Goal: Task Accomplishment & Management: Manage account settings

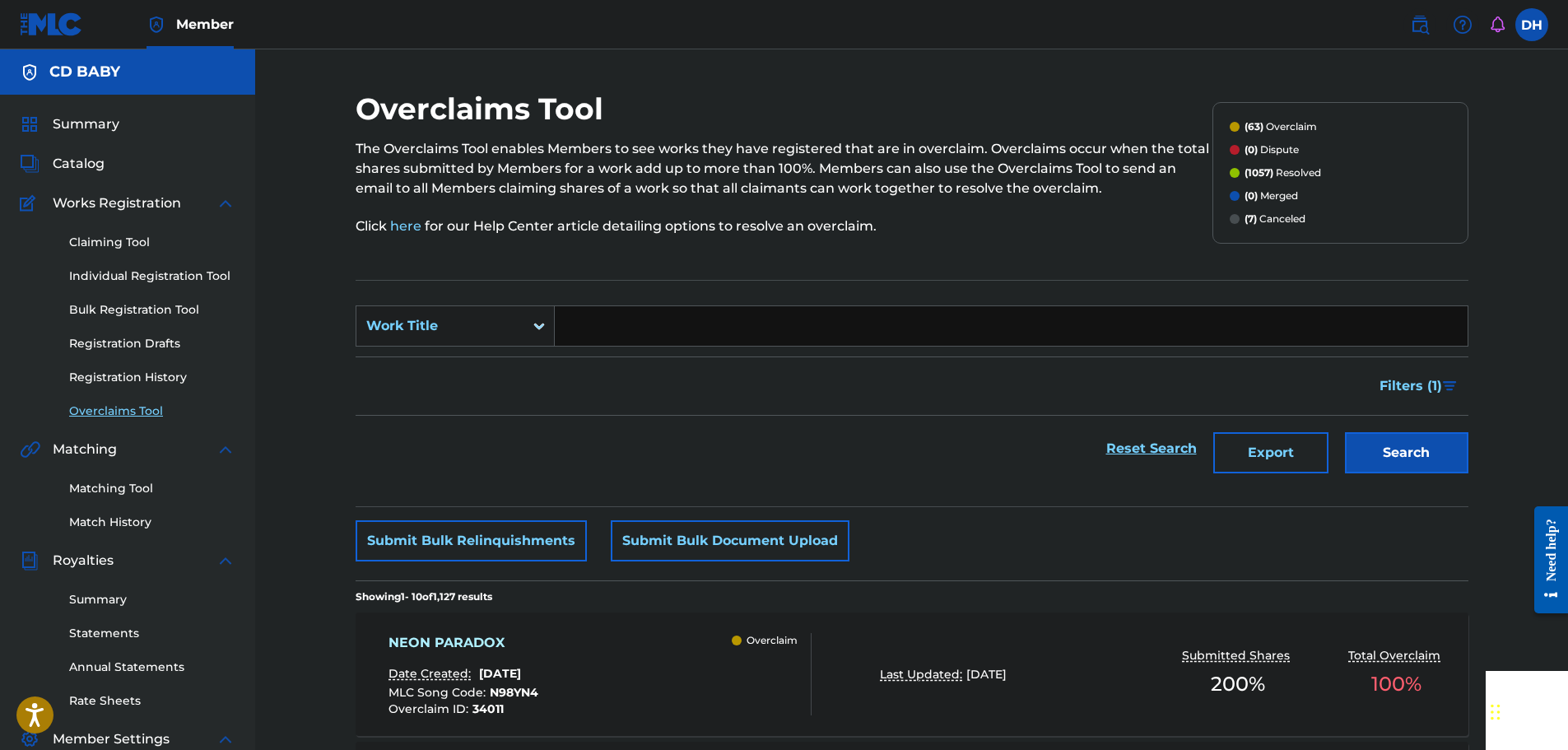
click at [734, 318] on input "Search Form" at bounding box center [1011, 326] width 913 height 39
paste input "GENERATIVE ADVERSARIAL NETWORK"
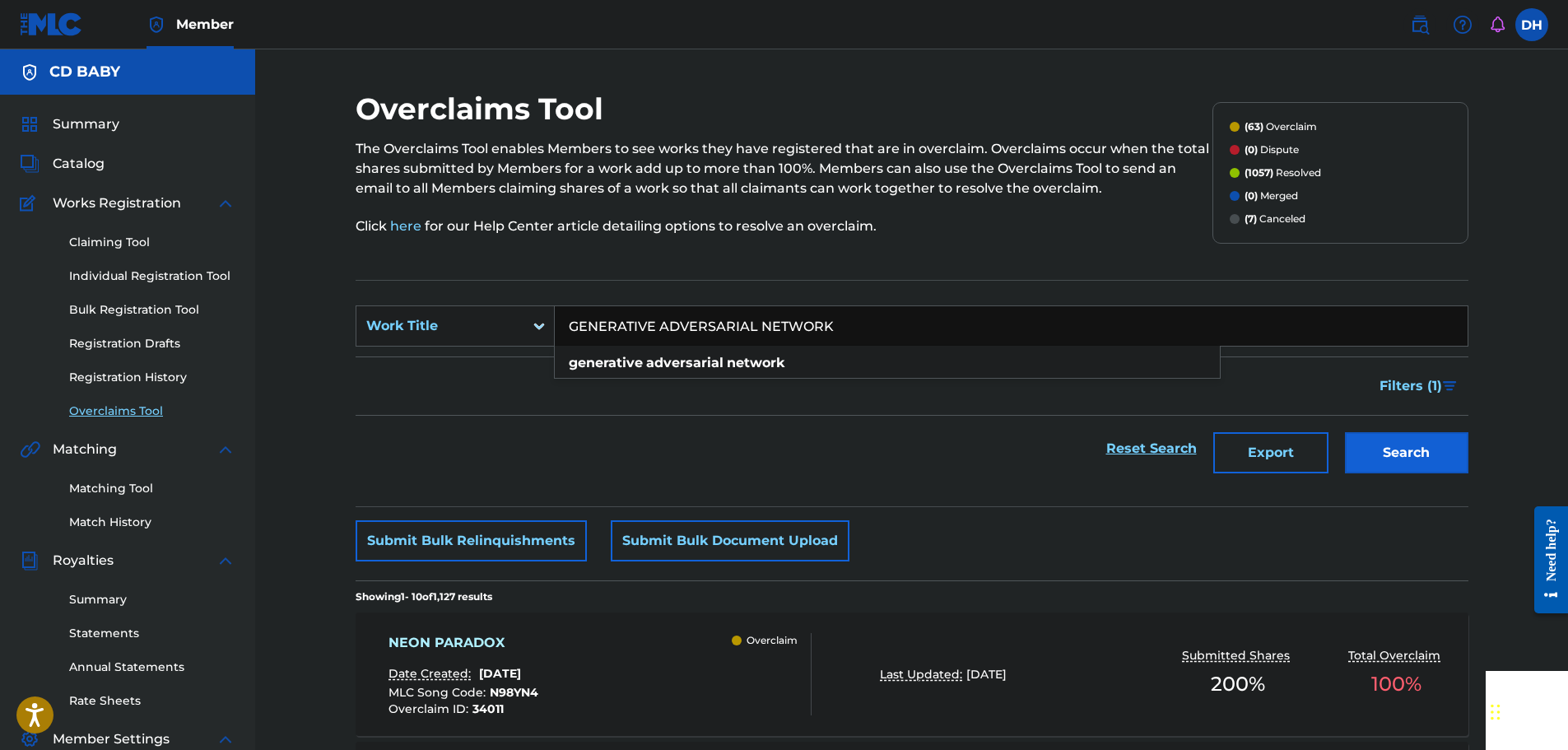
type input "GENERATIVE ADVERSARIAL NETWORK"
click at [1391, 442] on button "Search" at bounding box center [1406, 452] width 123 height 41
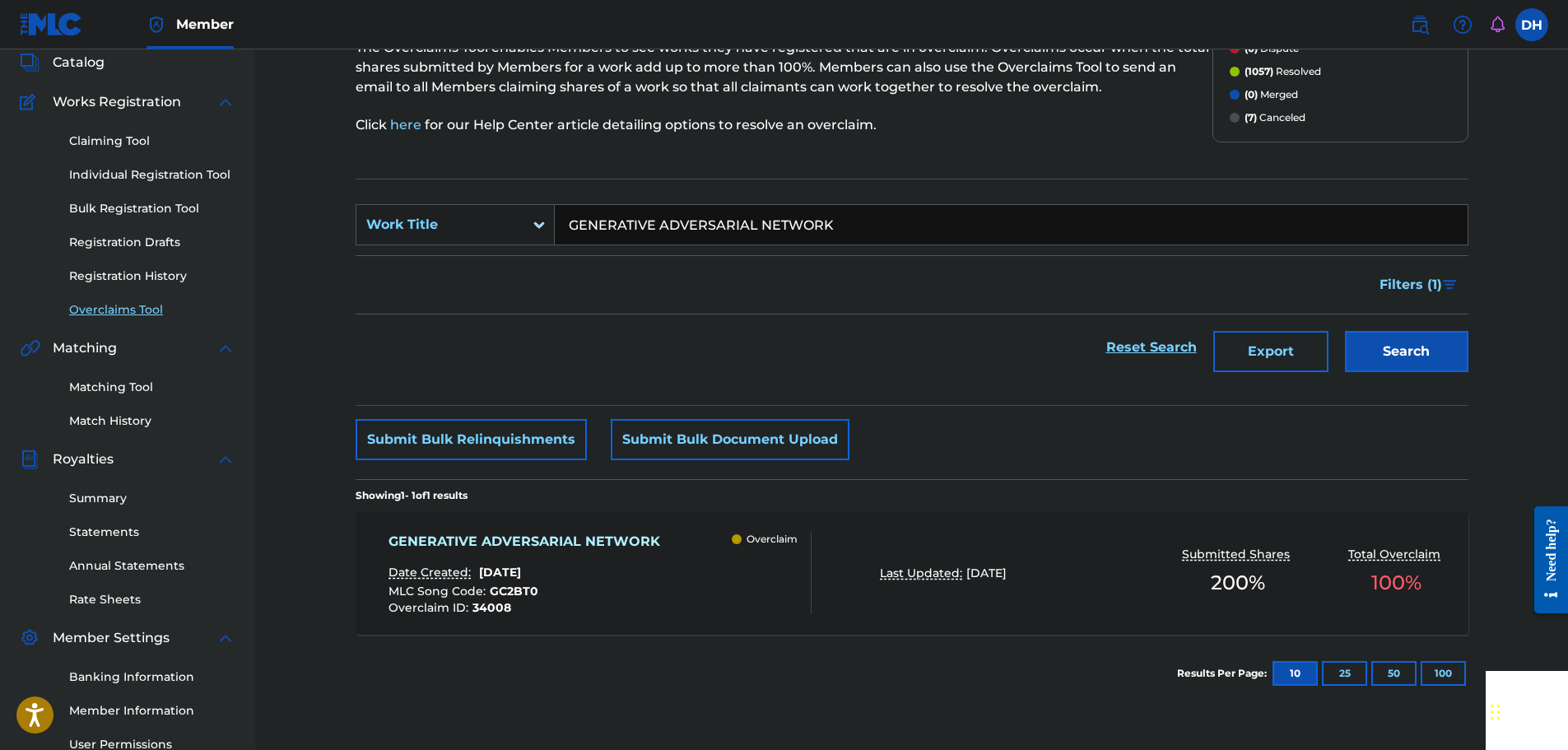
scroll to position [271, 0]
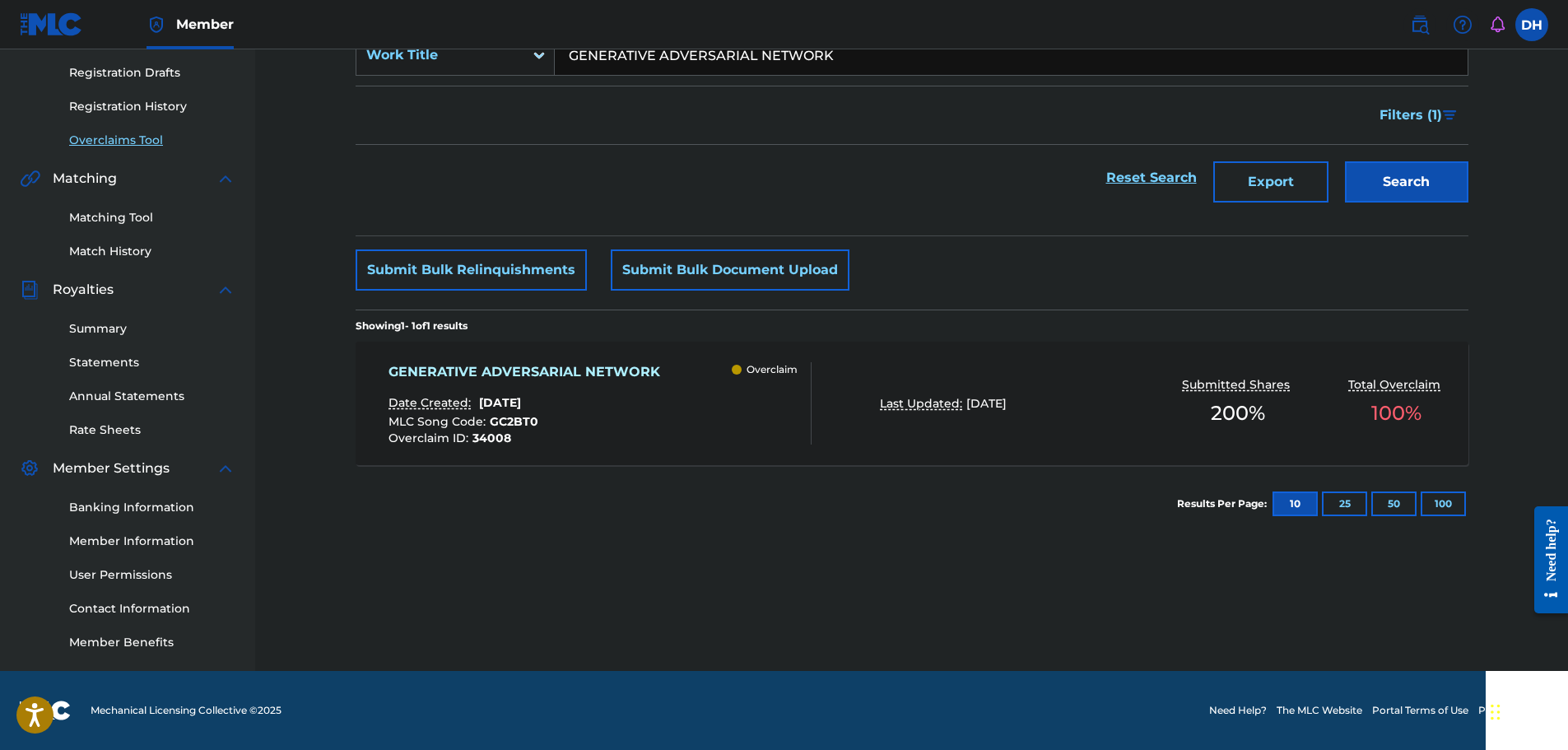
click at [695, 395] on div "GENERATIVE ADVERSARIAL NETWORK Date Created: [DATE] MLC Song Code : GC2BT0 Over…" at bounding box center [599, 404] width 423 height 82
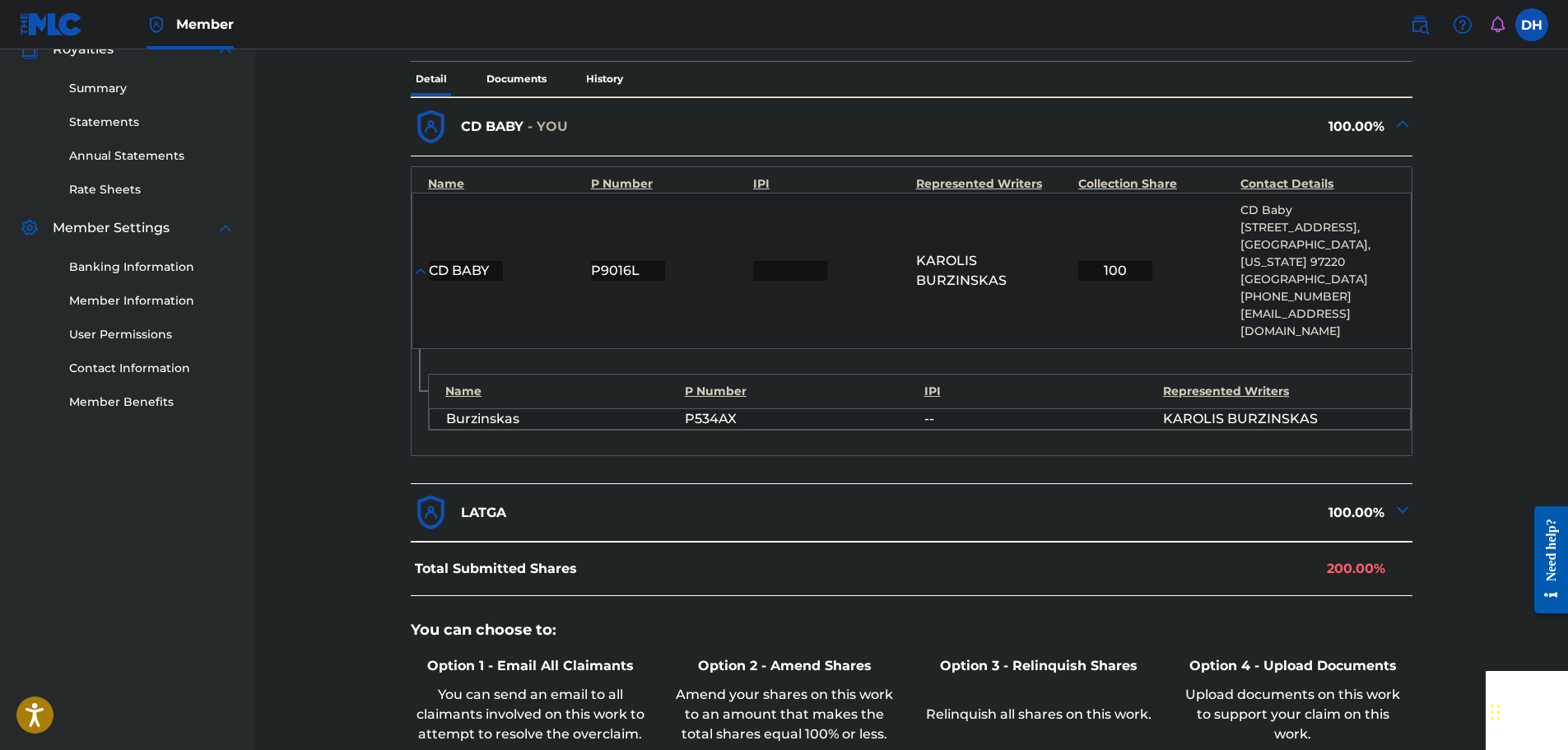
scroll to position [741, 0]
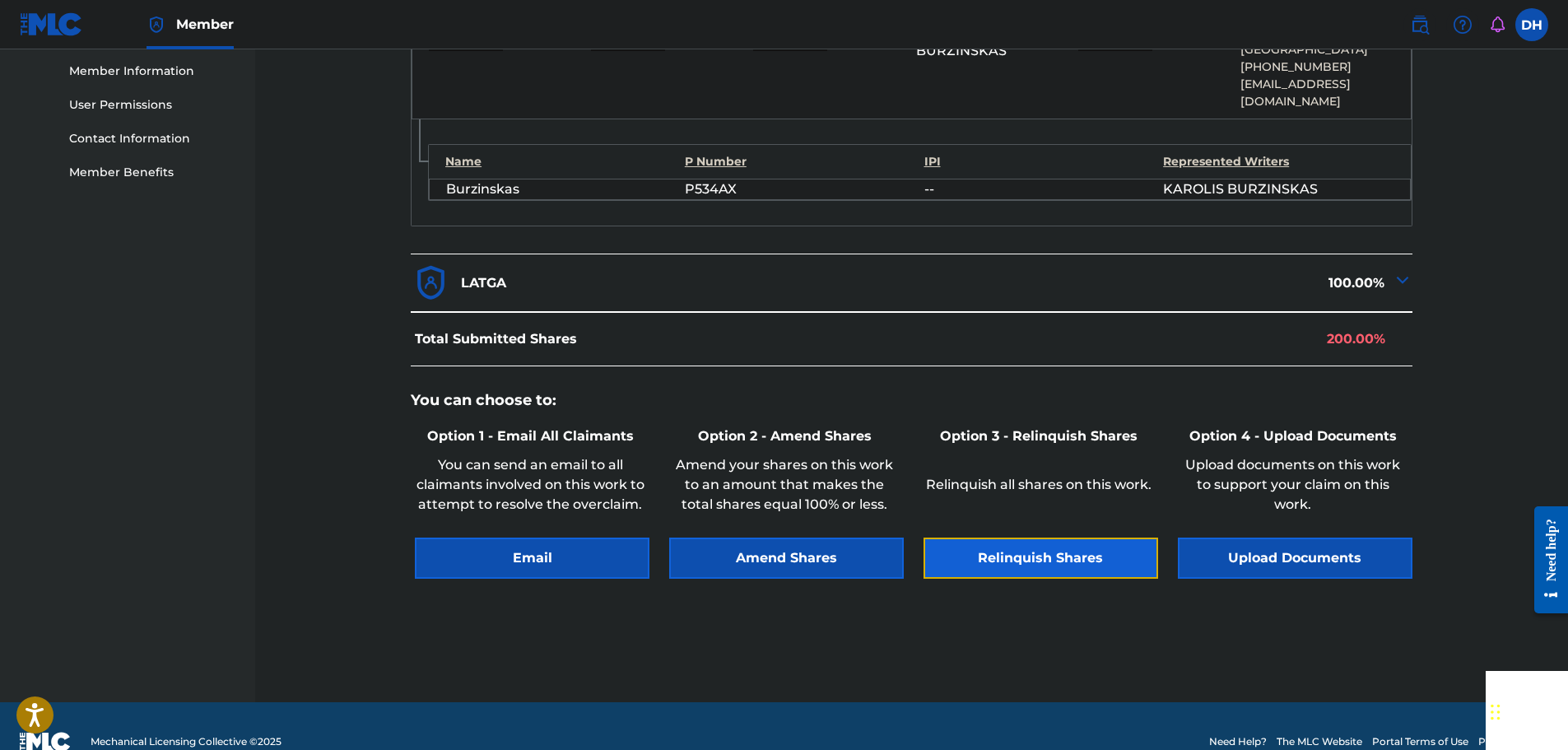
click at [1012, 540] on button "Relinquish Shares" at bounding box center [1040, 558] width 234 height 41
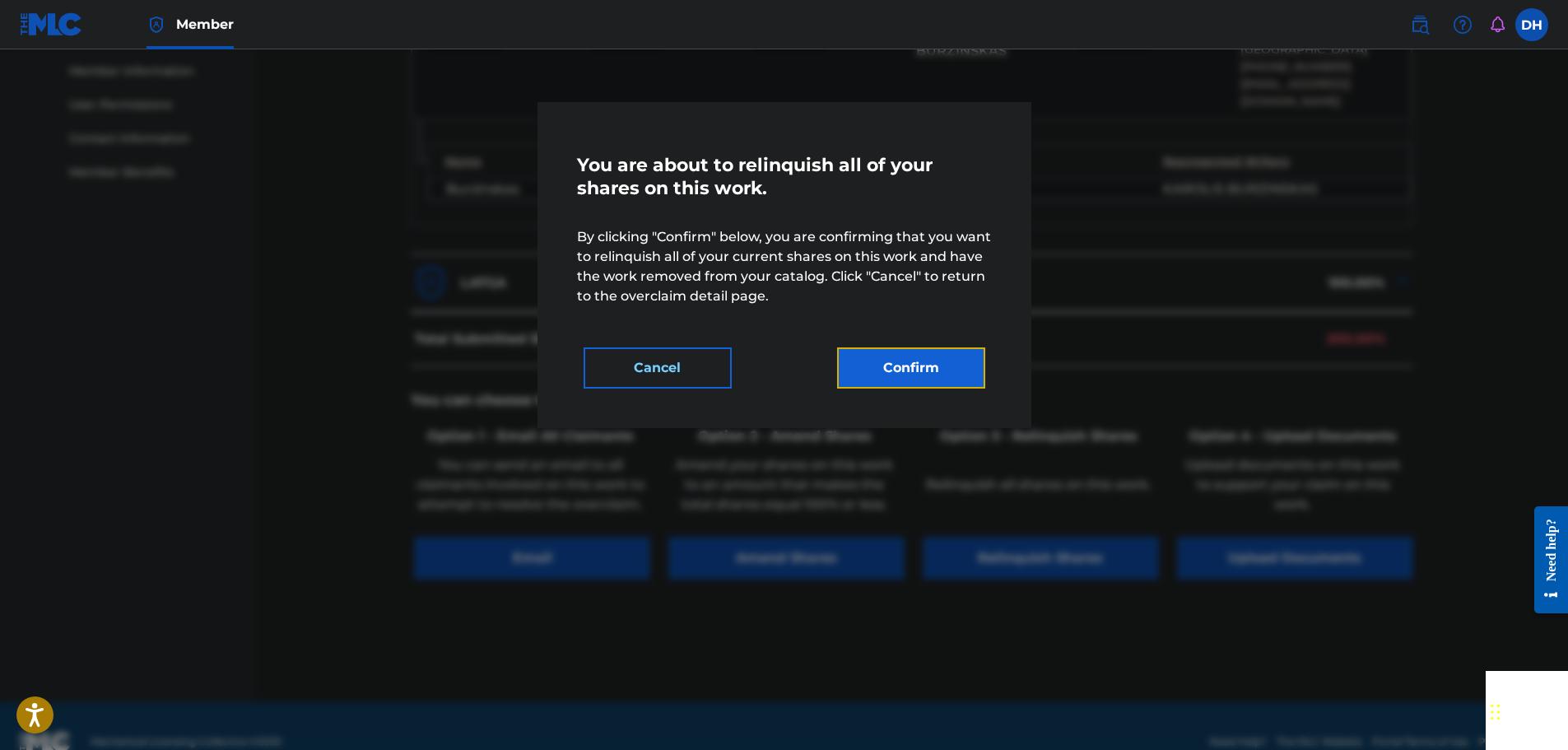
click at [919, 383] on button "Confirm" at bounding box center [911, 368] width 148 height 41
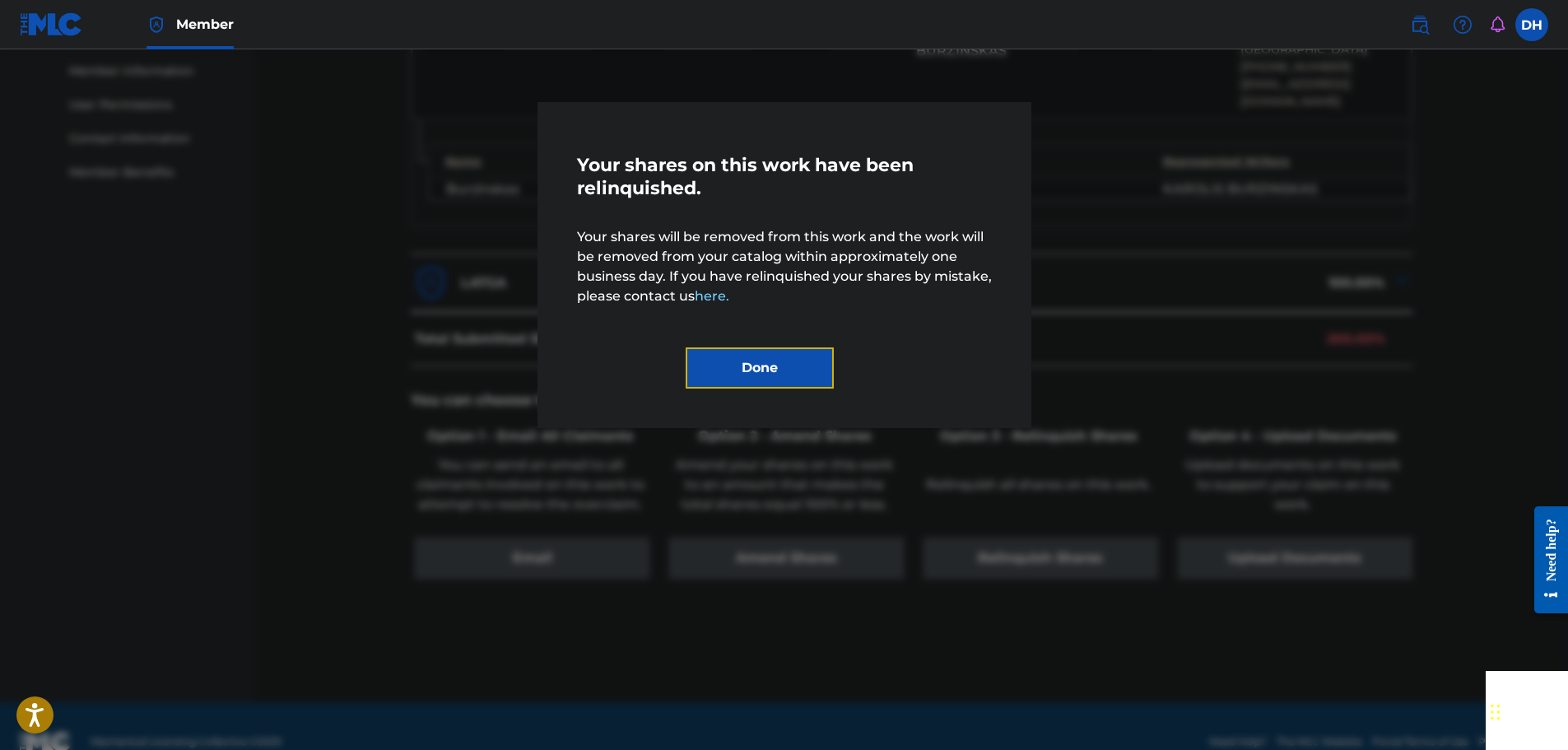
click at [788, 363] on button "Done" at bounding box center [759, 368] width 148 height 41
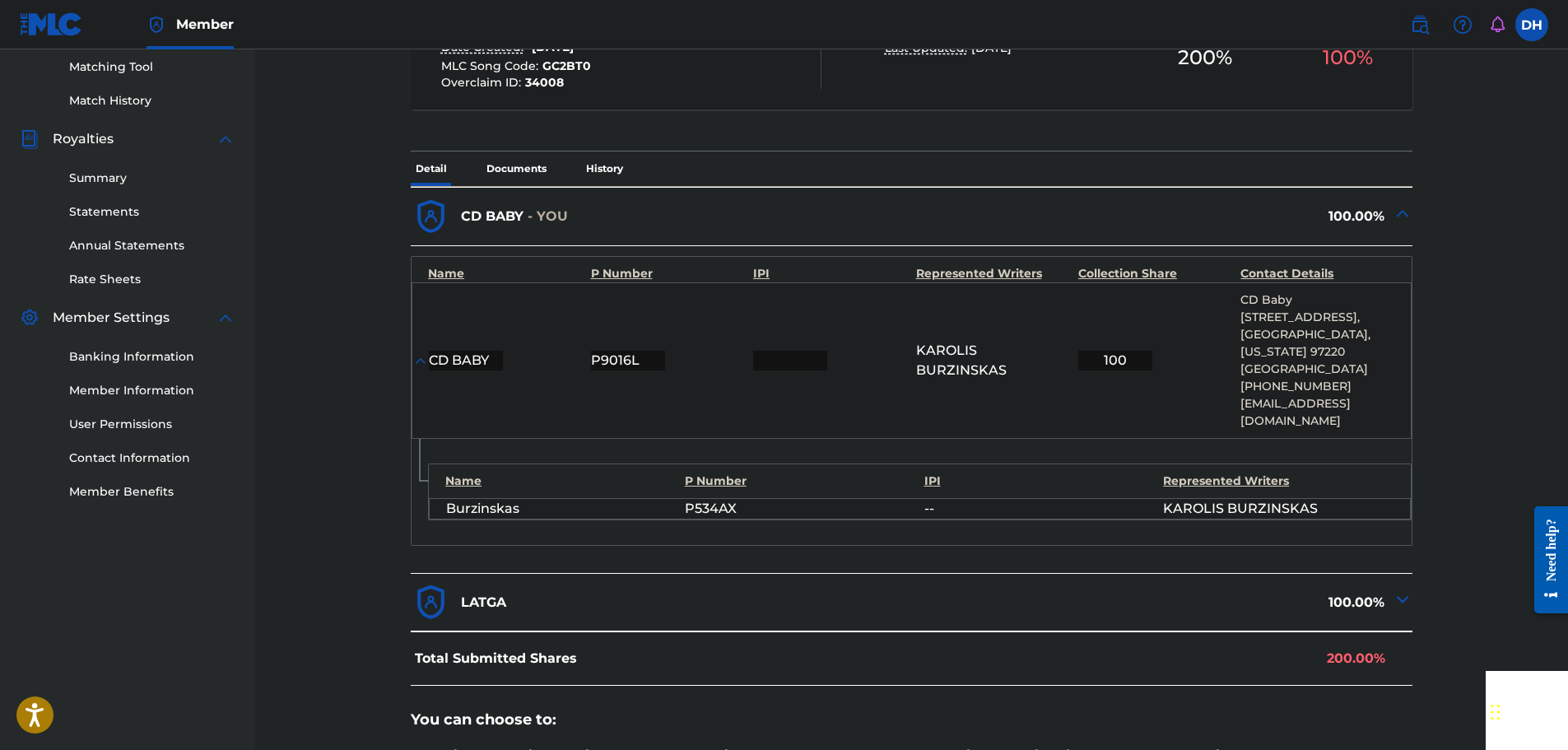
scroll to position [165, 0]
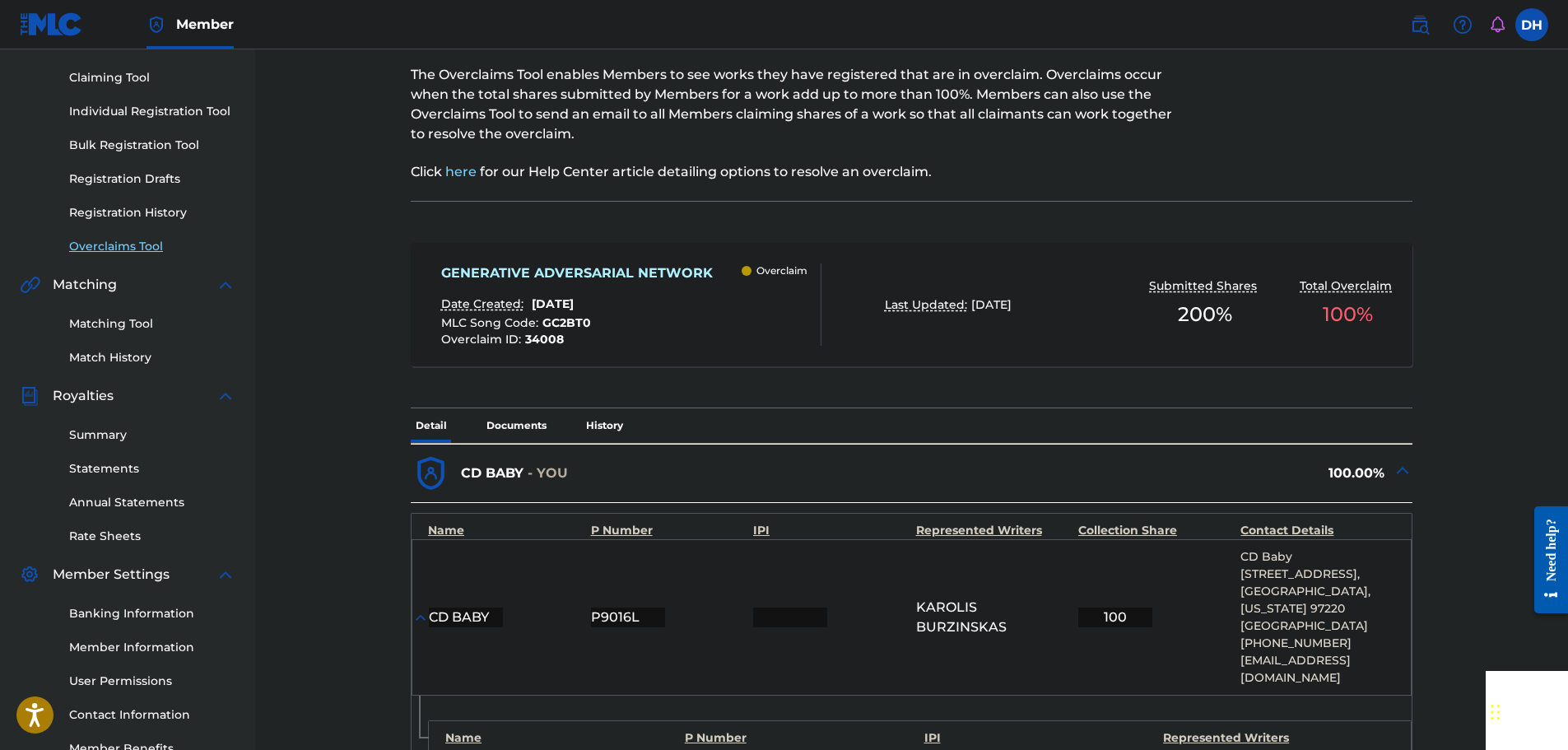
click at [131, 246] on link "Overclaims Tool" at bounding box center [152, 246] width 166 height 17
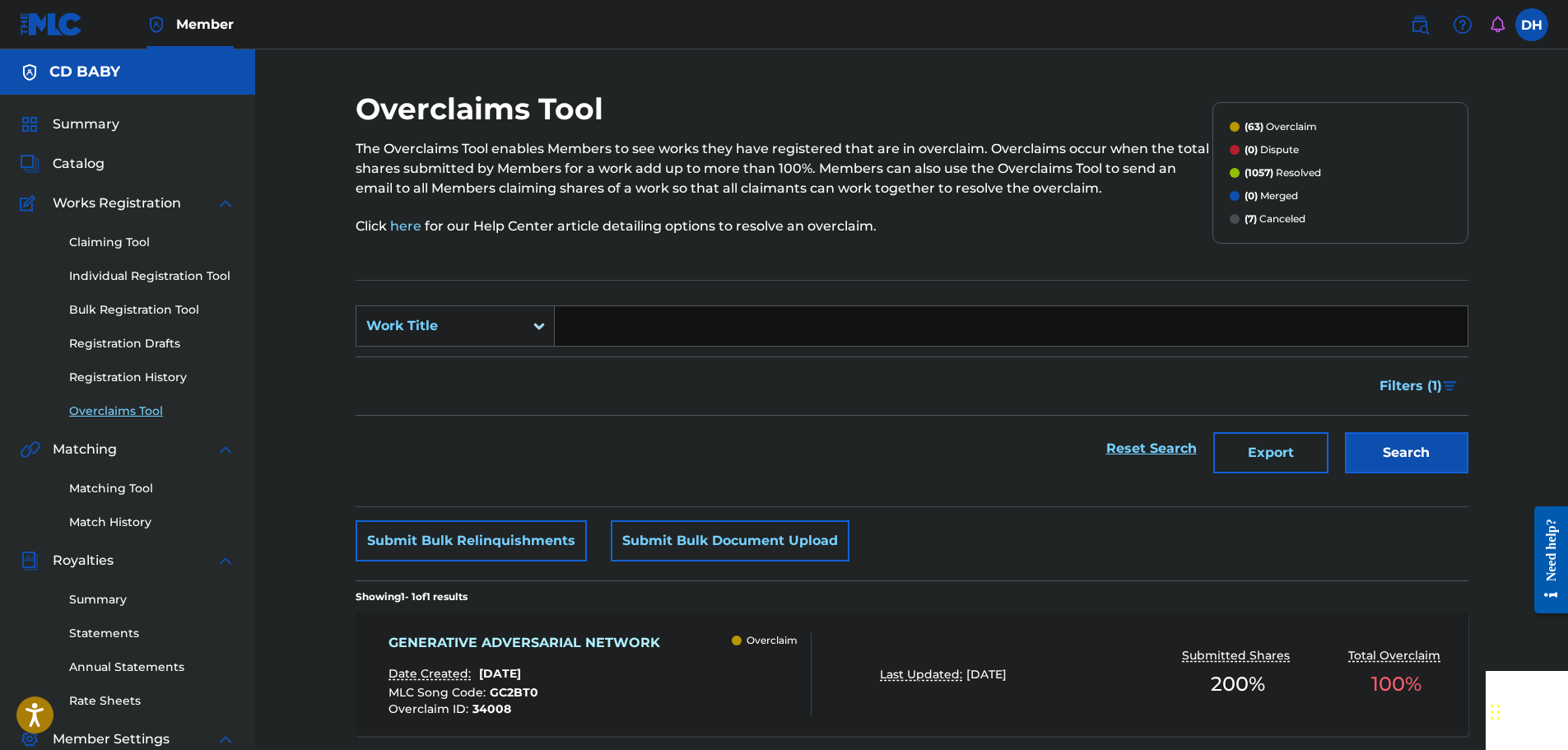
click at [645, 338] on input "Search Form" at bounding box center [1011, 326] width 913 height 39
paste input "NEON PARADOX"
type input "NEON PARADOX"
click at [1390, 452] on button "Search" at bounding box center [1406, 452] width 123 height 41
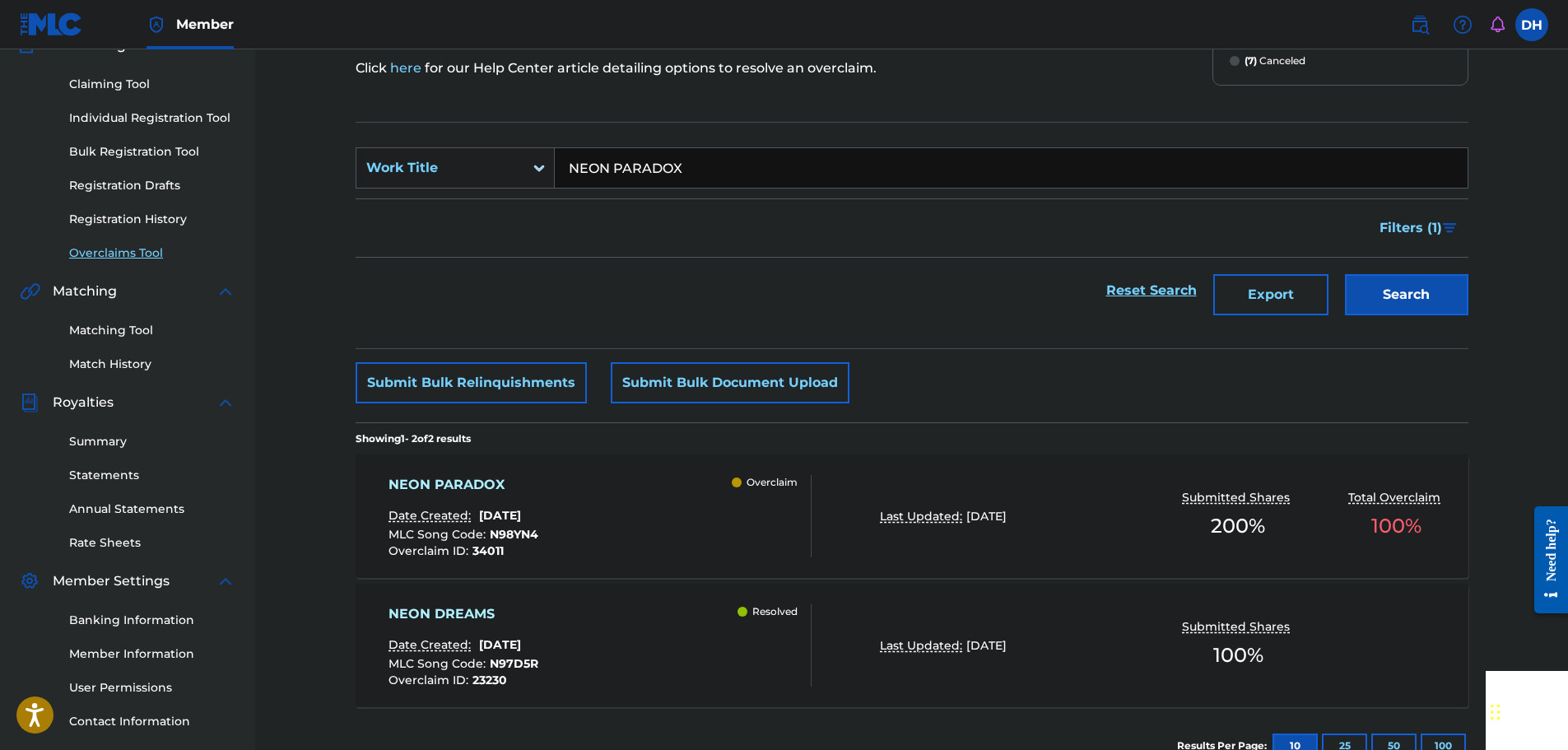
scroll to position [165, 0]
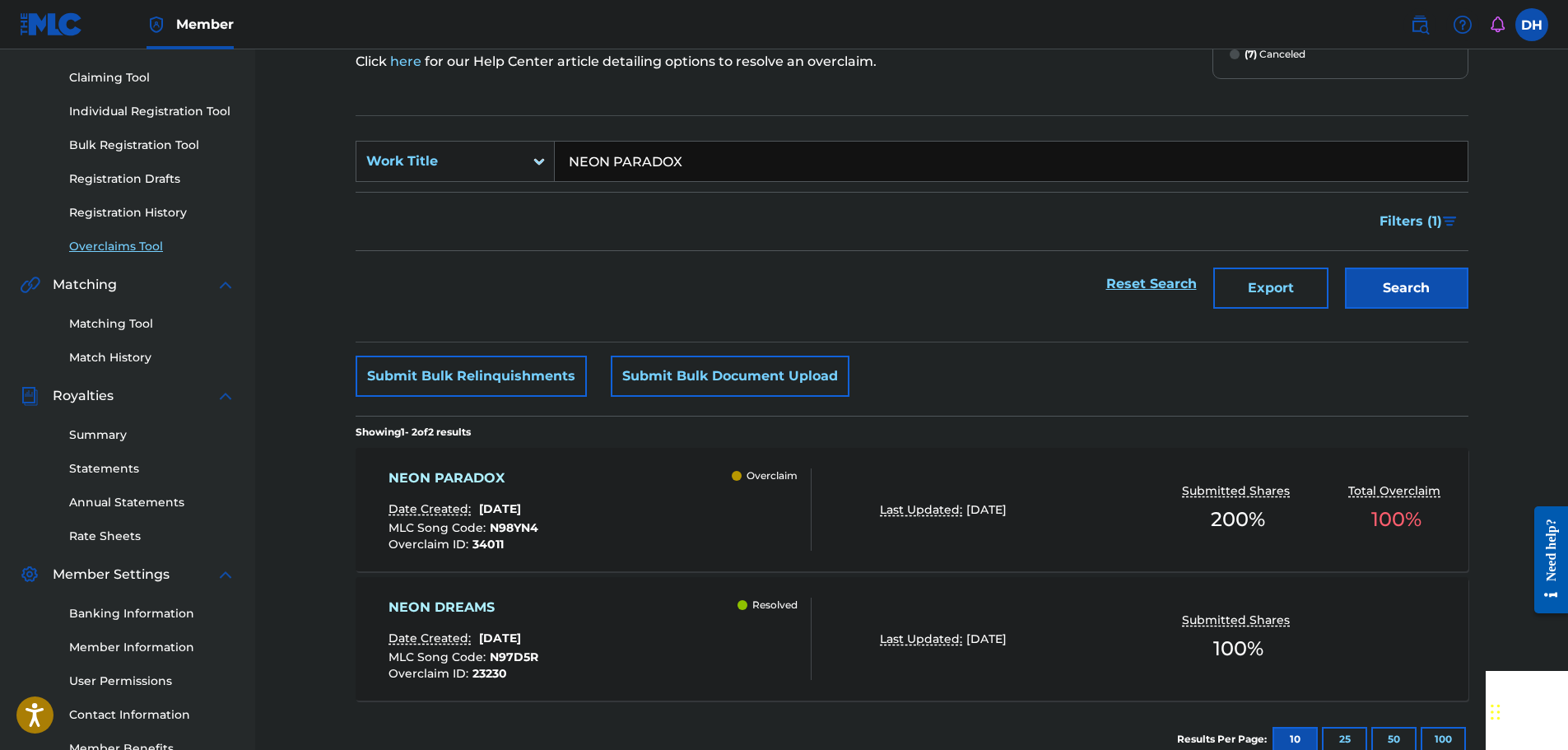
click at [693, 483] on div "NEON PARADOX Date Created: [DATE] MLC Song Code : N98YN4 Overclaim ID : 34011 O…" at bounding box center [599, 510] width 423 height 82
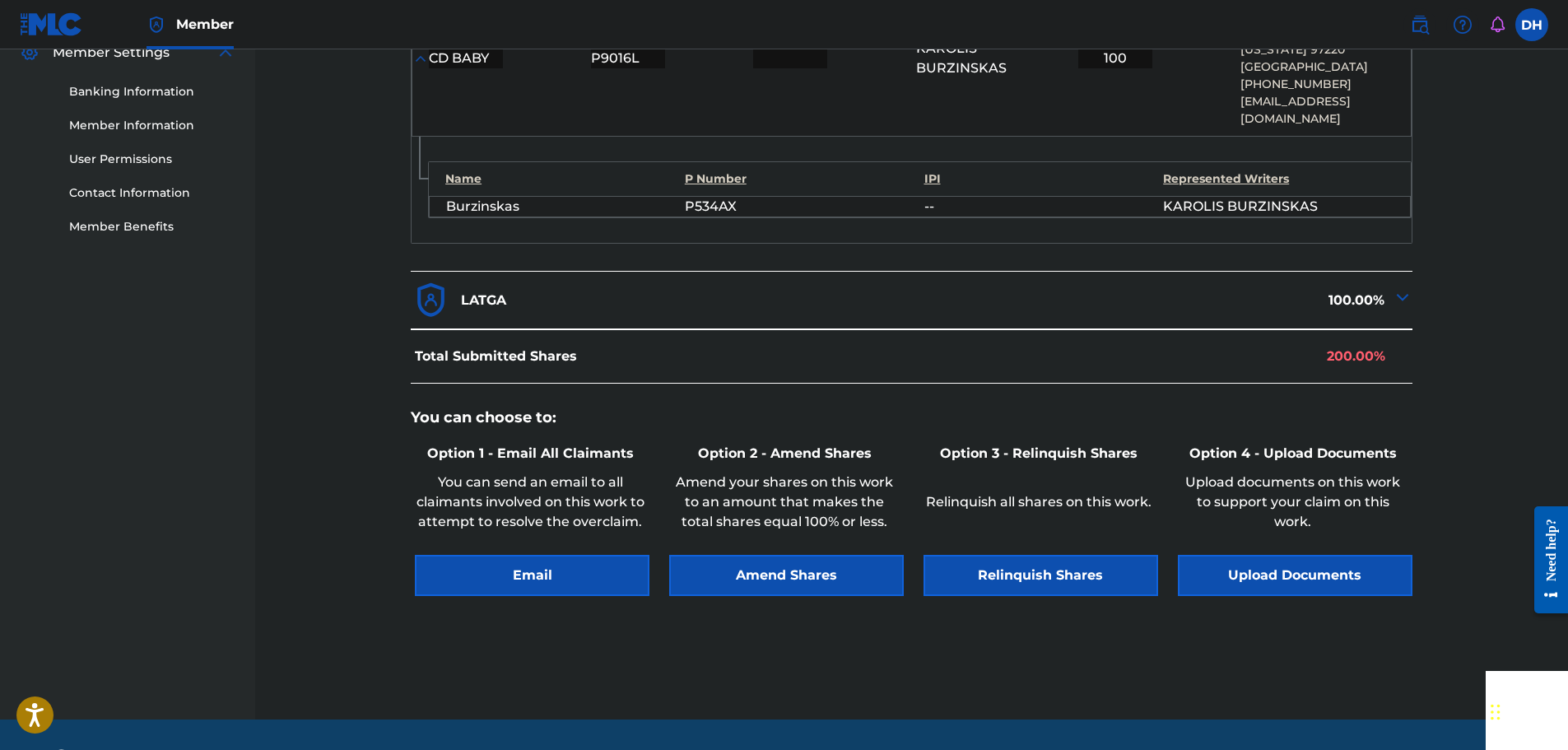
scroll to position [702, 0]
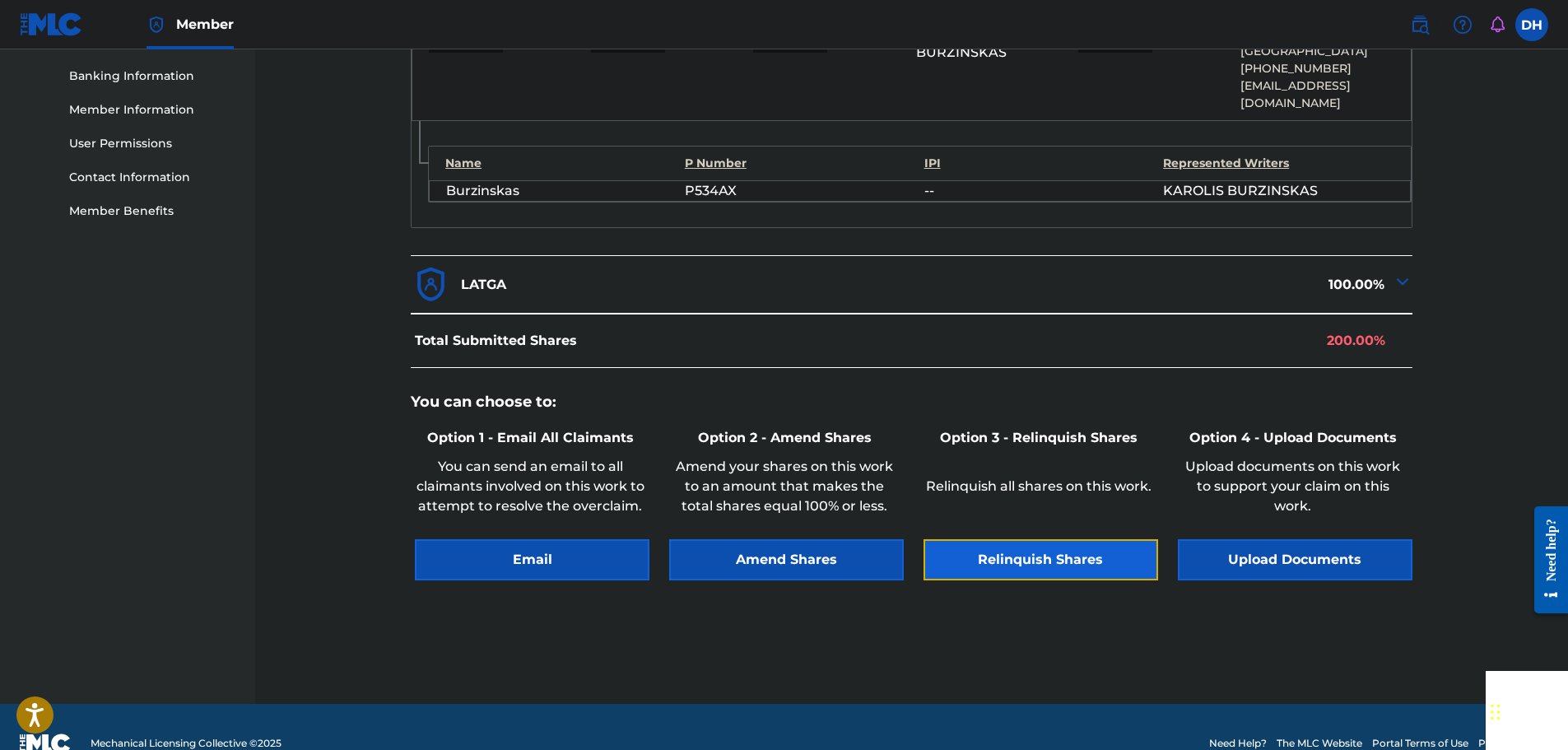
click at [1068, 540] on button "Relinquish Shares" at bounding box center [1040, 560] width 234 height 41
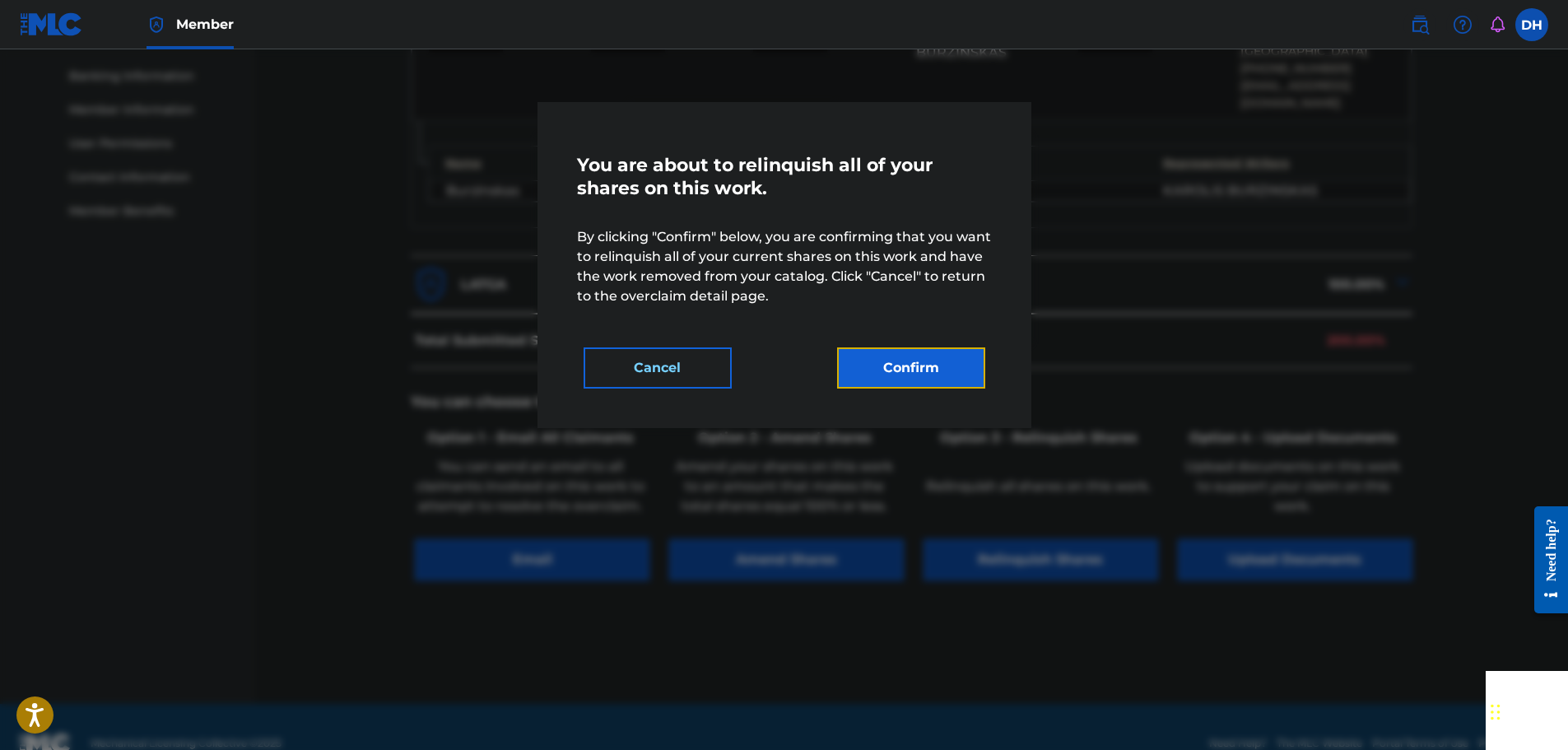
click at [958, 375] on button "Confirm" at bounding box center [911, 368] width 148 height 41
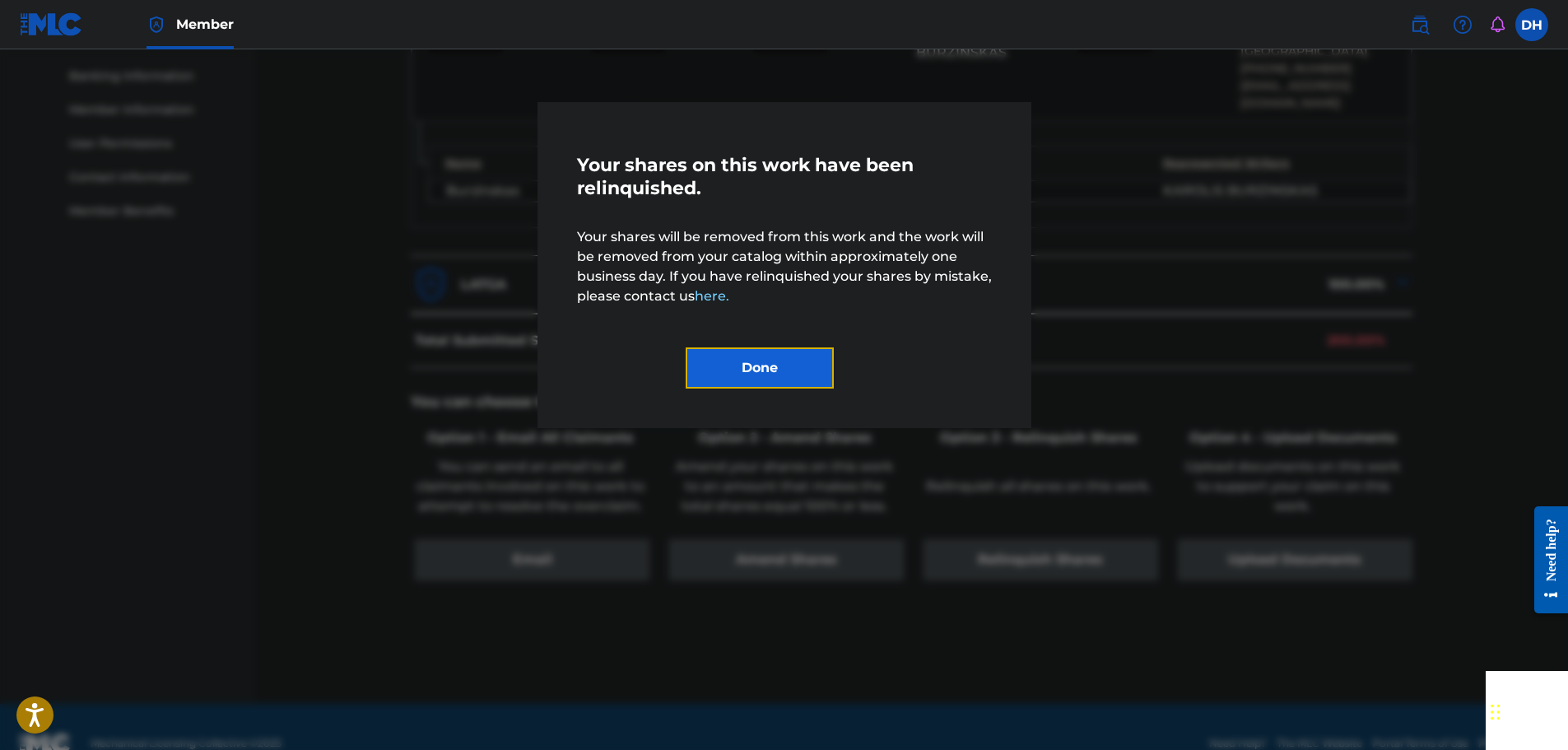
click at [785, 382] on button "Done" at bounding box center [759, 368] width 148 height 41
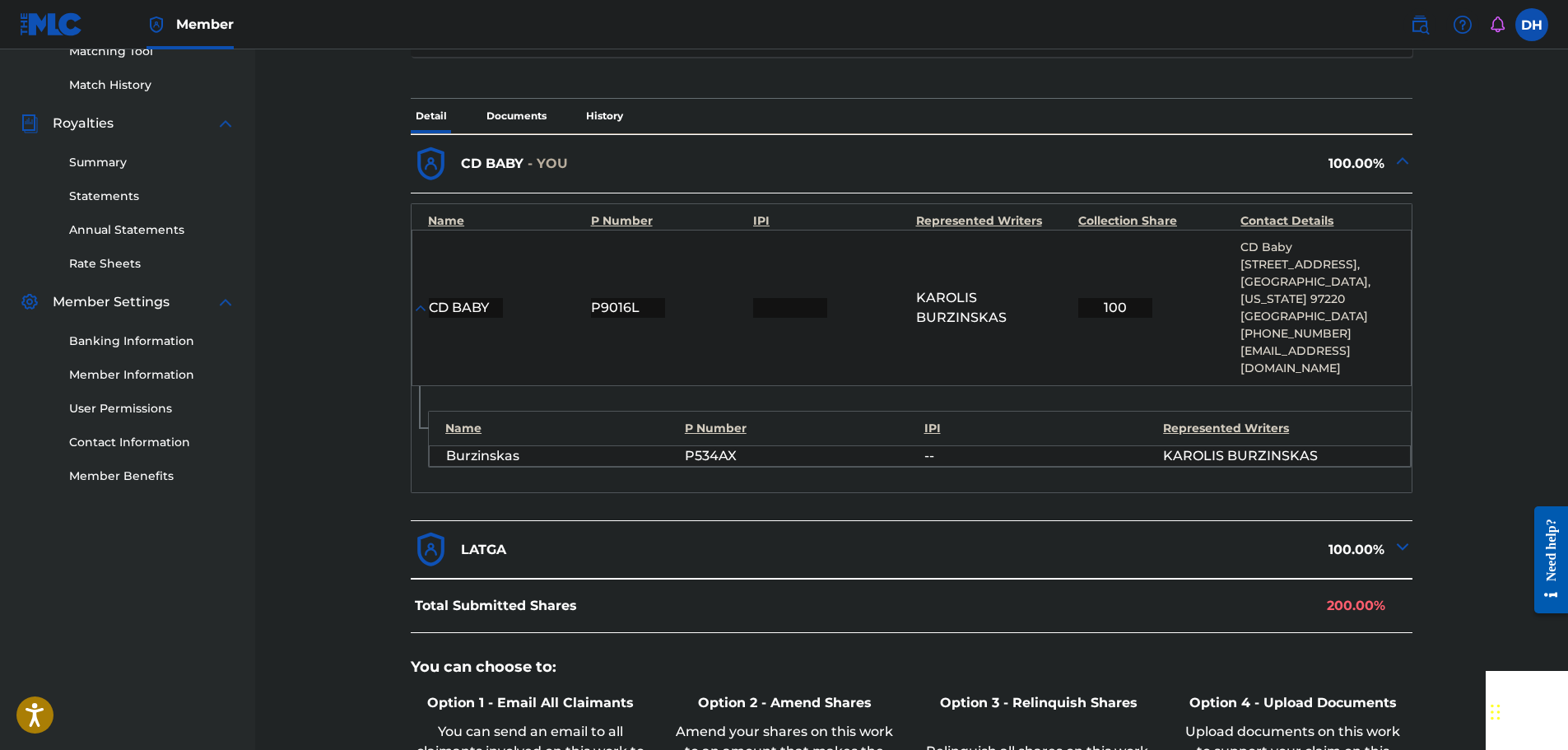
scroll to position [209, 0]
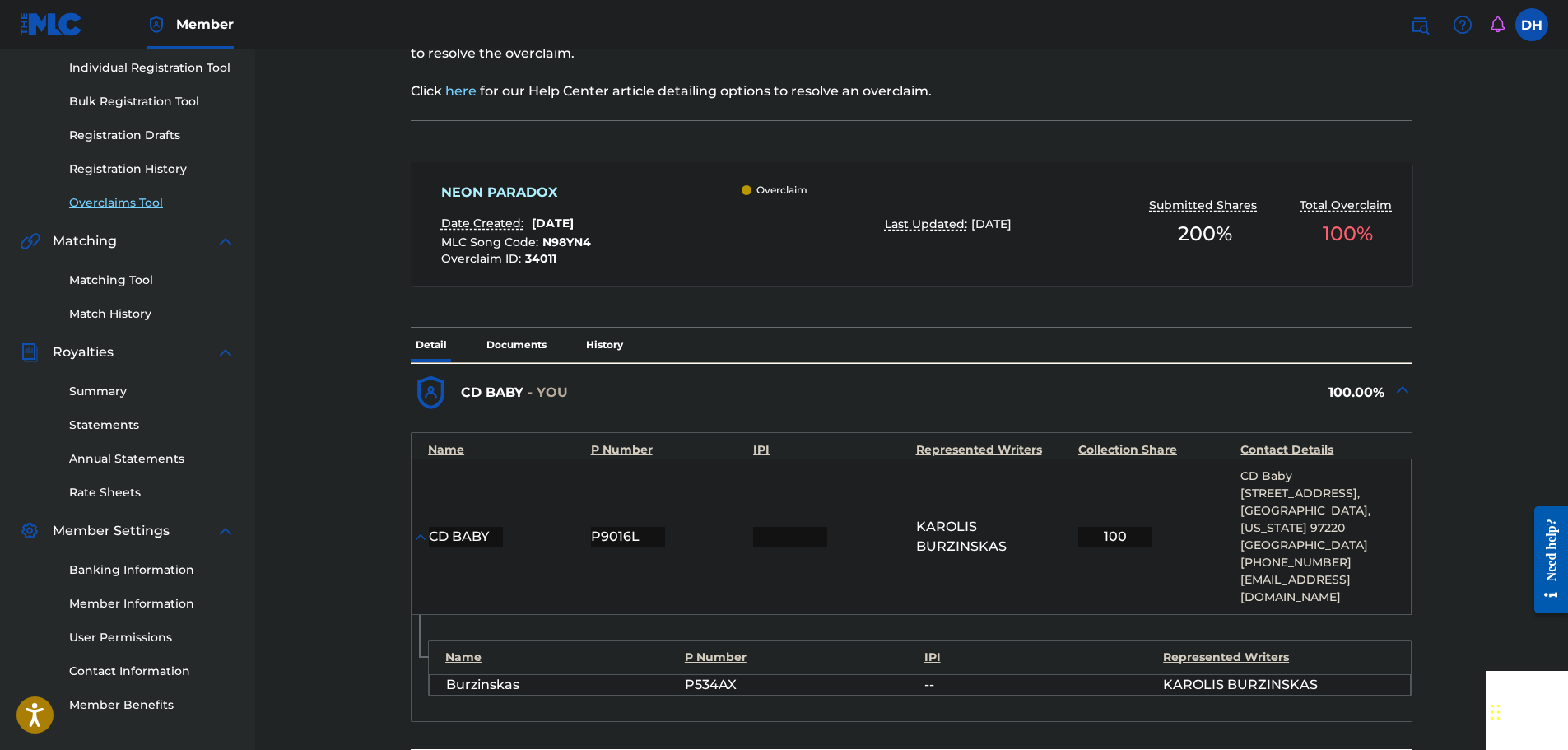
click at [142, 201] on link "Overclaims Tool" at bounding box center [152, 203] width 166 height 17
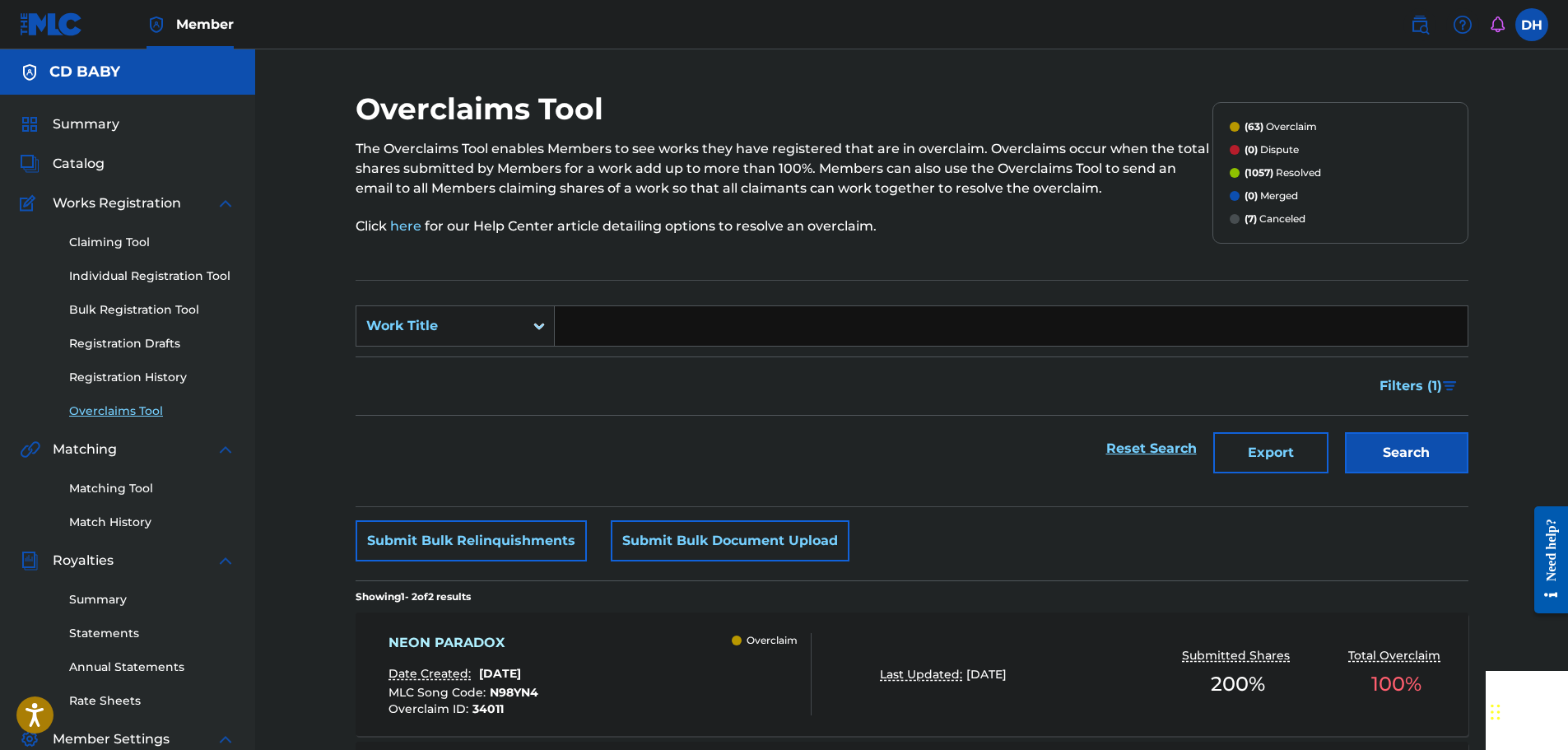
click at [600, 322] on input "Search Form" at bounding box center [1011, 326] width 913 height 39
paste input "ZERO POINT MOTION"
type input "ZERO POINT MOTION"
click at [1400, 449] on button "Search" at bounding box center [1406, 452] width 123 height 41
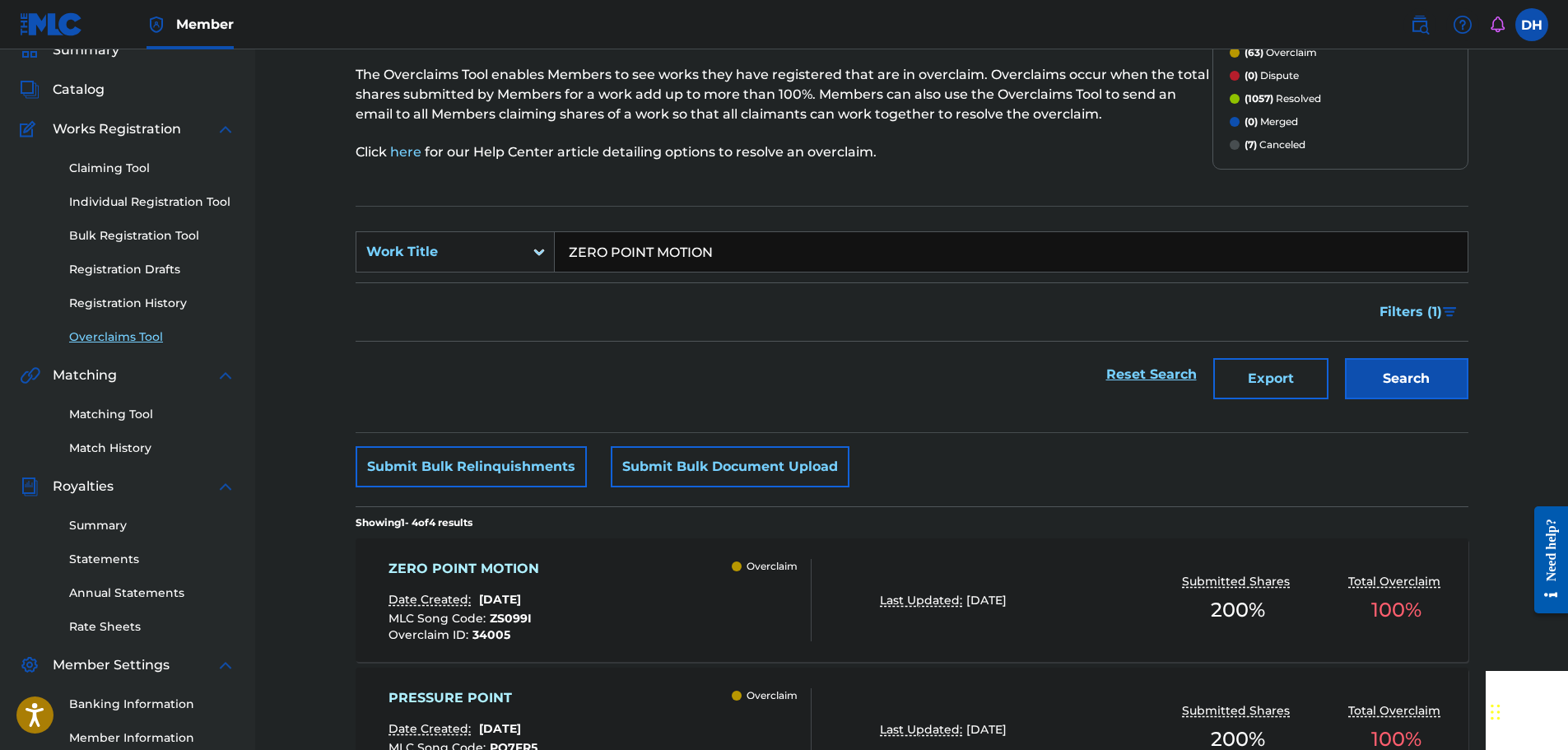
scroll to position [247, 0]
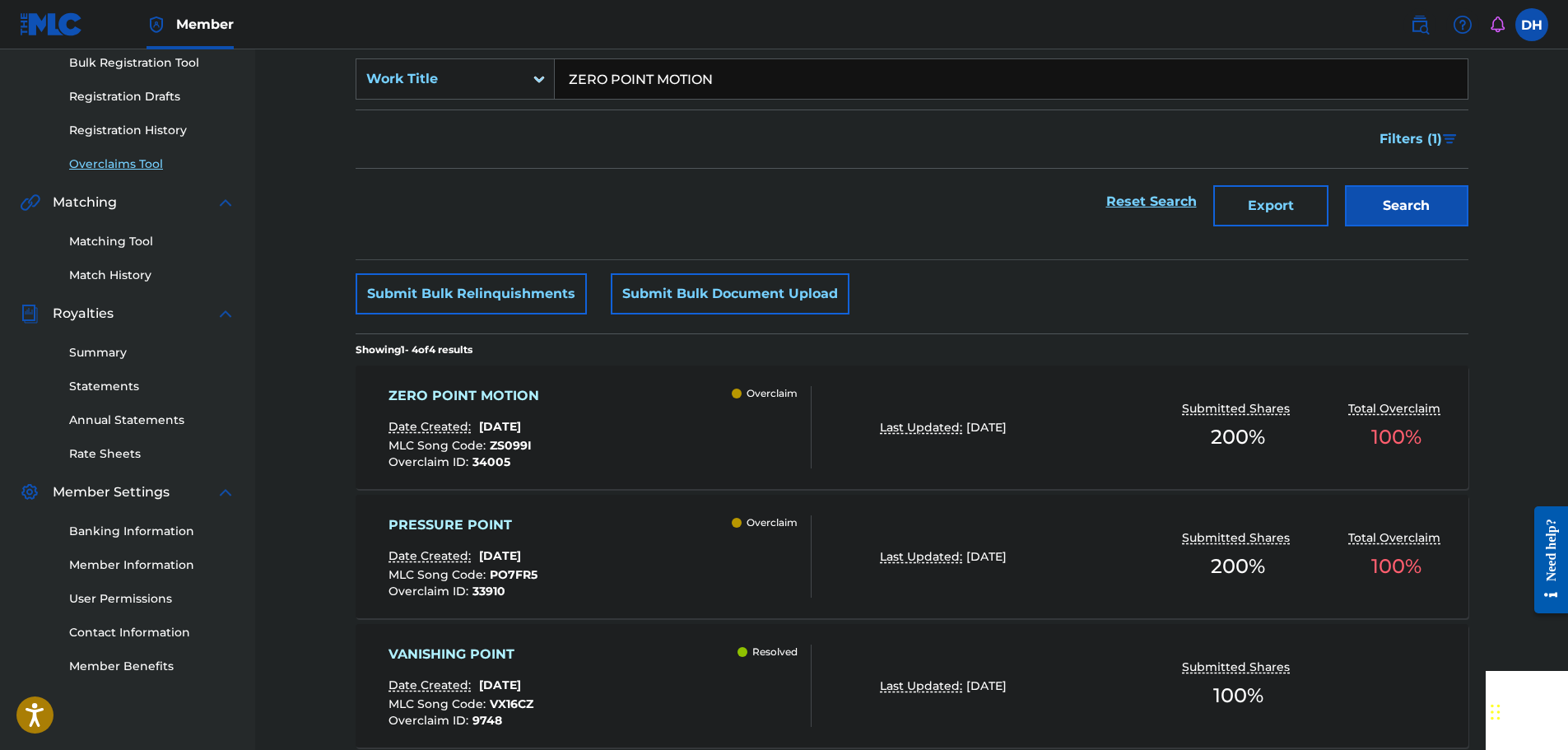
click at [671, 398] on div "ZERO POINT MOTION Date Created: [DATE] MLC Song Code : ZS099I Overclaim ID : 34…" at bounding box center [599, 427] width 423 height 82
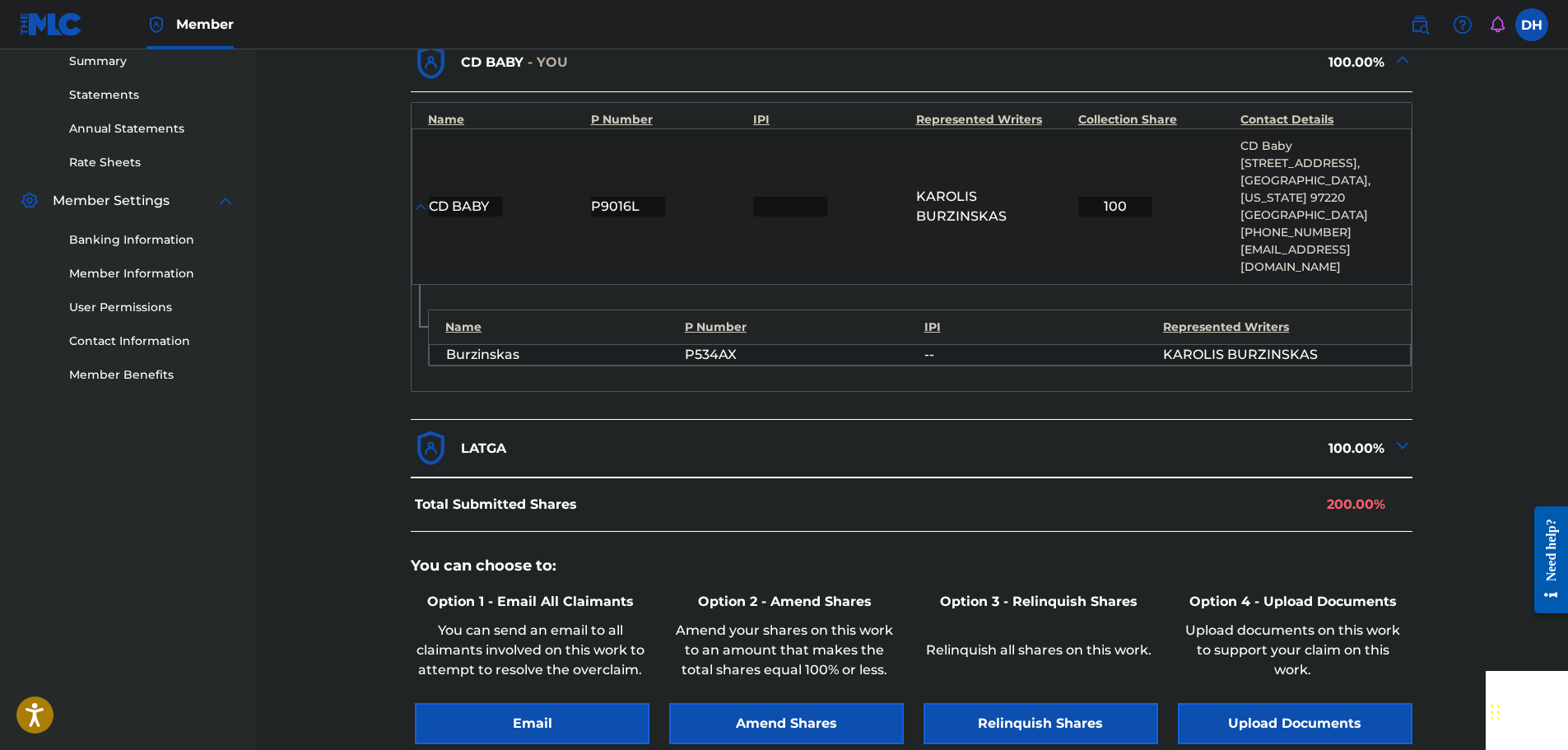
scroll to position [718, 0]
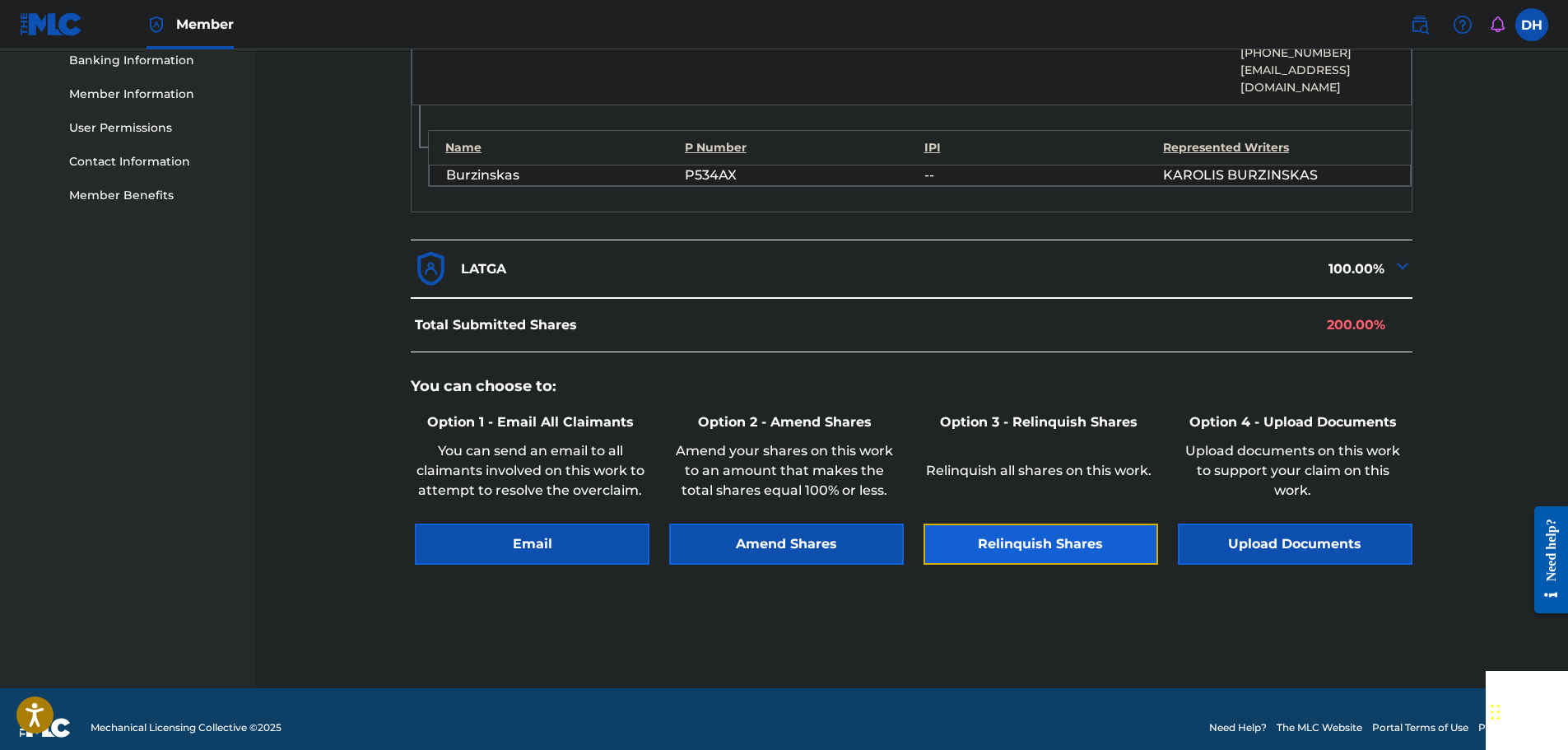
click at [1034, 538] on button "Relinquish Shares" at bounding box center [1040, 544] width 234 height 41
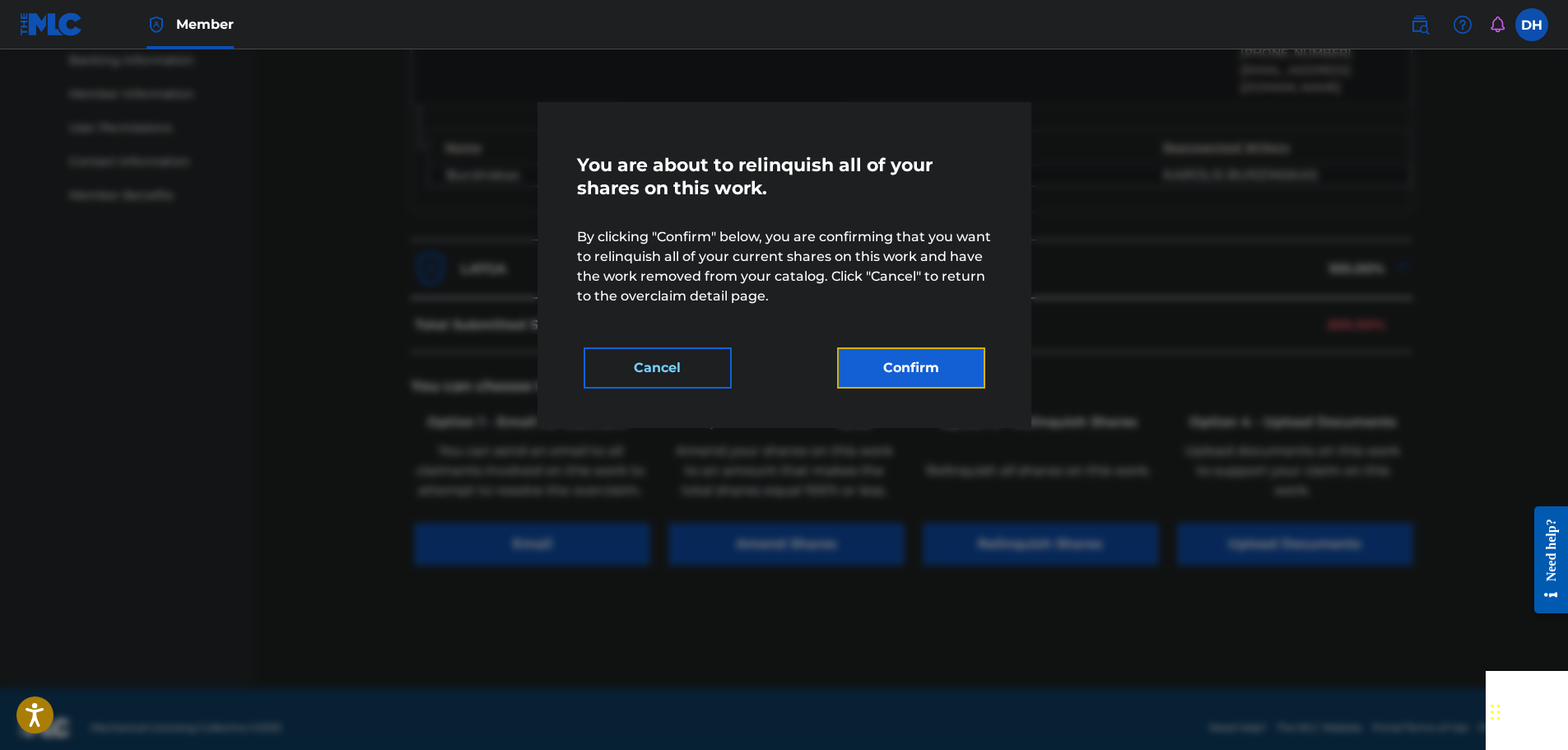
click at [964, 381] on button "Confirm" at bounding box center [911, 368] width 148 height 41
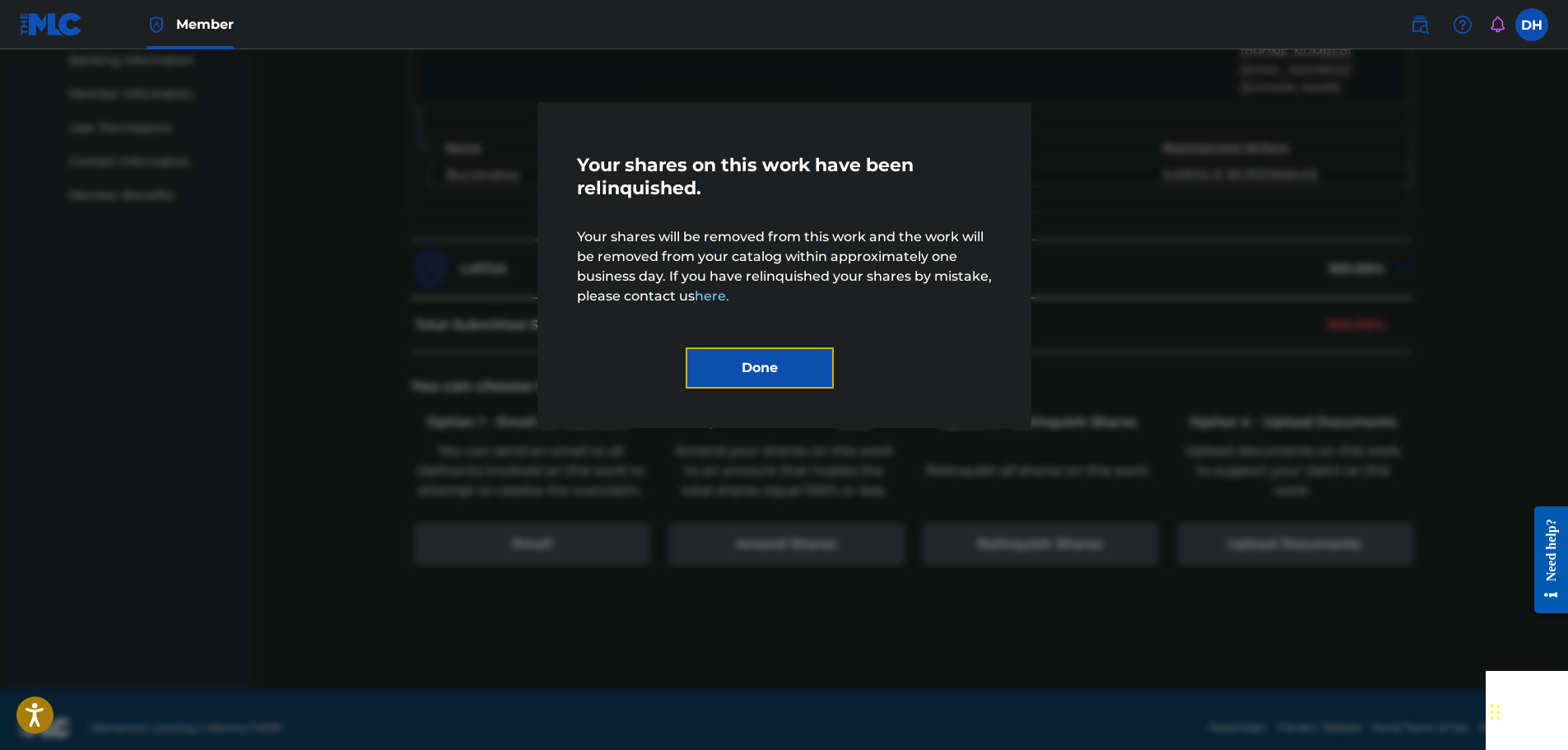
click at [769, 366] on button "Done" at bounding box center [759, 368] width 148 height 41
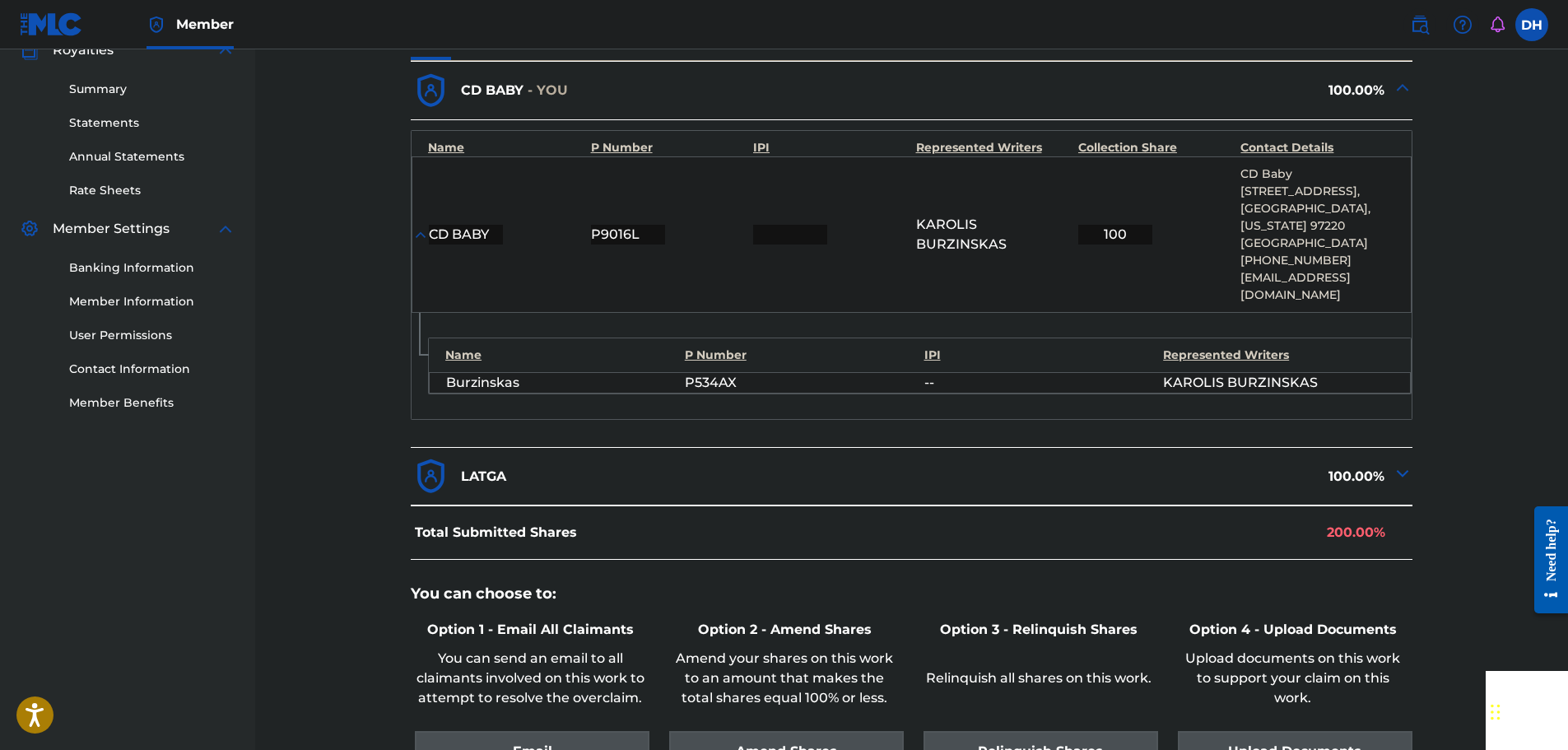
scroll to position [142, 0]
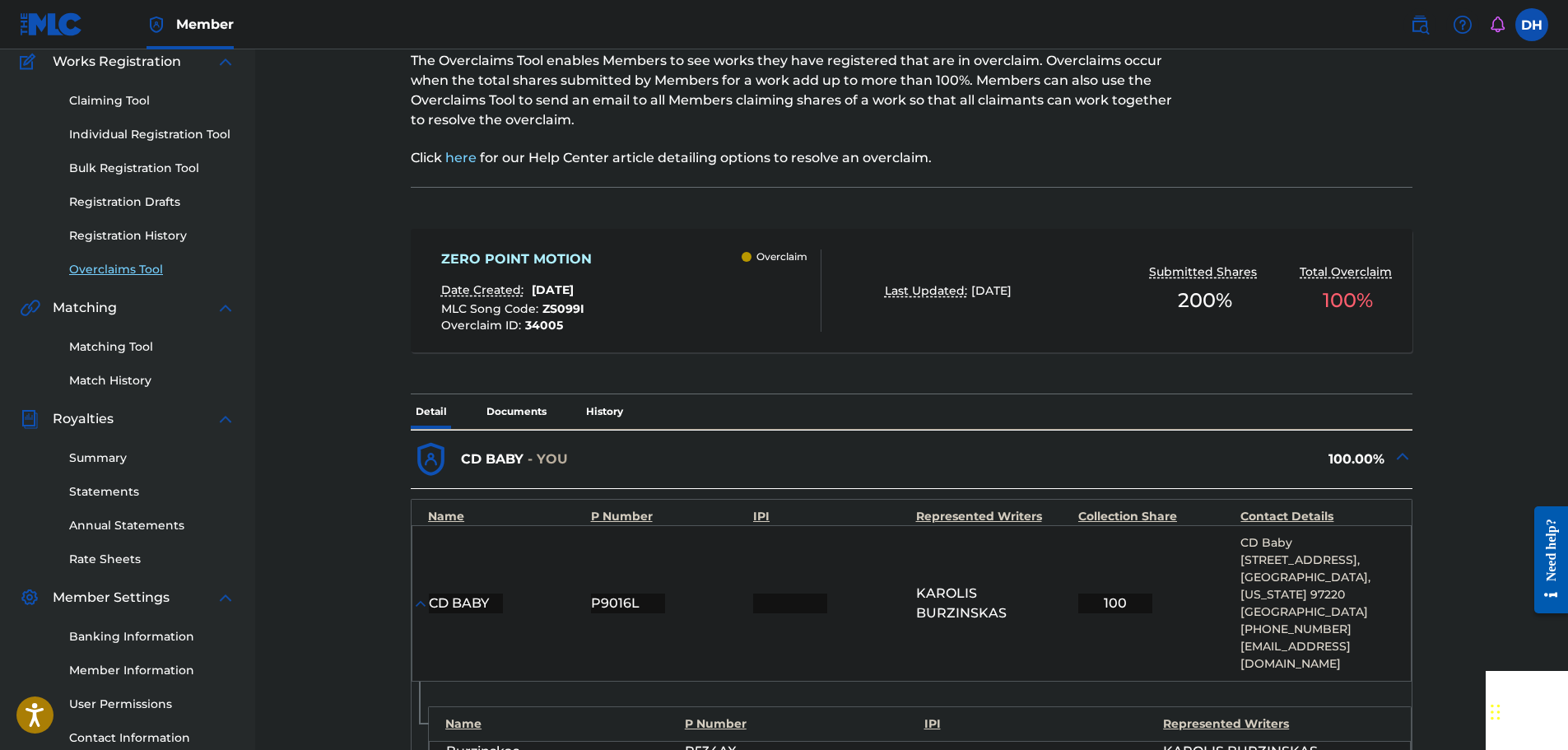
click at [91, 263] on link "Overclaims Tool" at bounding box center [152, 269] width 166 height 17
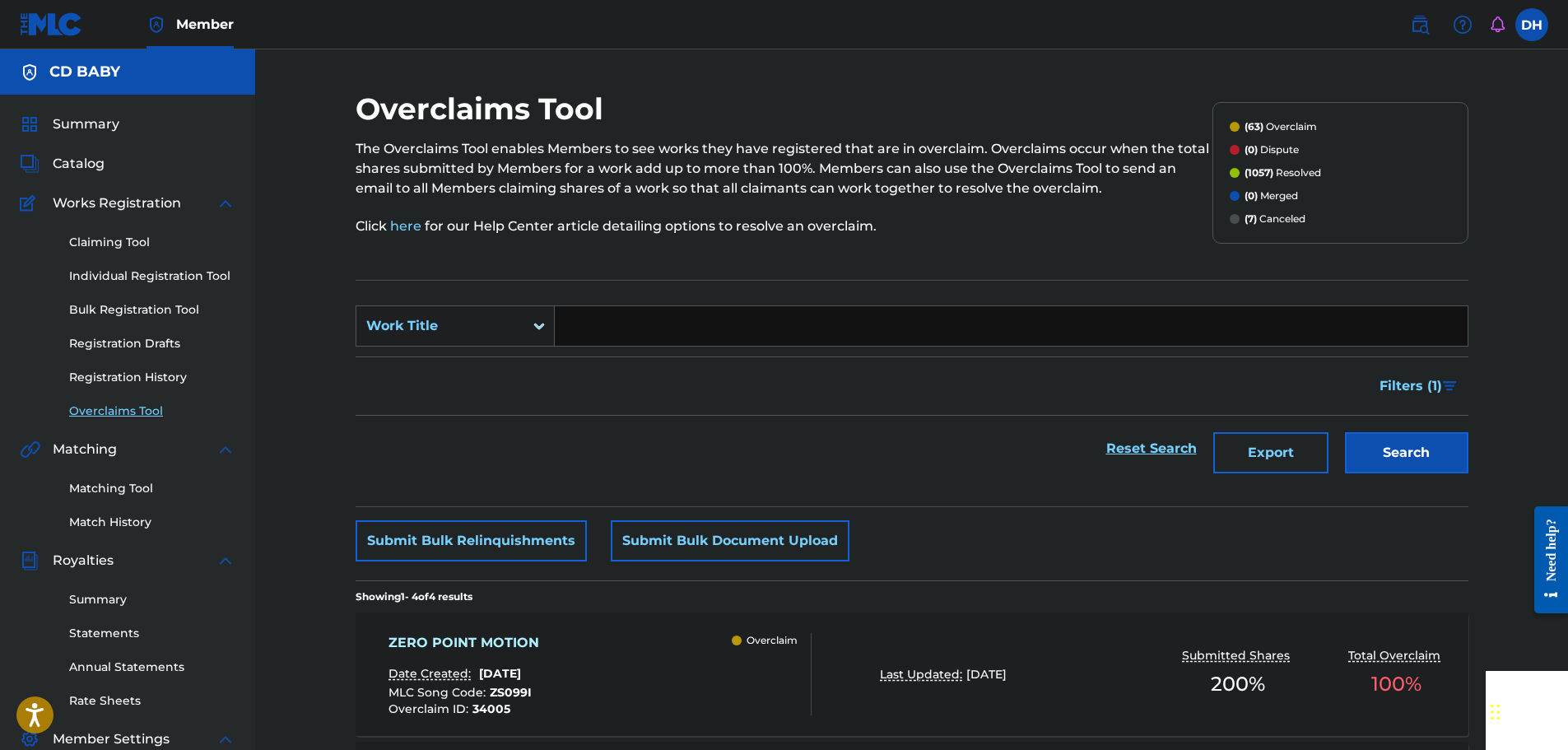
click at [600, 330] on input "Search Form" at bounding box center [1011, 326] width 913 height 39
paste input "REINFORCEMENT LEARNING AGENT"
type input "REINFORCEMENT LEARNING AGENT"
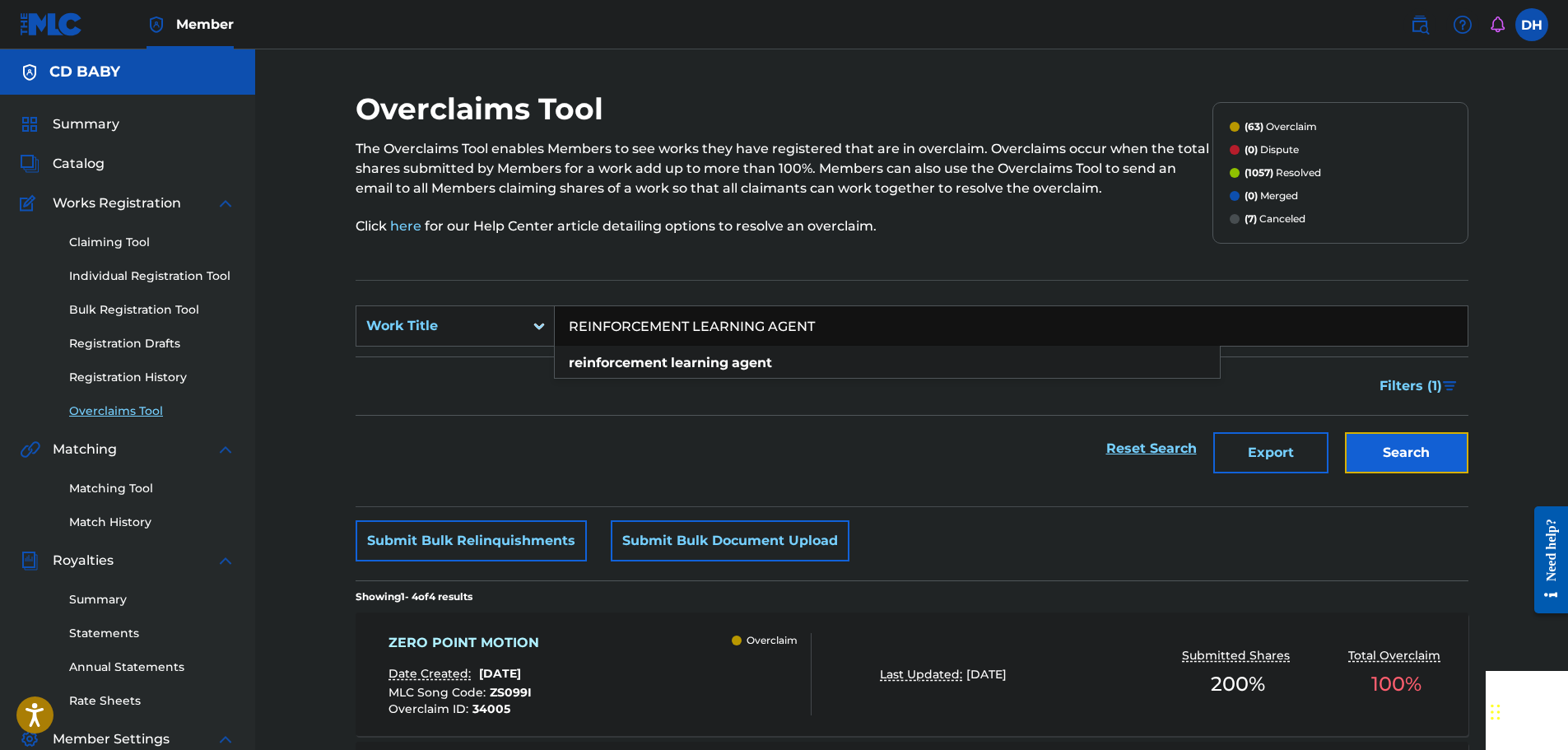
click at [1400, 455] on button "Search" at bounding box center [1406, 452] width 123 height 41
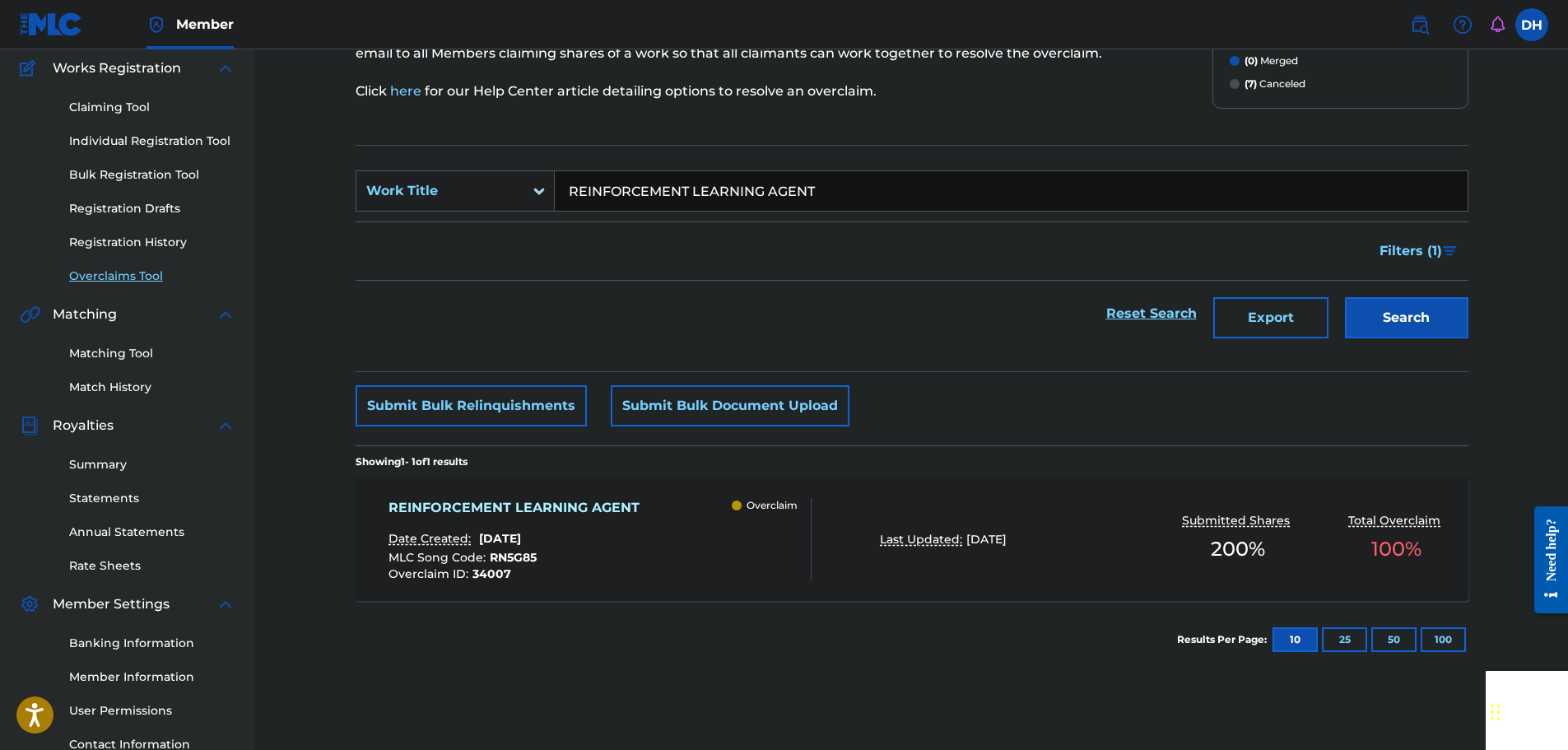
scroll to position [247, 0]
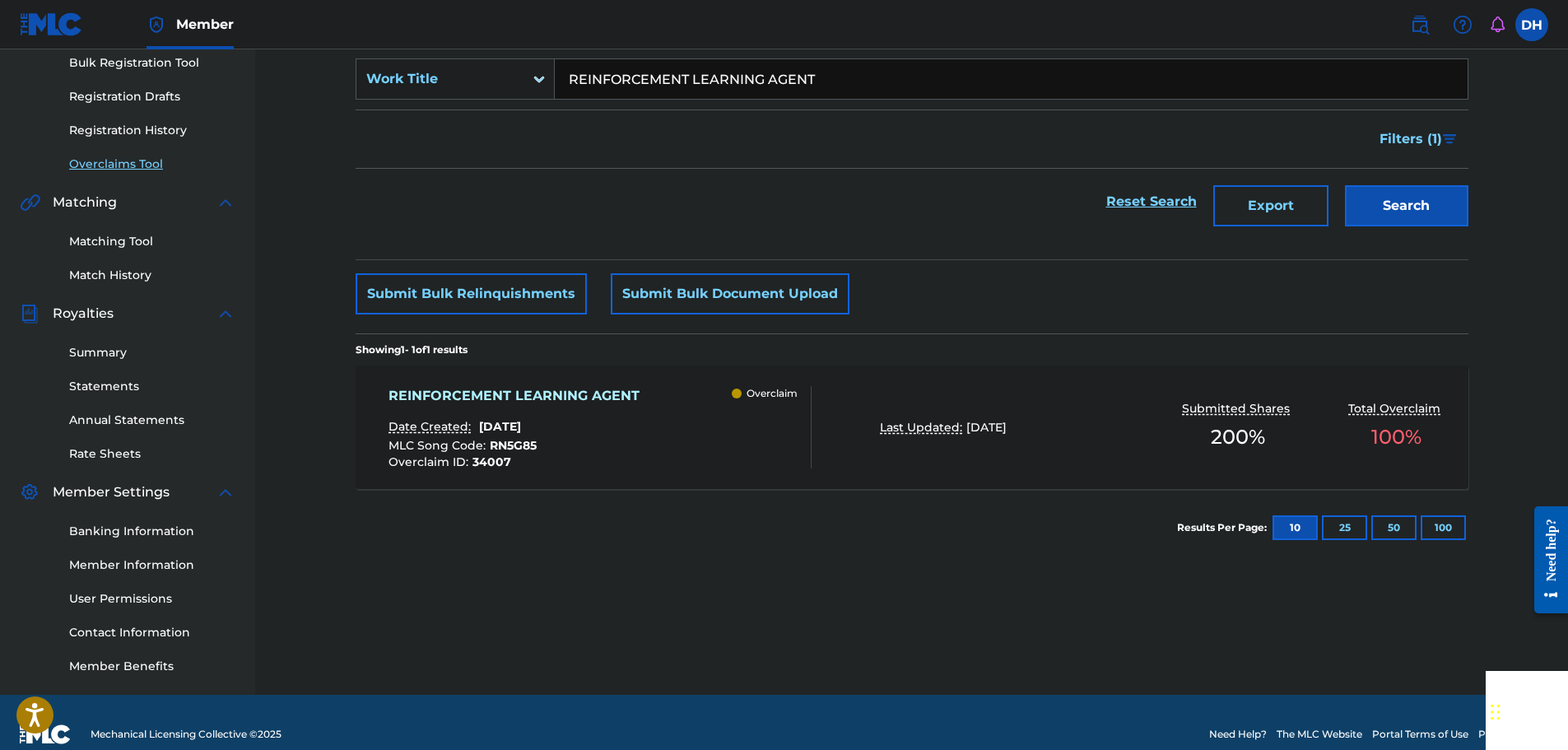
click at [685, 428] on div "REINFORCEMENT LEARNING AGENT Date Created: [DATE] MLC Song Code : RN5G85 Overcl…" at bounding box center [599, 427] width 423 height 82
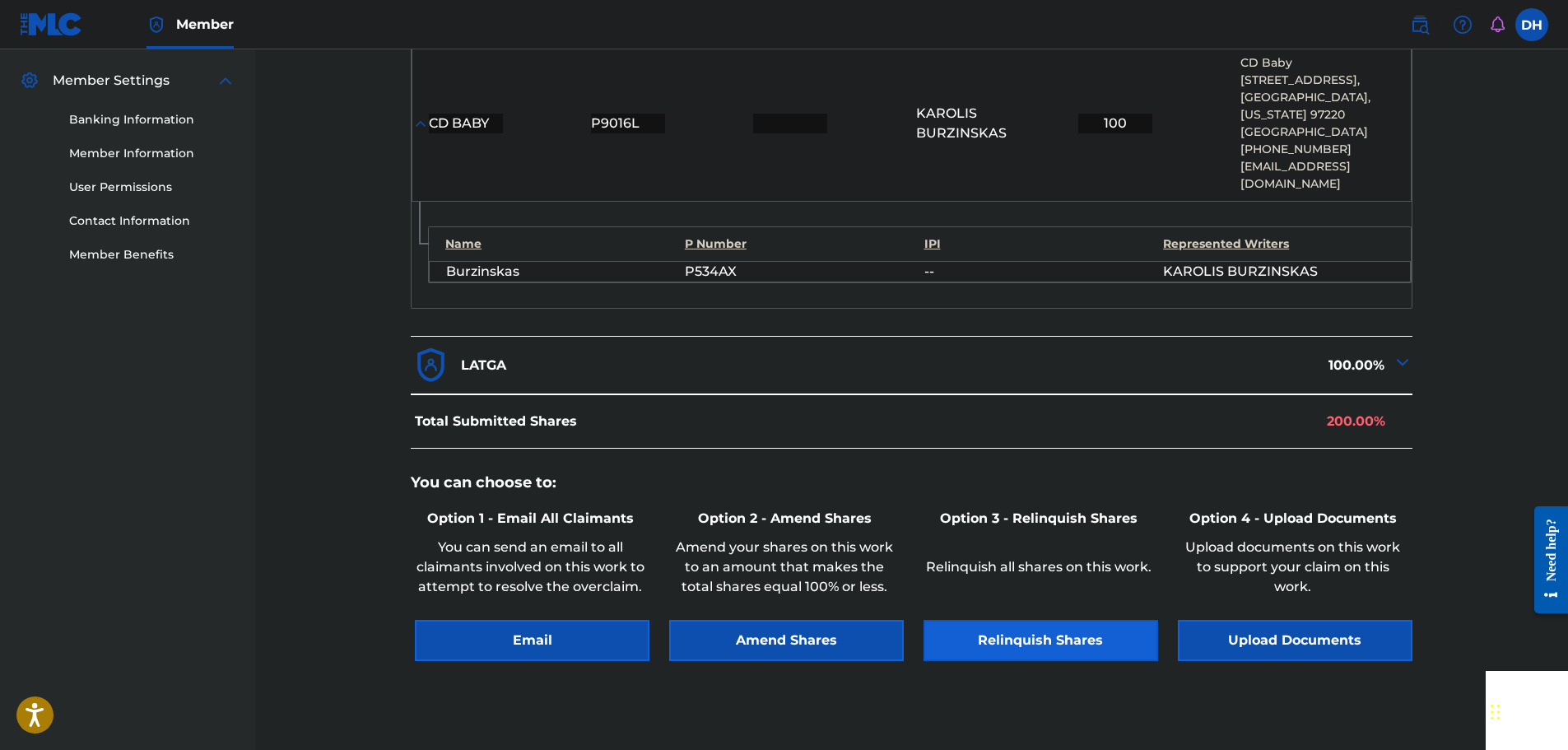
scroll to position [741, 0]
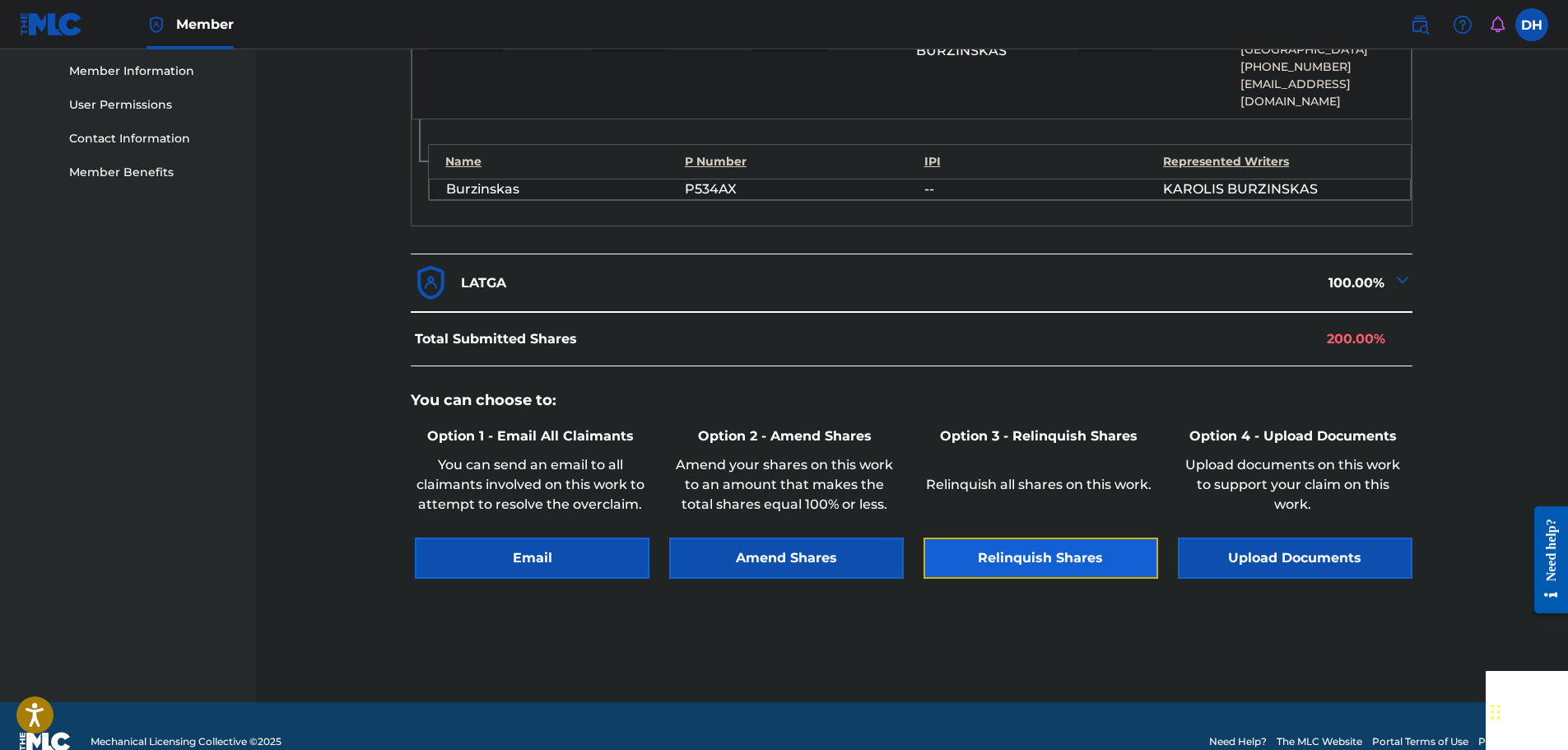
click at [1005, 553] on button "Relinquish Shares" at bounding box center [1040, 558] width 234 height 41
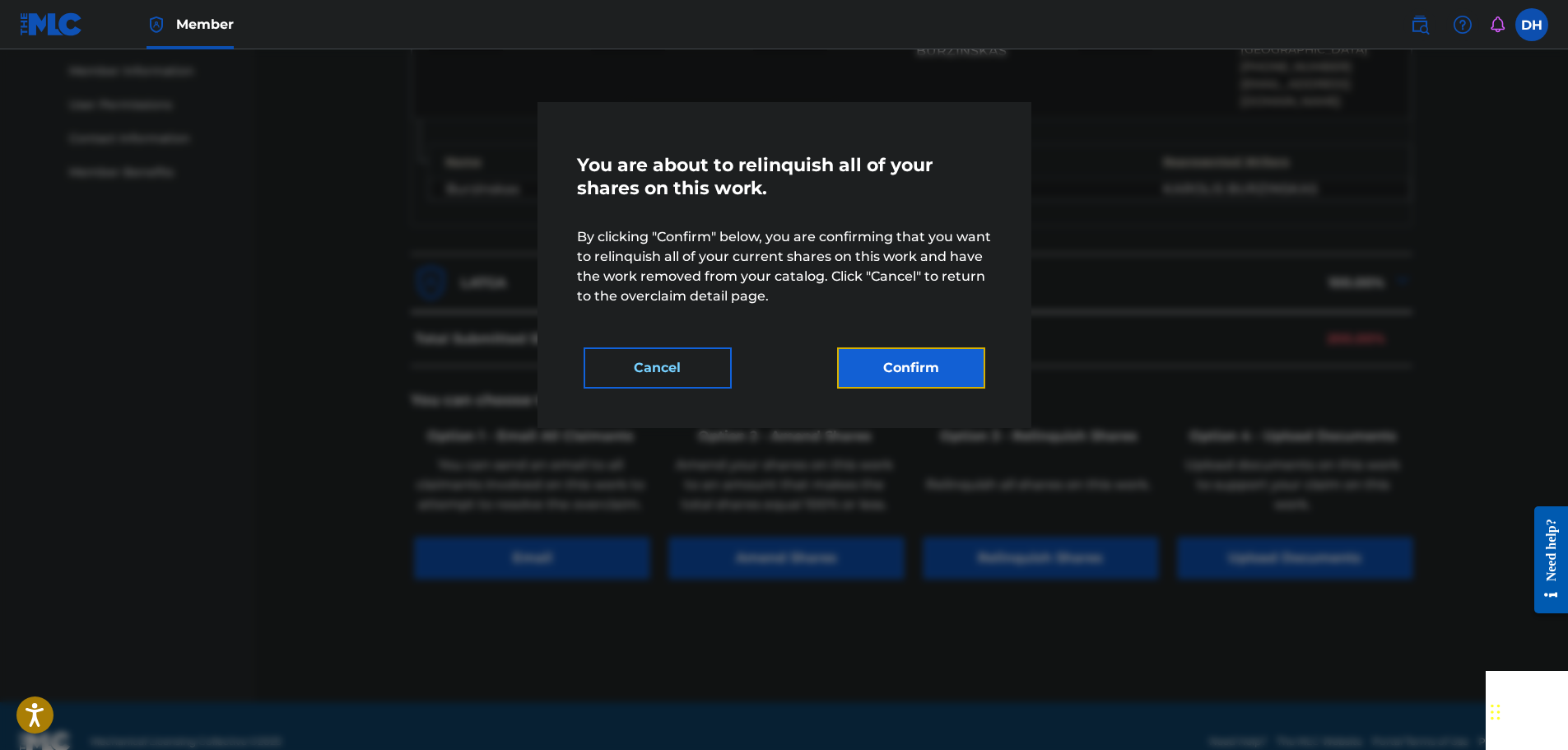
click at [911, 367] on button "Confirm" at bounding box center [911, 368] width 148 height 41
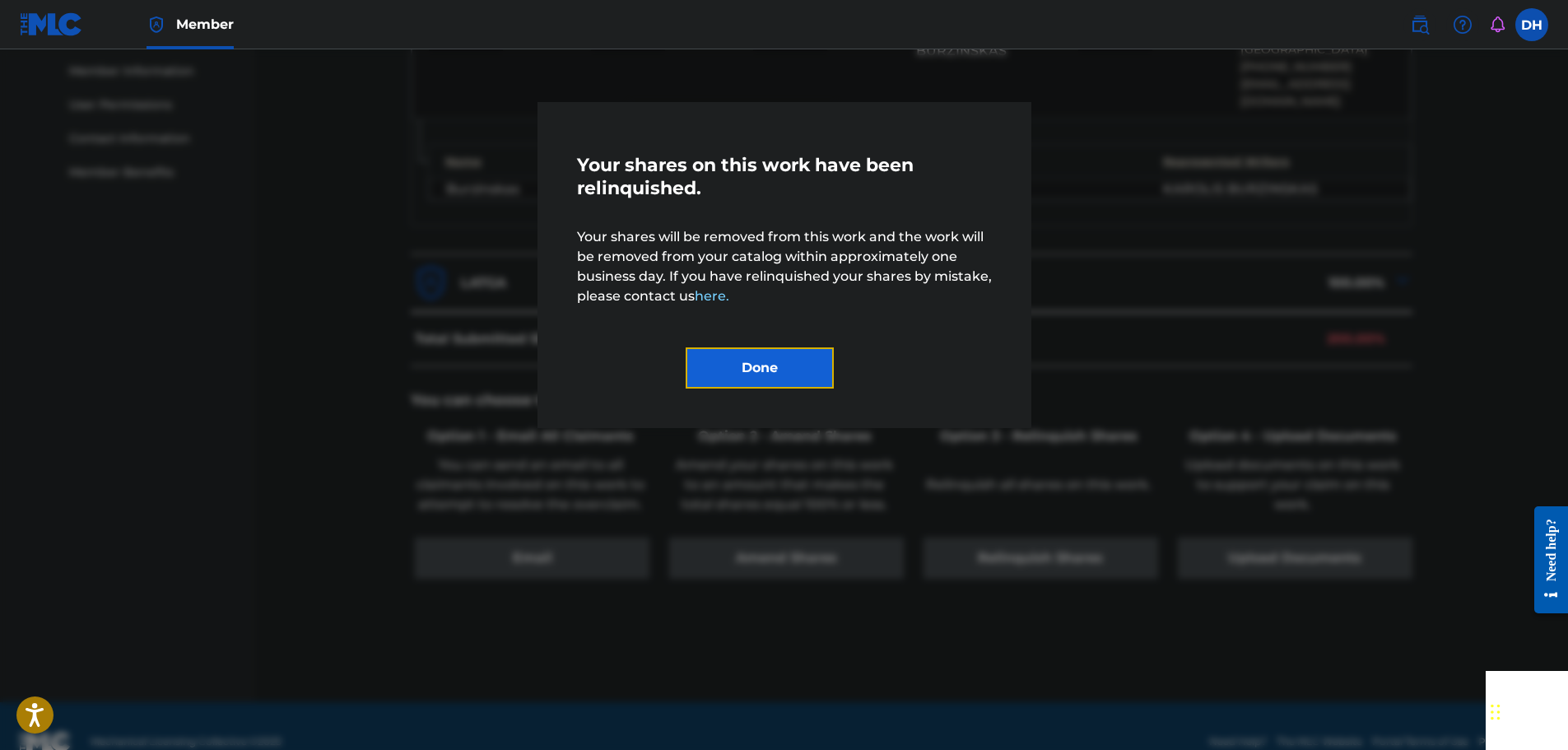
click at [799, 369] on button "Done" at bounding box center [759, 368] width 148 height 41
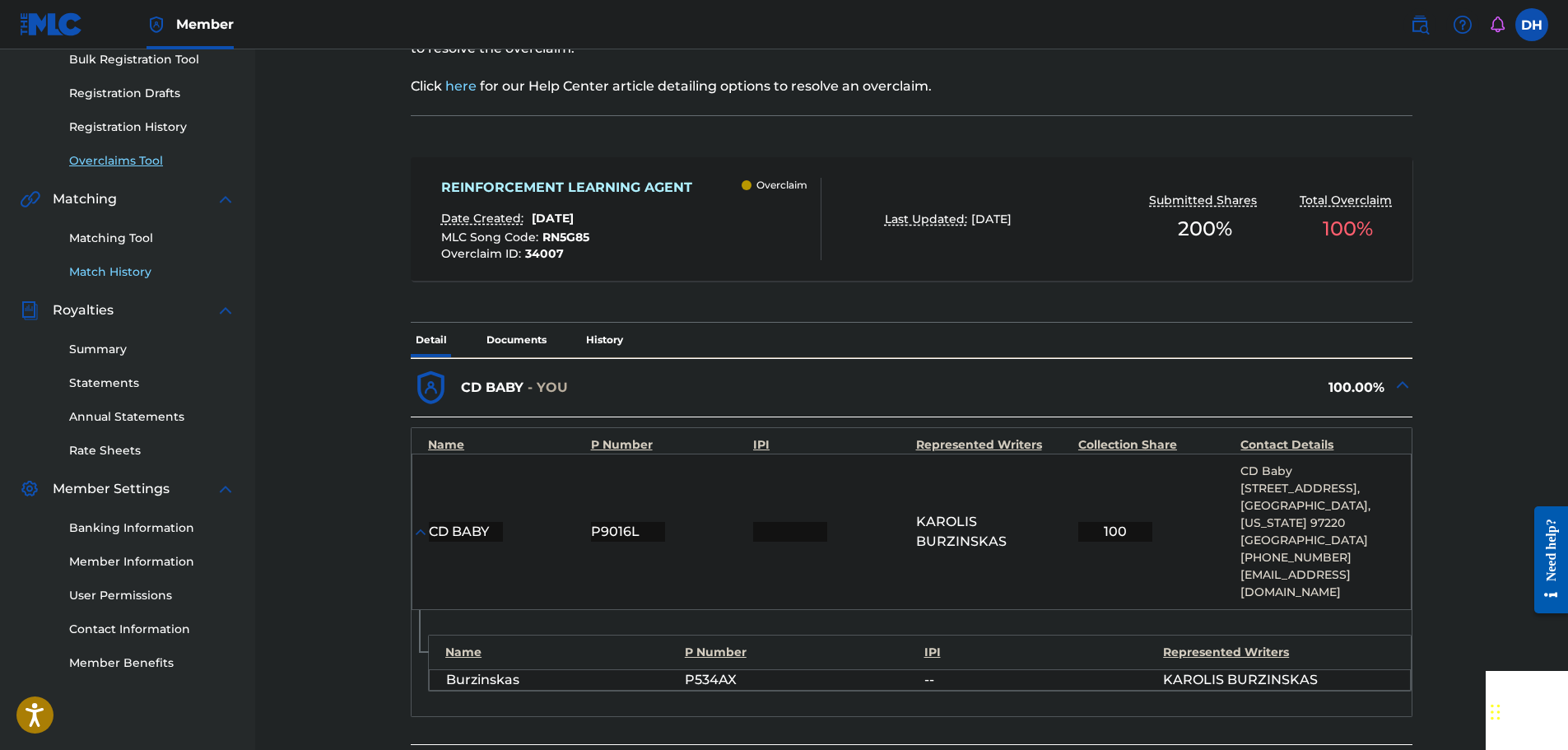
scroll to position [247, 0]
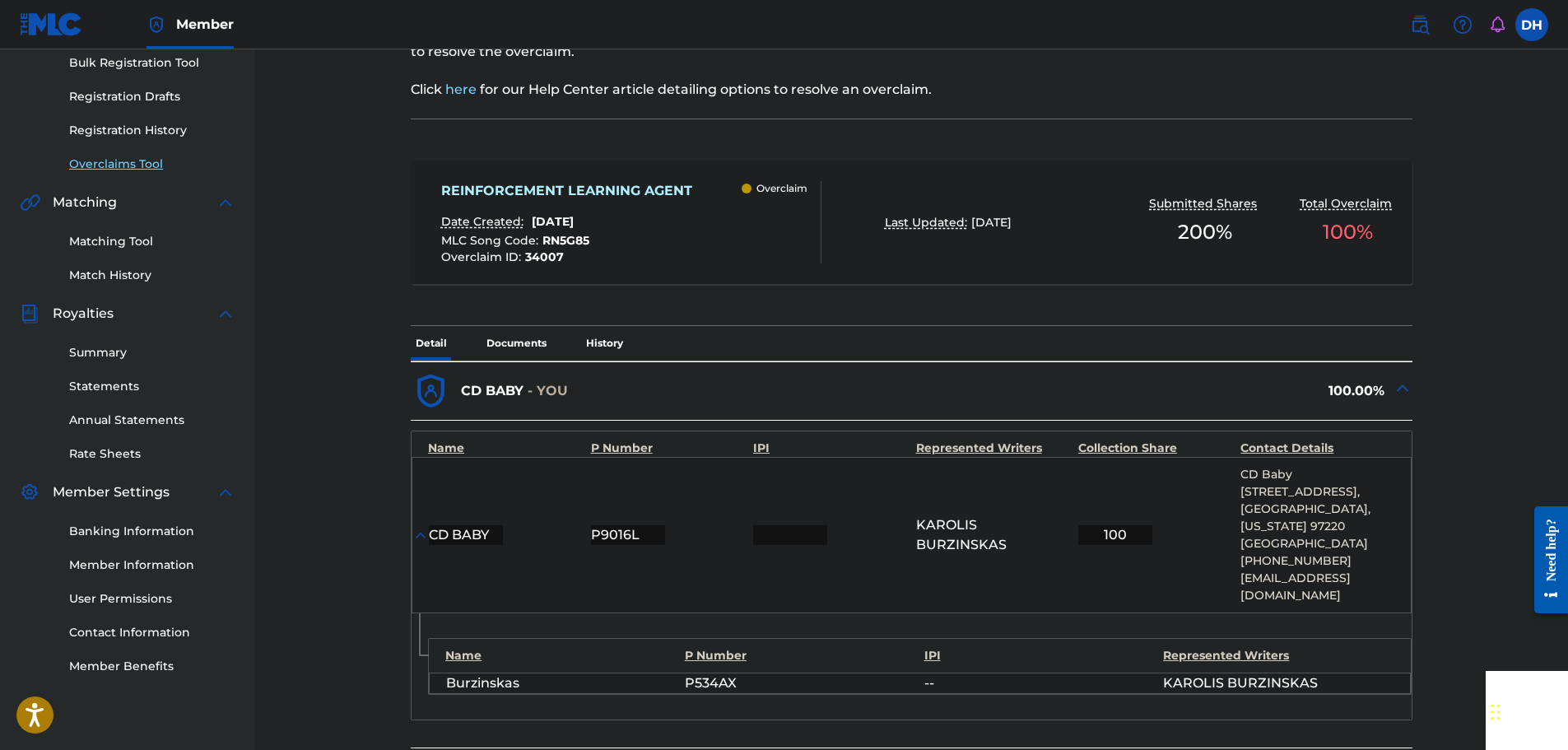
click at [133, 159] on link "Overclaims Tool" at bounding box center [152, 164] width 166 height 17
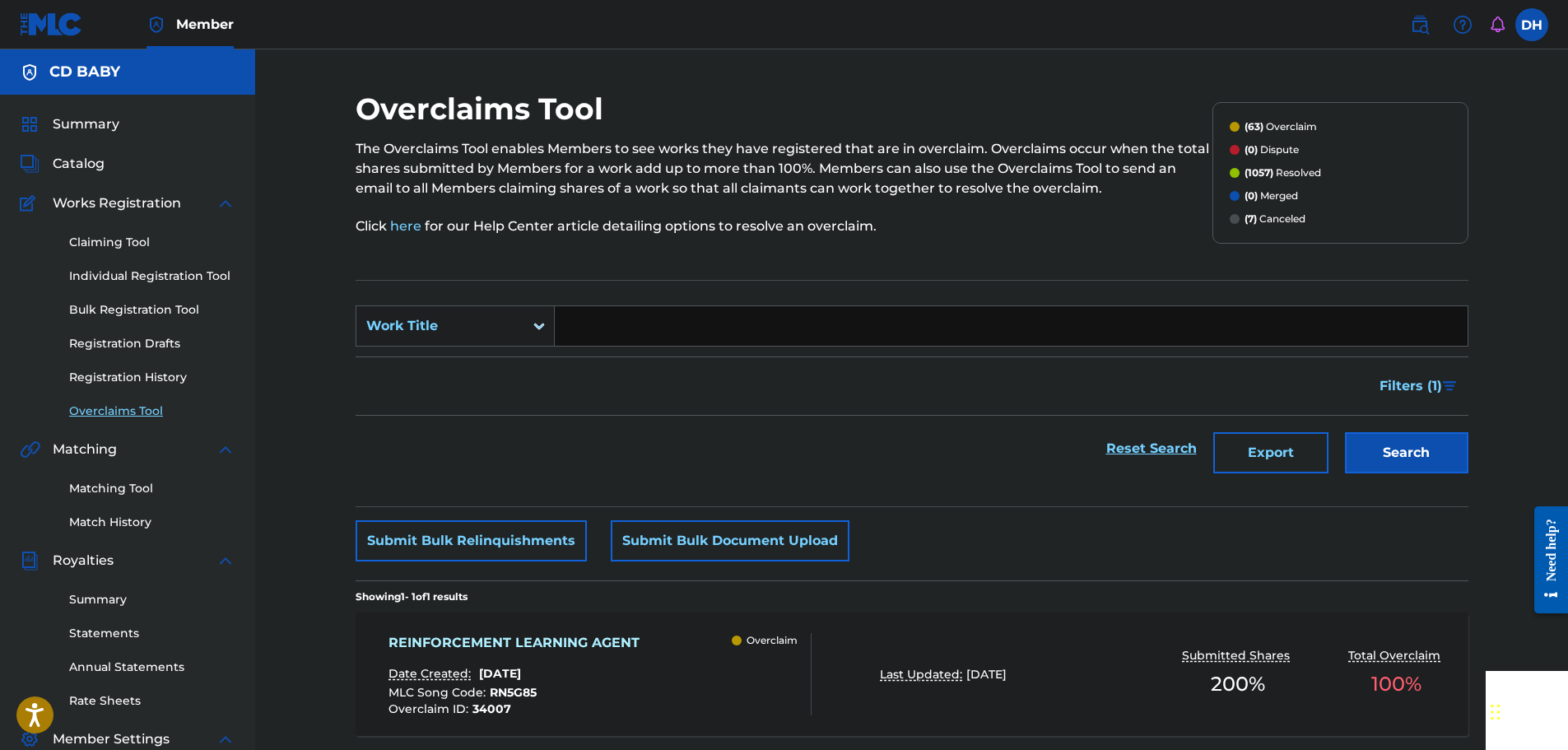
click at [575, 323] on input "Search Form" at bounding box center [1011, 326] width 913 height 39
paste input "TECHNO GENESIS"
type input "TECHNO GENESIS"
click at [1381, 458] on button "Search" at bounding box center [1406, 452] width 123 height 41
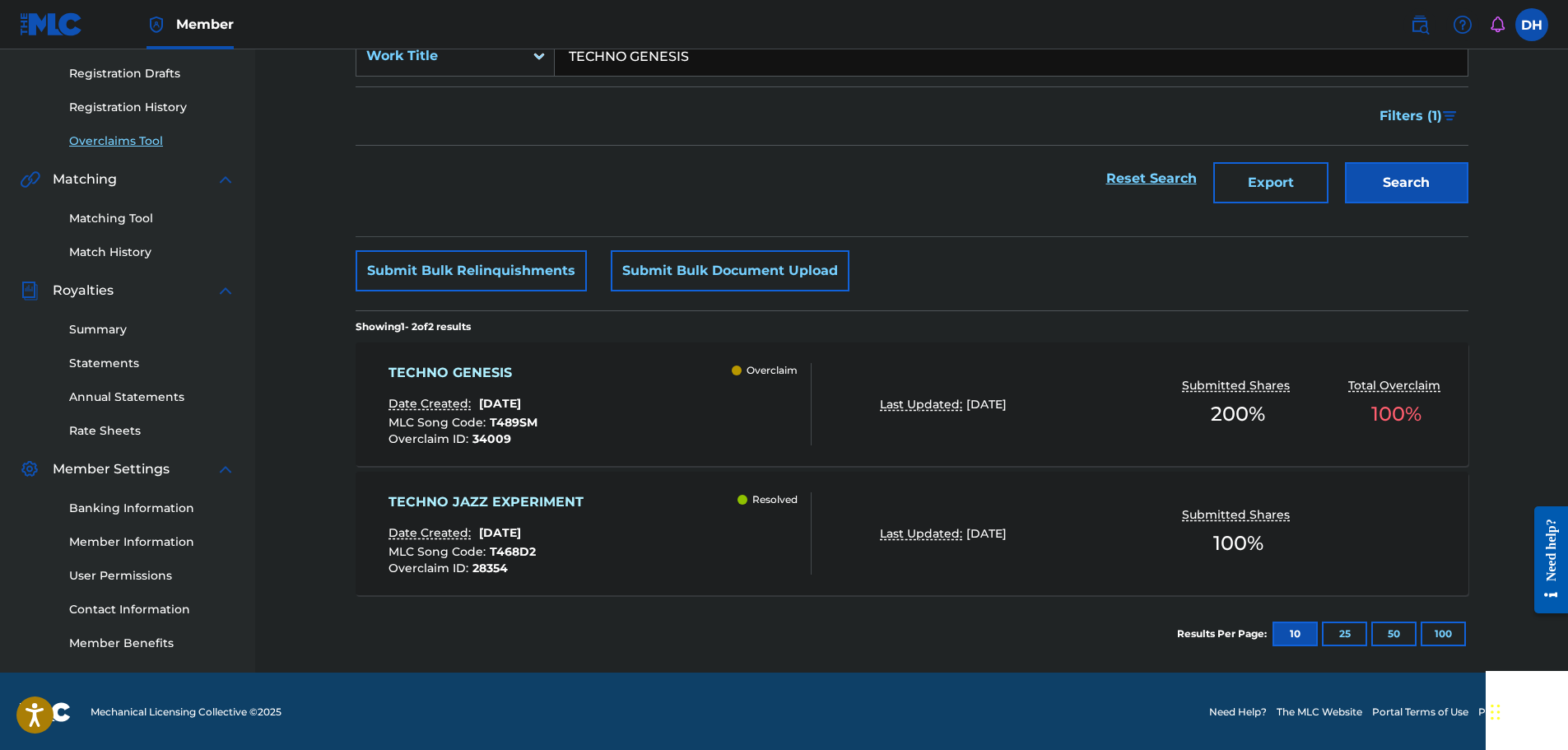
scroll to position [272, 0]
click at [681, 393] on div "TECHNO GENESIS Date Created: [DATE] MLC Song Code : T489SM Overclaim ID : 34009…" at bounding box center [599, 403] width 423 height 82
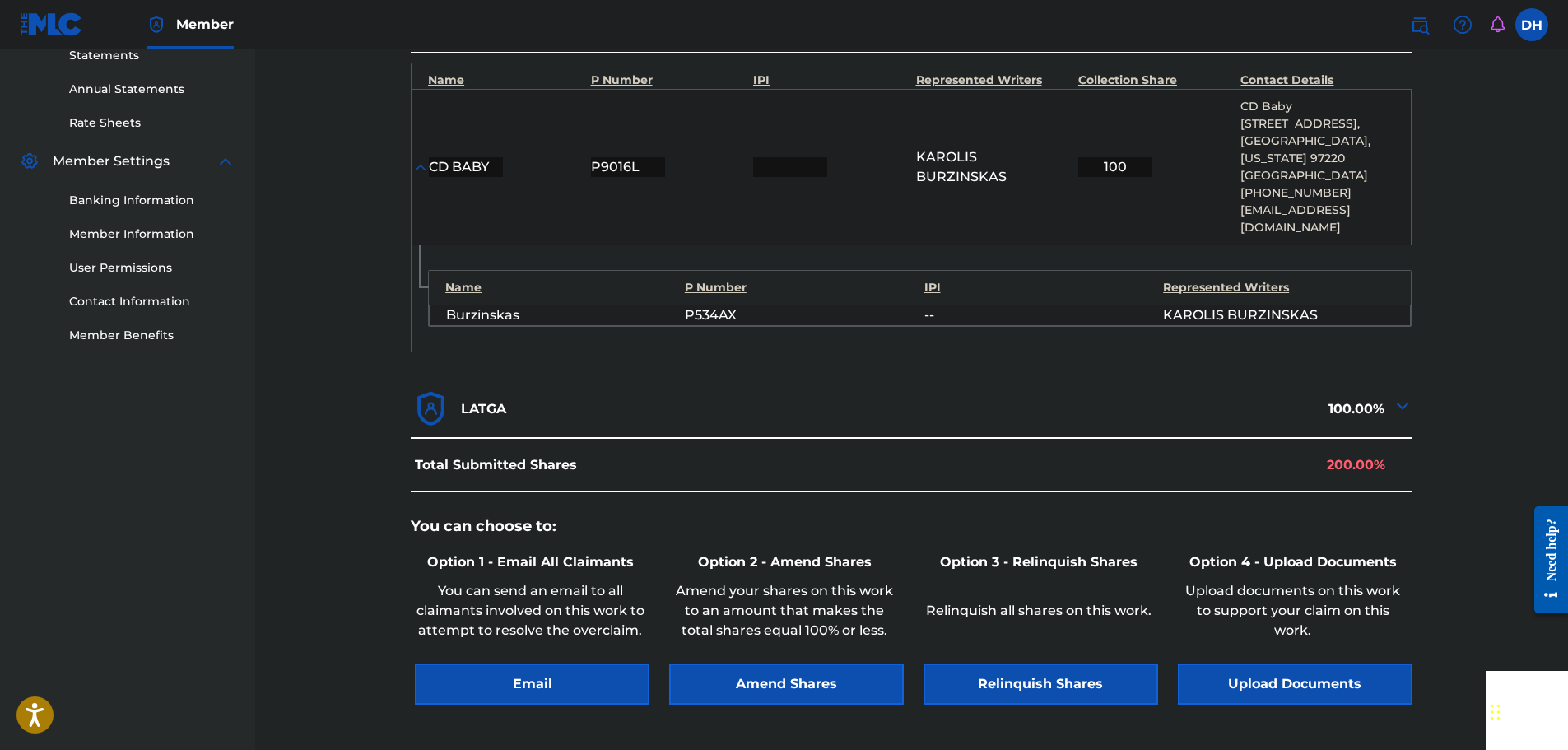
scroll to position [658, 0]
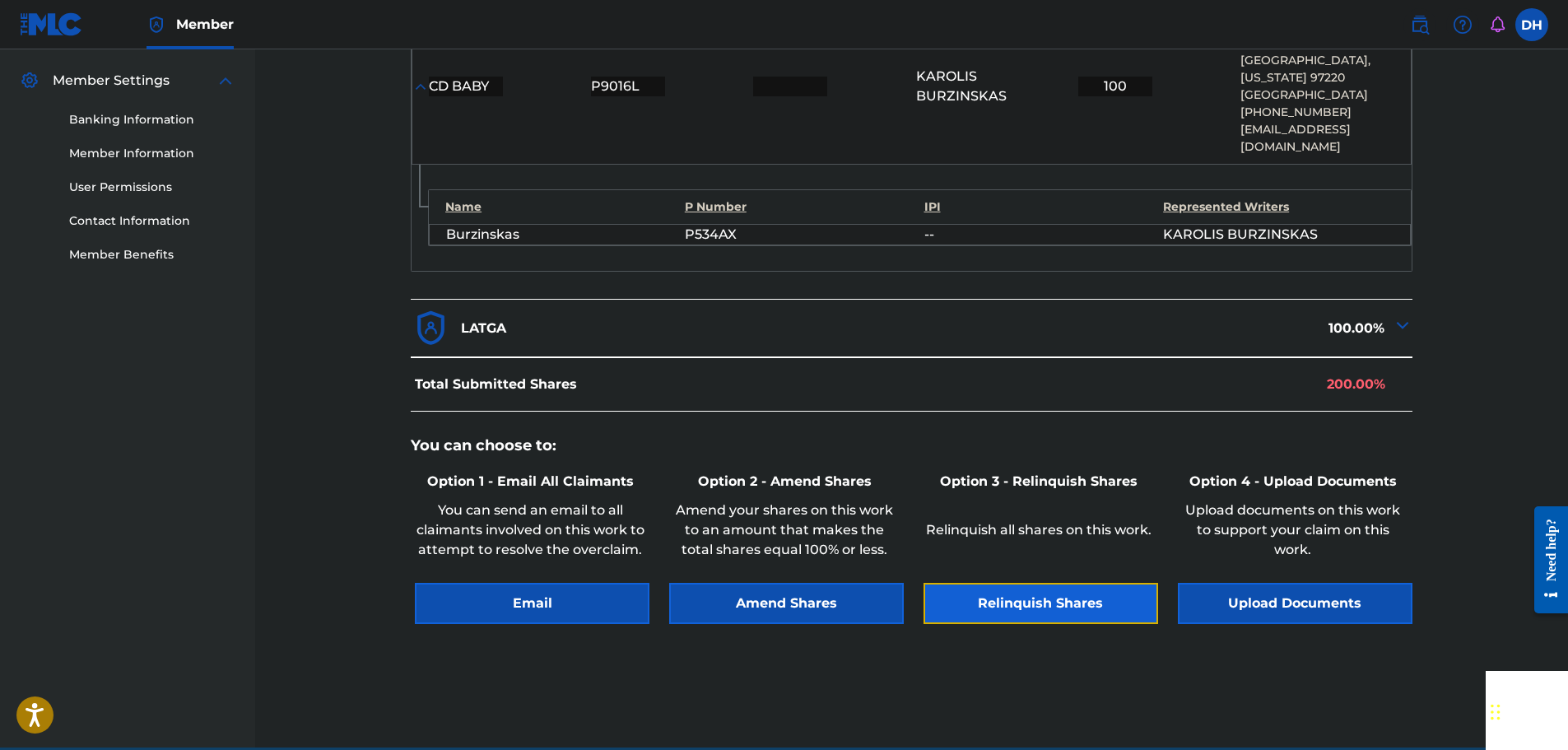
click at [1032, 594] on button "Relinquish Shares" at bounding box center [1040, 604] width 234 height 41
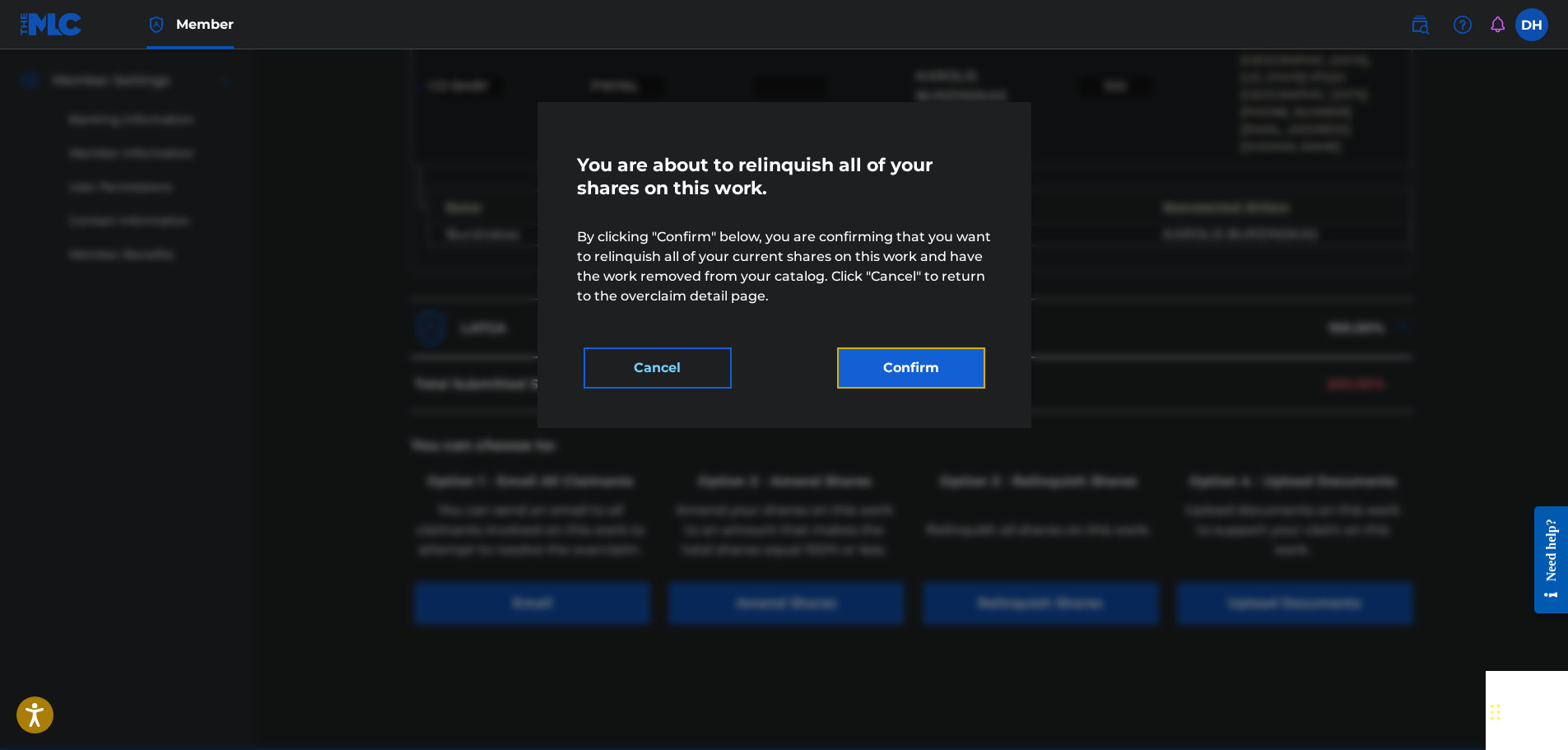
click at [909, 375] on button "Confirm" at bounding box center [911, 368] width 148 height 41
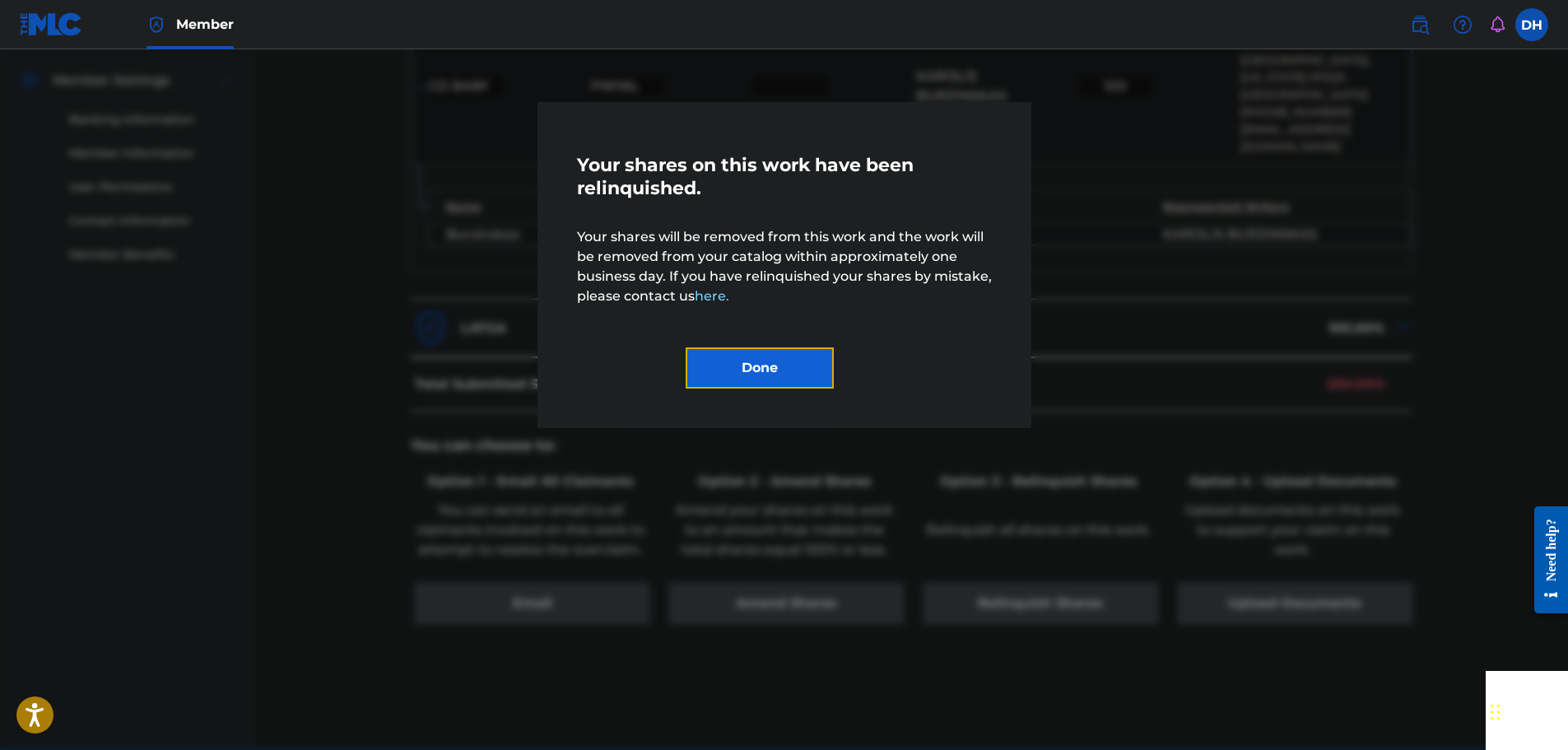
click at [730, 361] on button "Done" at bounding box center [759, 368] width 148 height 41
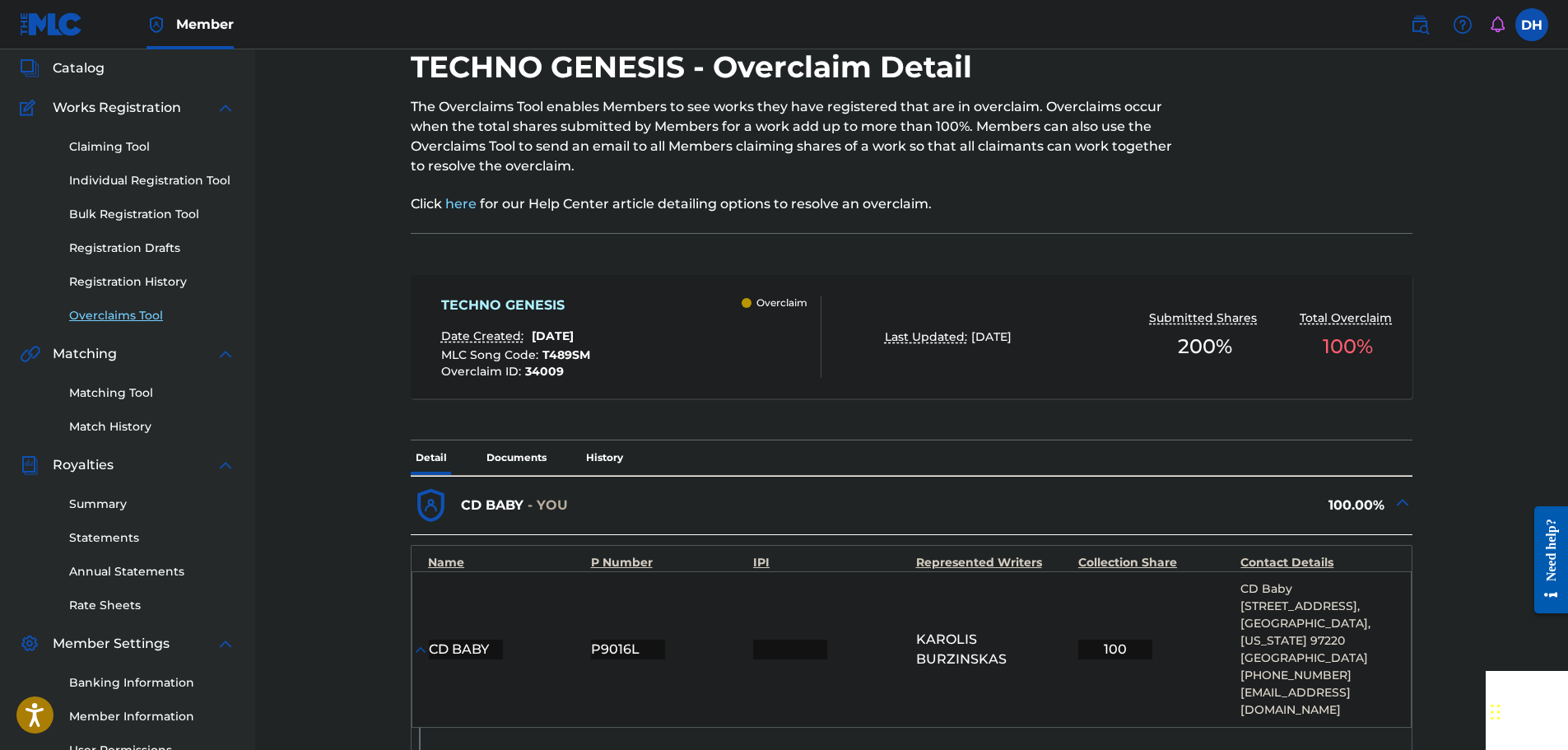
scroll to position [82, 0]
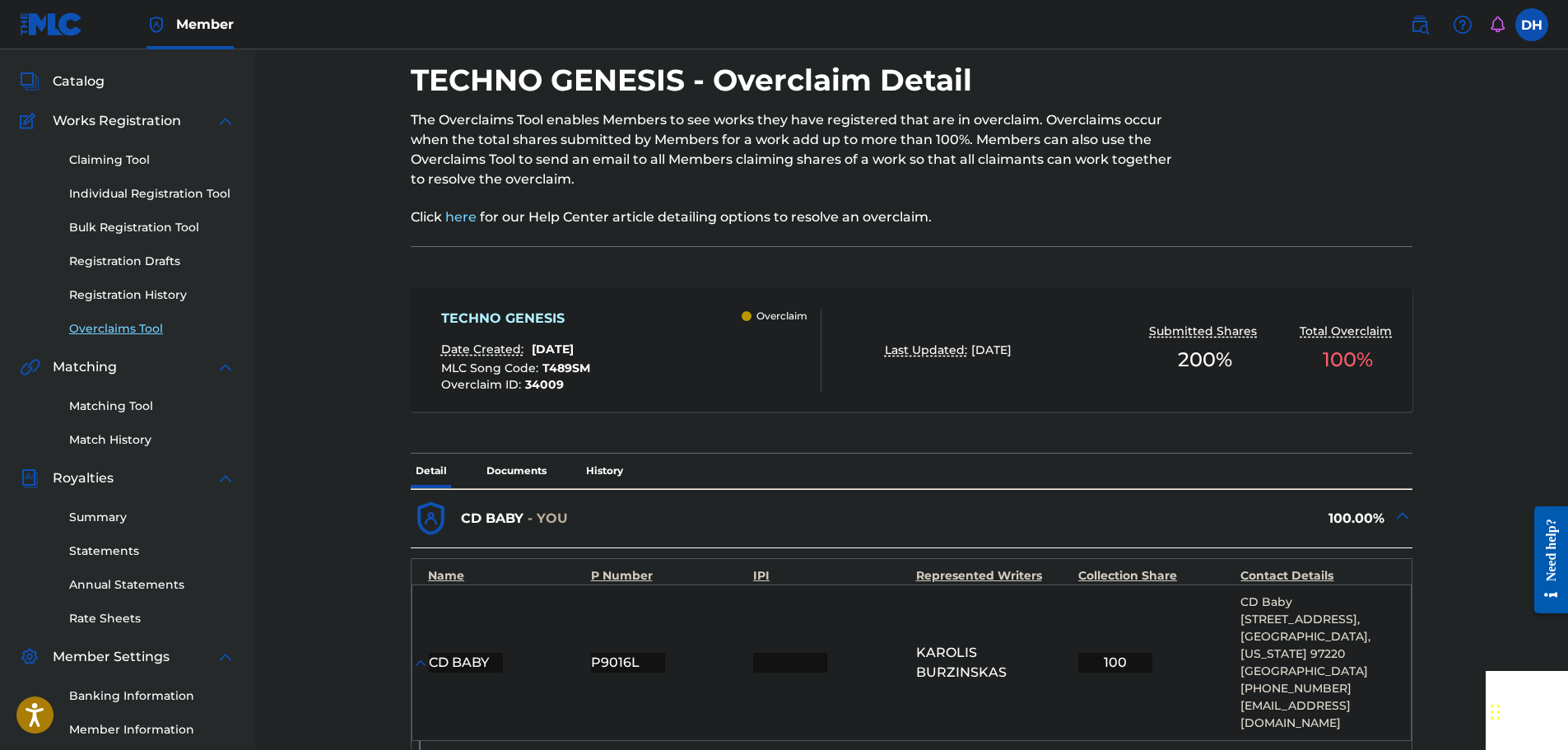
click at [123, 335] on link "Overclaims Tool" at bounding box center [152, 328] width 166 height 17
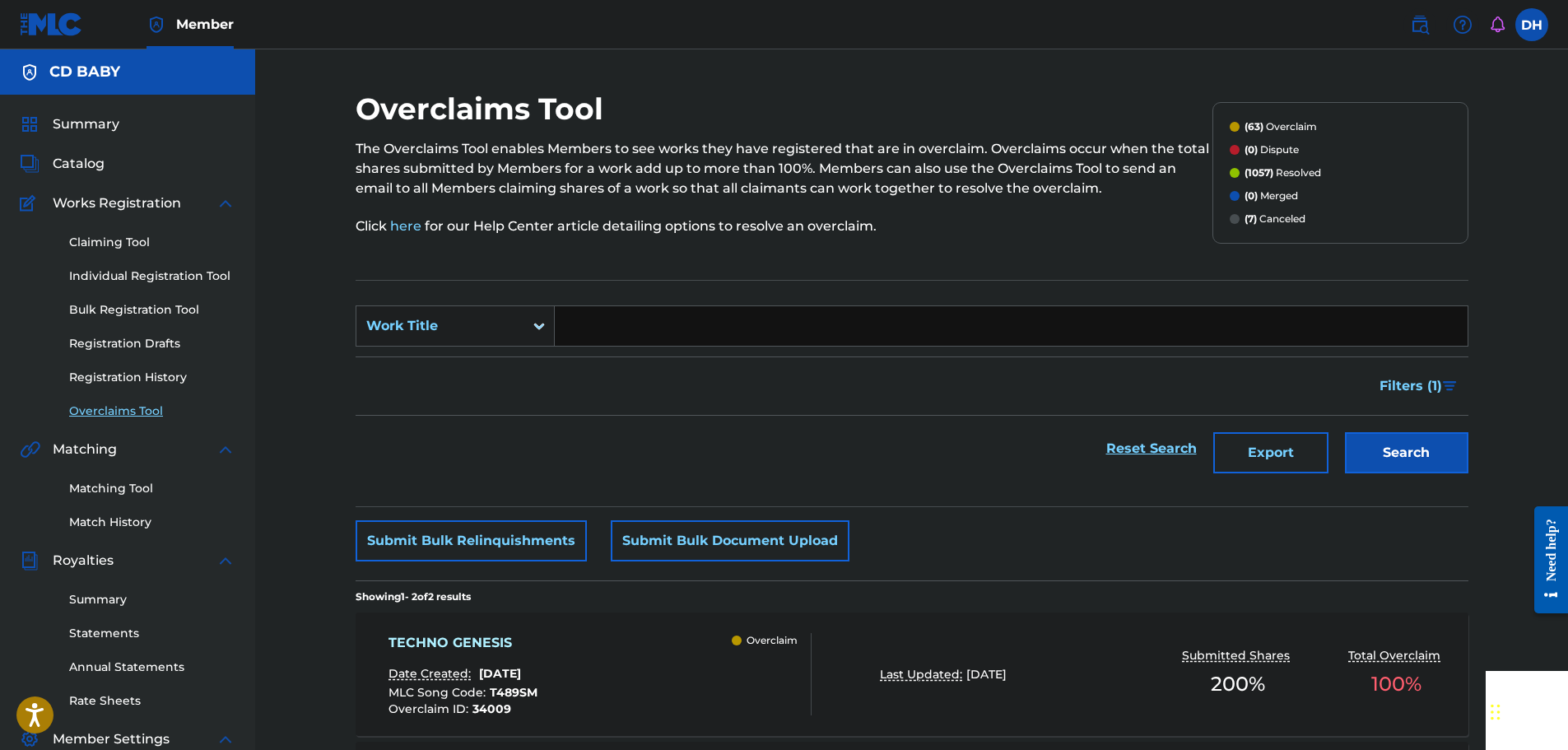
click at [641, 342] on input "Search Form" at bounding box center [1011, 326] width 913 height 39
paste input "MULTI-MODAL FUSION SYSTEM"
type input "MULTI-MODAL FUSION SYSTEM"
drag, startPoint x: 1400, startPoint y: 467, endPoint x: 1388, endPoint y: 455, distance: 17.0
click at [1402, 467] on button "Search" at bounding box center [1406, 452] width 123 height 41
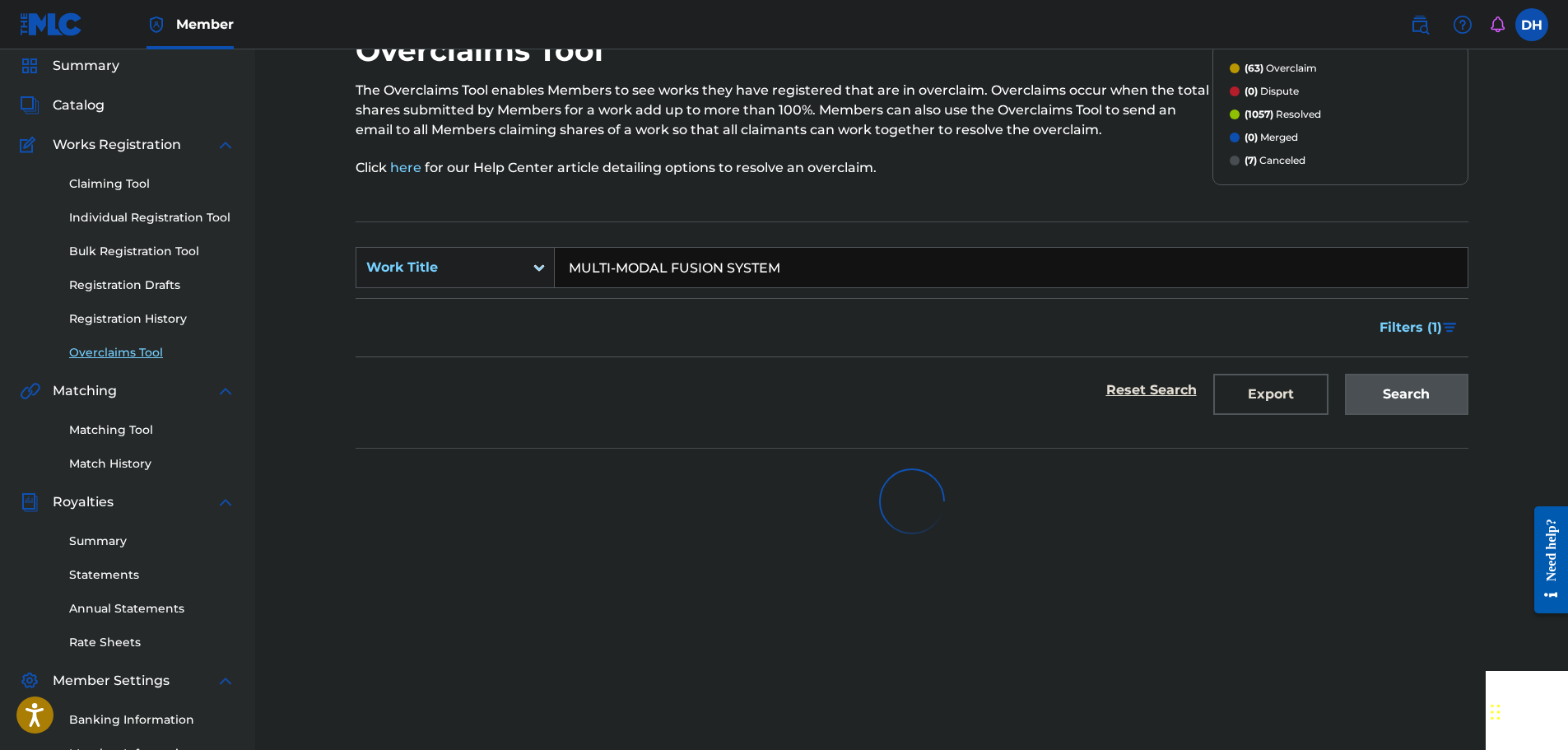
scroll to position [271, 0]
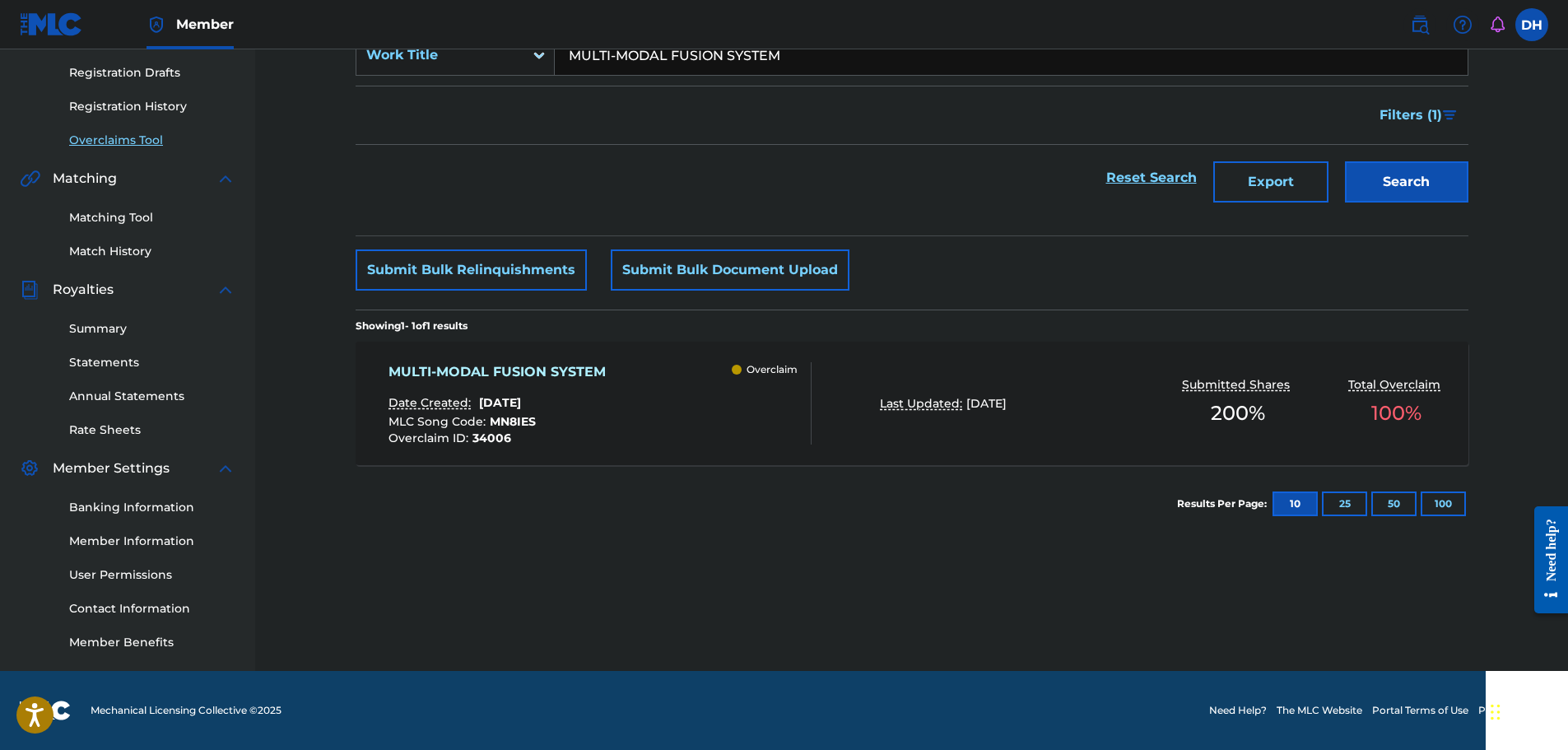
click at [658, 388] on div "MULTI-MODAL FUSION SYSTEM Date Created: [DATE] MLC Song Code : MN8IES Overclaim…" at bounding box center [599, 404] width 423 height 82
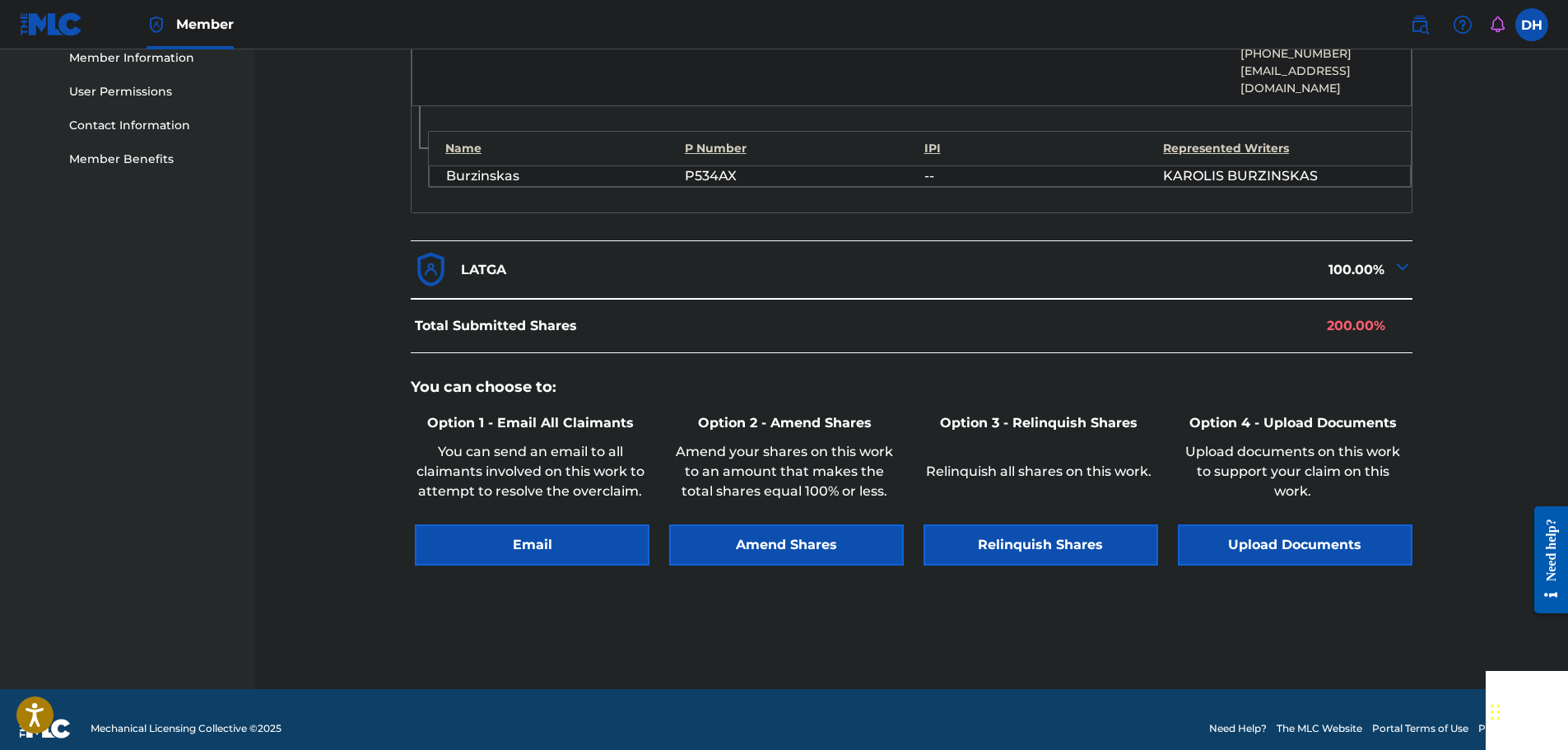
scroll to position [755, 0]
click at [1021, 523] on button "Relinquish Shares" at bounding box center [1040, 544] width 234 height 41
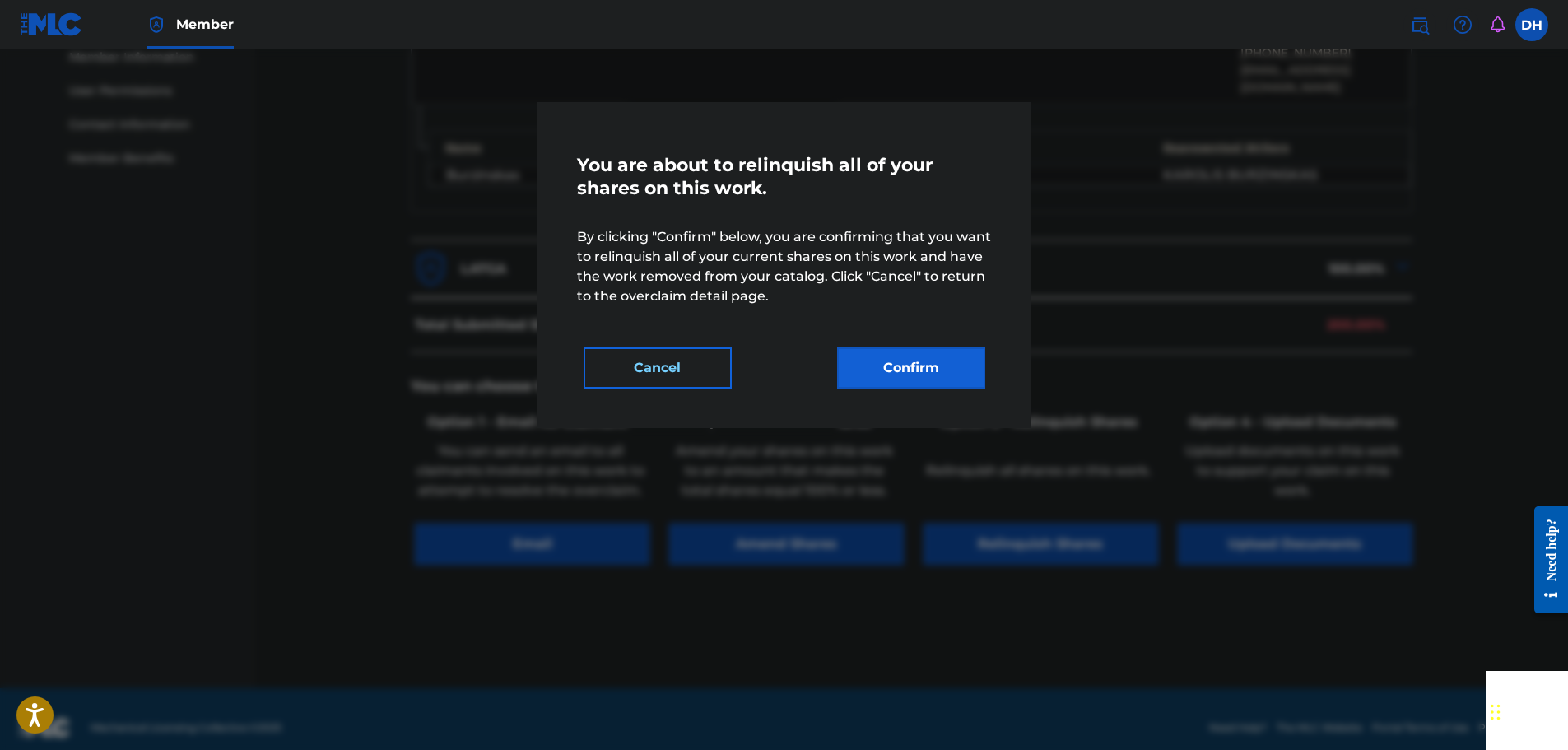
click at [934, 387] on div "You are about to relinquish all of your shares on this work. By clicking "Confi…" at bounding box center [785, 264] width 494 height 326
click at [933, 381] on button "Confirm" at bounding box center [911, 368] width 148 height 41
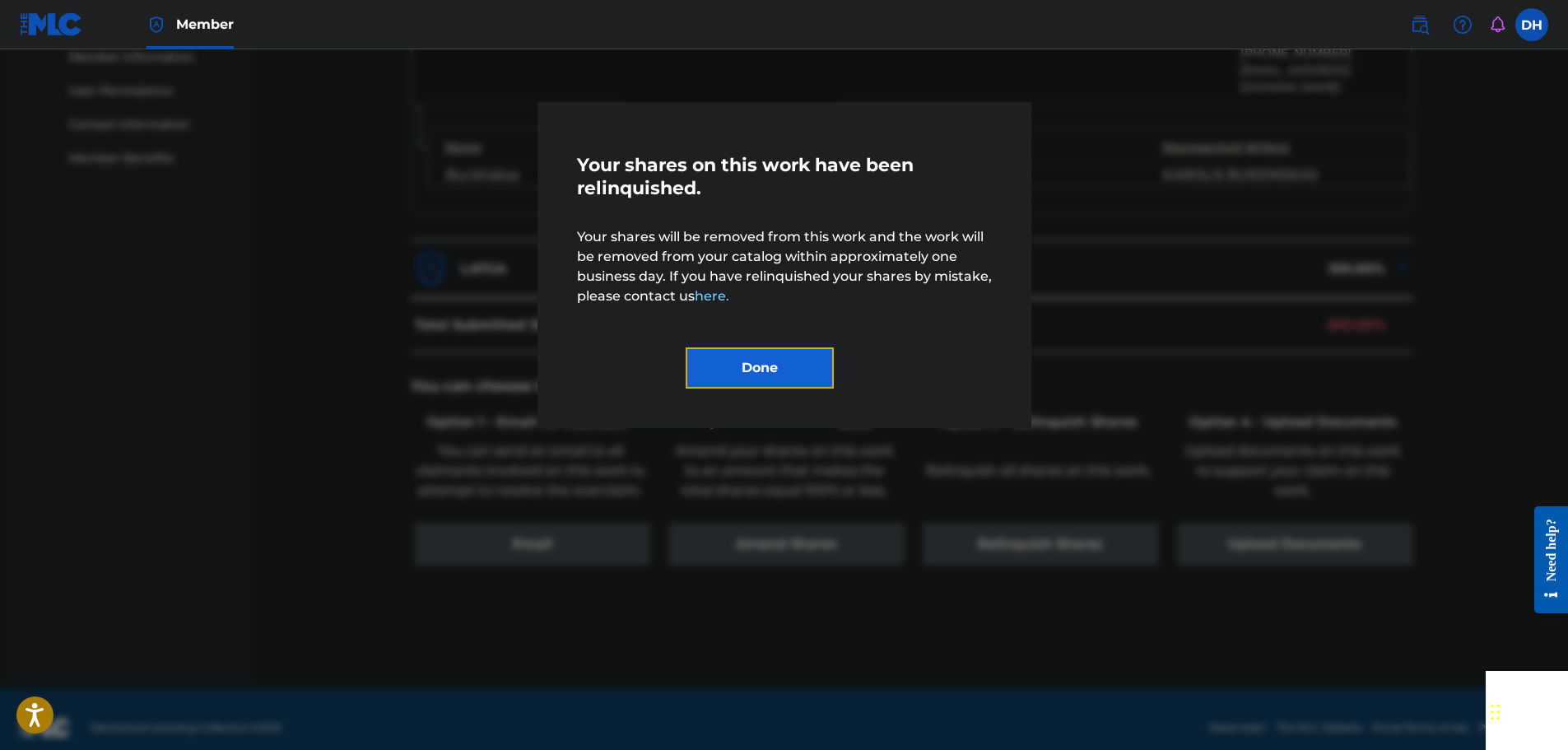
click at [795, 372] on button "Done" at bounding box center [759, 368] width 148 height 41
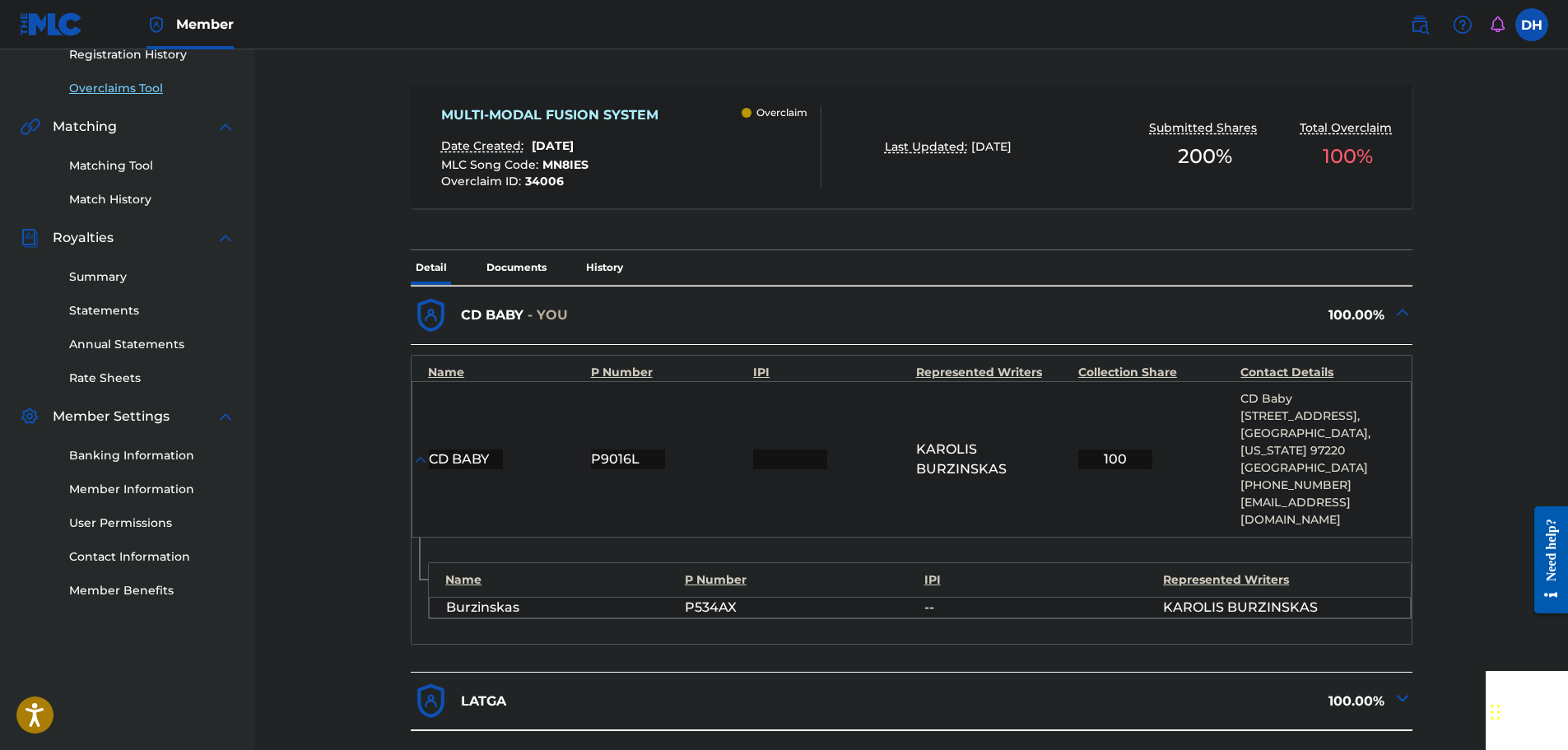
scroll to position [179, 0]
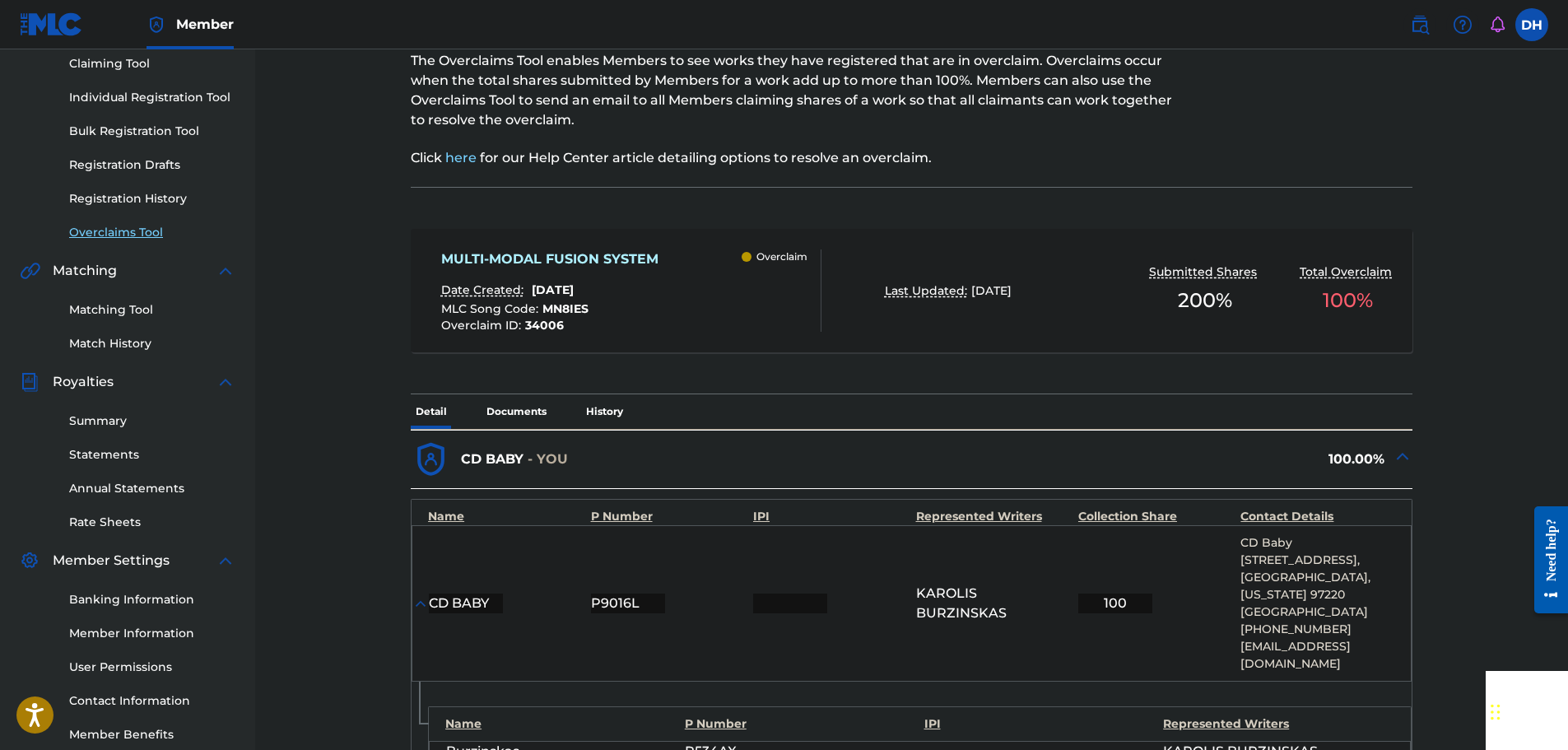
click at [117, 229] on link "Overclaims Tool" at bounding box center [152, 233] width 166 height 17
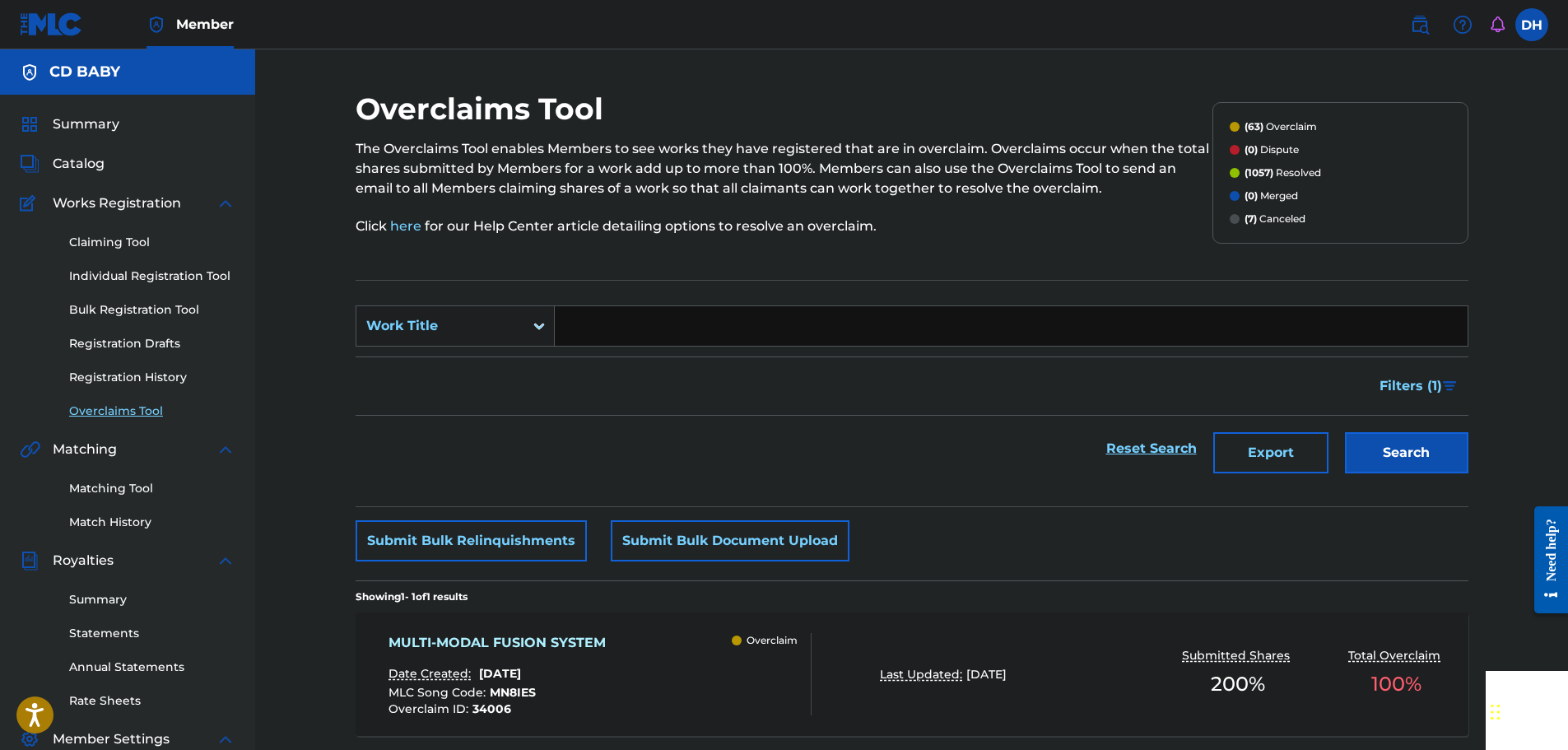
click at [658, 335] on input "Search Form" at bounding box center [1011, 326] width 913 height 39
paste input "FRAME RECALIBRATION"
type input "FRAME RECALIBRATION"
click at [1414, 478] on div "Search" at bounding box center [1402, 448] width 132 height 66
click at [1408, 468] on button "Search" at bounding box center [1406, 452] width 123 height 41
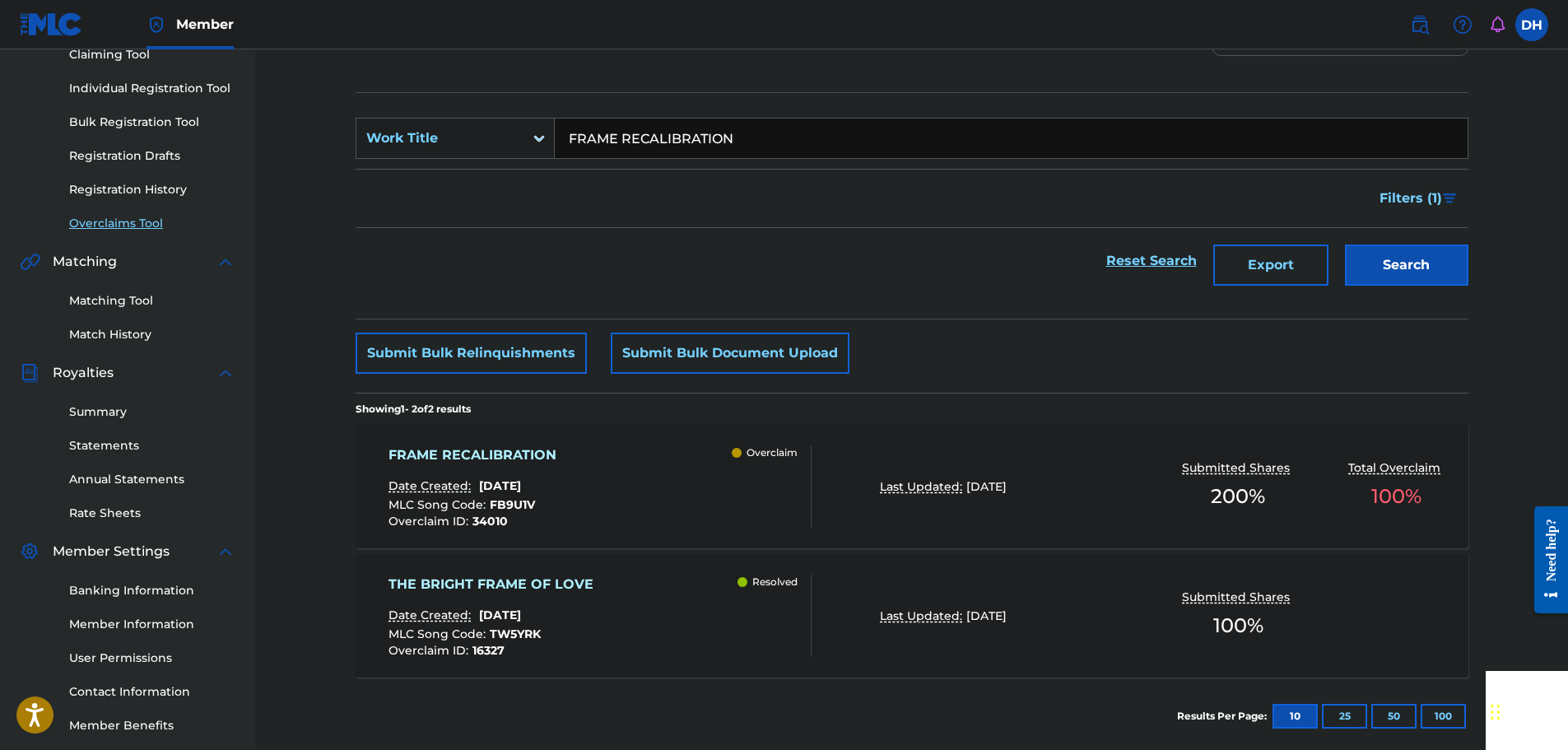
scroll to position [272, 0]
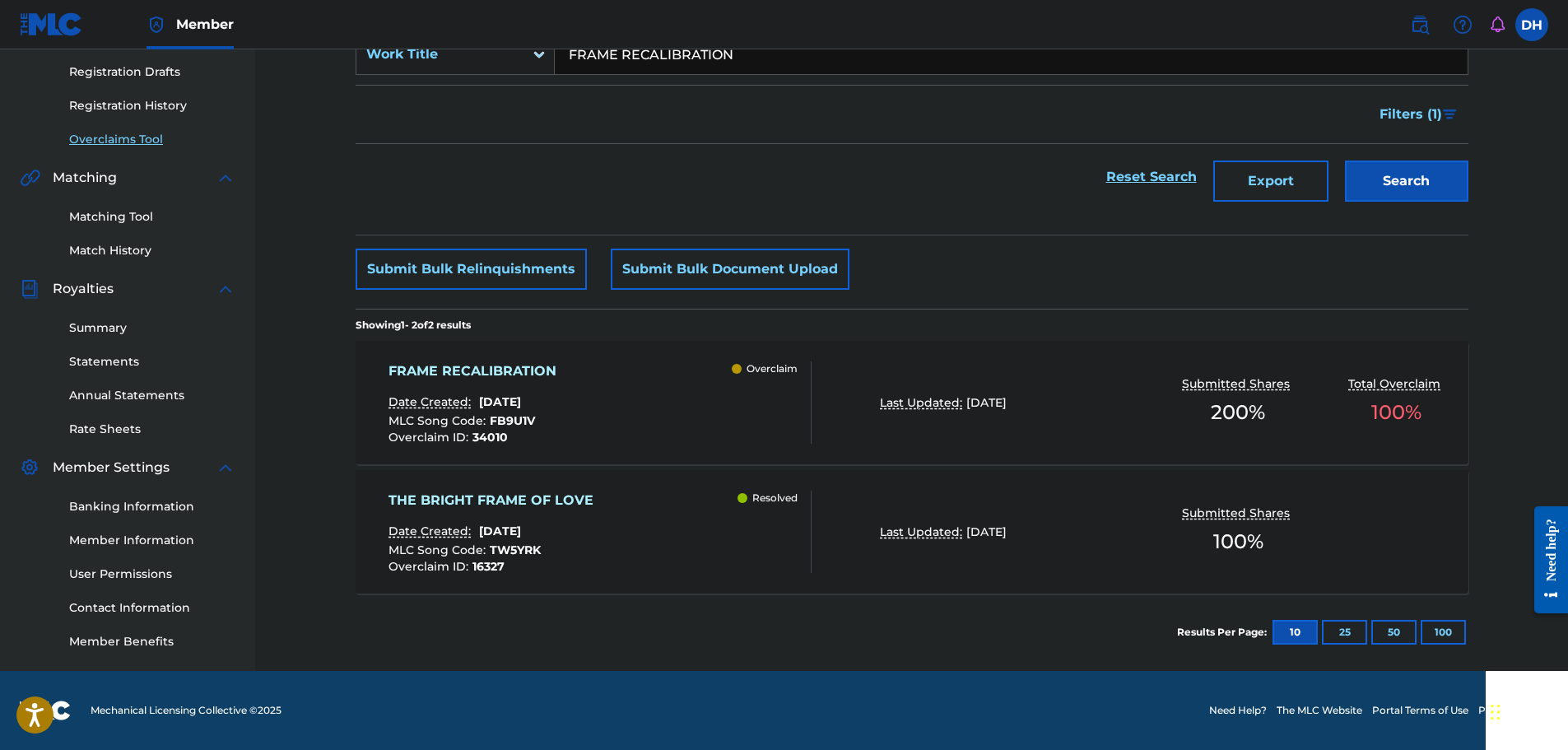
click at [685, 383] on div "FRAME RECALIBRATION Date Created: [DATE] MLC Song Code : FB9U1V Overclaim ID : …" at bounding box center [599, 403] width 423 height 82
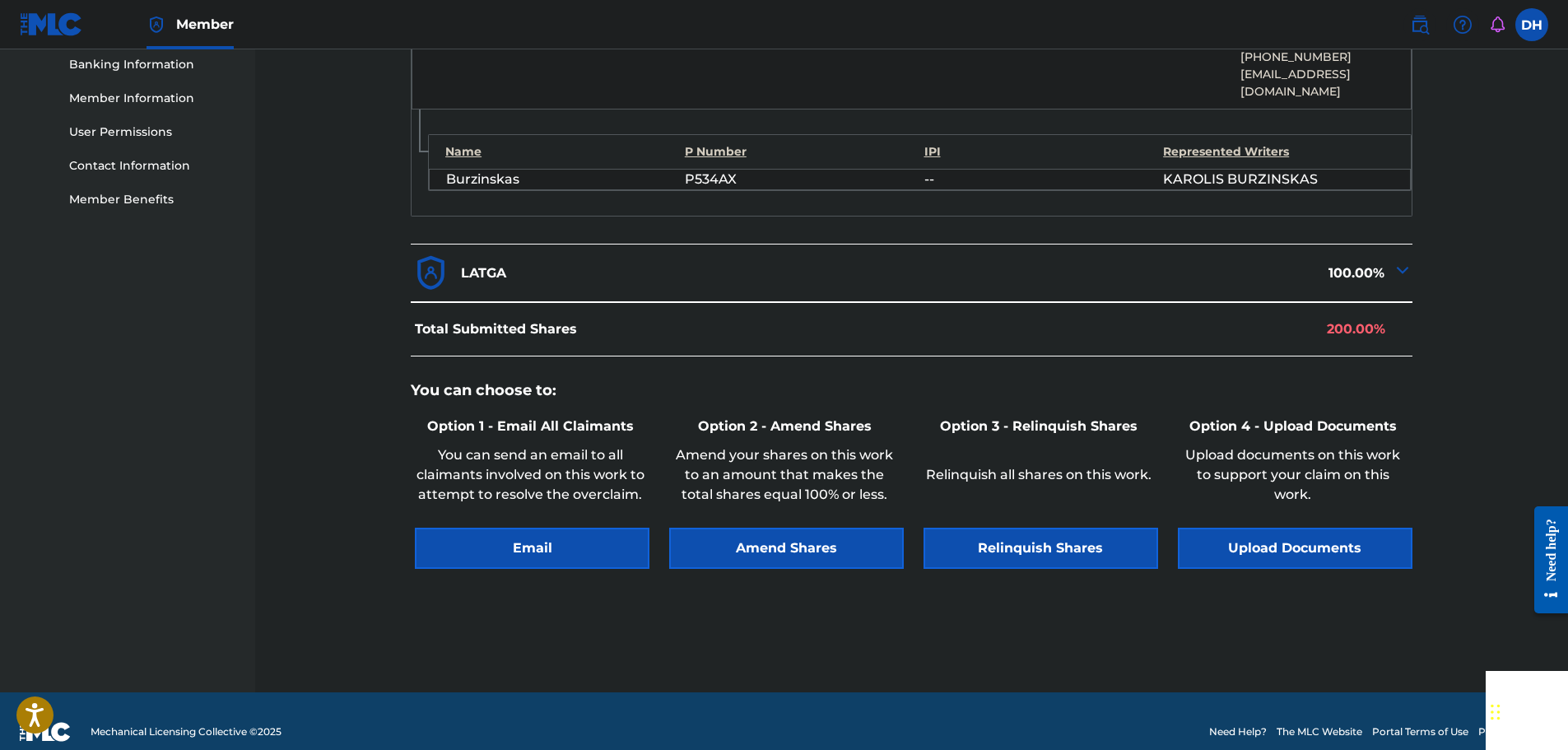
scroll to position [718, 0]
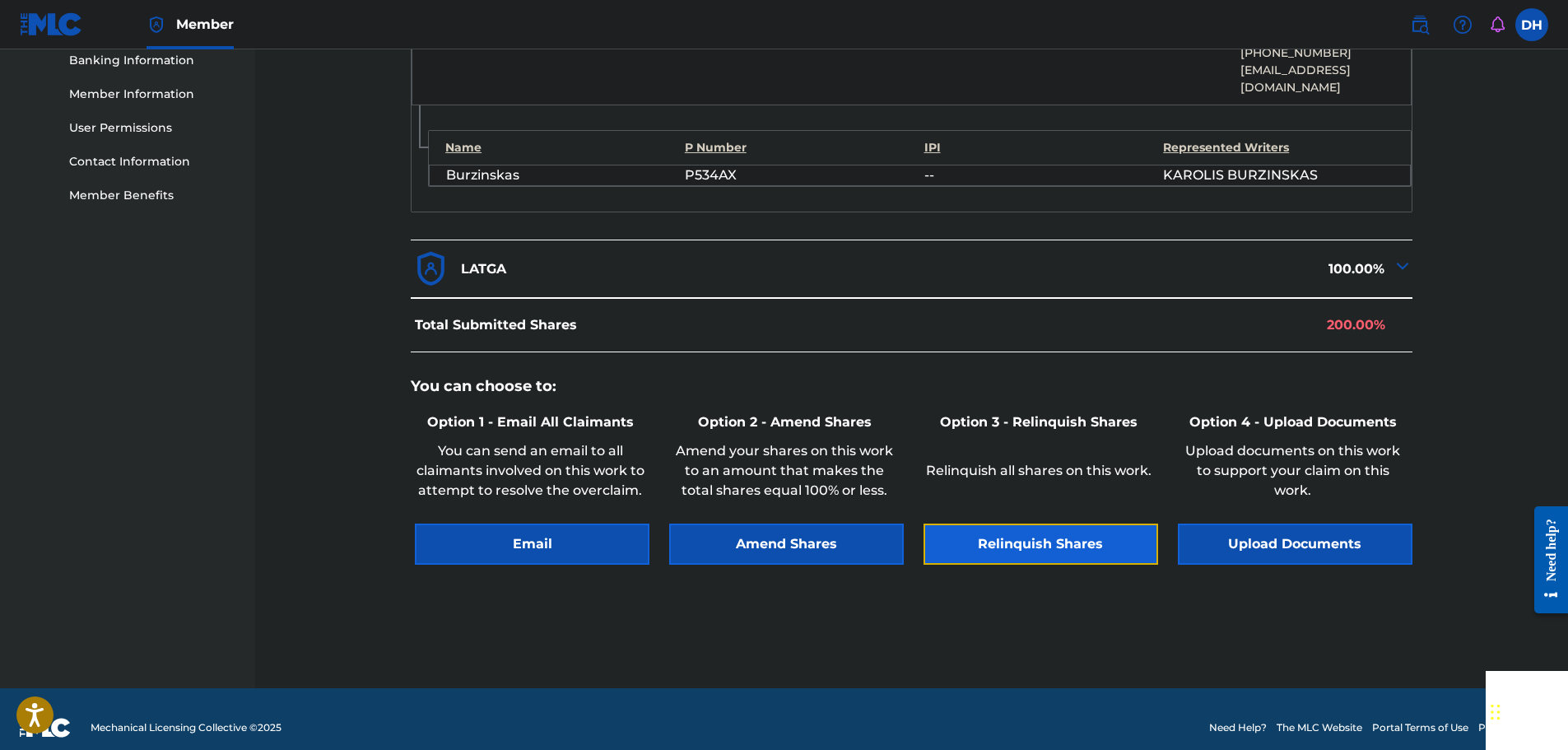
click at [1058, 529] on button "Relinquish Shares" at bounding box center [1040, 544] width 234 height 41
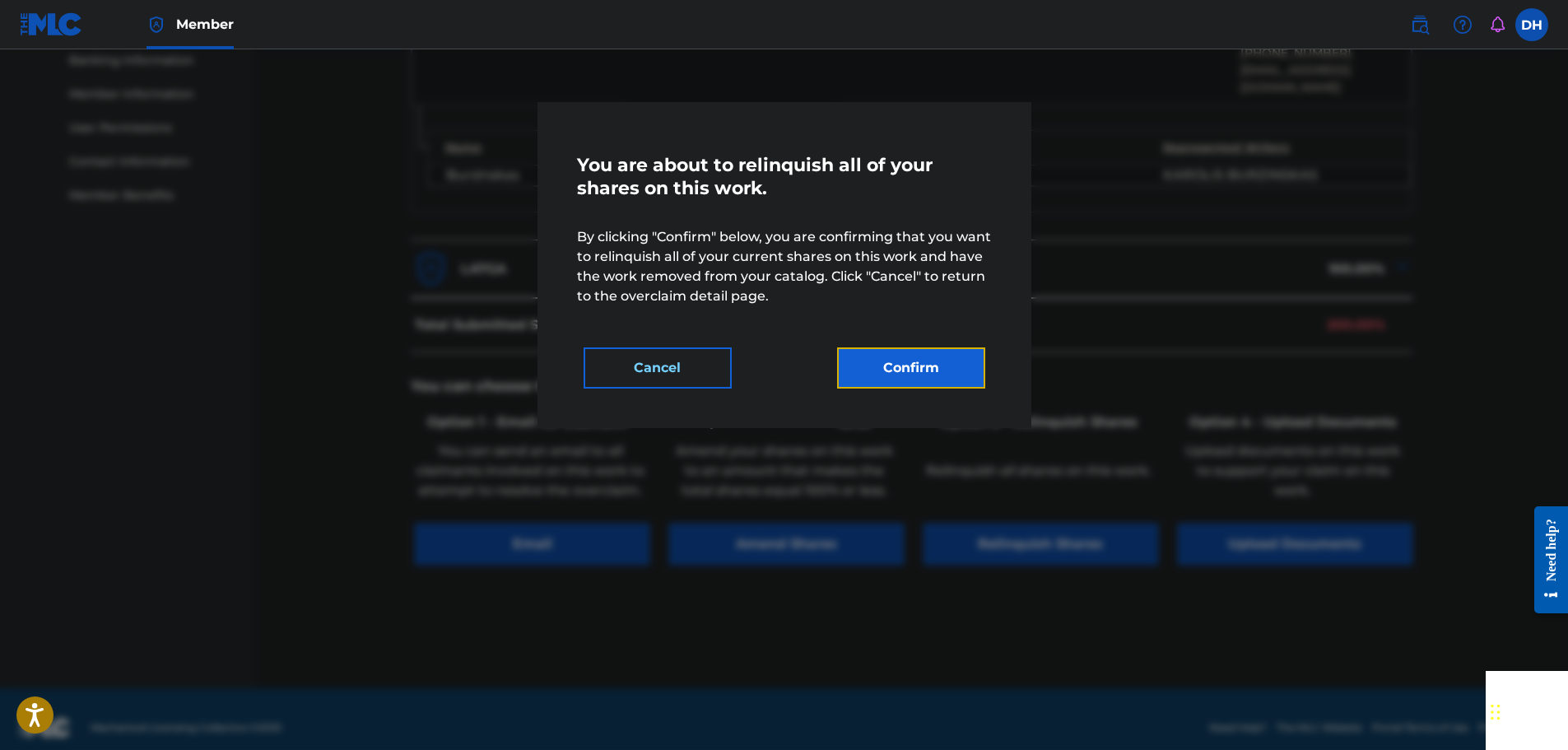
click at [929, 375] on button "Confirm" at bounding box center [911, 368] width 148 height 41
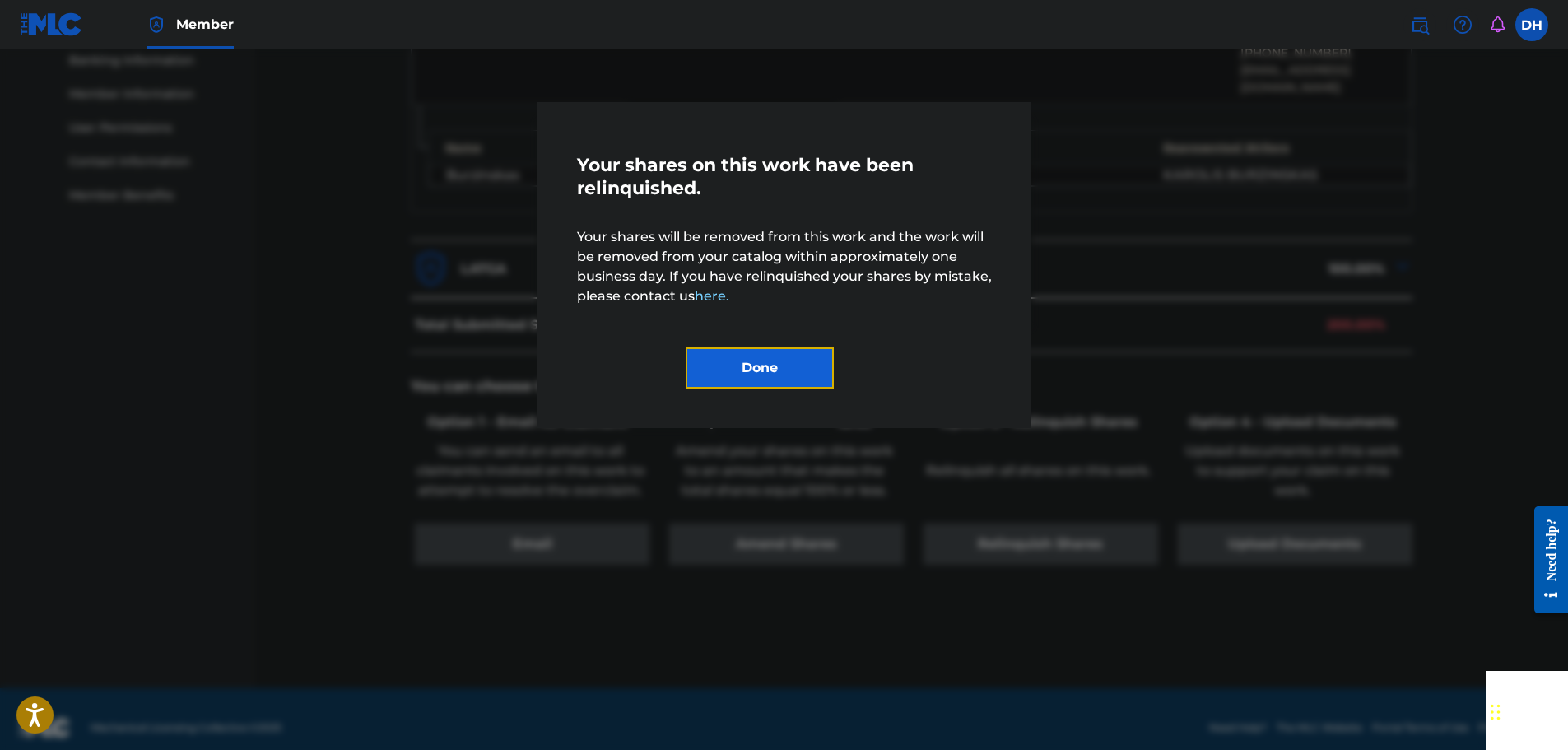
click at [798, 363] on button "Done" at bounding box center [759, 368] width 148 height 41
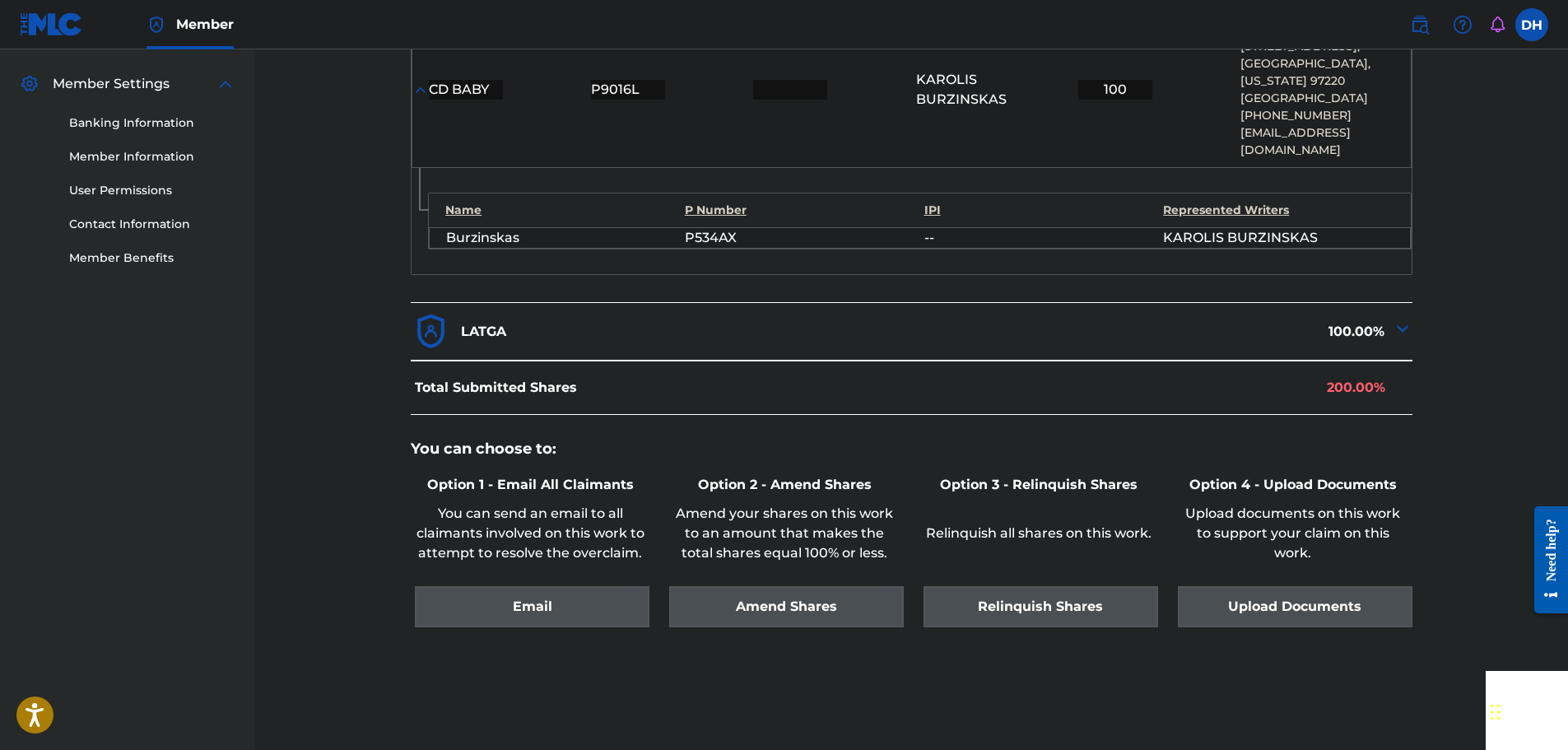
scroll to position [306, 0]
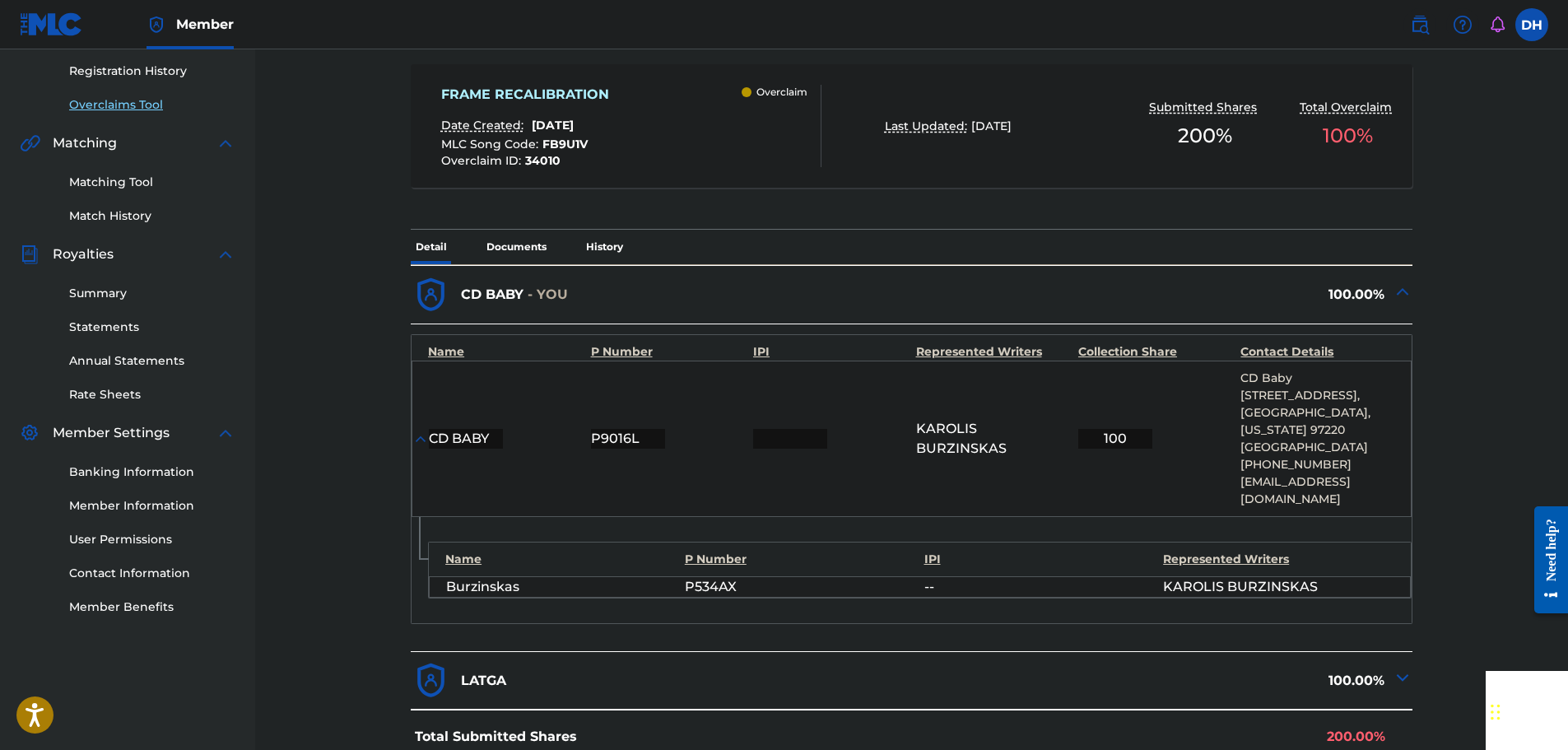
click at [131, 99] on link "Overclaims Tool" at bounding box center [152, 105] width 166 height 17
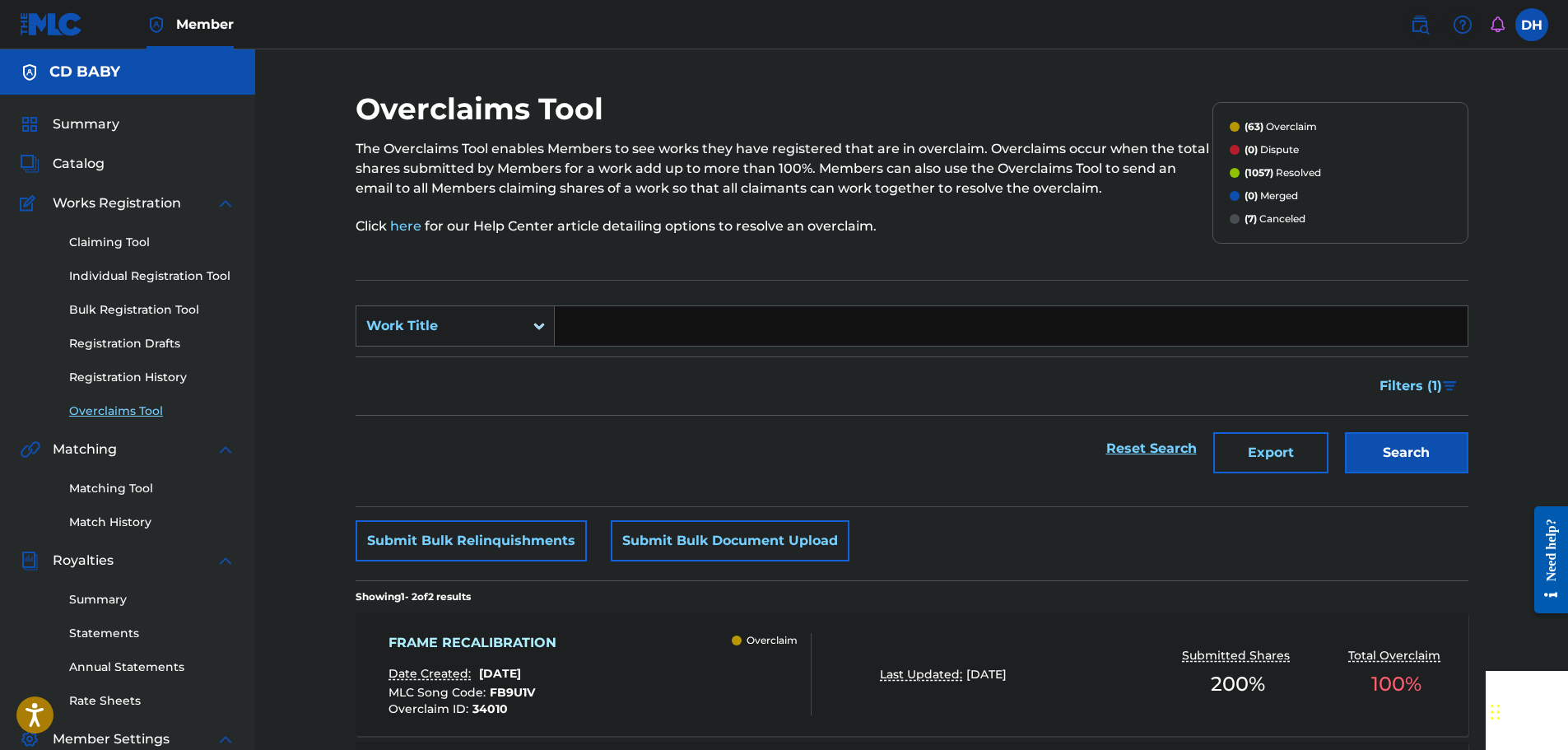
click at [620, 339] on input "Search Form" at bounding box center [1011, 326] width 913 height 39
paste input "MEMORY FRACTALS"
type input "MEMORY FRACTALS"
click at [1375, 458] on button "Search" at bounding box center [1406, 452] width 123 height 41
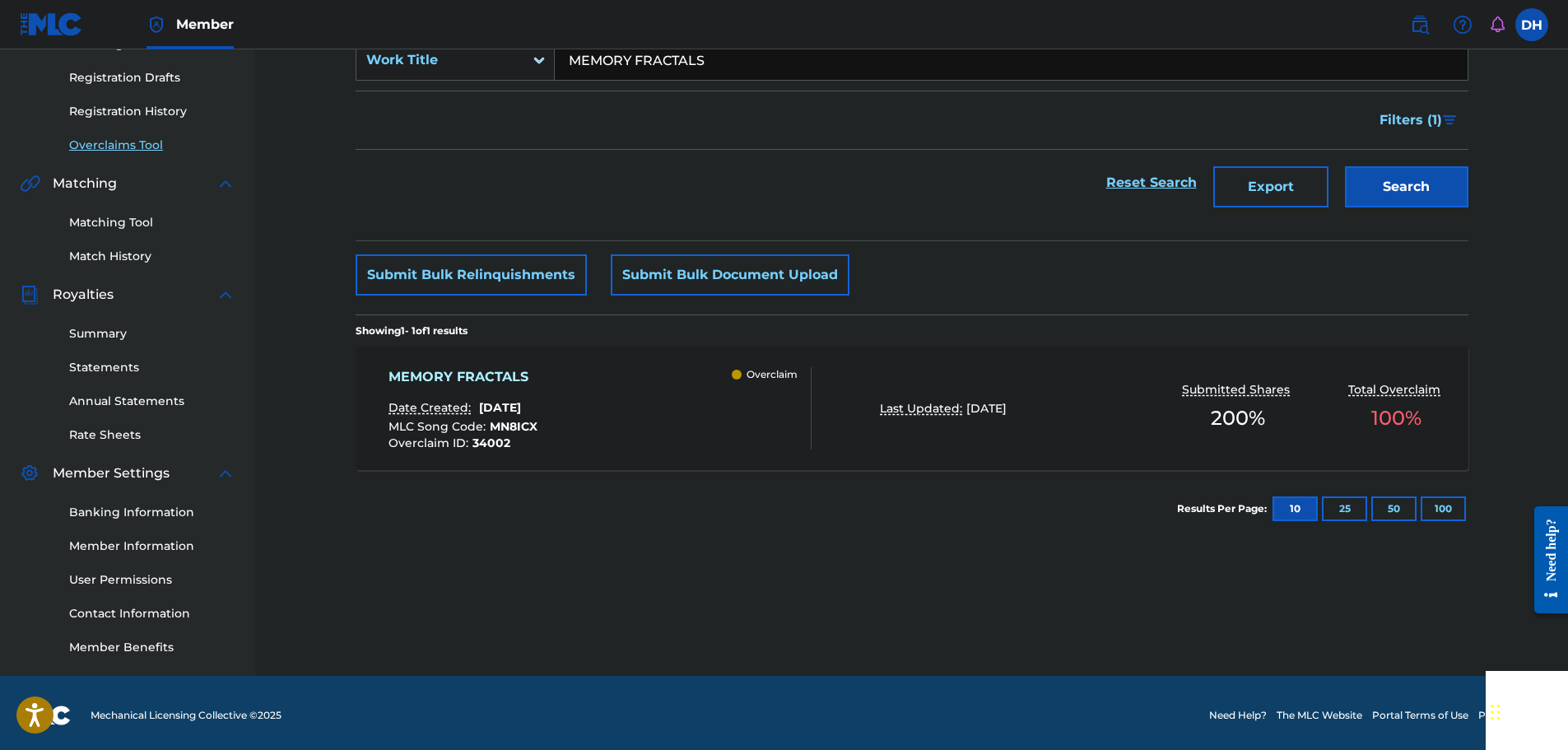
scroll to position [271, 0]
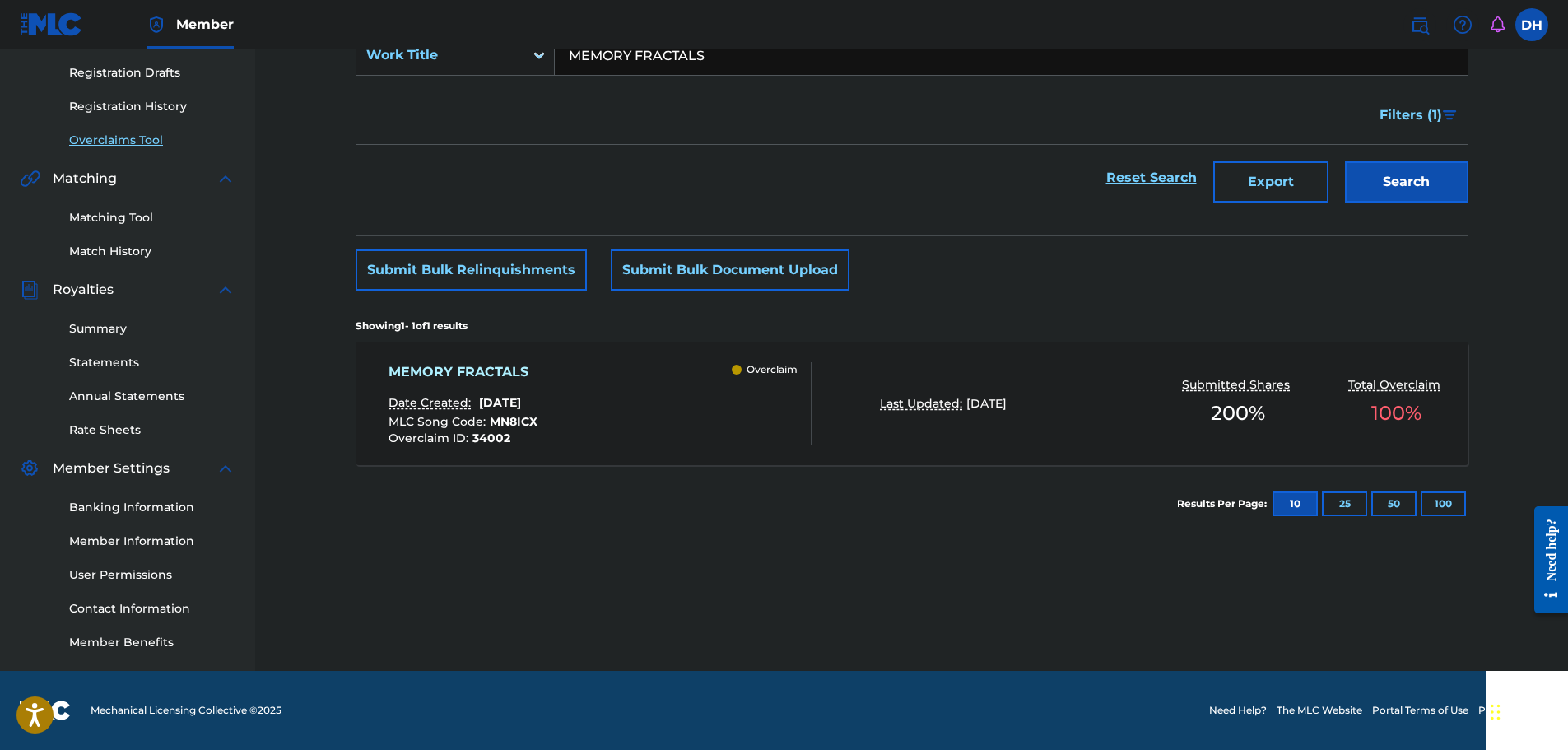
click at [712, 385] on div "MEMORY FRACTALS Date Created: [DATE] MLC Song Code : MN8ICX Overclaim ID : 3400…" at bounding box center [599, 404] width 423 height 82
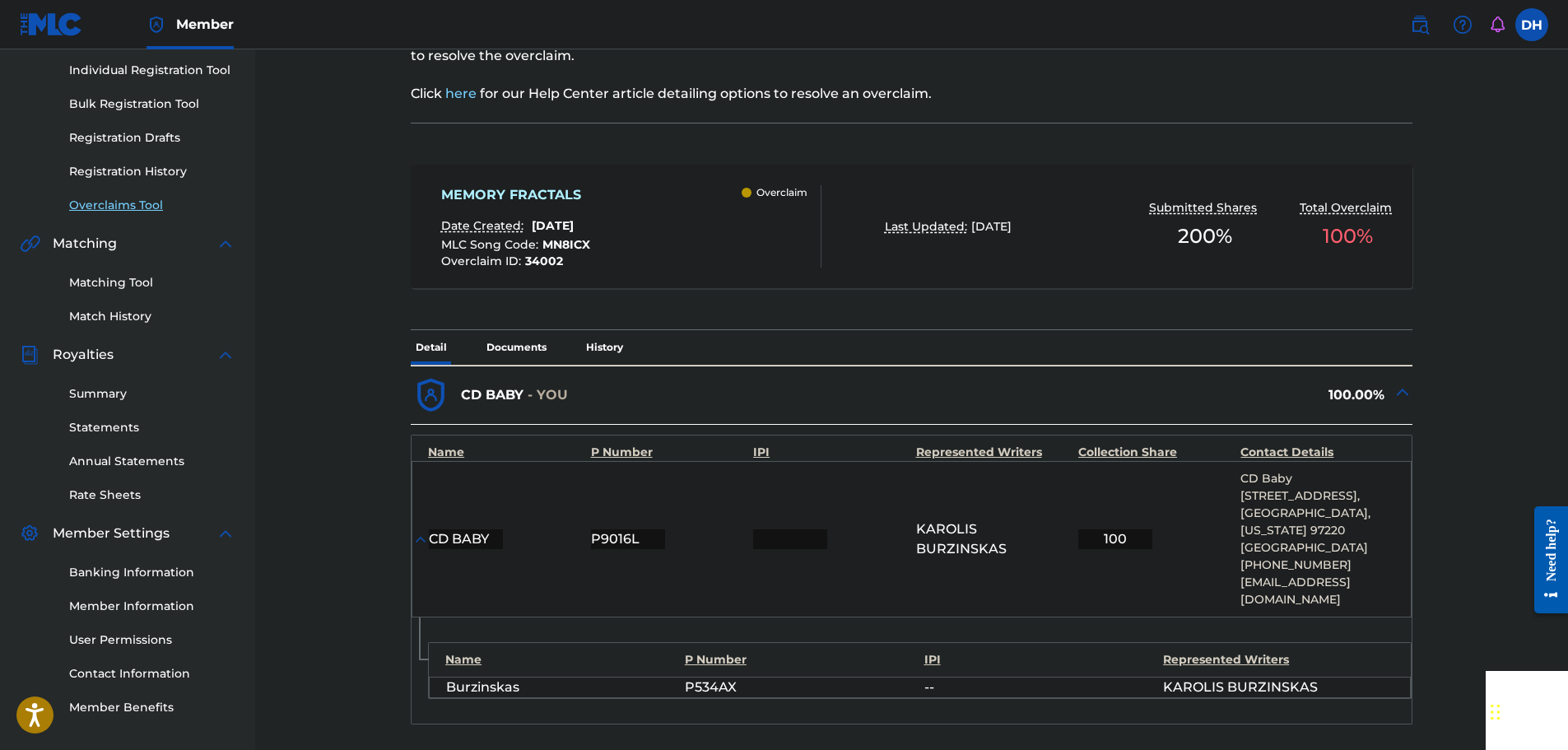
scroll to position [576, 0]
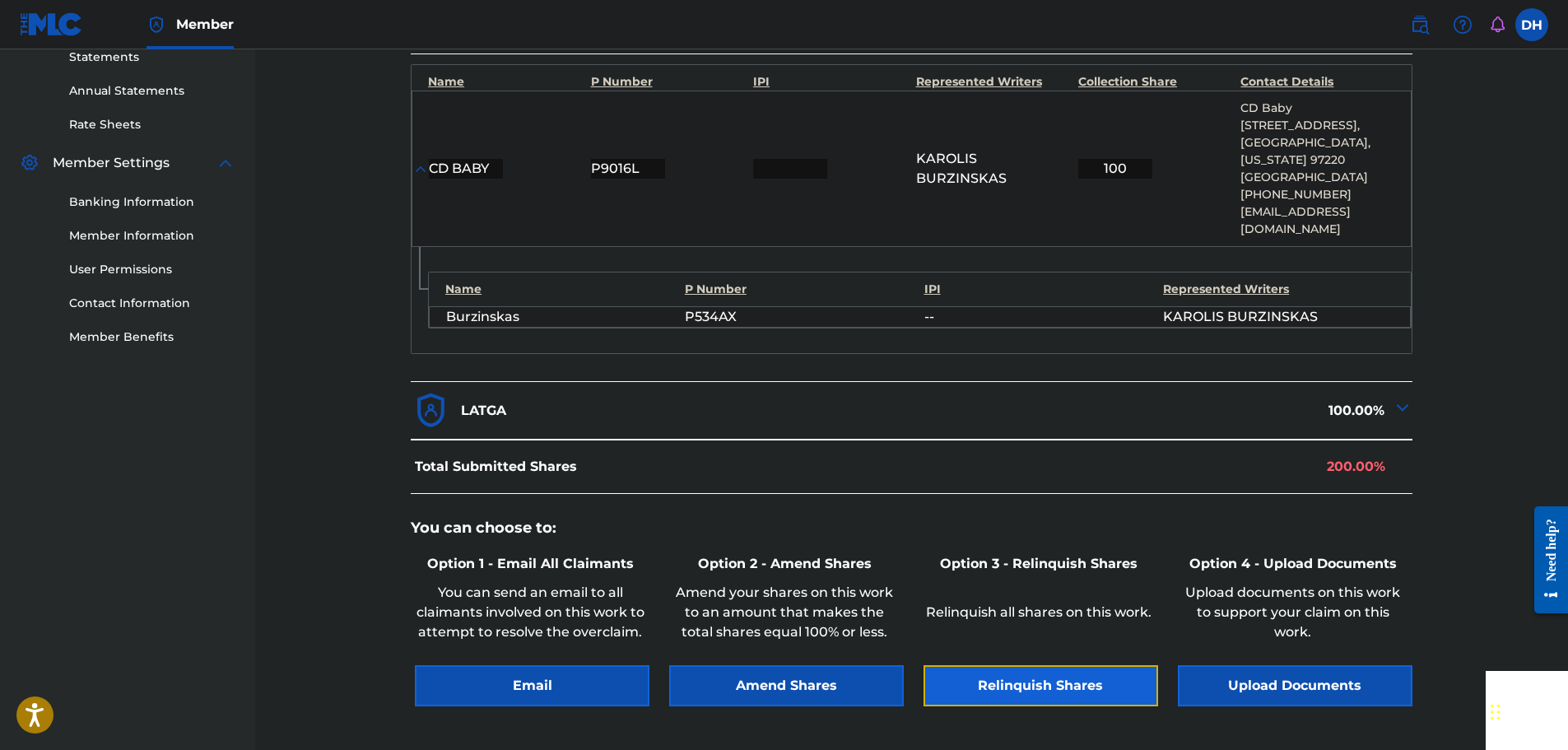
click at [1055, 676] on button "Relinquish Shares" at bounding box center [1040, 686] width 234 height 41
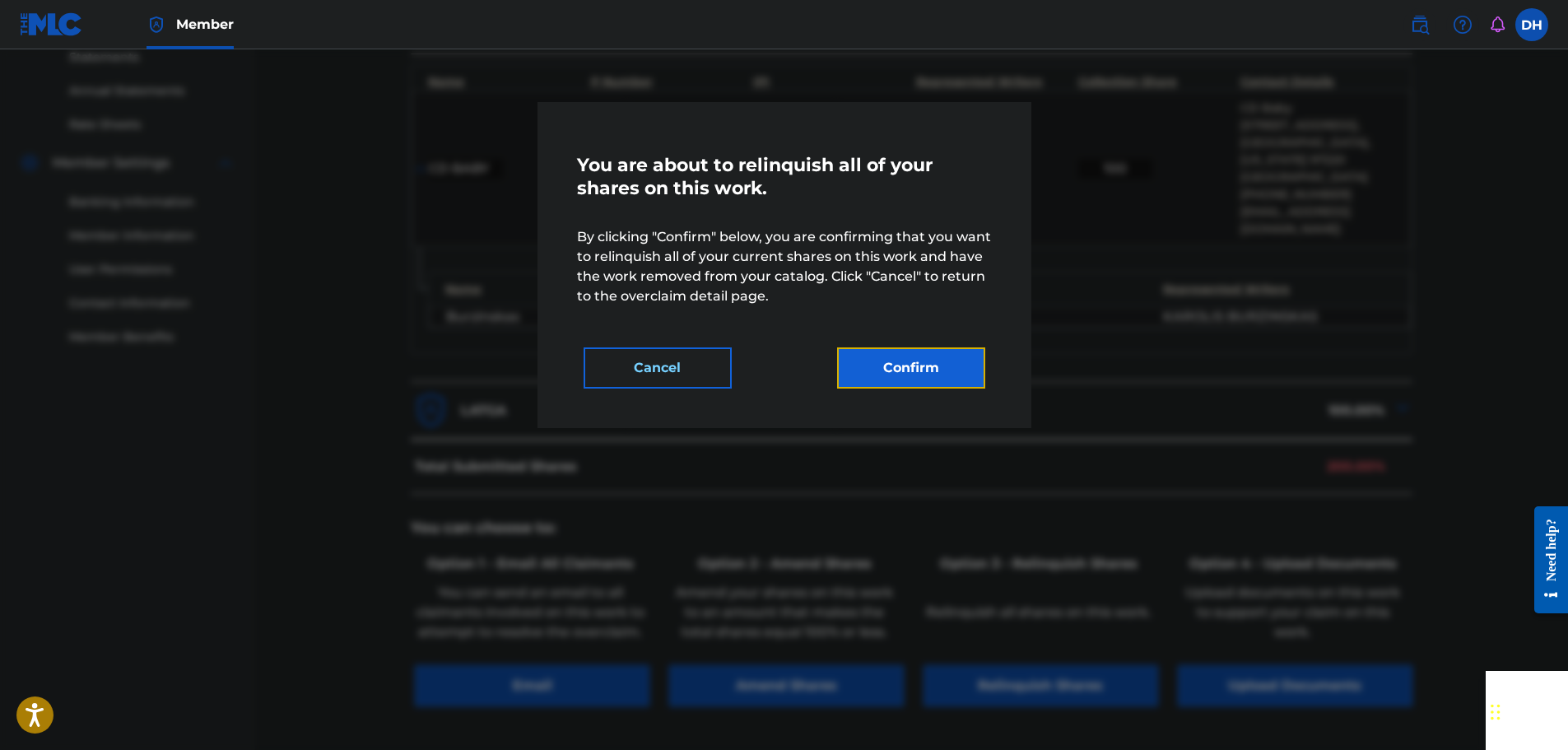
click at [932, 380] on button "Confirm" at bounding box center [911, 368] width 148 height 41
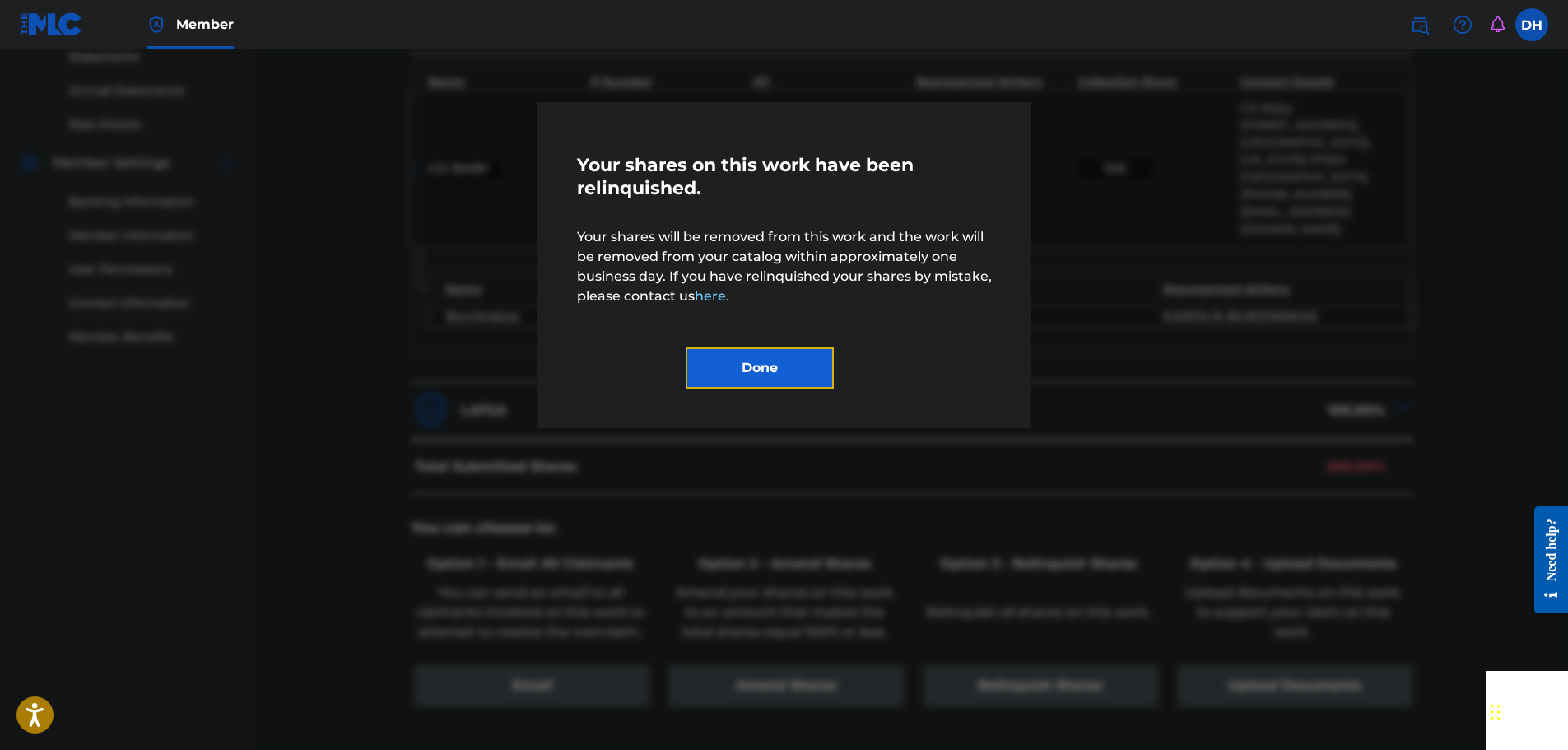
click at [797, 364] on button "Done" at bounding box center [759, 368] width 148 height 41
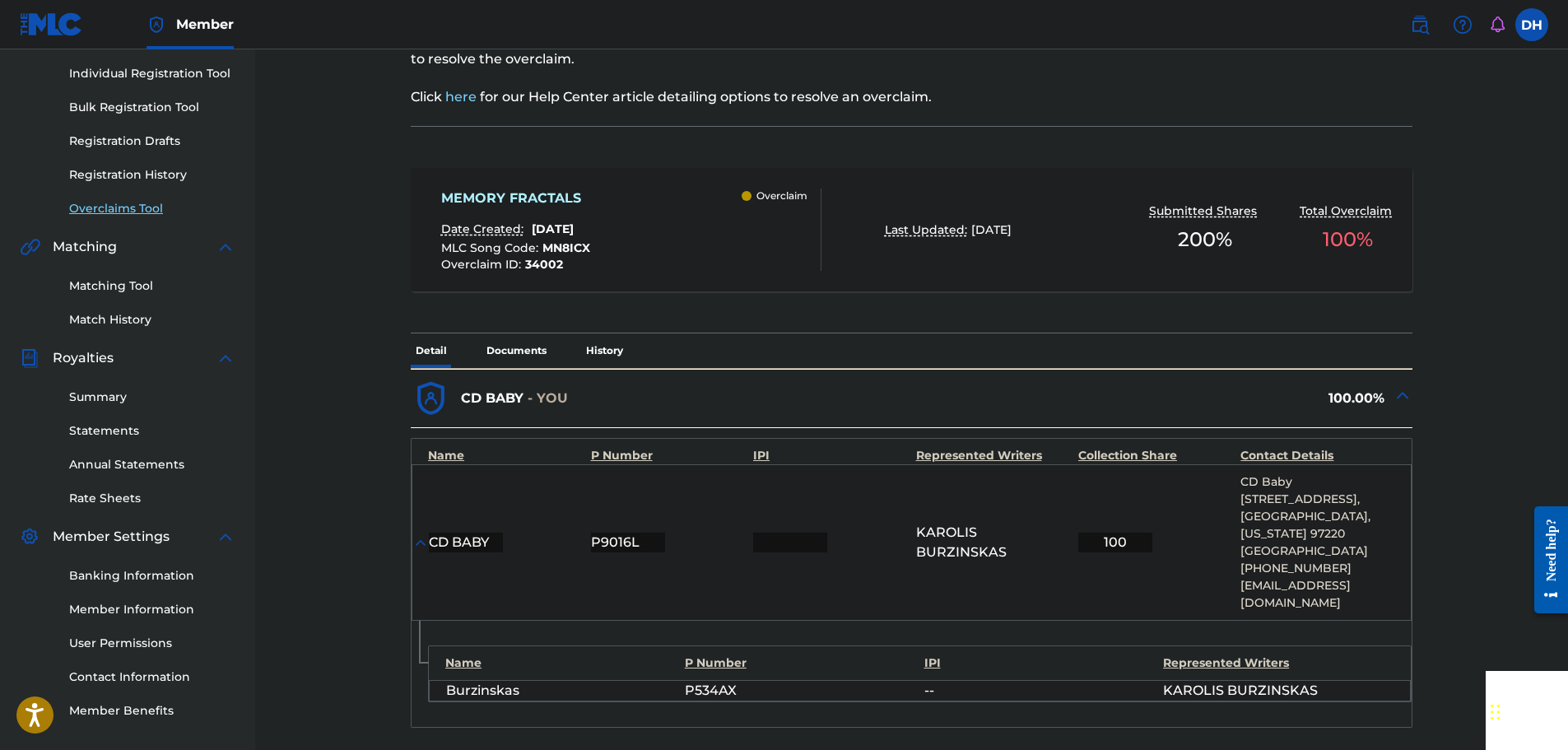
scroll to position [165, 0]
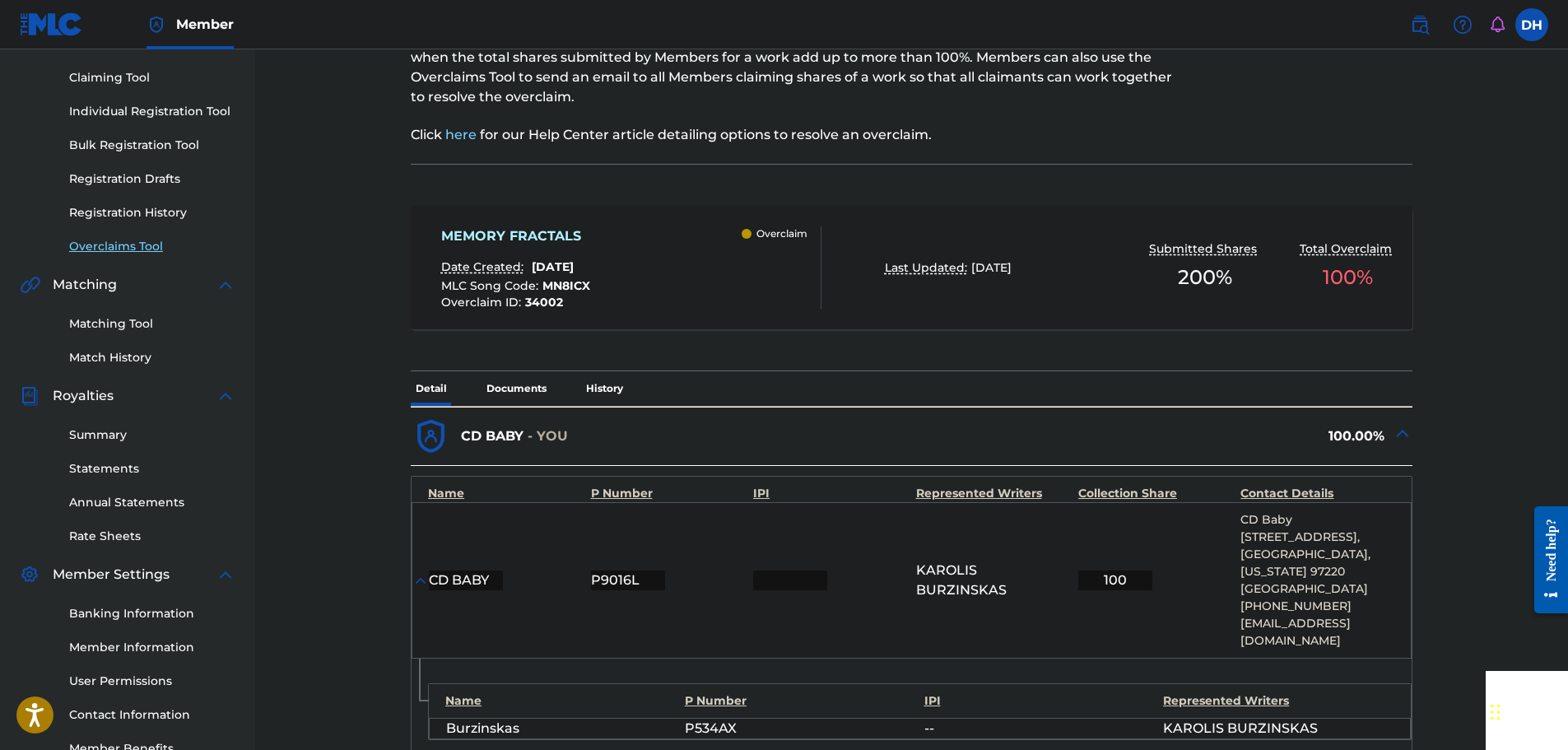
click at [127, 241] on link "Overclaims Tool" at bounding box center [152, 246] width 166 height 17
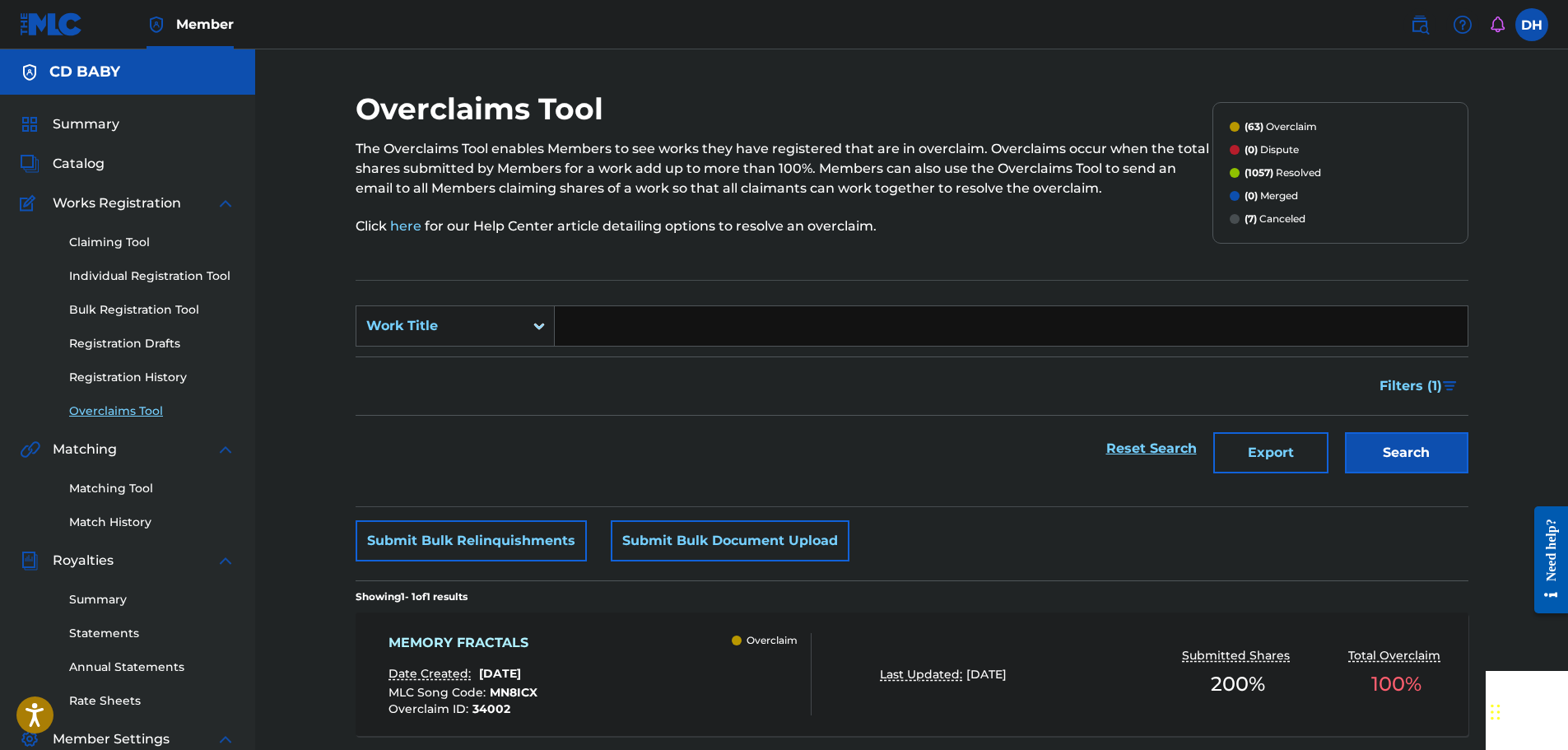
click at [620, 325] on input "Search Form" at bounding box center [1011, 326] width 913 height 39
paste input "RETINAL SPARK"
type input "RETINAL SPARK"
click at [1396, 467] on button "Search" at bounding box center [1406, 452] width 123 height 41
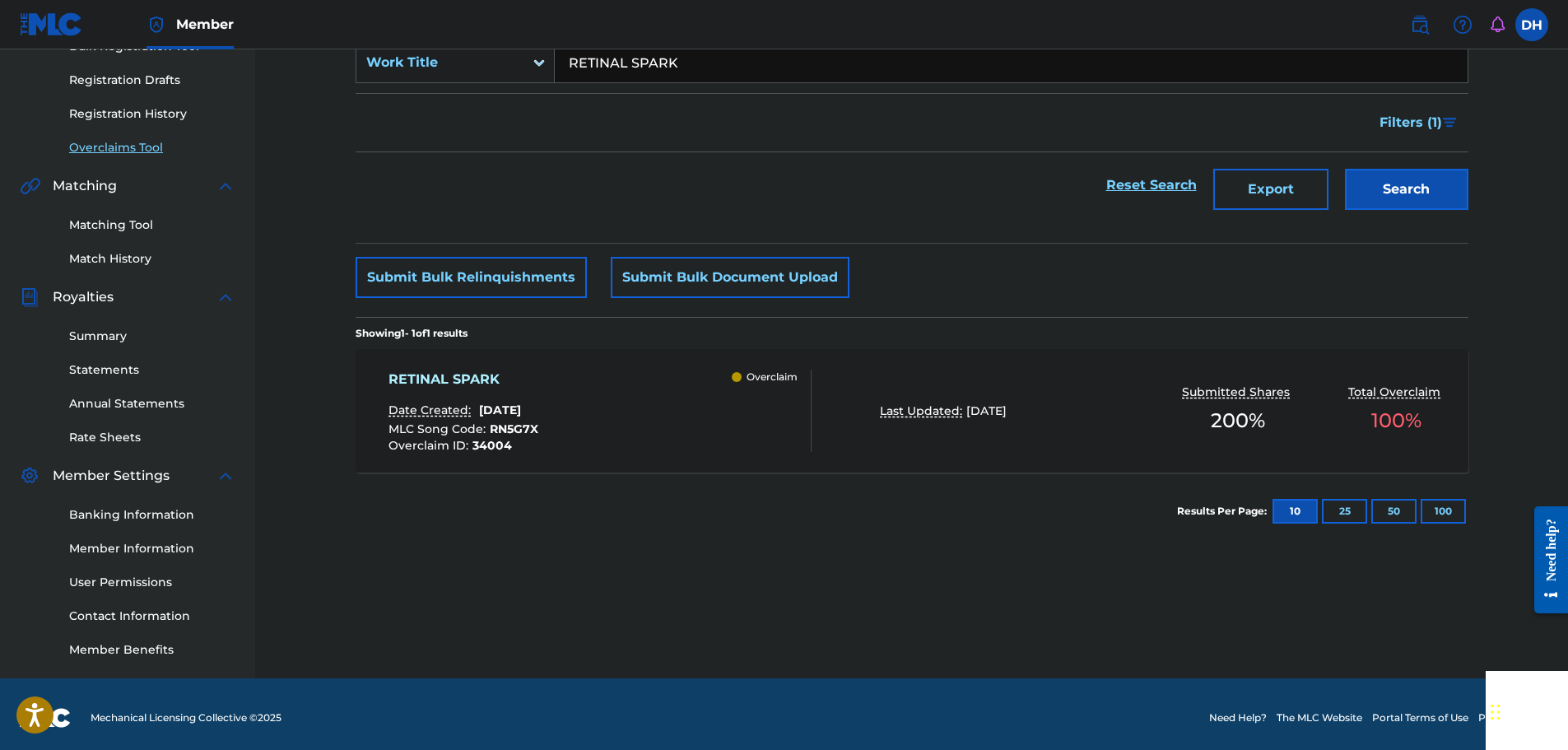
scroll to position [271, 0]
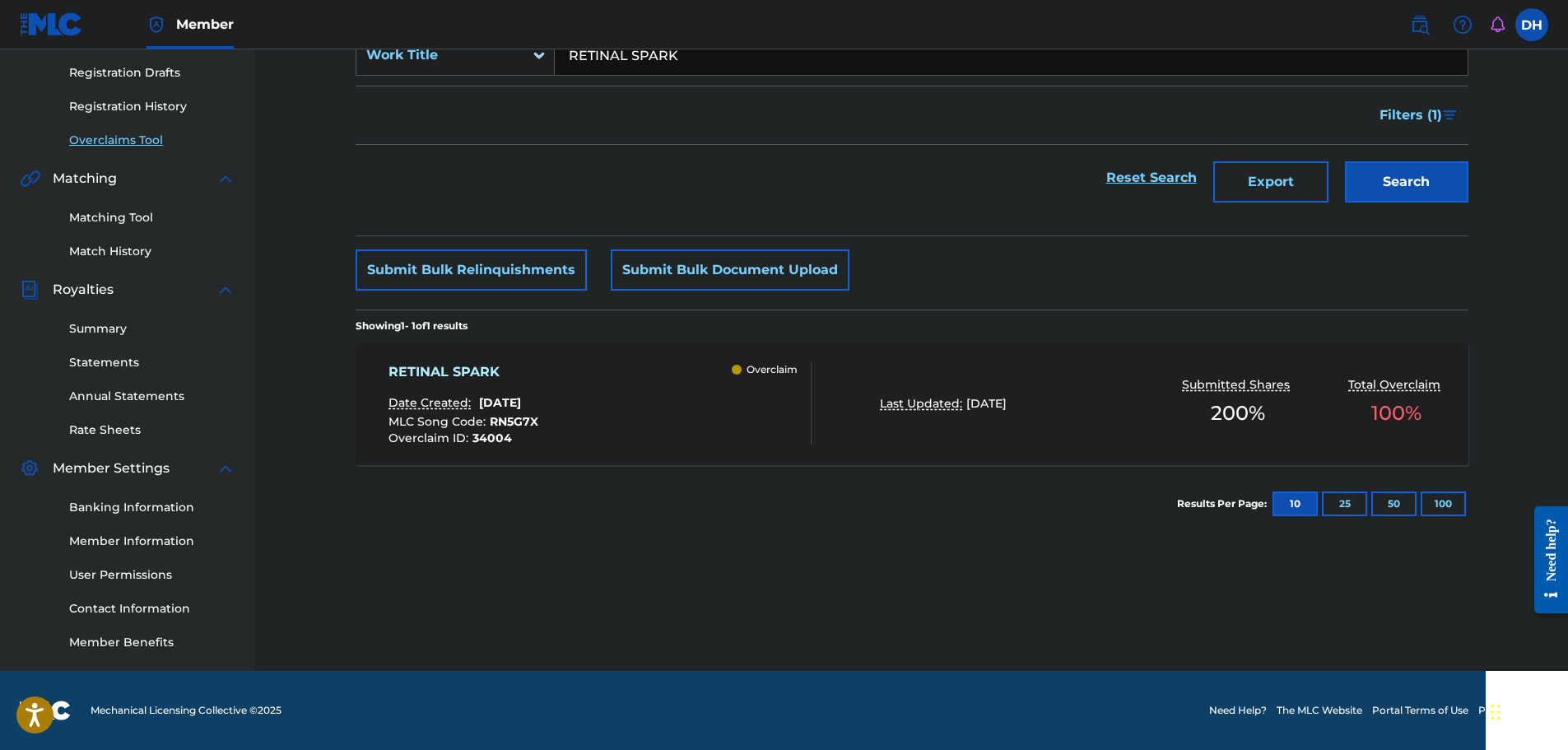
click at [656, 375] on div "RETINAL SPARK Date Created: [DATE] MLC Song Code : RN5G7X Overclaim ID : 34004 …" at bounding box center [599, 404] width 423 height 82
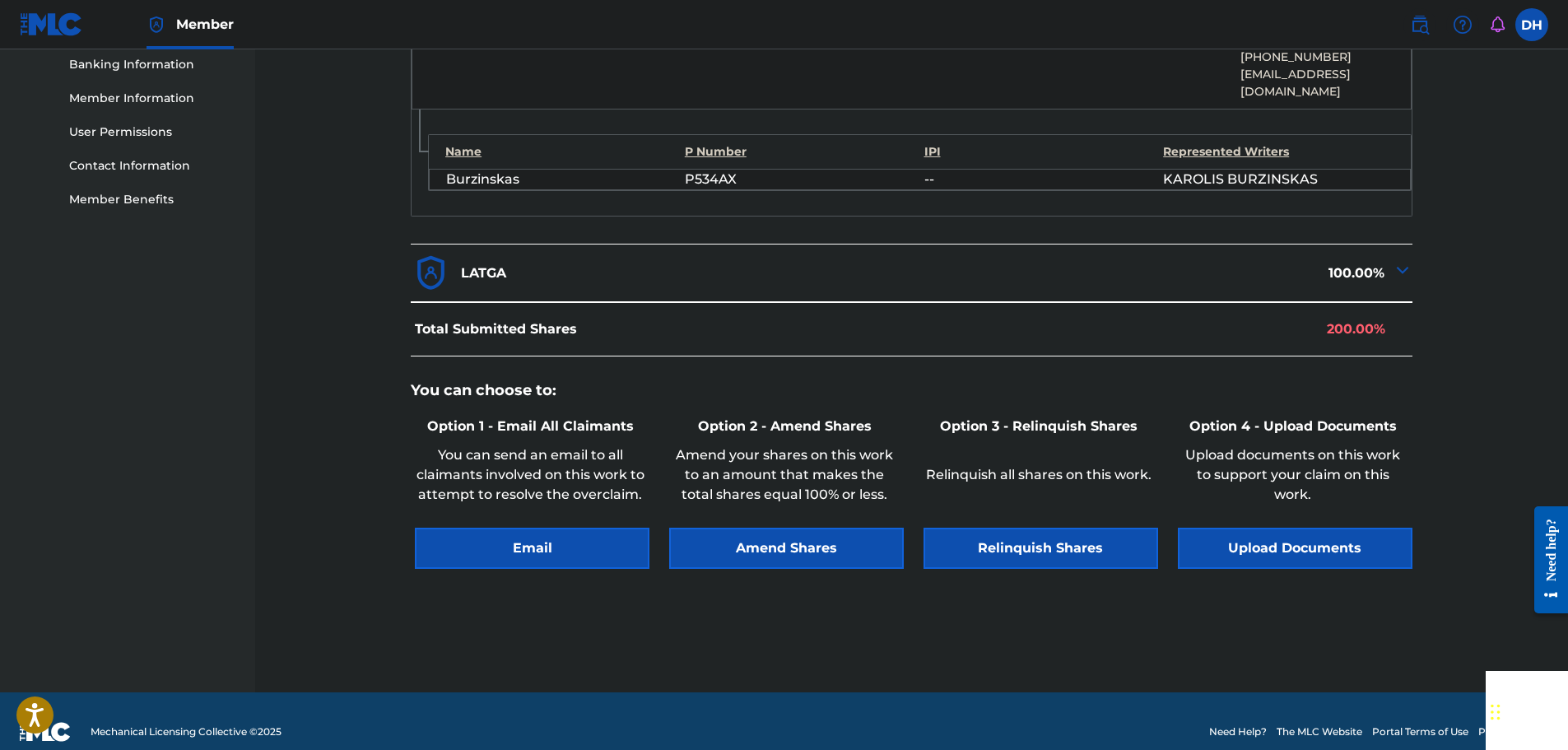
scroll to position [718, 0]
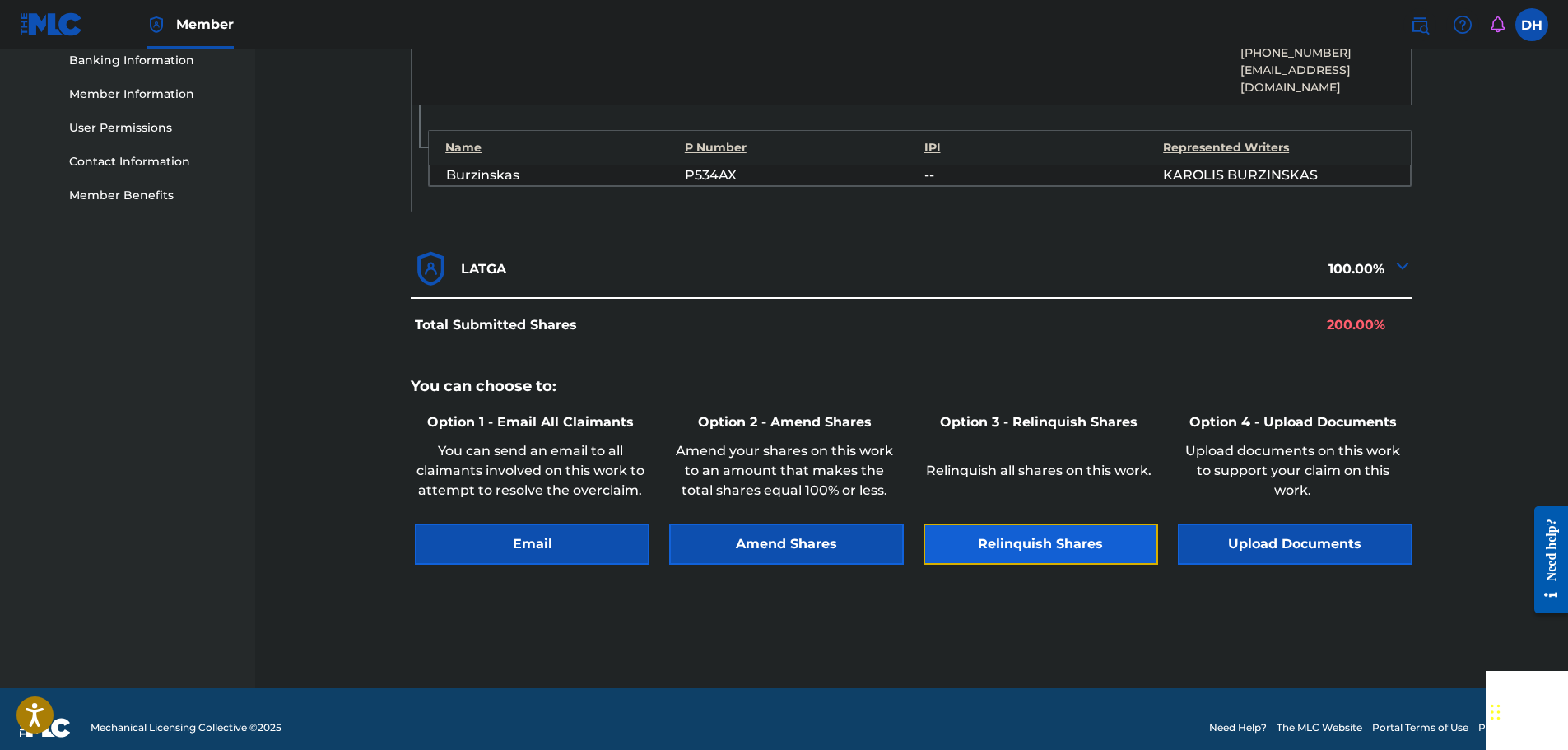
click at [1101, 523] on button "Relinquish Shares" at bounding box center [1040, 544] width 234 height 41
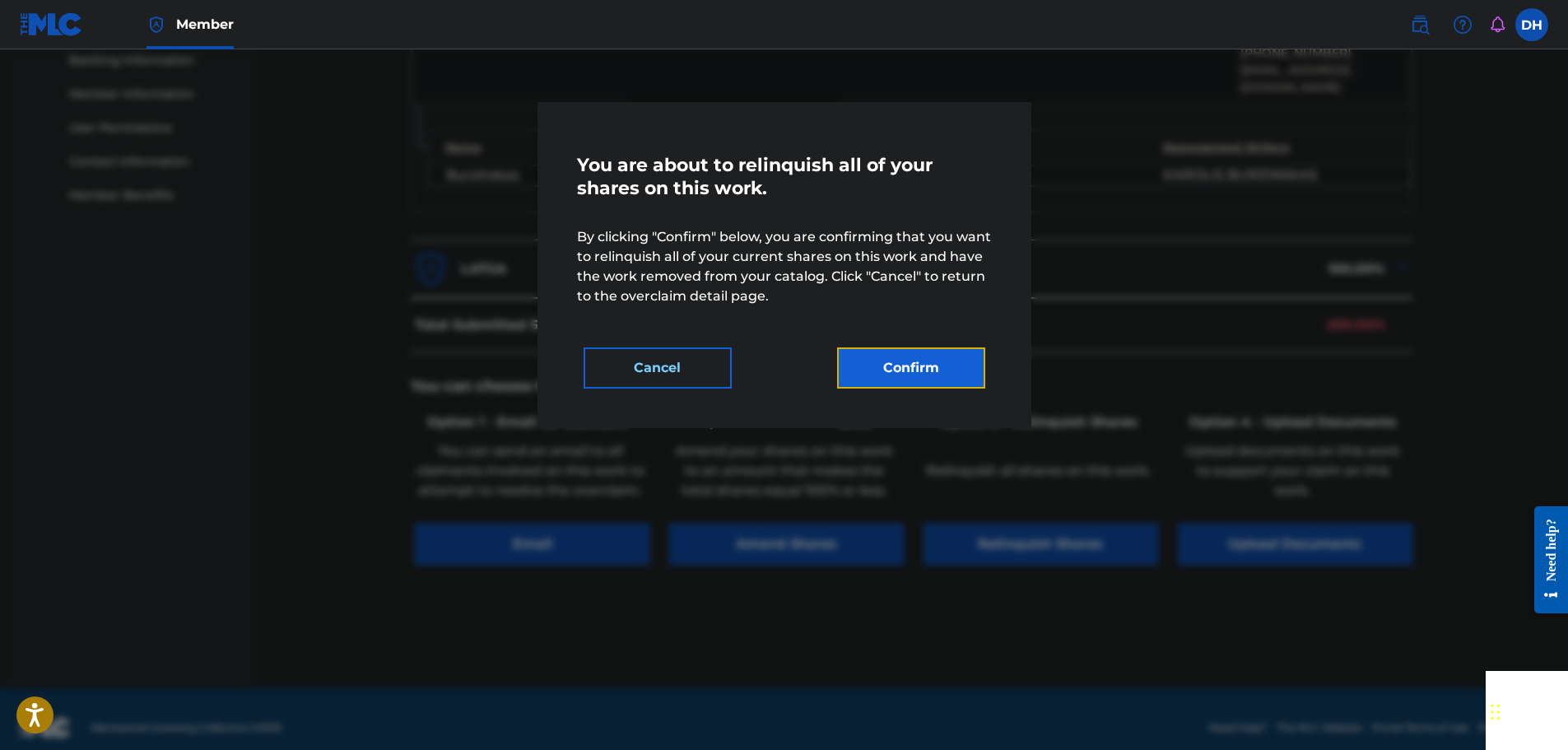
click at [919, 357] on button "Confirm" at bounding box center [911, 368] width 148 height 41
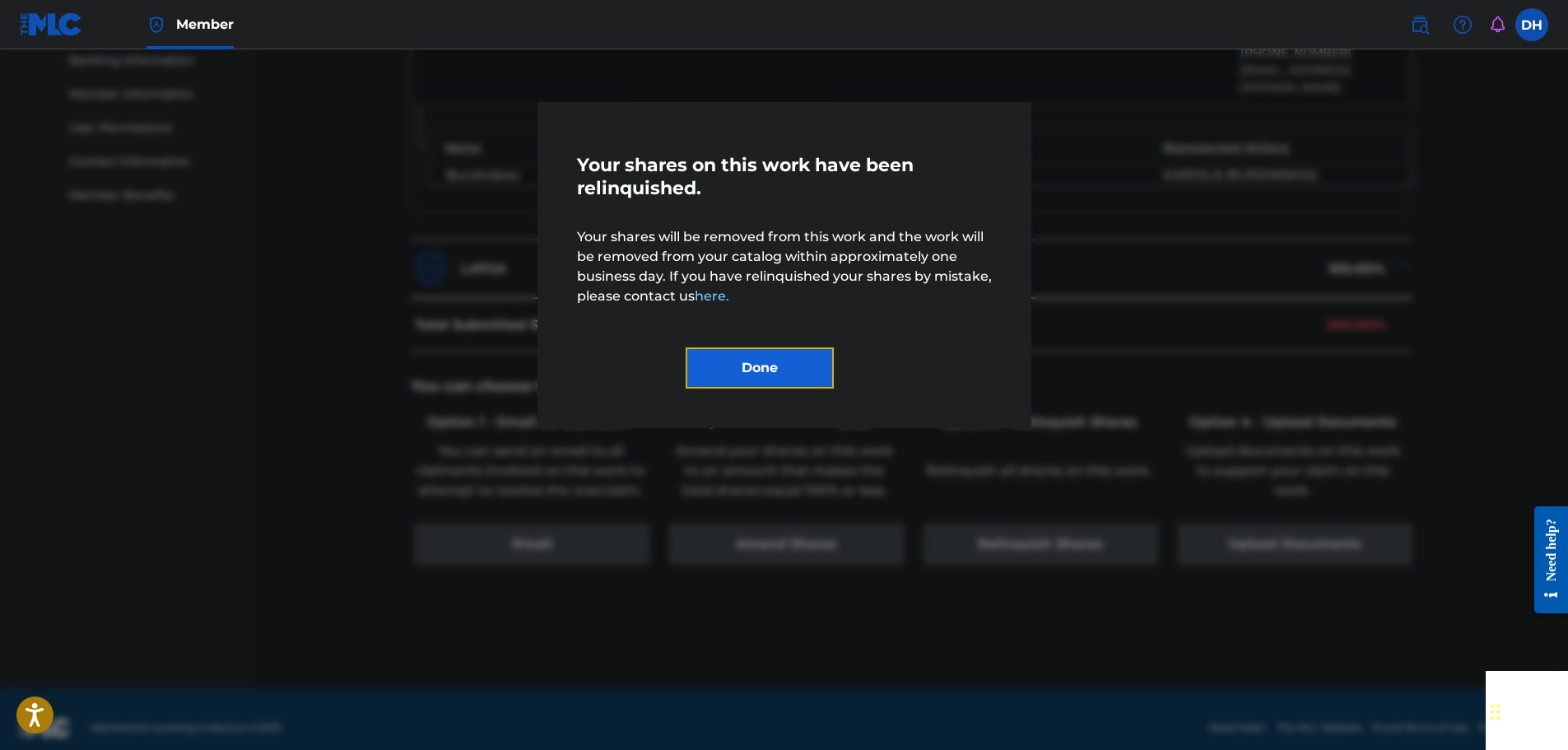
click at [798, 361] on button "Done" at bounding box center [759, 368] width 148 height 41
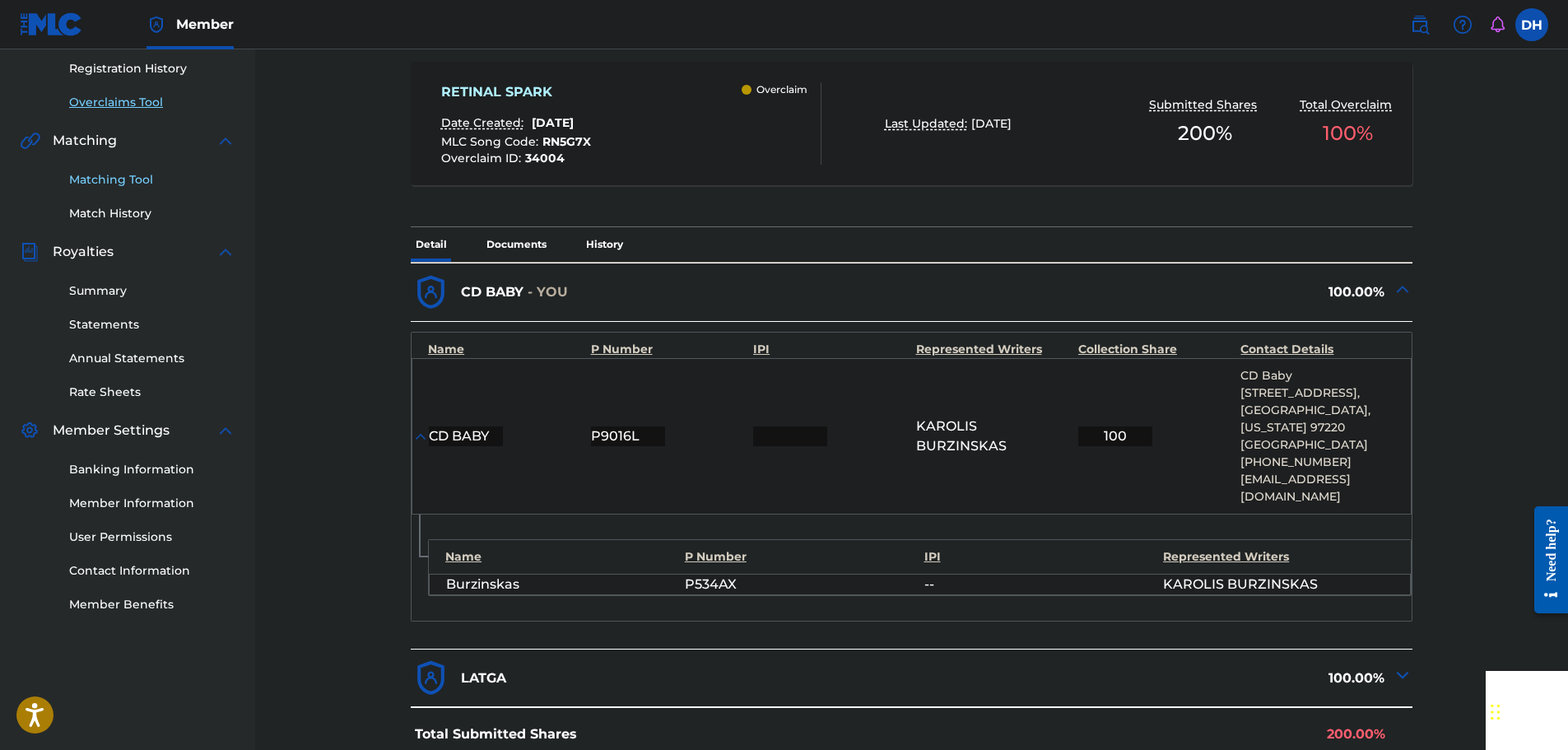
scroll to position [224, 0]
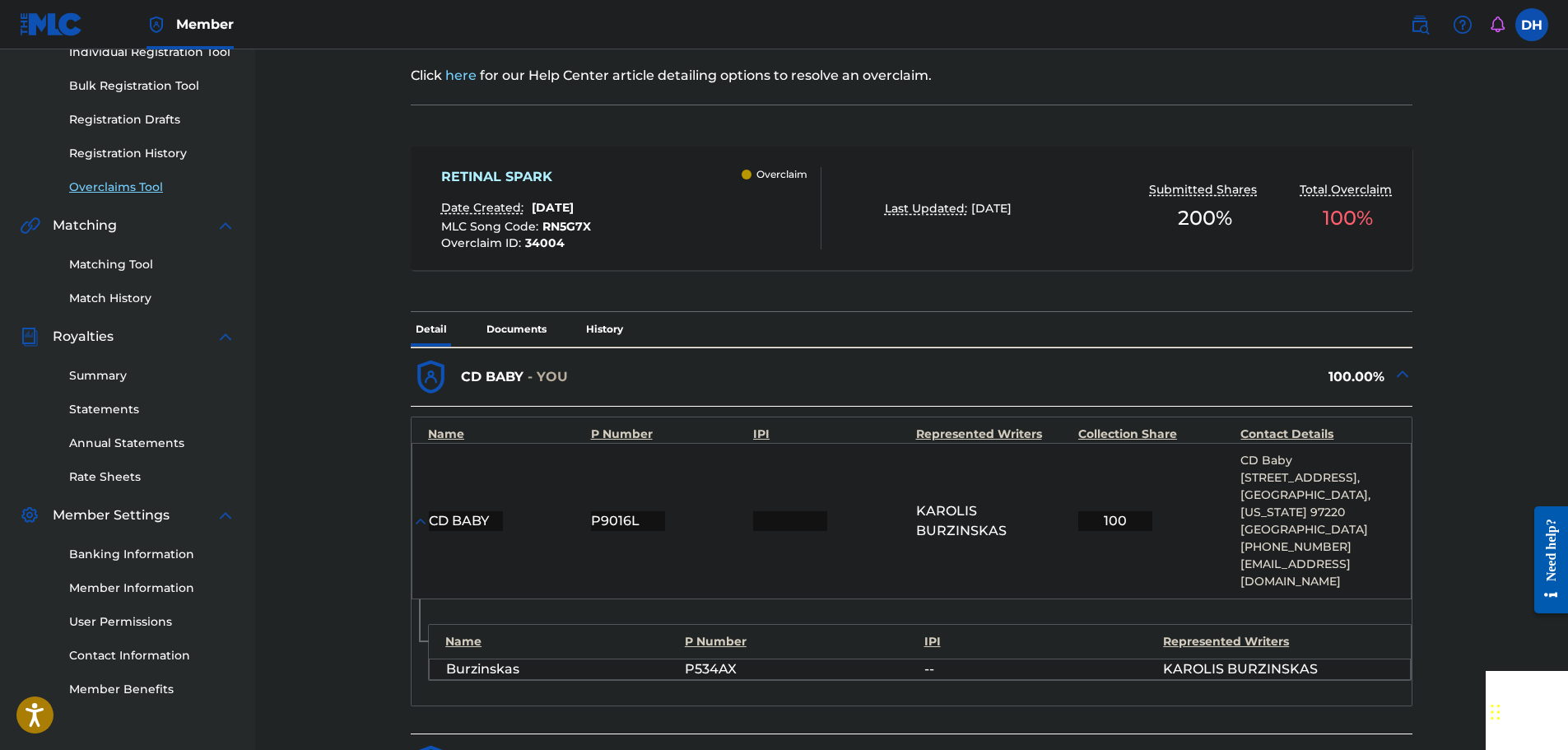
click at [114, 189] on link "Overclaims Tool" at bounding box center [152, 187] width 166 height 17
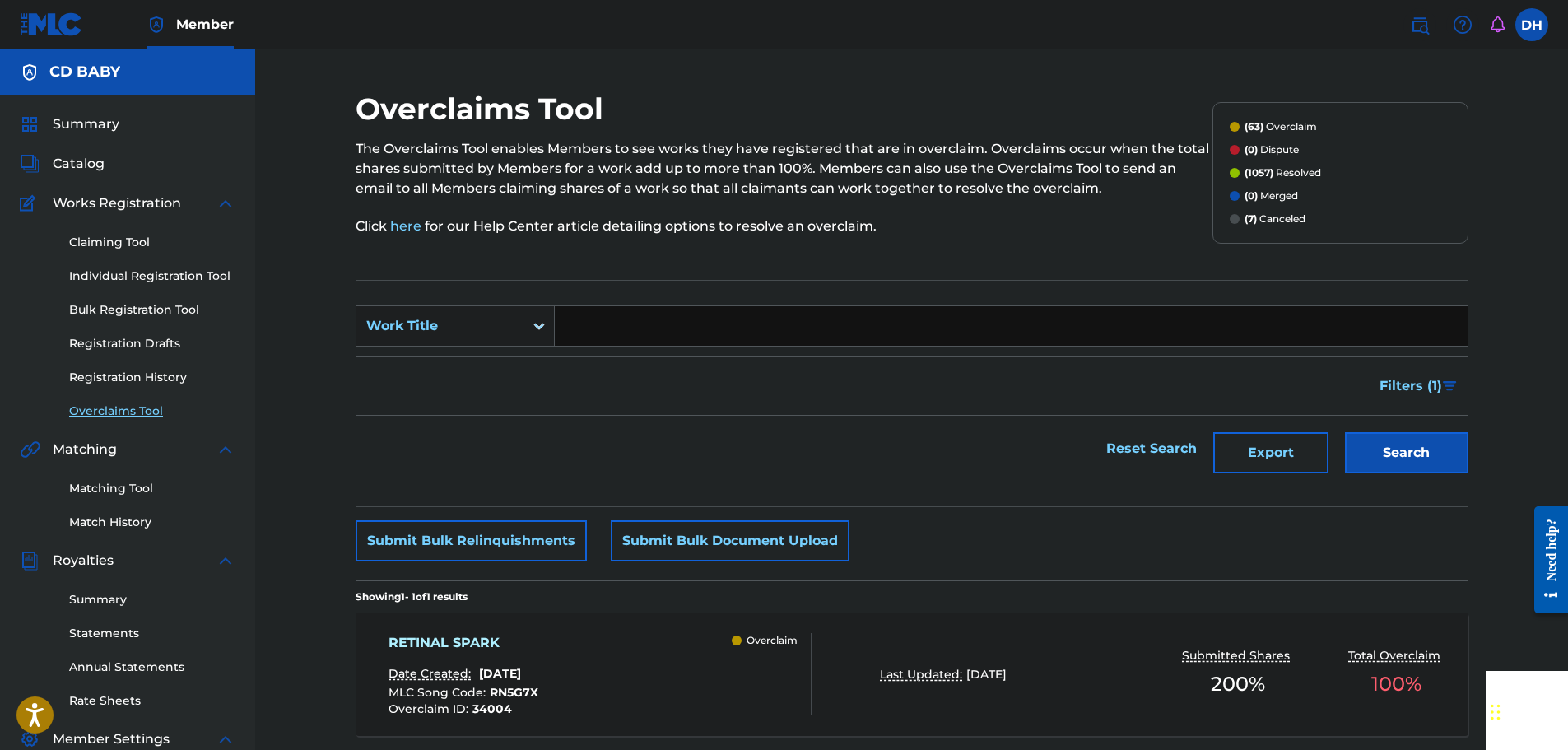
click at [612, 323] on input "Search Form" at bounding box center [1011, 326] width 913 height 39
paste input "HYPERLINK"
type input "HYPERLINK"
click at [1388, 442] on button "Search" at bounding box center [1406, 452] width 123 height 41
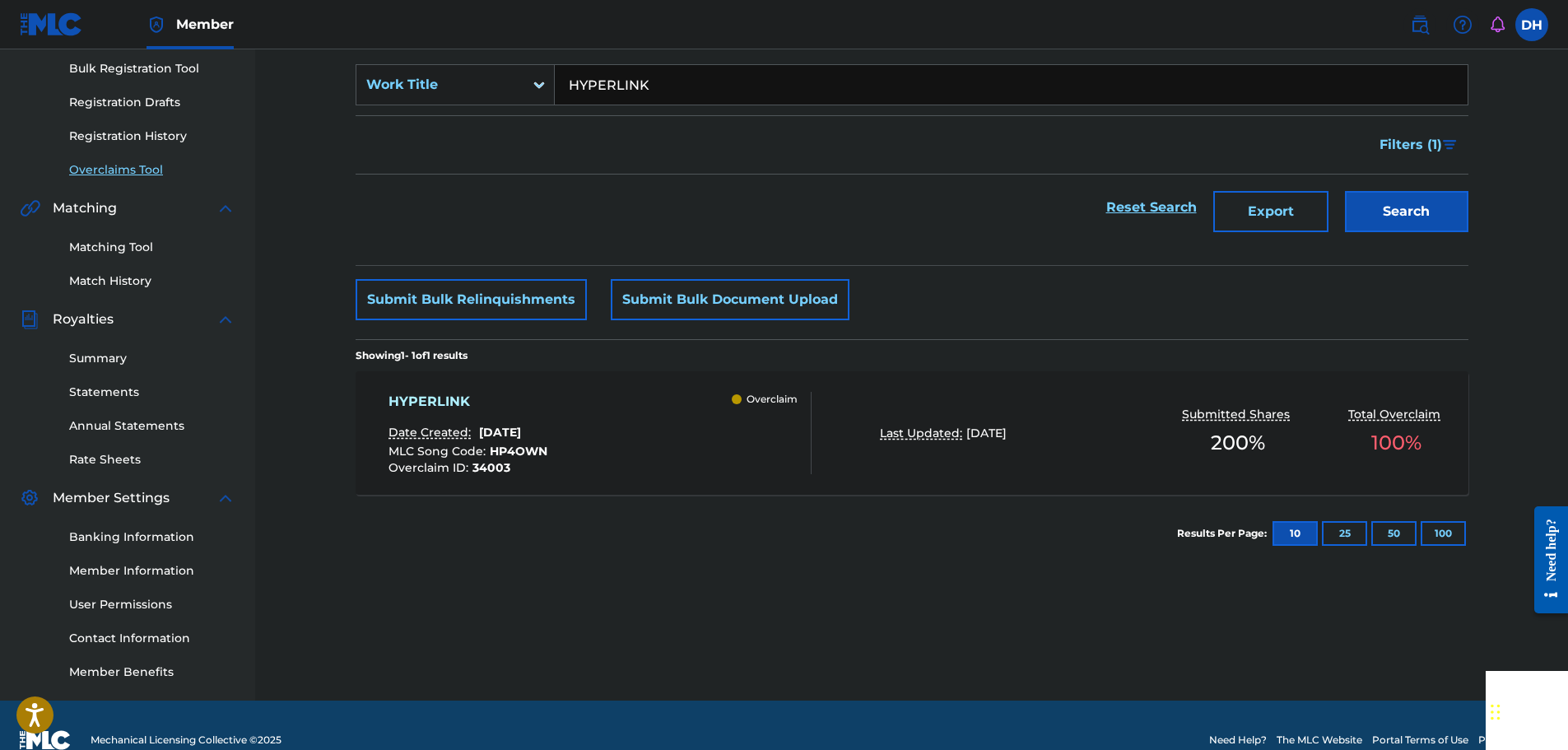
scroll to position [271, 0]
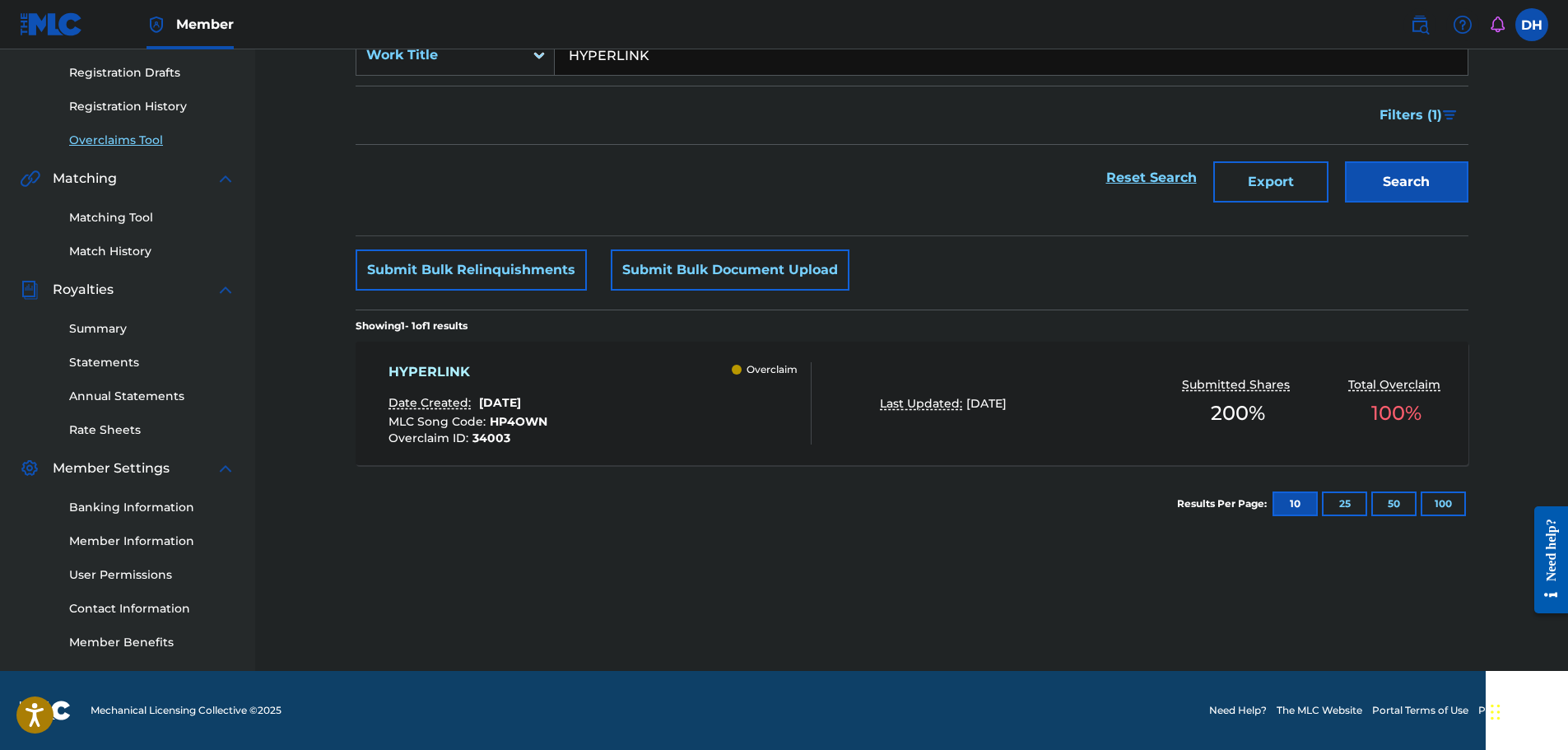
click at [674, 359] on div "HYPERLINK Date Created: [DATE] MLC Song Code : HP4OWN Overclaim ID : 34003 Over…" at bounding box center [911, 403] width 1112 height 123
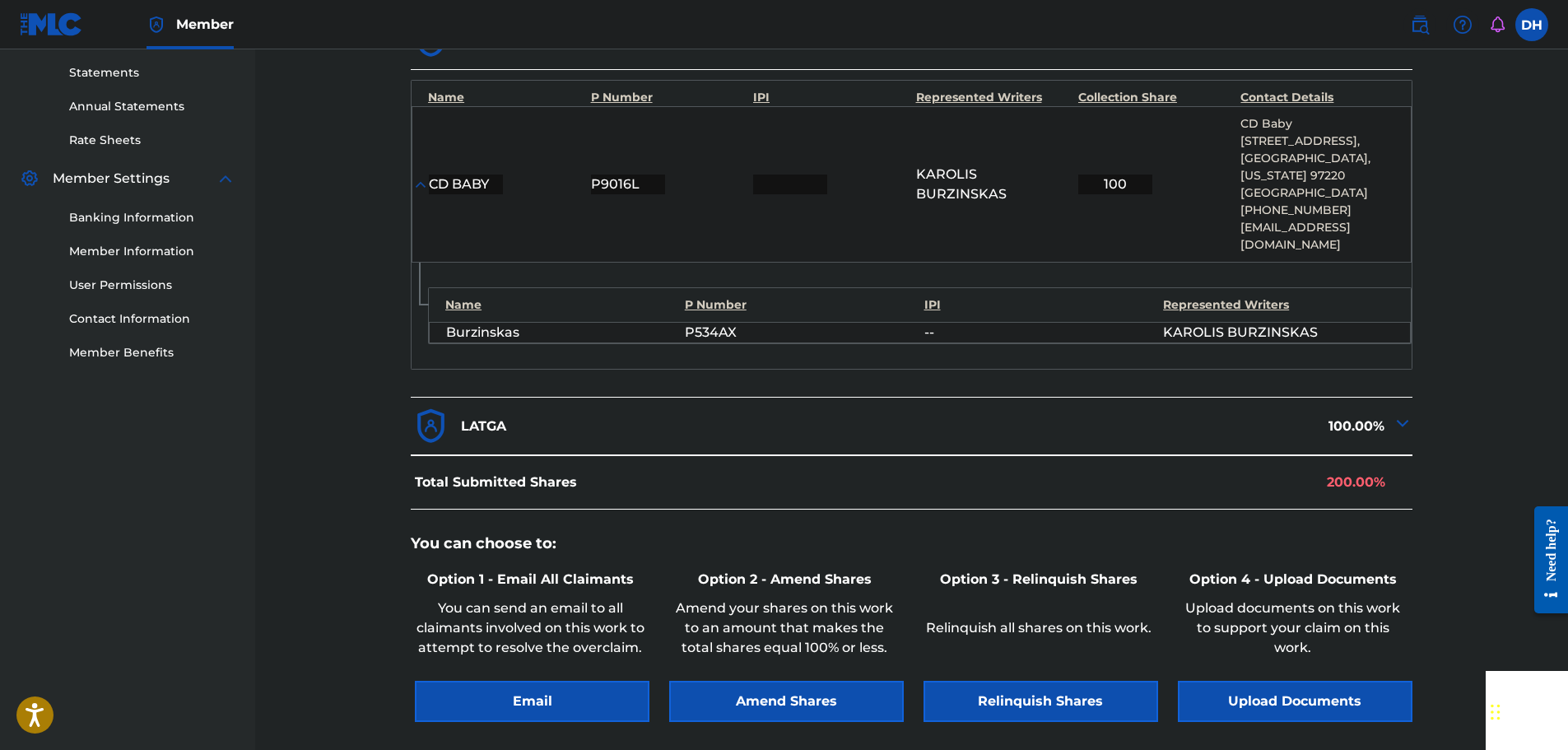
scroll to position [658, 0]
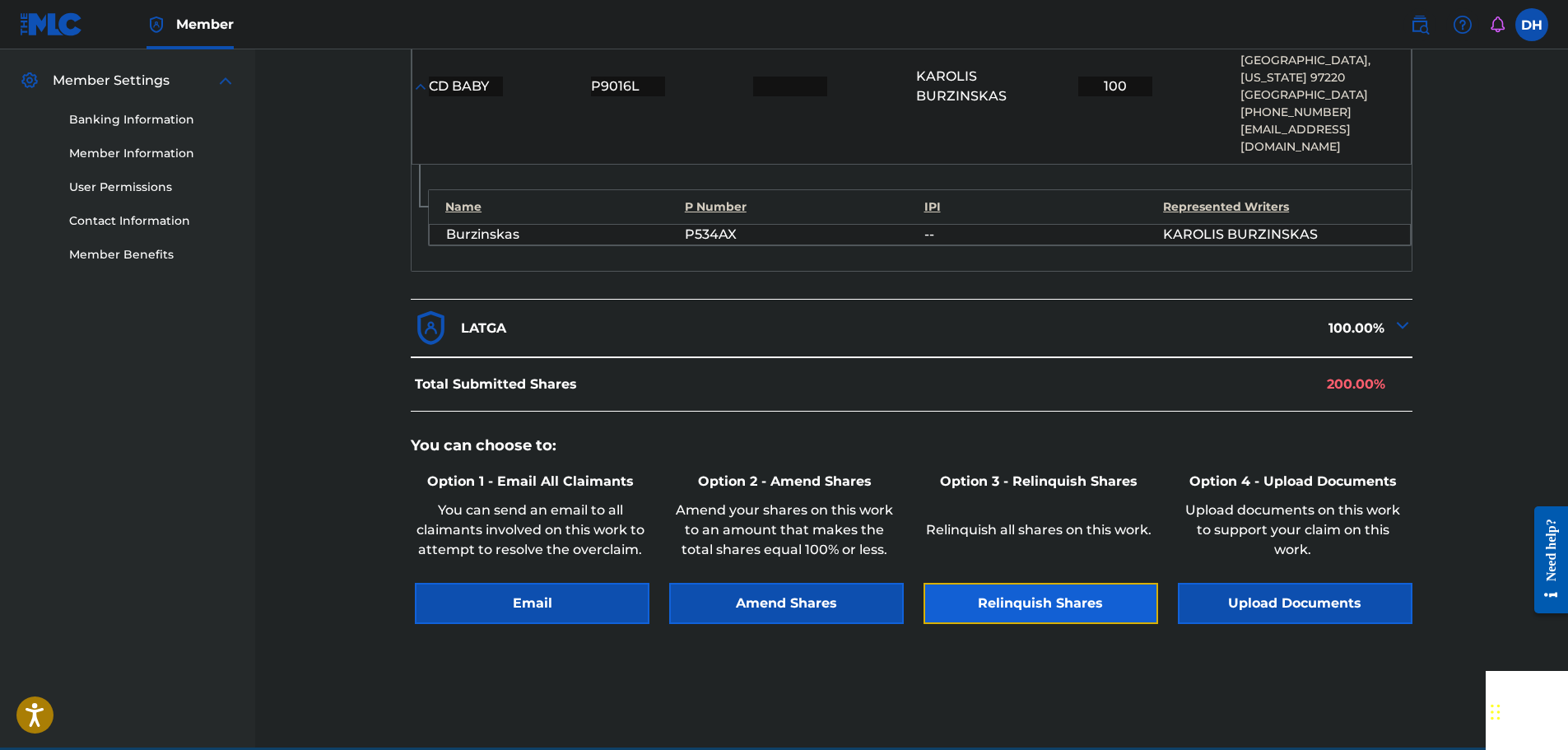
click at [1073, 585] on button "Relinquish Shares" at bounding box center [1040, 604] width 234 height 41
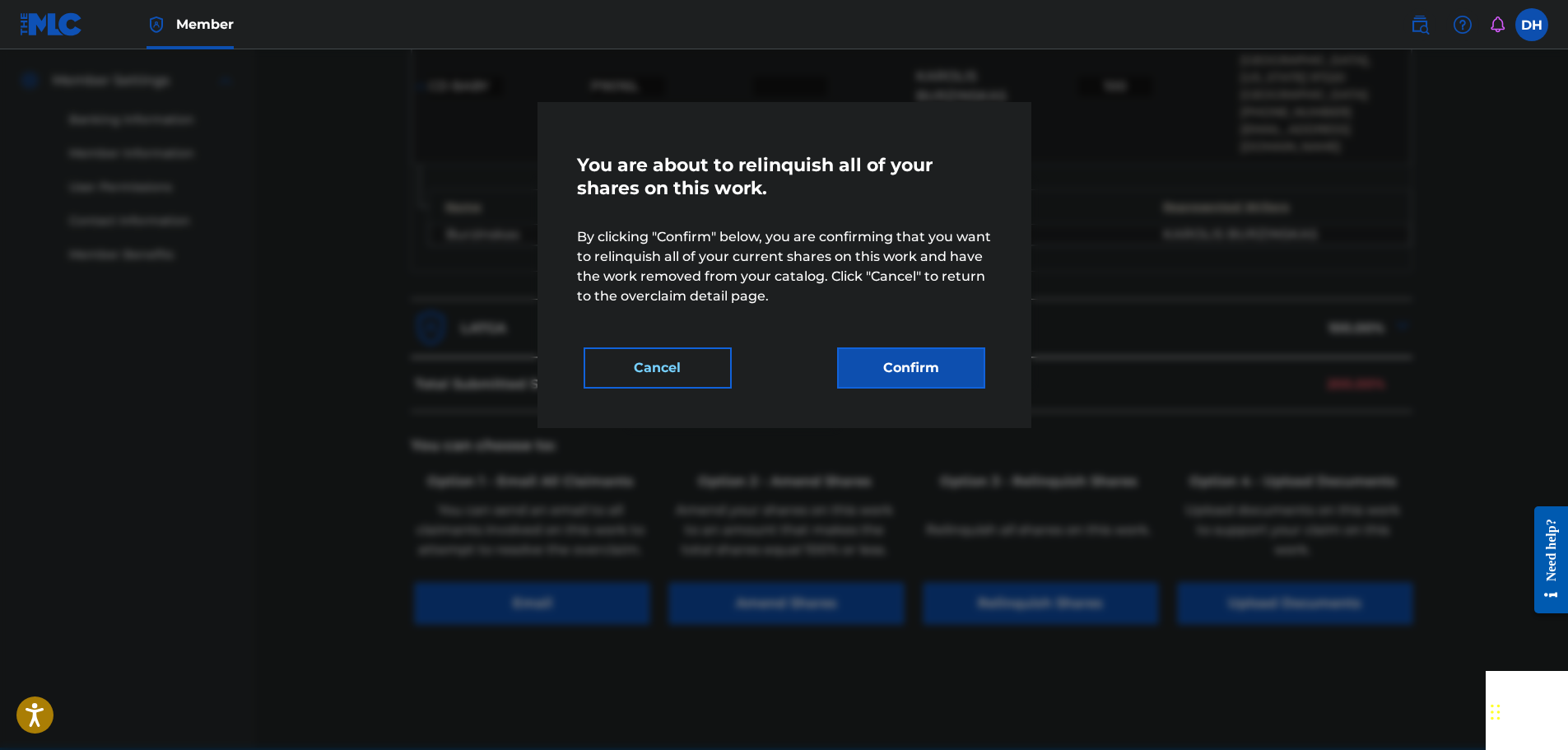
click at [950, 392] on div "You are about to relinquish all of your shares on this work. By clicking "Confi…" at bounding box center [785, 264] width 494 height 326
click at [945, 384] on button "Confirm" at bounding box center [911, 368] width 148 height 41
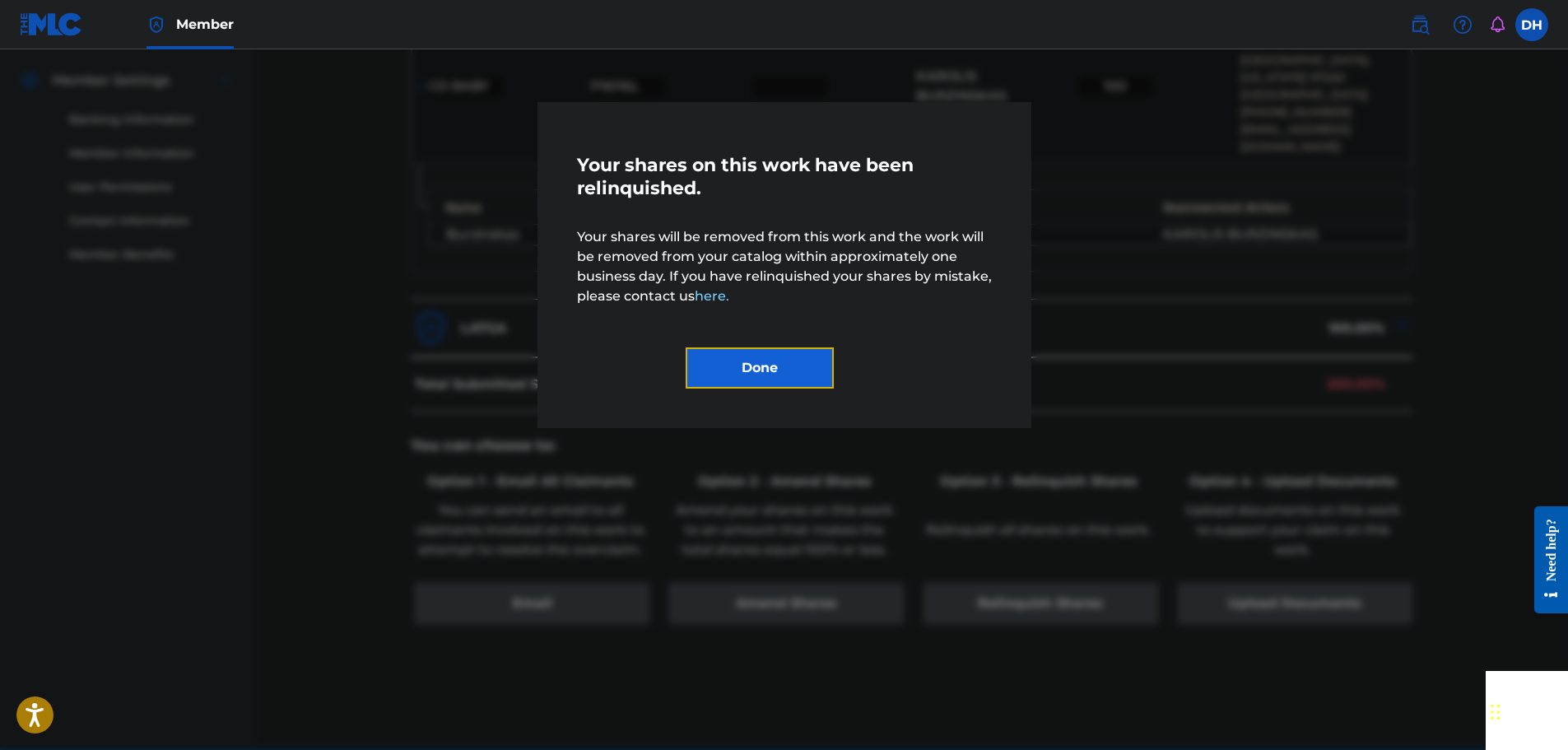
click at [775, 369] on button "Done" at bounding box center [759, 368] width 148 height 41
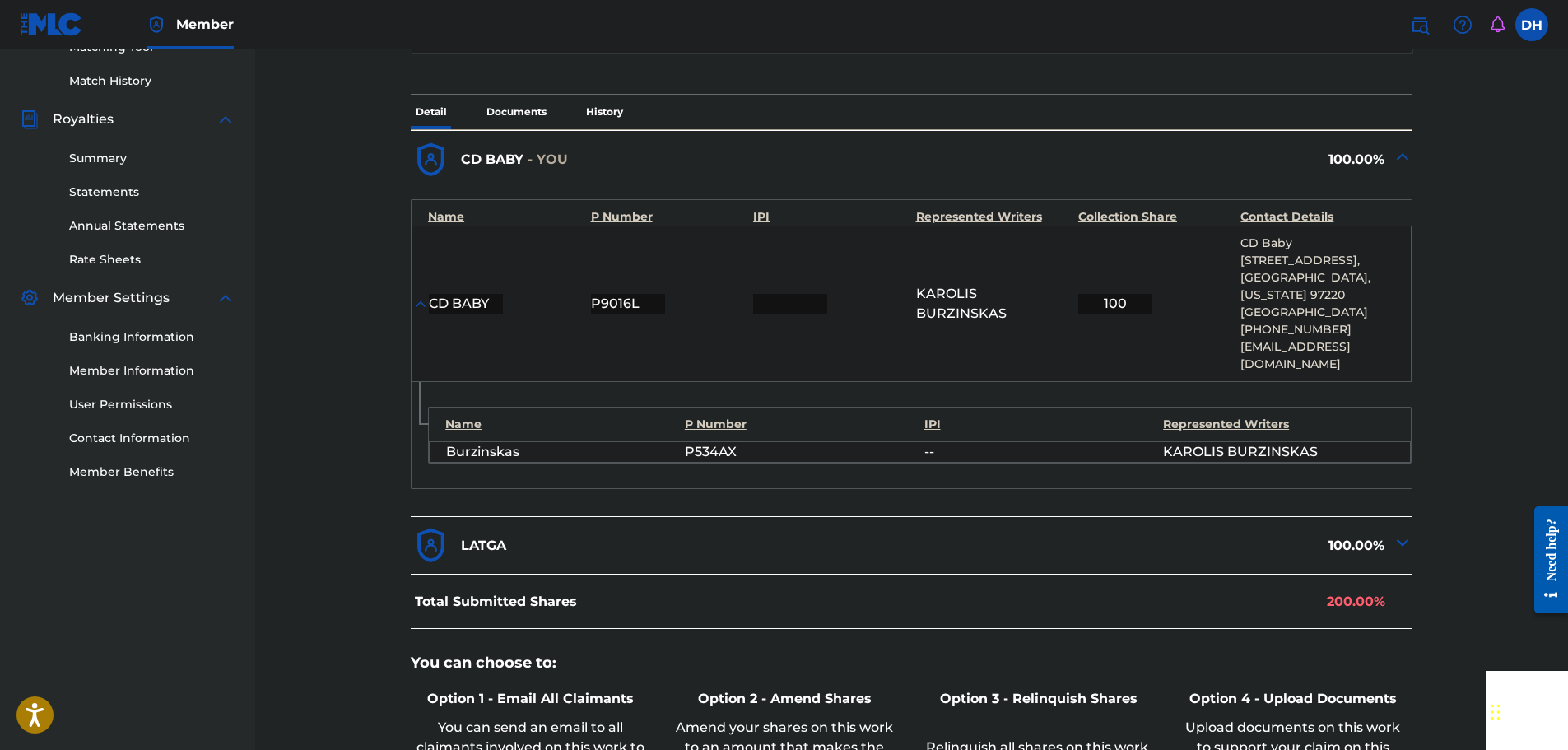
scroll to position [165, 0]
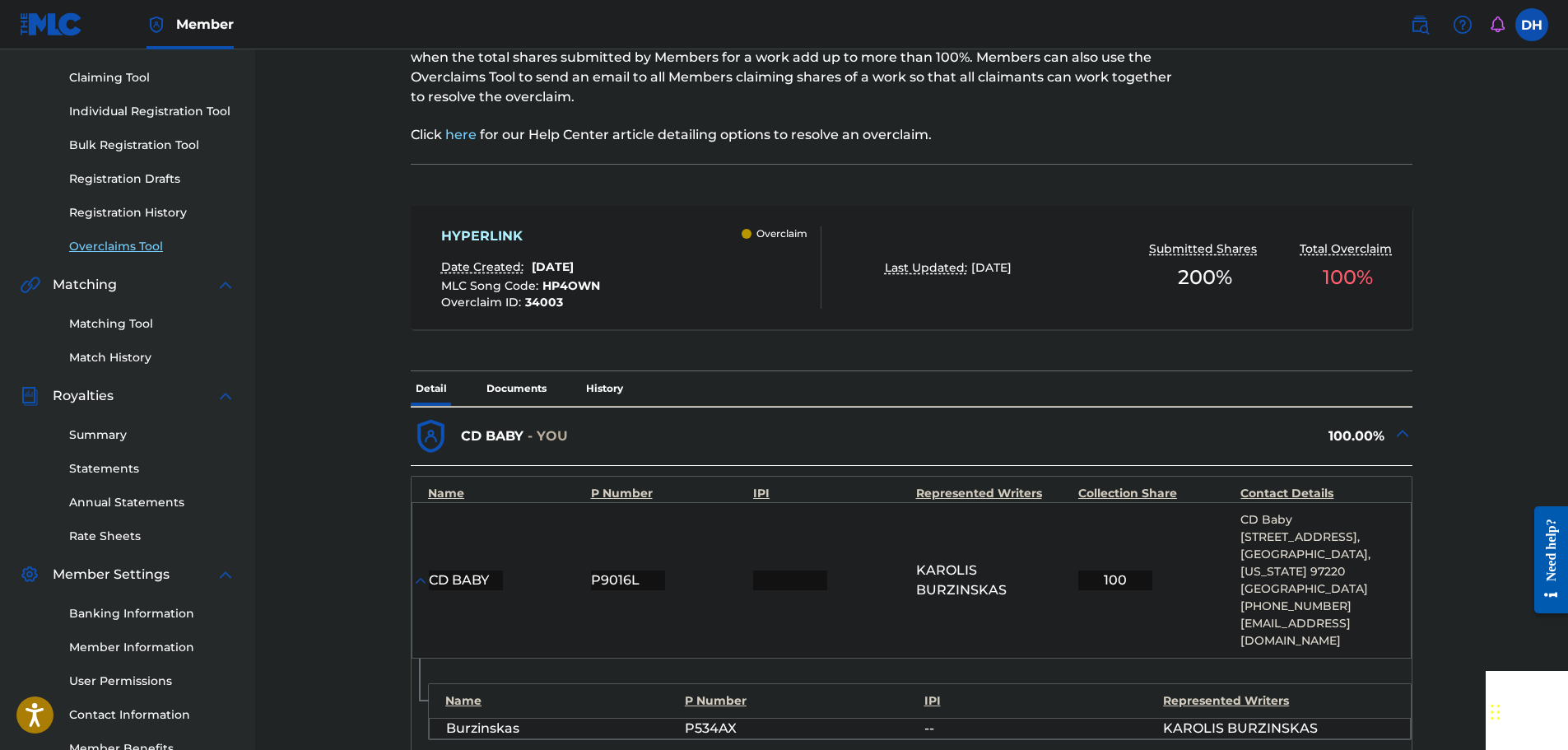
click at [145, 245] on link "Overclaims Tool" at bounding box center [152, 246] width 166 height 17
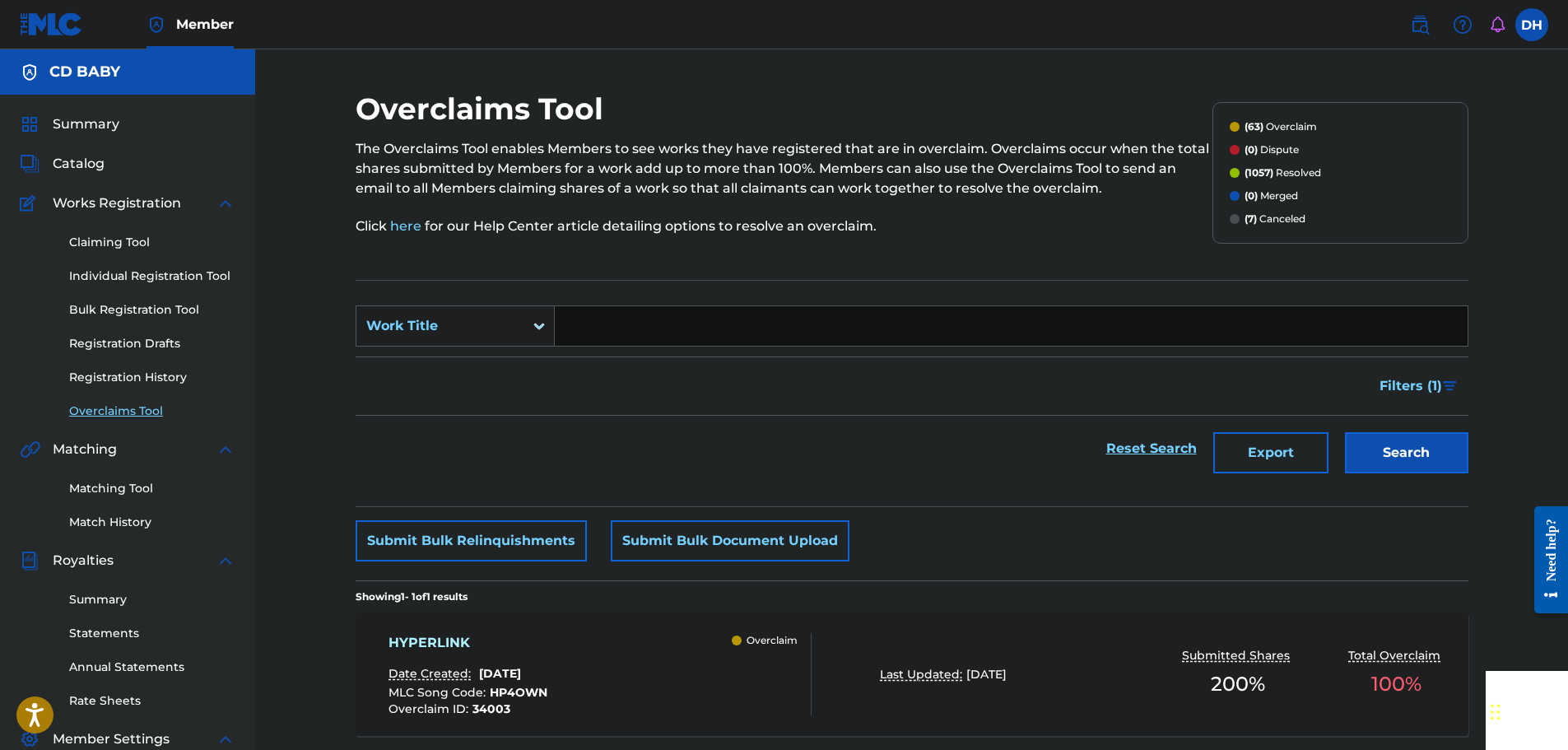
click at [585, 332] on input "Search Form" at bounding box center [1011, 326] width 913 height 39
paste input "PRESSURE POINT"
type input "PRESSURE POINT"
click at [1396, 462] on button "Search" at bounding box center [1406, 452] width 123 height 41
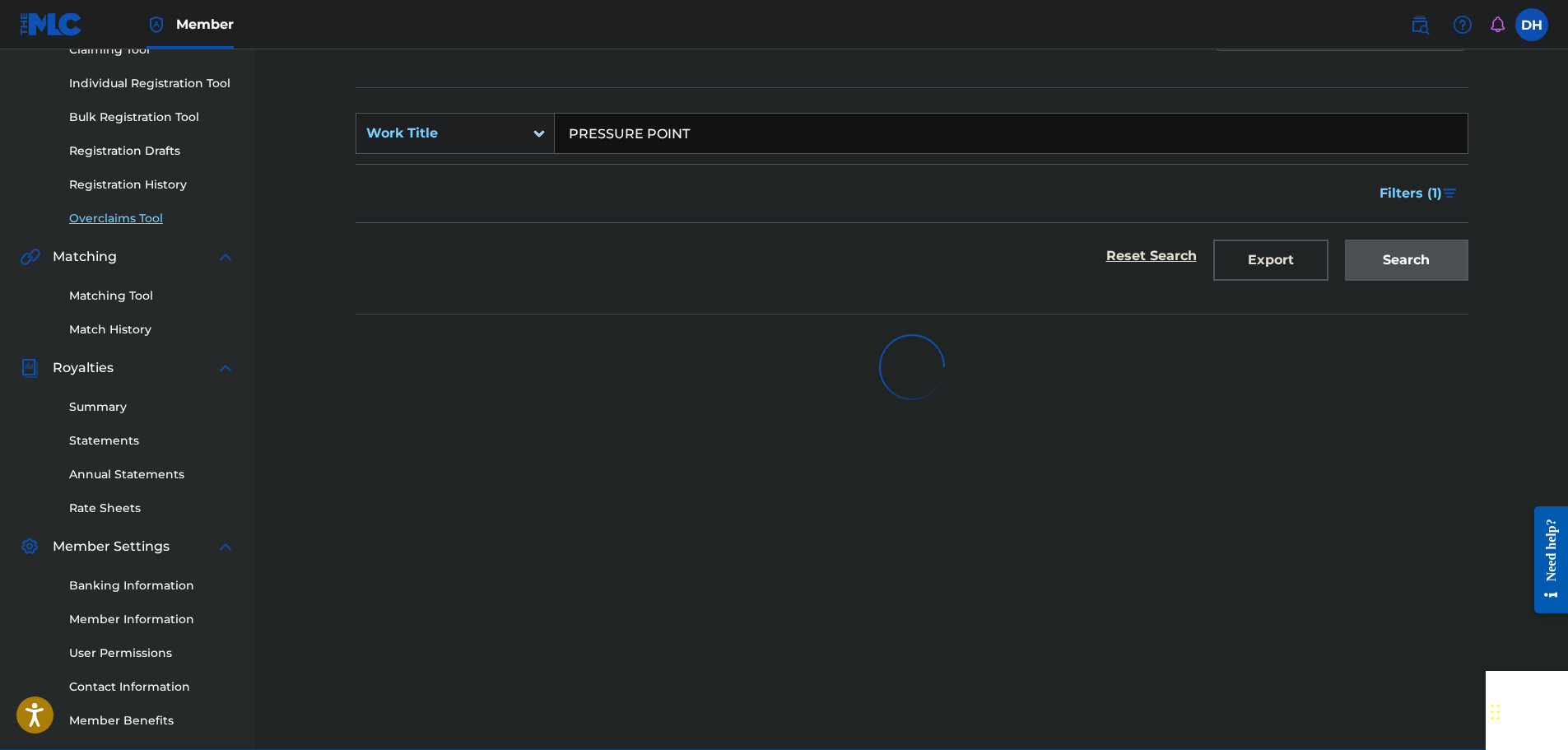
scroll to position [271, 0]
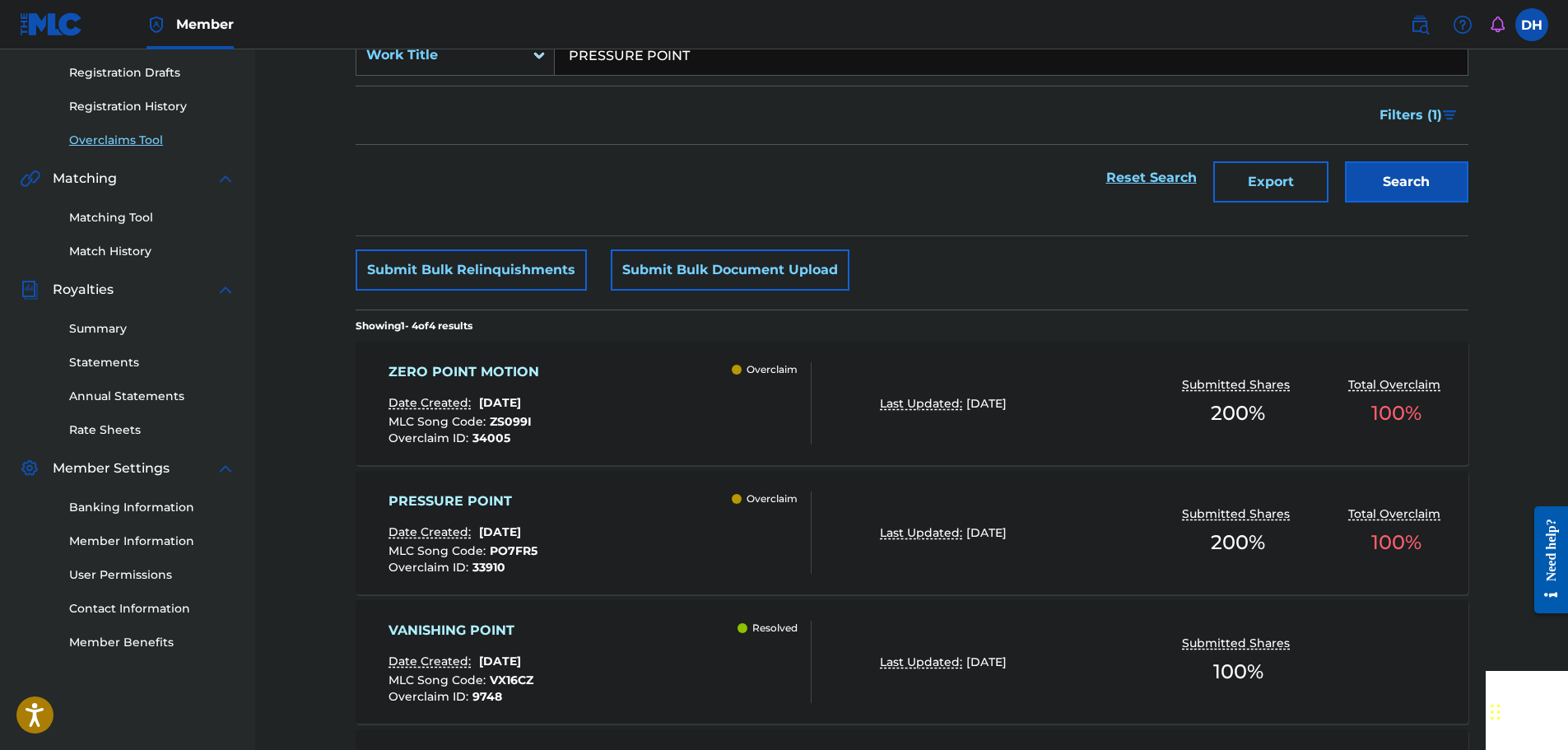
click at [671, 497] on div "PRESSURE POINT Date Created: [DATE] MLC Song Code : PO7FR5 Overclaim ID : 33910…" at bounding box center [599, 533] width 423 height 82
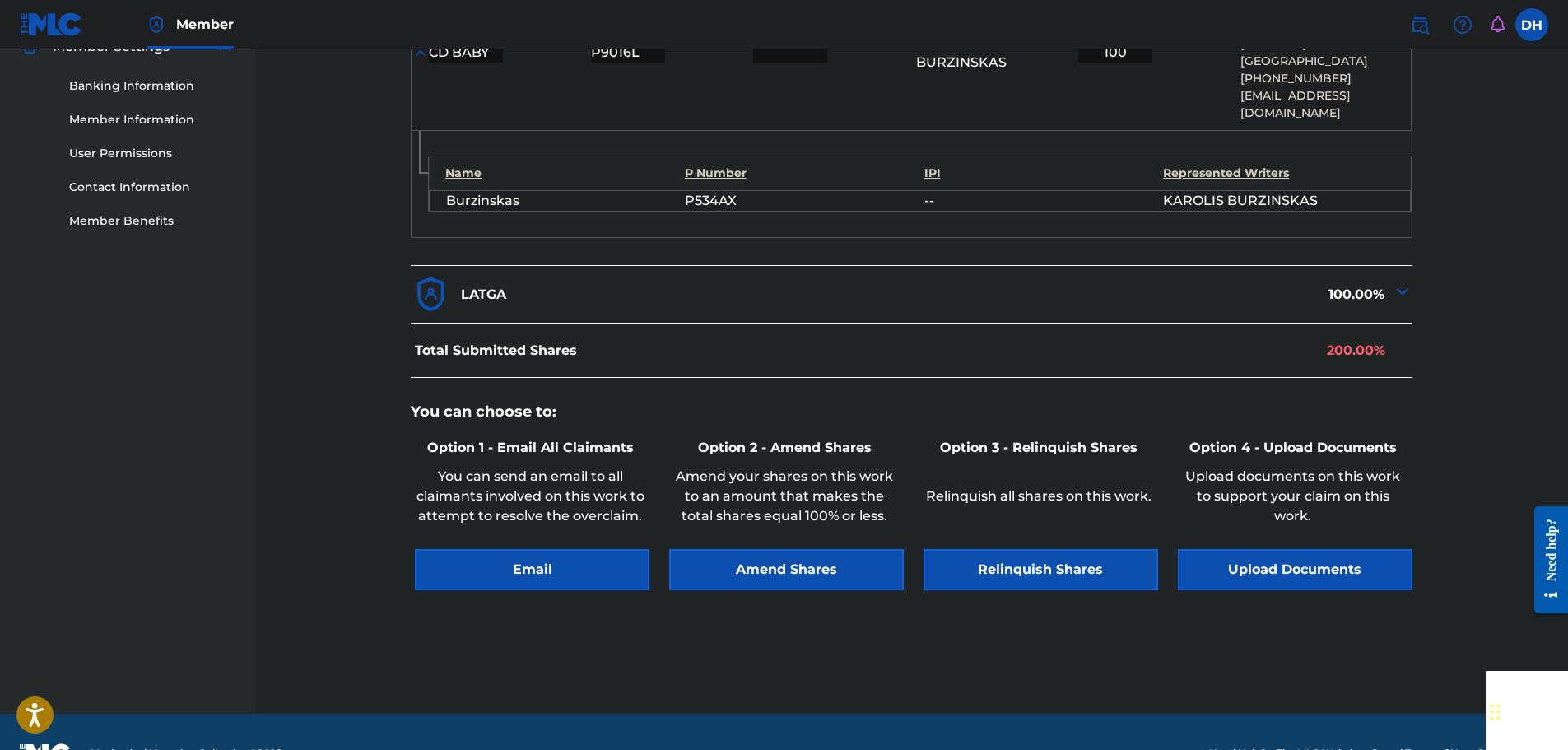
scroll to position [718, 0]
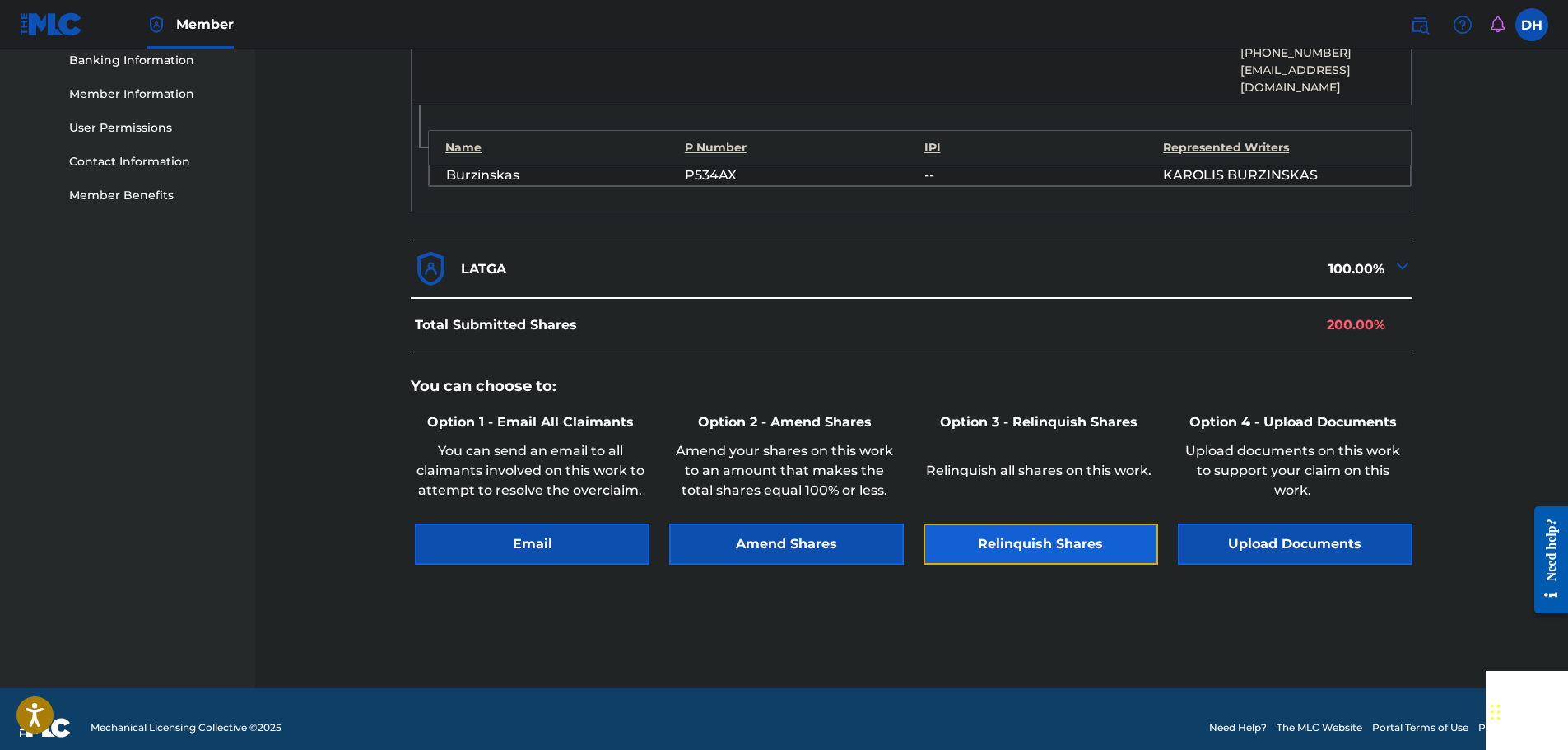
click at [967, 523] on button "Relinquish Shares" at bounding box center [1040, 544] width 234 height 41
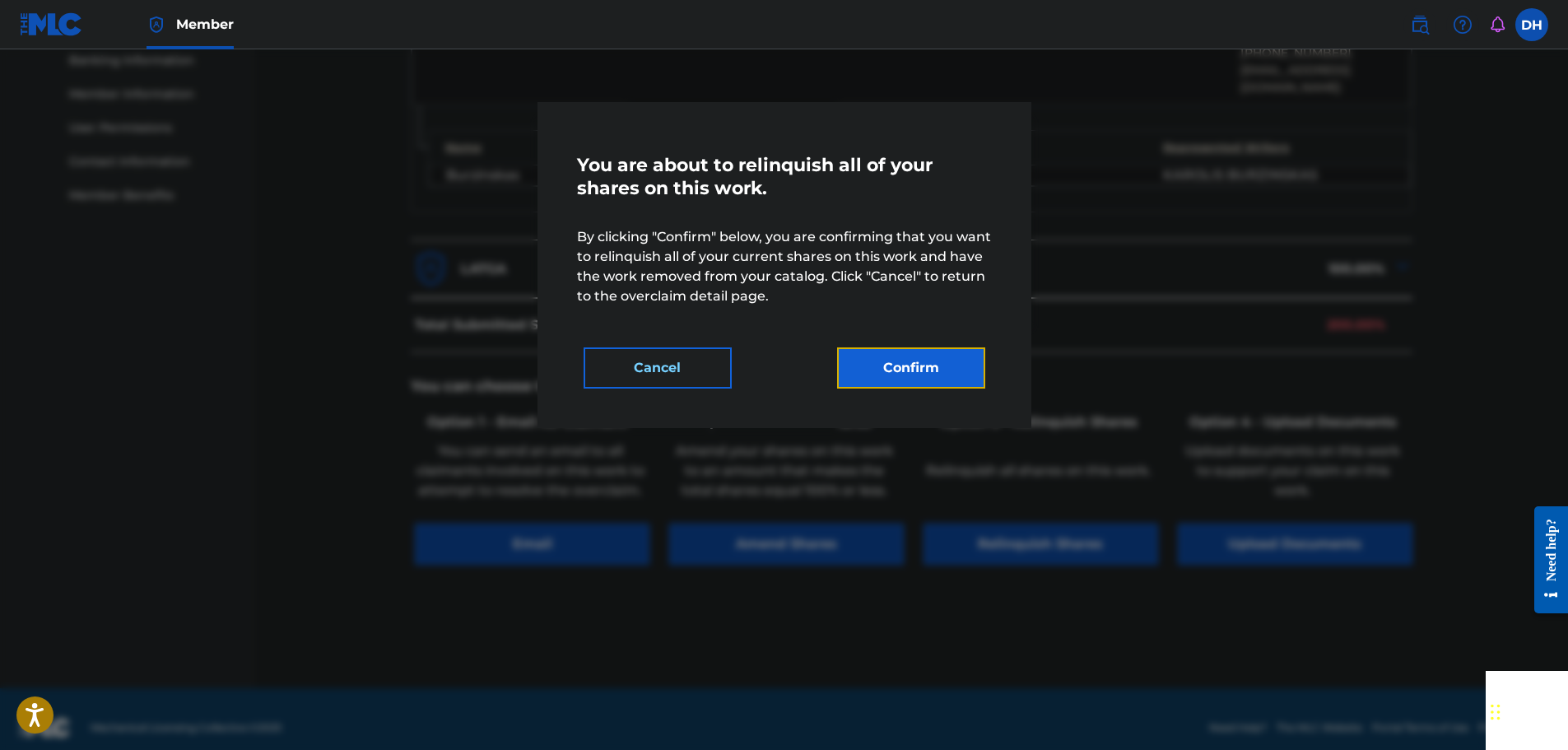
click at [889, 375] on button "Confirm" at bounding box center [911, 368] width 148 height 41
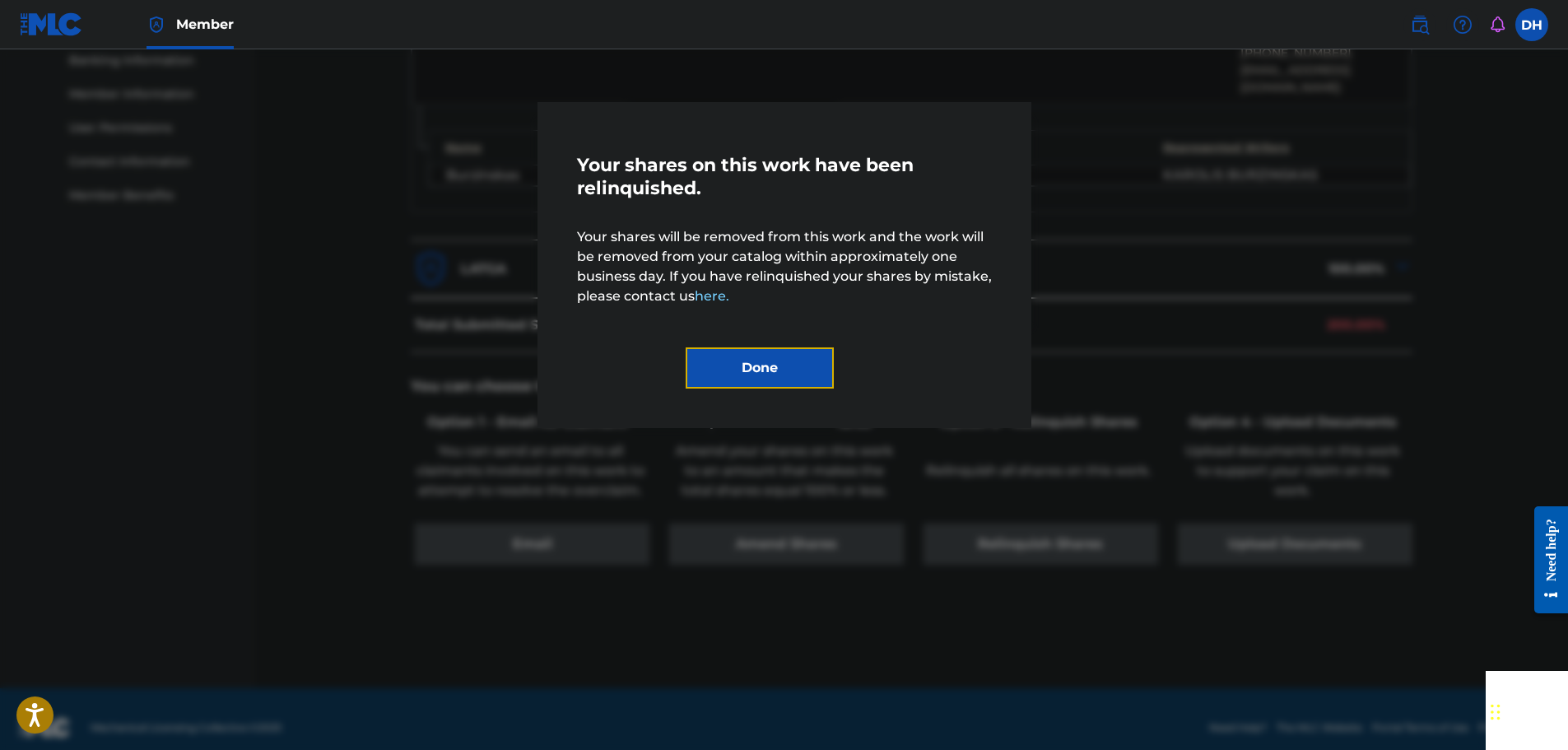
click at [803, 373] on button "Done" at bounding box center [759, 368] width 148 height 41
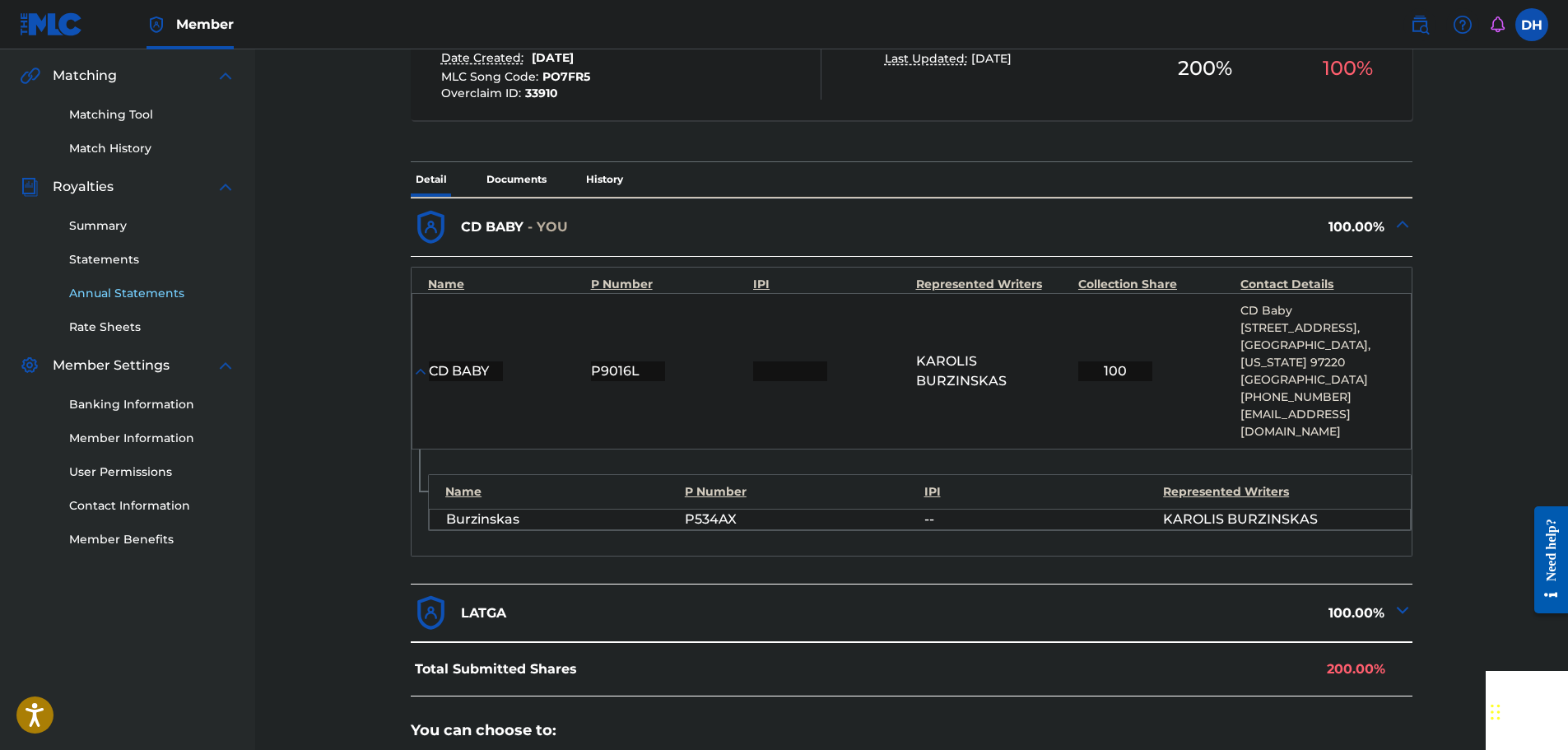
scroll to position [224, 0]
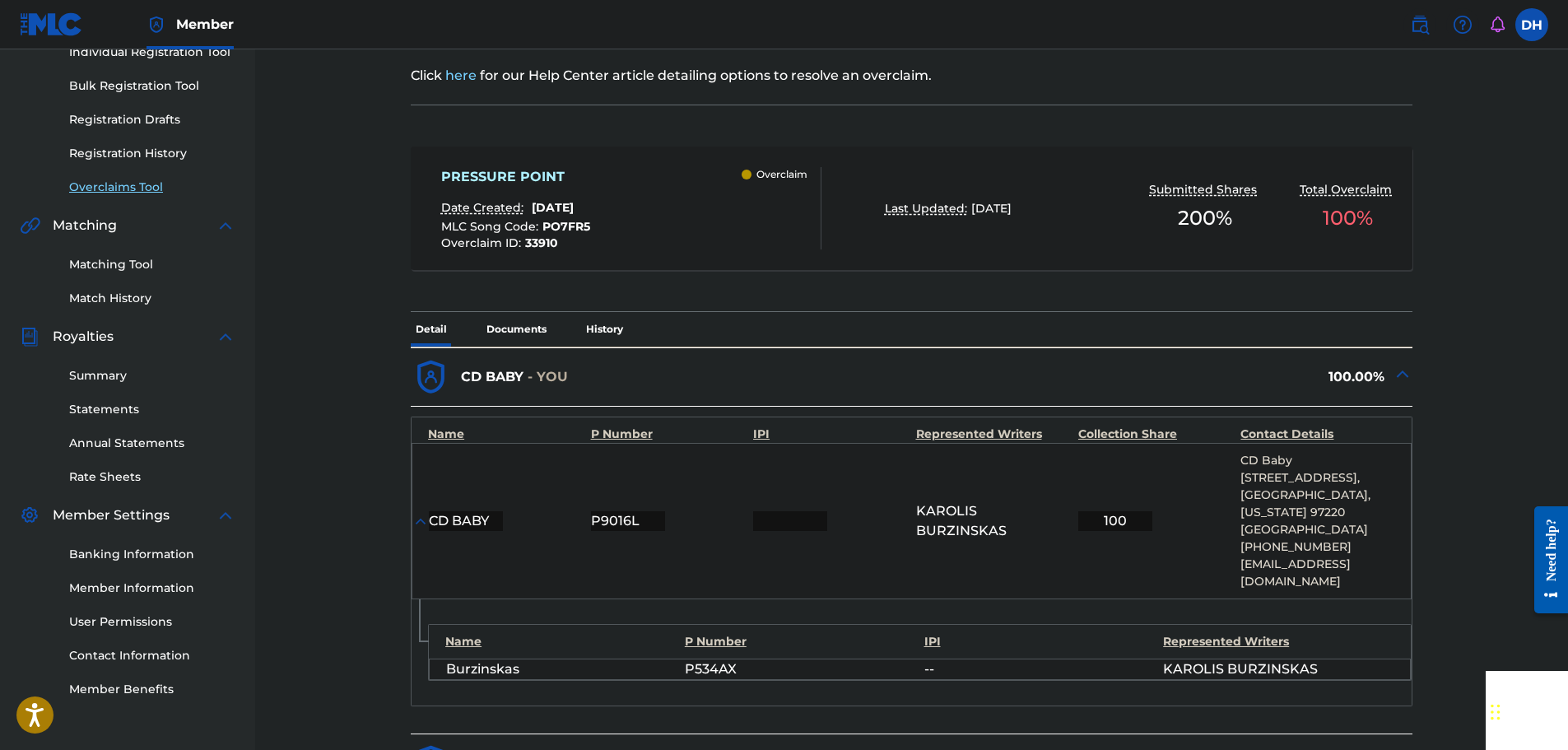
click at [104, 186] on link "Overclaims Tool" at bounding box center [152, 187] width 166 height 17
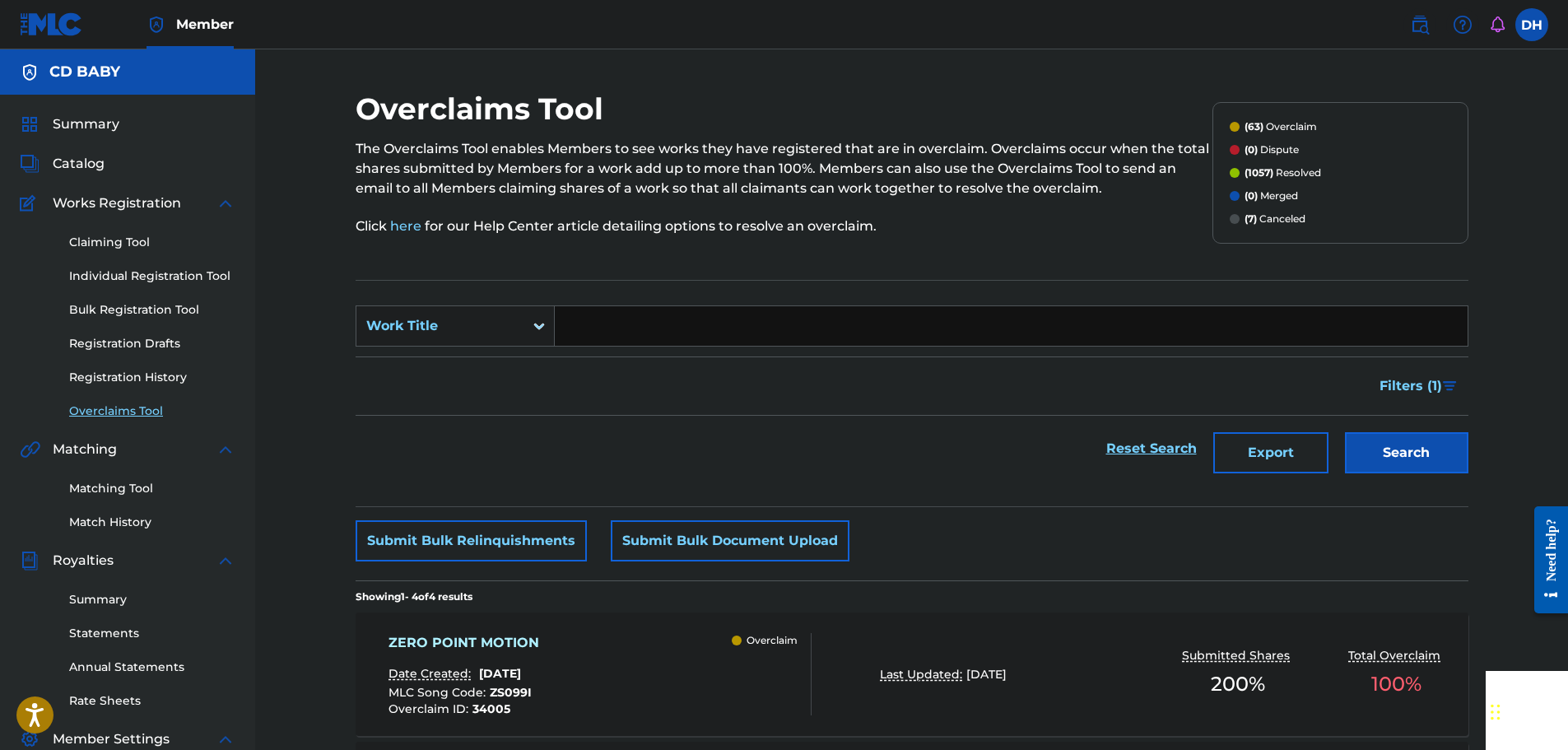
click at [628, 322] on input "Search Form" at bounding box center [1011, 326] width 913 height 39
paste input "CADENCE CORE"
type input "CADENCE CORE"
click at [1423, 464] on button "Search" at bounding box center [1406, 452] width 123 height 41
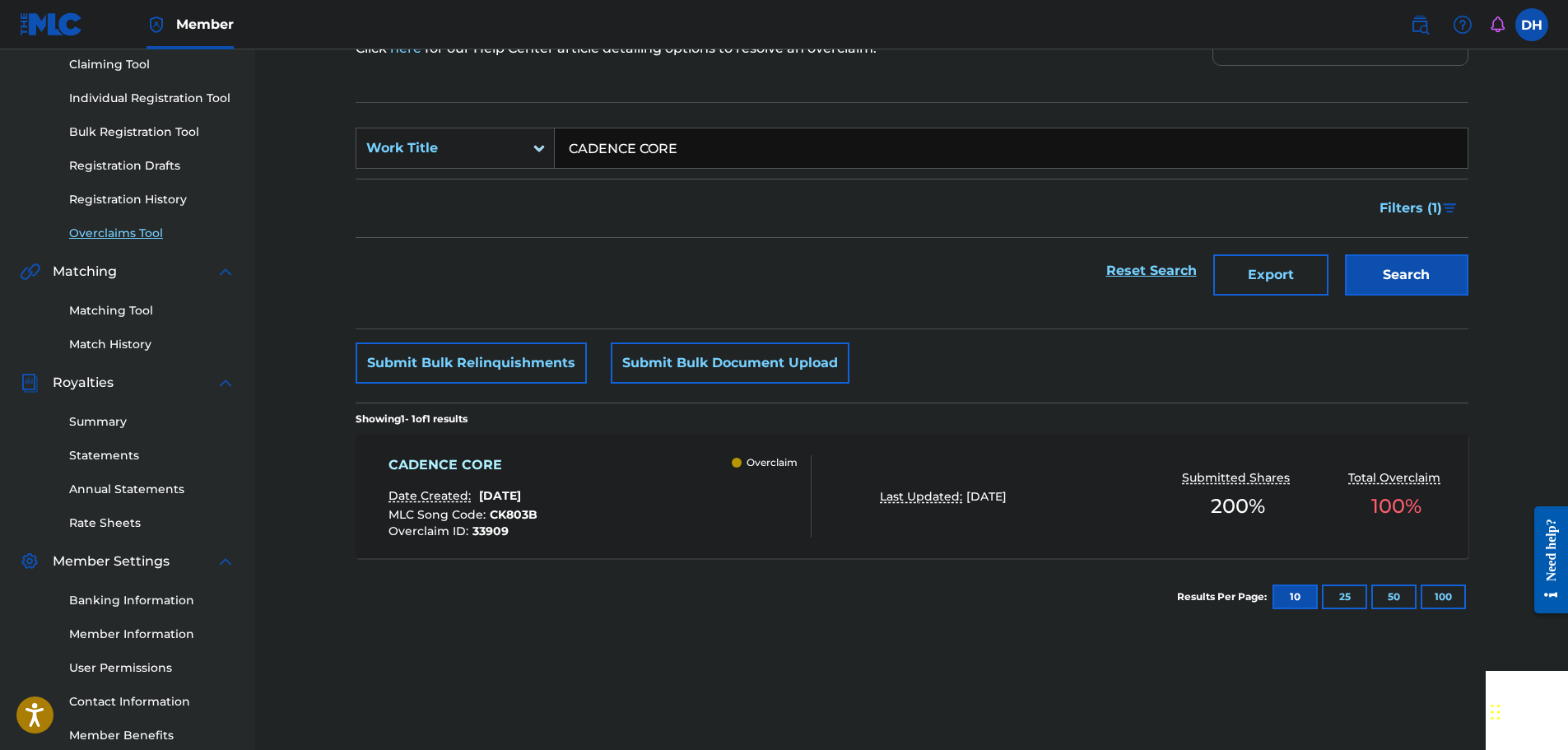
scroll to position [247, 0]
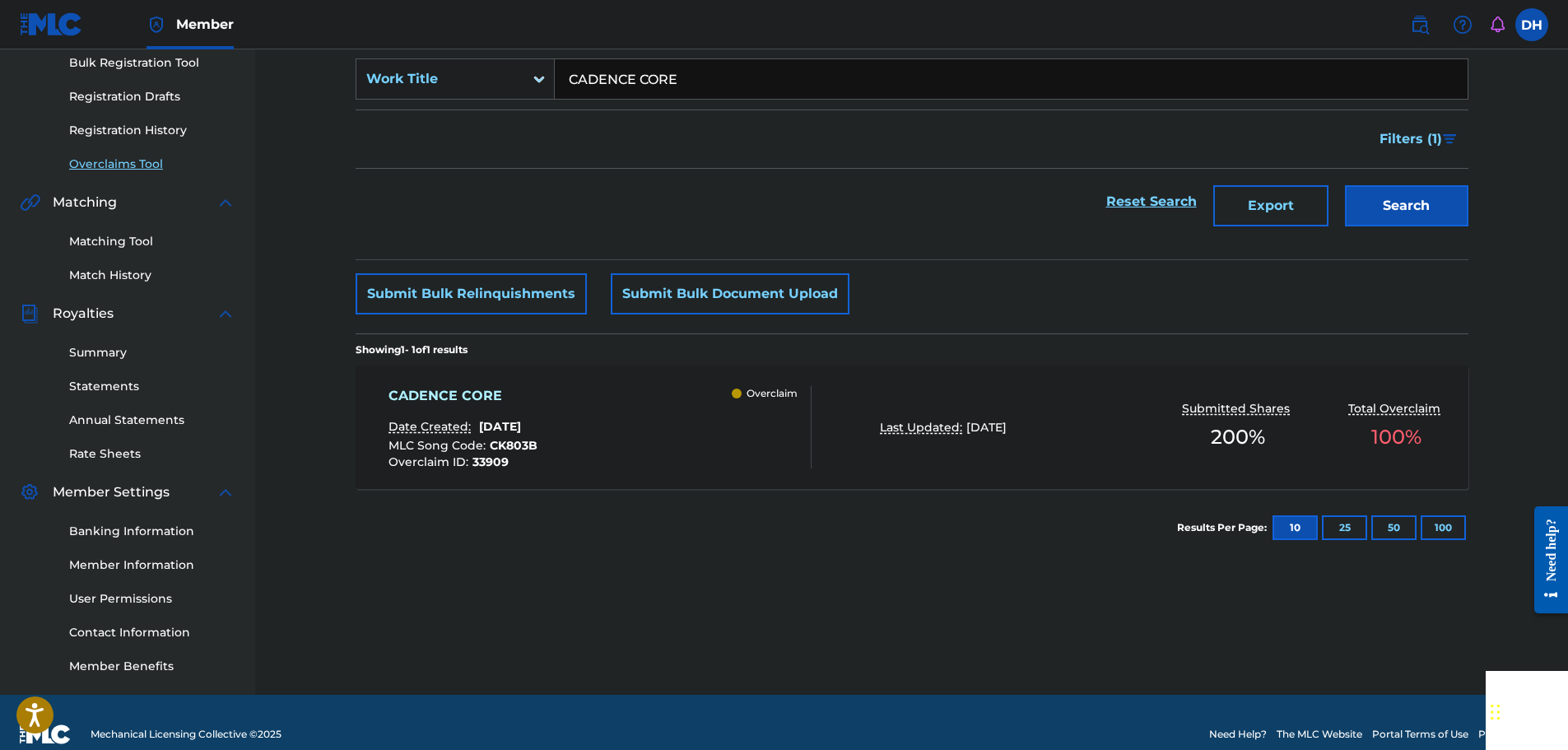
click at [672, 401] on div "CADENCE CORE Date Created: [DATE] MLC Song Code : CK803B Overclaim ID : 33909 O…" at bounding box center [599, 427] width 423 height 82
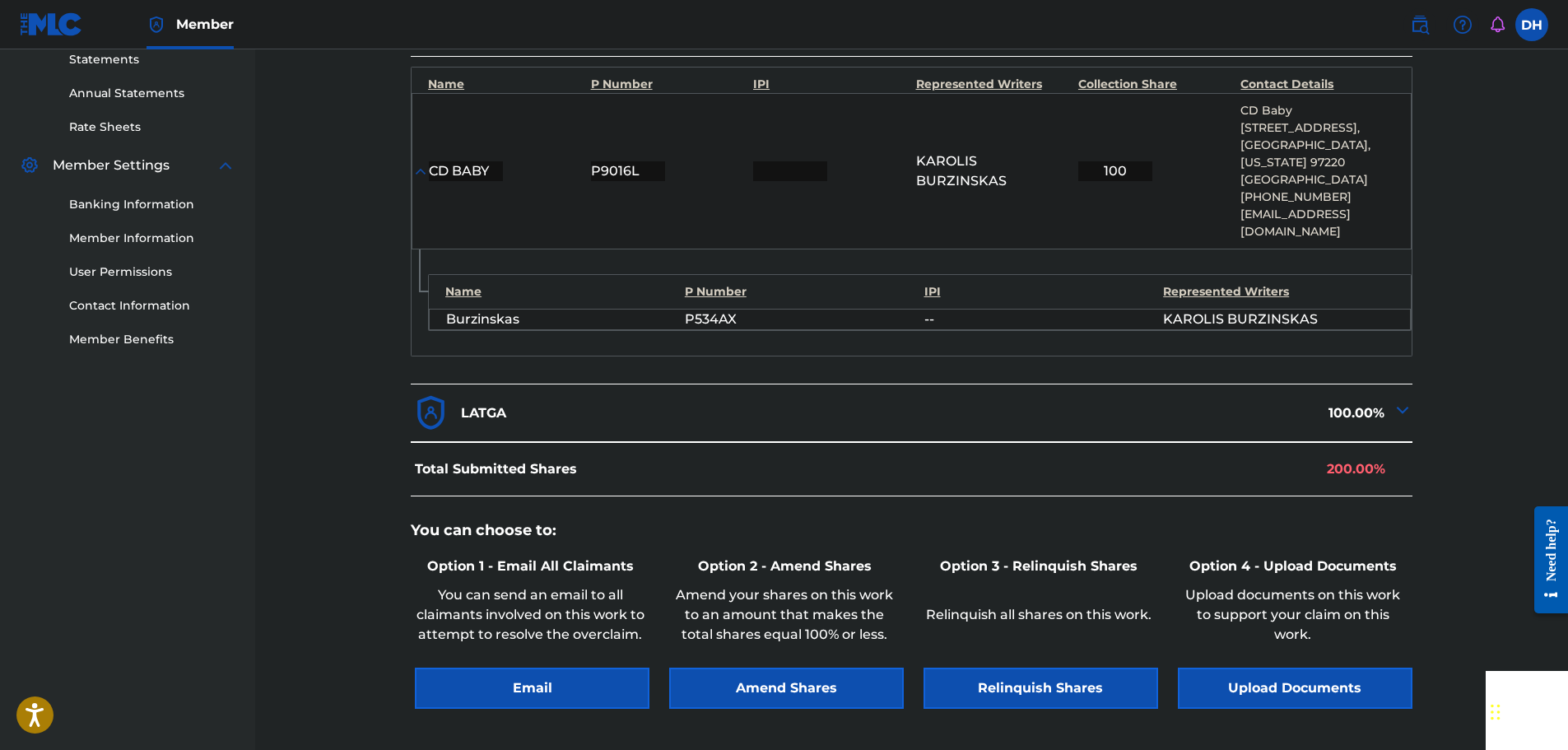
scroll to position [576, 0]
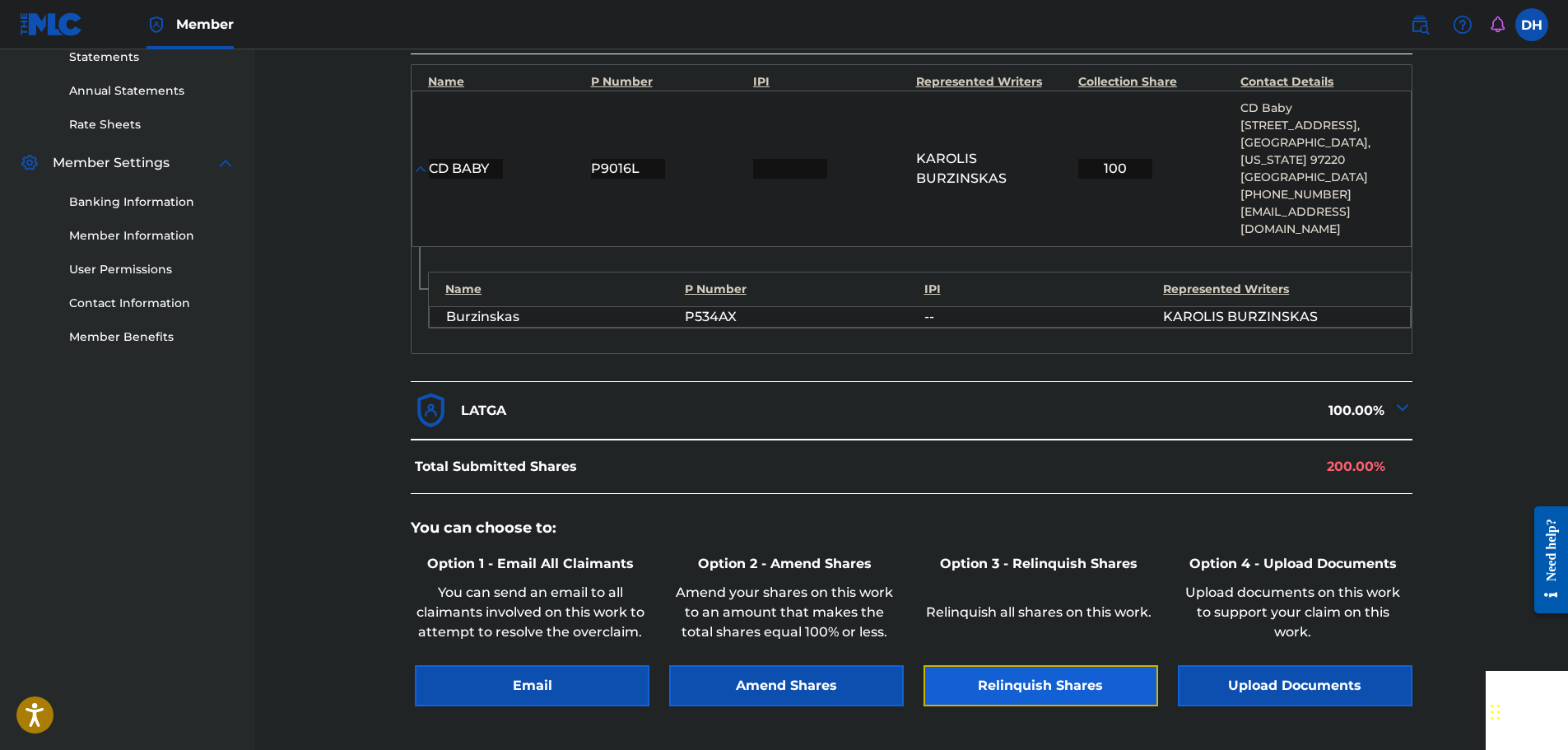
click at [1046, 673] on button "Relinquish Shares" at bounding box center [1040, 686] width 234 height 41
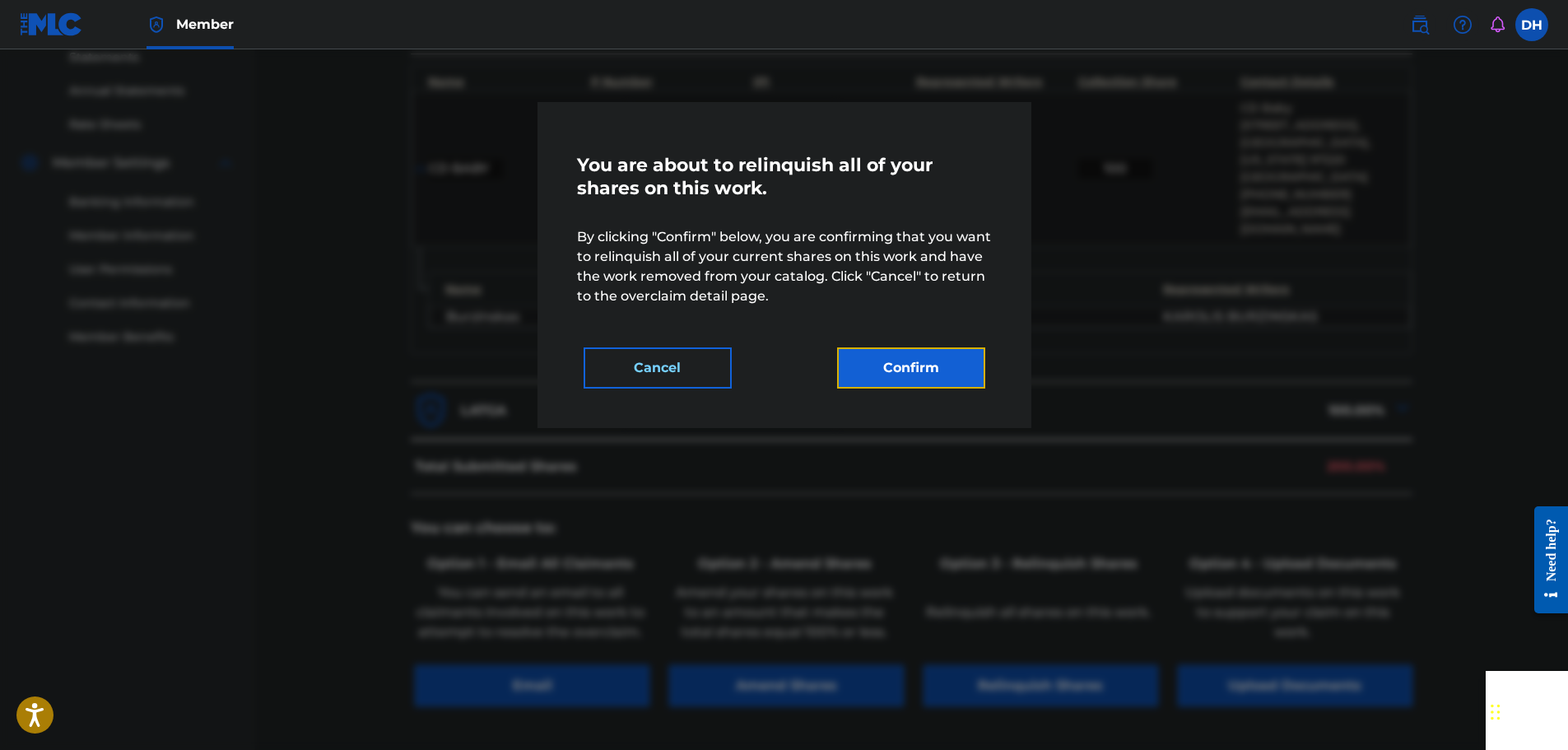
click at [939, 380] on button "Confirm" at bounding box center [911, 368] width 148 height 41
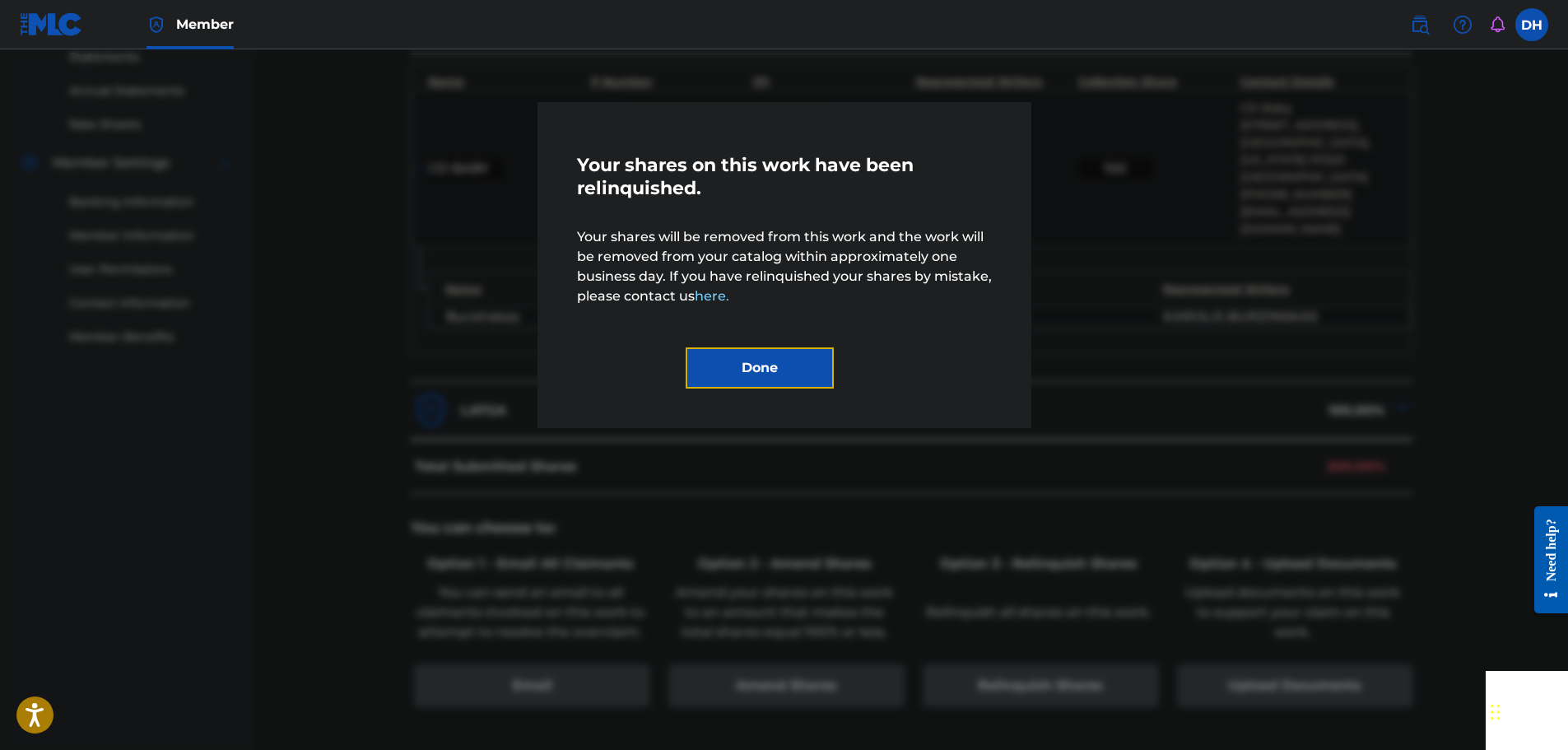
drag, startPoint x: 802, startPoint y: 363, endPoint x: 811, endPoint y: 368, distance: 10.3
click at [801, 363] on button "Done" at bounding box center [759, 368] width 148 height 41
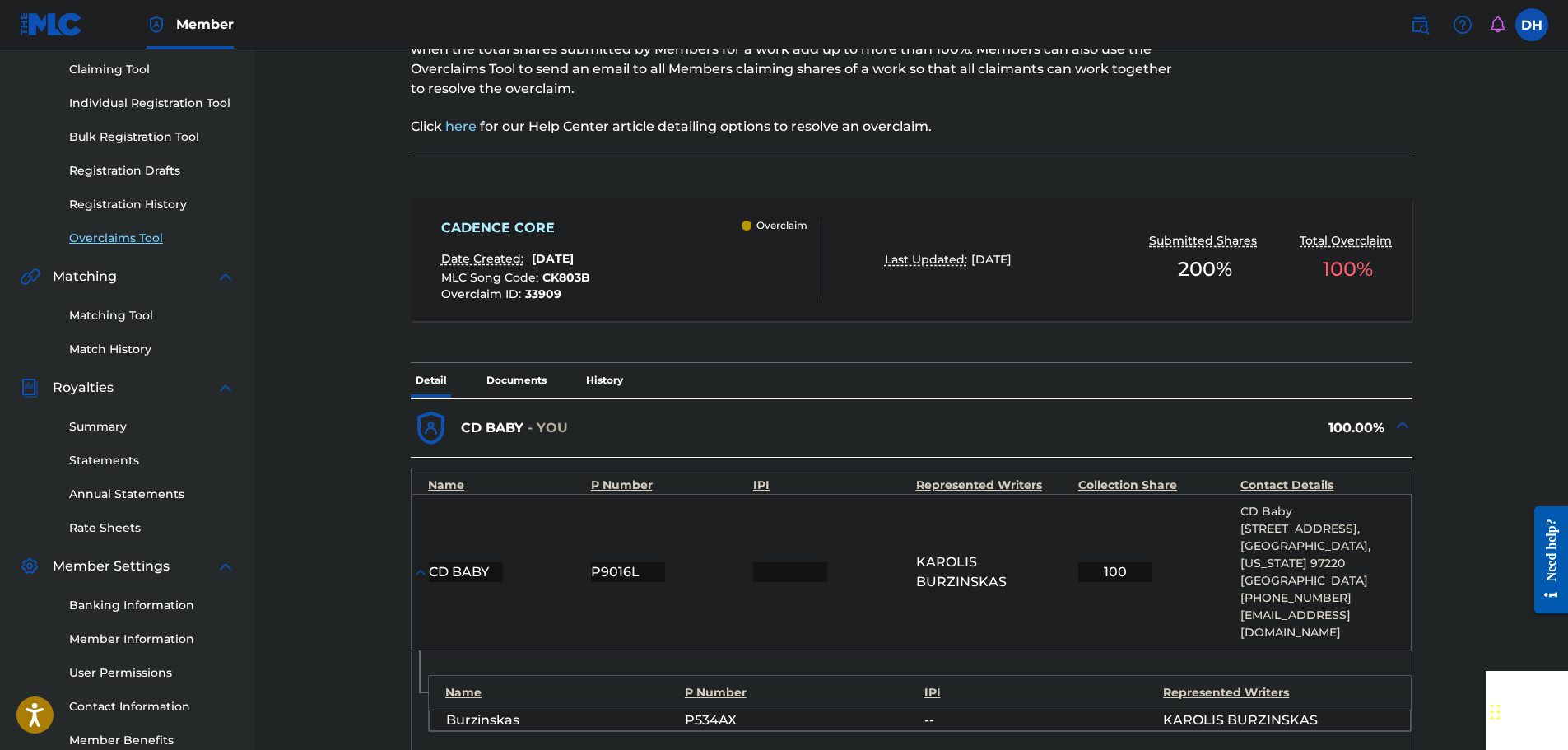
scroll to position [165, 0]
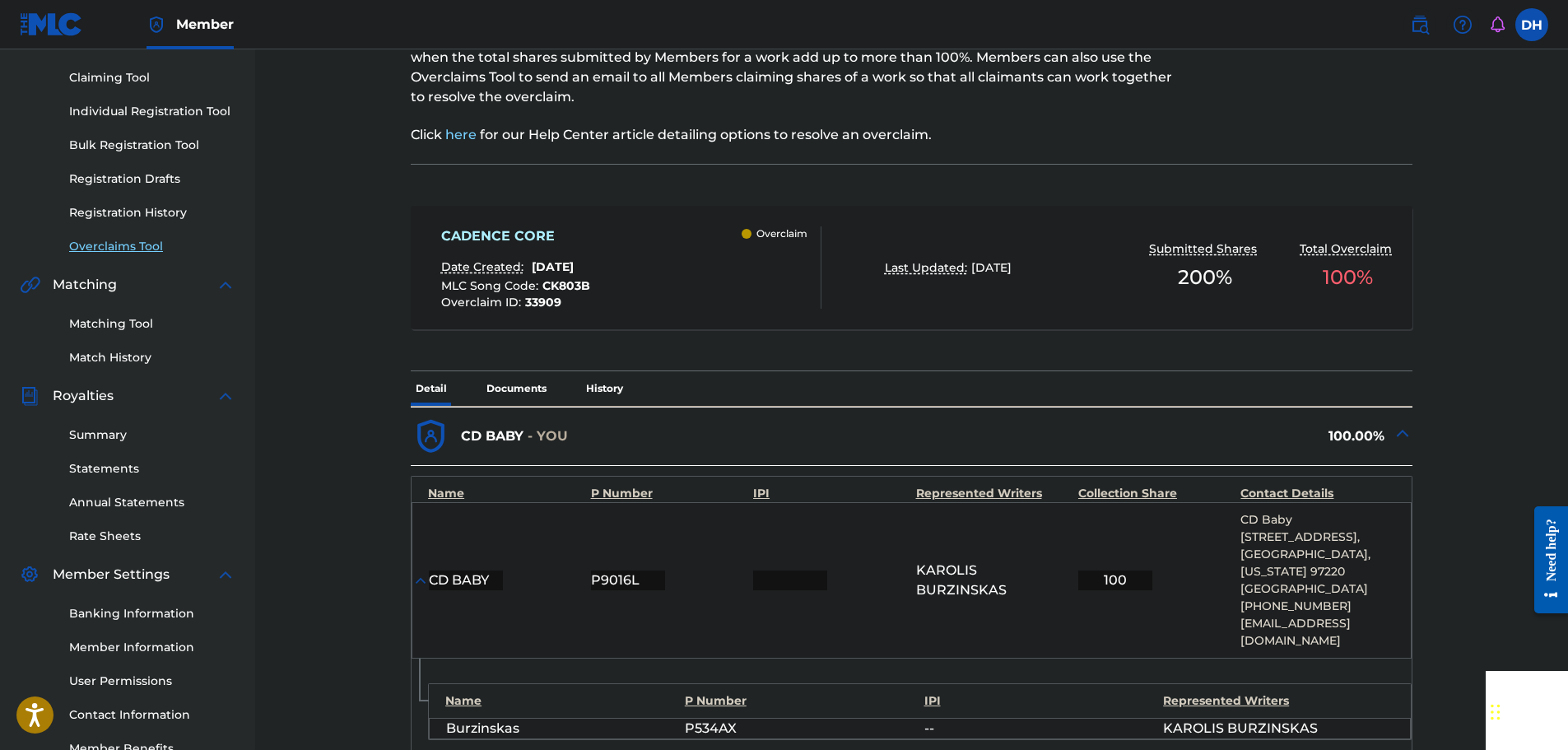
click at [126, 246] on link "Overclaims Tool" at bounding box center [152, 246] width 166 height 17
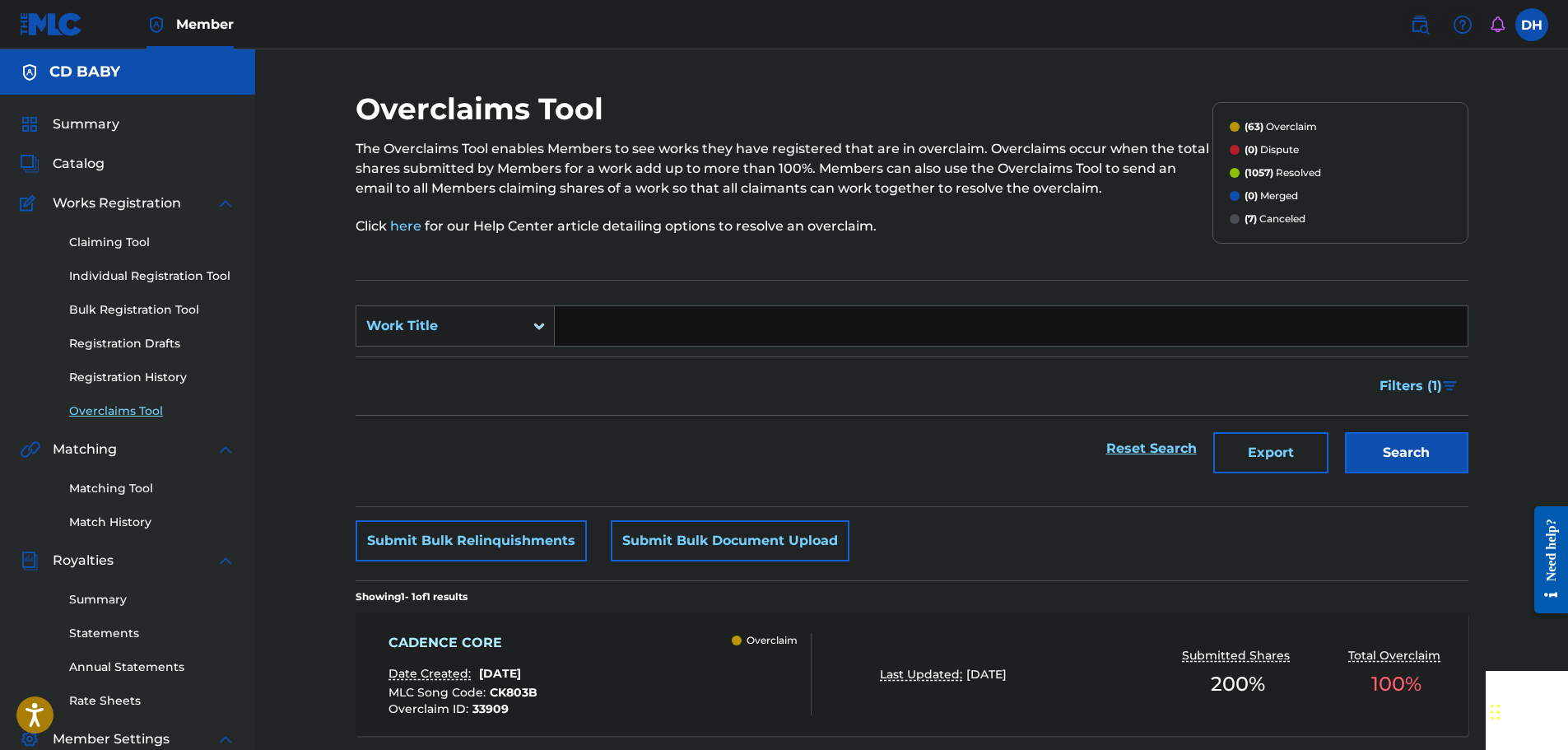
click at [611, 322] on input "Search Form" at bounding box center [1011, 326] width 913 height 39
paste input "OVERDRIVE PROTOCOL"
type input "OVERDRIVE PROTOCOL"
click at [1361, 451] on button "Search" at bounding box center [1406, 452] width 123 height 41
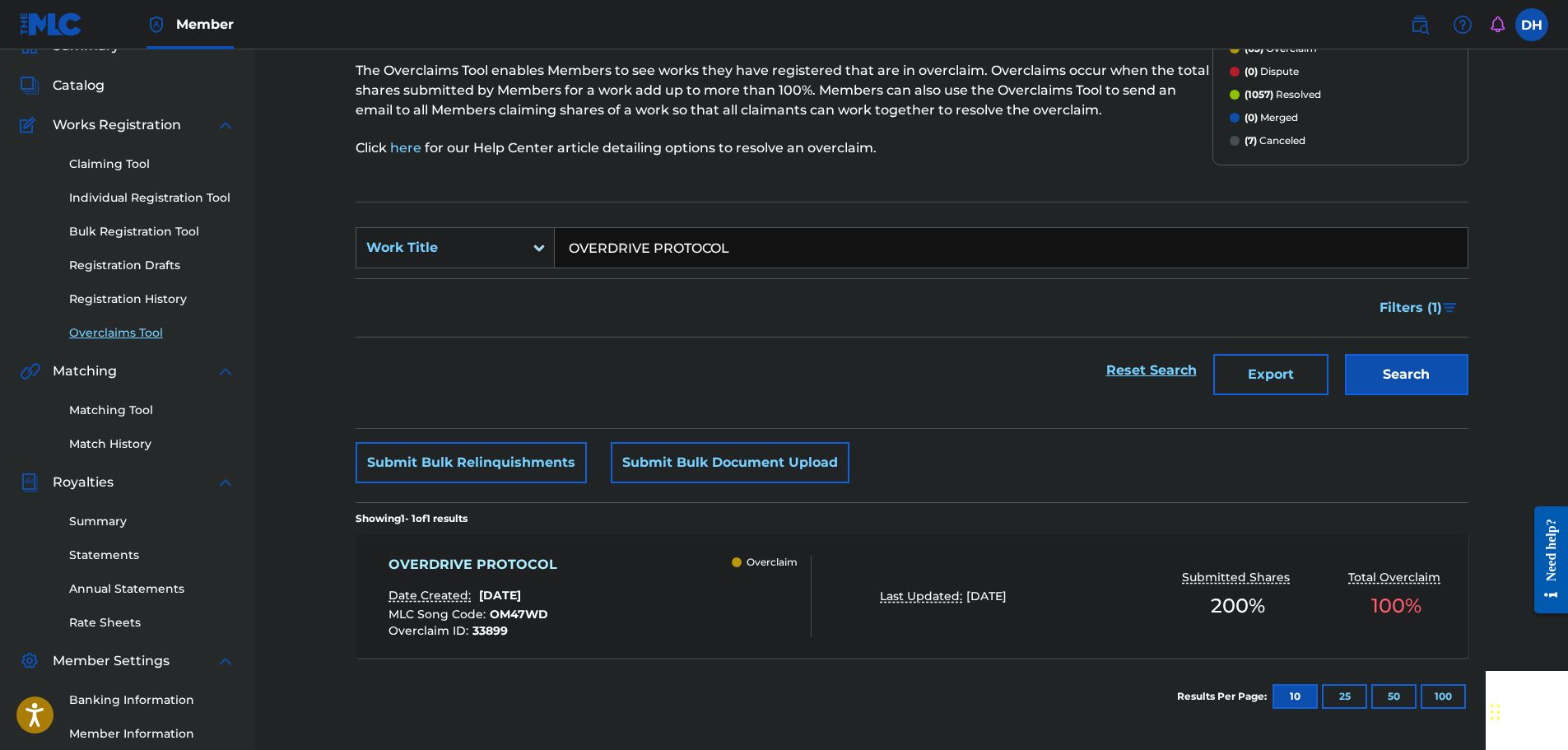
scroll to position [271, 0]
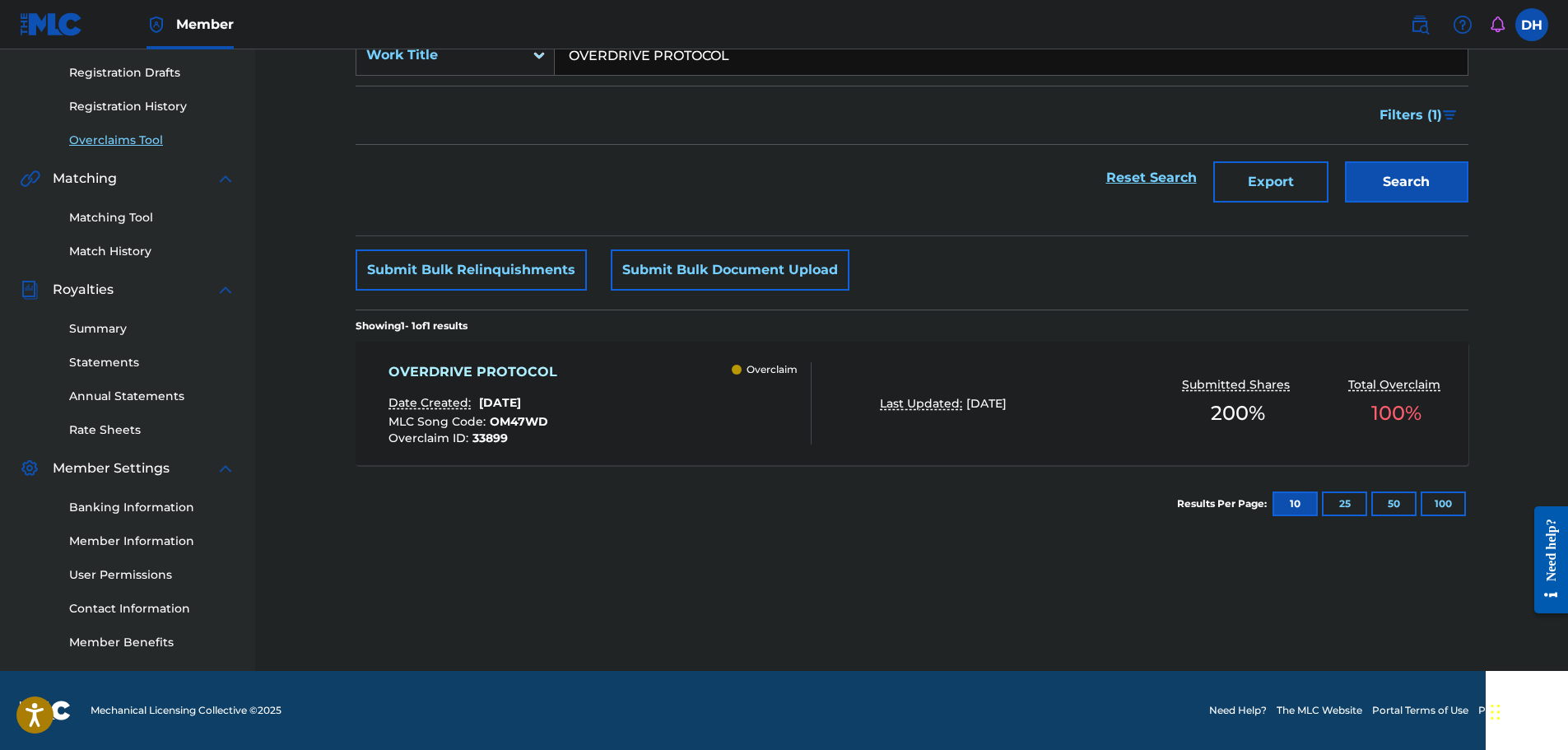
click at [657, 399] on div "OVERDRIVE PROTOCOL Date Created: [DATE] MLC Song Code : OM47WD Overclaim ID : 3…" at bounding box center [599, 404] width 423 height 82
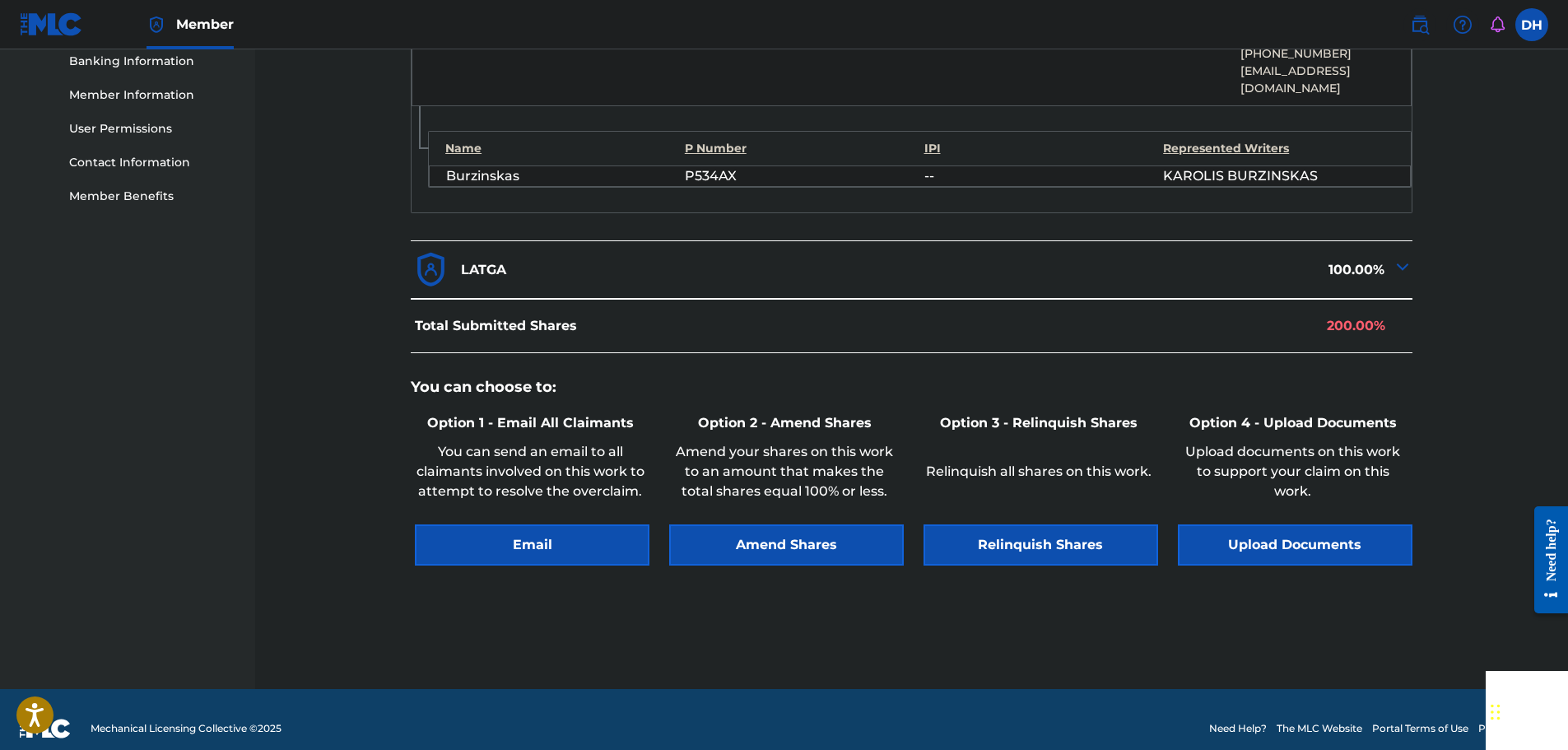
scroll to position [718, 0]
click at [1046, 523] on button "Relinquish Shares" at bounding box center [1040, 544] width 234 height 41
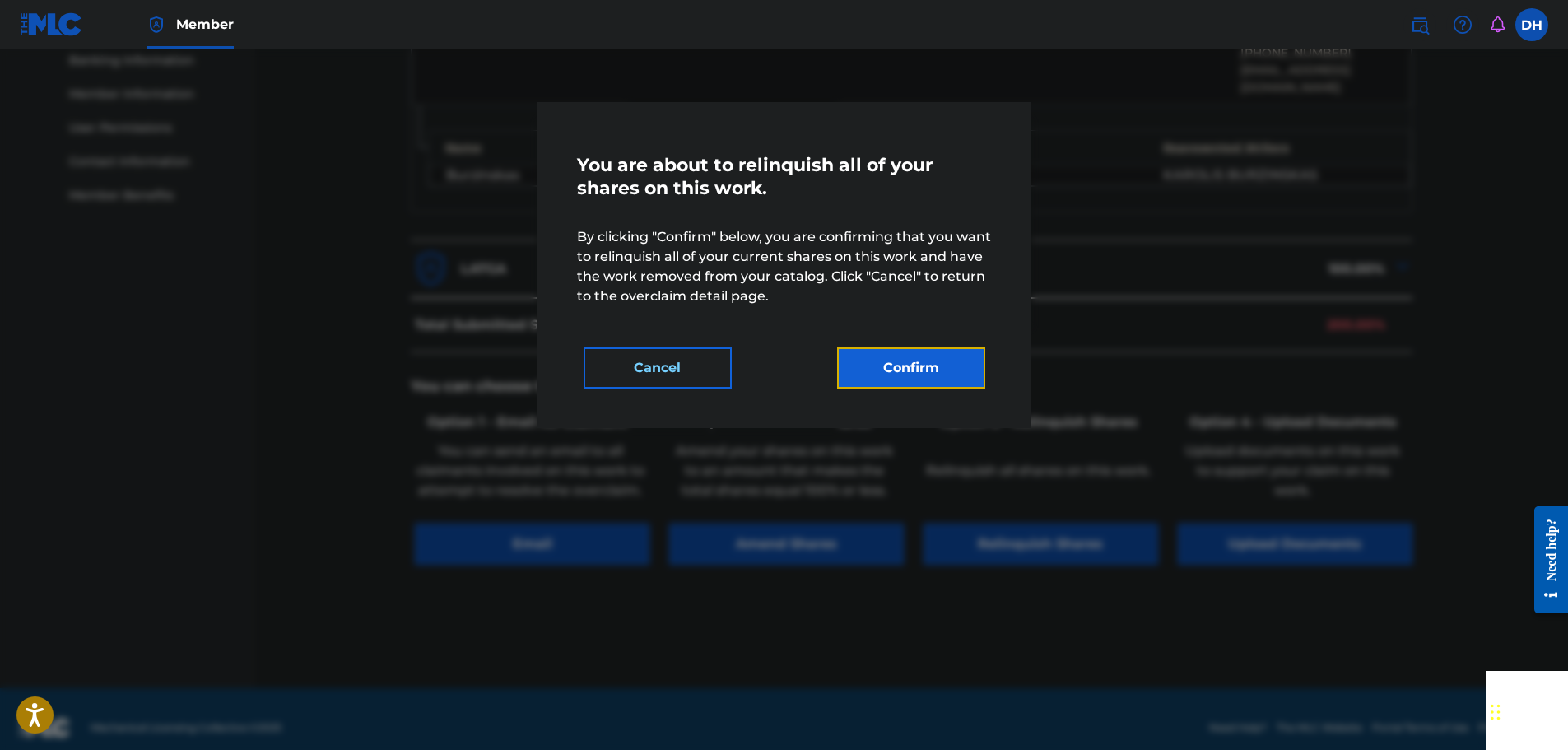
click at [928, 369] on button "Confirm" at bounding box center [911, 368] width 148 height 41
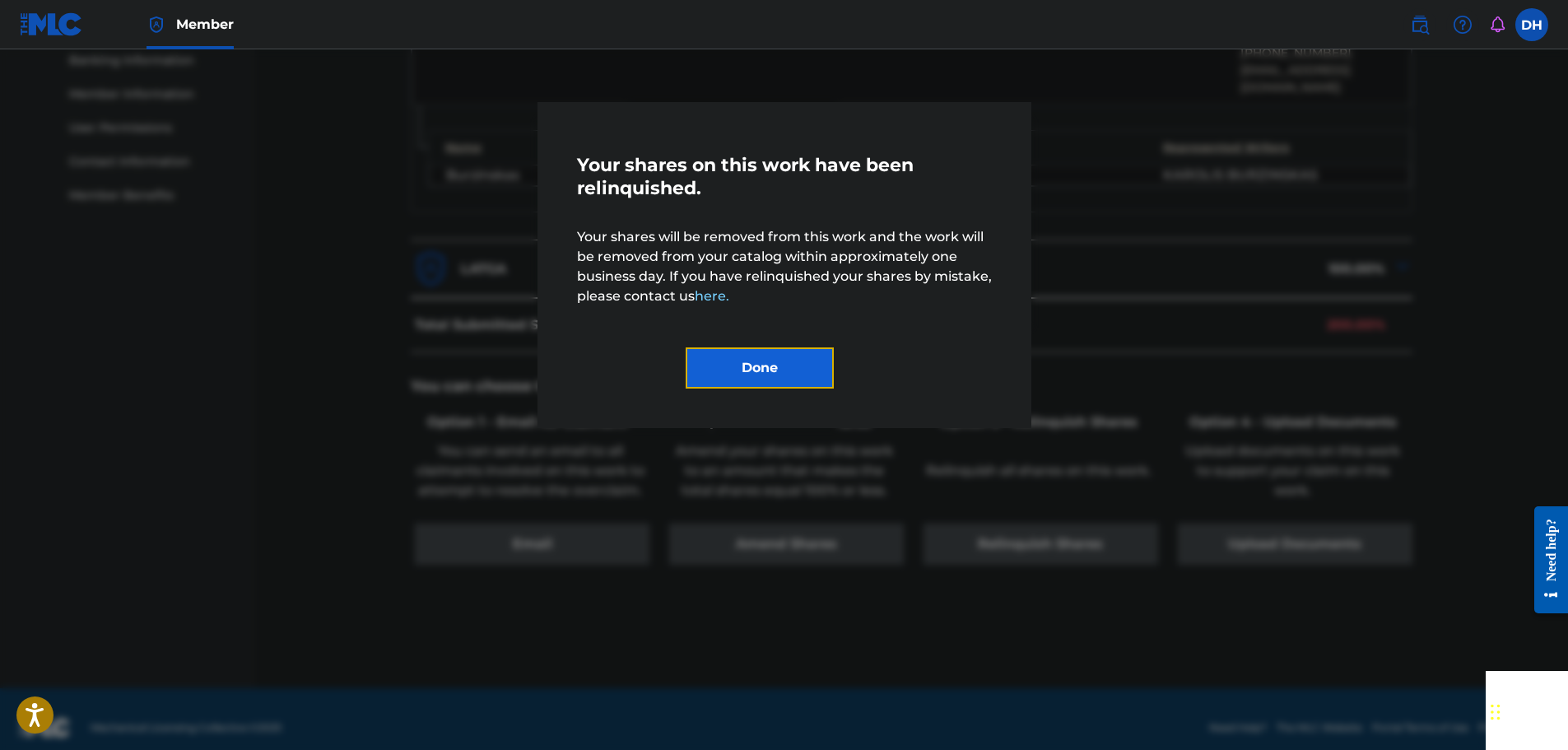
click at [793, 372] on button "Done" at bounding box center [759, 368] width 148 height 41
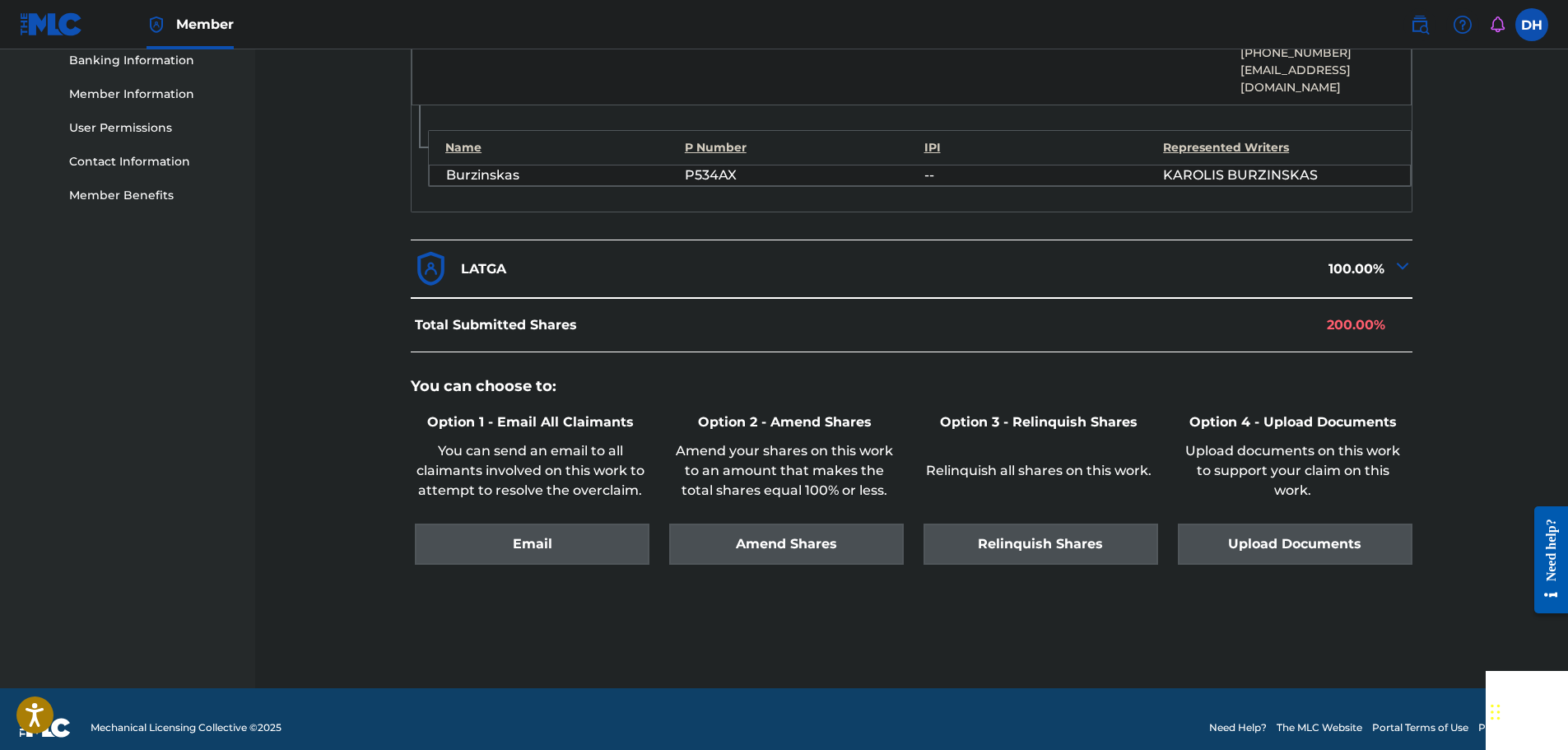
scroll to position [224, 0]
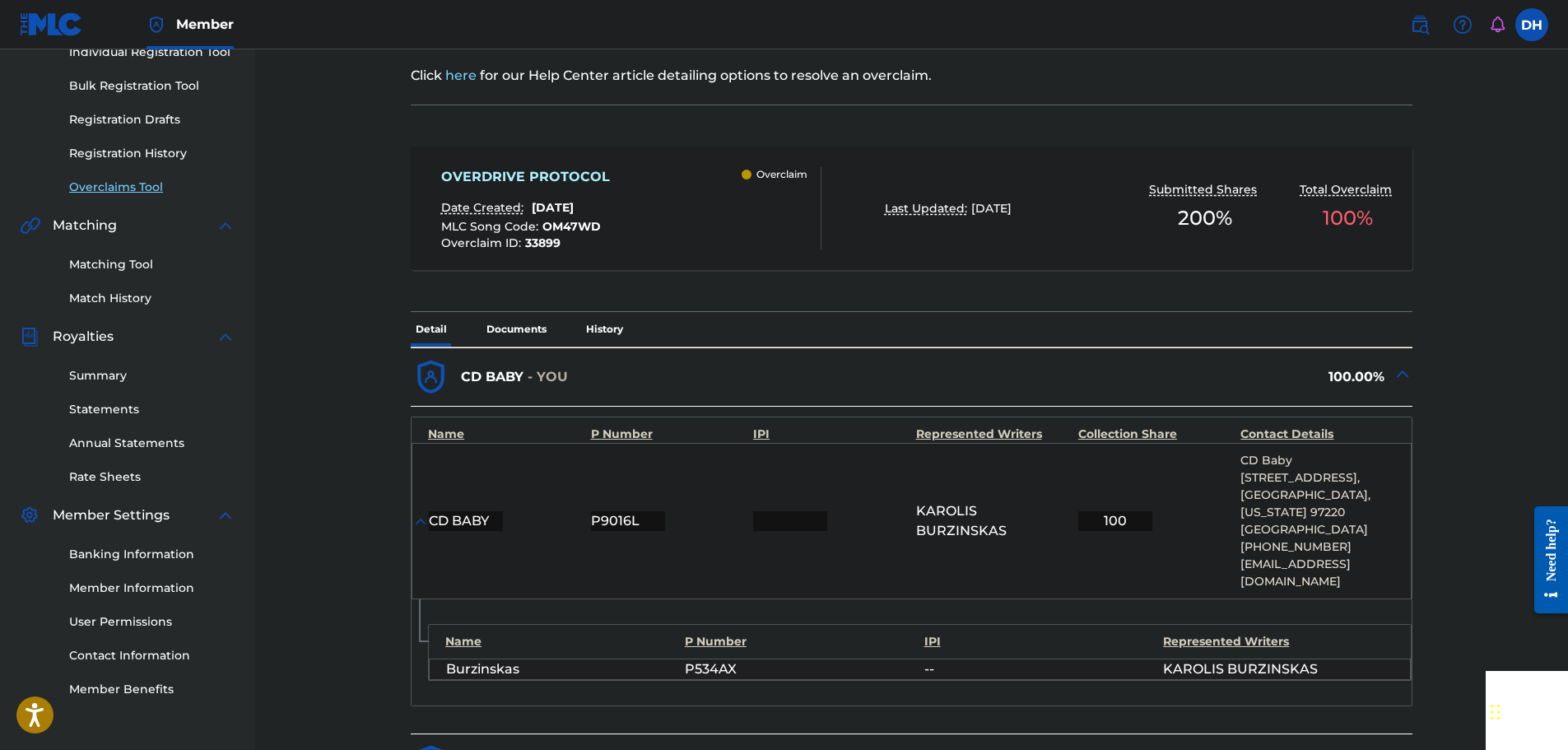
click at [130, 187] on link "Overclaims Tool" at bounding box center [152, 187] width 166 height 17
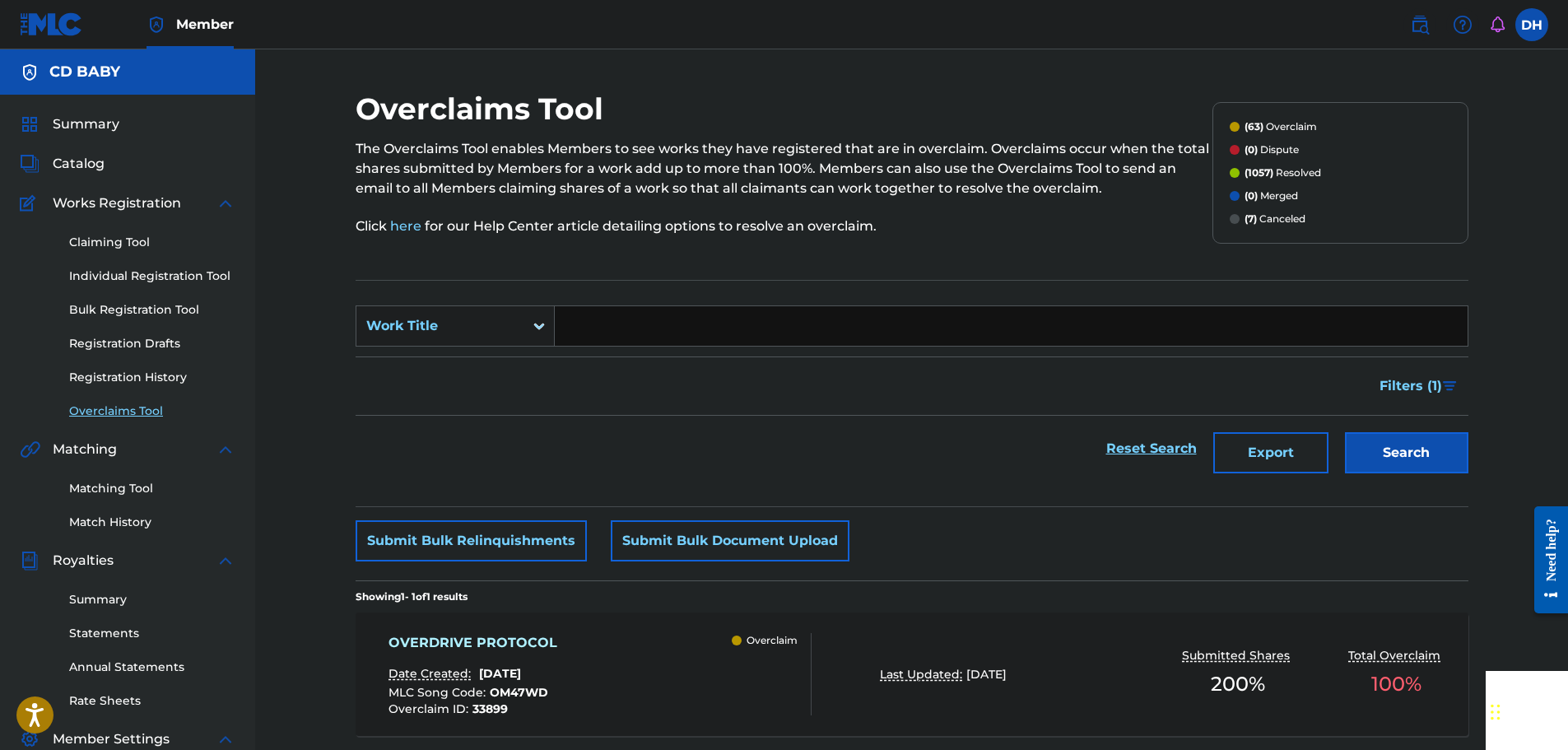
click at [624, 327] on input "Search Form" at bounding box center [1011, 326] width 913 height 39
paste input "SUBLIMINAL CIRCUIT"
type input "SUBLIMINAL CIRCUIT"
click at [1441, 451] on button "Search" at bounding box center [1406, 452] width 123 height 41
click at [693, 668] on div "SUBLIMINAL CIRCUIT Date Created: [DATE] MLC Song Code : S625R8 Overclaim ID : 3…" at bounding box center [599, 674] width 423 height 82
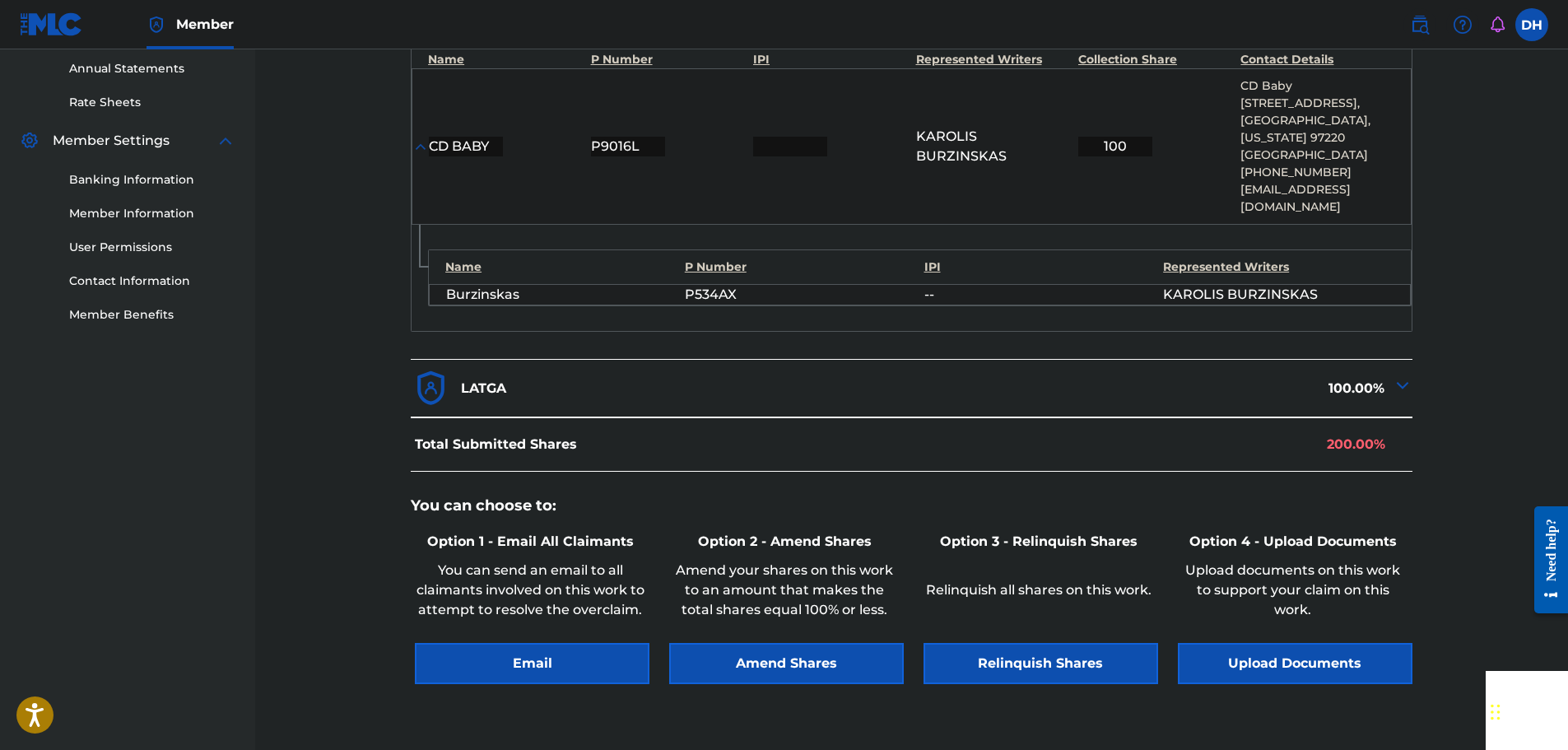
scroll to position [718, 0]
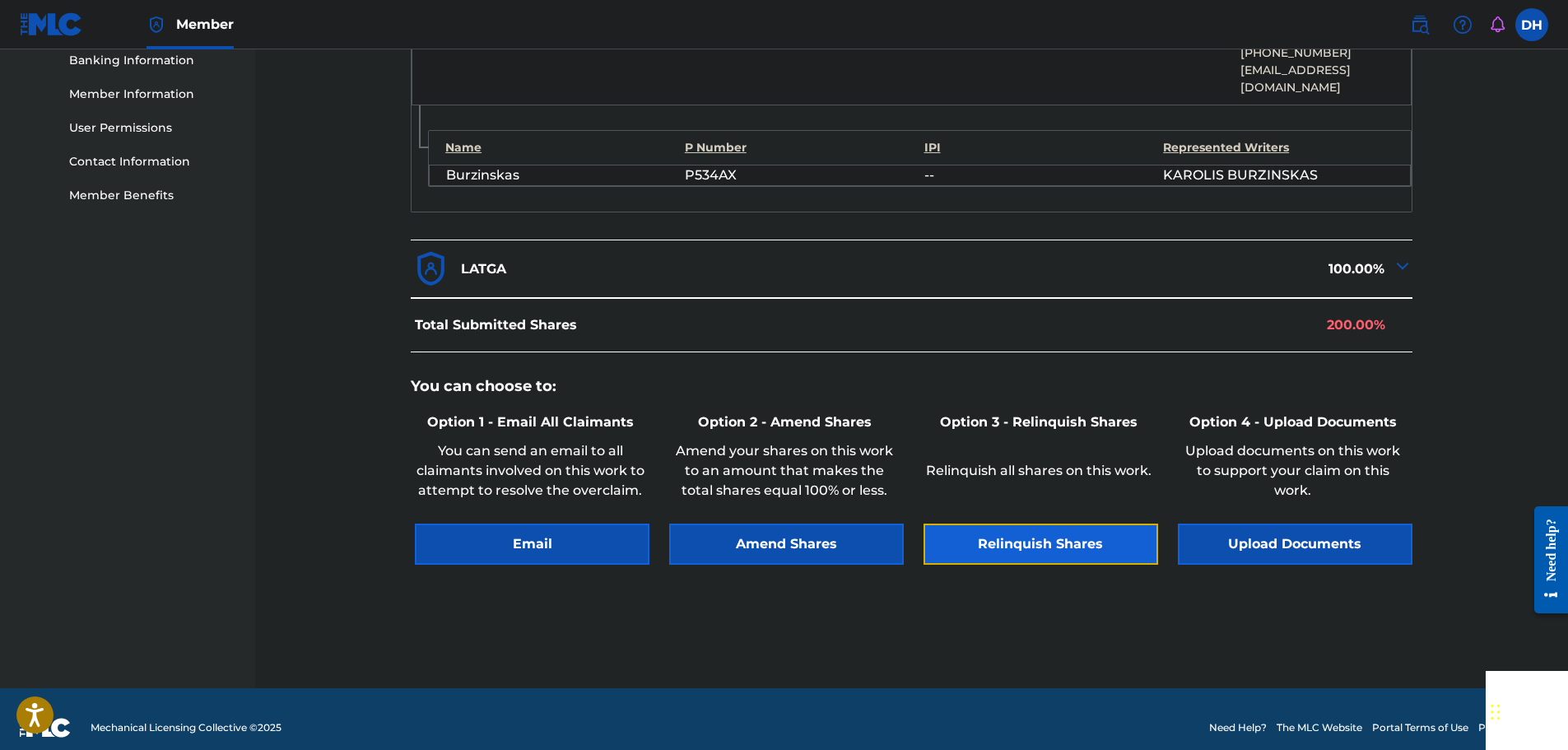
click at [1045, 534] on button "Relinquish Shares" at bounding box center [1040, 544] width 234 height 41
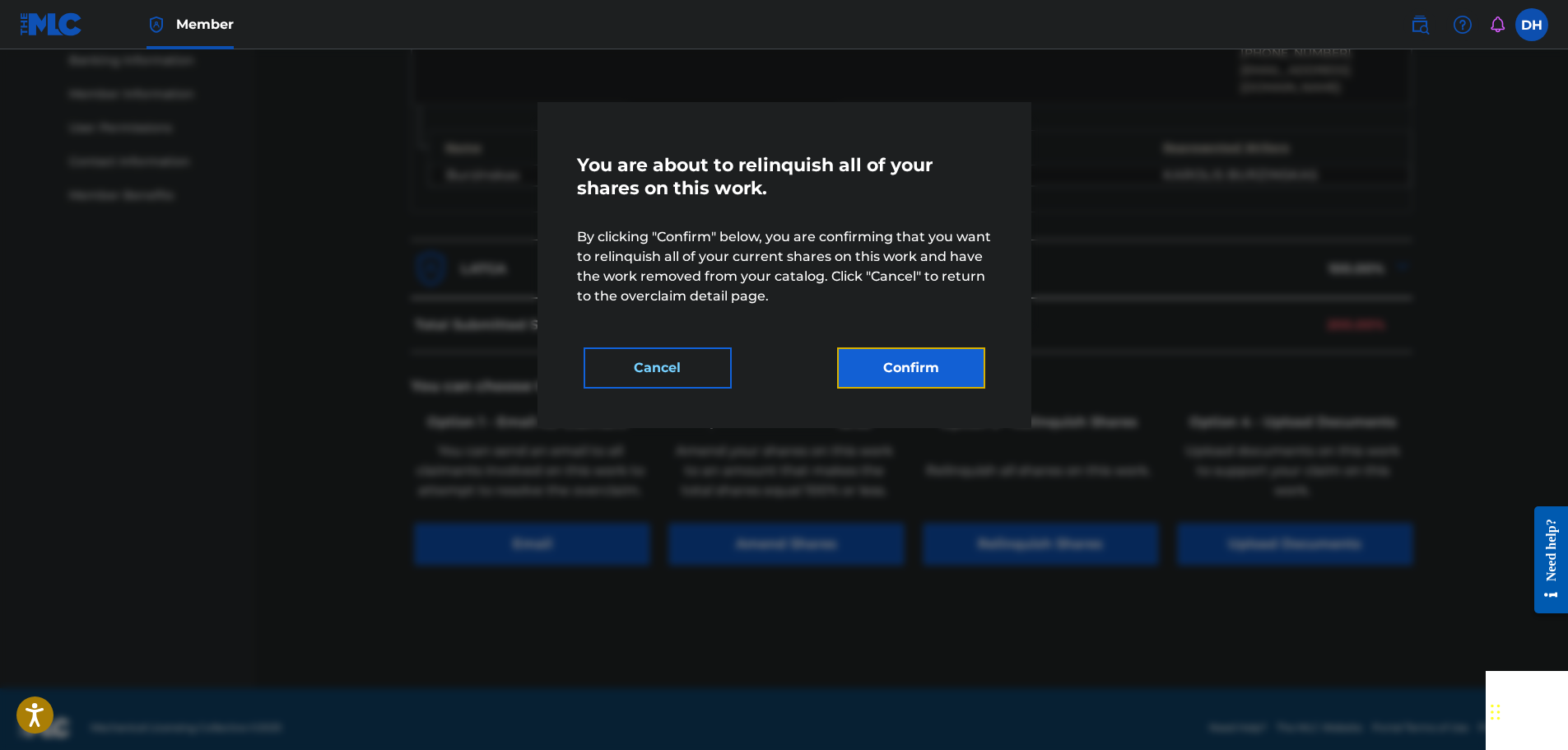
click at [920, 369] on button "Confirm" at bounding box center [911, 368] width 148 height 41
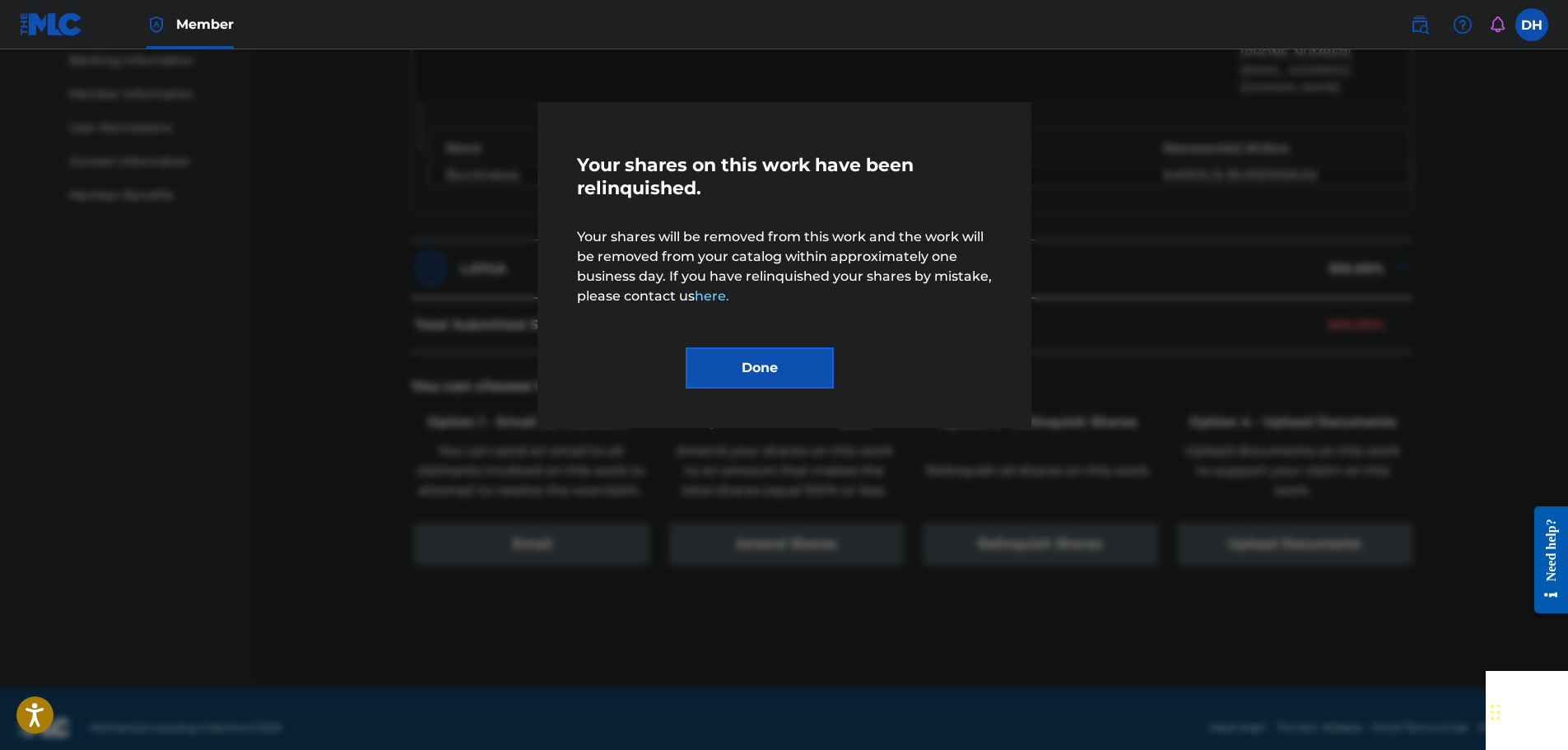
click at [850, 363] on div "Done" at bounding box center [784, 368] width 197 height 41
drag, startPoint x: 797, startPoint y: 369, endPoint x: 784, endPoint y: 372, distance: 13.3
click at [796, 369] on button "Done" at bounding box center [759, 368] width 148 height 41
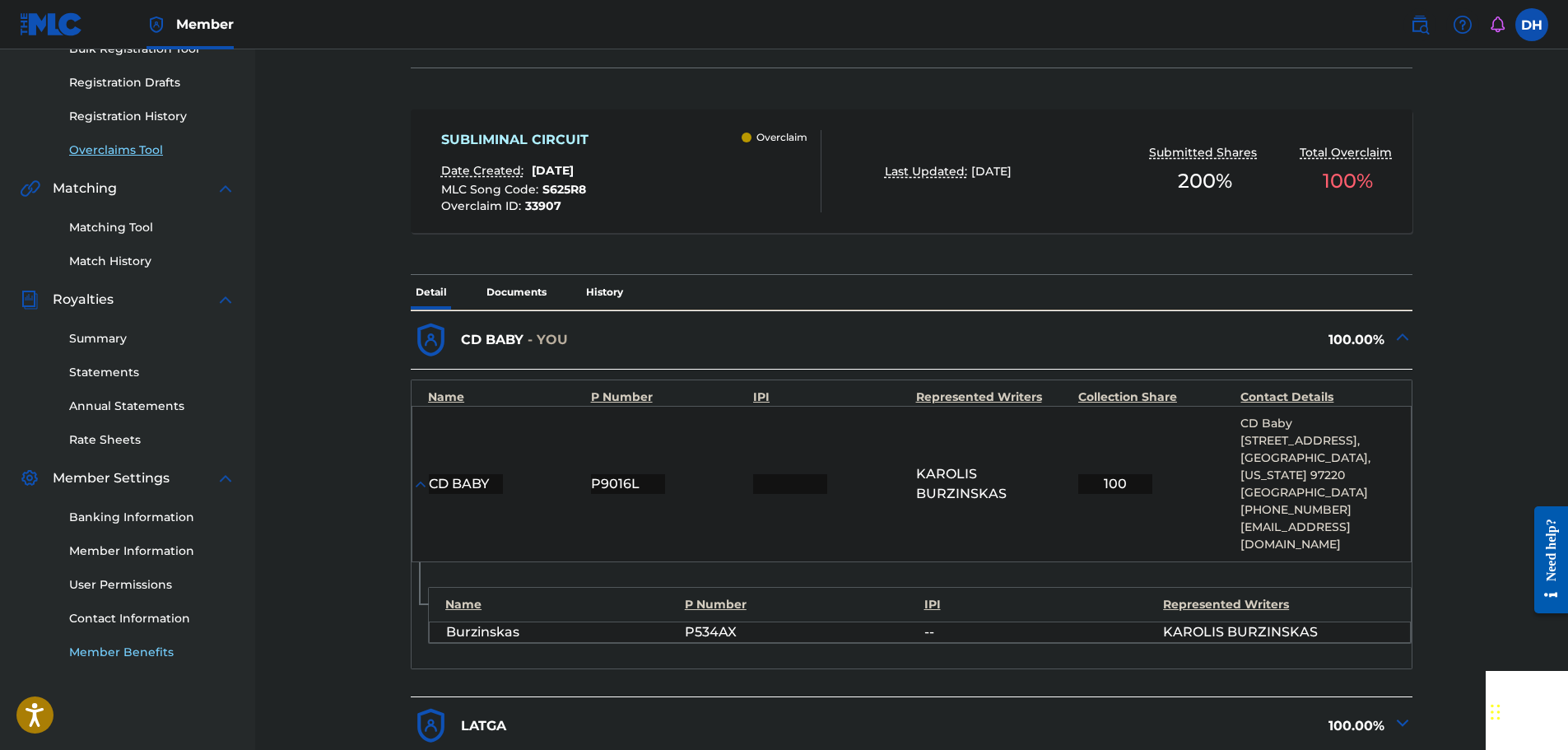
scroll to position [224, 0]
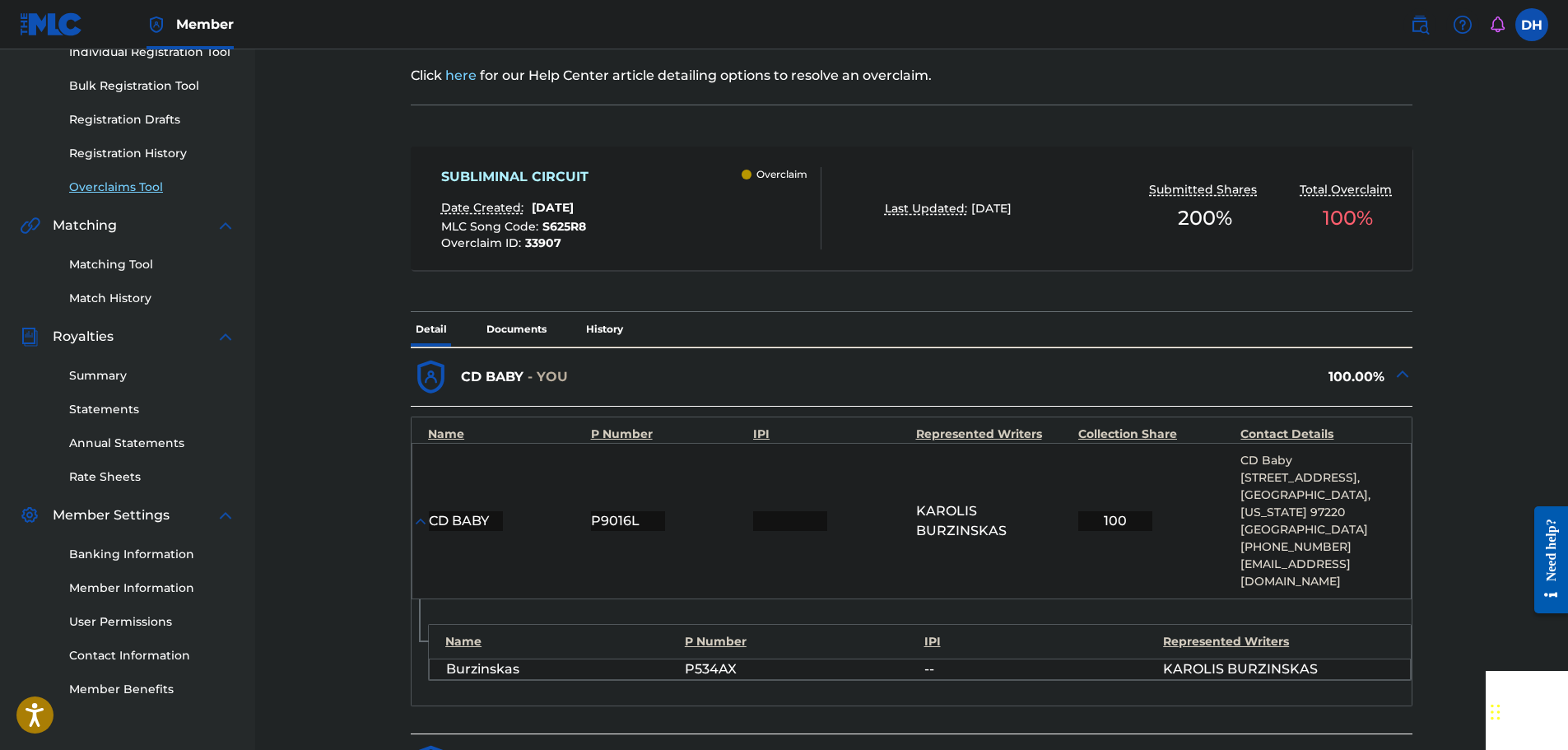
click at [139, 188] on link "Overclaims Tool" at bounding box center [152, 187] width 166 height 17
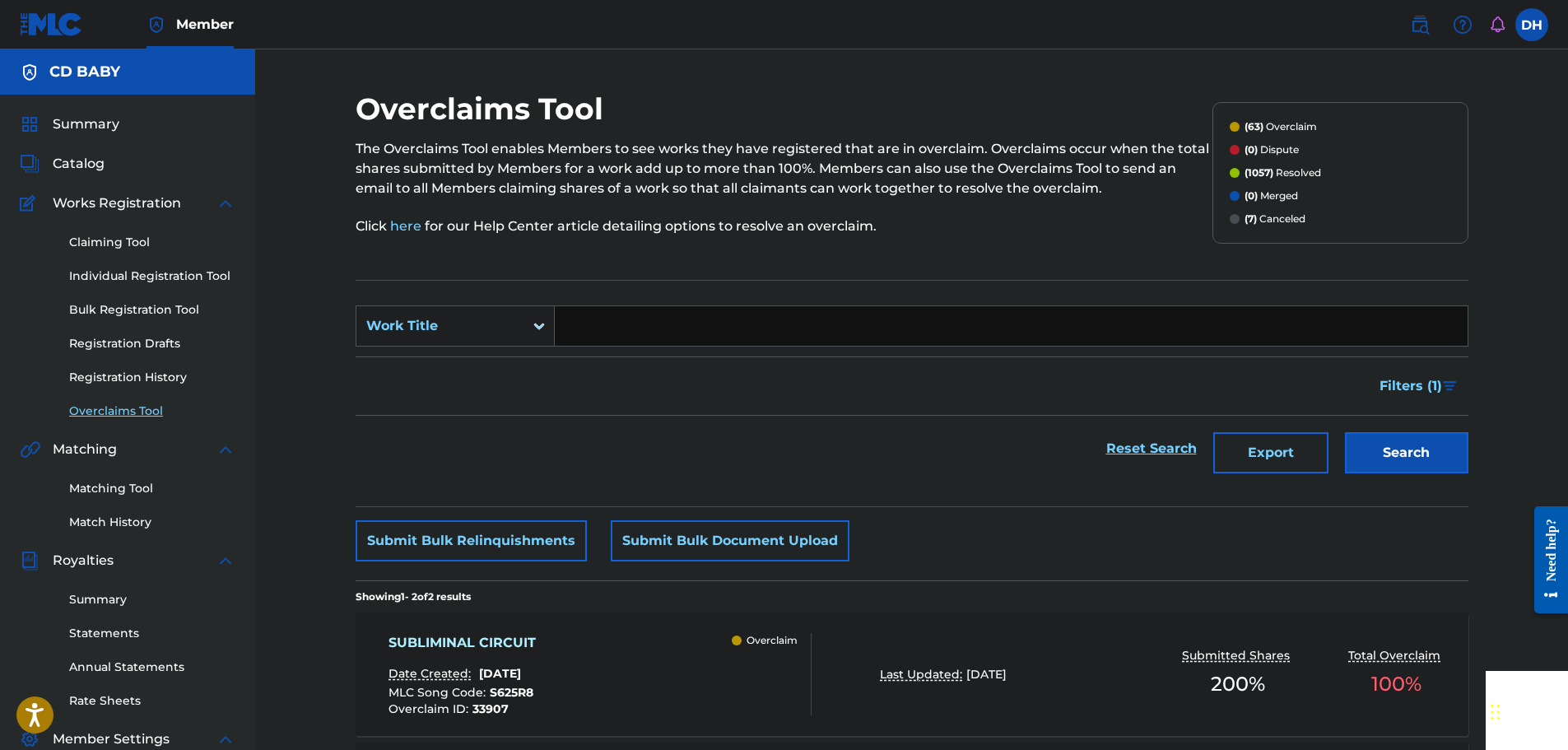
click at [629, 322] on input "Search Form" at bounding box center [1011, 326] width 913 height 39
paste input "TECTONIC SHIFT"
type input "TECTONIC SHIFT"
click at [1411, 455] on button "Search" at bounding box center [1406, 452] width 123 height 41
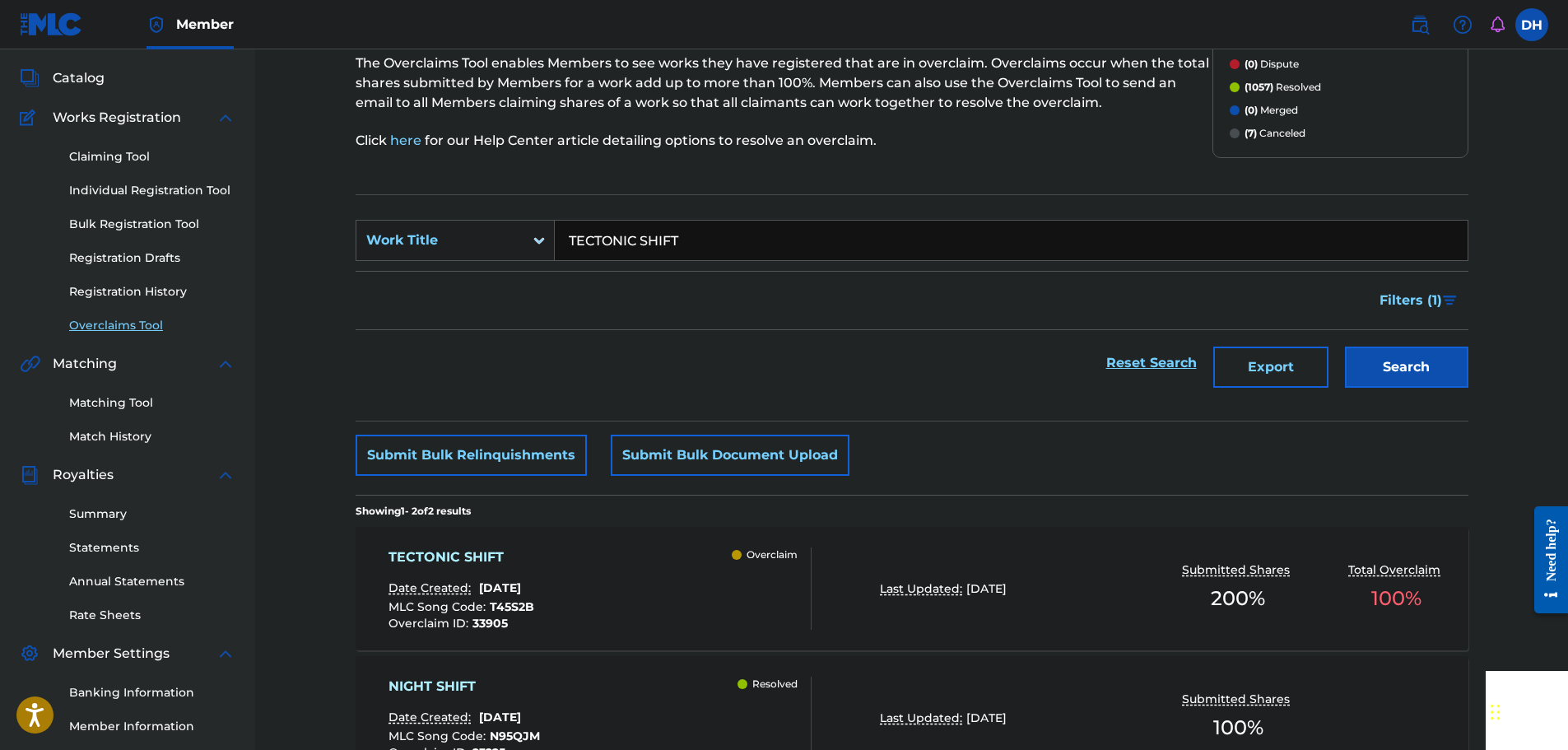
scroll to position [272, 0]
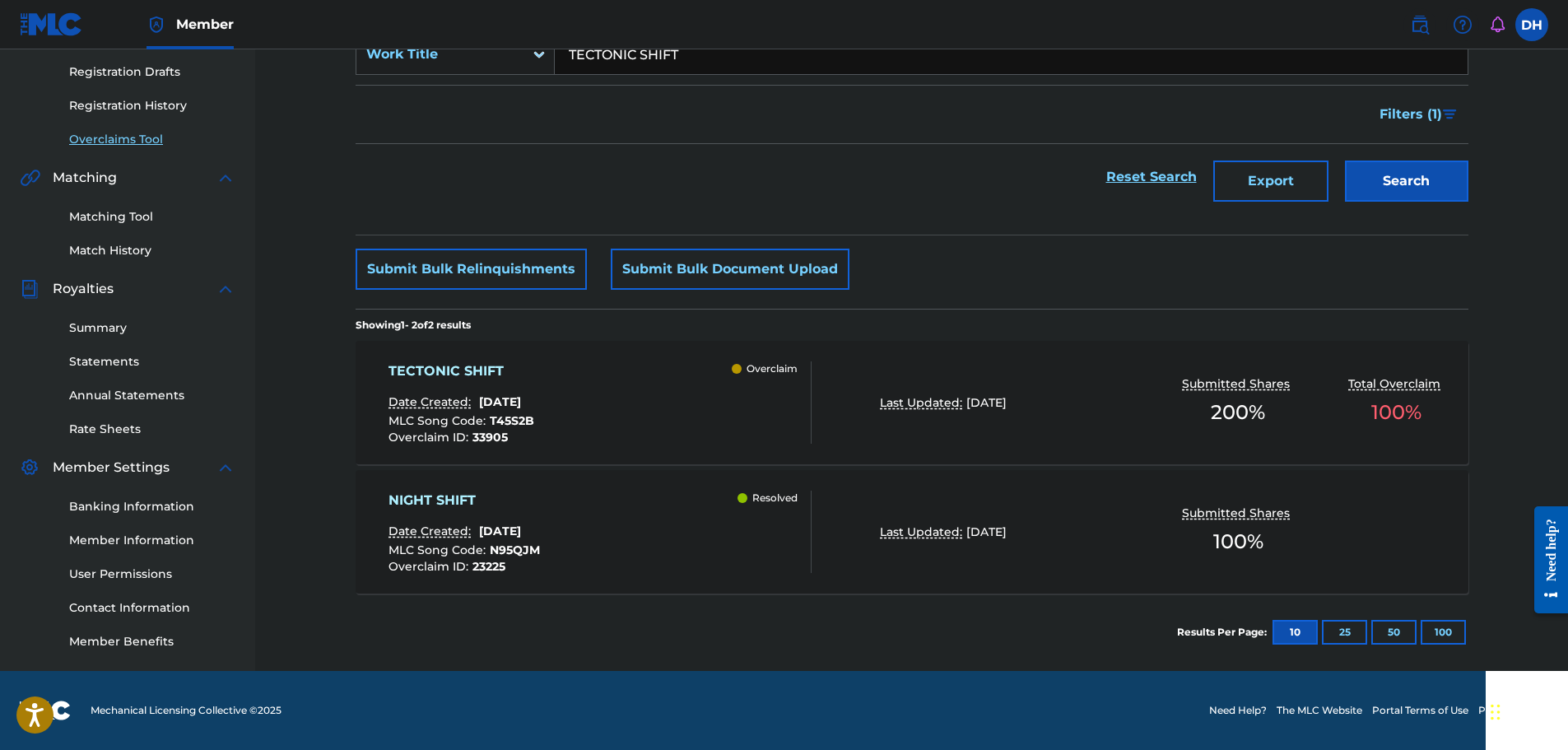
click at [654, 389] on div "TECTONIC SHIFT Date Created: [DATE] MLC Song Code : T45S2B Overclaim ID : 33905…" at bounding box center [599, 403] width 423 height 82
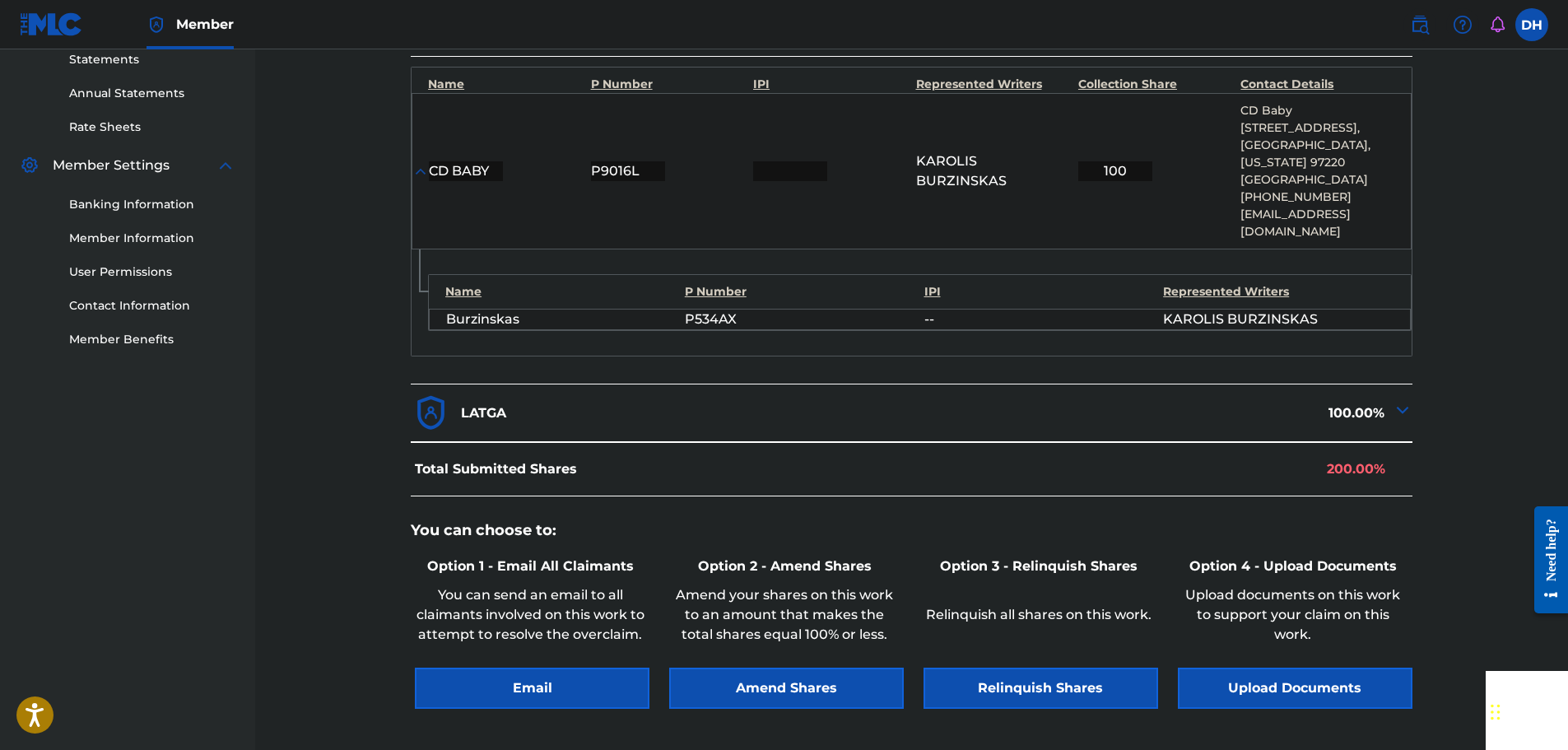
scroll to position [576, 0]
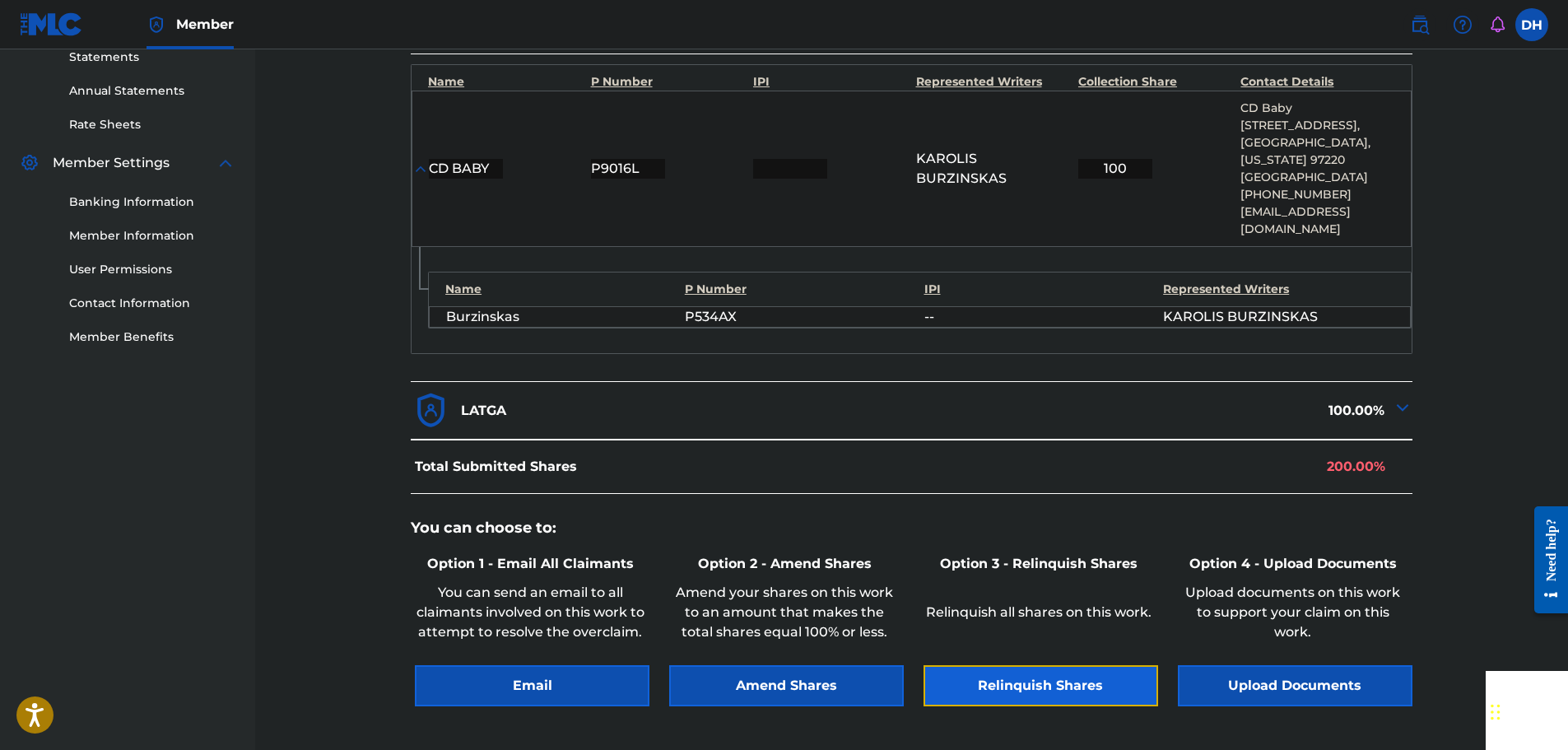
click at [1054, 665] on button "Relinquish Shares" at bounding box center [1040, 686] width 234 height 41
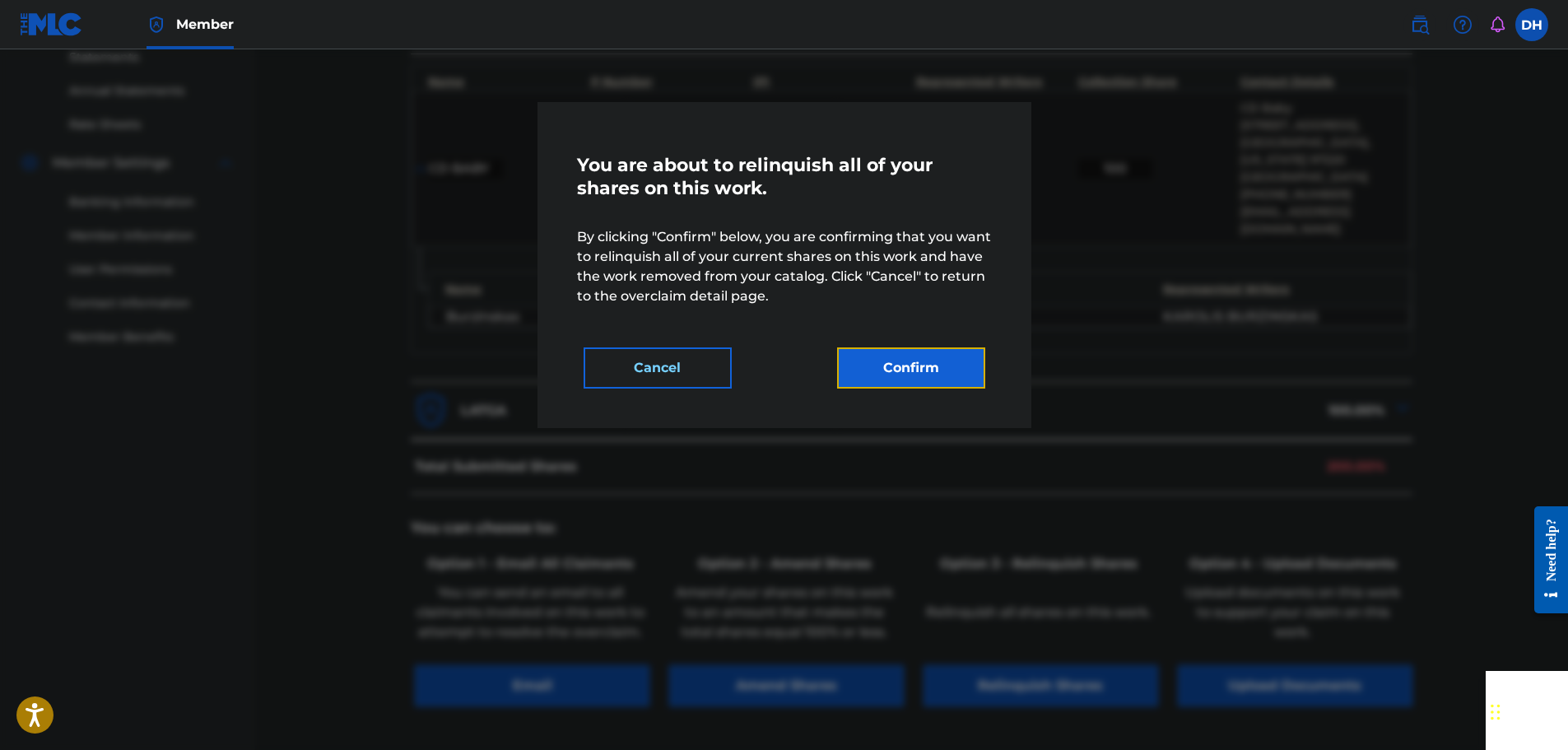
click at [920, 363] on button "Confirm" at bounding box center [911, 368] width 148 height 41
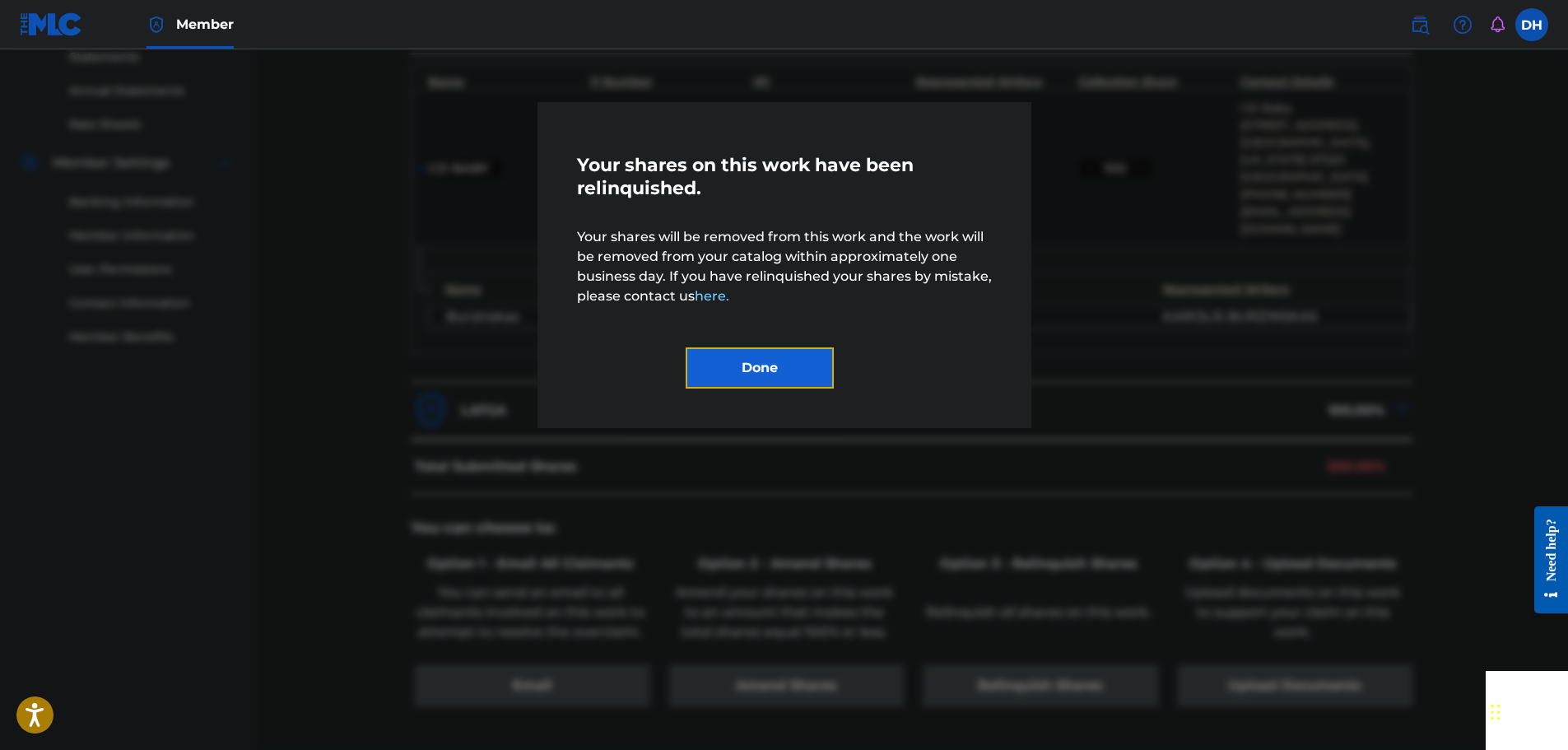
click at [749, 371] on button "Done" at bounding box center [759, 368] width 148 height 41
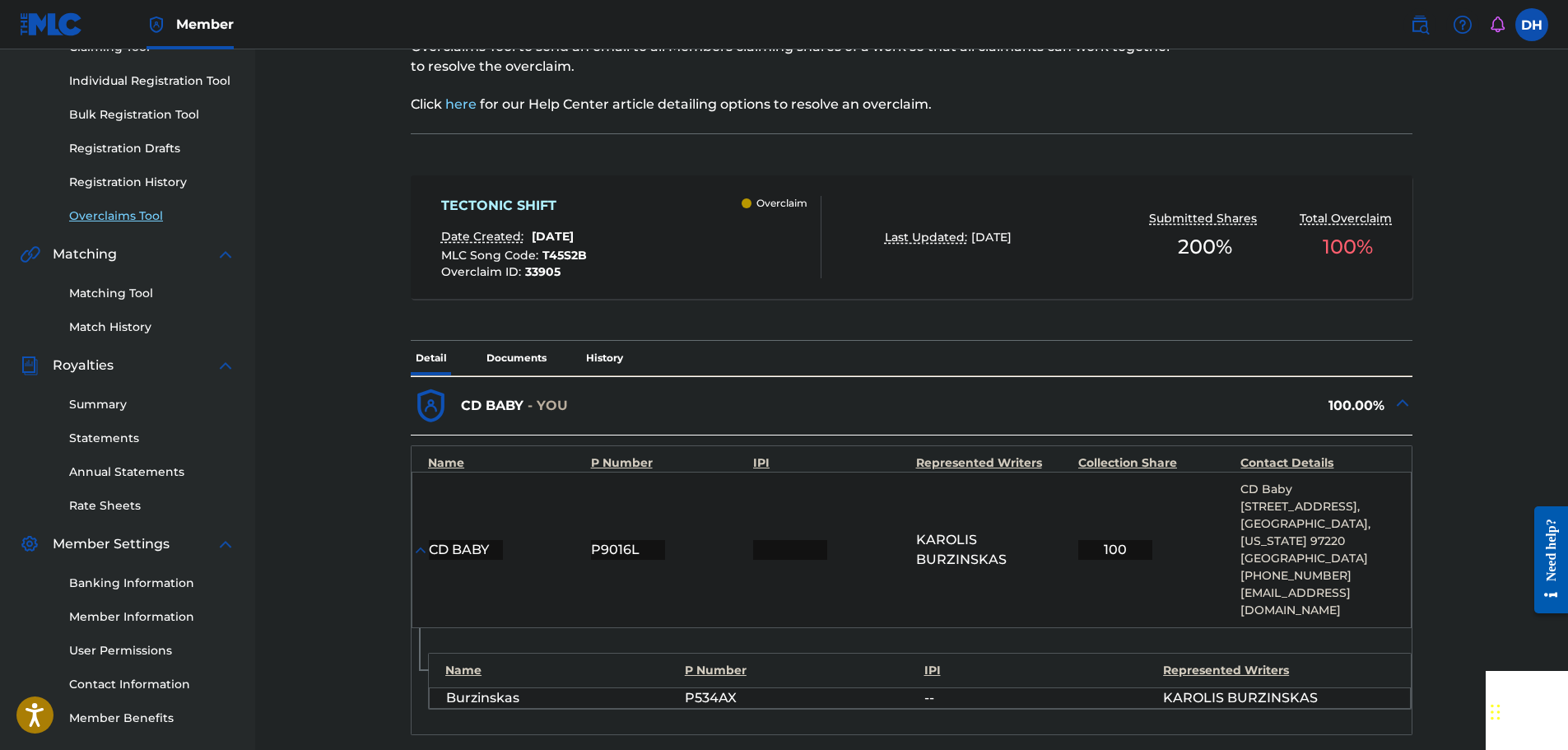
scroll to position [165, 0]
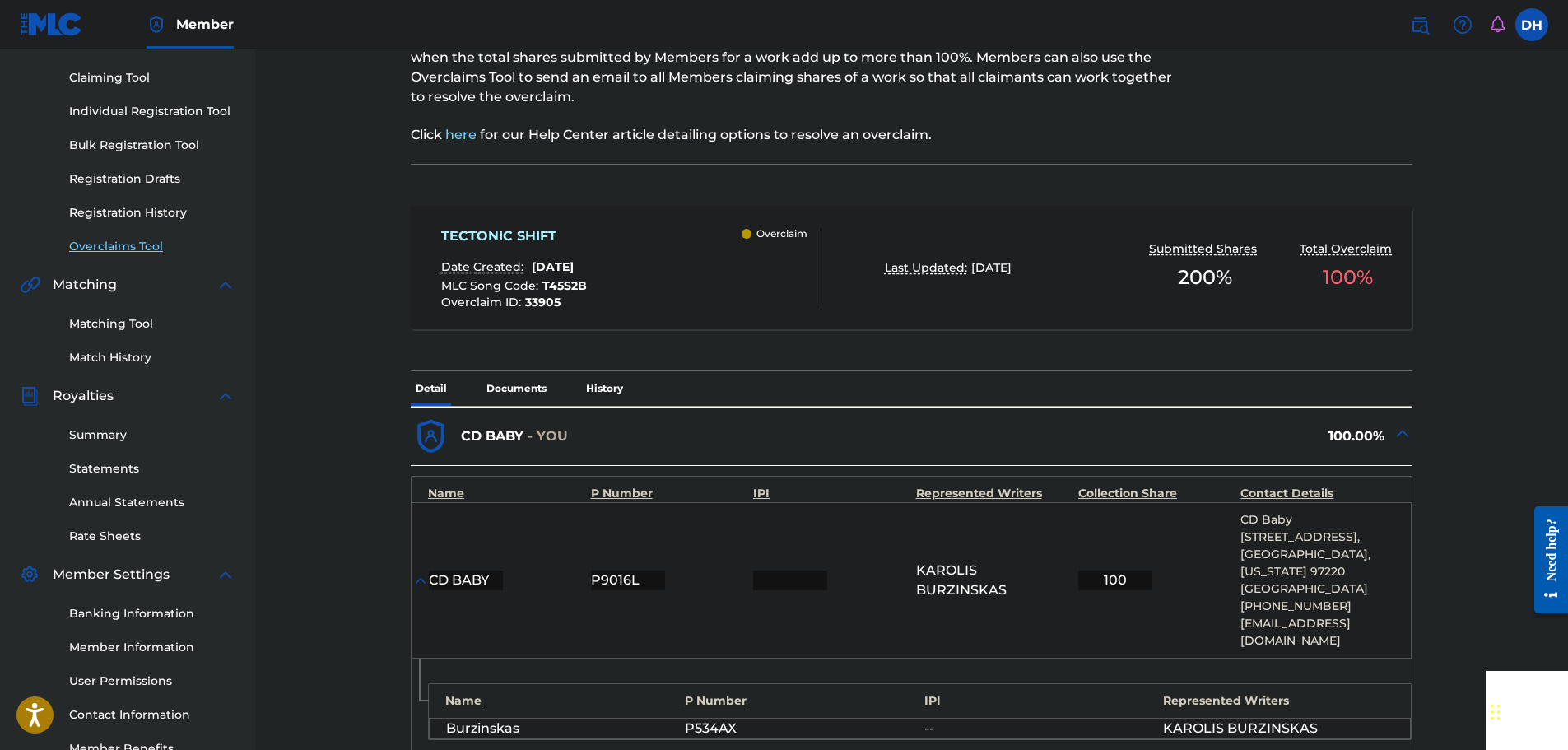
click at [117, 250] on link "Overclaims Tool" at bounding box center [152, 246] width 166 height 17
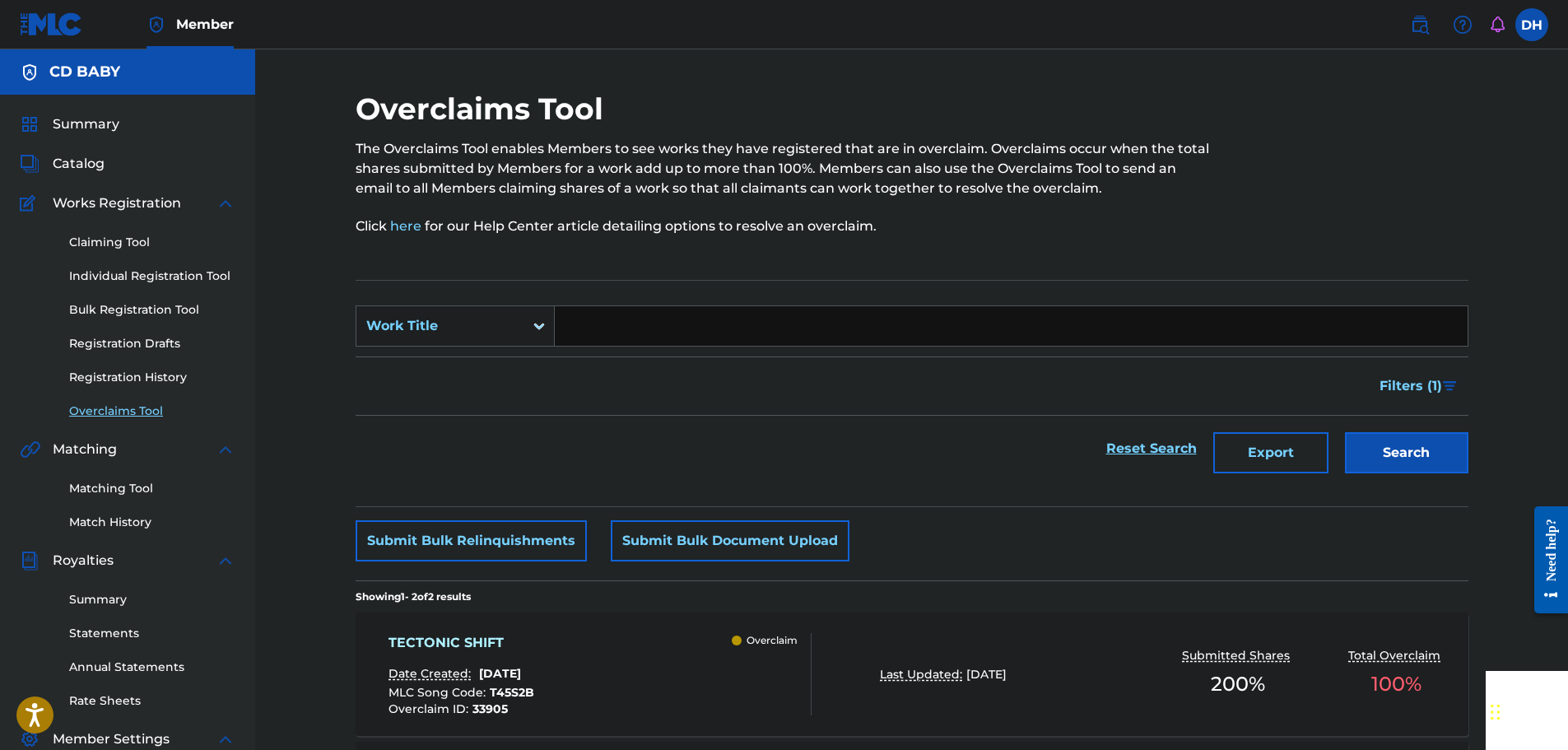
click at [569, 334] on input "Search Form" at bounding box center [1011, 326] width 913 height 39
paste input "TECHNOLOGICAL COUP"
type input "TECHNOLOGICAL COUP"
click at [1401, 466] on button "Search" at bounding box center [1406, 452] width 123 height 41
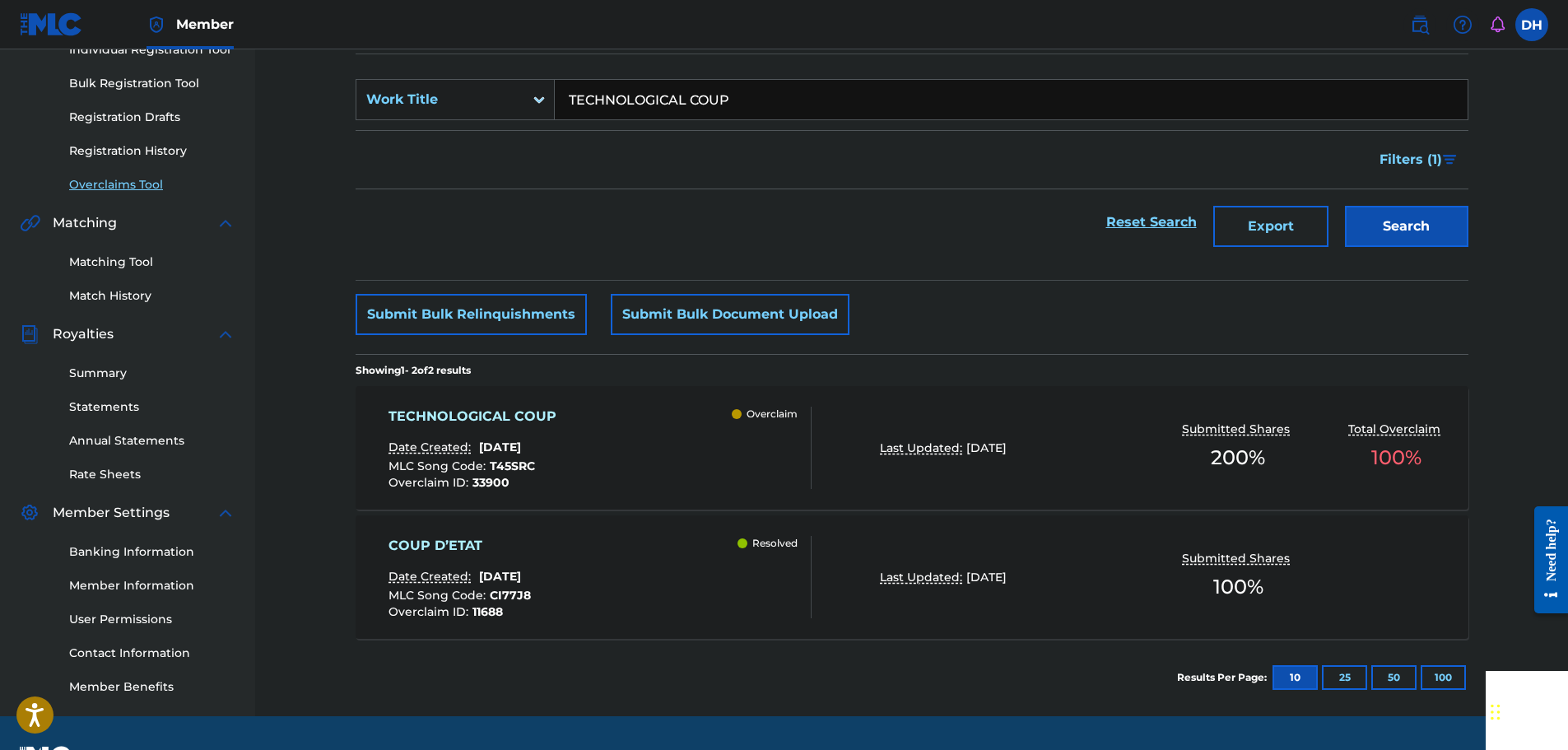
scroll to position [272, 0]
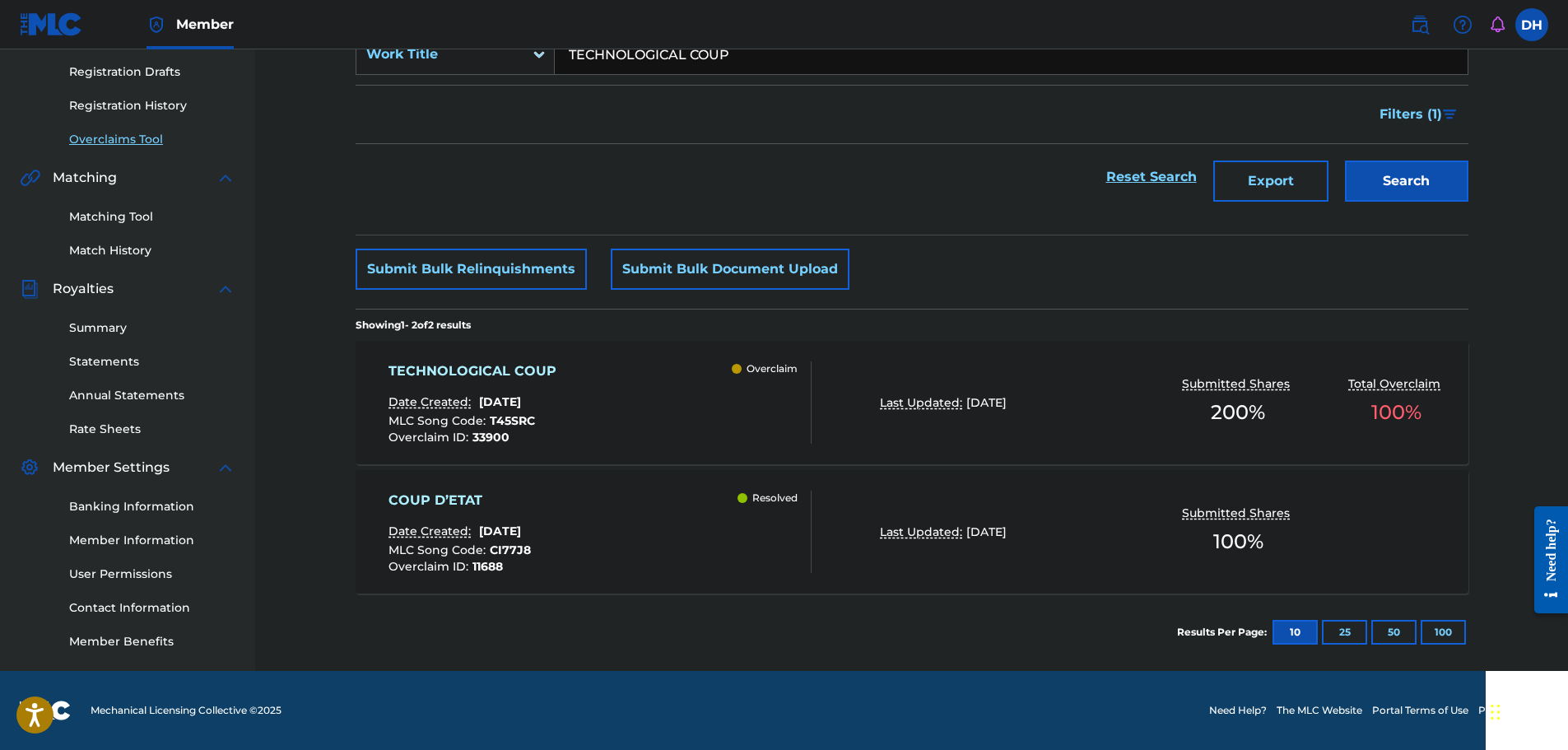
click at [674, 430] on div "TECHNOLOGICAL COUP Date Created: [DATE] MLC Song Code : T45SRC Overclaim ID : 3…" at bounding box center [599, 403] width 423 height 82
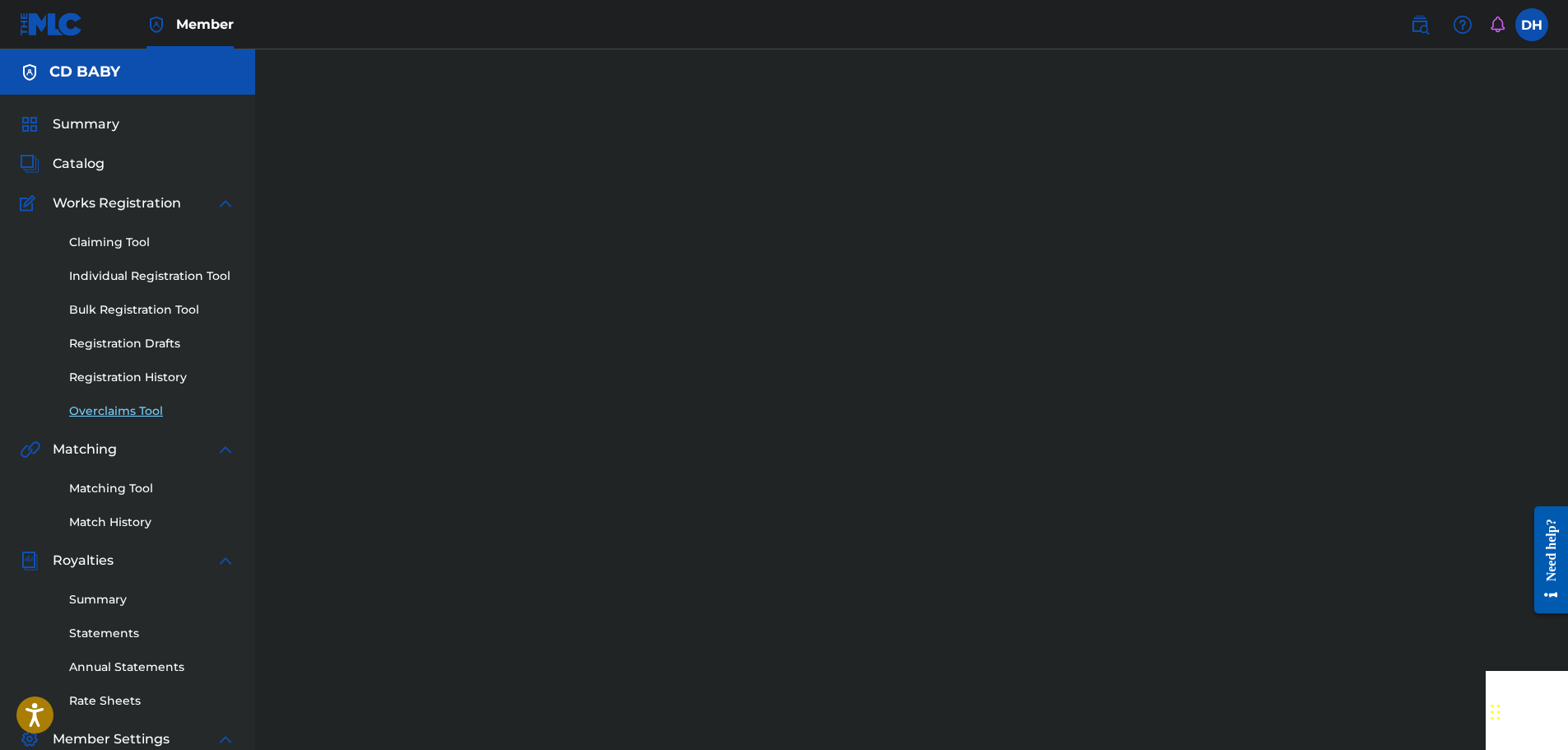
click at [112, 417] on link "Overclaims Tool" at bounding box center [152, 411] width 166 height 17
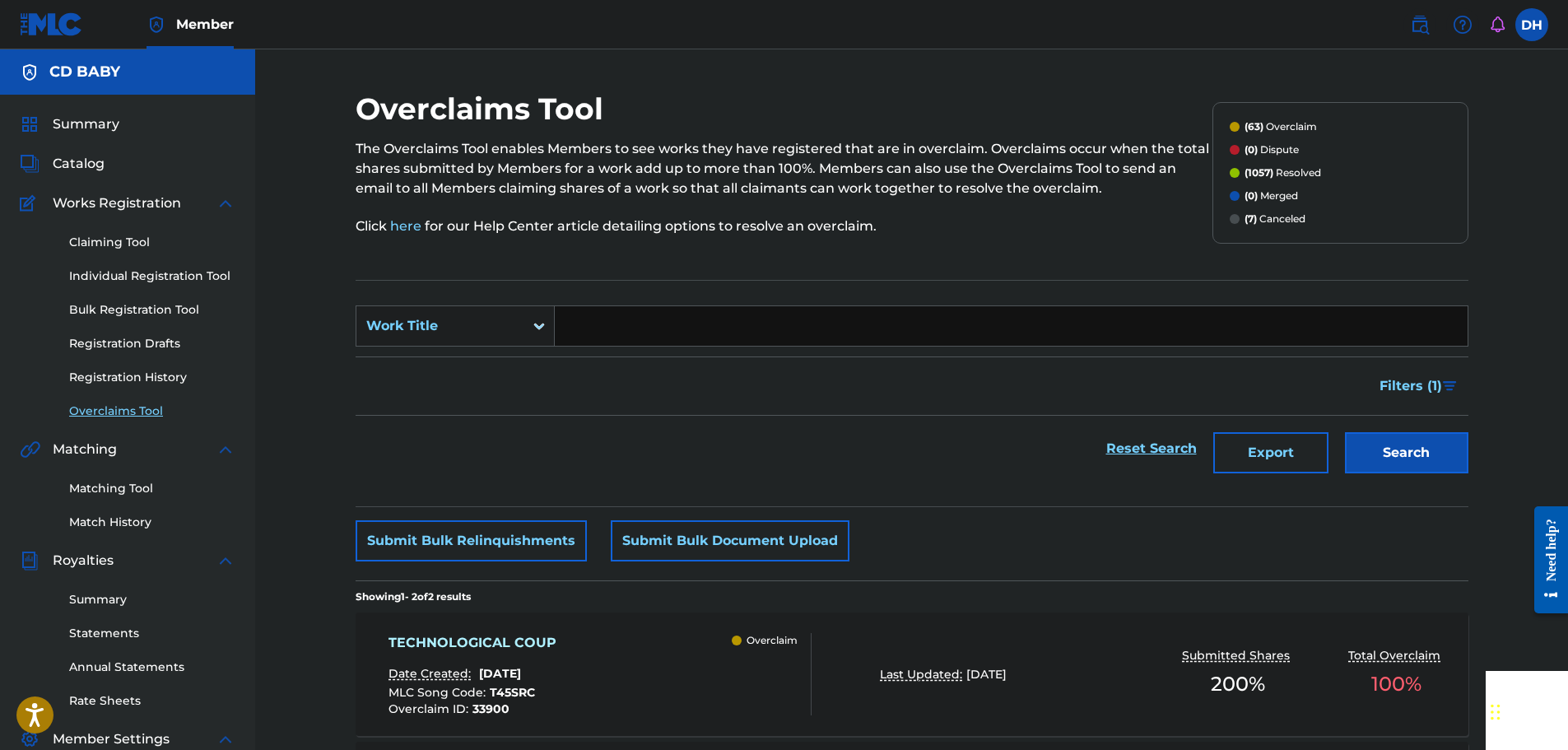
click at [670, 313] on input "Search Form" at bounding box center [1011, 326] width 913 height 39
paste input "TECHNOLOGICAL COUP"
type input "TECHNOLOGICAL COUP"
click at [1403, 449] on button "Search" at bounding box center [1406, 452] width 123 height 41
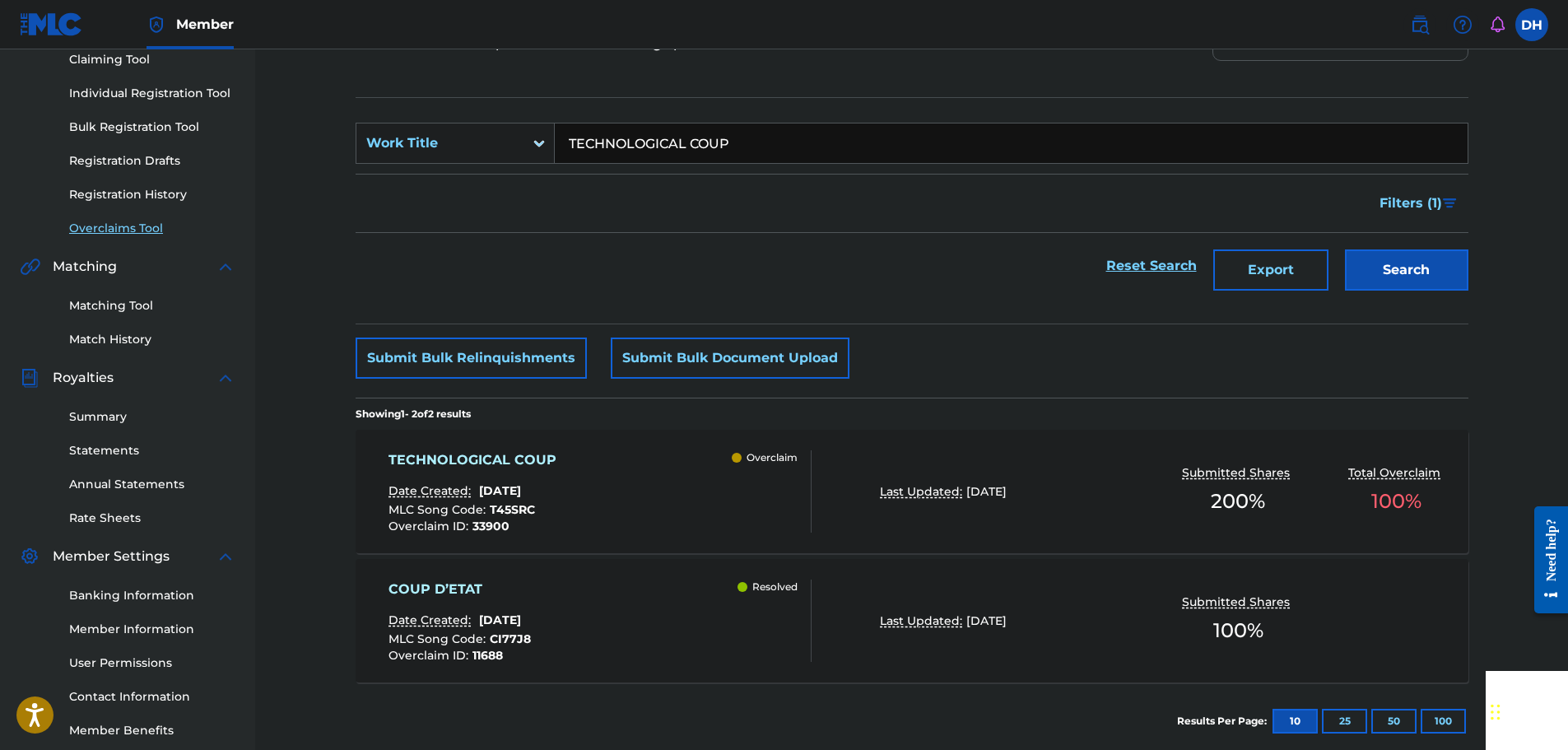
scroll to position [247, 0]
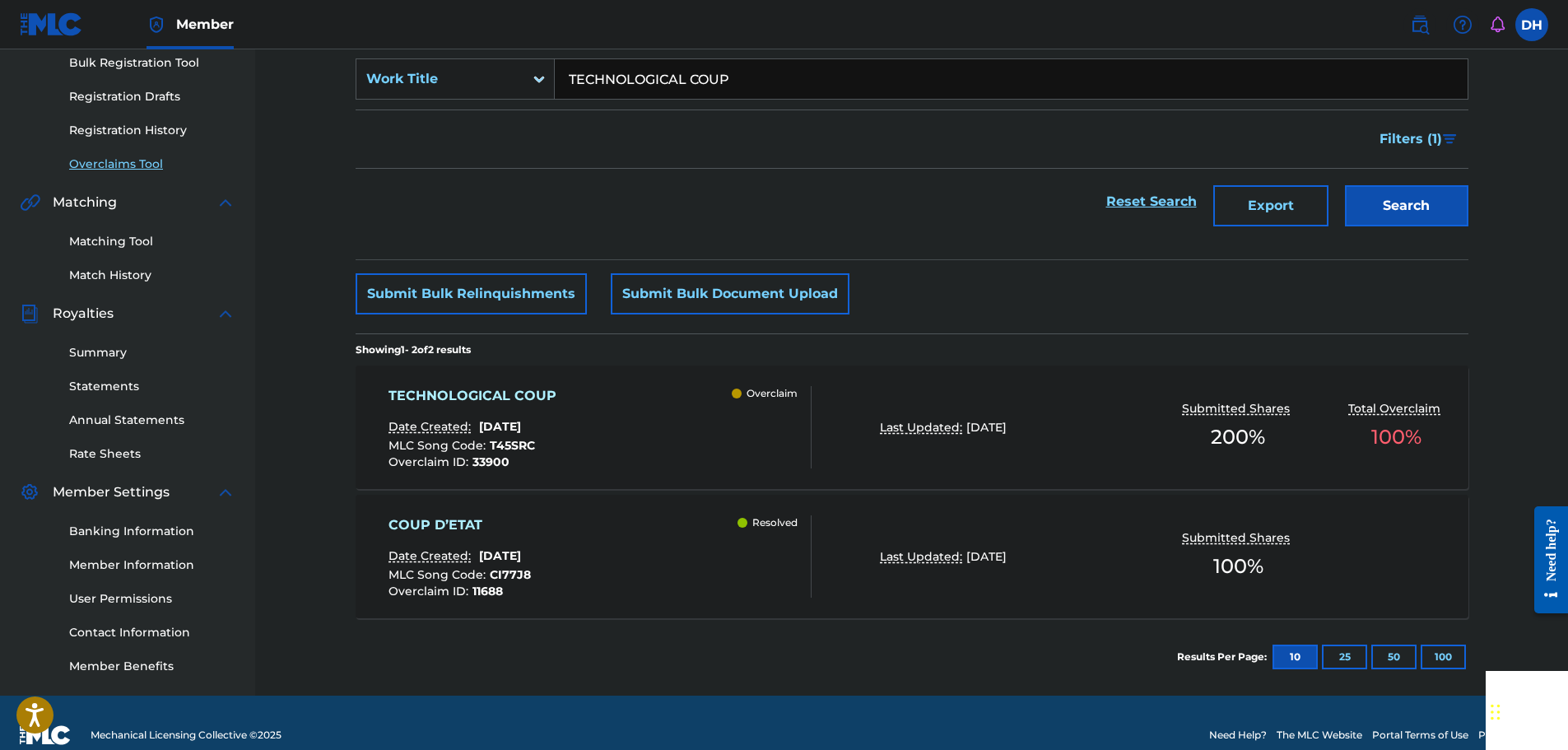
click at [678, 424] on div "TECHNOLOGICAL COUP Date Created: [DATE] MLC Song Code : T45SRC Overclaim ID : 3…" at bounding box center [599, 427] width 423 height 82
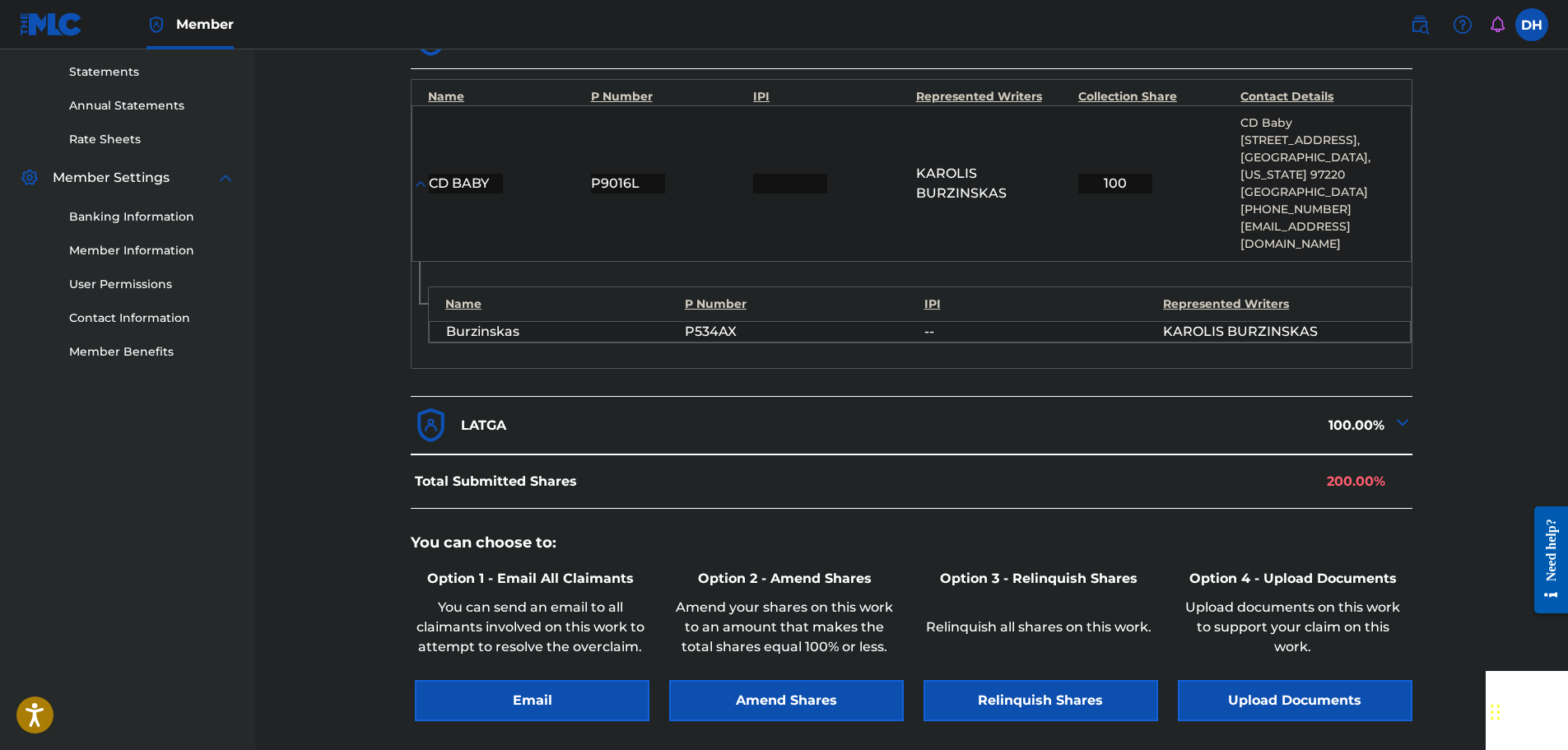
scroll to position [718, 0]
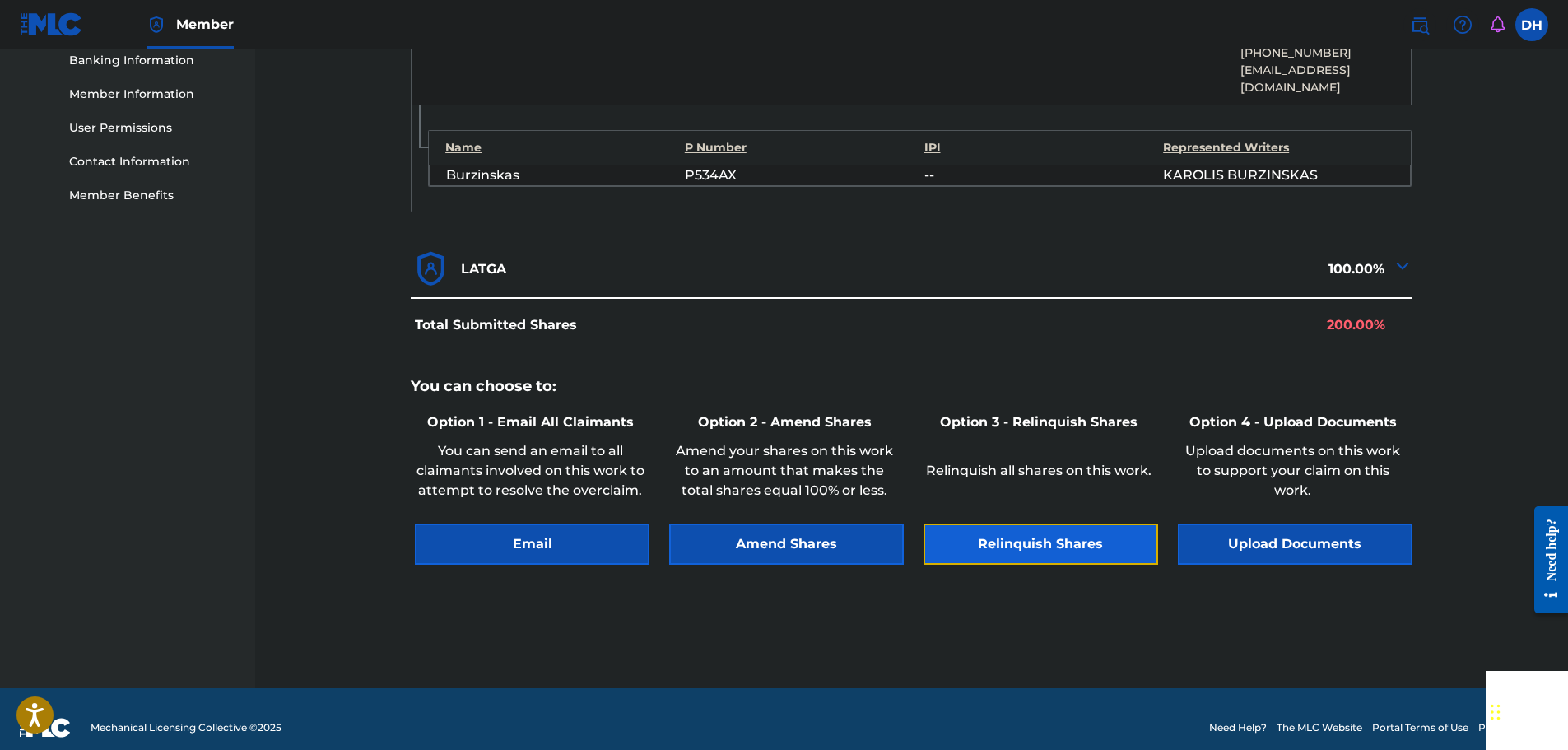
click at [1042, 527] on button "Relinquish Shares" at bounding box center [1040, 544] width 234 height 41
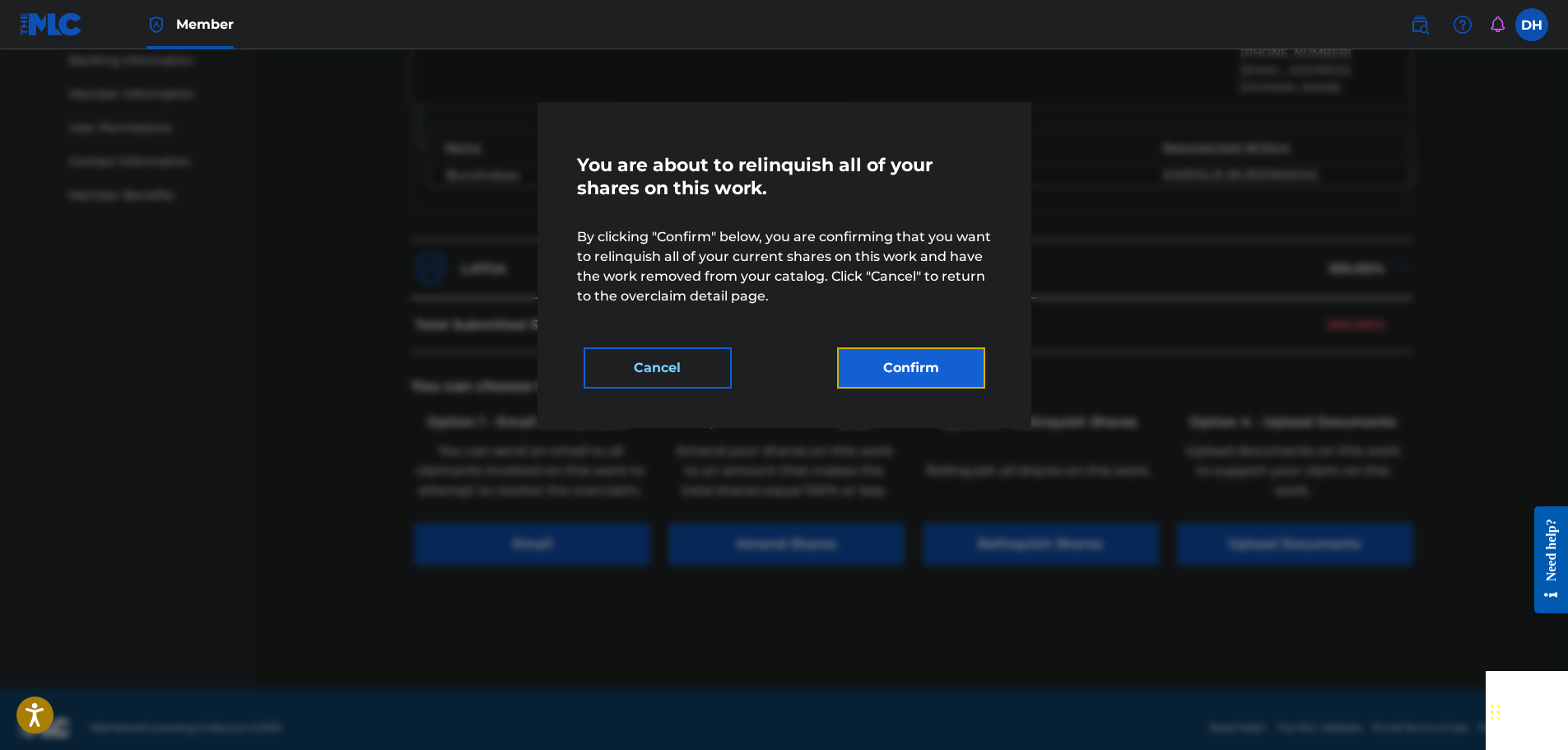
click at [933, 364] on button "Confirm" at bounding box center [911, 368] width 148 height 41
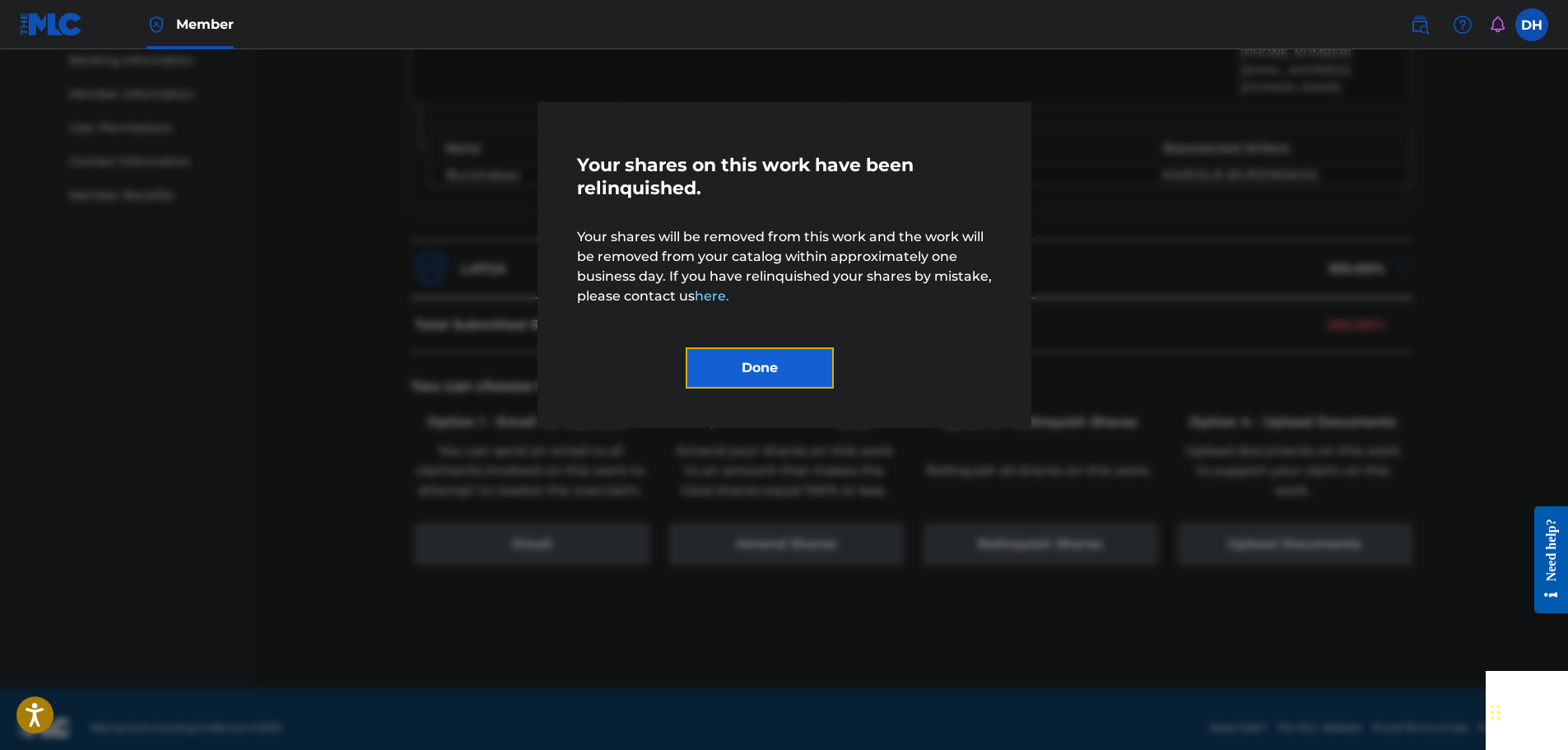
click at [801, 366] on button "Done" at bounding box center [759, 368] width 148 height 41
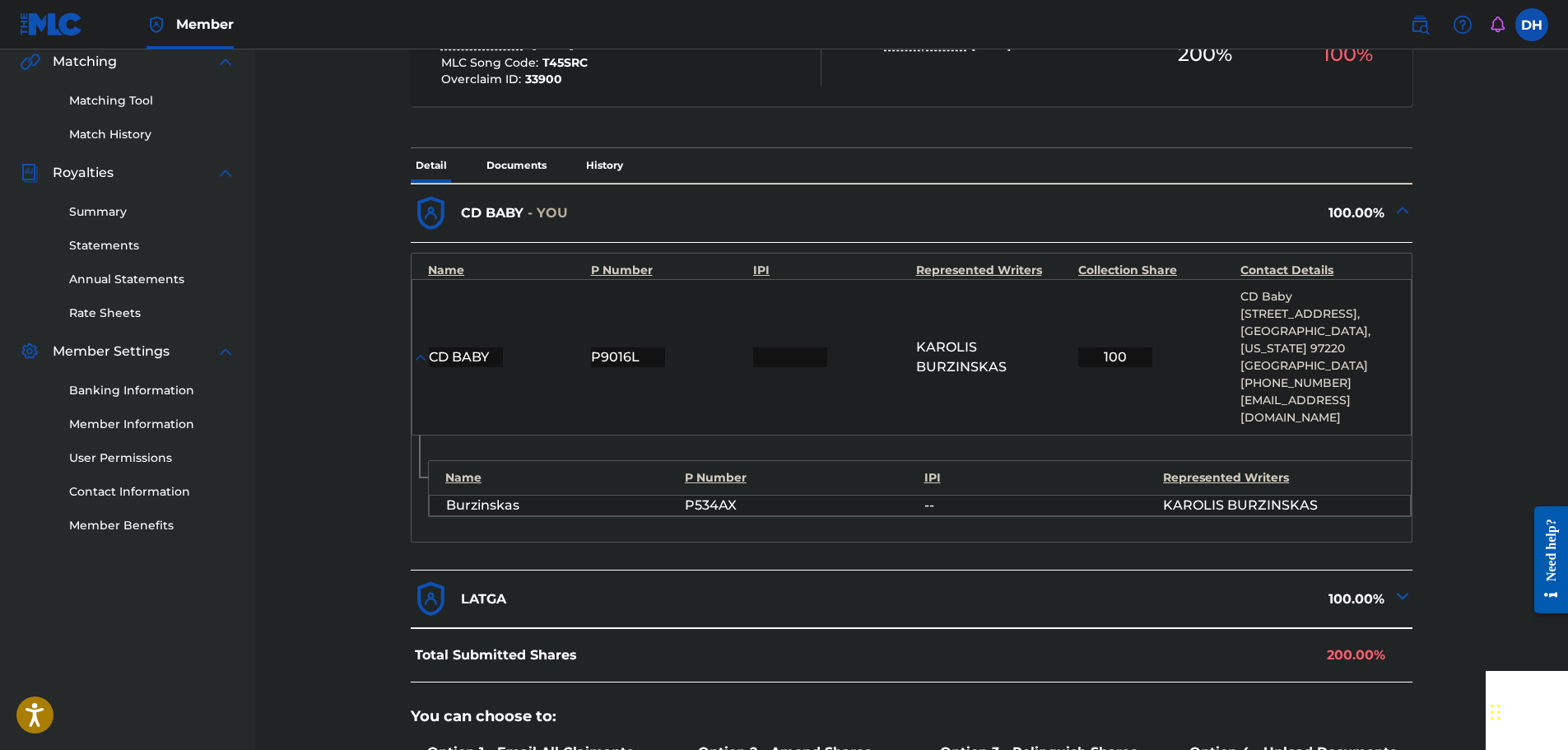
scroll to position [224, 0]
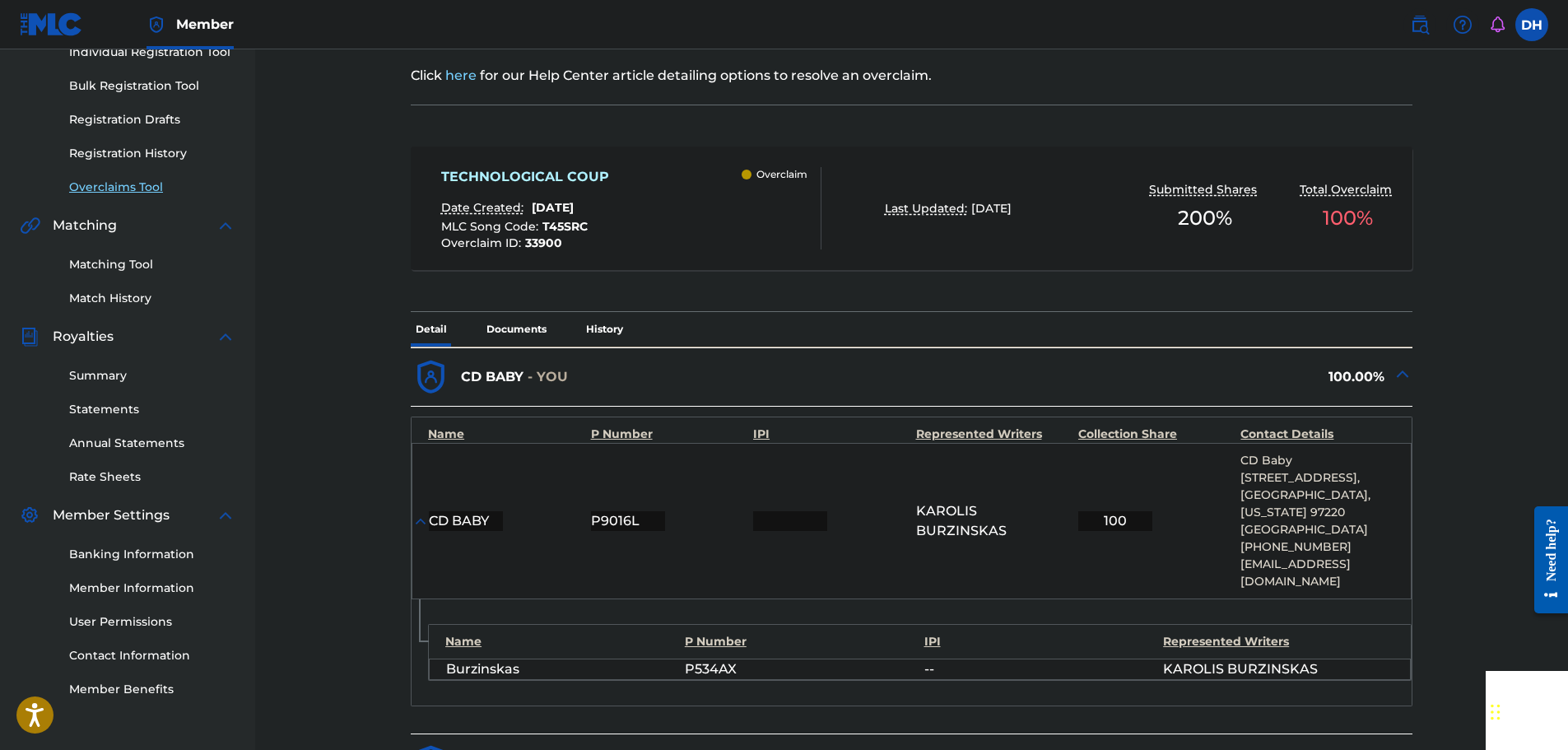
click at [125, 187] on link "Overclaims Tool" at bounding box center [152, 187] width 166 height 17
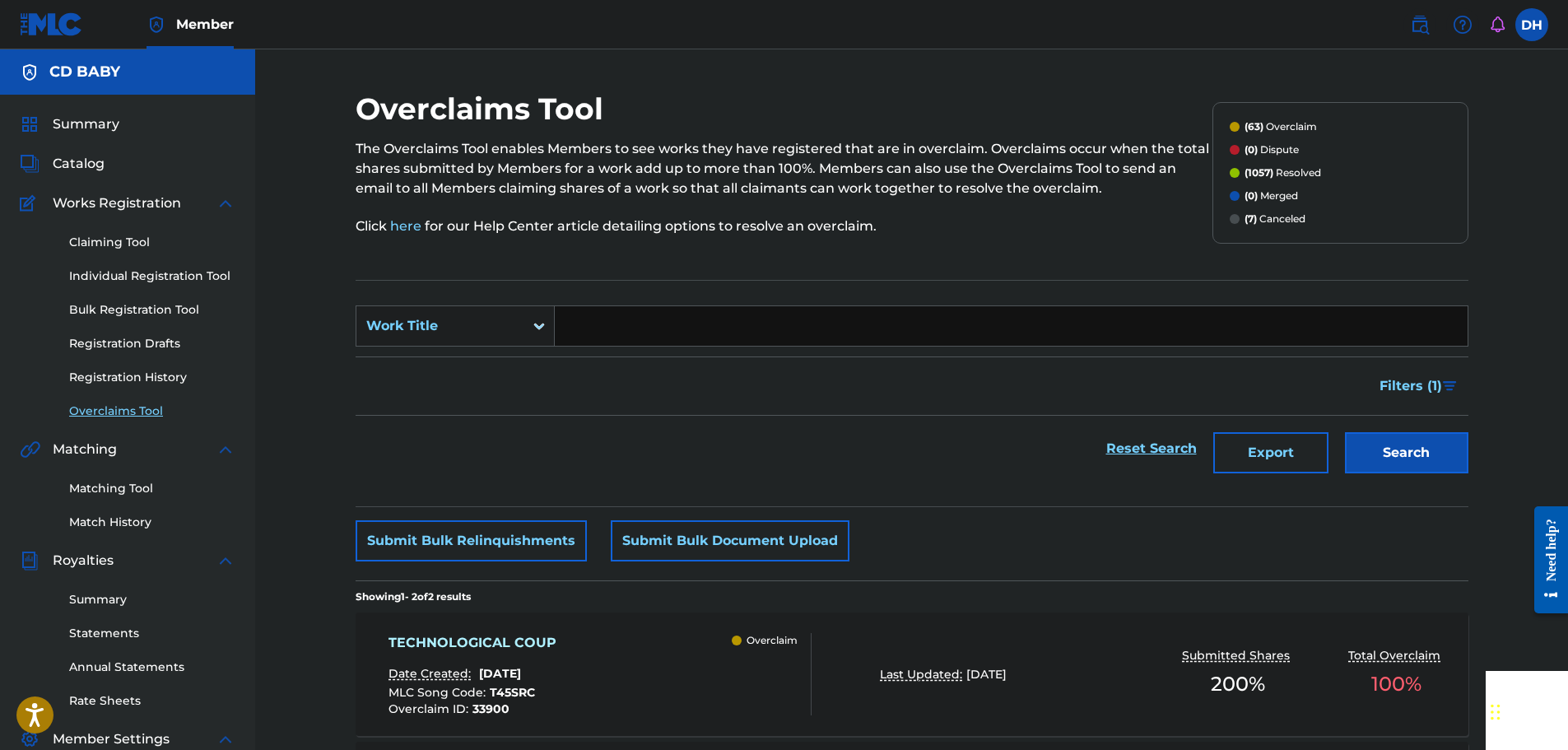
click at [577, 333] on input "Search Form" at bounding box center [1011, 326] width 913 height 39
paste input "INNER PROCESS"
type input "INNER PROCESS"
click at [1392, 465] on button "Search" at bounding box center [1406, 452] width 123 height 41
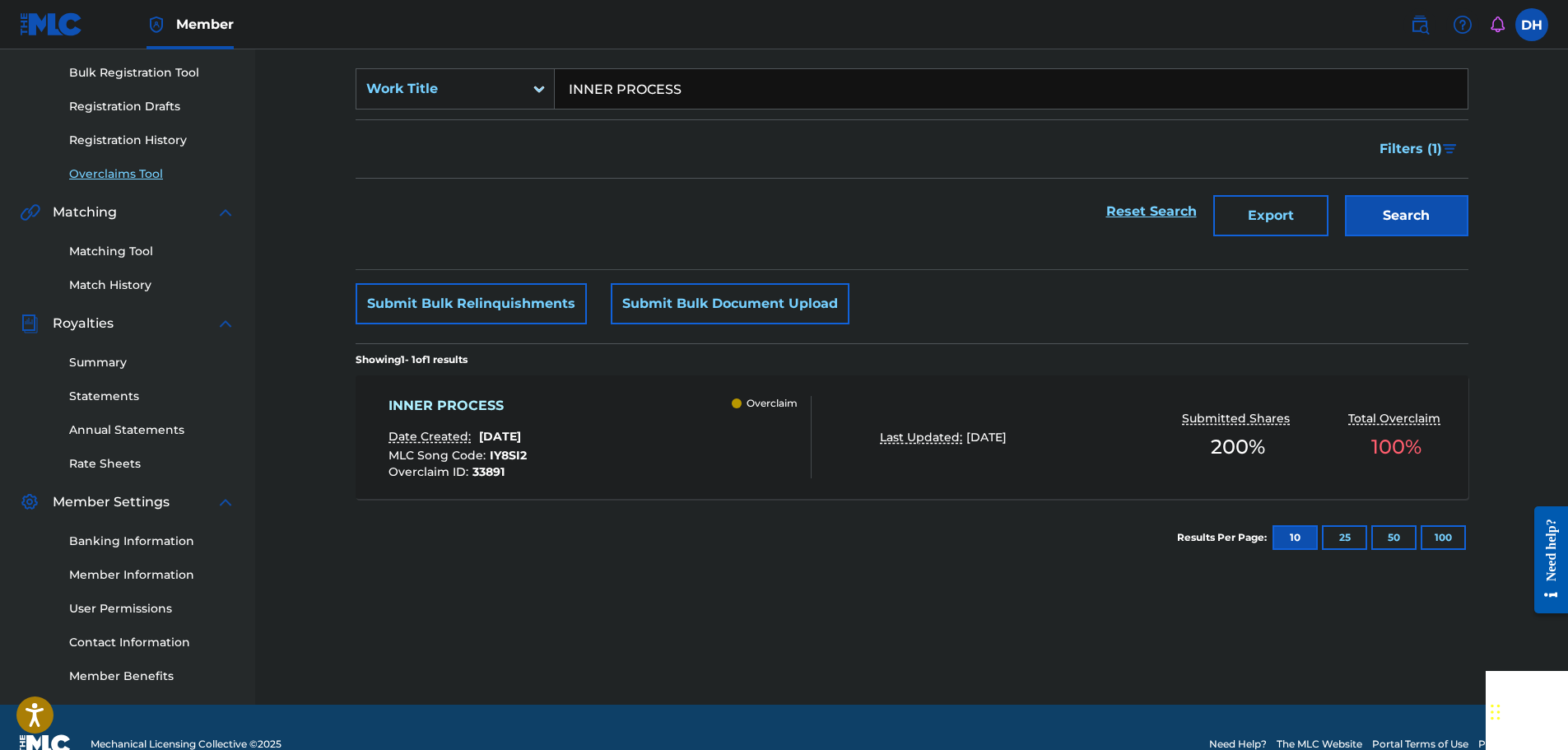
scroll to position [271, 0]
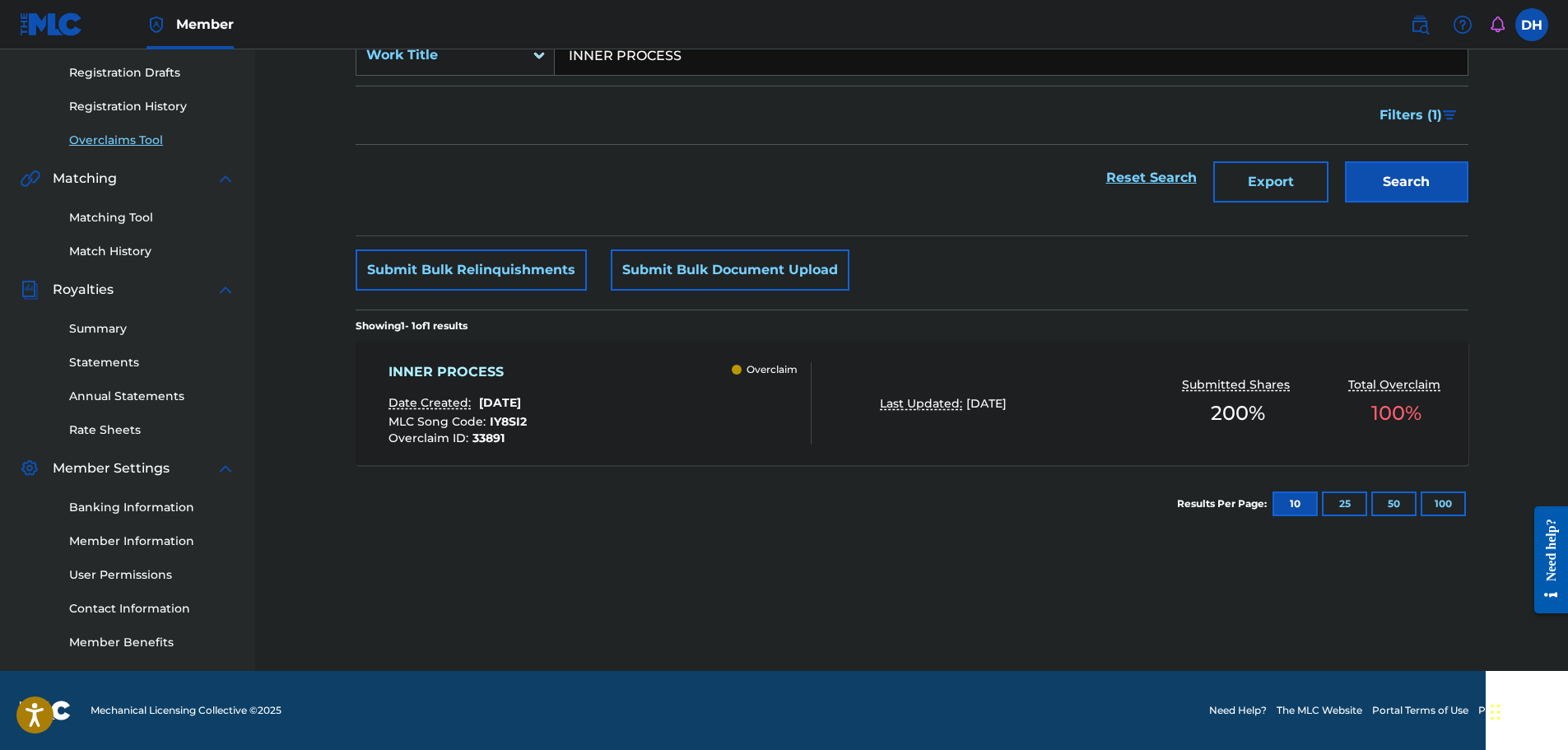
click at [672, 375] on div "INNER PROCESS Date Created: [DATE] MLC Song Code : IY8SI2 Overclaim ID : 33891 …" at bounding box center [599, 404] width 423 height 82
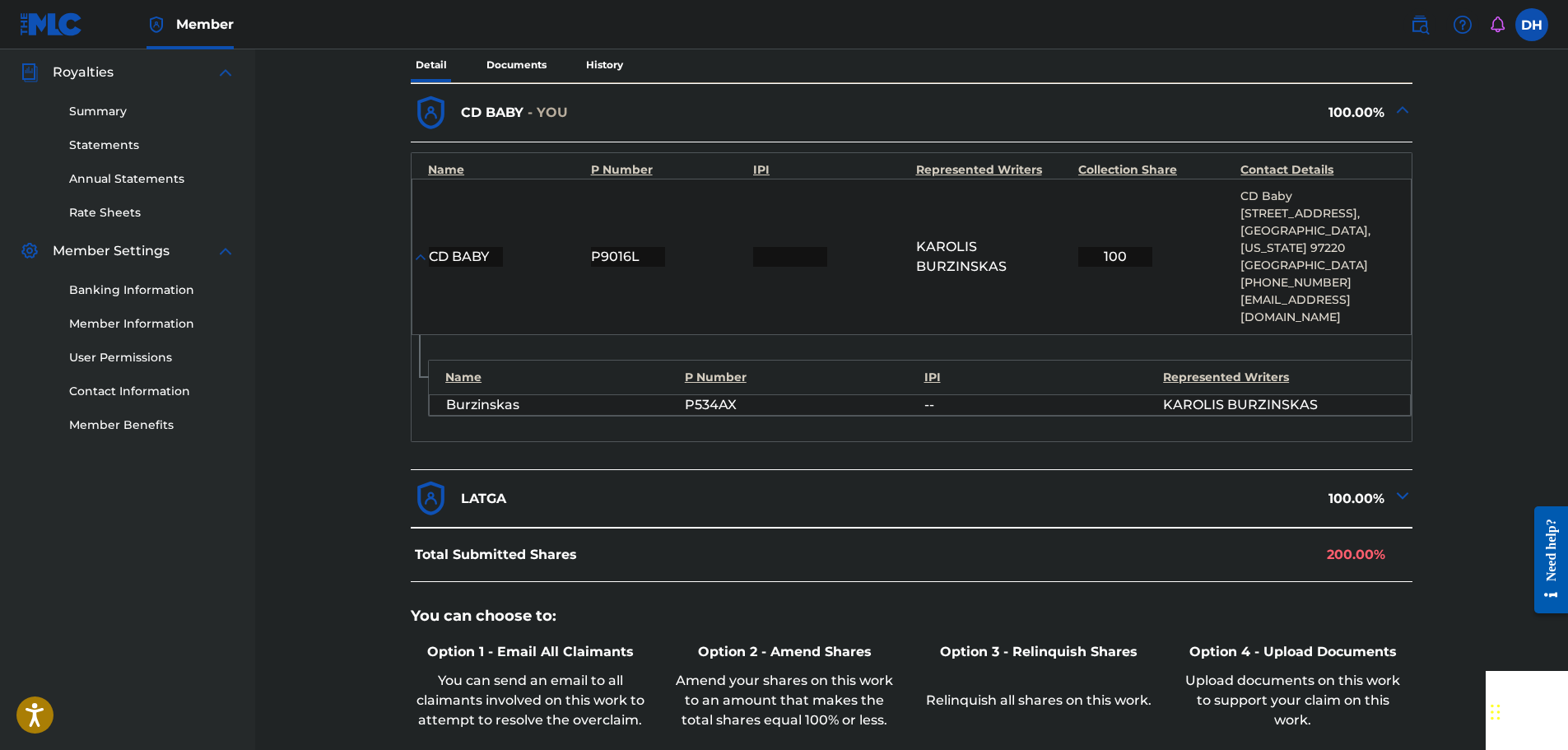
scroll to position [576, 0]
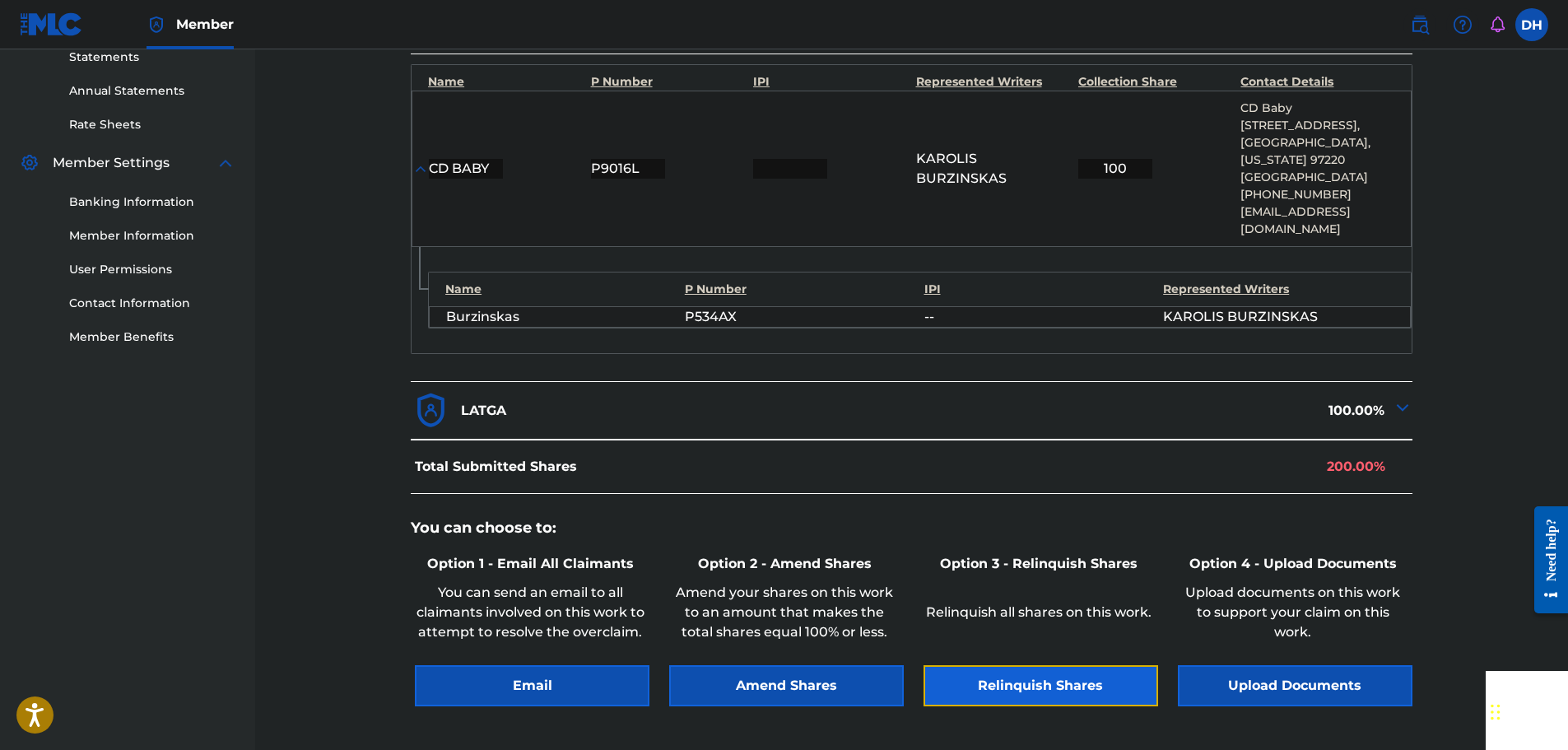
click at [1068, 674] on button "Relinquish Shares" at bounding box center [1040, 686] width 234 height 41
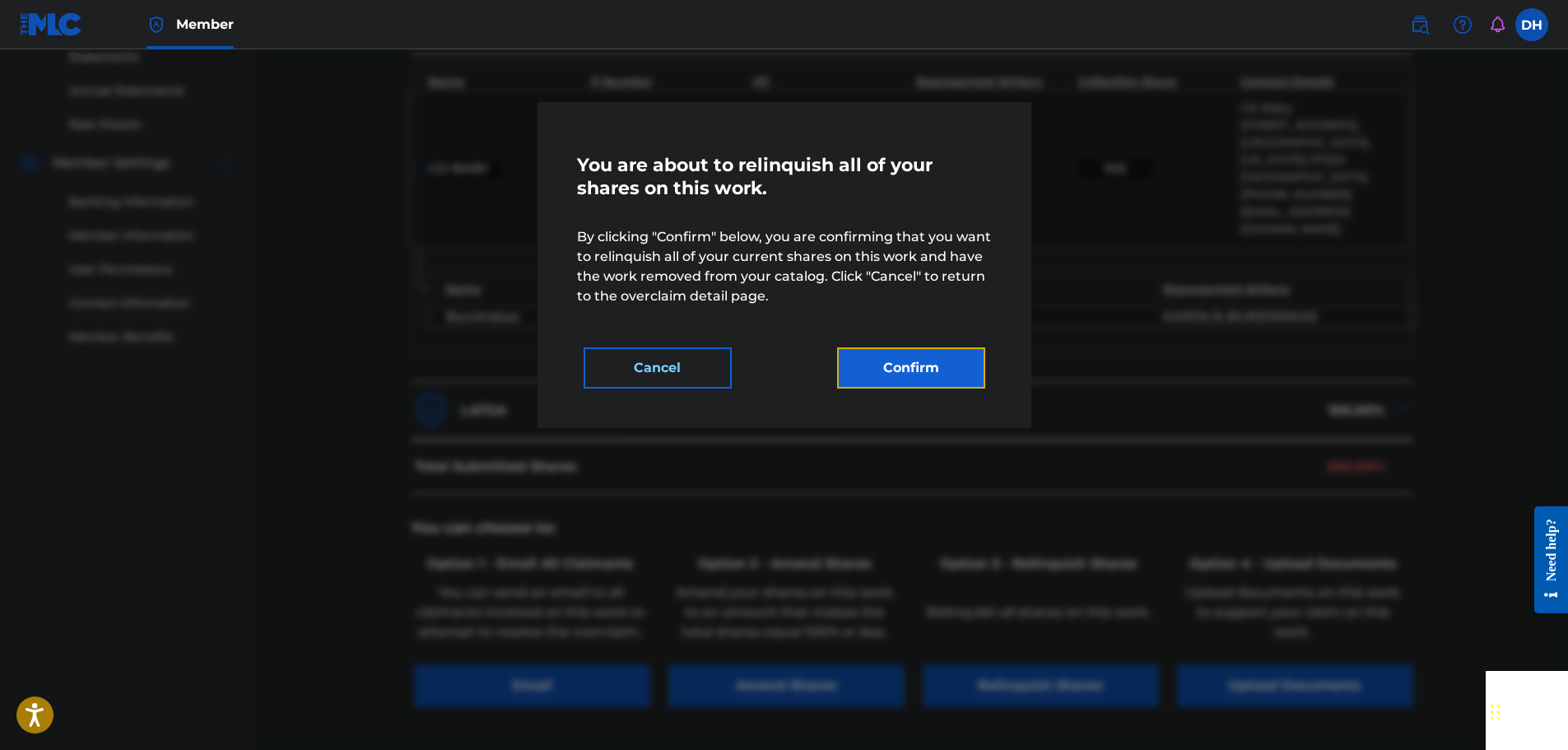
click at [901, 353] on button "Confirm" at bounding box center [911, 368] width 148 height 41
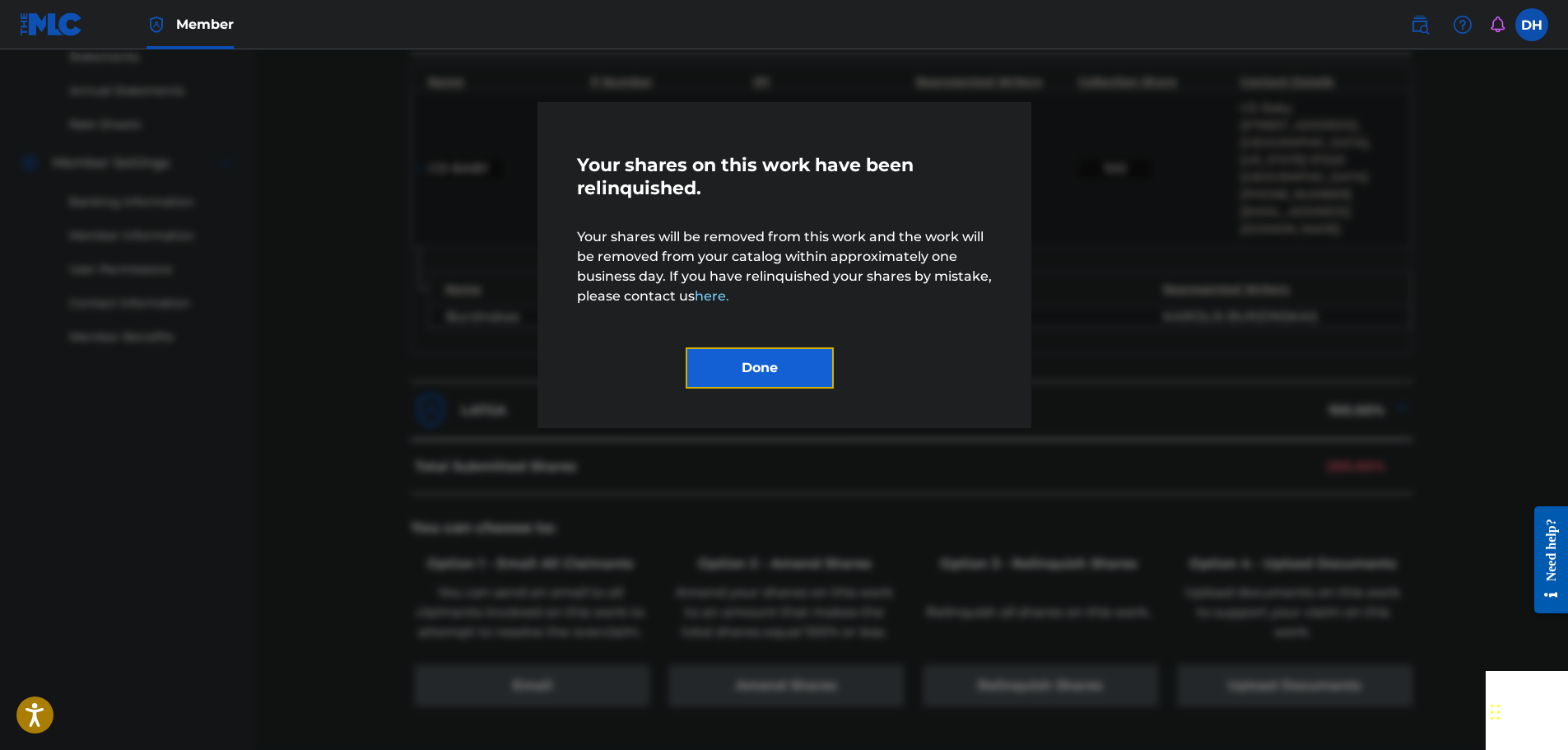
click at [728, 369] on button "Done" at bounding box center [759, 368] width 148 height 41
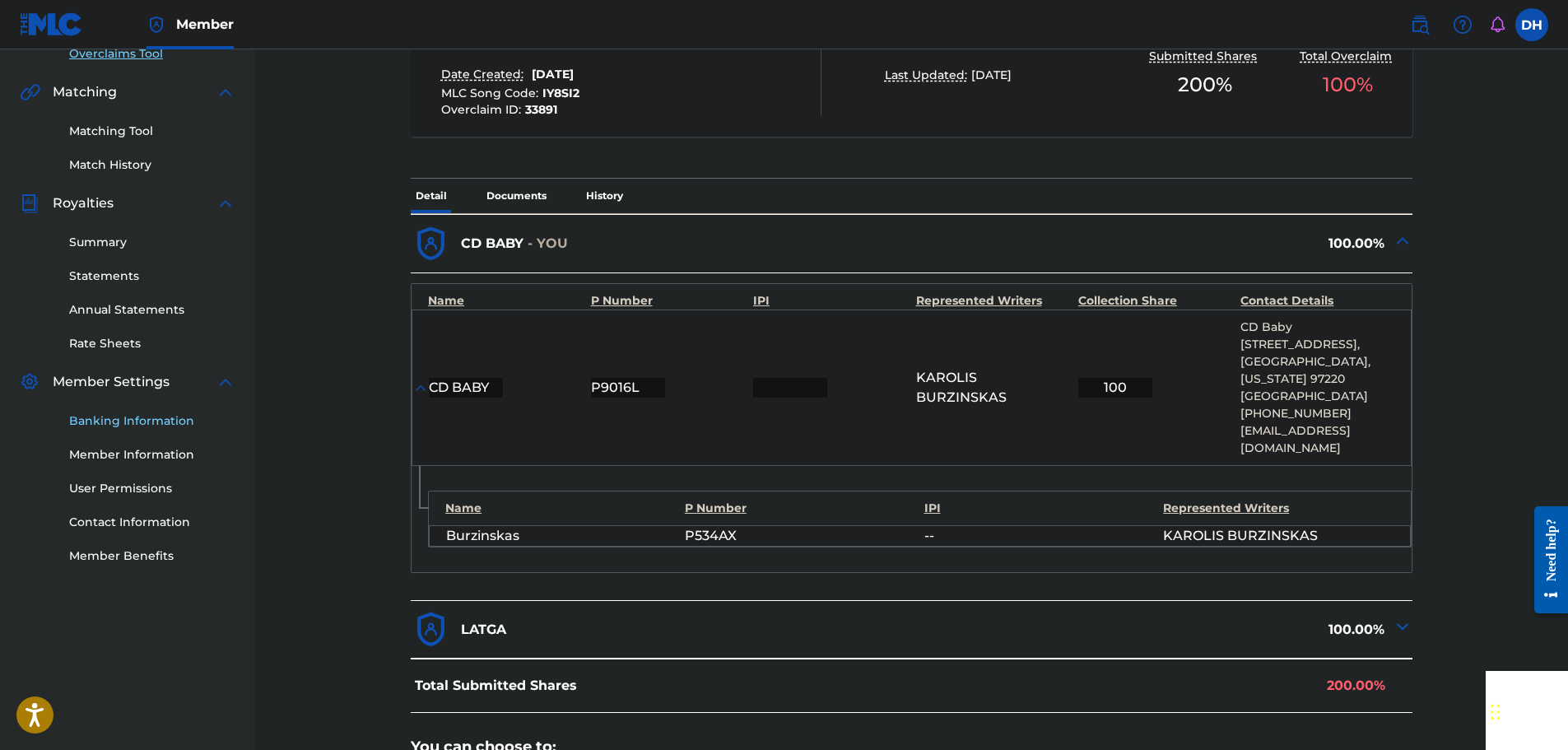
scroll to position [82, 0]
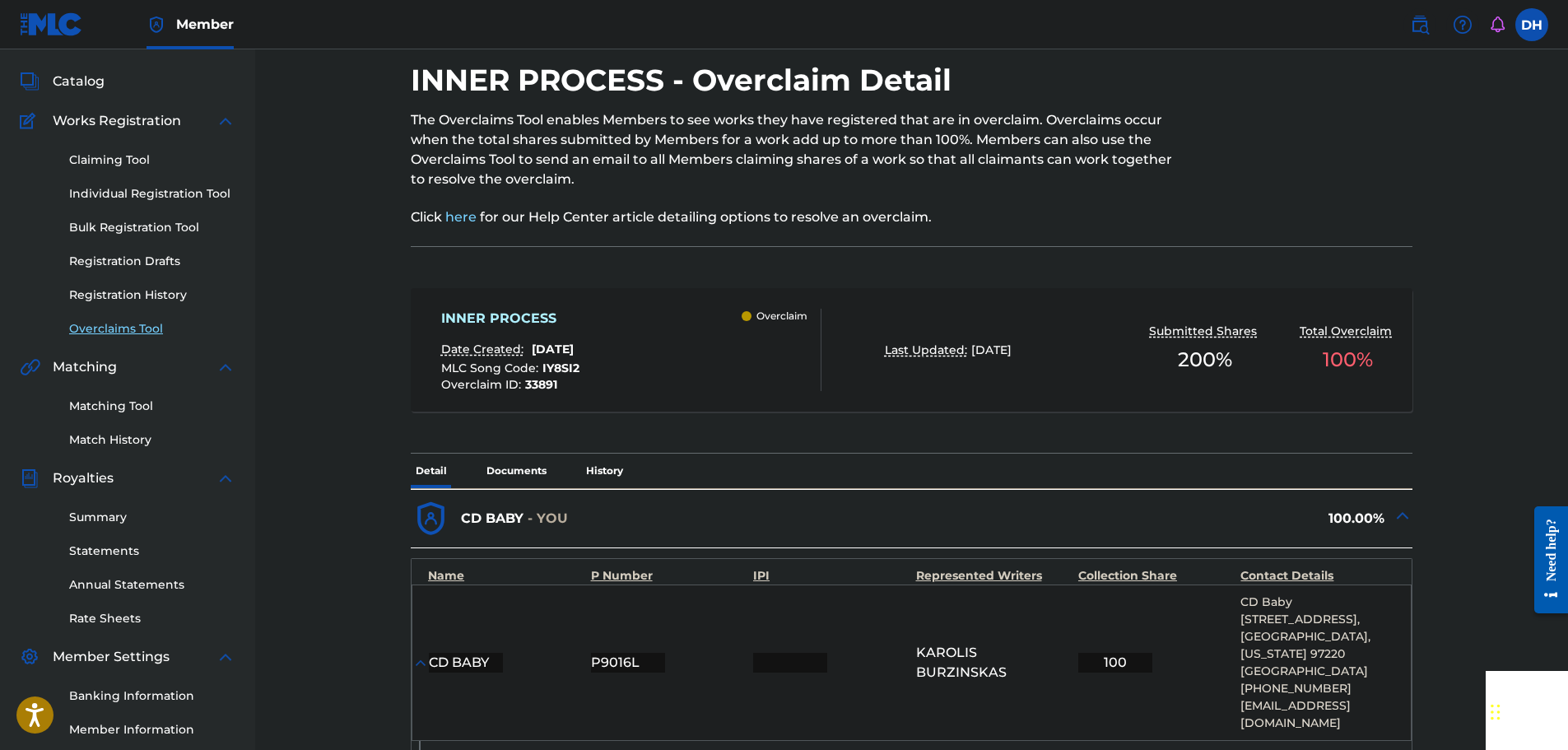
click at [123, 326] on link "Overclaims Tool" at bounding box center [152, 328] width 166 height 17
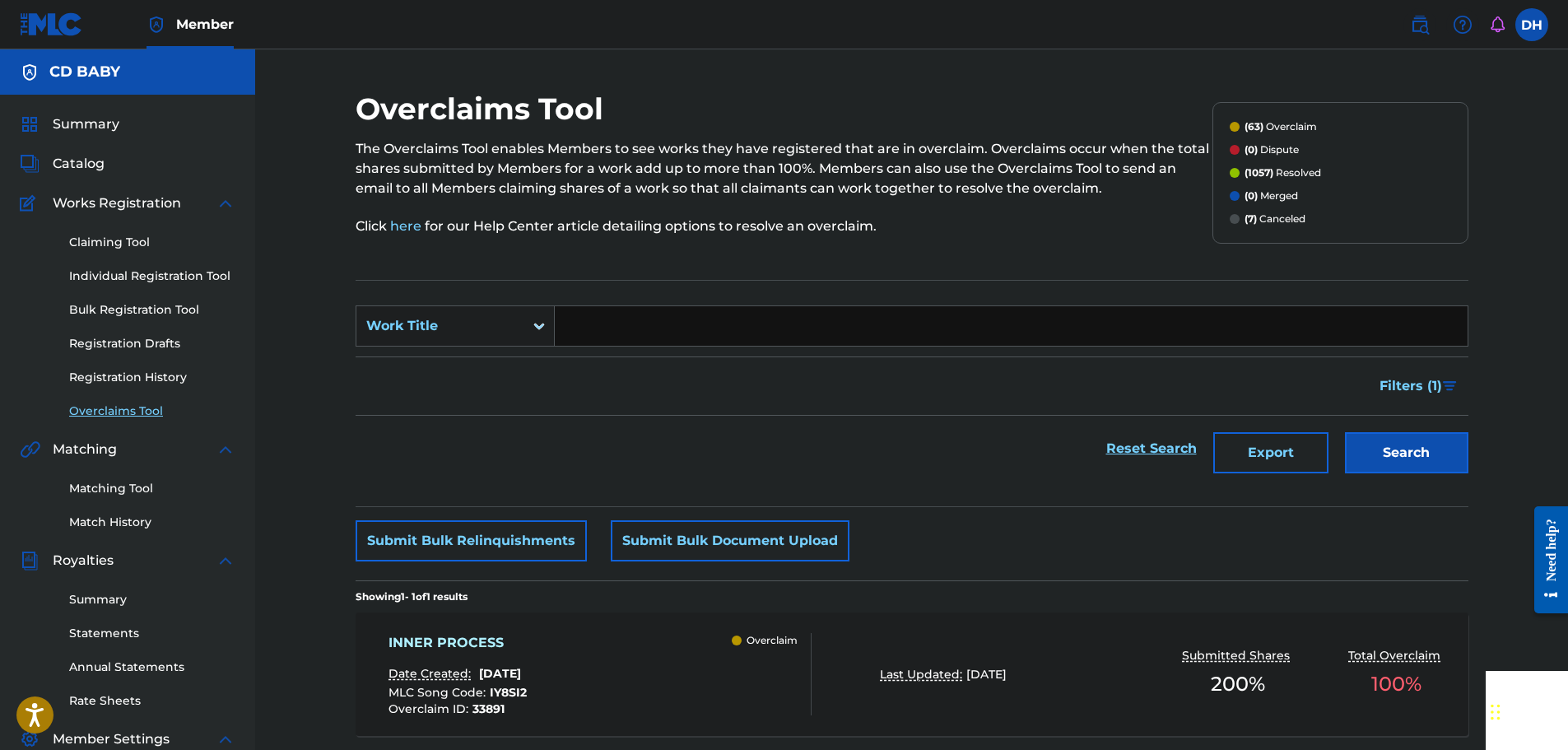
click at [625, 328] on input "Search Form" at bounding box center [1011, 326] width 913 height 39
paste input "KINETIC DRIVE"
type input "KINETIC DRIVE"
click at [1375, 466] on button "Search" at bounding box center [1406, 452] width 123 height 41
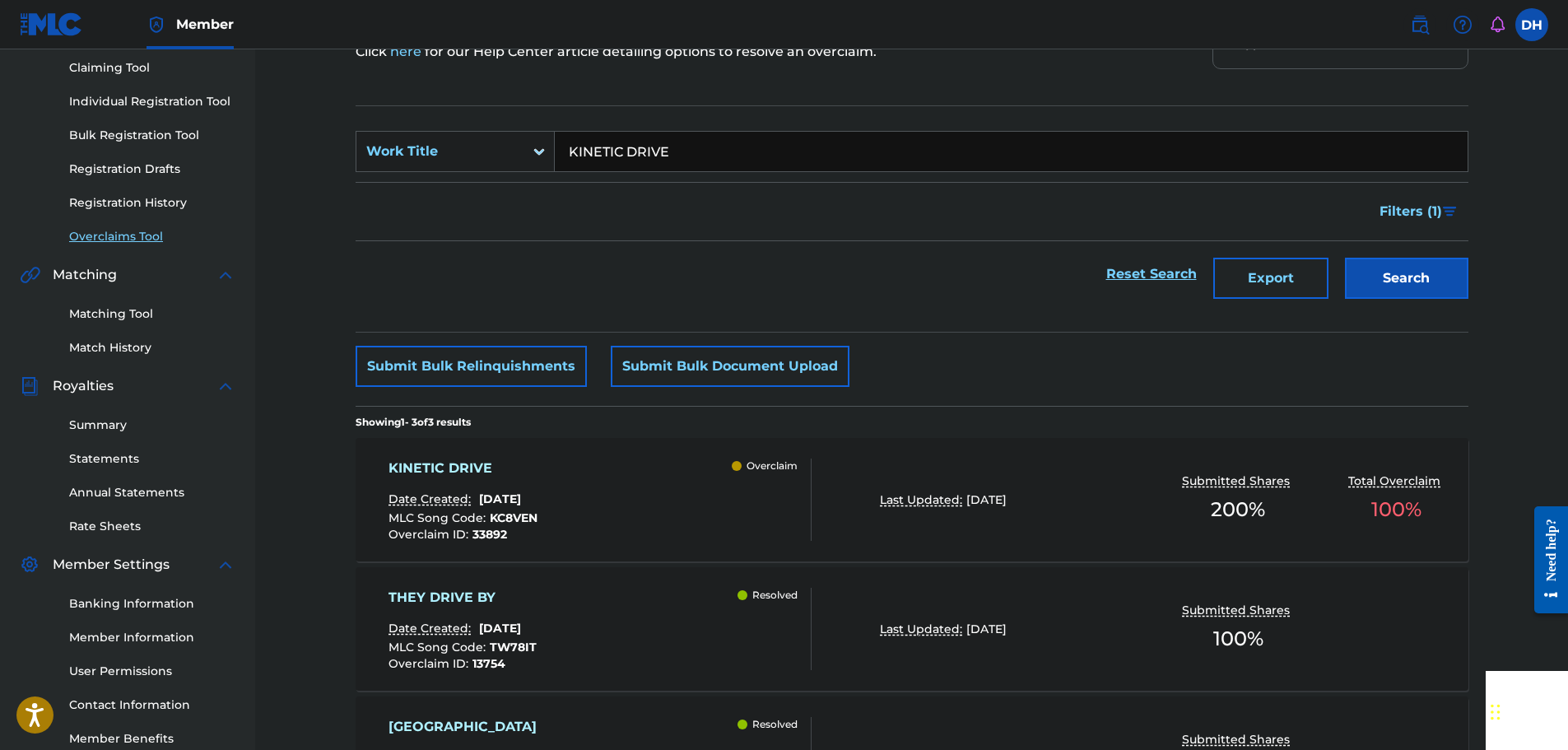
scroll to position [329, 0]
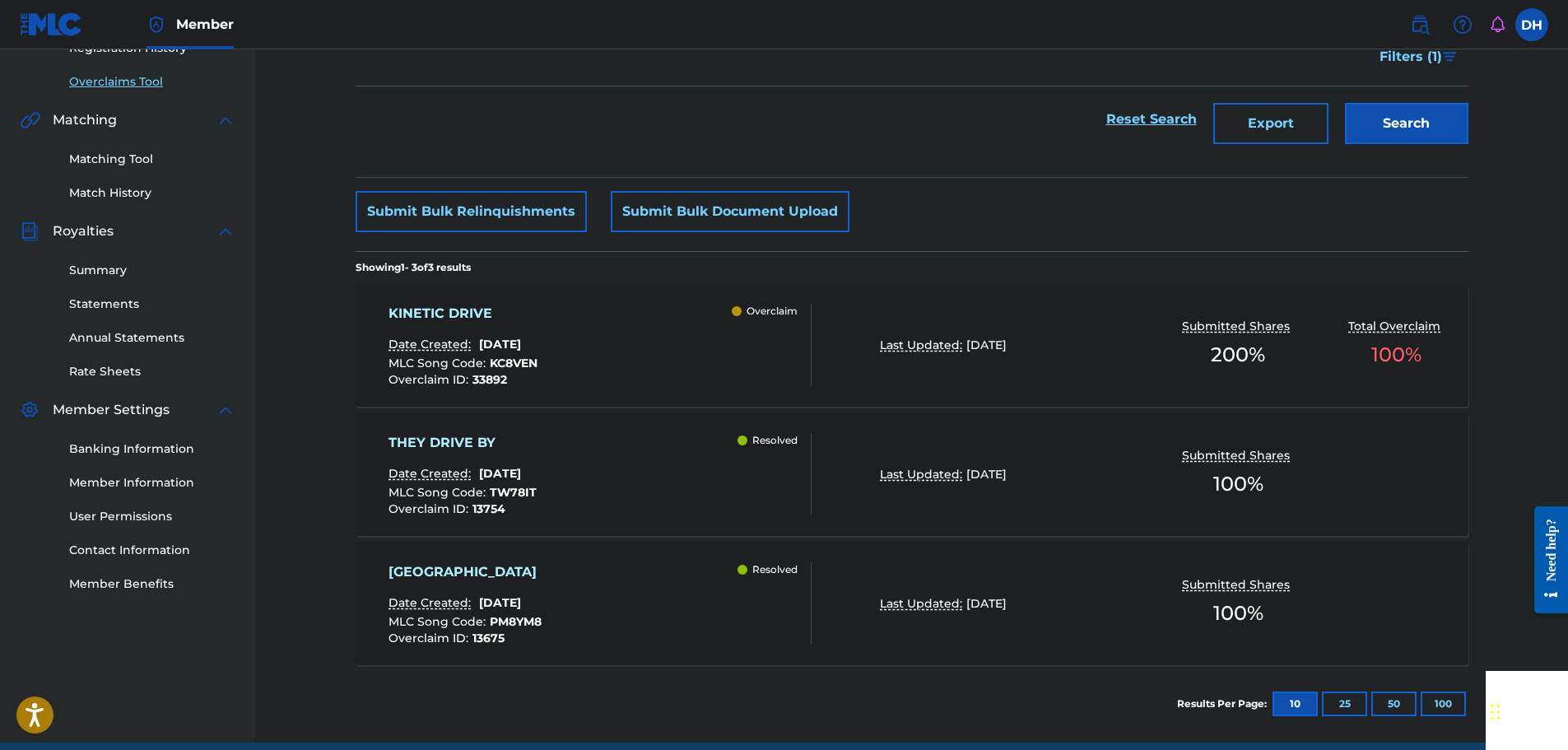
click at [655, 352] on div "KINETIC DRIVE Date Created: [DATE] MLC Song Code : KC8VEN Overclaim ID : 33892 …" at bounding box center [599, 345] width 423 height 82
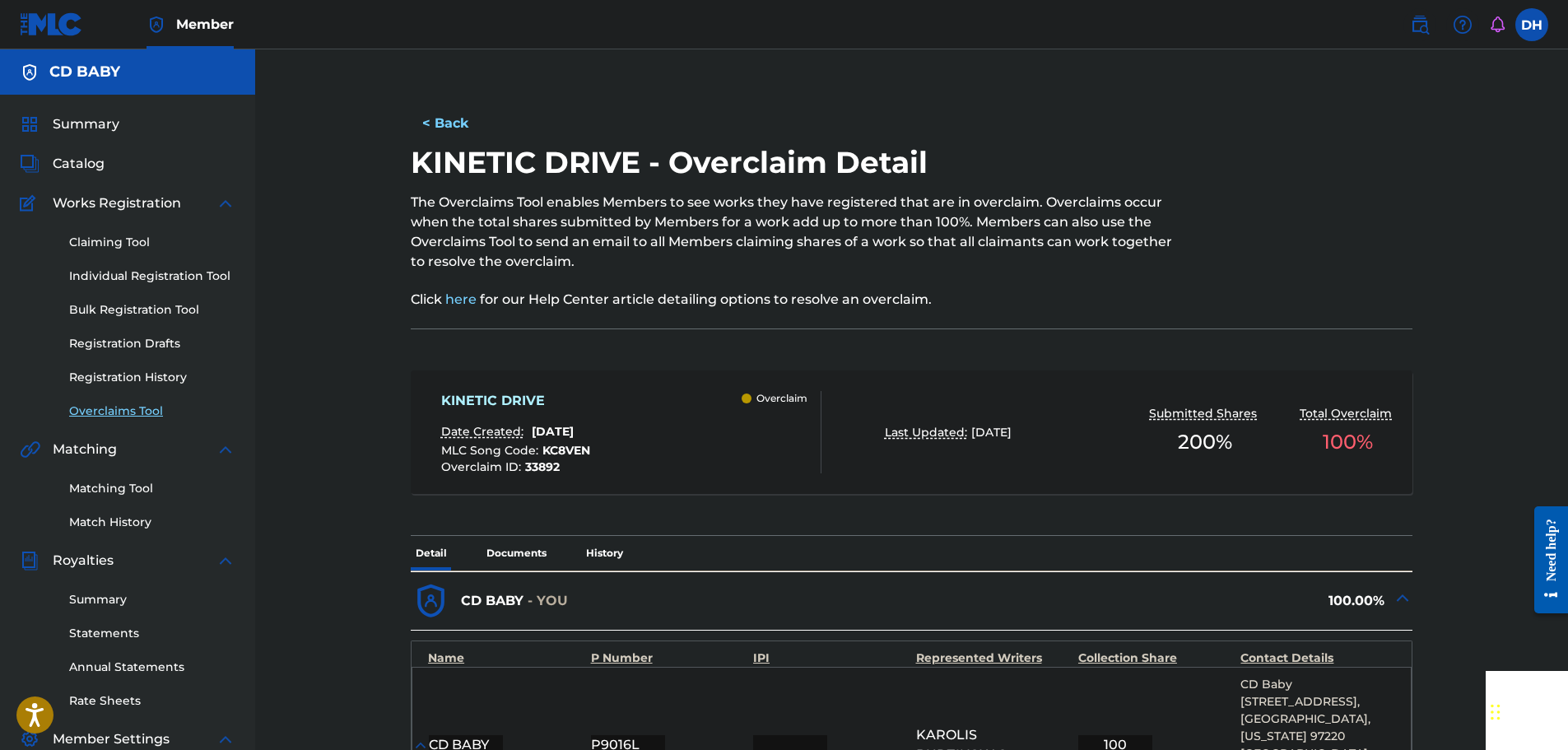
scroll to position [576, 0]
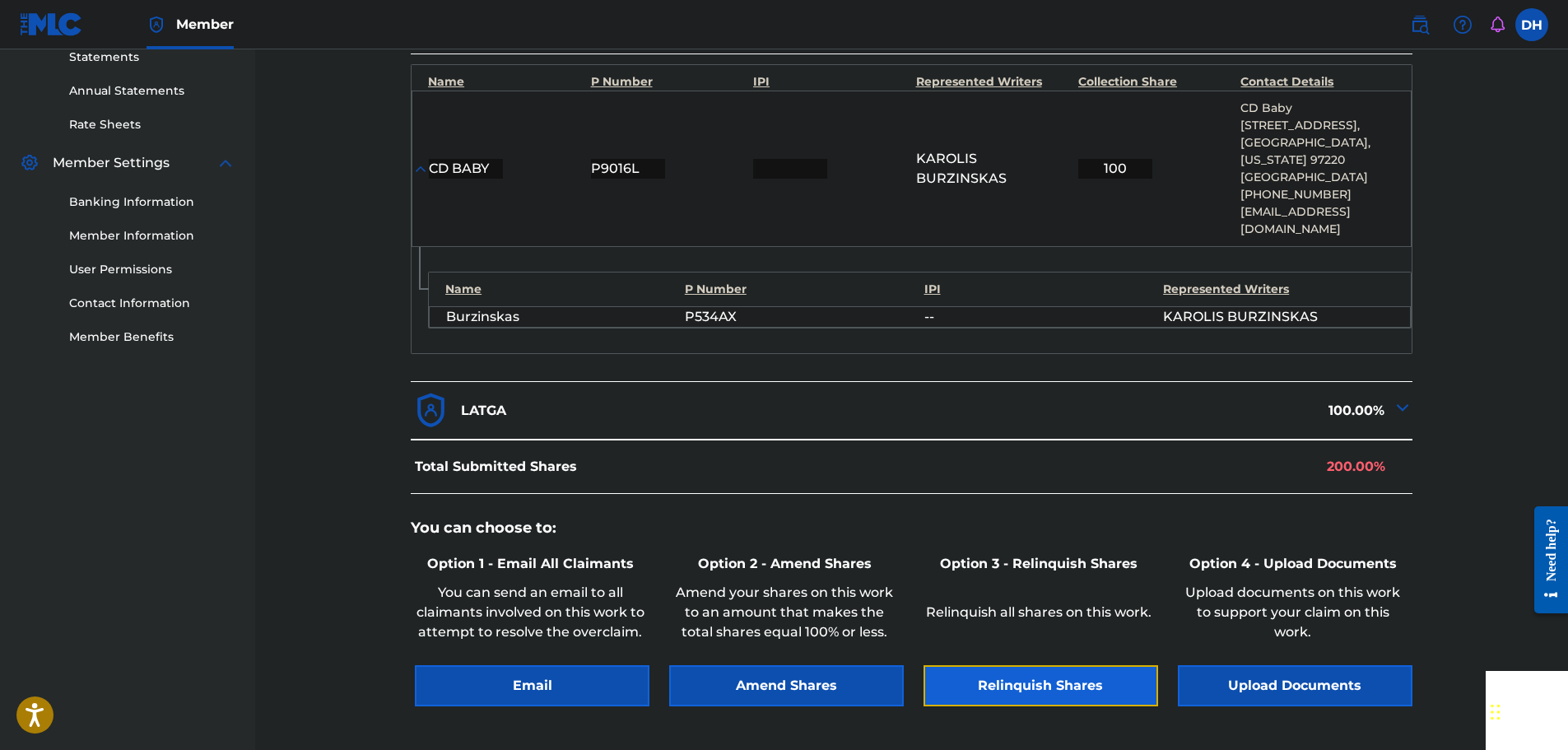
click at [1033, 665] on button "Relinquish Shares" at bounding box center [1040, 686] width 234 height 41
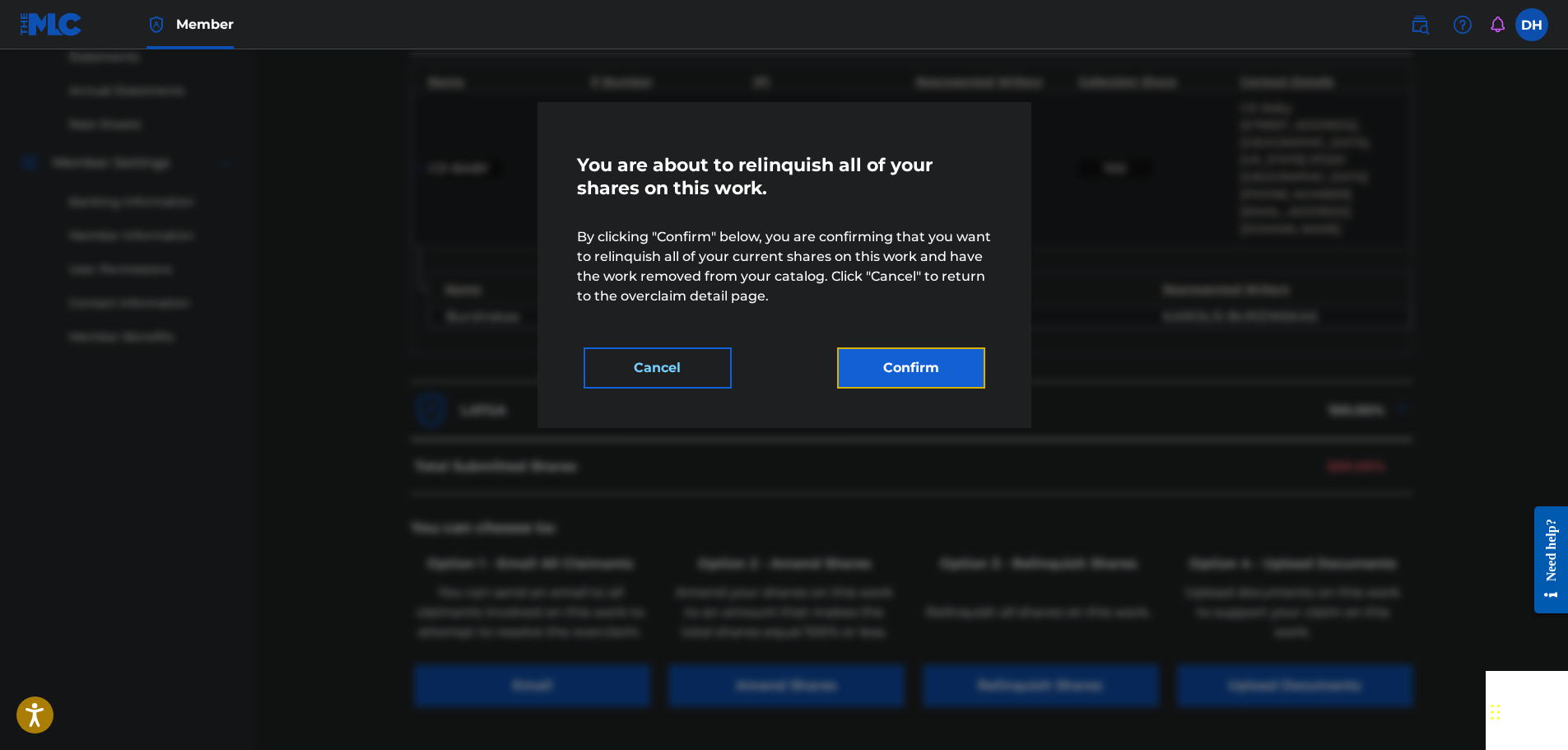
click at [934, 373] on button "Confirm" at bounding box center [911, 368] width 148 height 41
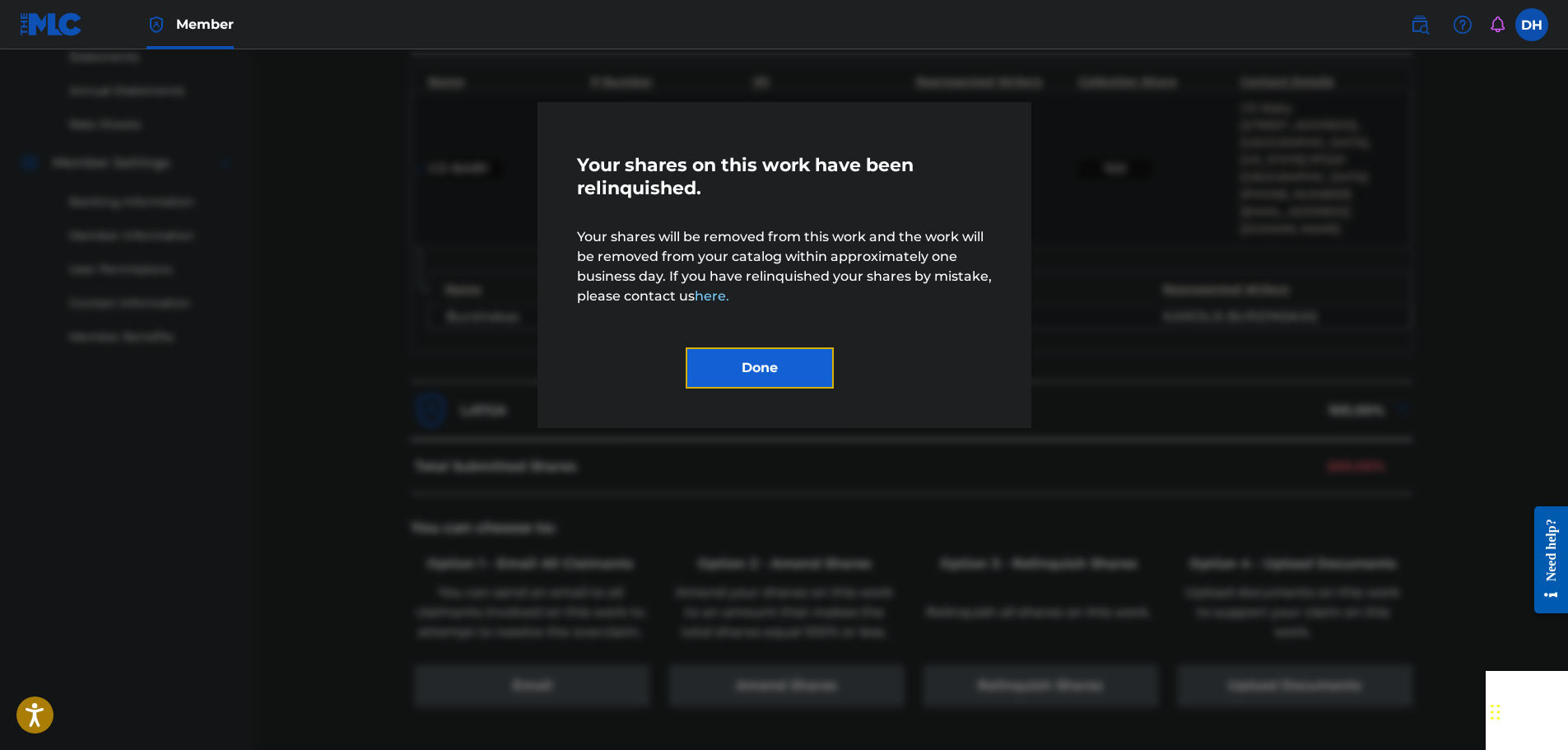
click at [767, 360] on button "Done" at bounding box center [759, 368] width 148 height 41
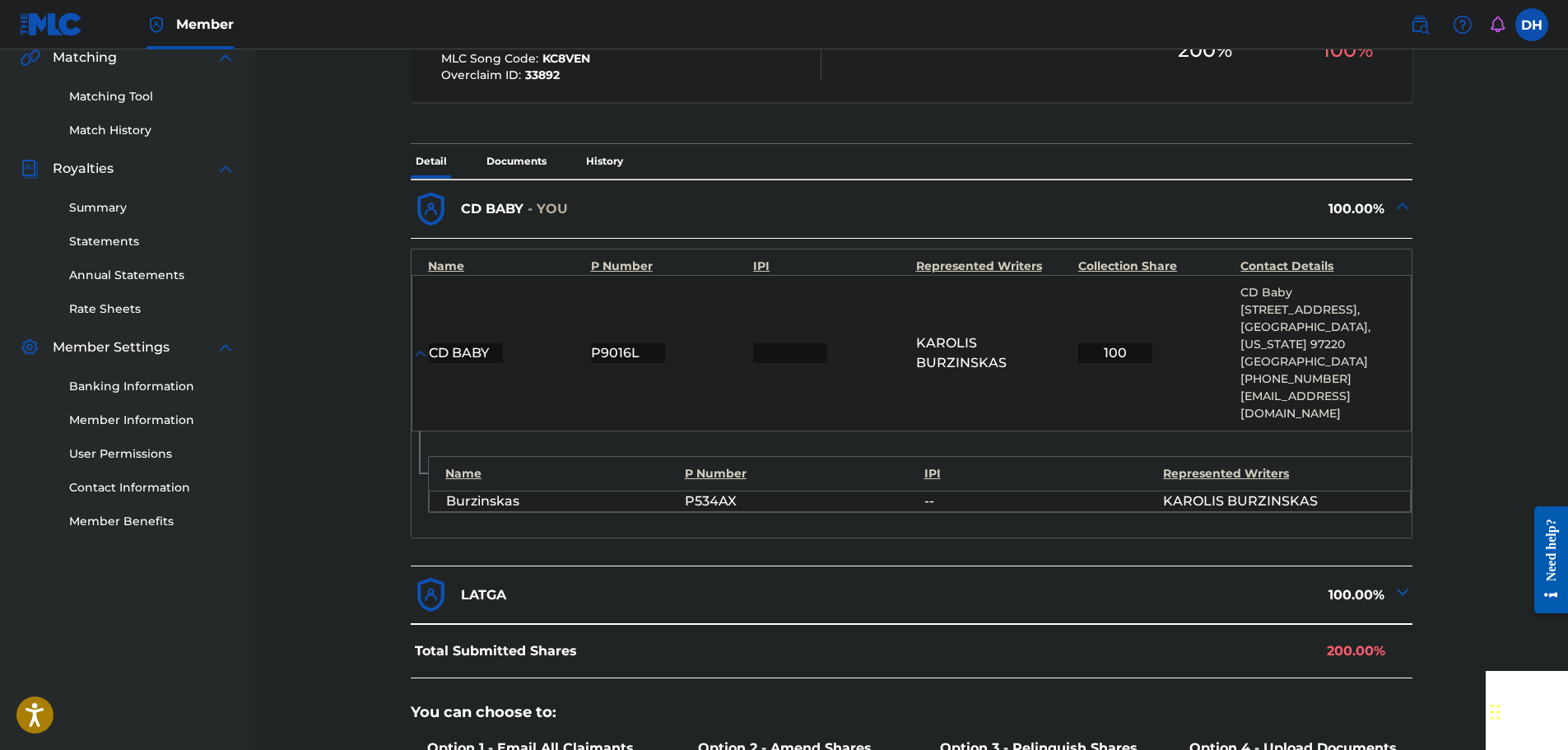
scroll to position [165, 0]
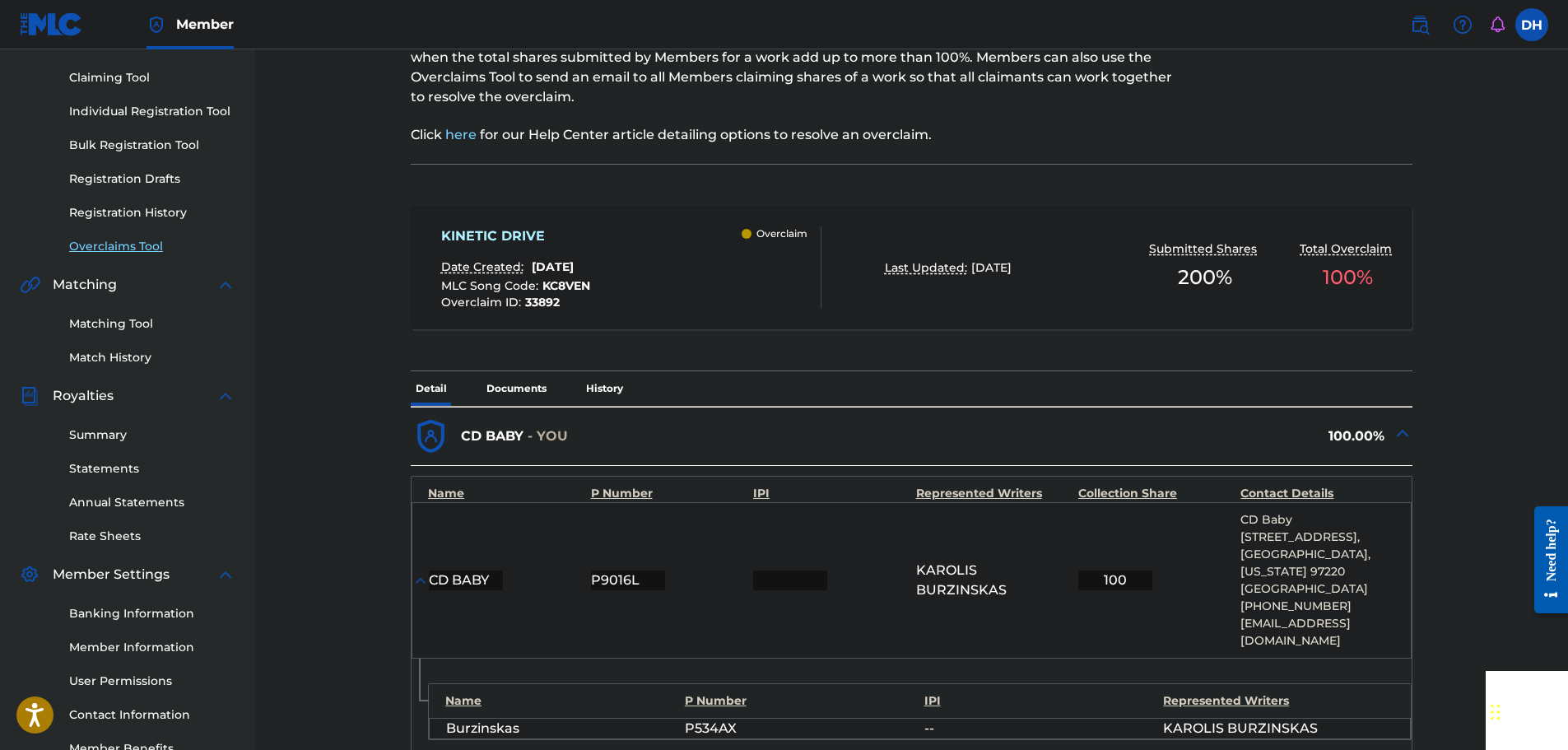
click at [139, 251] on link "Overclaims Tool" at bounding box center [152, 246] width 166 height 17
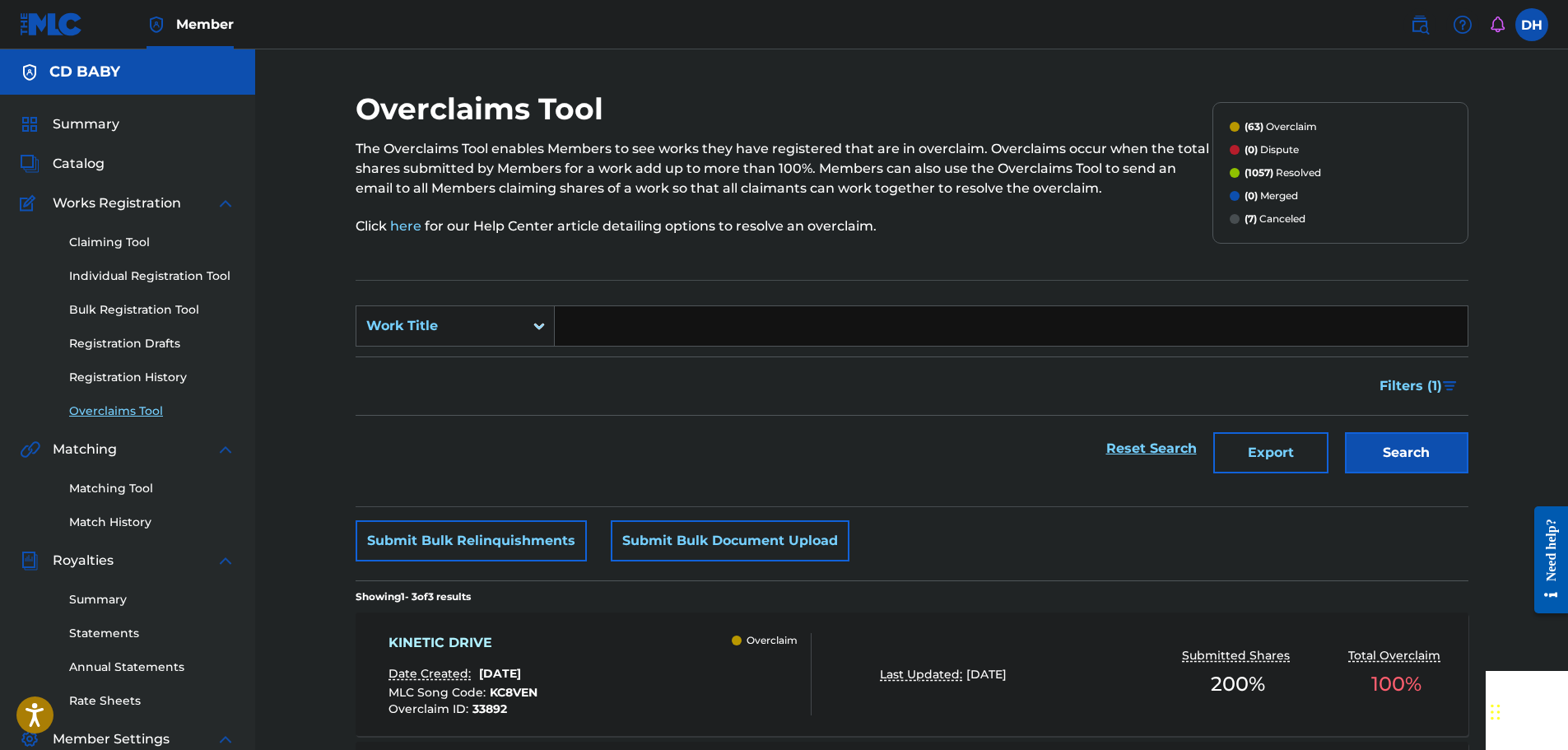
click at [580, 323] on input "Search Form" at bounding box center [1011, 326] width 913 height 39
paste input "REFUGIUM ANIMAE"
type input "REFUGIUM ANIMAE"
click at [1371, 462] on button "Search" at bounding box center [1406, 452] width 123 height 41
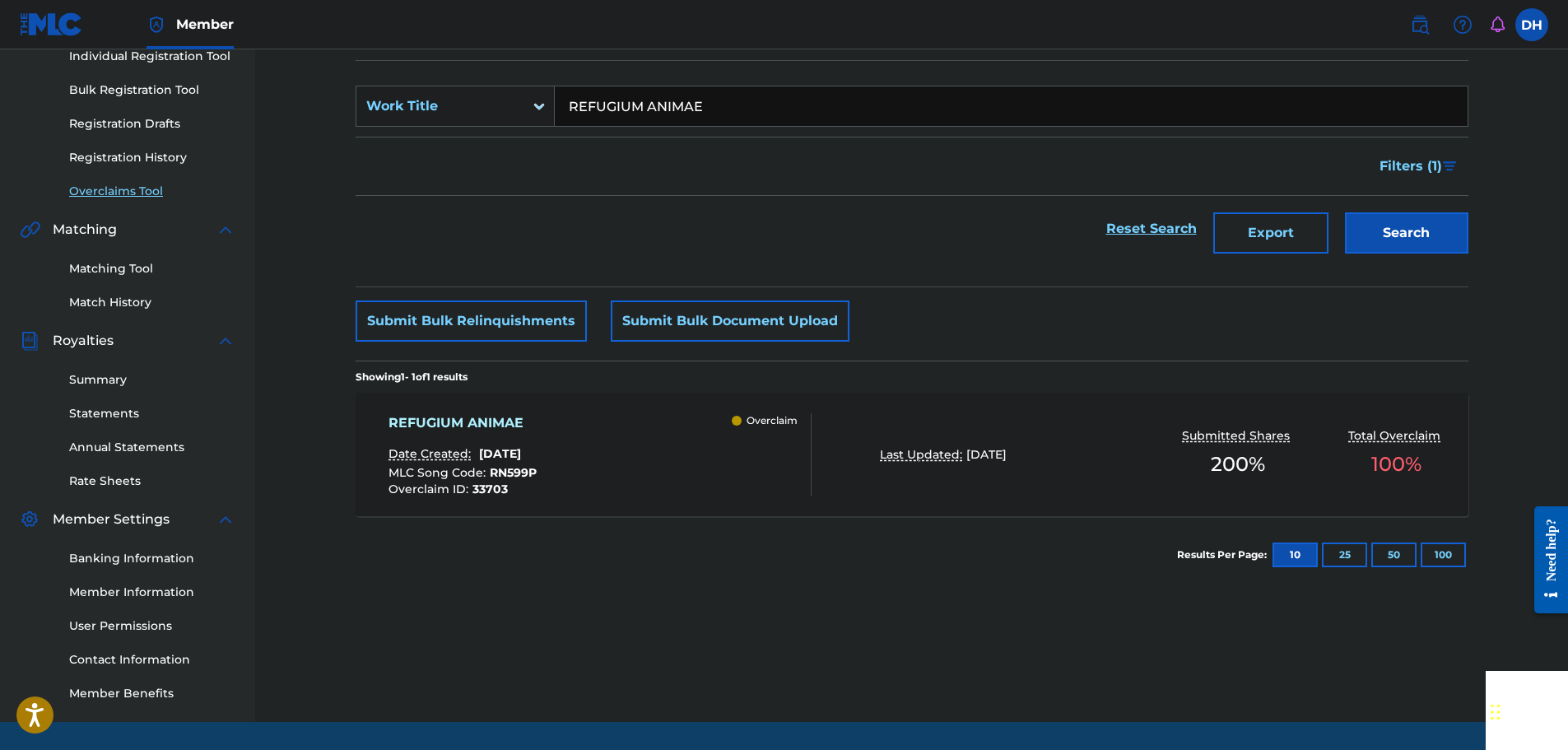
scroll to position [271, 0]
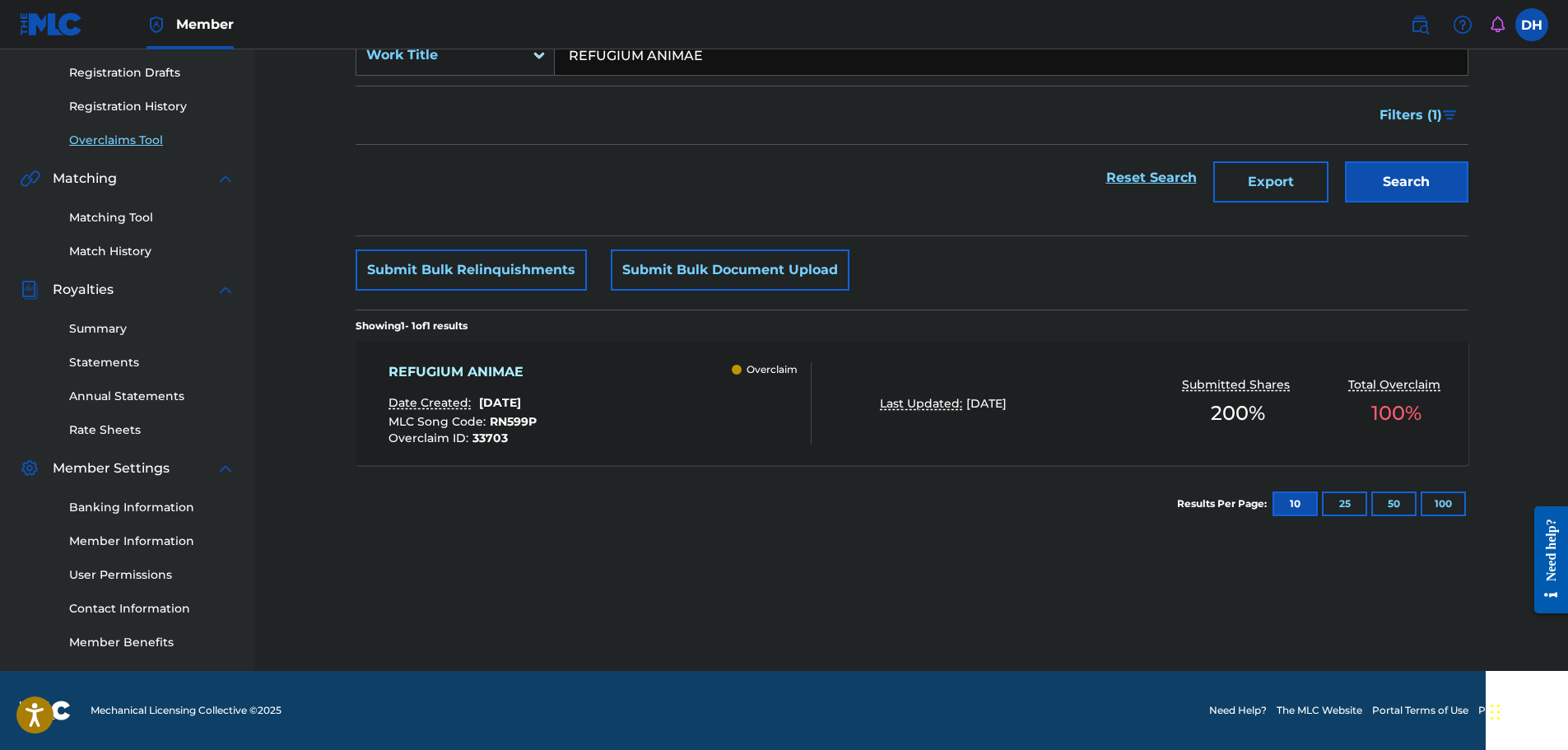
click at [633, 422] on div "REFUGIUM ANIMAE Date Created: [DATE] MLC Song Code : RN599P Overclaim ID : 3370…" at bounding box center [599, 404] width 423 height 82
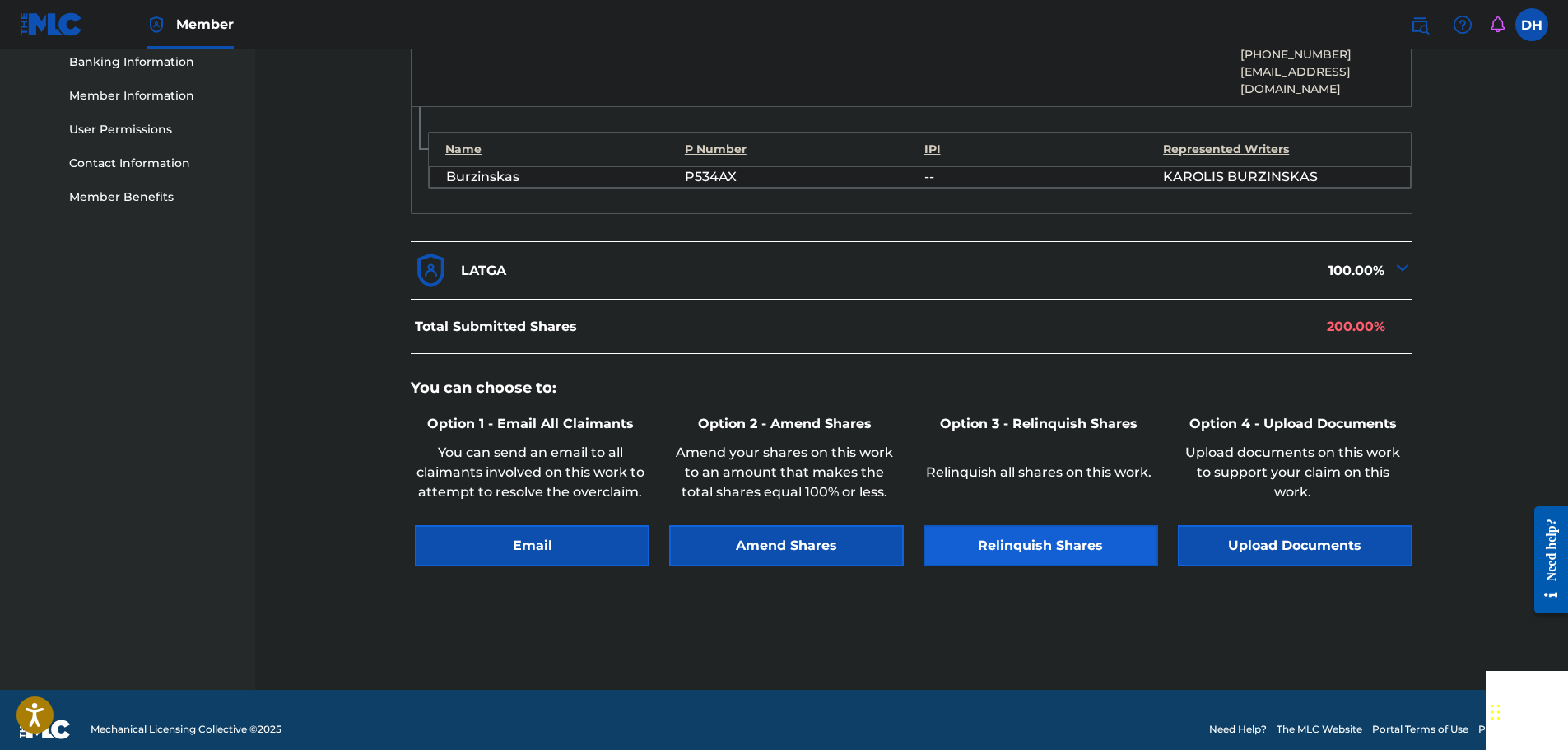
scroll to position [718, 0]
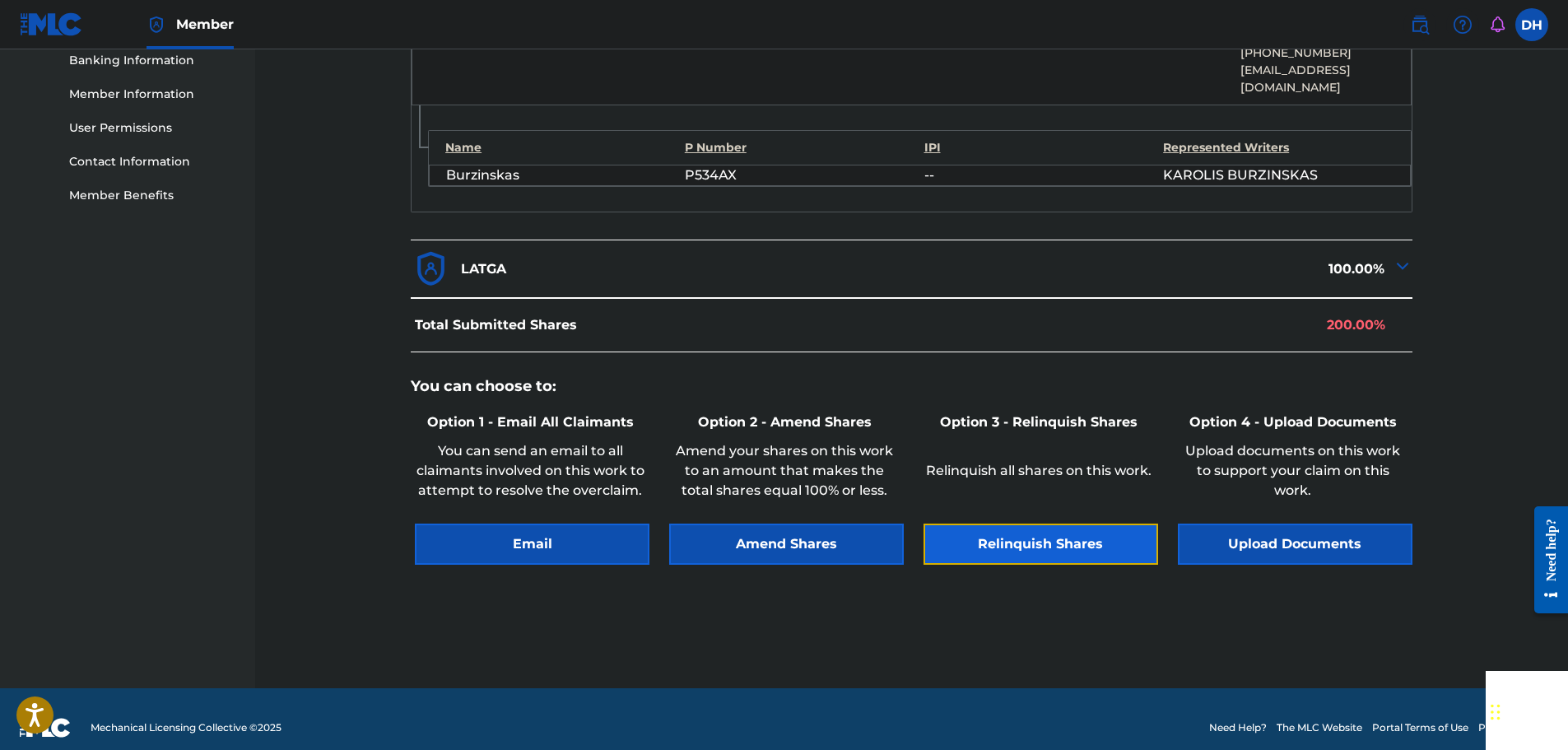
click at [1020, 523] on button "Relinquish Shares" at bounding box center [1040, 544] width 234 height 41
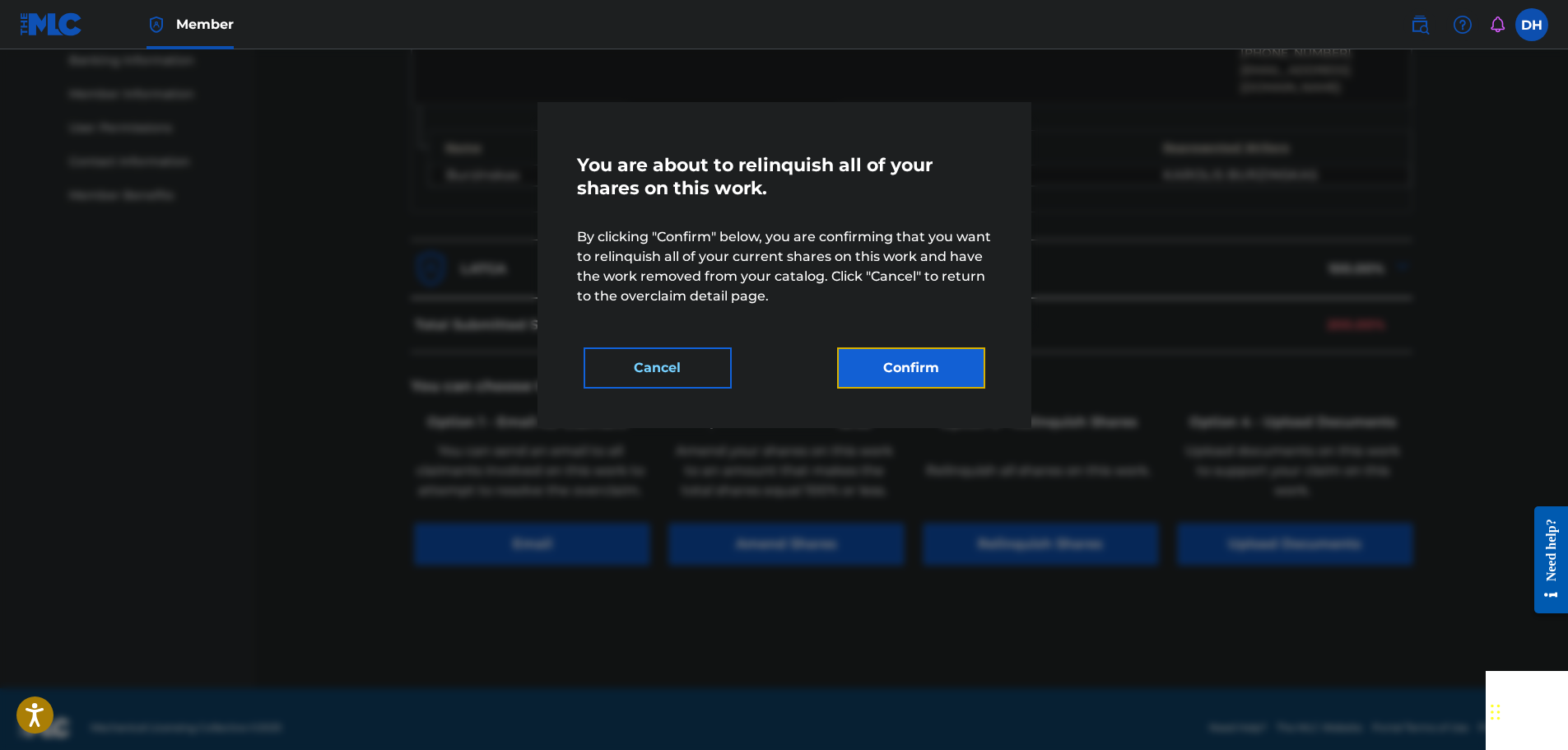
click at [907, 353] on button "Confirm" at bounding box center [911, 368] width 148 height 41
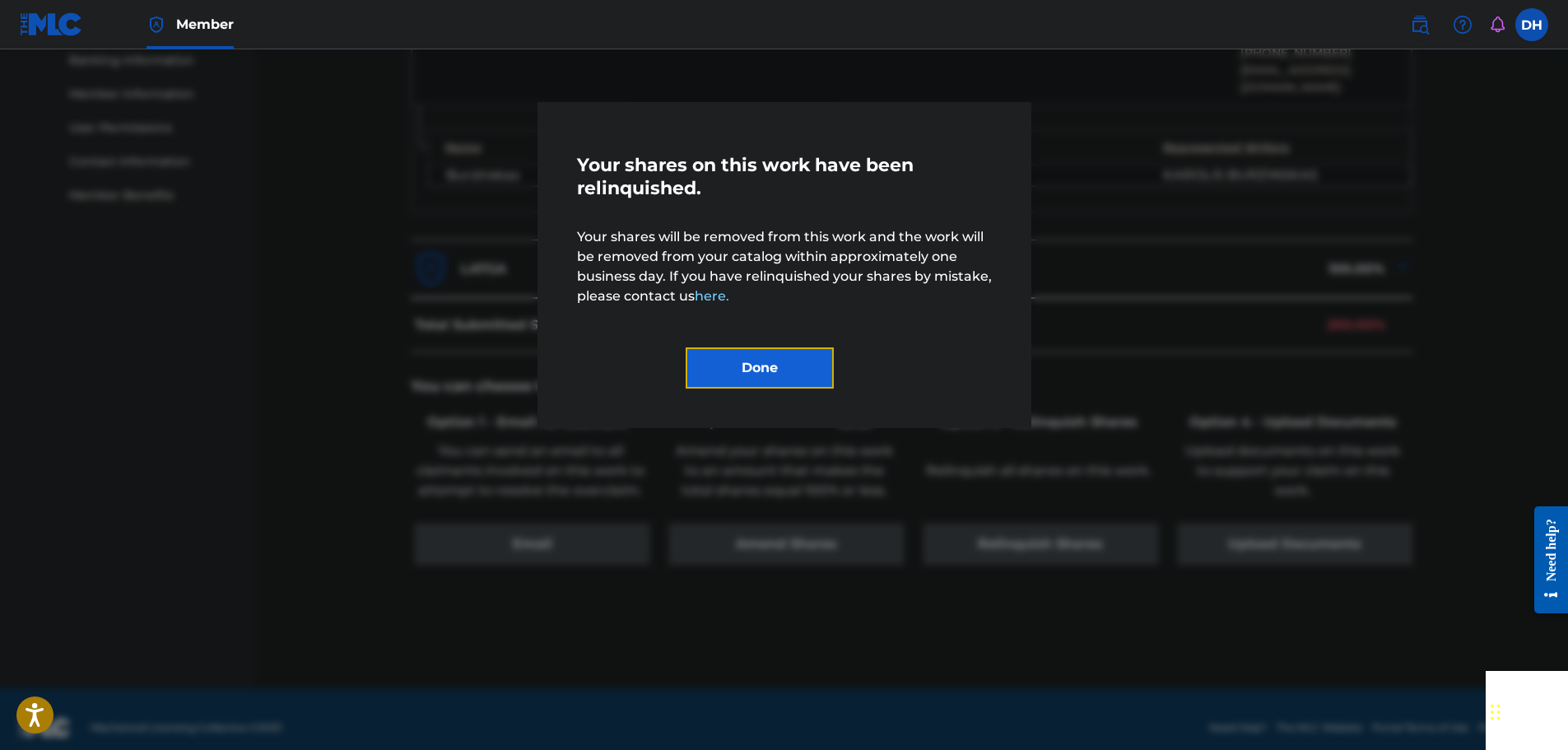
click at [781, 355] on button "Done" at bounding box center [759, 368] width 148 height 41
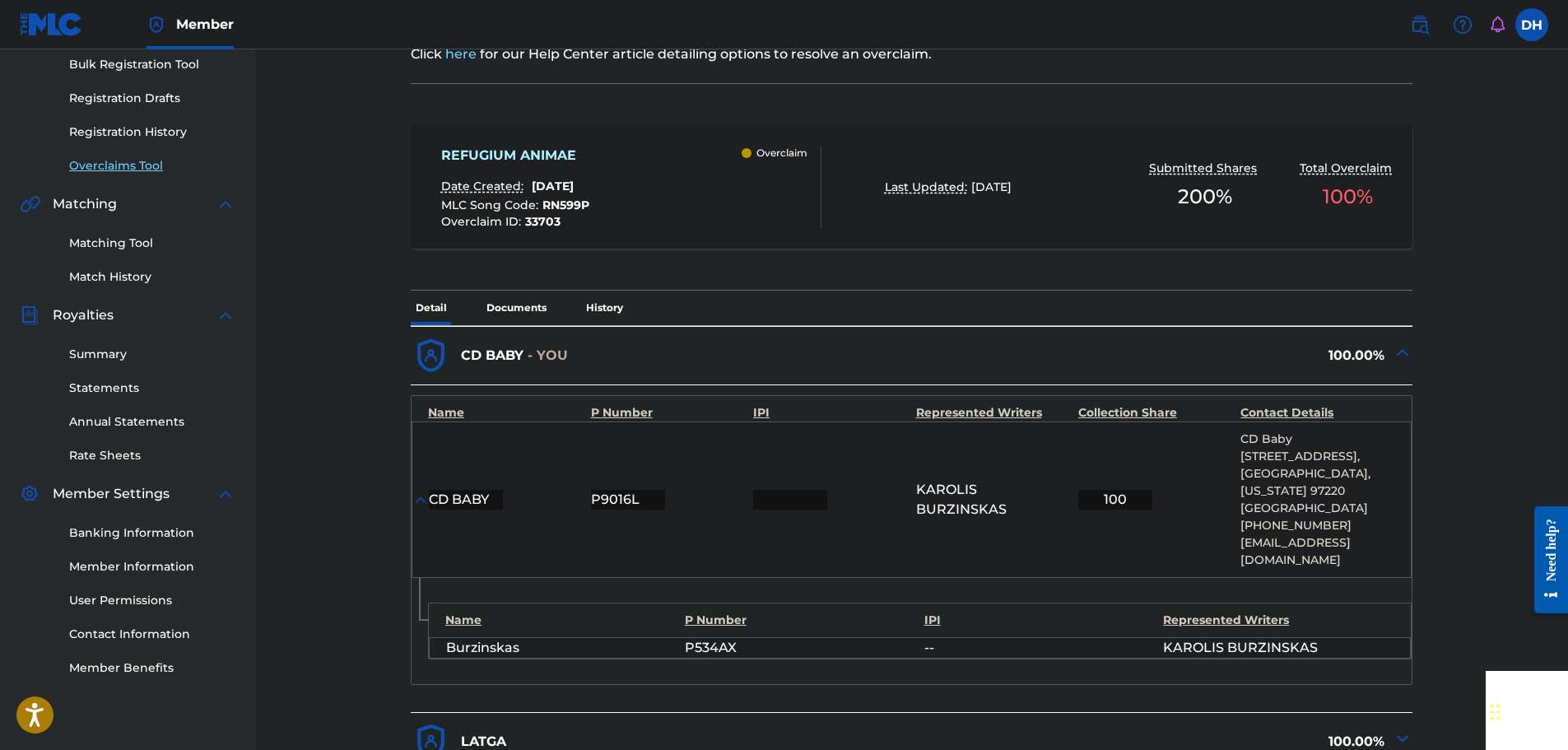
scroll to position [224, 0]
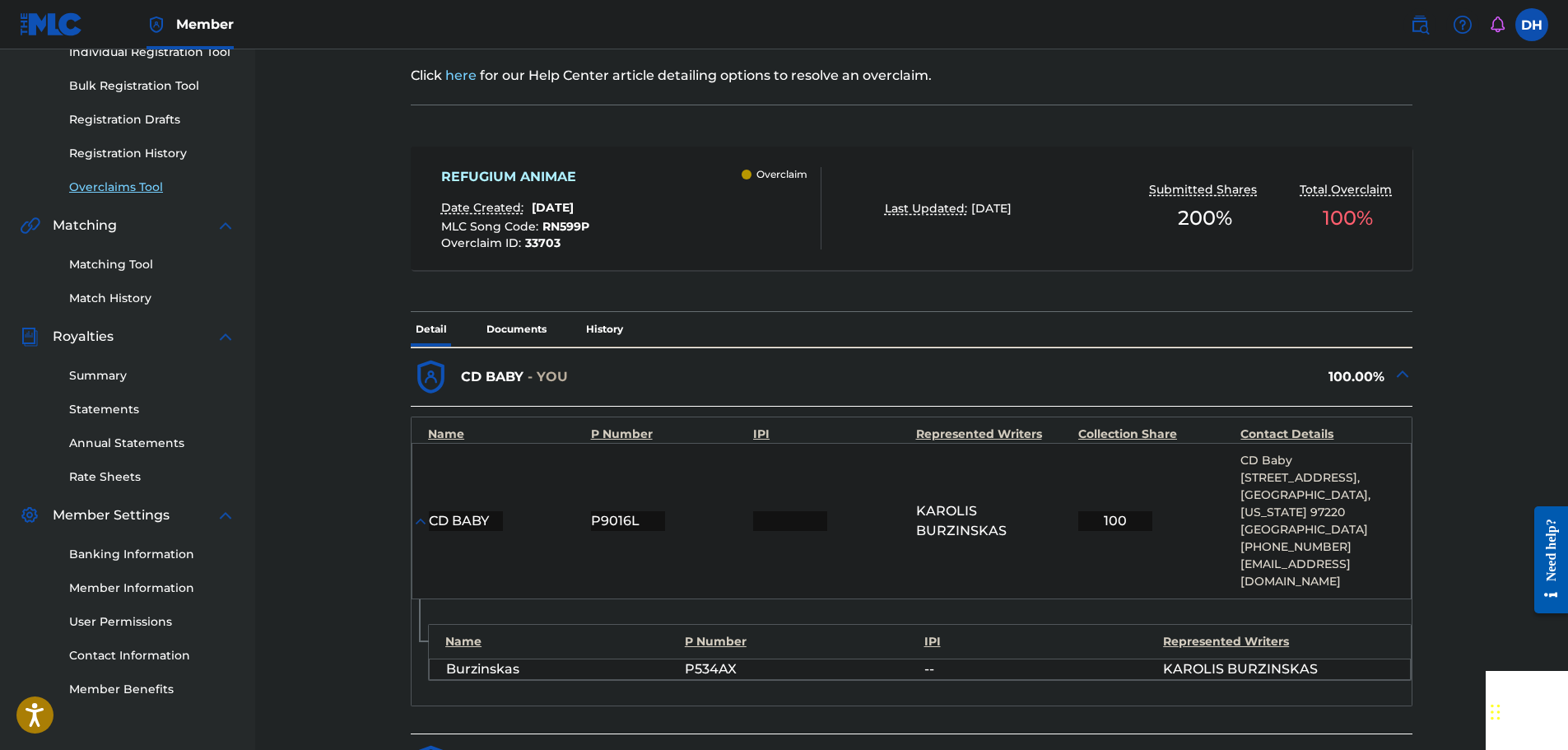
click at [142, 194] on link "Overclaims Tool" at bounding box center [152, 187] width 166 height 17
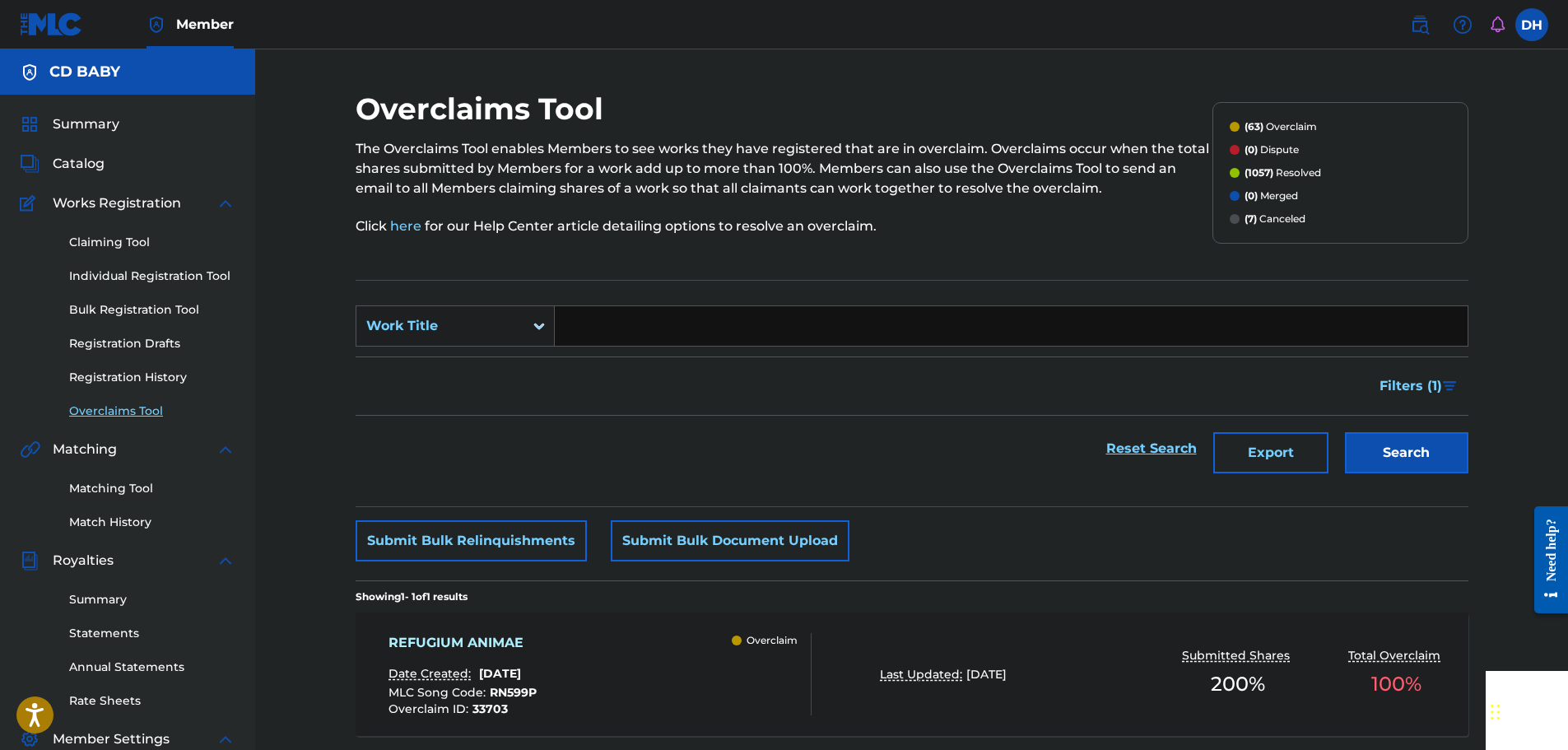
click at [595, 336] on input "Search Form" at bounding box center [1011, 326] width 913 height 39
paste input "VALLIS APERTA"
type input "VALLIS APERTA"
click at [1374, 461] on button "Search" at bounding box center [1406, 452] width 123 height 41
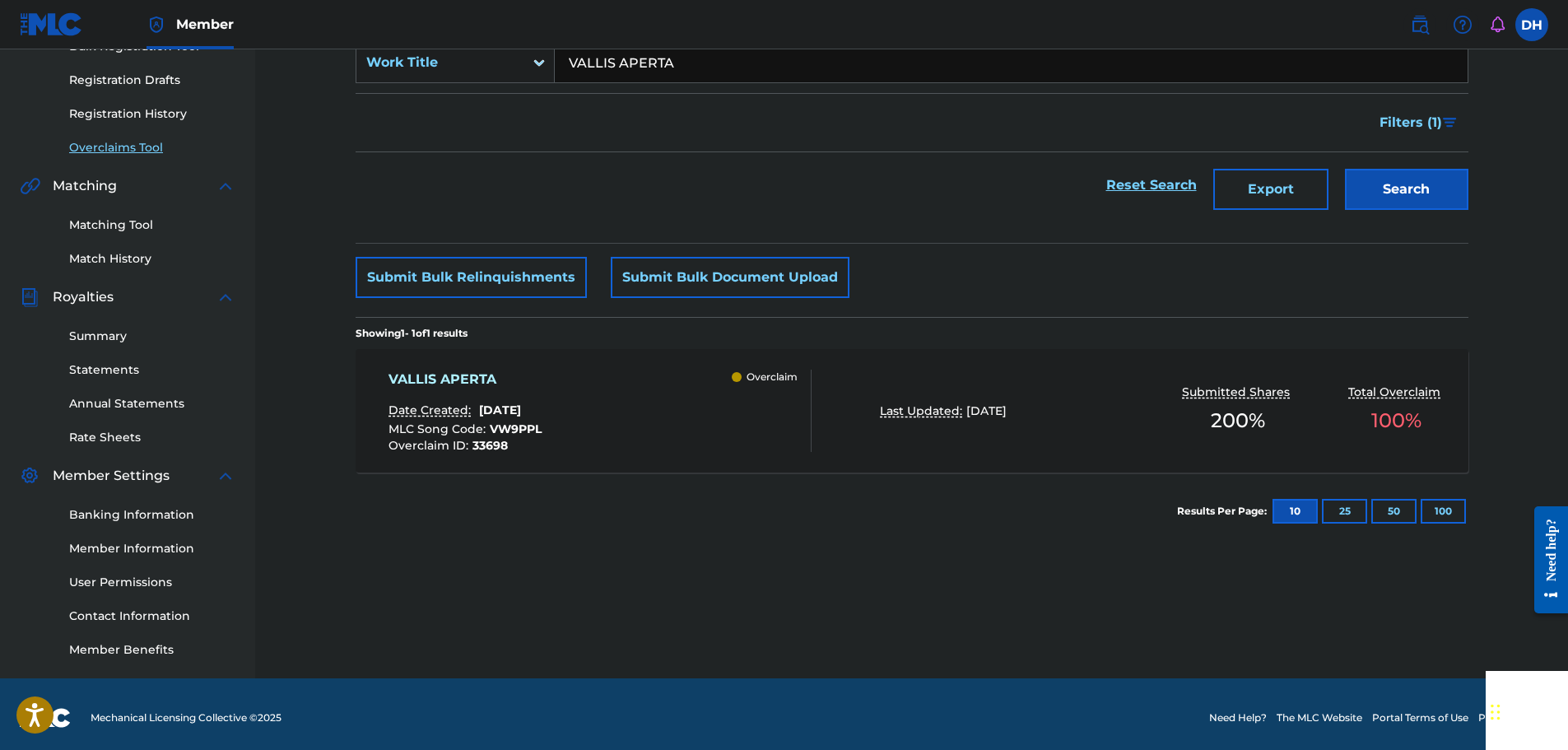
scroll to position [271, 0]
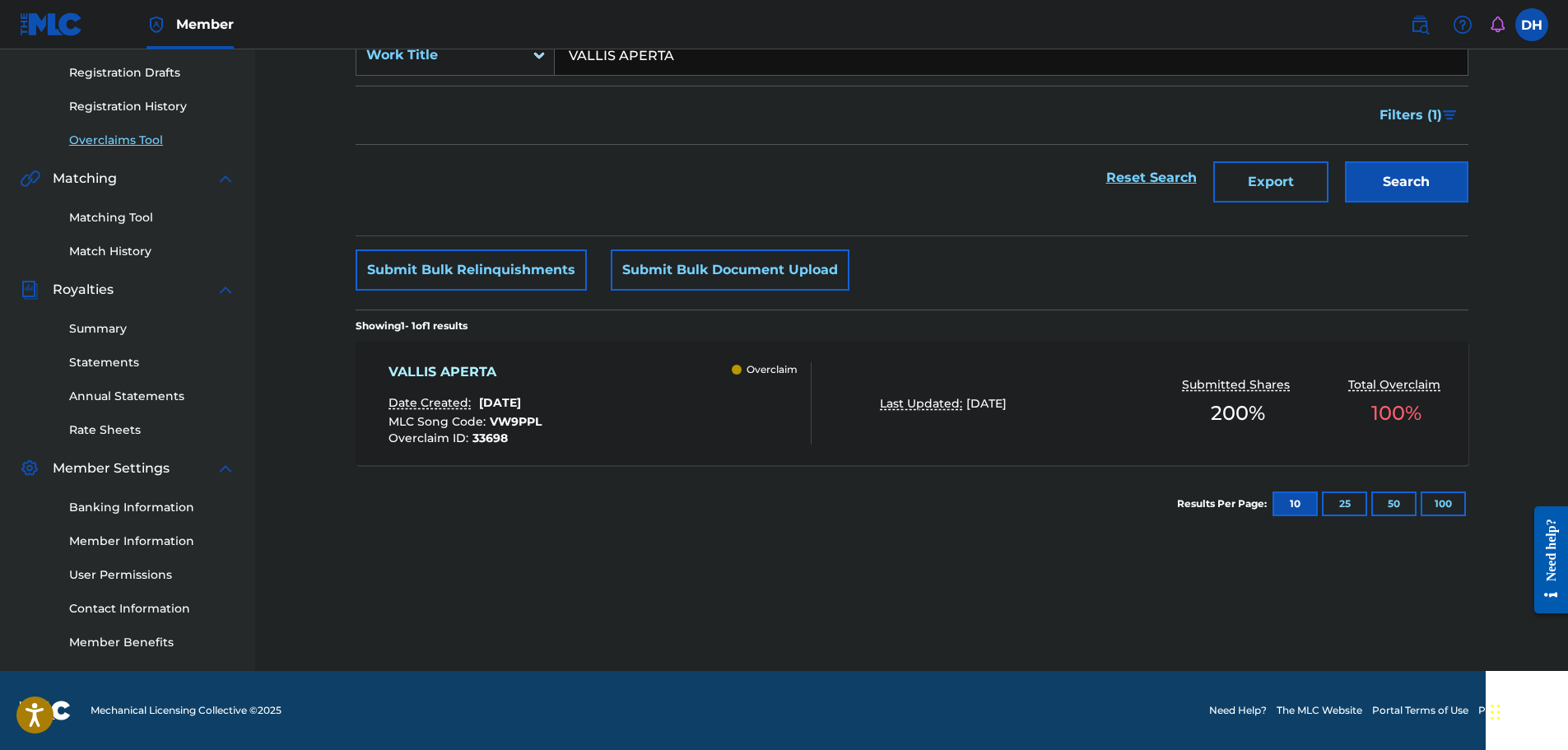
click at [634, 414] on div "VALLIS APERTA Date Created: [DATE] MLC Song Code : VW9PPL Overclaim ID : 33698 …" at bounding box center [599, 404] width 423 height 82
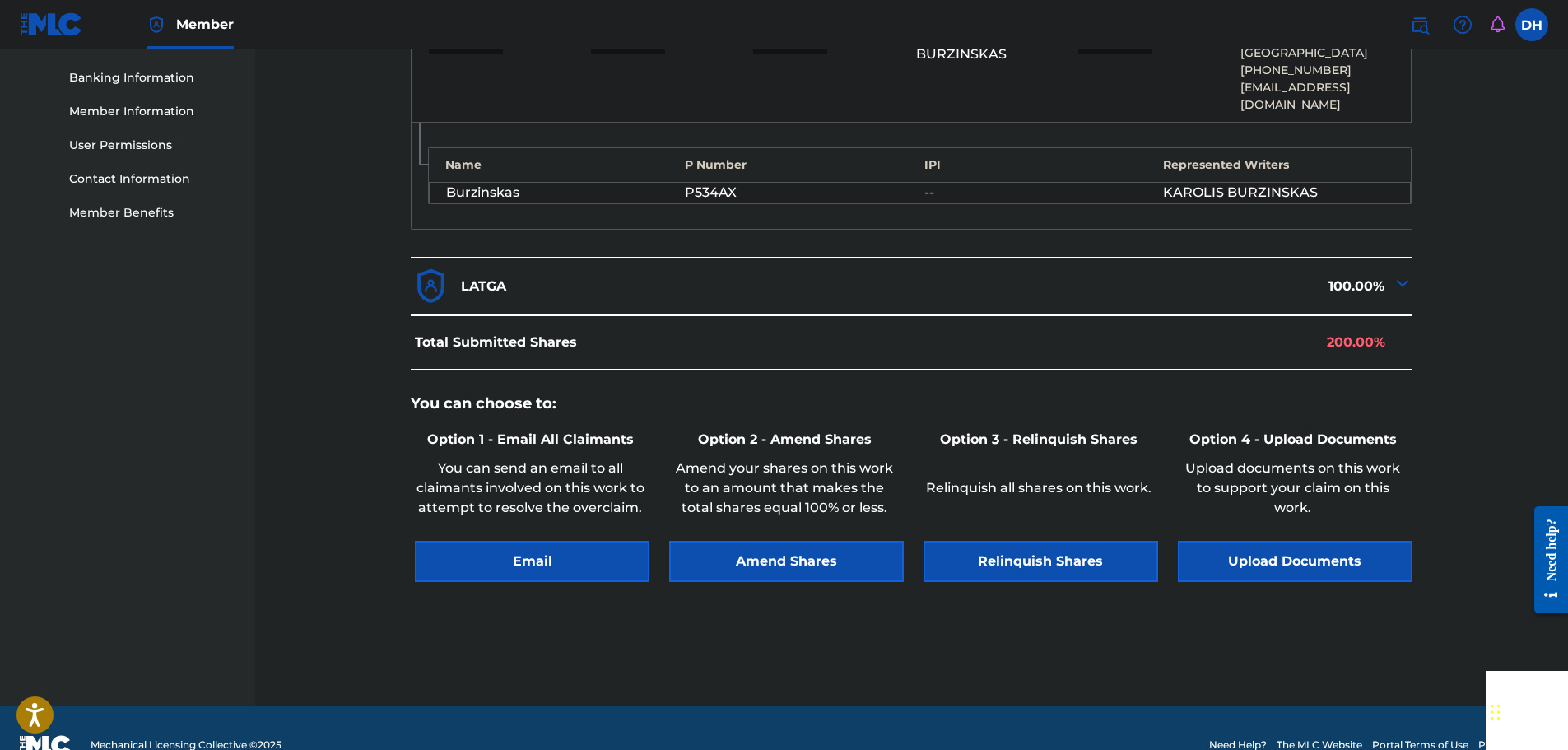
scroll to position [718, 0]
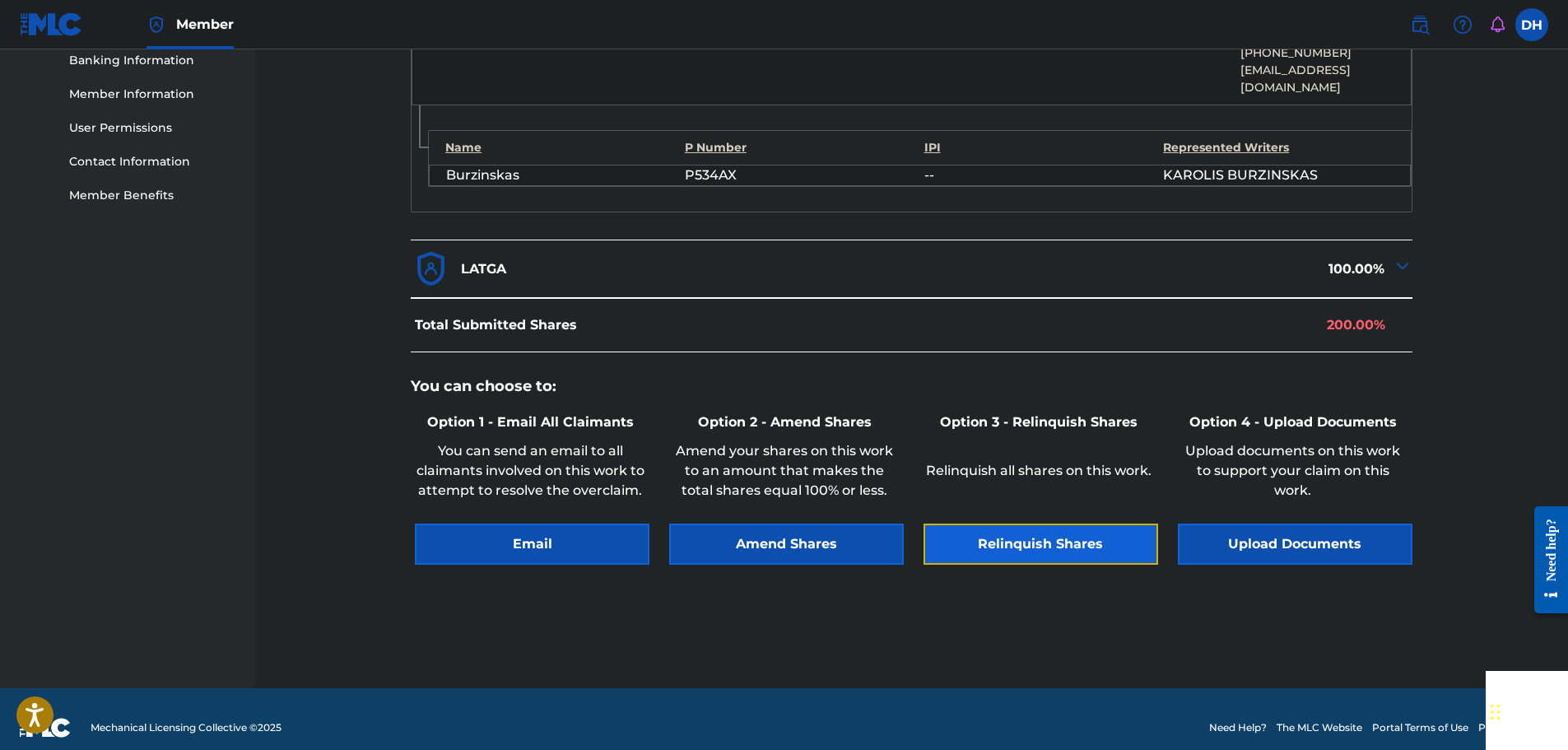
click at [1011, 538] on button "Relinquish Shares" at bounding box center [1040, 544] width 234 height 41
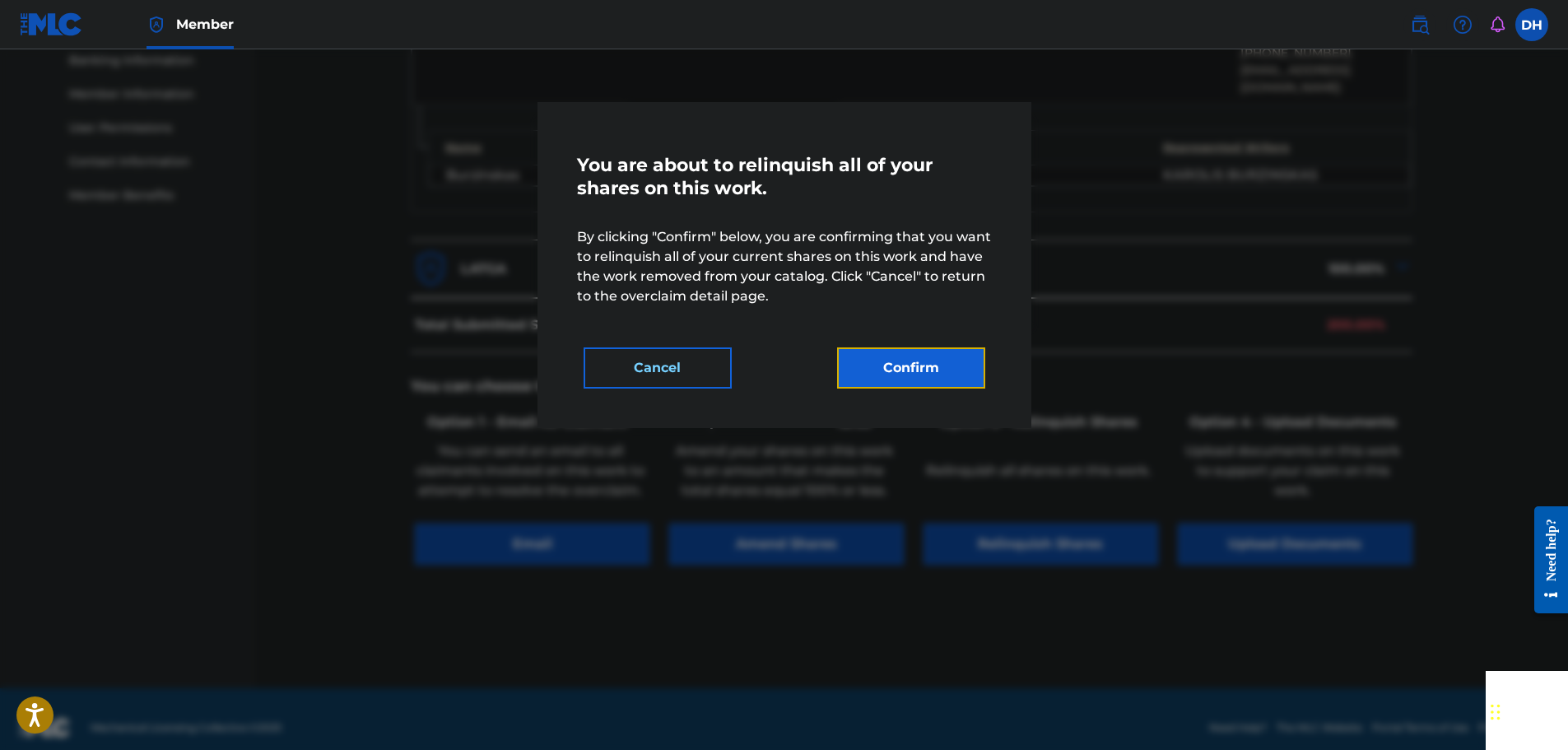
click at [946, 380] on button "Confirm" at bounding box center [911, 368] width 148 height 41
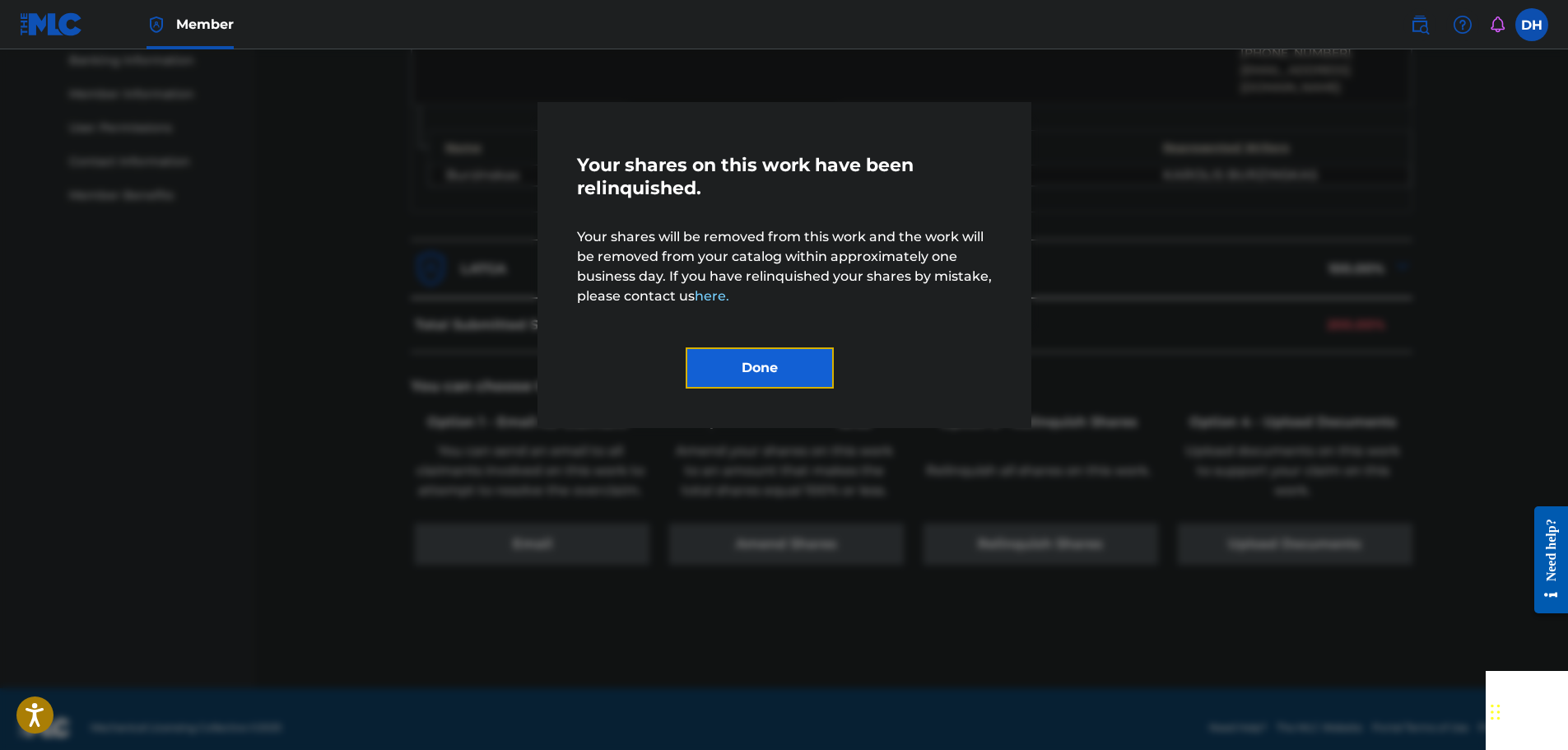
click at [793, 375] on button "Done" at bounding box center [759, 368] width 148 height 41
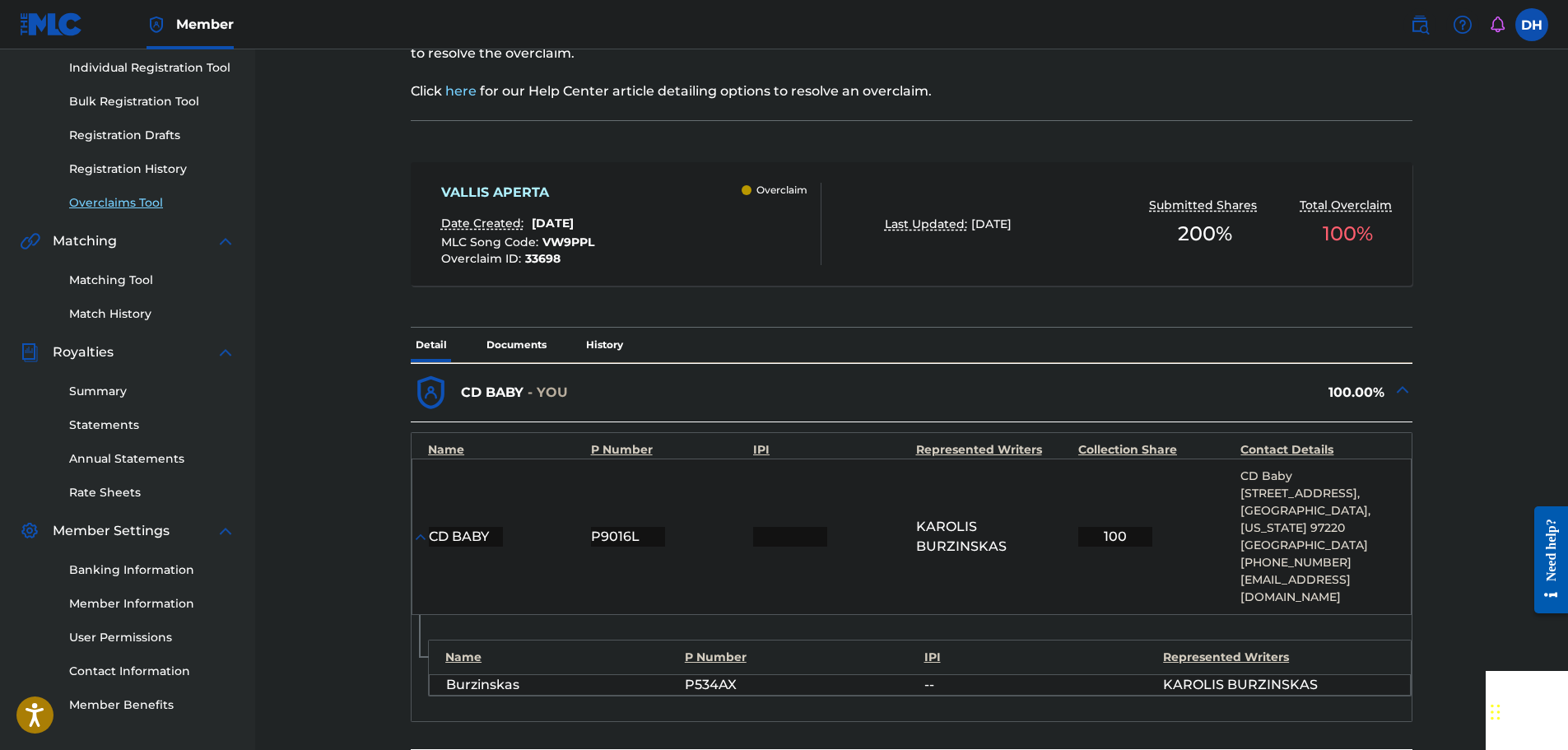
scroll to position [59, 0]
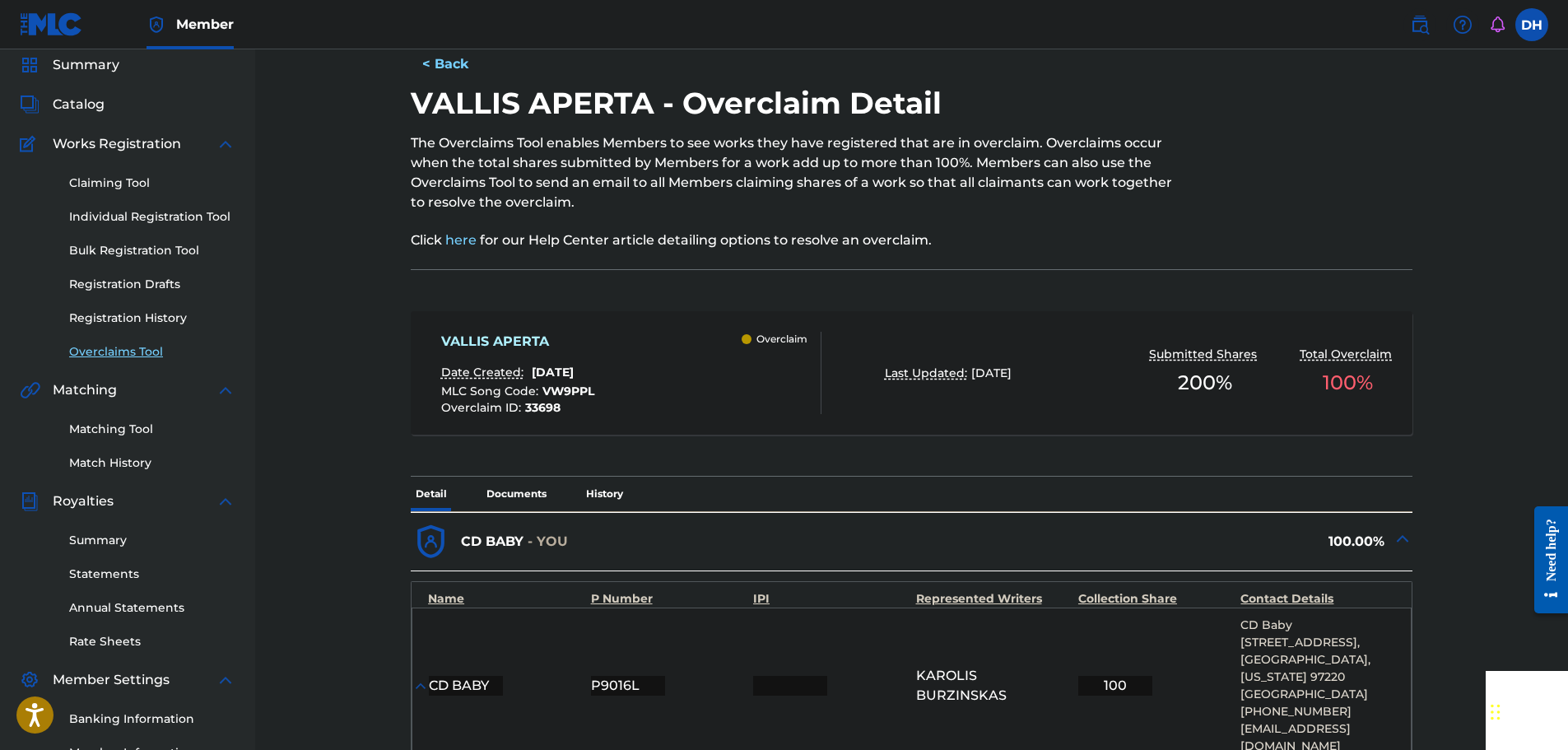
click at [120, 349] on link "Overclaims Tool" at bounding box center [152, 351] width 166 height 17
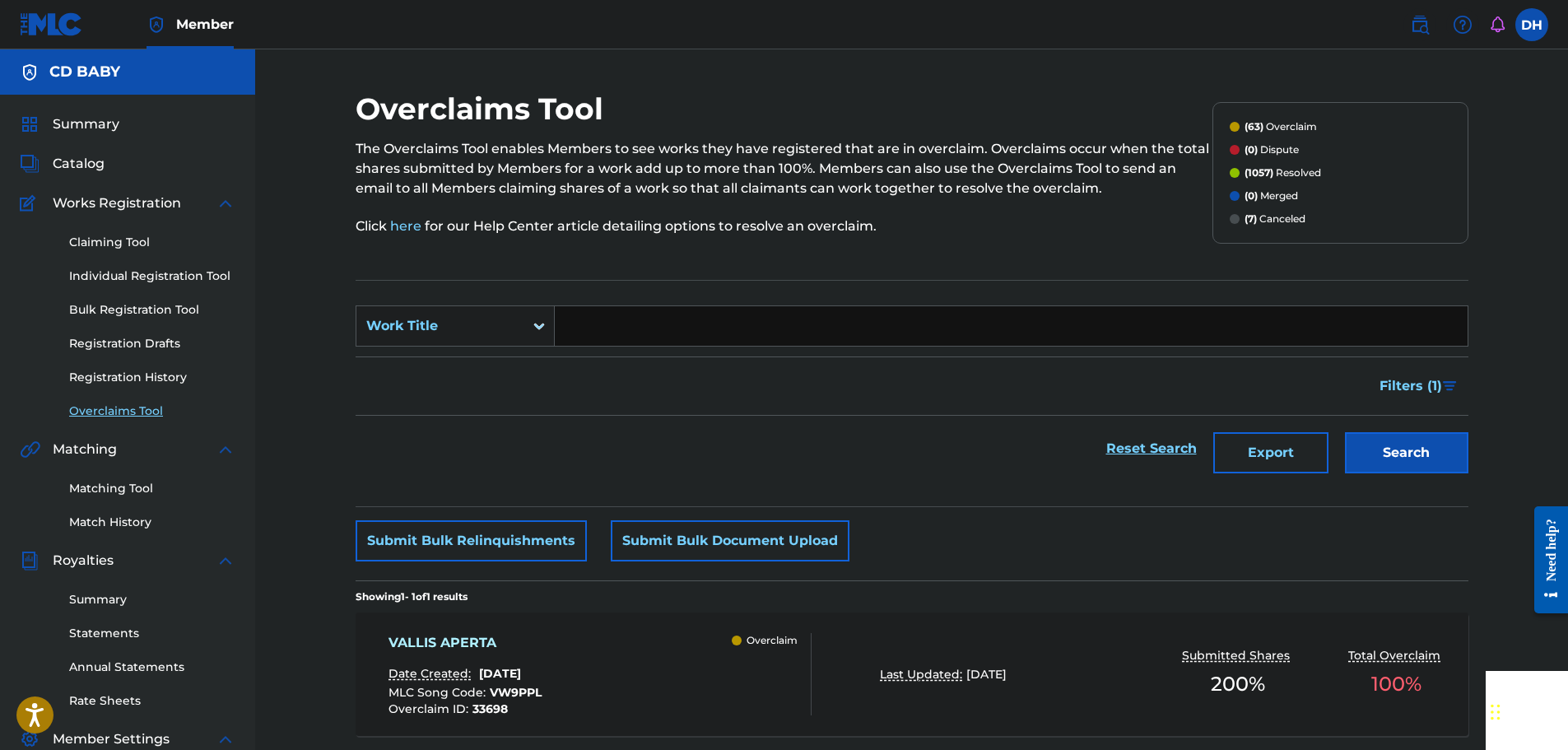
click at [702, 338] on input "Search Form" at bounding box center [1011, 326] width 913 height 39
paste input "PONS AD RIVUM"
type input "PONS AD RIVUM"
click at [1400, 473] on button "Search" at bounding box center [1406, 452] width 123 height 41
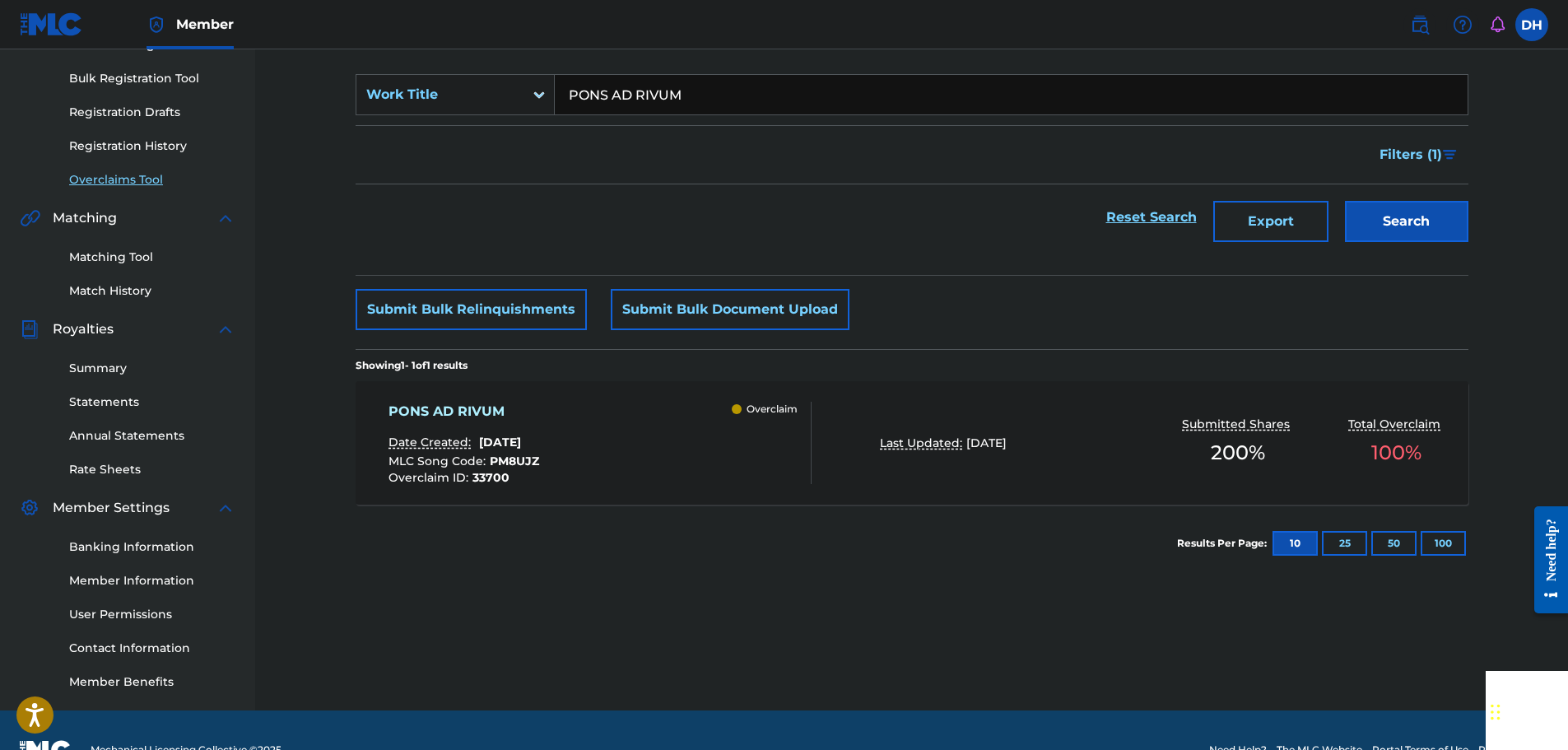
scroll to position [247, 0]
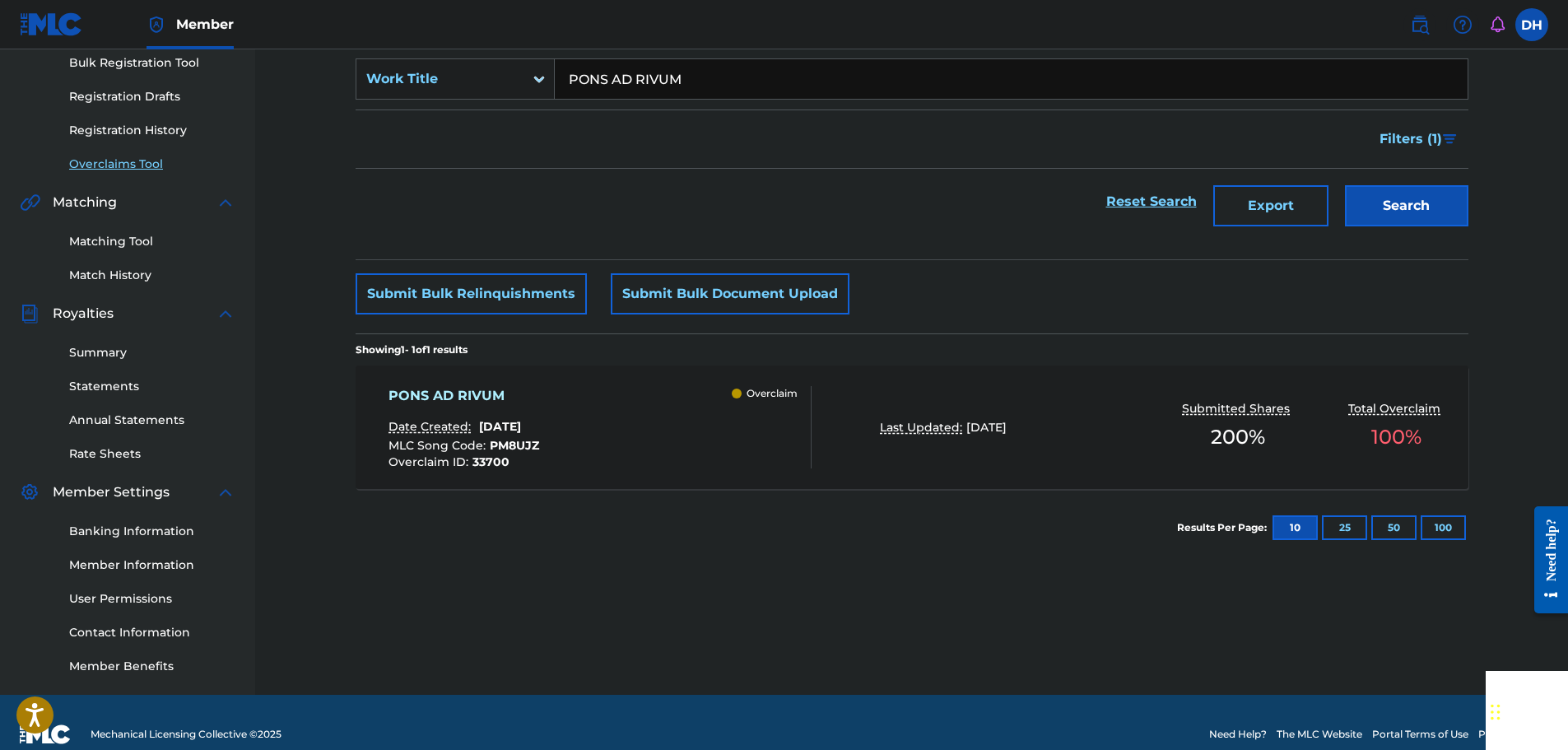
click at [690, 397] on div "PONS AD RIVUM Date Created: [DATE] MLC Song Code : PM8UJZ Overclaim ID : 33700 …" at bounding box center [599, 427] width 423 height 82
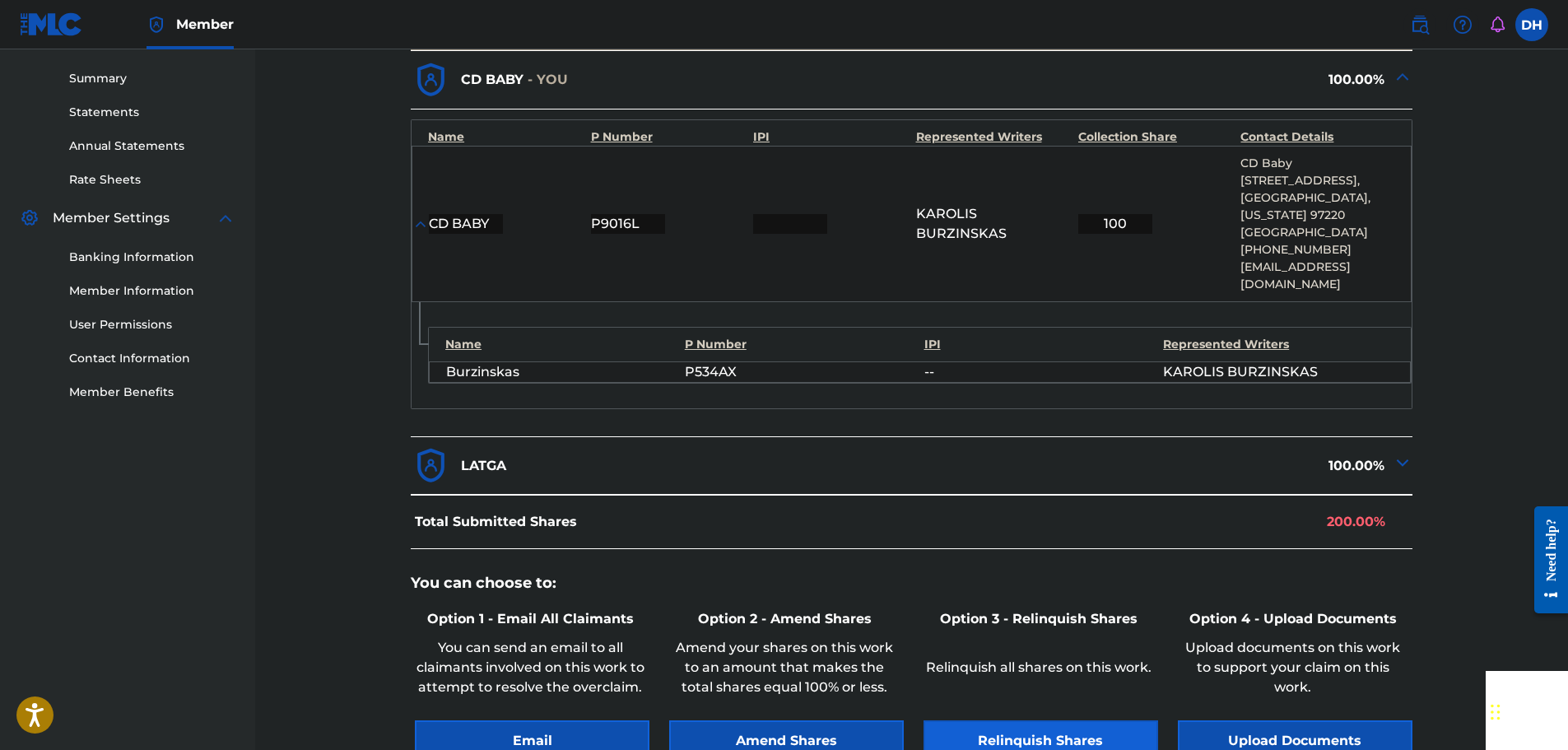
scroll to position [718, 0]
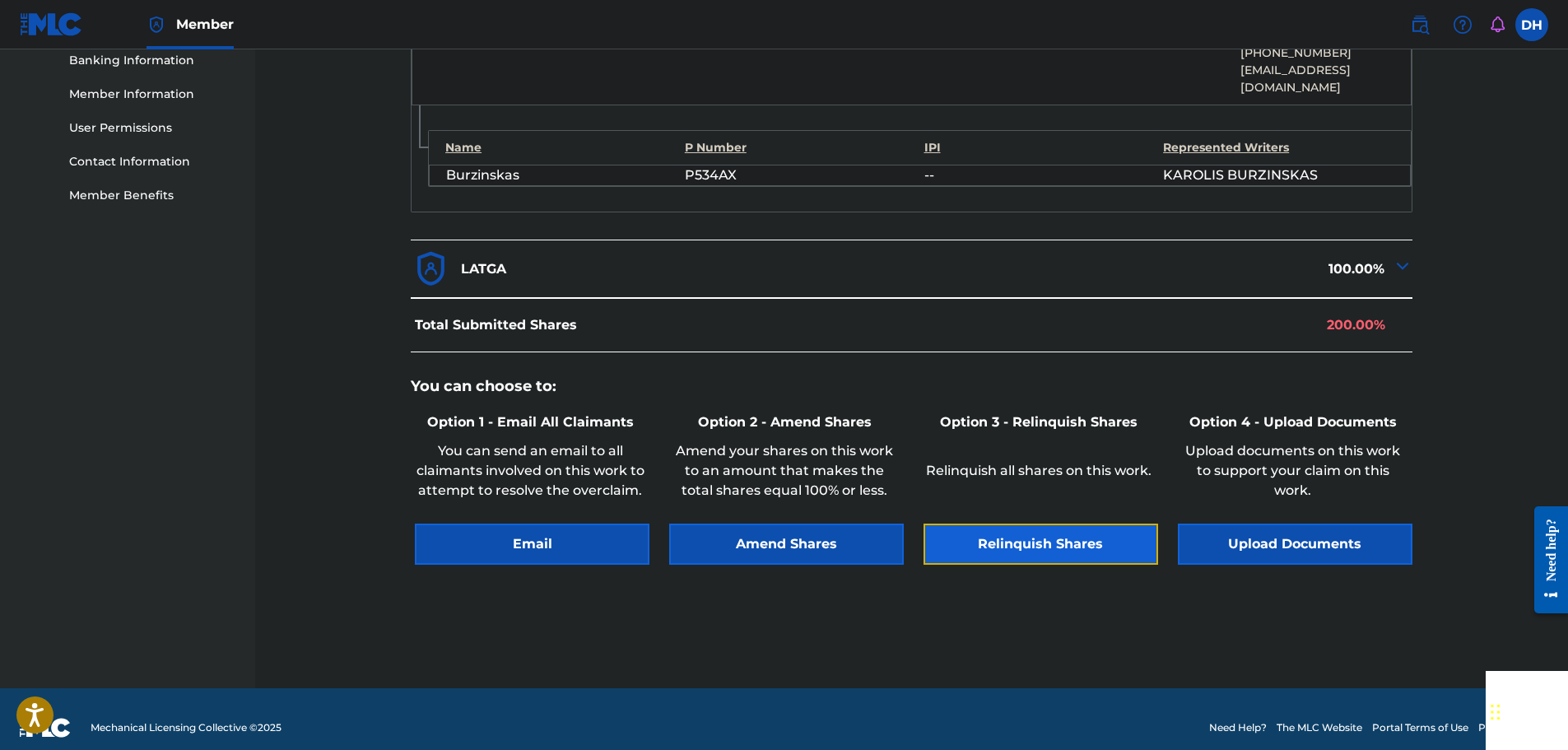
click at [1028, 523] on button "Relinquish Shares" at bounding box center [1040, 544] width 234 height 41
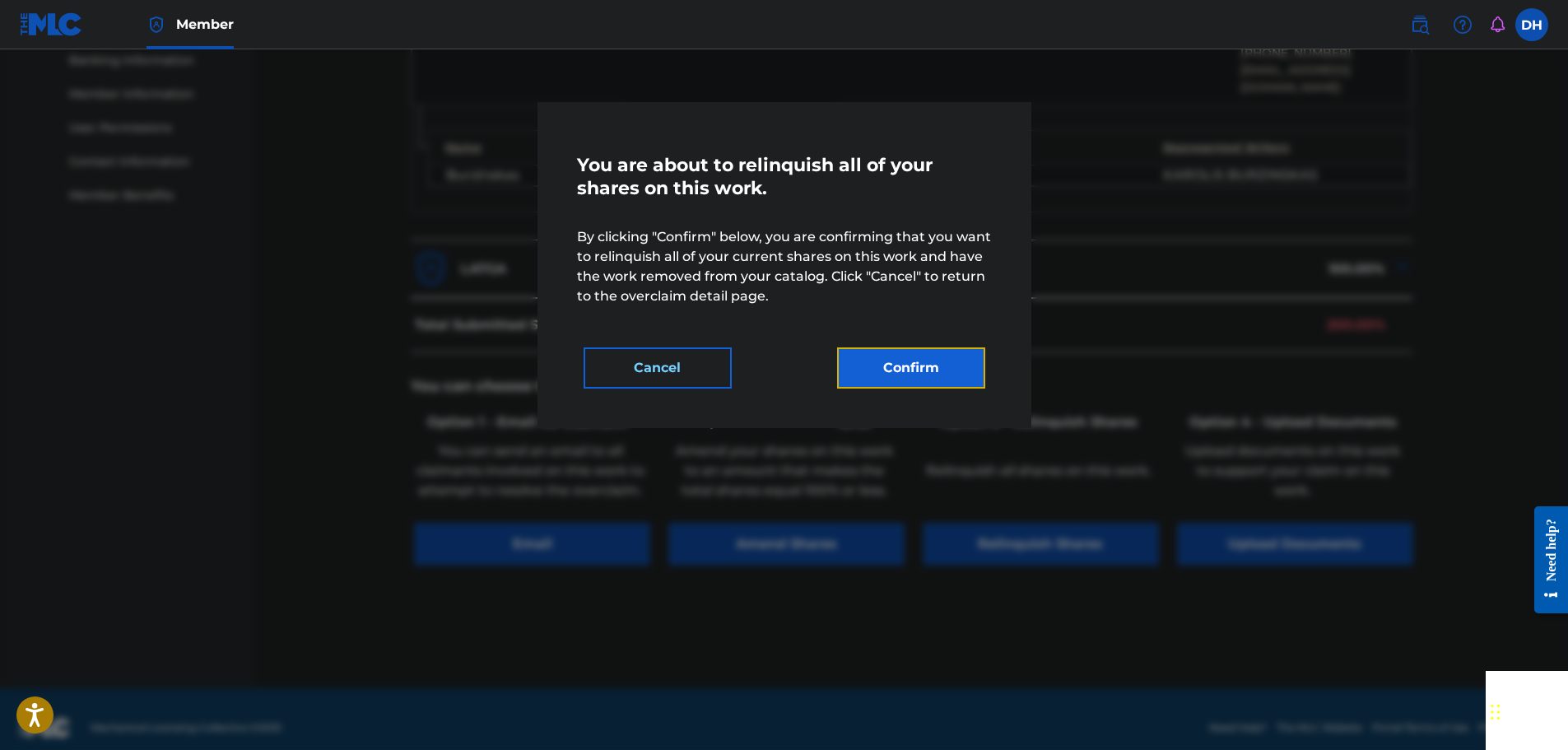
click at [926, 375] on button "Confirm" at bounding box center [911, 368] width 148 height 41
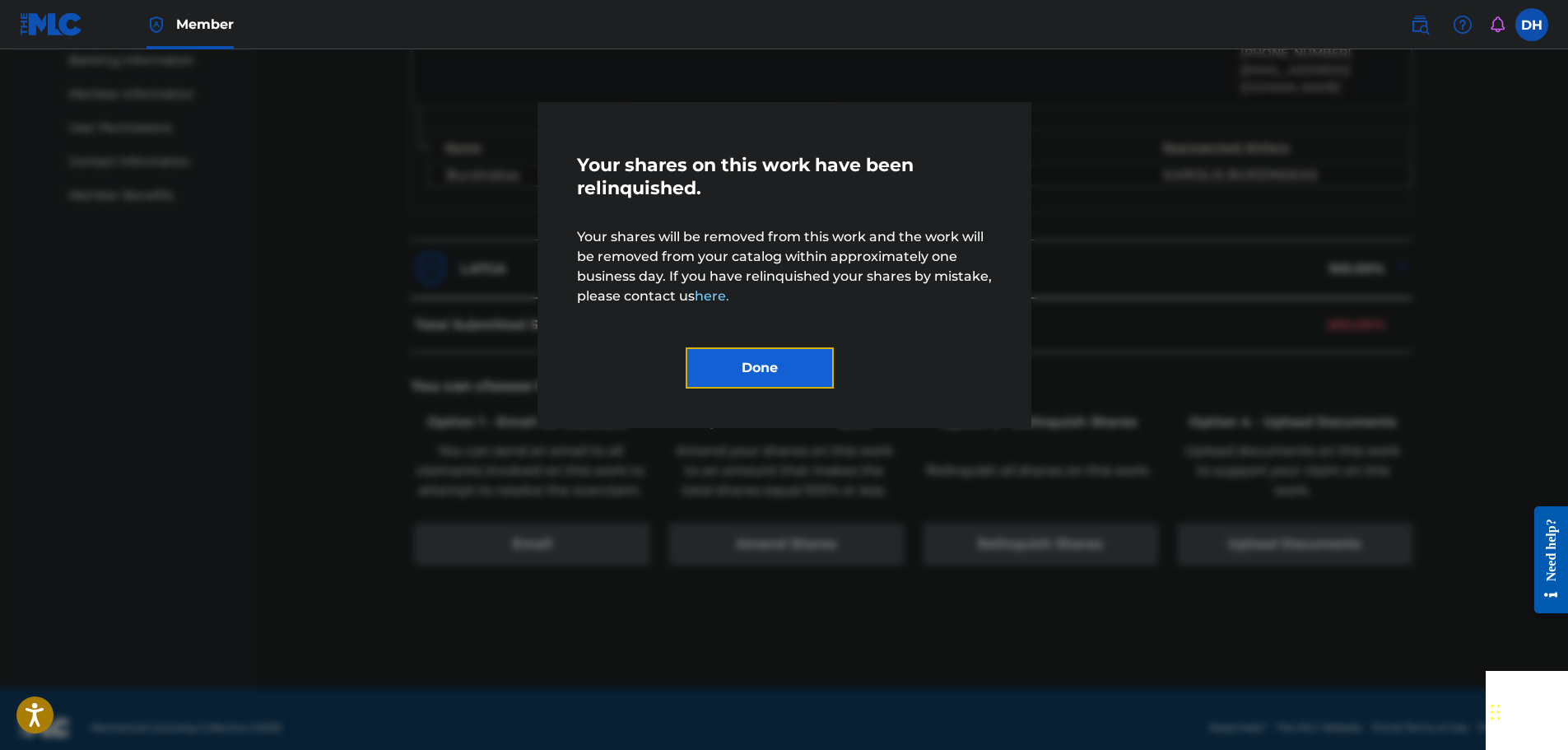
click at [786, 363] on button "Done" at bounding box center [759, 368] width 148 height 41
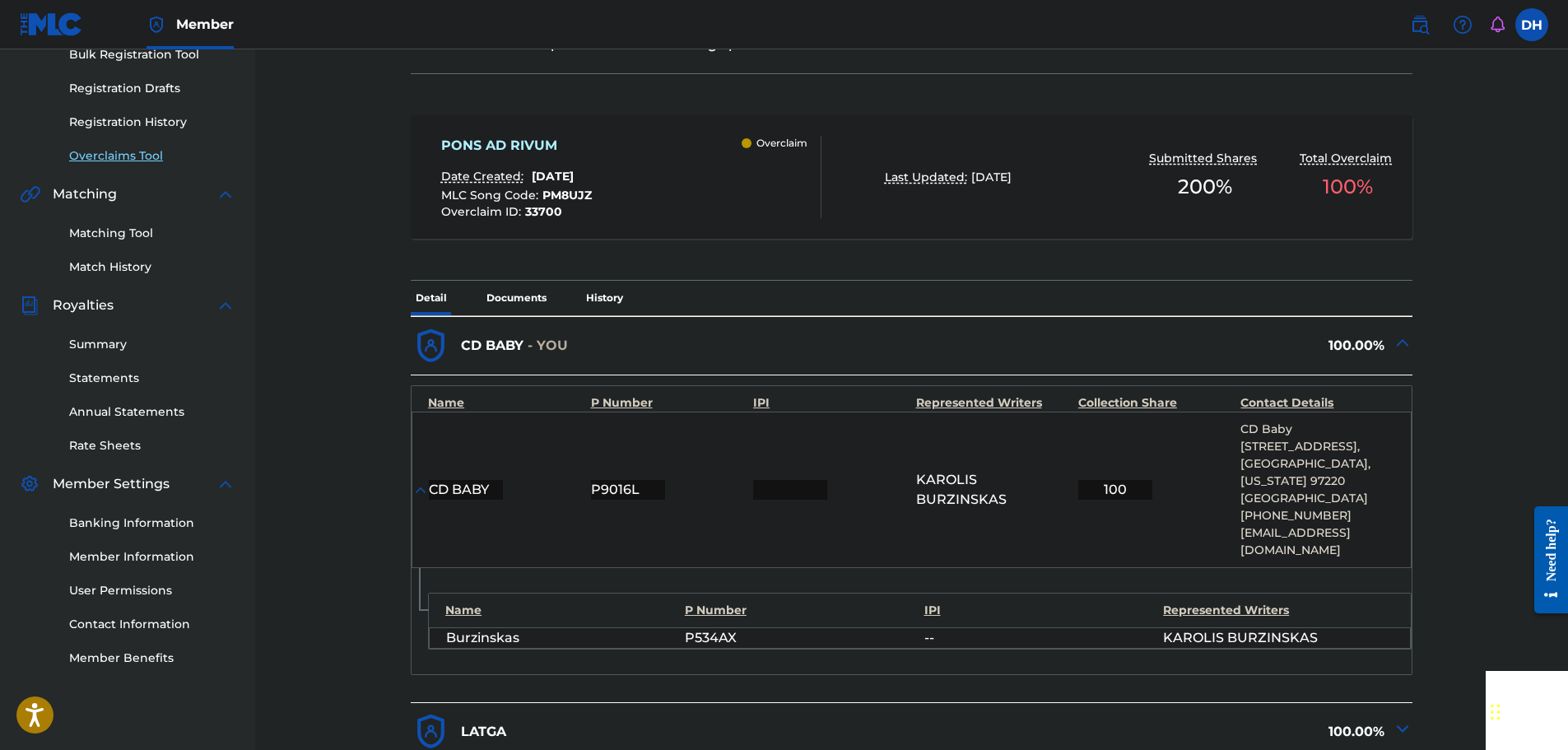
scroll to position [224, 0]
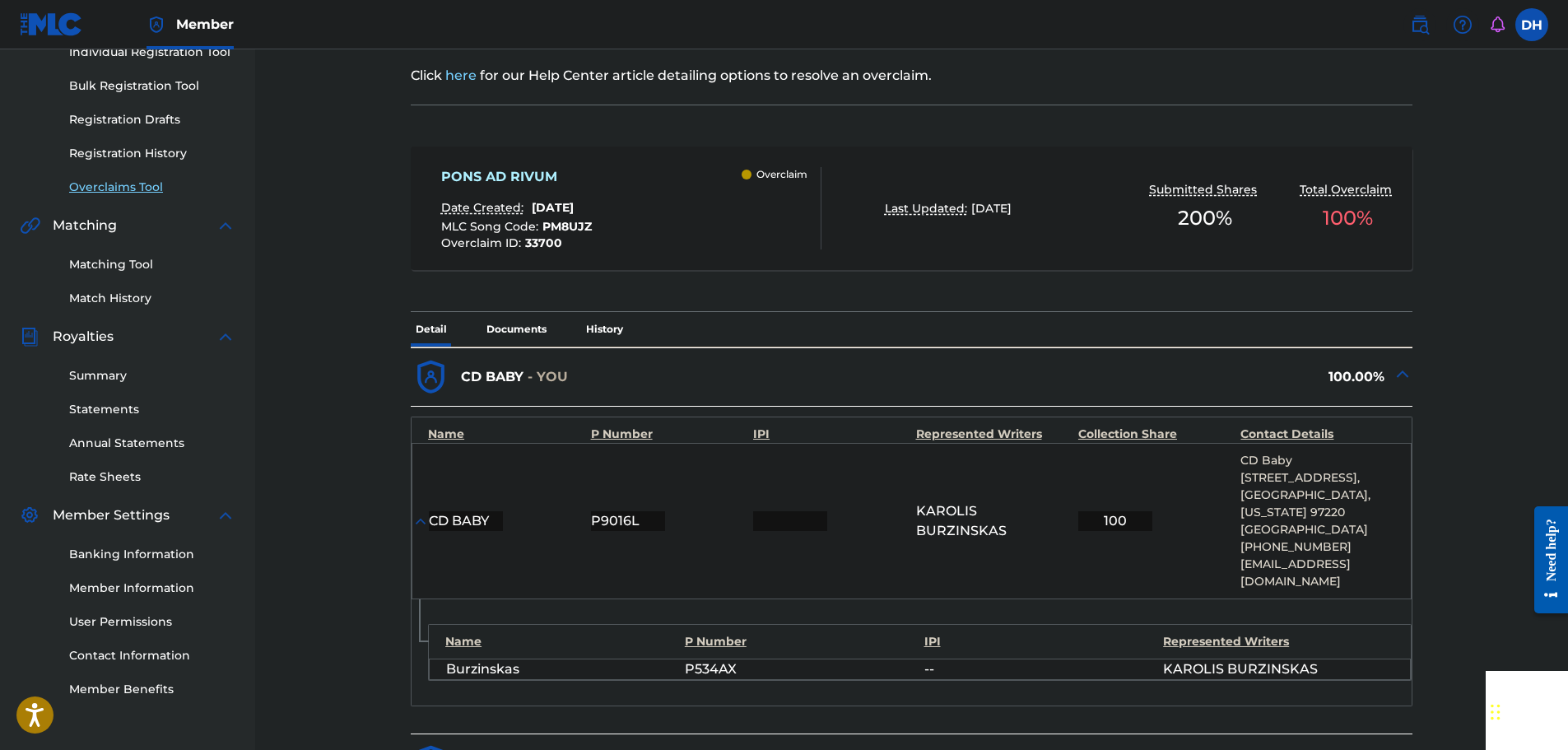
click at [132, 179] on link "Overclaims Tool" at bounding box center [152, 187] width 166 height 17
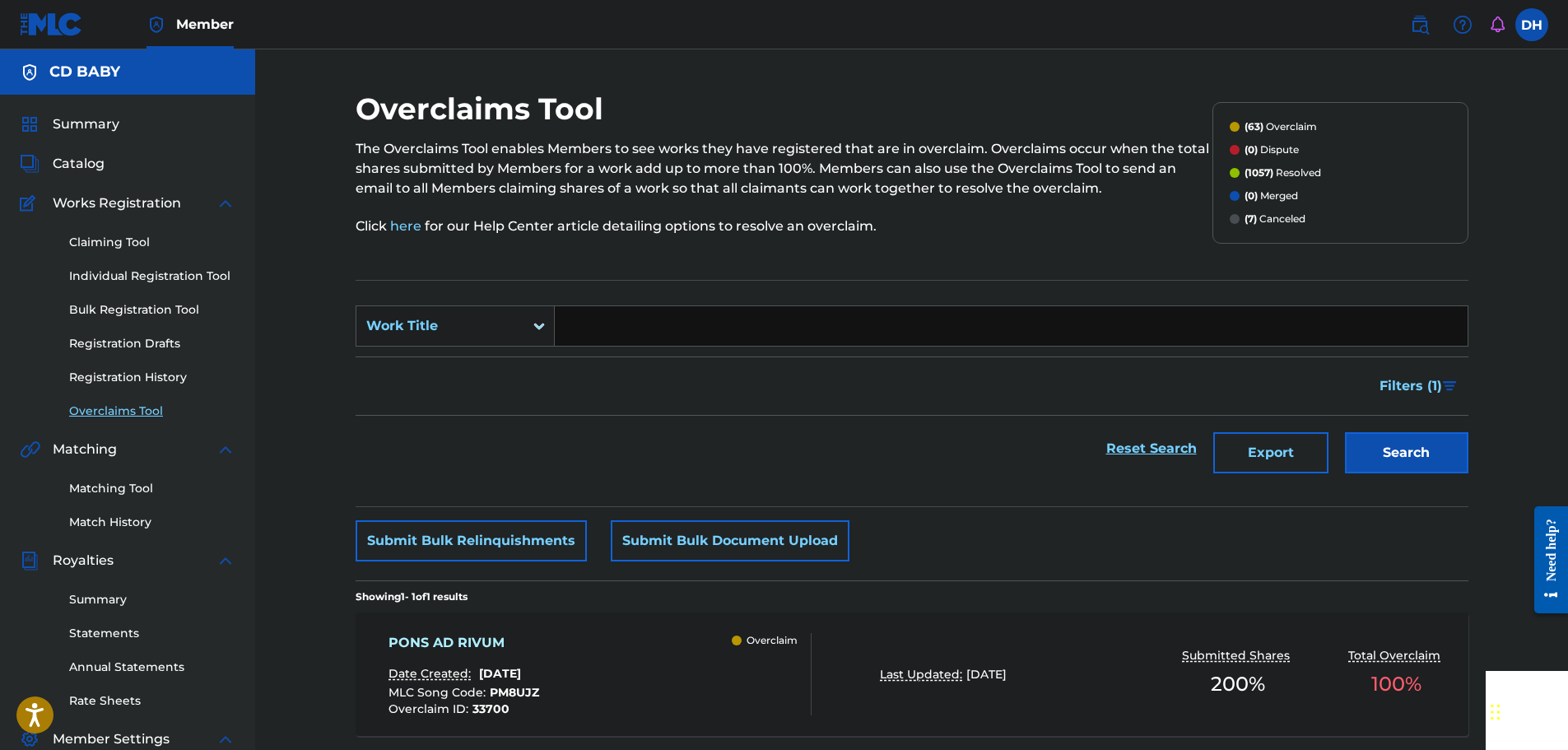
click at [583, 322] on input "Search Form" at bounding box center [1011, 326] width 913 height 39
paste input "MIRABILIA LUCIS OCCASUM"
type input "MIRABILIA LUCIS OCCASUM"
click at [1384, 455] on button "Search" at bounding box center [1406, 452] width 123 height 41
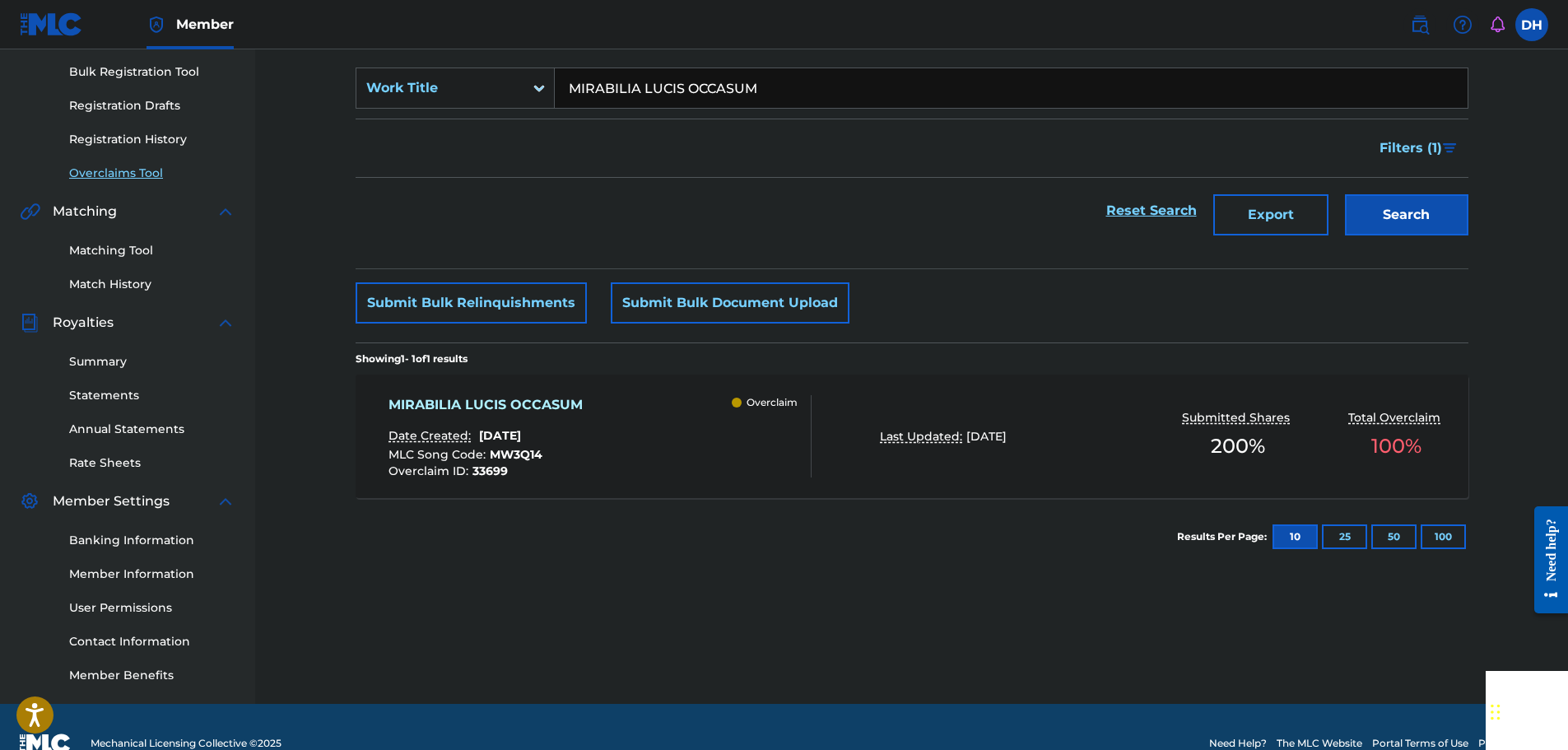
scroll to position [247, 0]
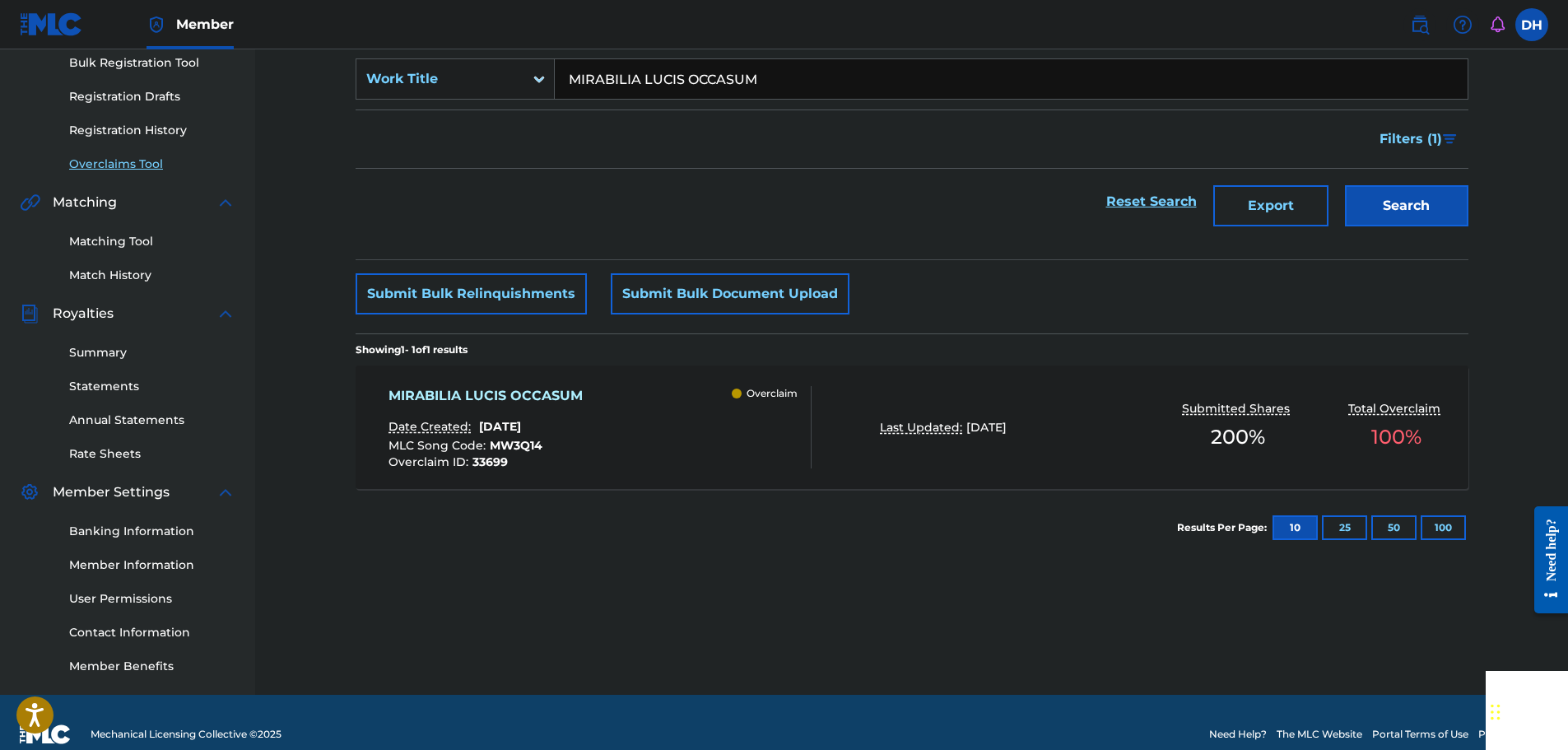
click at [713, 410] on div "MIRABILIA LUCIS OCCASUM Date Created: [DATE] MLC Song Code : MW3Q14 Overclaim I…" at bounding box center [599, 427] width 423 height 82
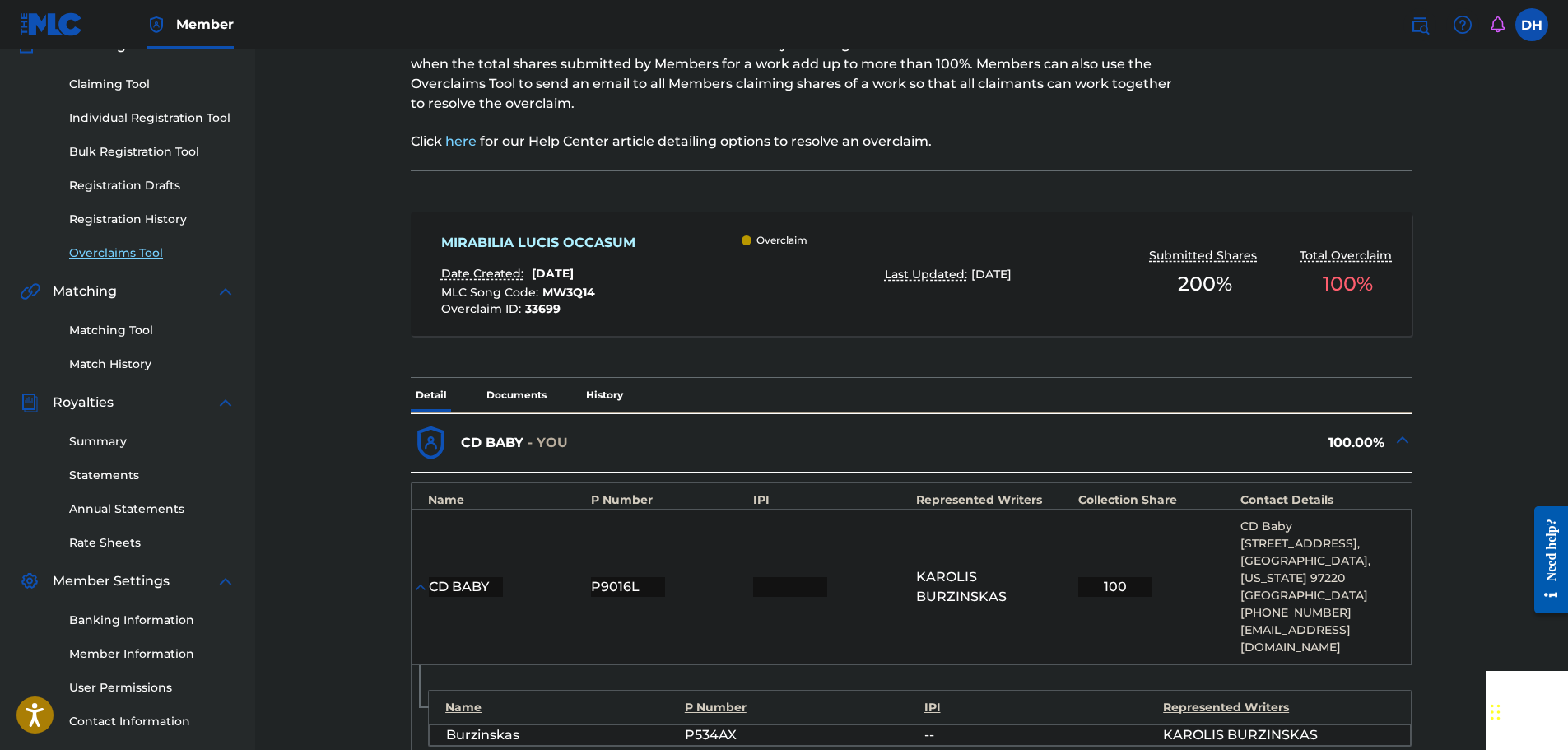
scroll to position [576, 0]
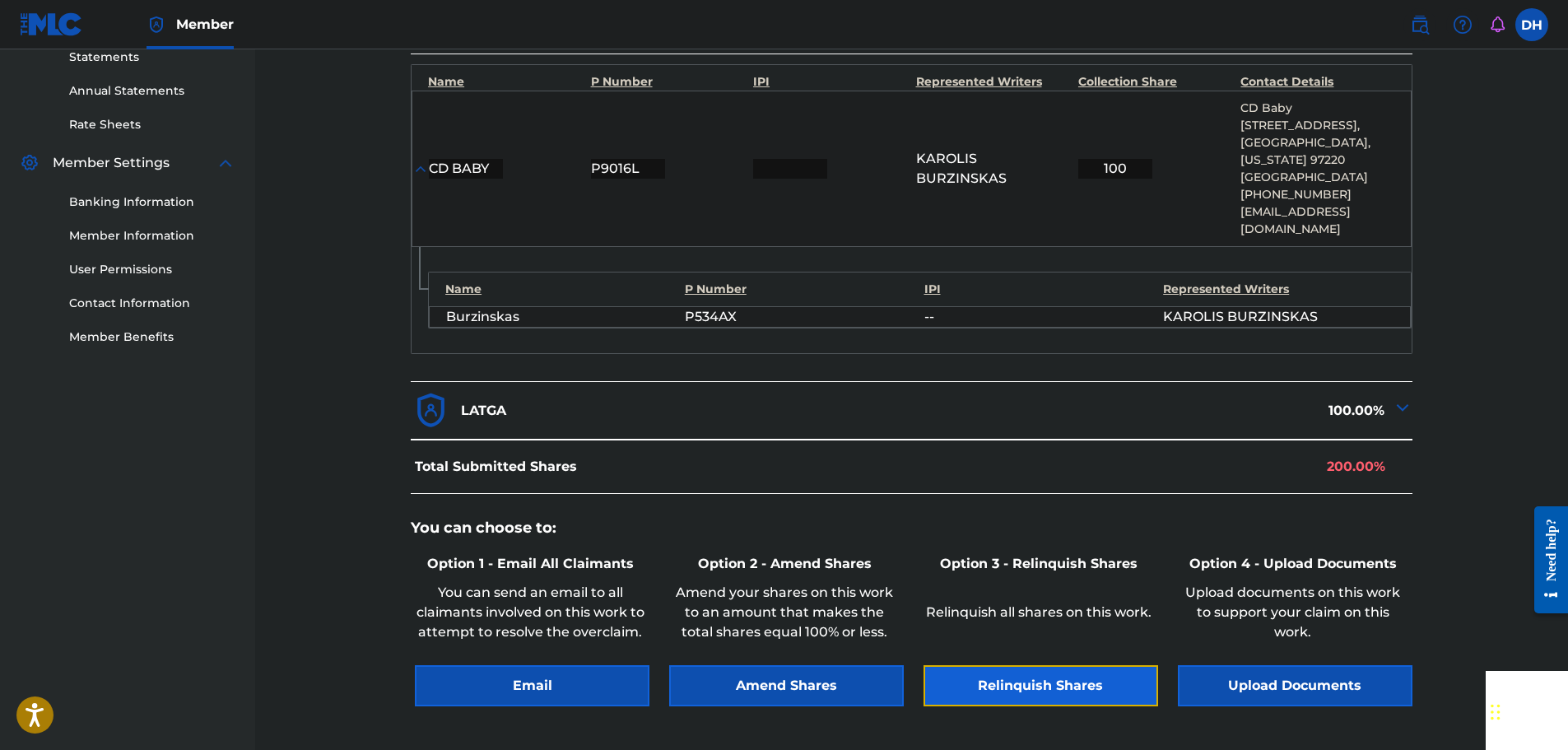
click at [1124, 672] on button "Relinquish Shares" at bounding box center [1040, 686] width 234 height 41
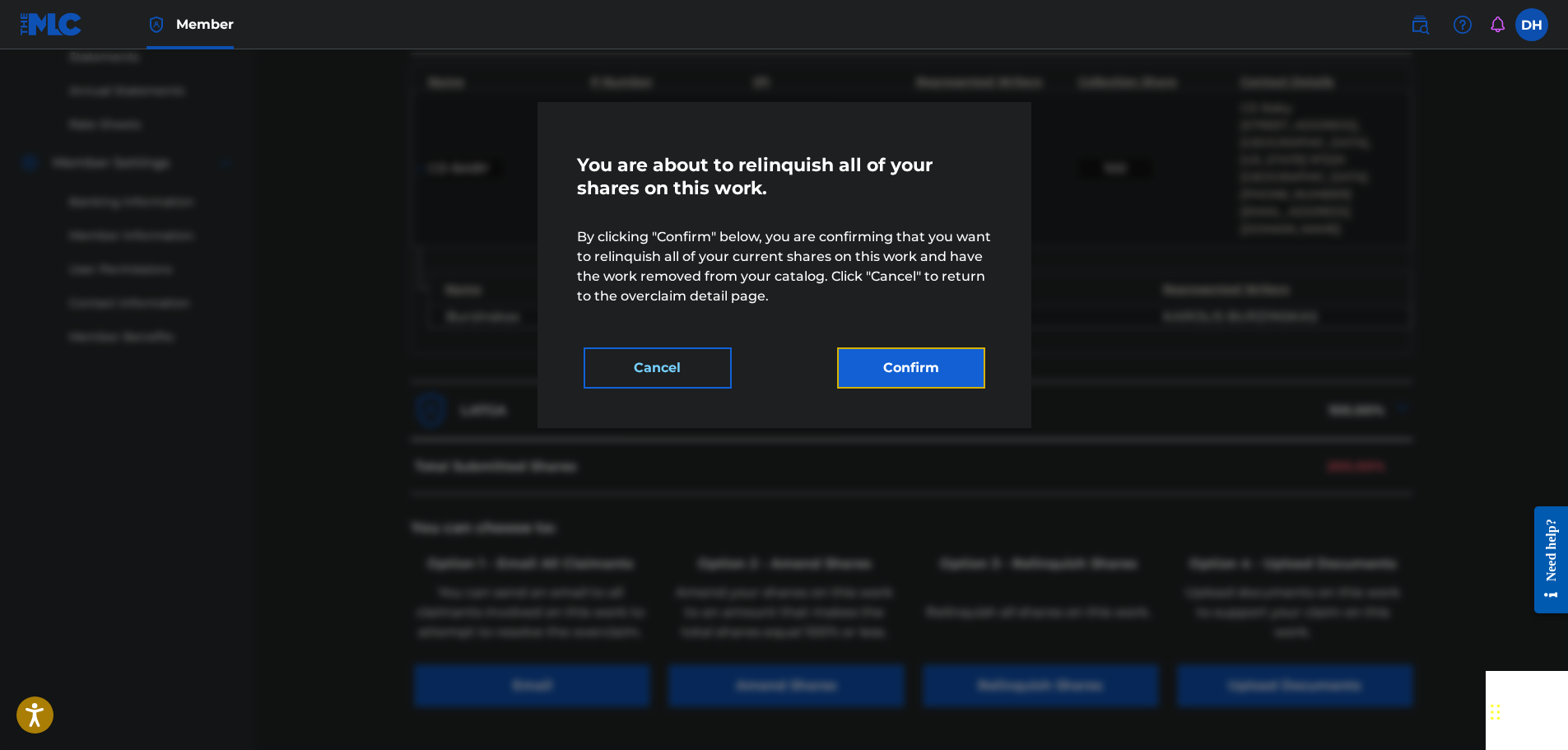
click at [922, 375] on button "Confirm" at bounding box center [911, 368] width 148 height 41
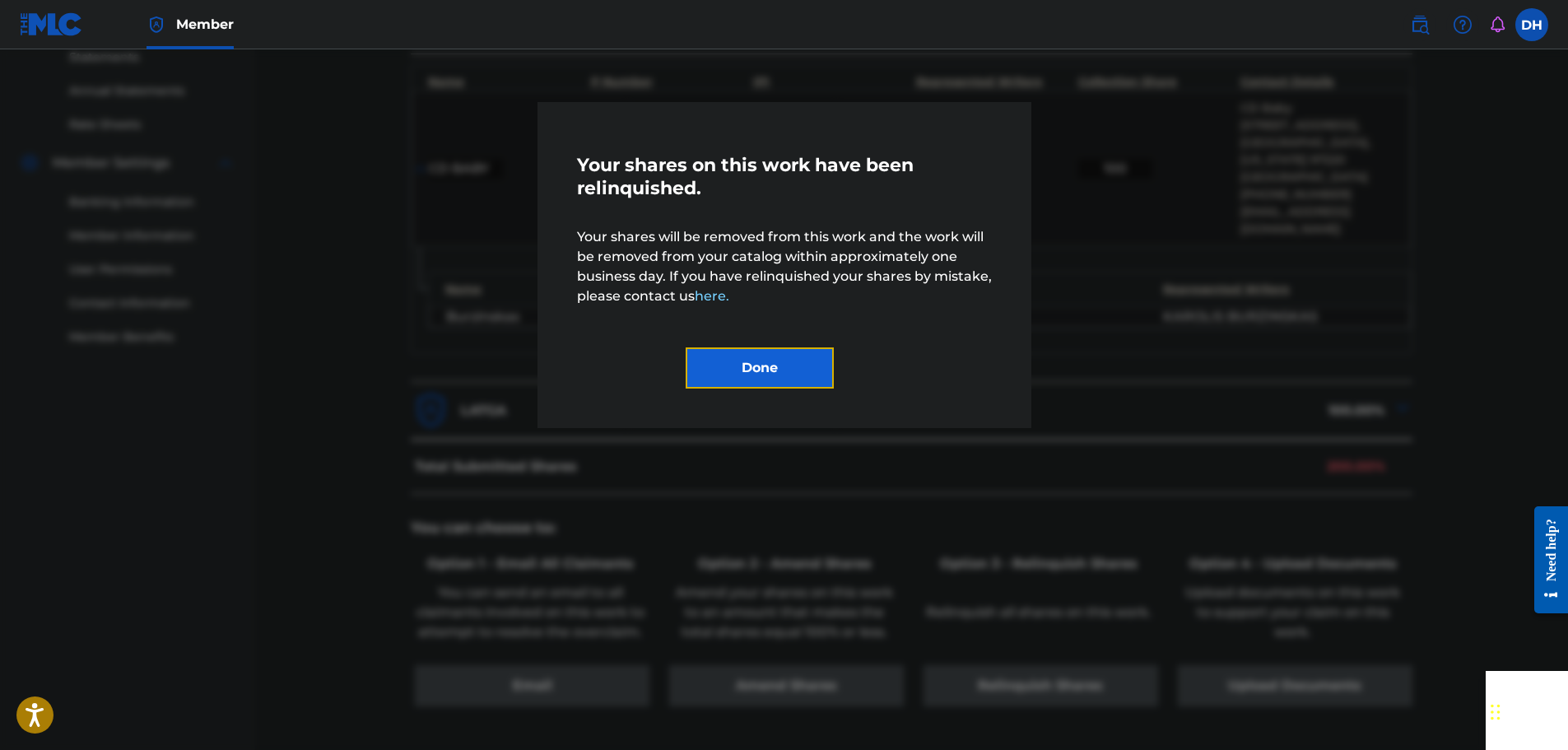
click at [785, 364] on button "Done" at bounding box center [759, 368] width 148 height 41
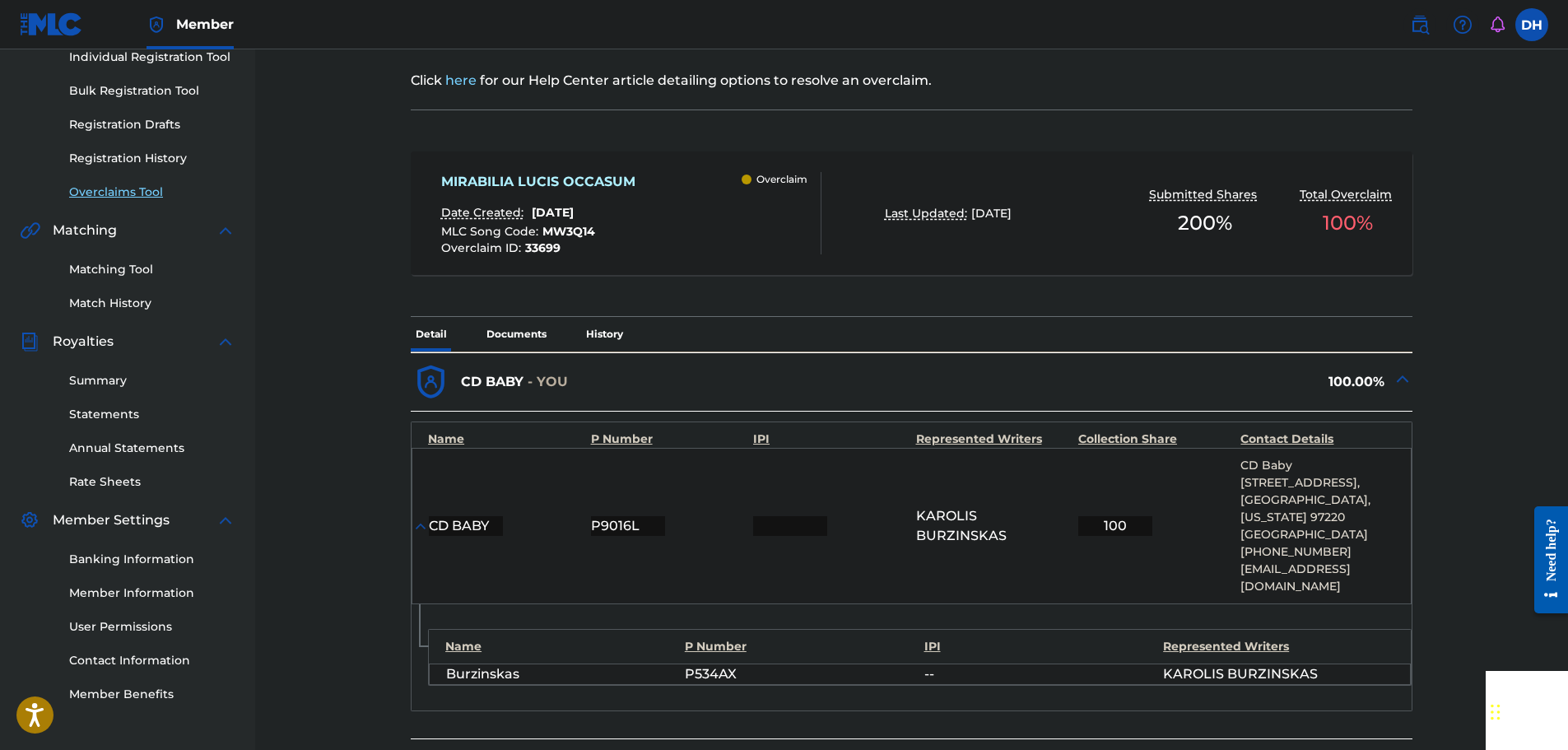
scroll to position [247, 0]
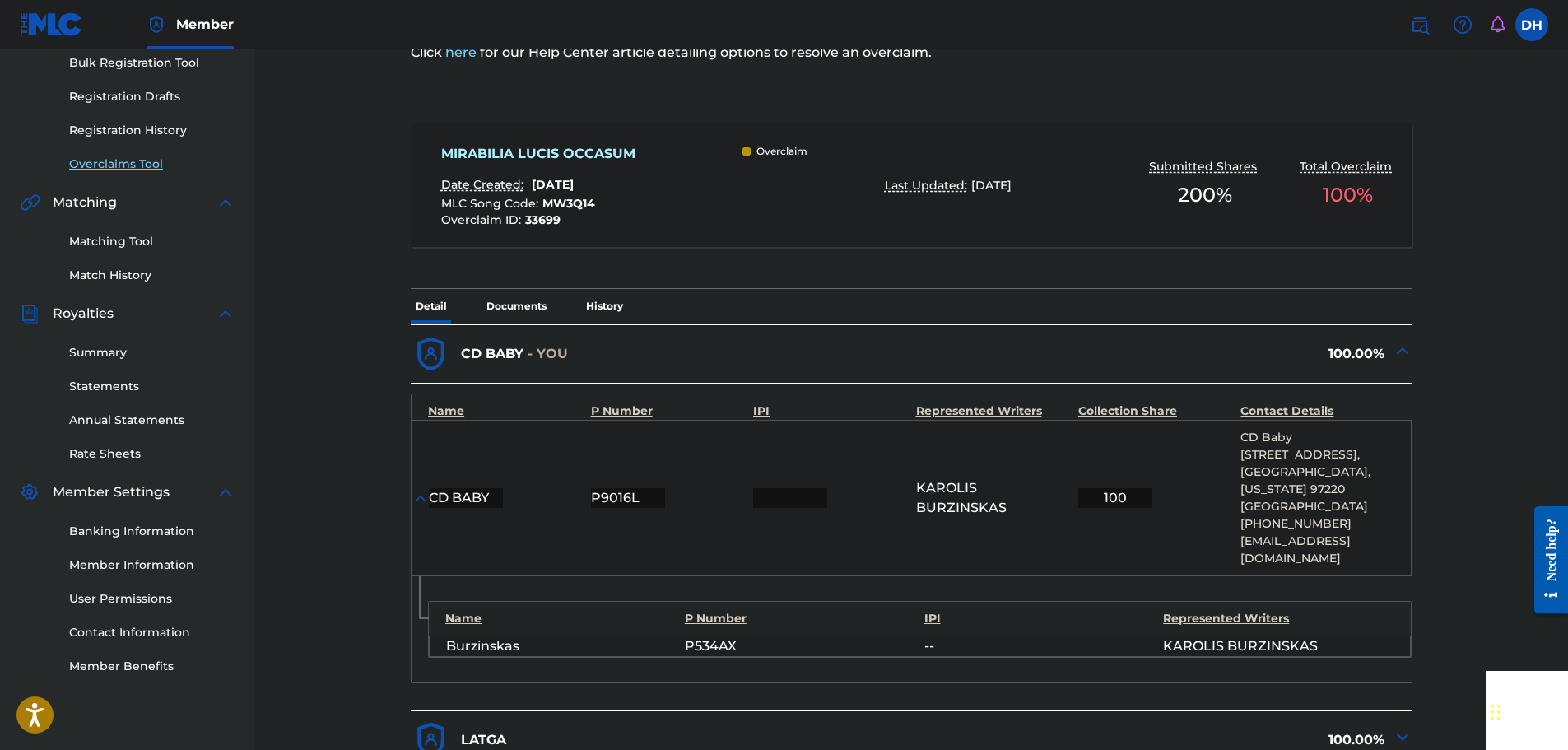
click at [133, 165] on link "Overclaims Tool" at bounding box center [152, 164] width 166 height 17
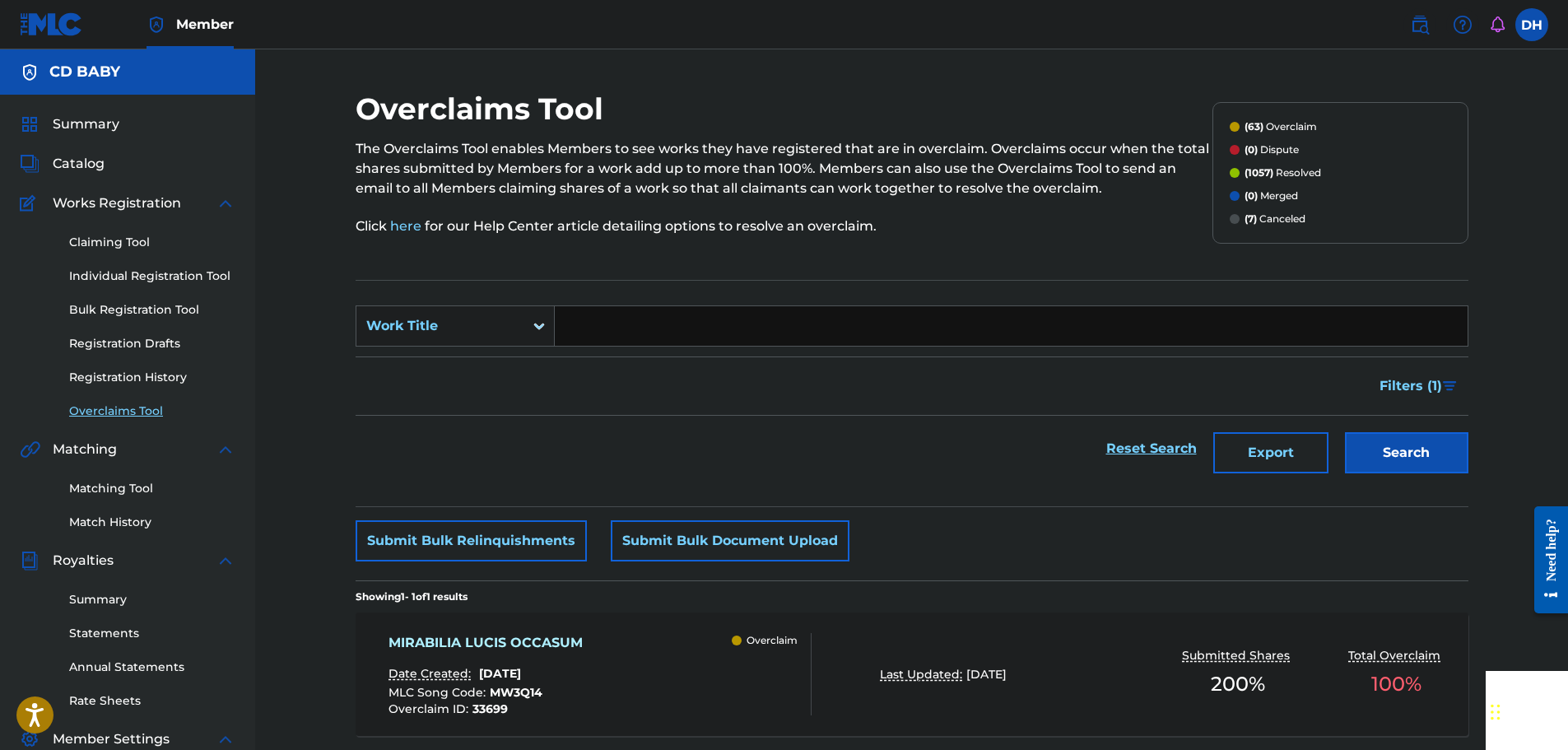
click at [619, 326] on input "Search Form" at bounding box center [1011, 326] width 913 height 39
paste input "RIVULUS VIRIDIS"
type input "RIVULUS VIRIDIS"
click at [1380, 442] on button "Search" at bounding box center [1406, 452] width 123 height 41
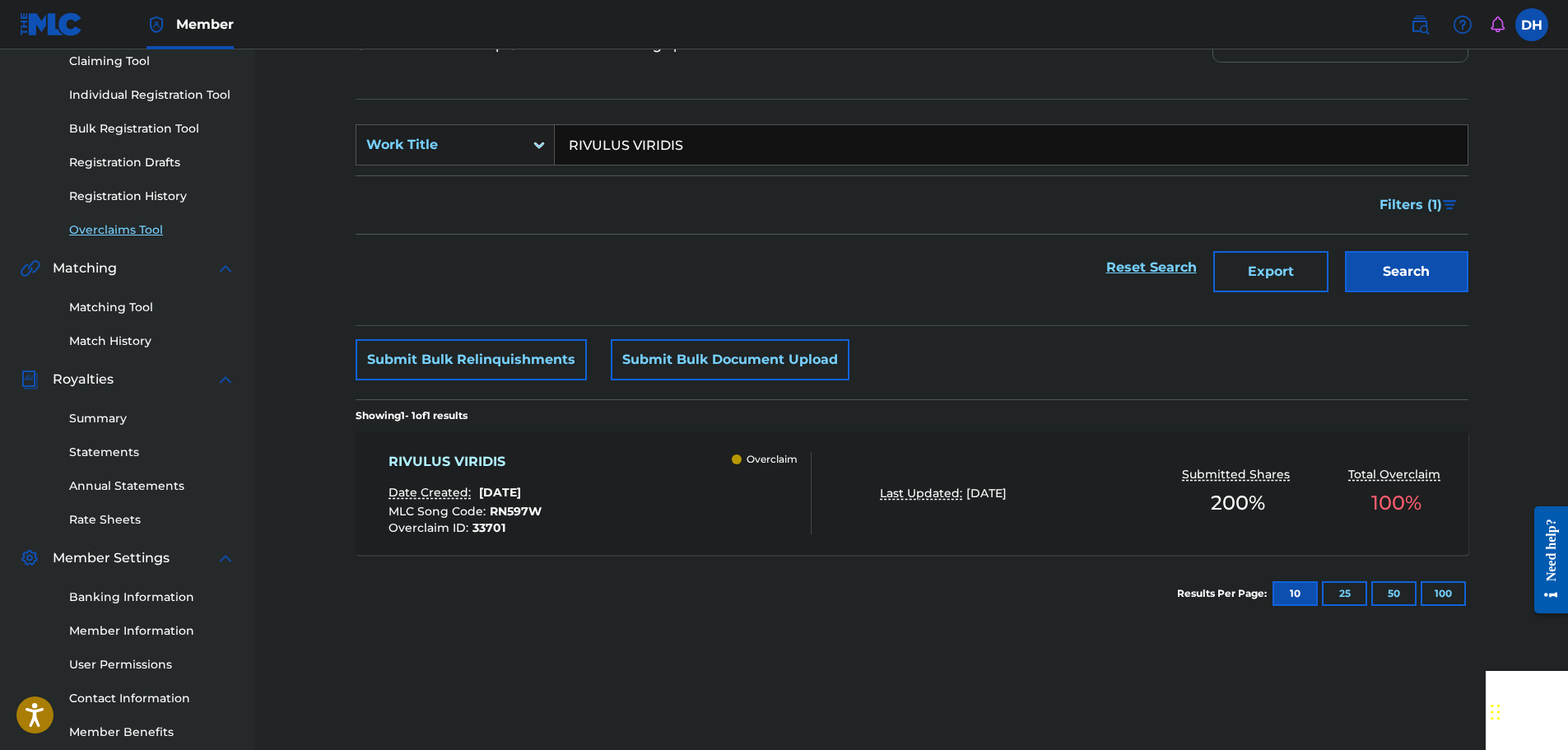
scroll to position [247, 0]
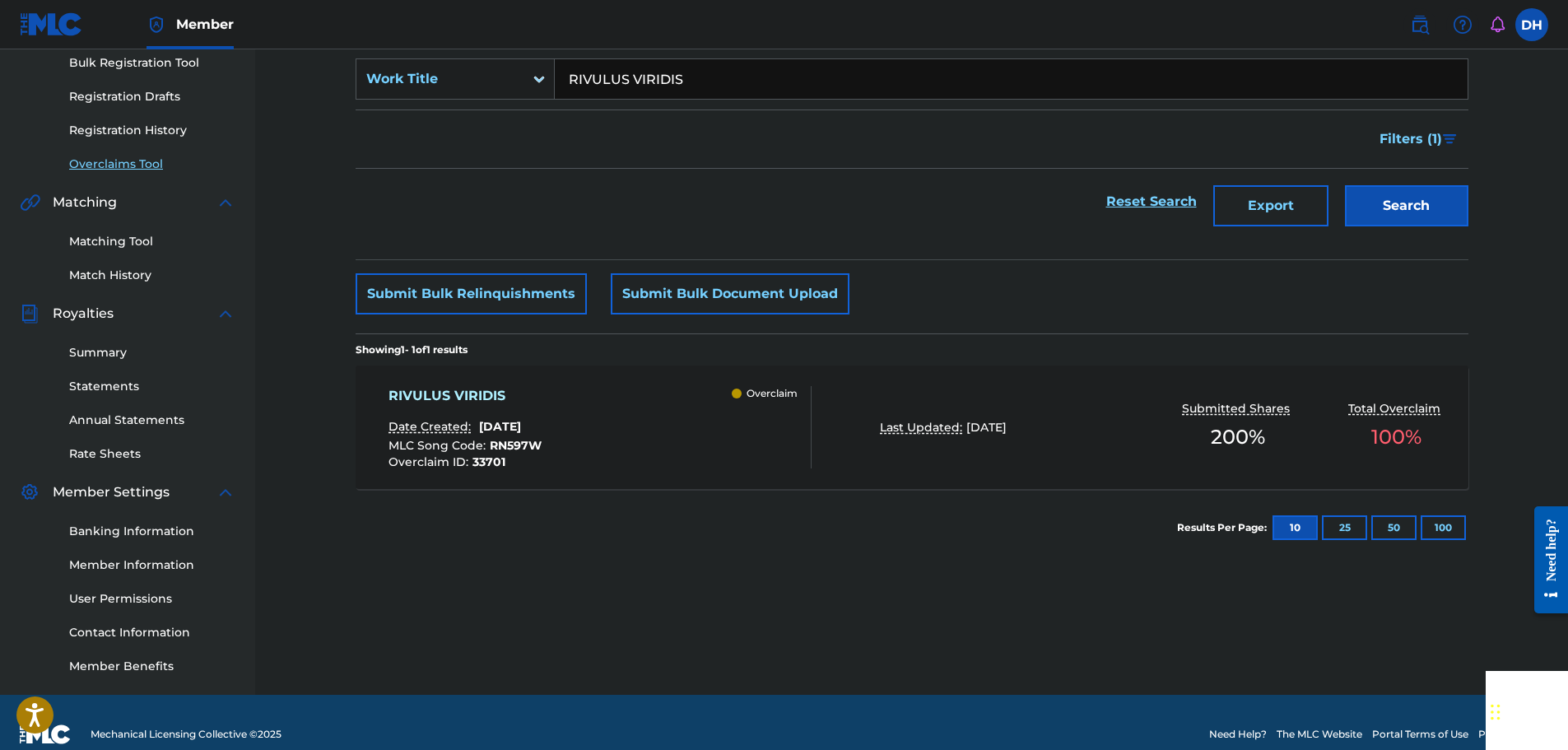
click at [662, 452] on div "RIVULUS VIRIDIS Date Created: [DATE] MLC Song Code : RN597W Overclaim ID : 3370…" at bounding box center [599, 427] width 423 height 82
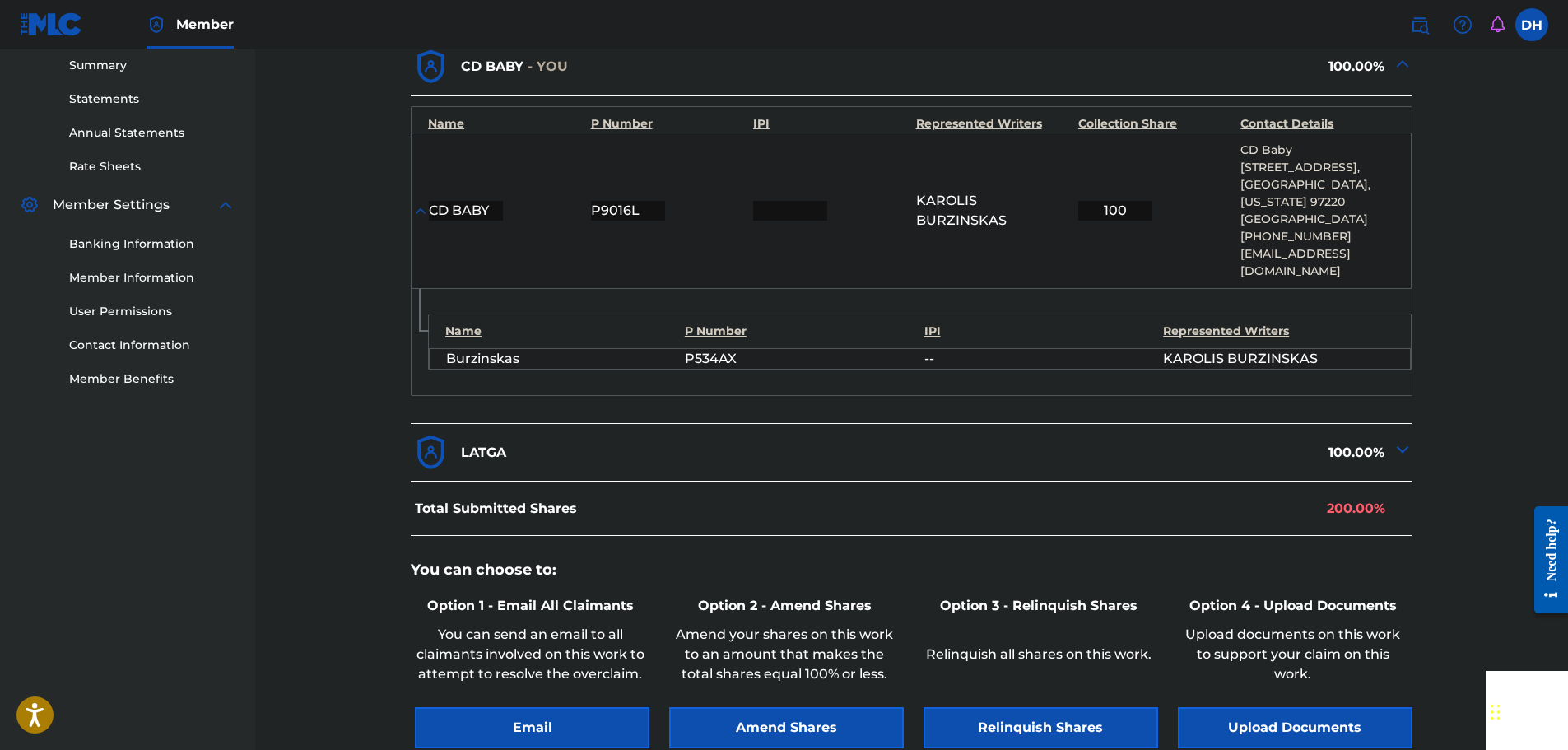
scroll to position [718, 0]
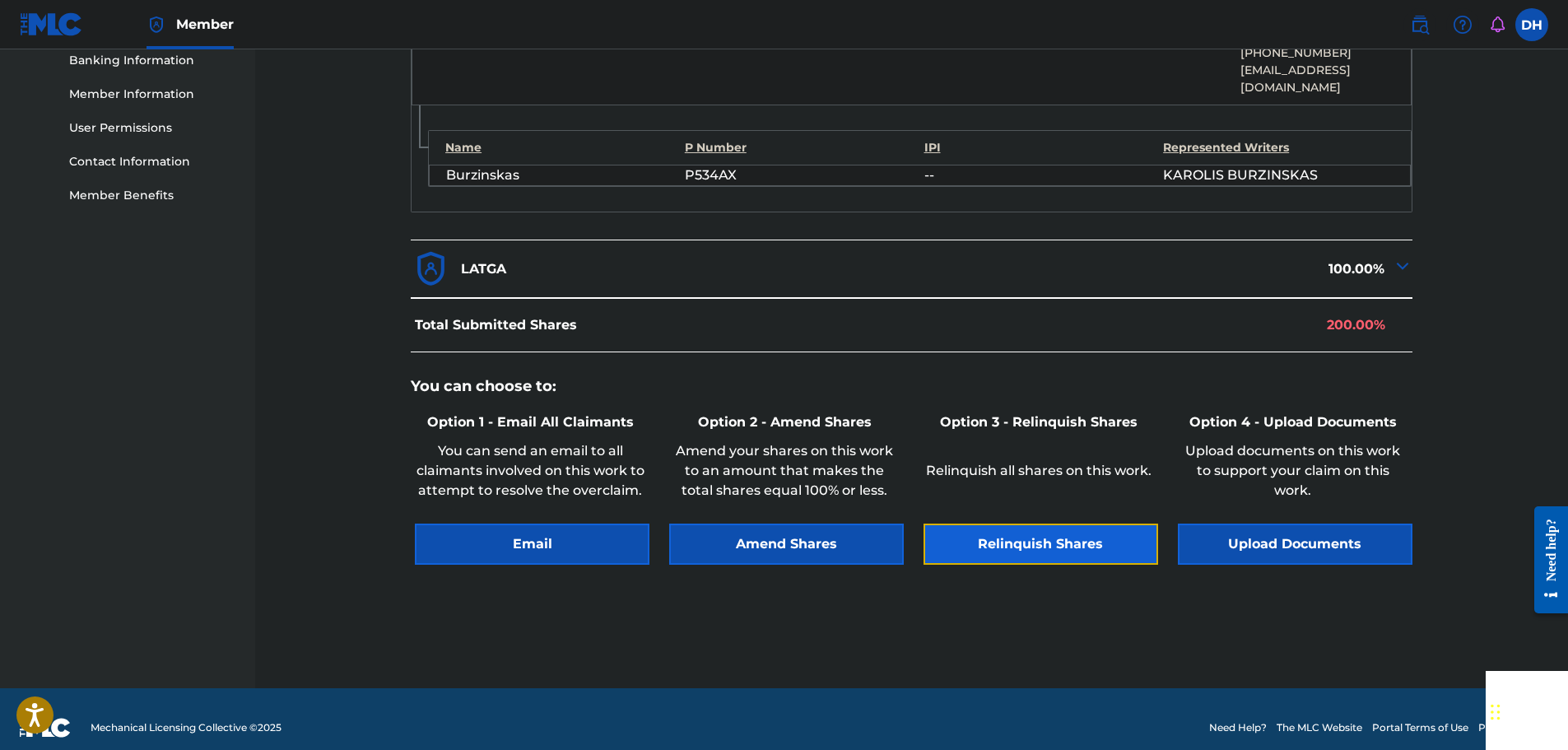
click at [1028, 534] on button "Relinquish Shares" at bounding box center [1040, 544] width 234 height 41
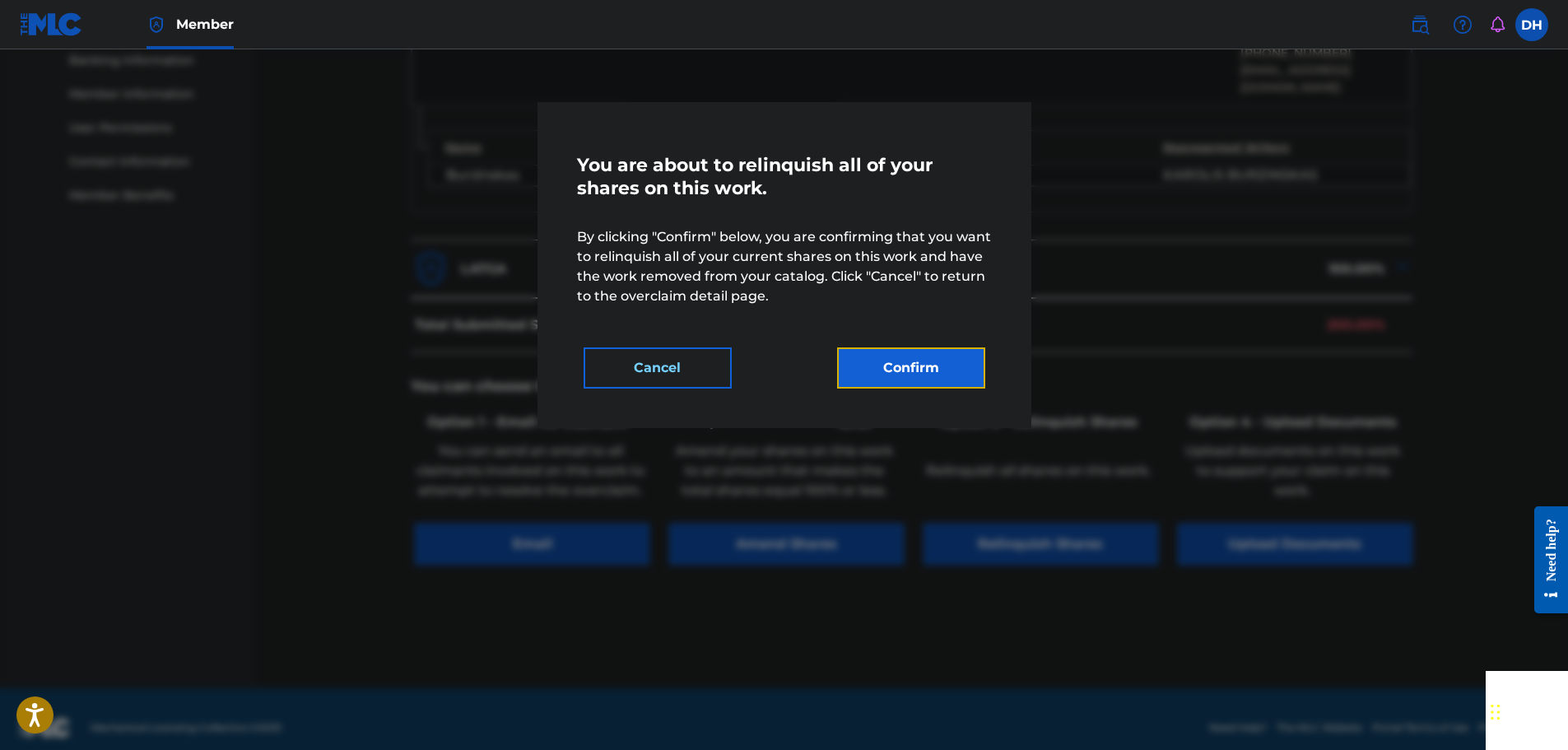
click at [910, 375] on button "Confirm" at bounding box center [911, 368] width 148 height 41
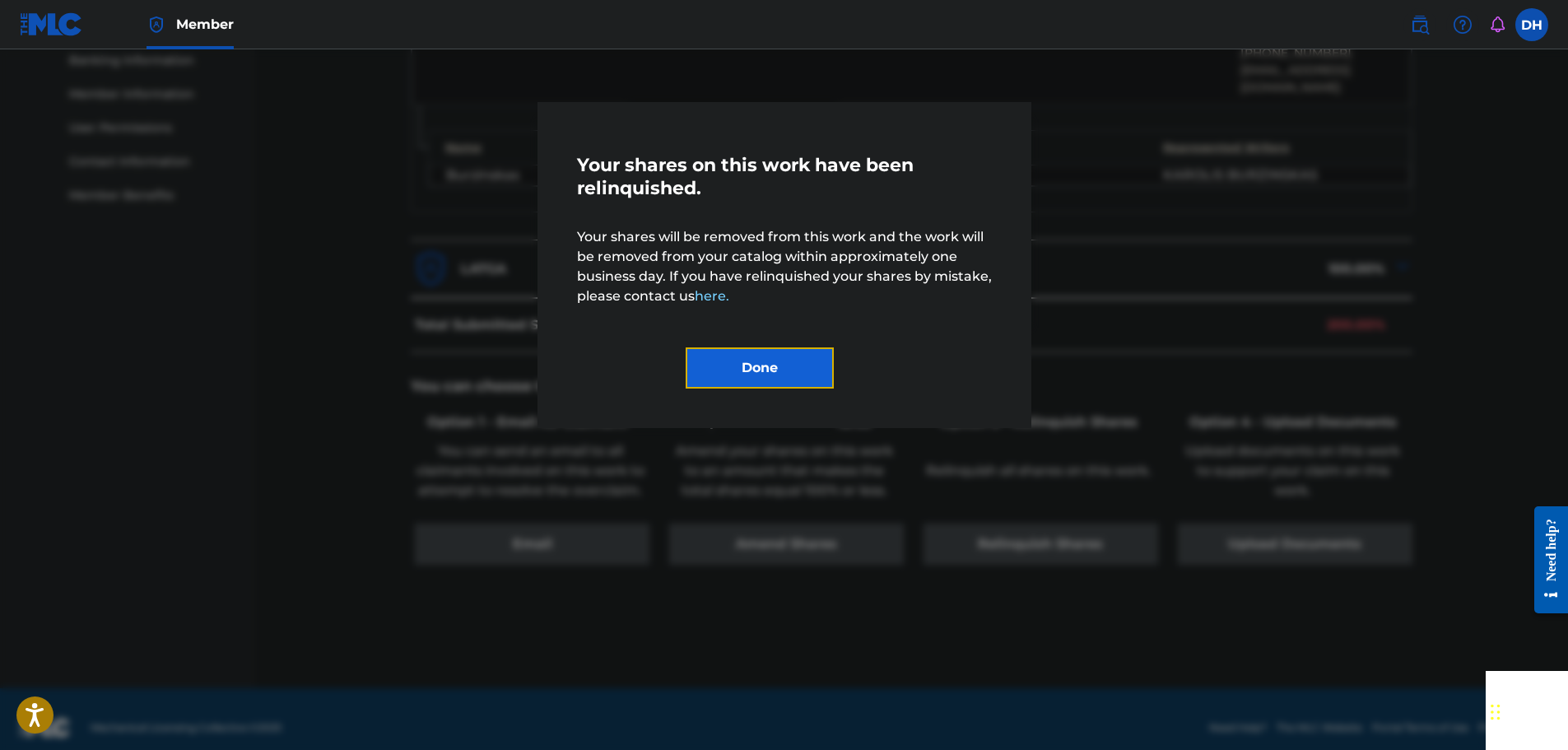
click at [783, 368] on button "Done" at bounding box center [759, 368] width 148 height 41
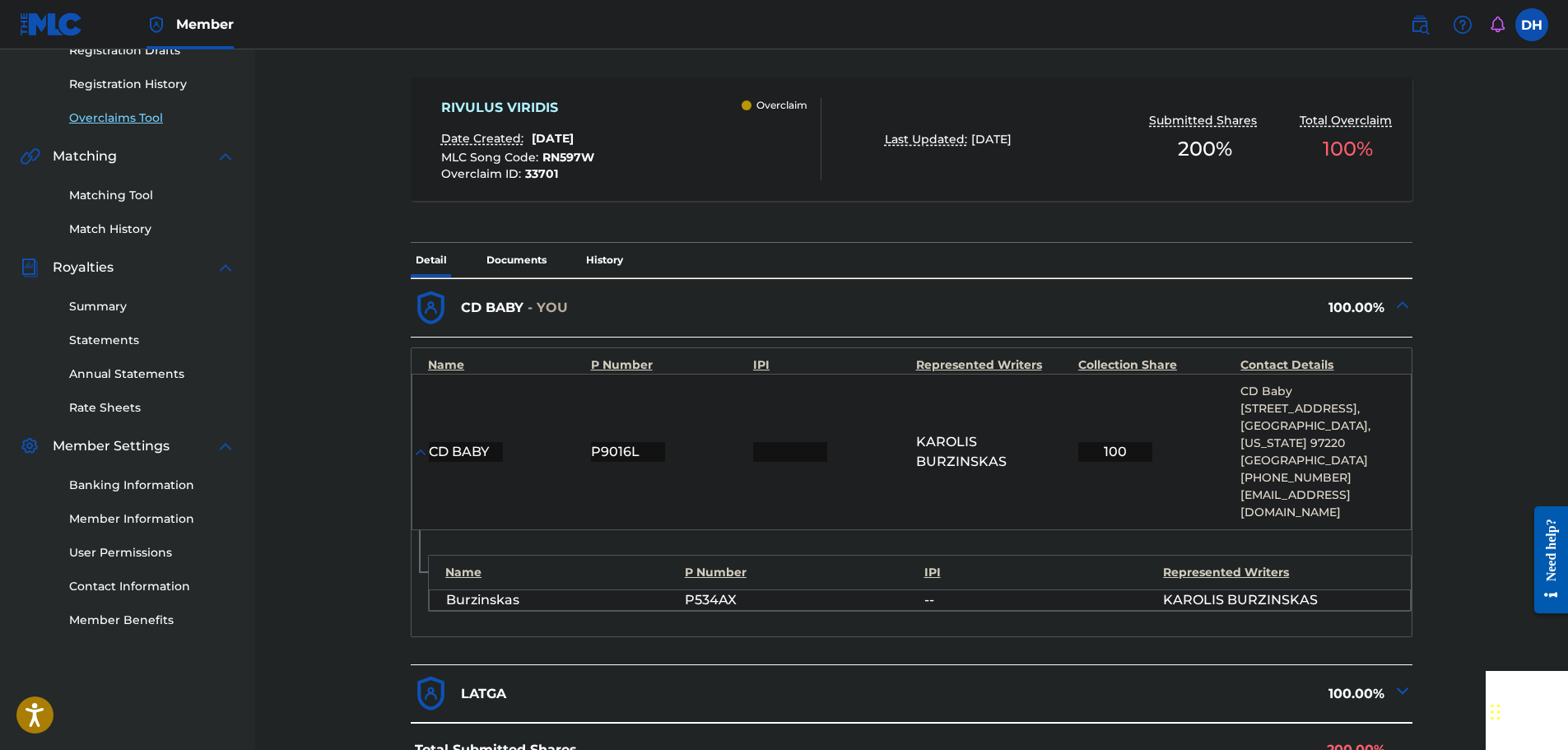
scroll to position [142, 0]
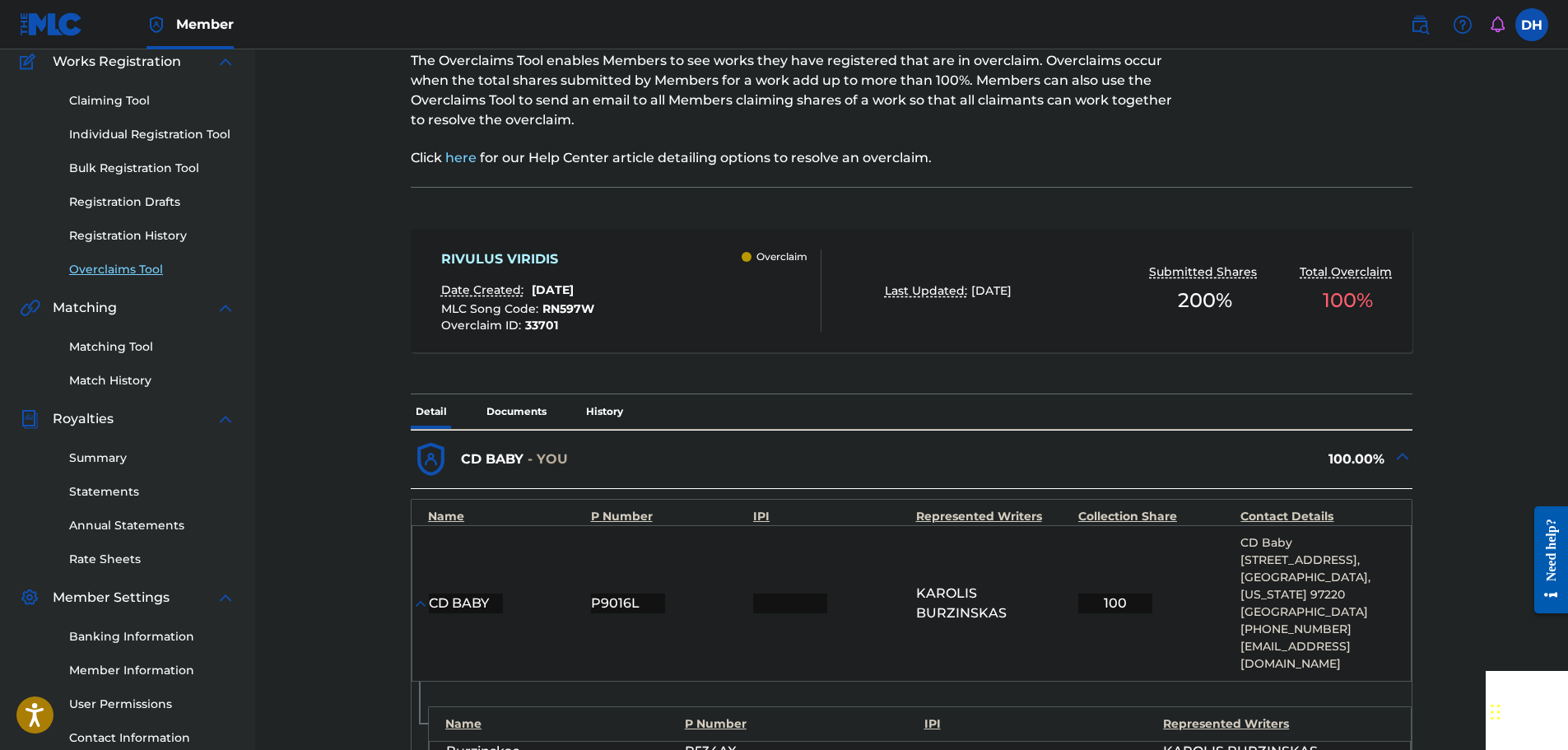
click at [118, 269] on link "Overclaims Tool" at bounding box center [152, 269] width 166 height 17
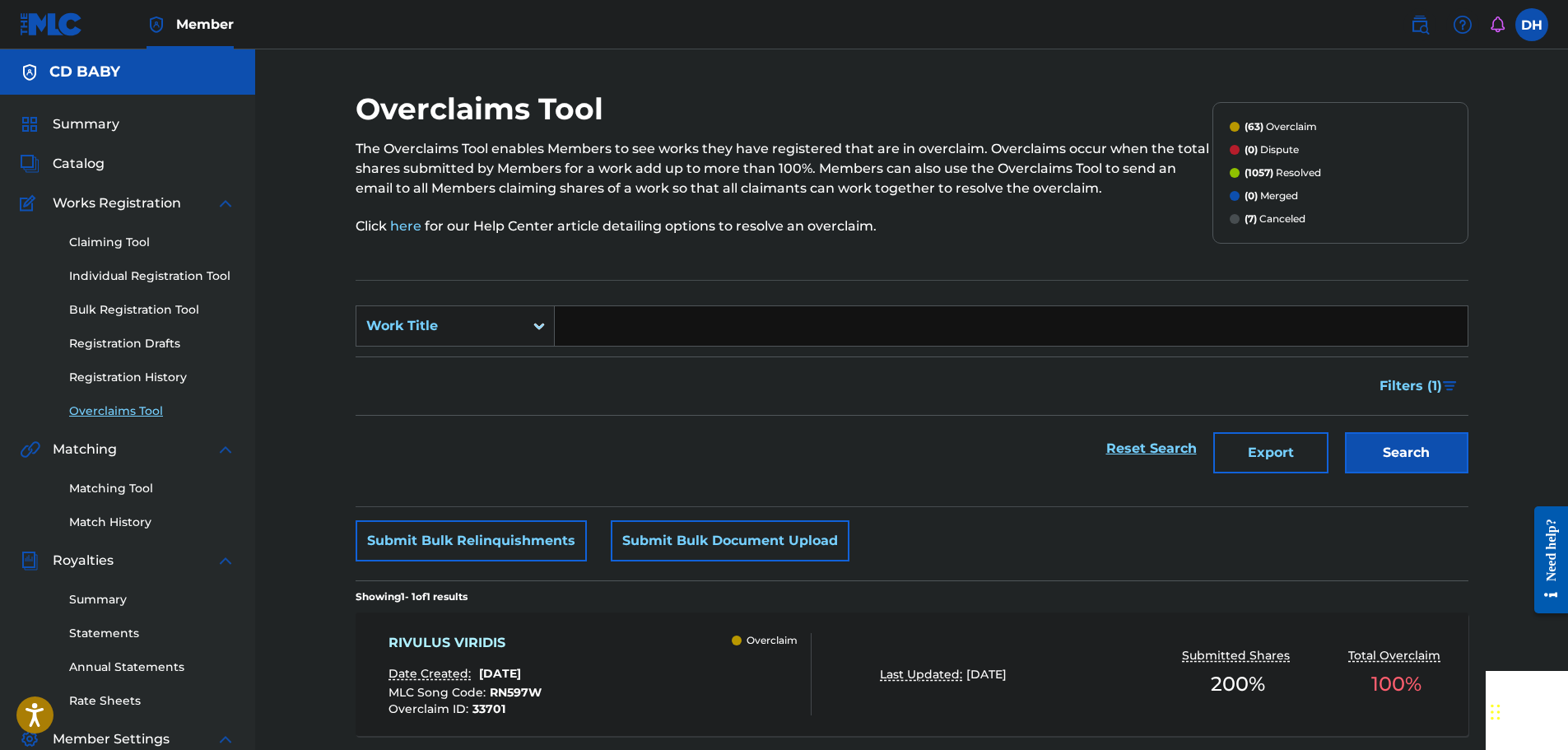
click at [603, 335] on input "Search Form" at bounding box center [1011, 326] width 913 height 39
paste input "QUIETIS LOCUS"
type input "QUIETIS LOCUS"
click at [1421, 441] on button "Search" at bounding box center [1406, 452] width 123 height 41
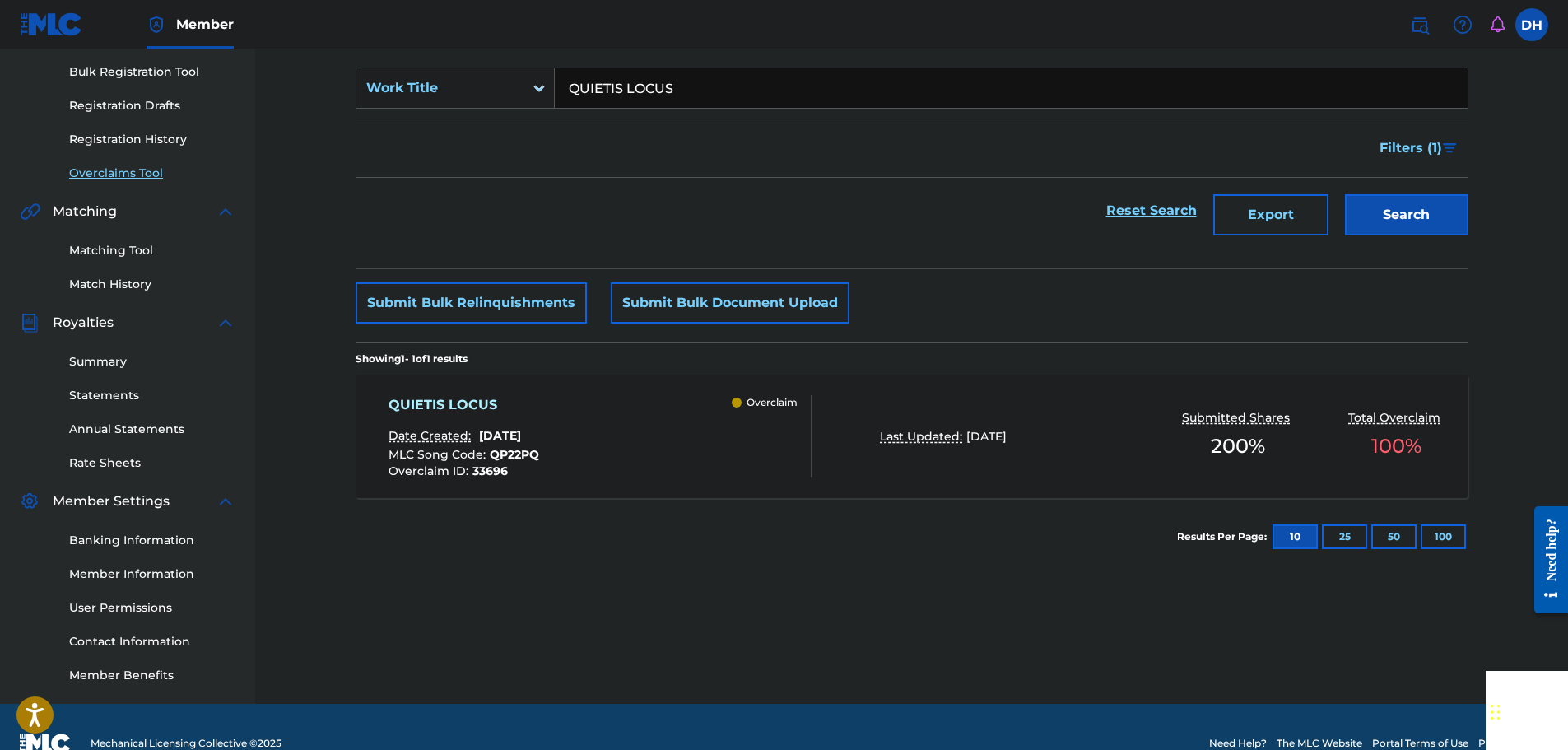
scroll to position [271, 0]
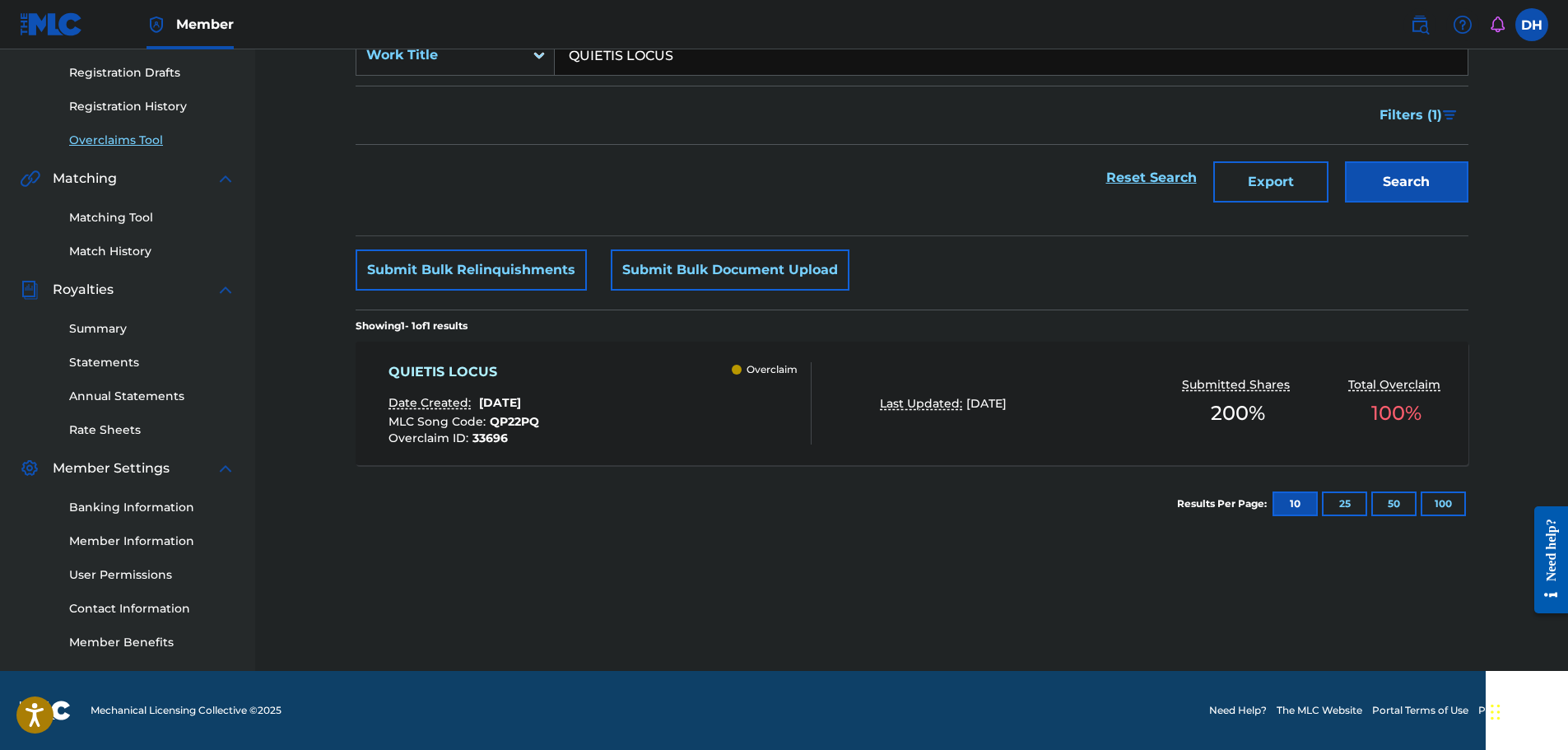
click at [647, 376] on div "QUIETIS LOCUS Date Created: [DATE] MLC Song Code : QP22PQ Overclaim ID : 33696 …" at bounding box center [599, 404] width 423 height 82
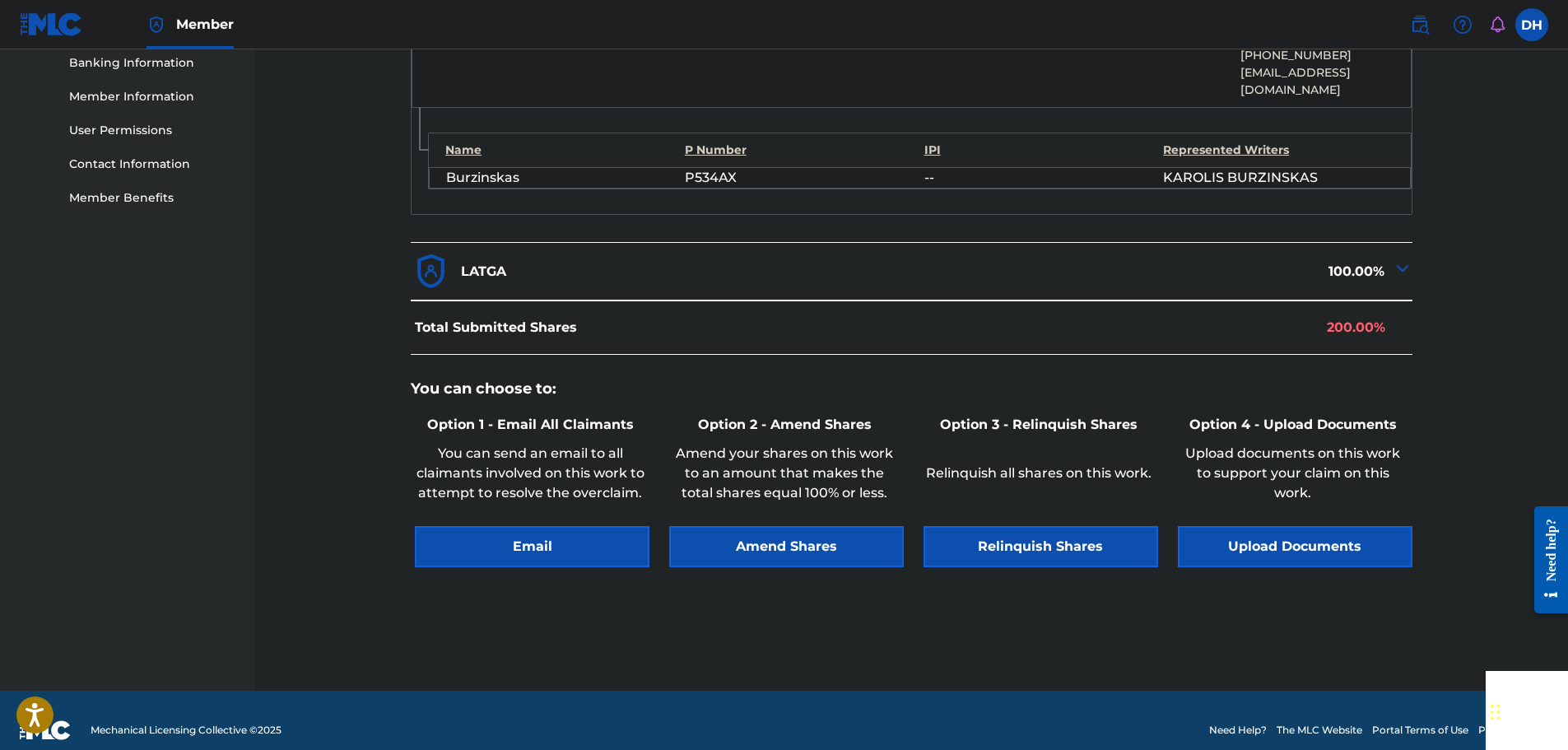
scroll to position [718, 0]
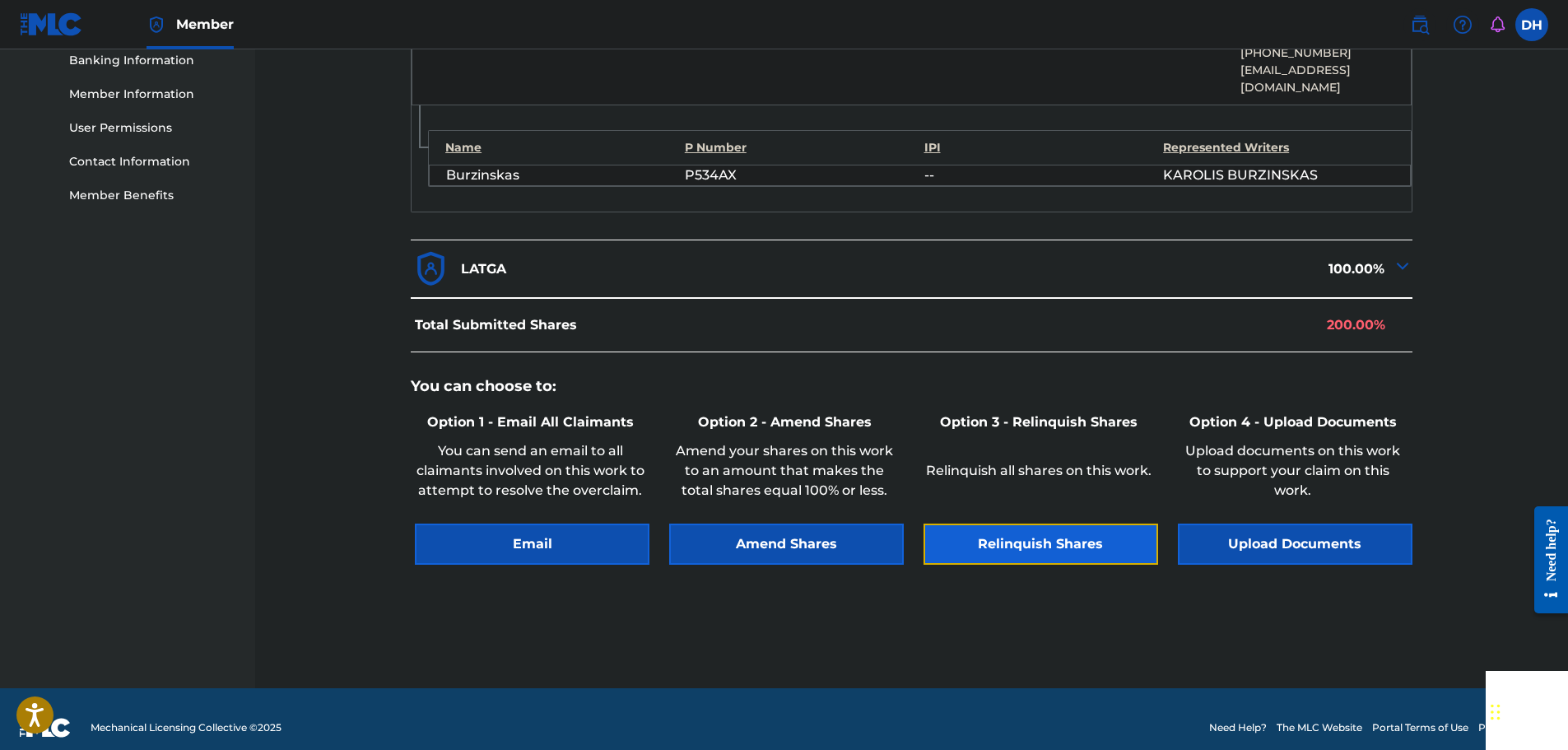
click at [1028, 523] on button "Relinquish Shares" at bounding box center [1040, 544] width 234 height 41
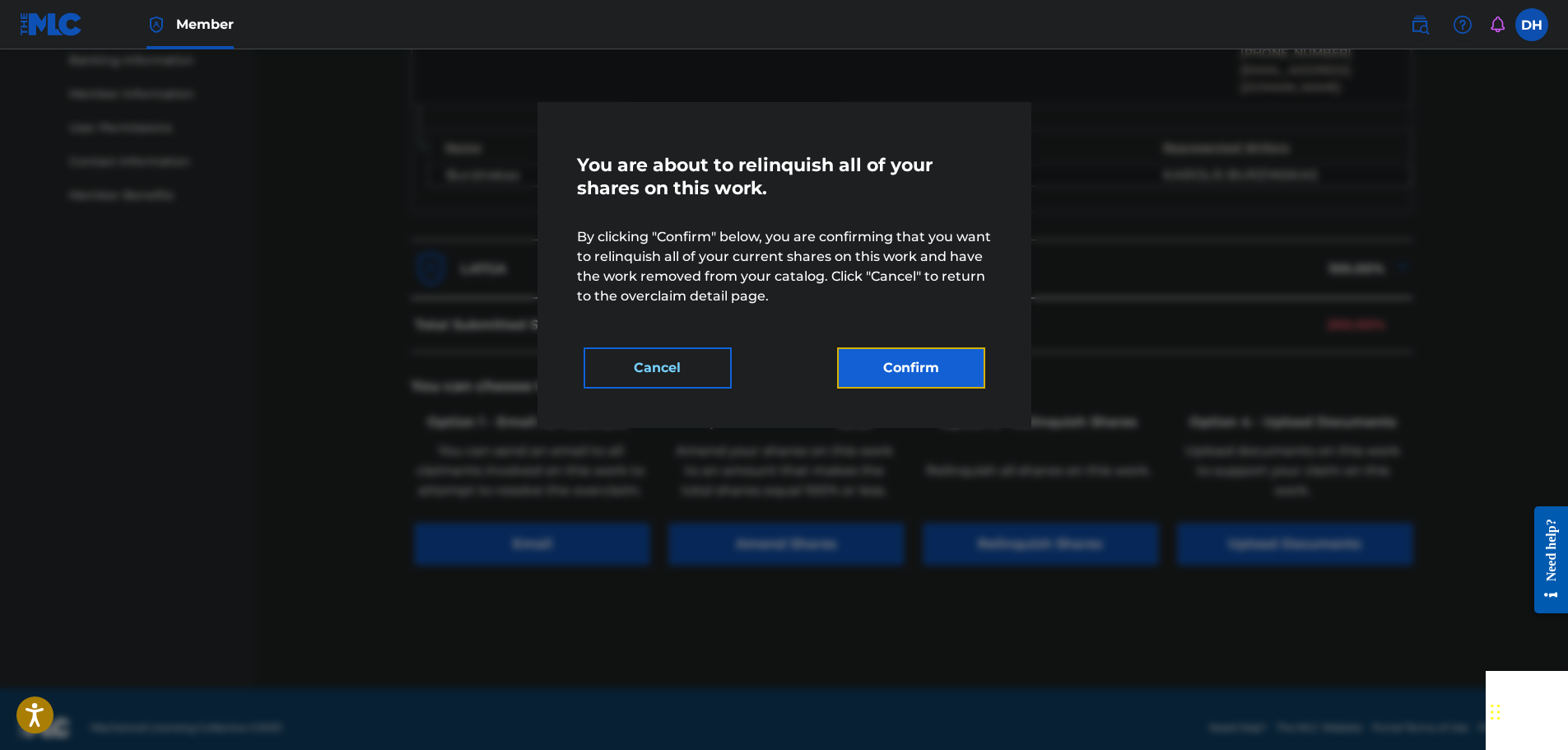
click at [922, 371] on button "Confirm" at bounding box center [911, 368] width 148 height 41
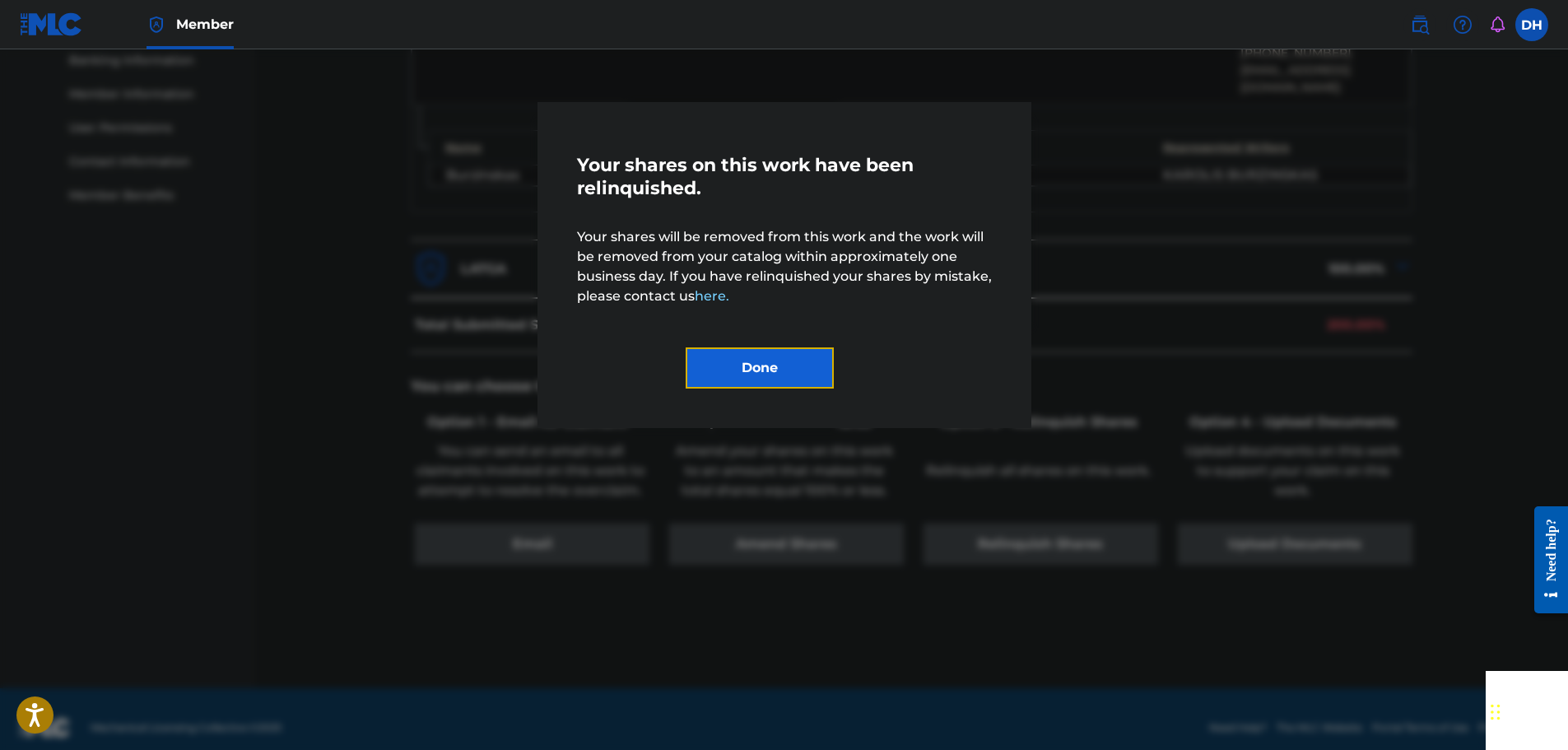
click at [768, 366] on button "Done" at bounding box center [759, 368] width 148 height 41
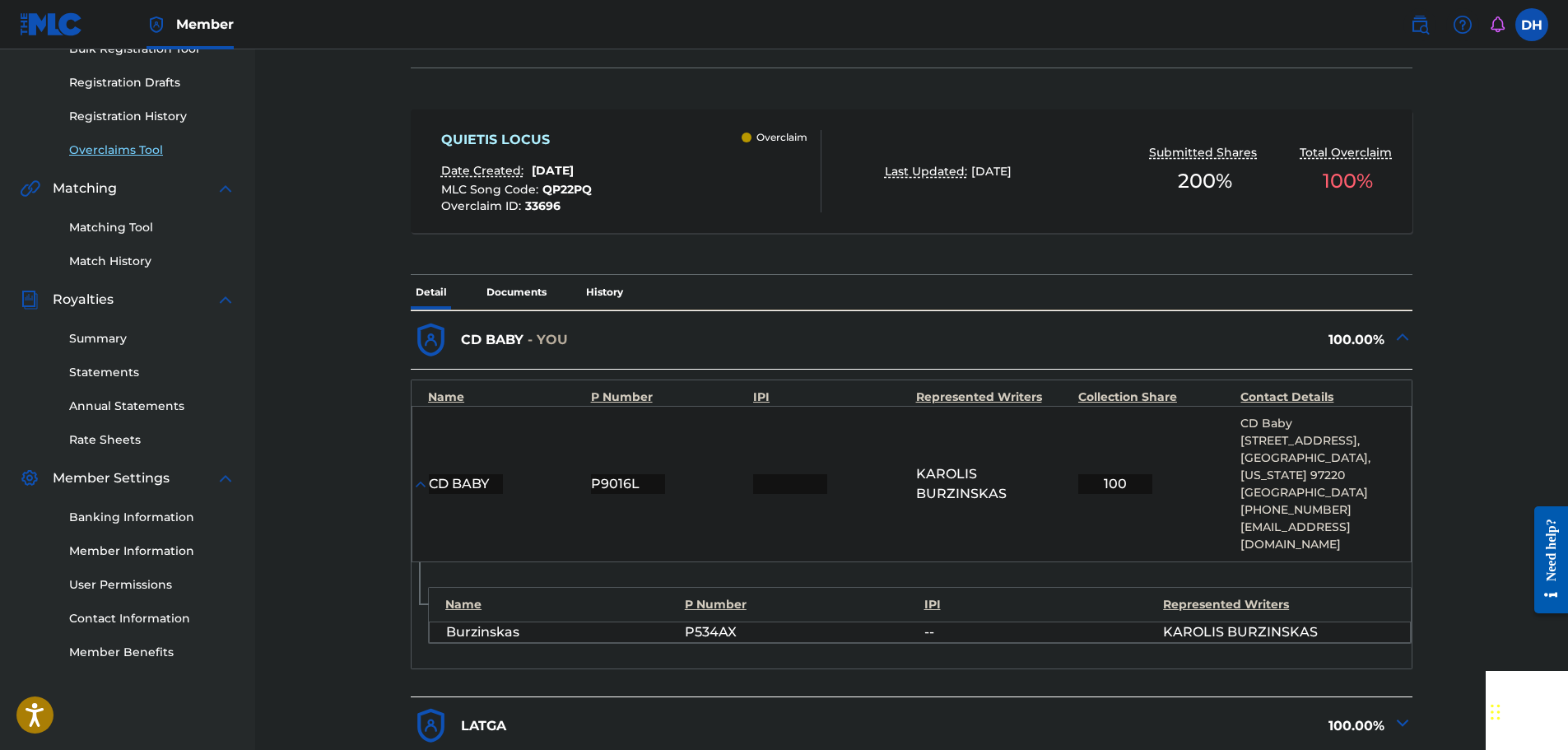
scroll to position [142, 0]
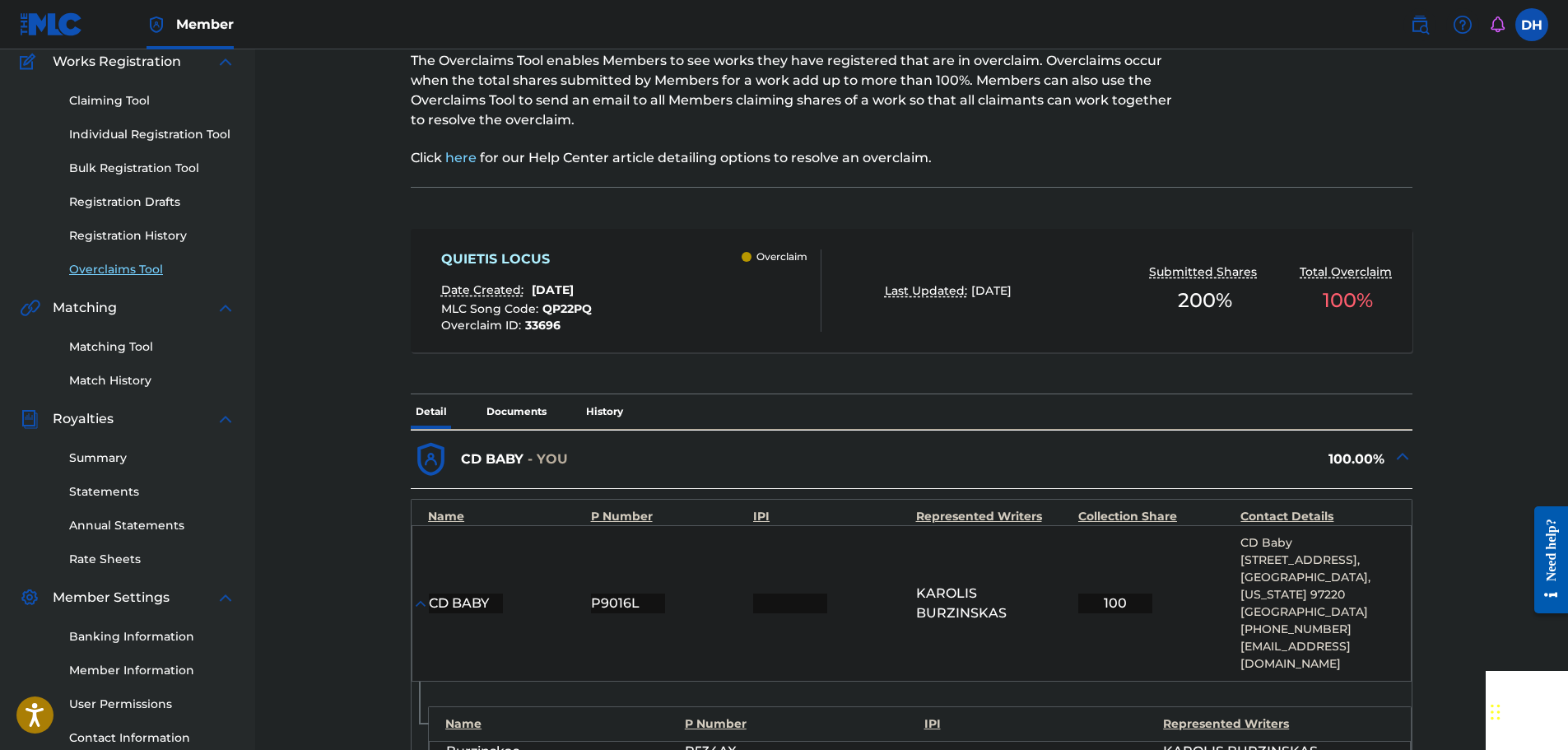
click at [108, 268] on link "Overclaims Tool" at bounding box center [152, 269] width 166 height 17
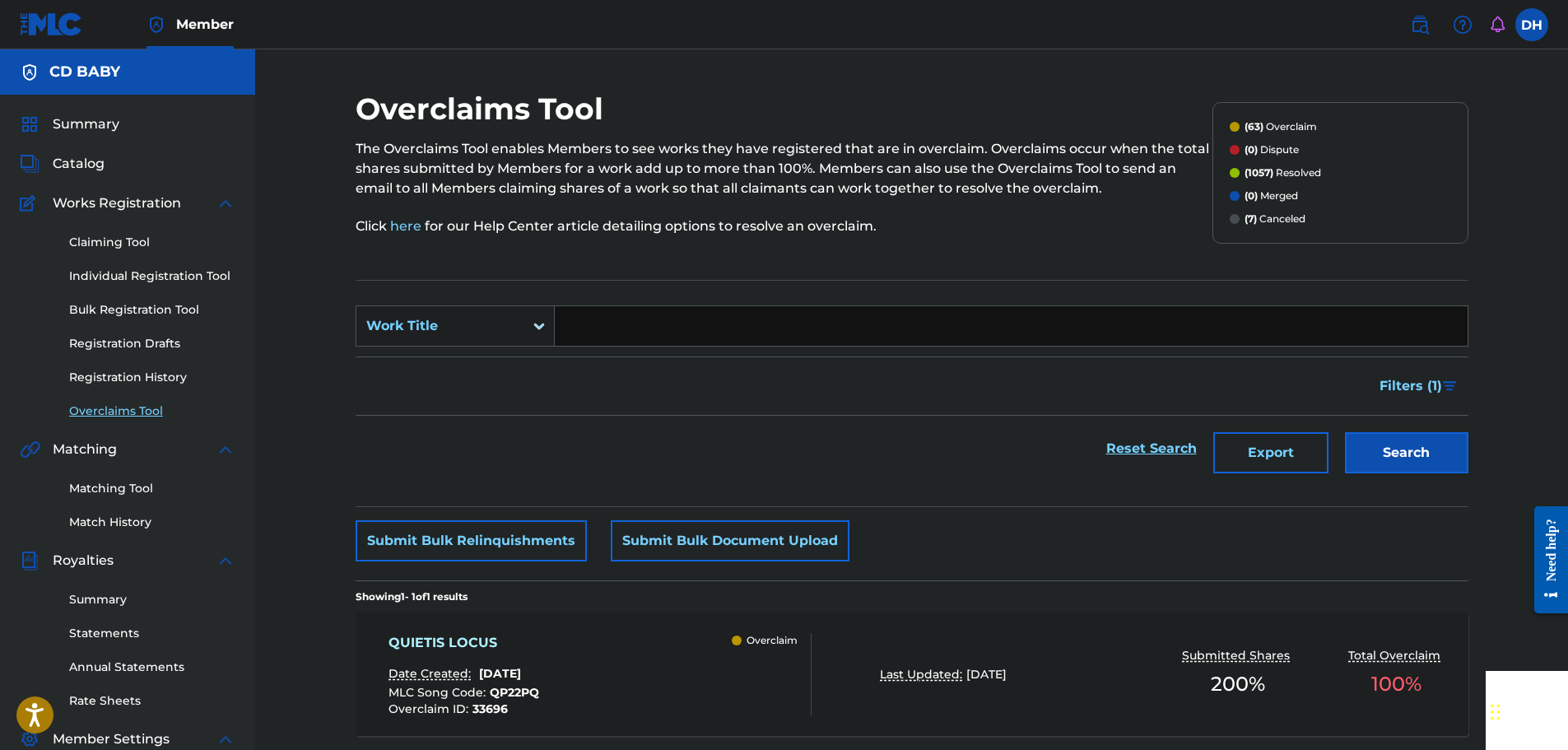
click at [615, 328] on input "Search Form" at bounding box center [1011, 326] width 913 height 39
paste input "[PERSON_NAME][DEMOGRAPHIC_DATA] IN AGRO"
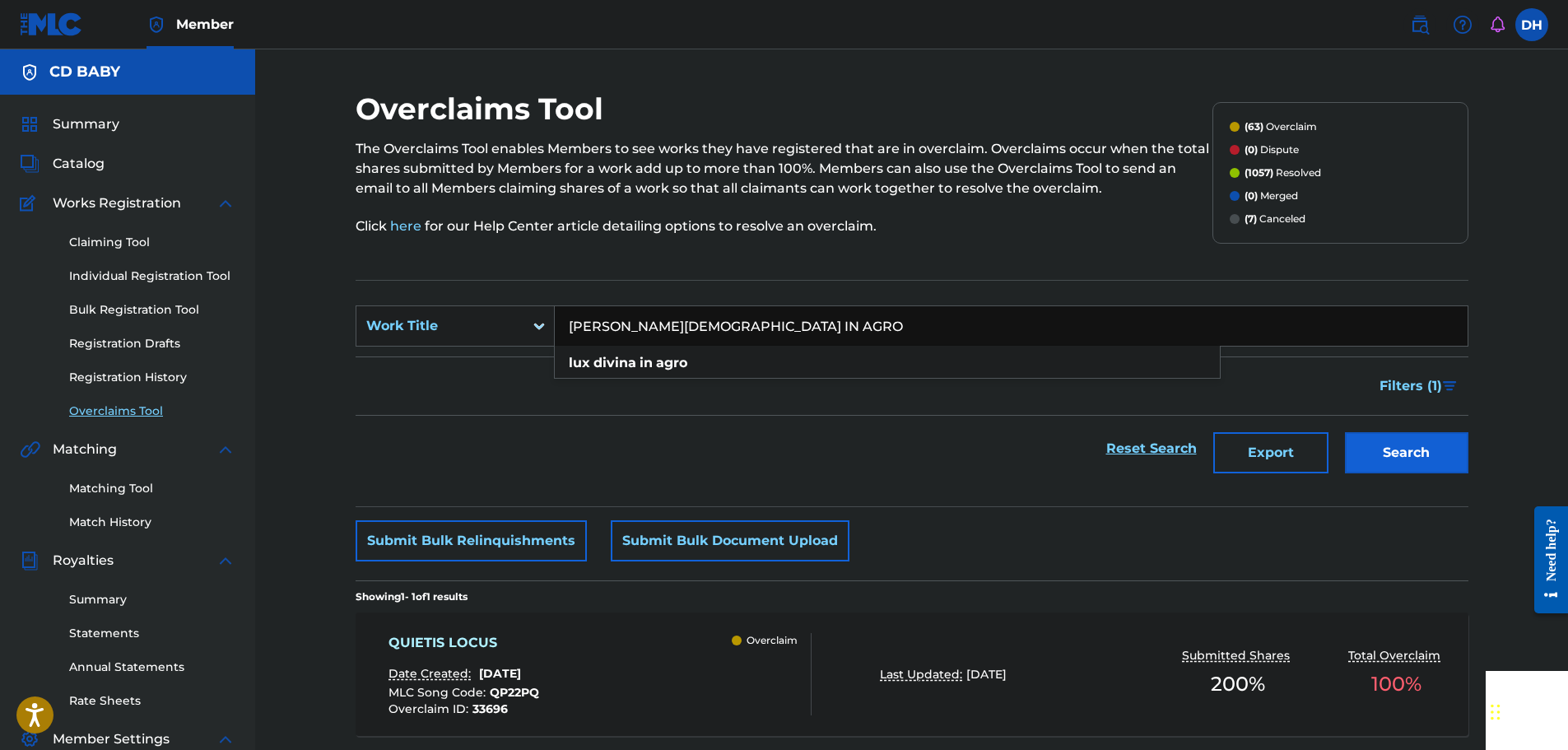
type input "[PERSON_NAME][DEMOGRAPHIC_DATA] IN AGRO"
click at [1403, 460] on button "Search" at bounding box center [1406, 452] width 123 height 41
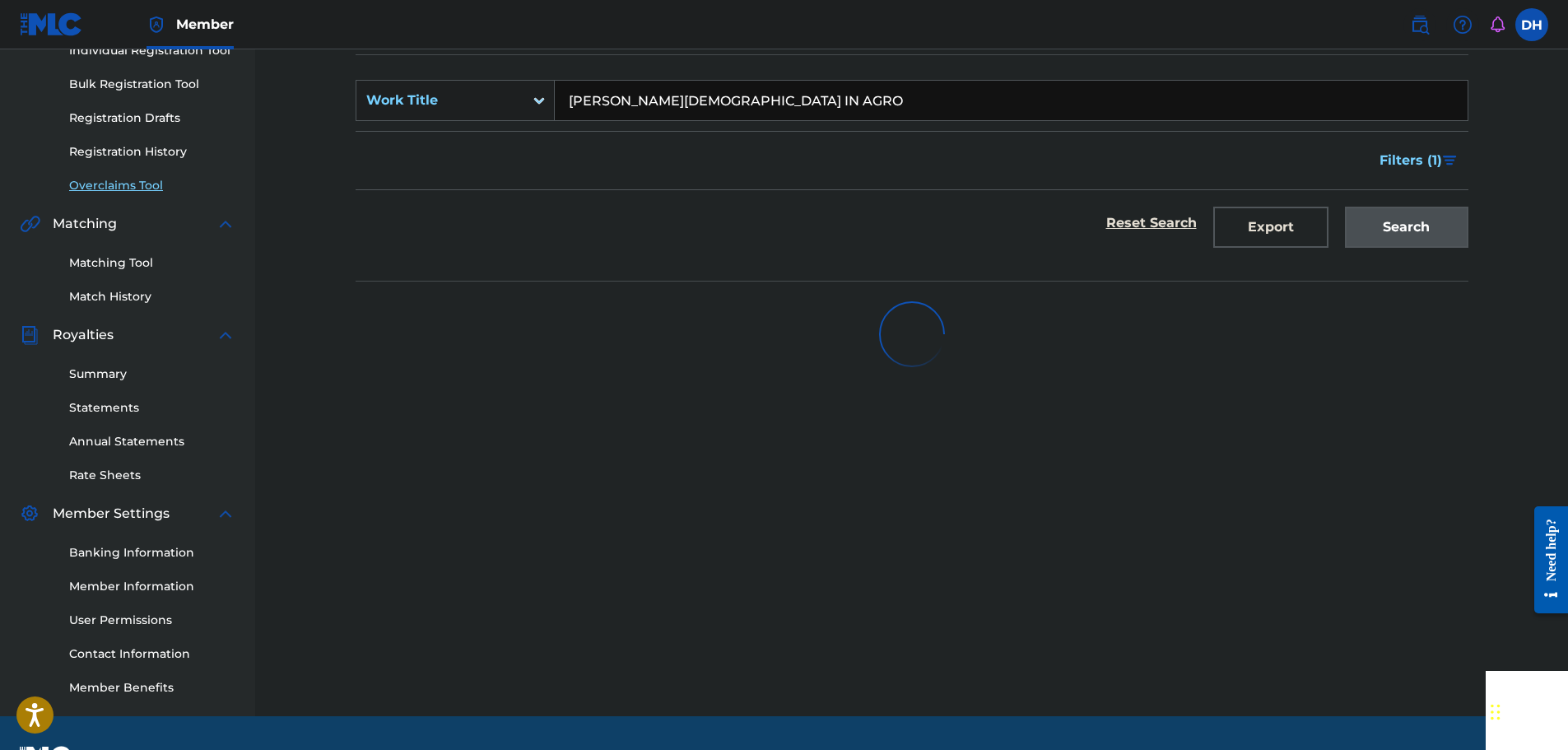
scroll to position [247, 0]
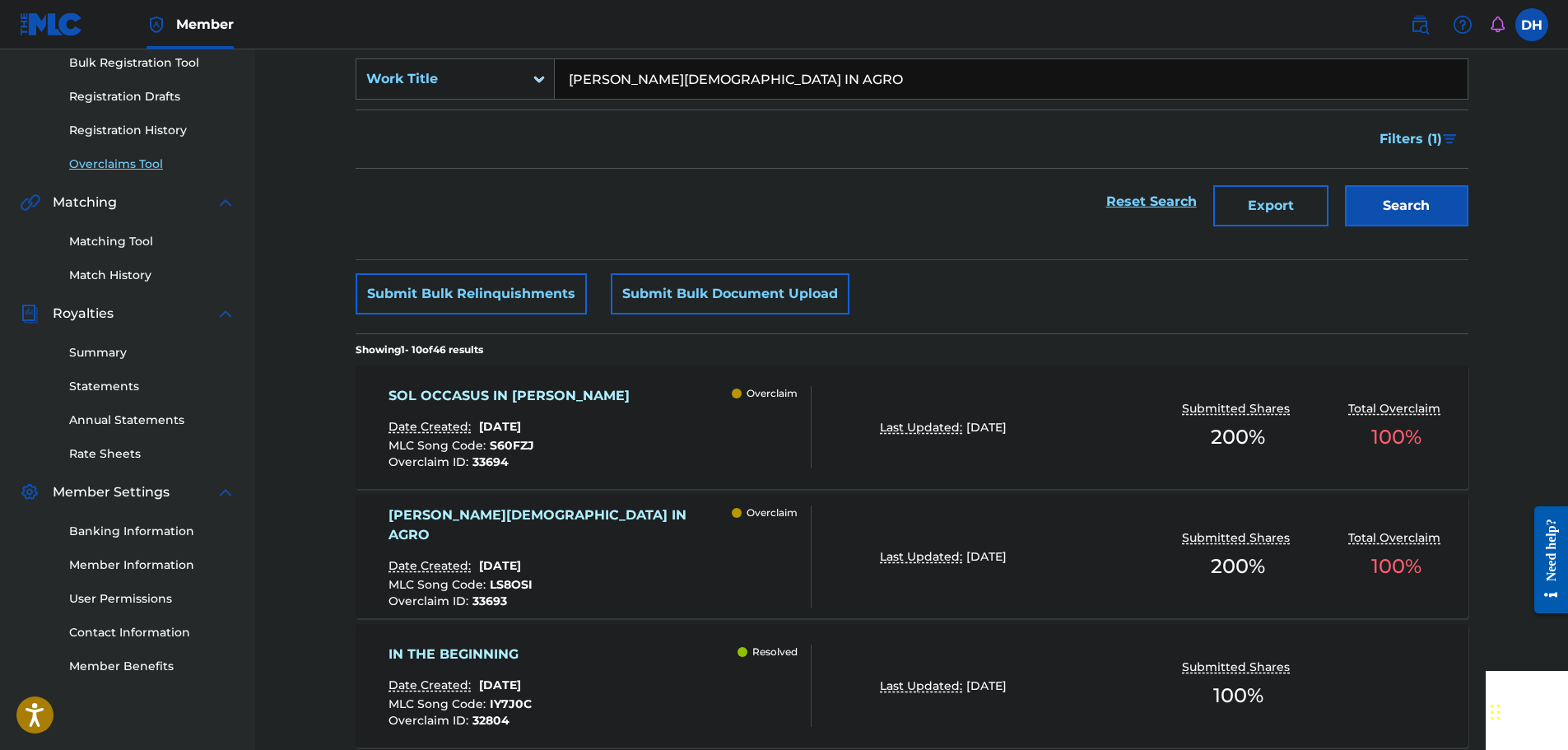
click at [669, 530] on div "[PERSON_NAME] IN AGRO Date Created: [DATE] MLC Song Code : LS8OSI Overclaim ID …" at bounding box center [599, 556] width 423 height 102
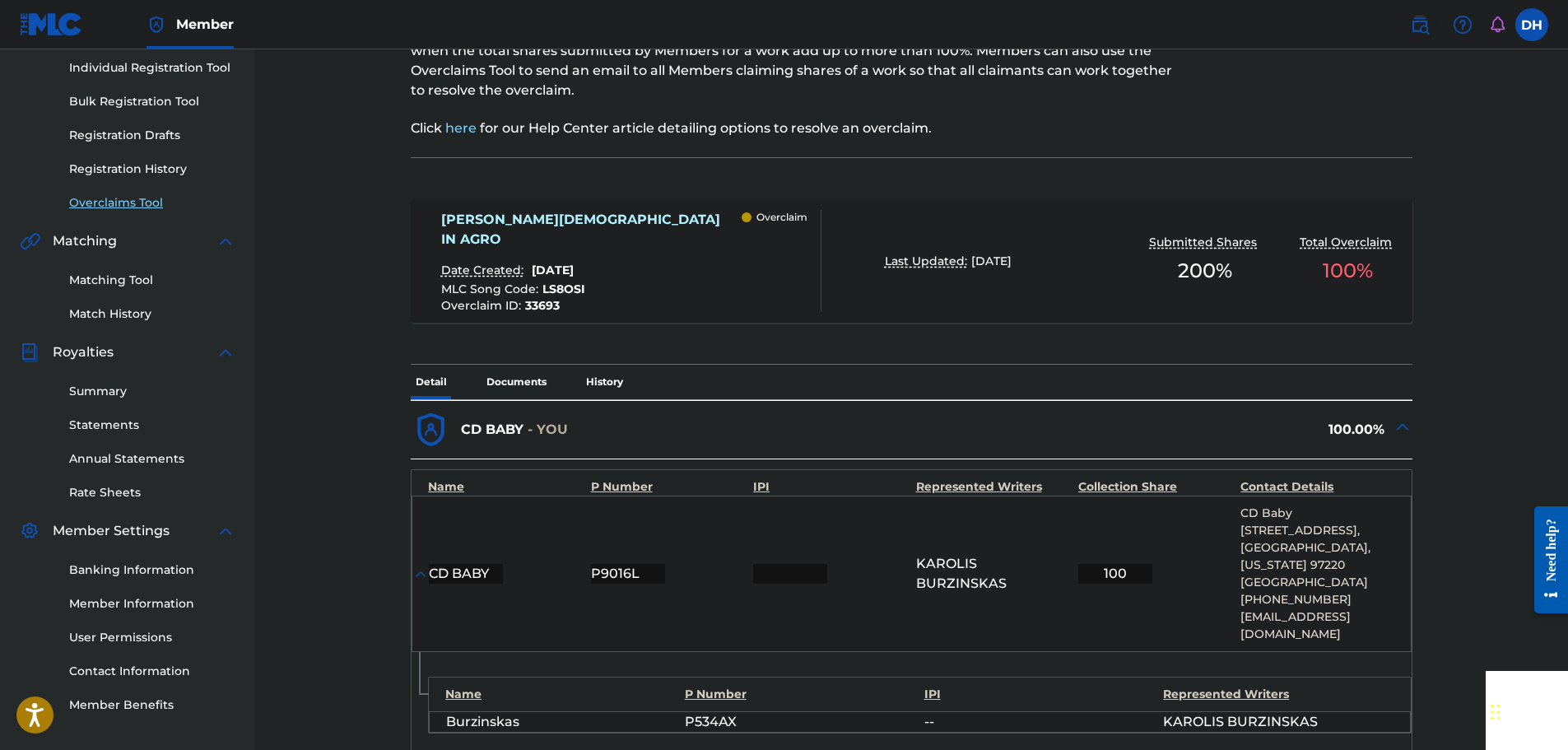
scroll to position [576, 0]
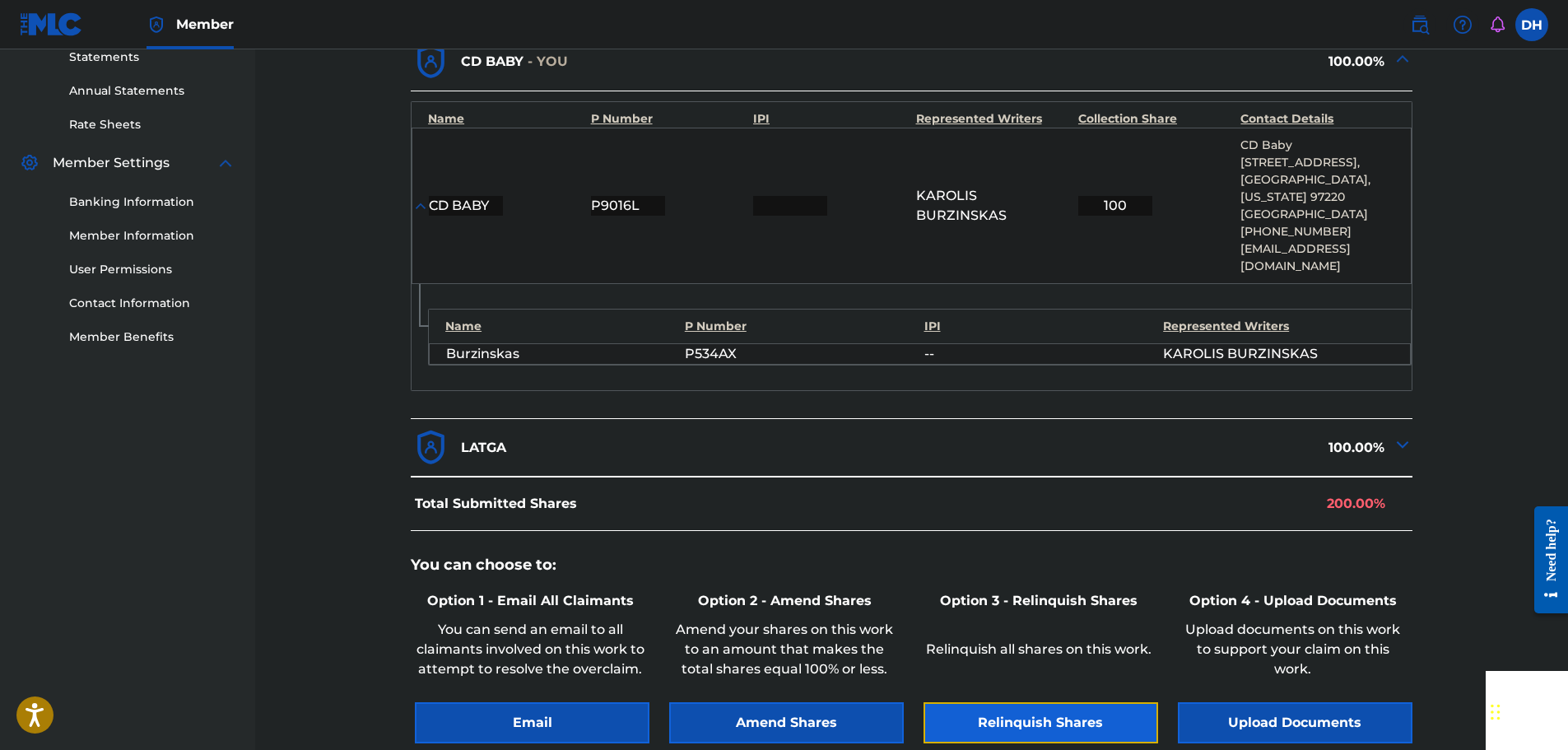
click at [1012, 702] on button "Relinquish Shares" at bounding box center [1040, 723] width 234 height 41
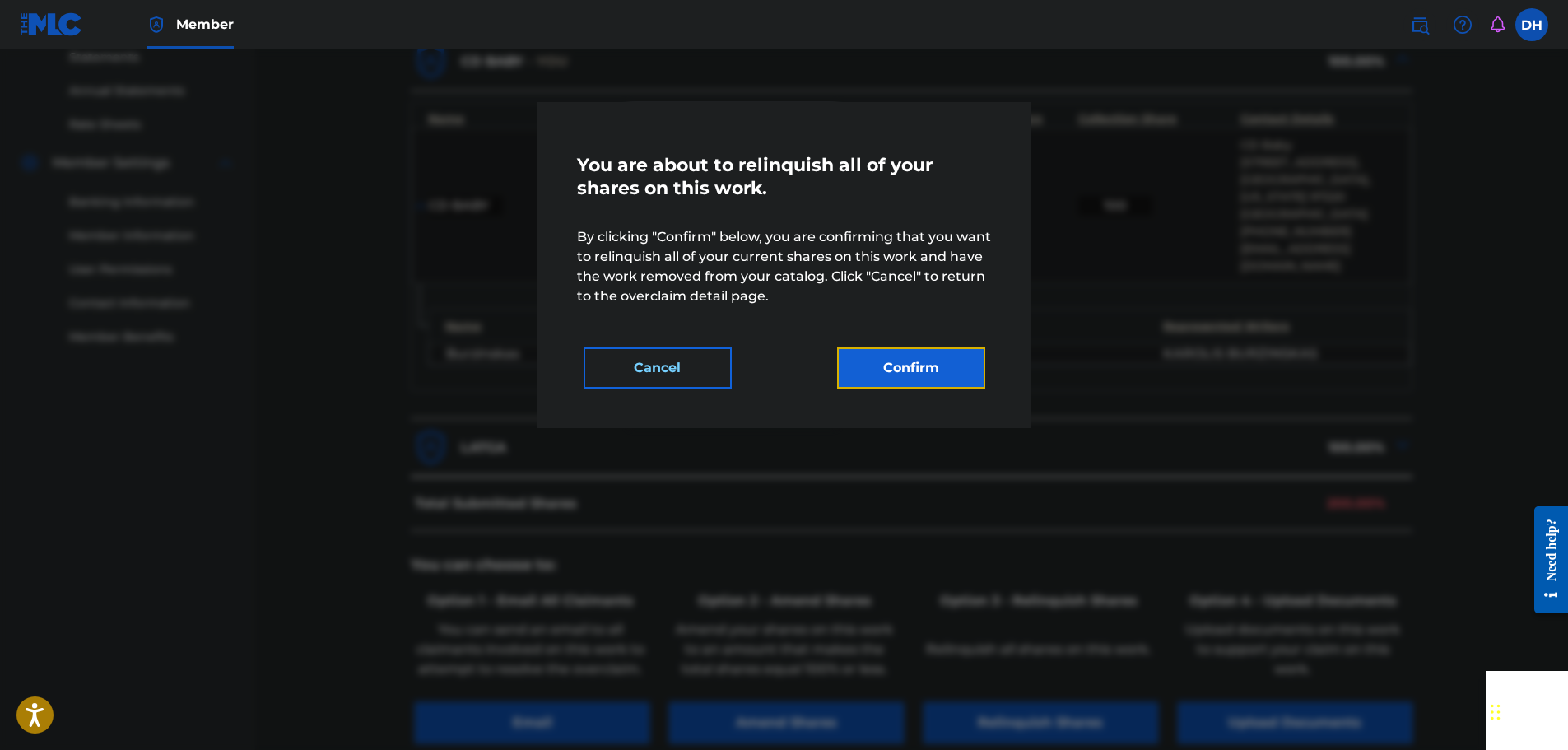
click at [931, 362] on button "Confirm" at bounding box center [911, 368] width 148 height 41
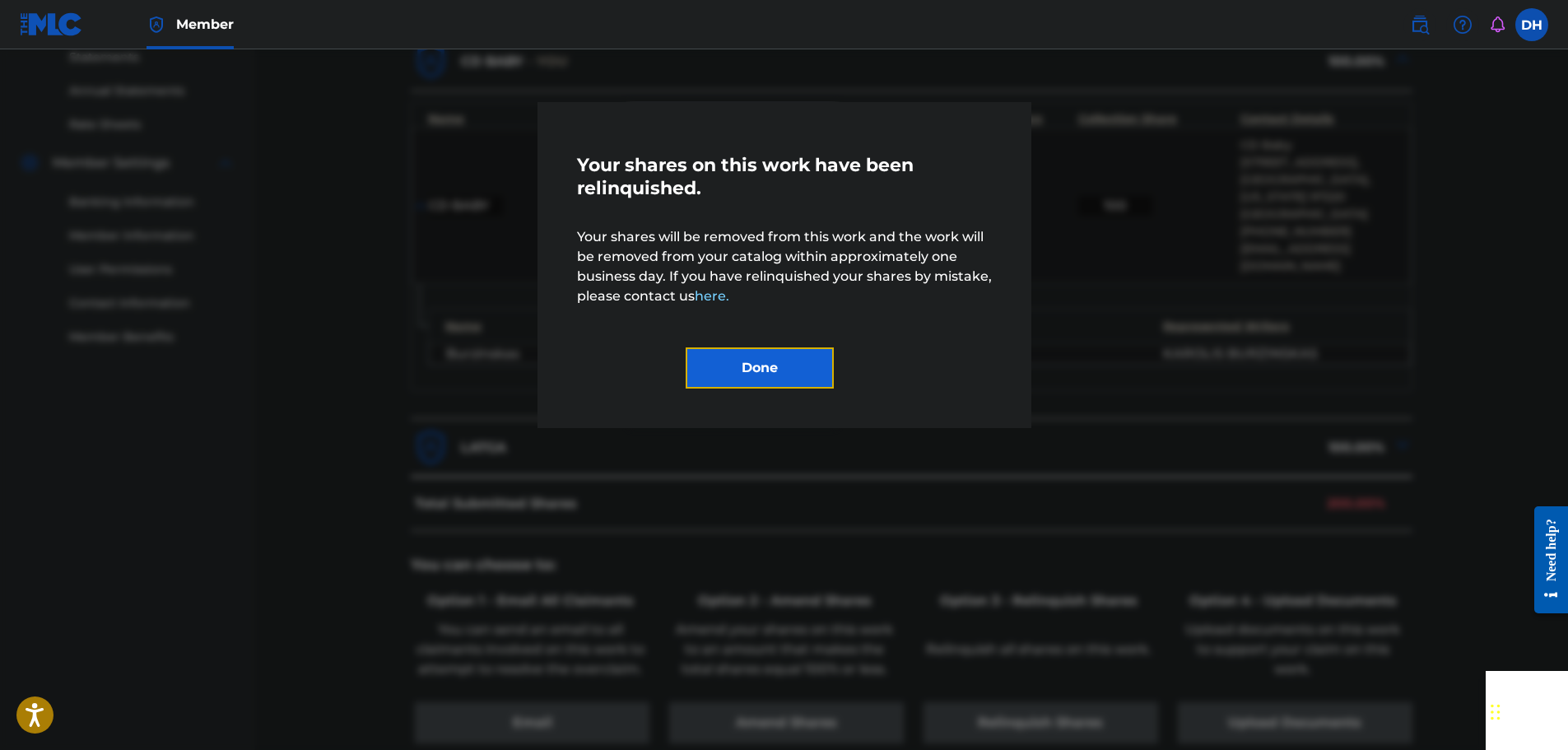
click at [764, 355] on button "Done" at bounding box center [759, 368] width 148 height 41
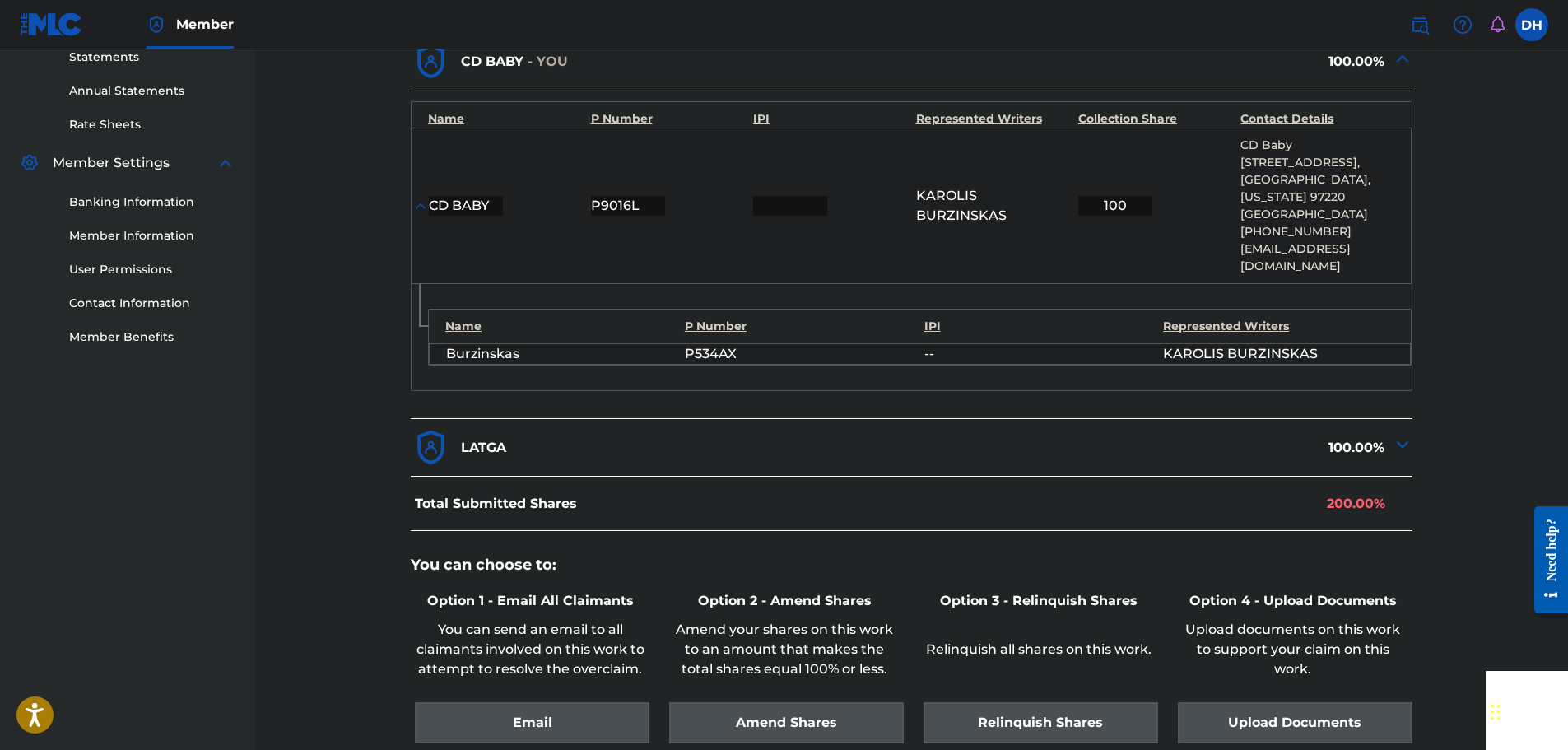
scroll to position [247, 0]
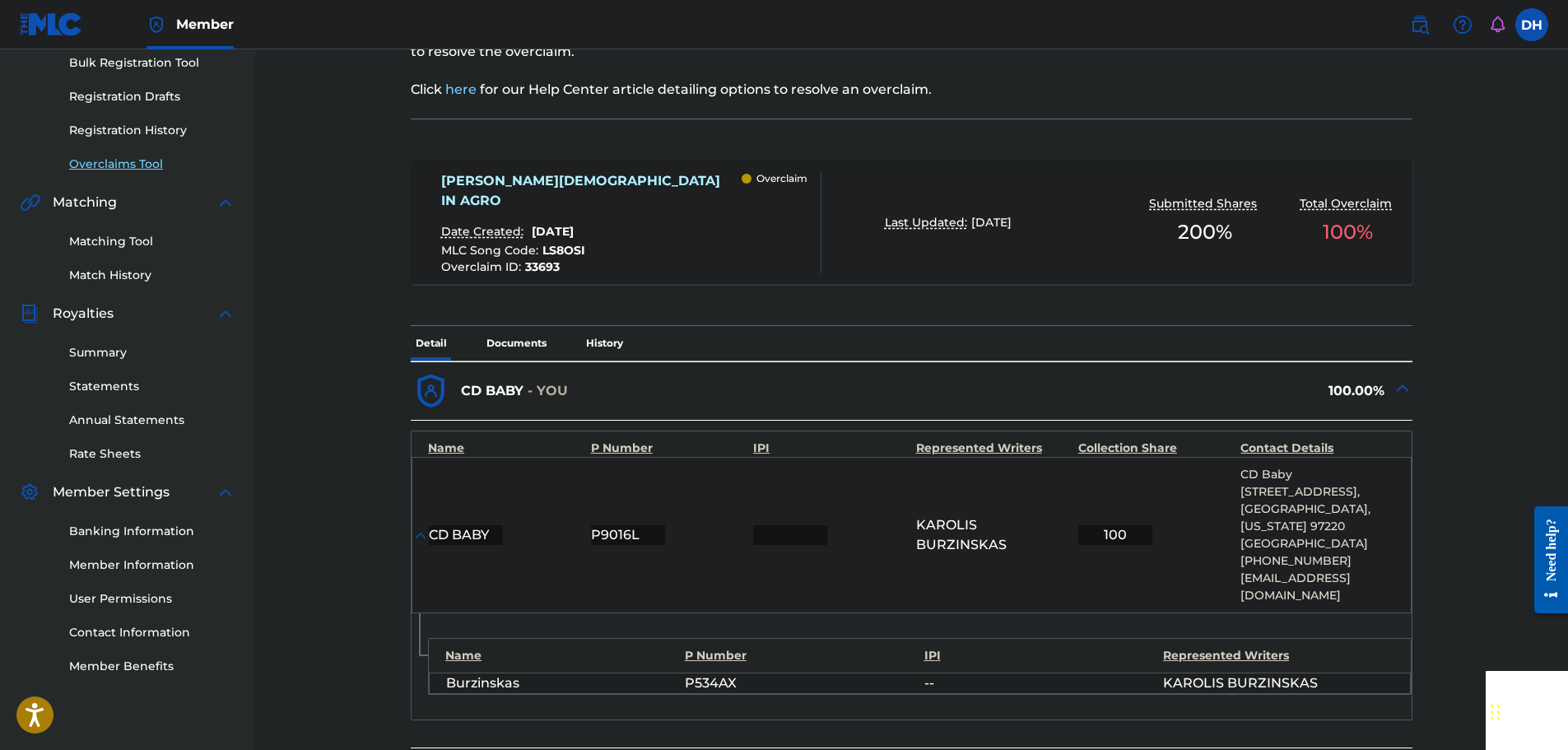
click at [131, 163] on link "Overclaims Tool" at bounding box center [152, 164] width 166 height 17
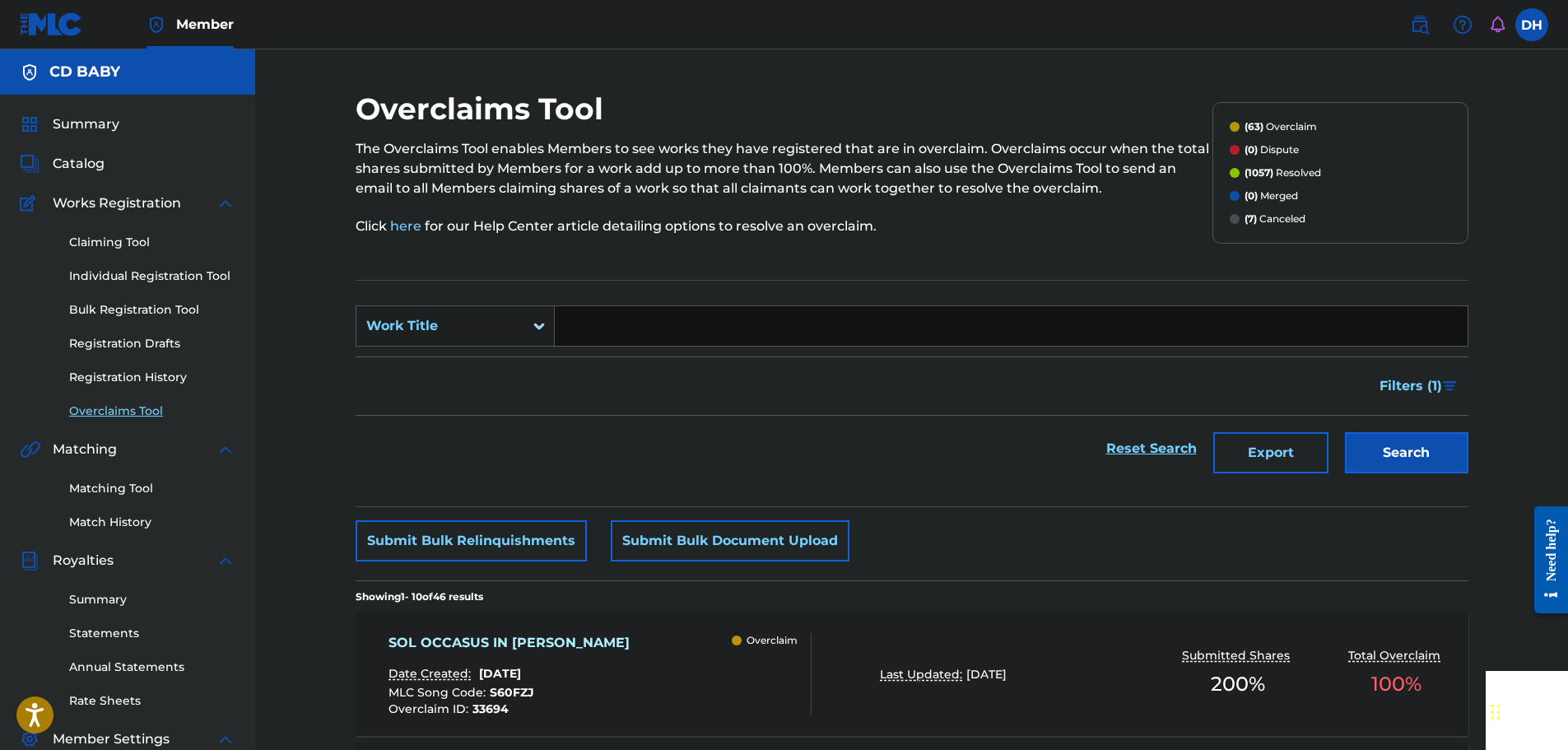
click at [594, 320] on input "Search Form" at bounding box center [1011, 326] width 913 height 39
paste input "SPECULUM CAELESTE"
type input "SPECULUM CAELESTE"
click at [1373, 446] on button "Search" at bounding box center [1406, 452] width 123 height 41
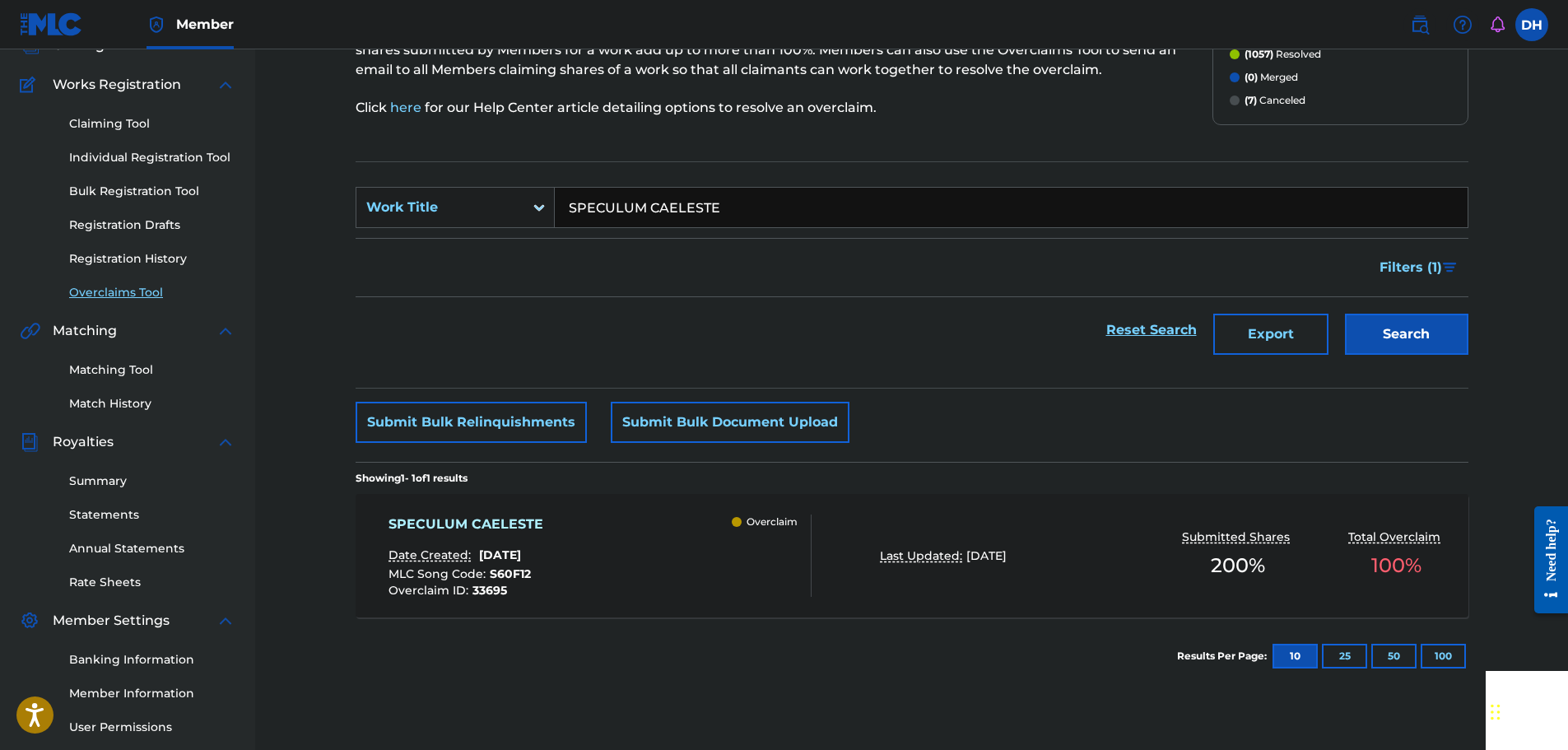
scroll to position [271, 0]
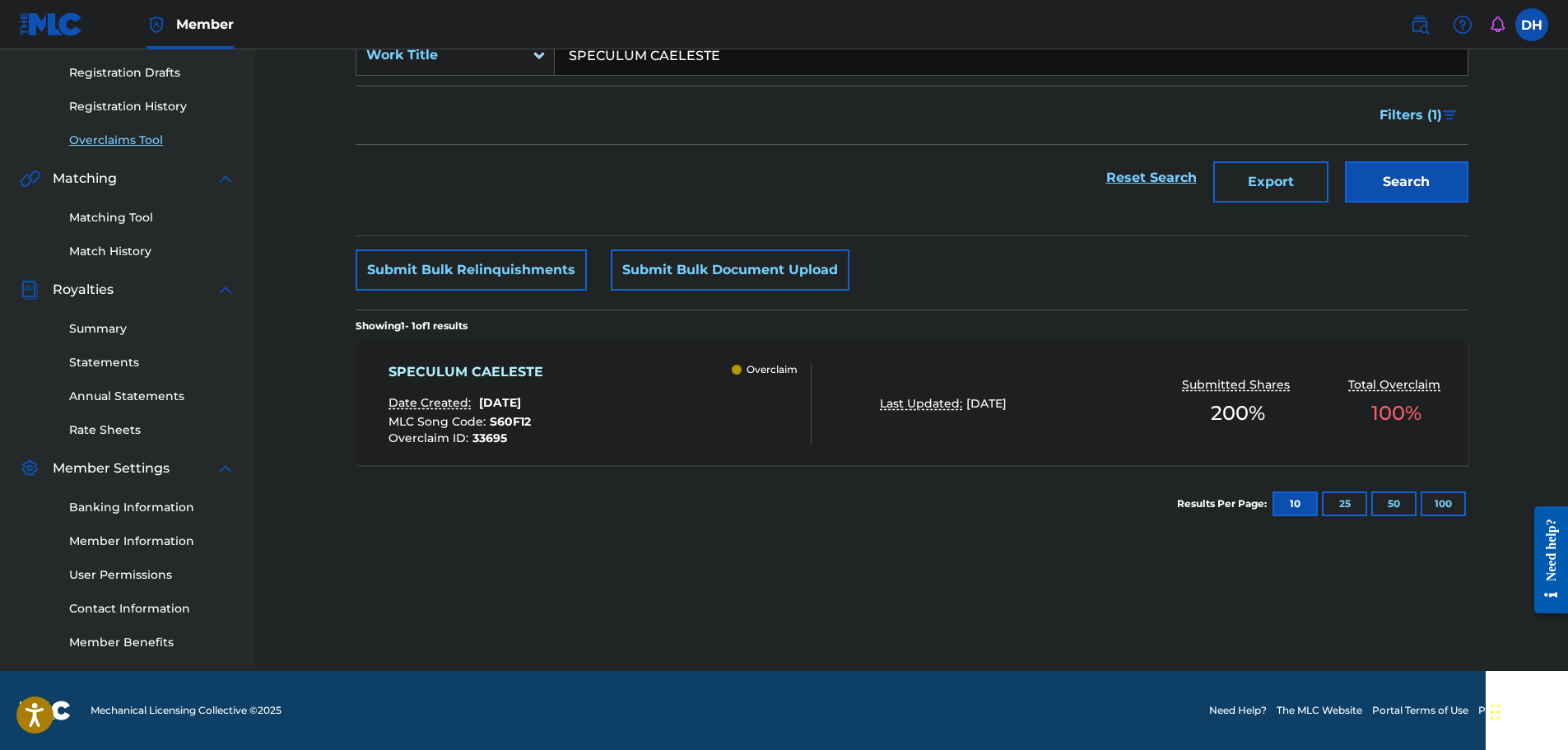
click at [716, 384] on div "SPECULUM CAELESTE Date Created: [DATE] MLC Song Code : S60F12 Overclaim ID : 33…" at bounding box center [599, 404] width 423 height 82
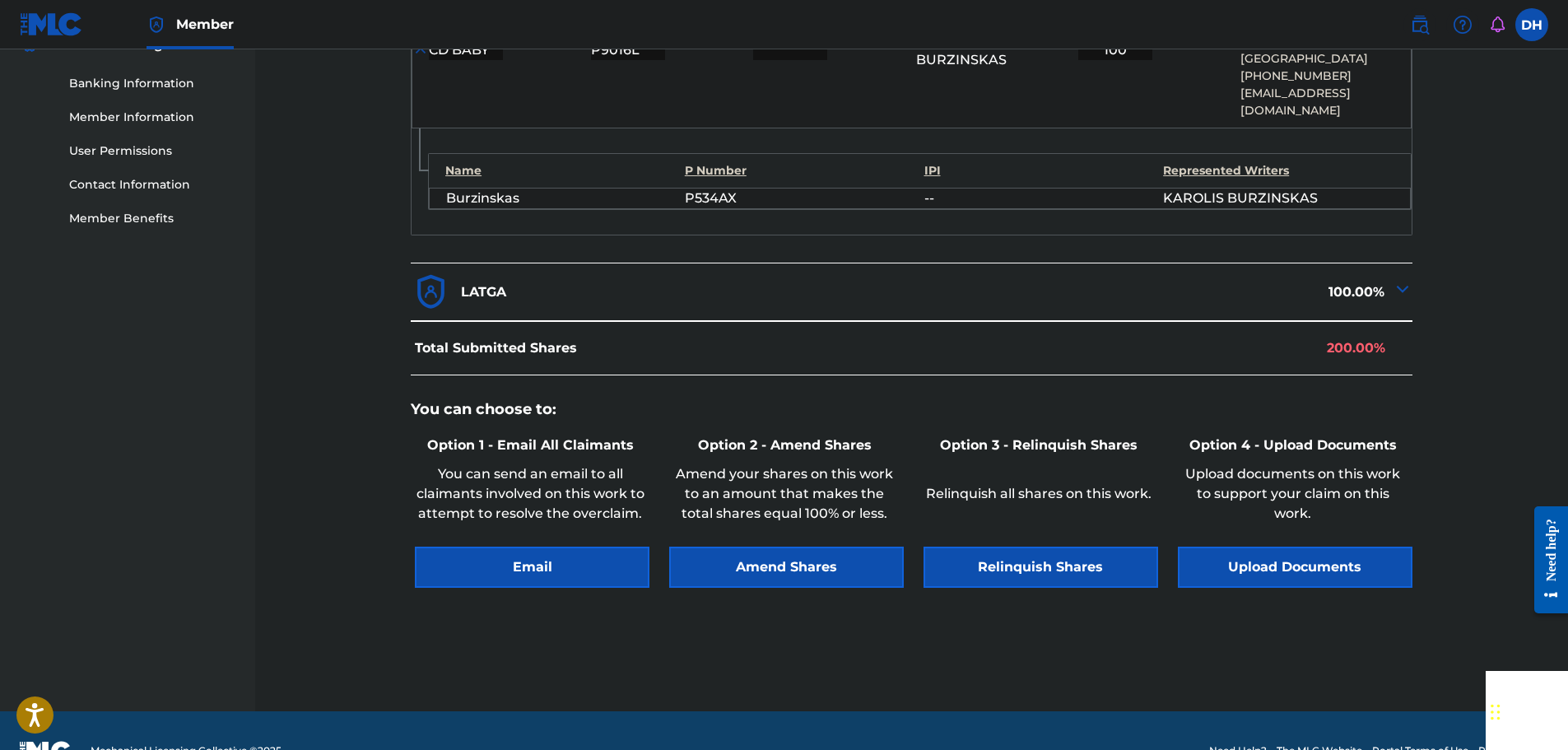
scroll to position [718, 0]
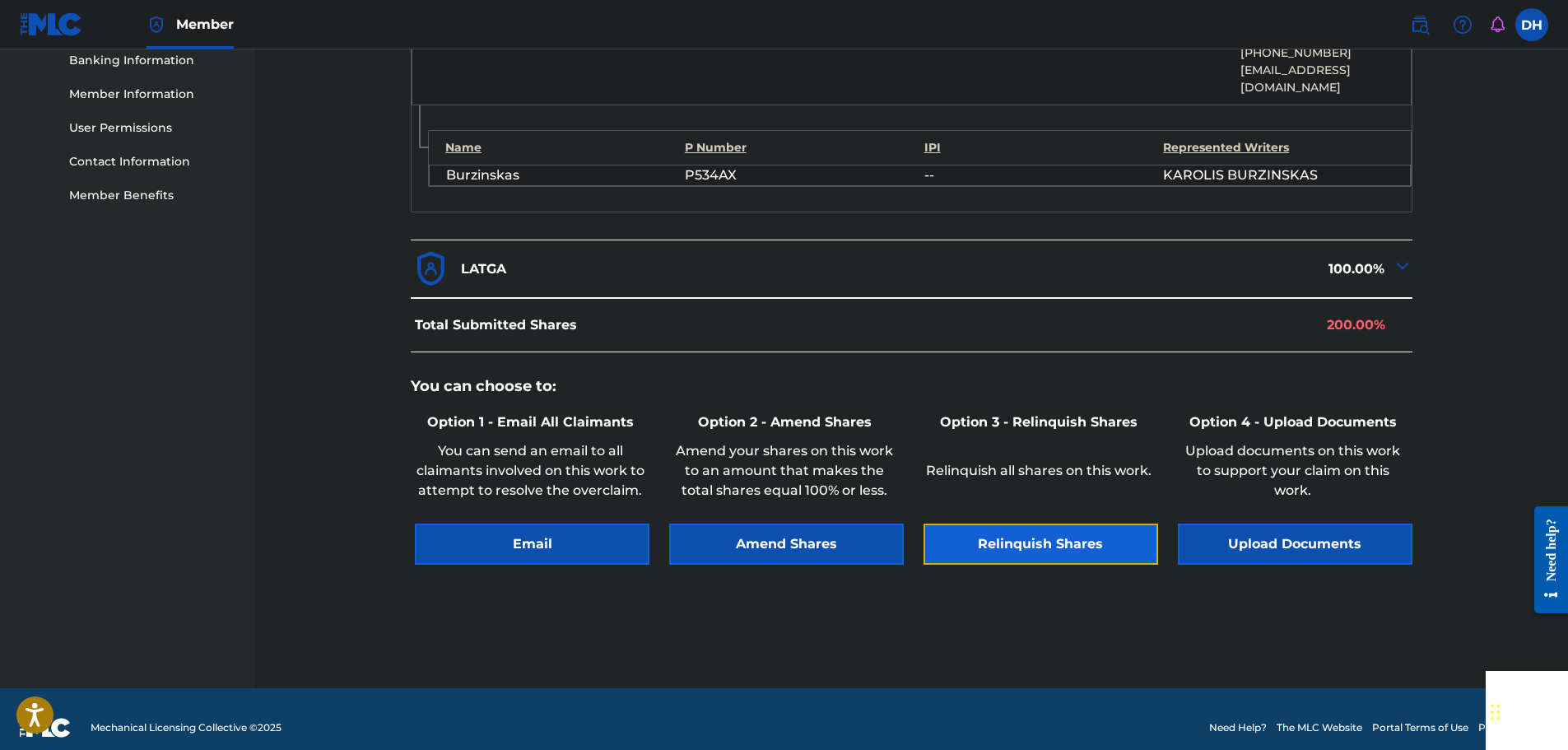
click at [1035, 523] on button "Relinquish Shares" at bounding box center [1040, 544] width 234 height 41
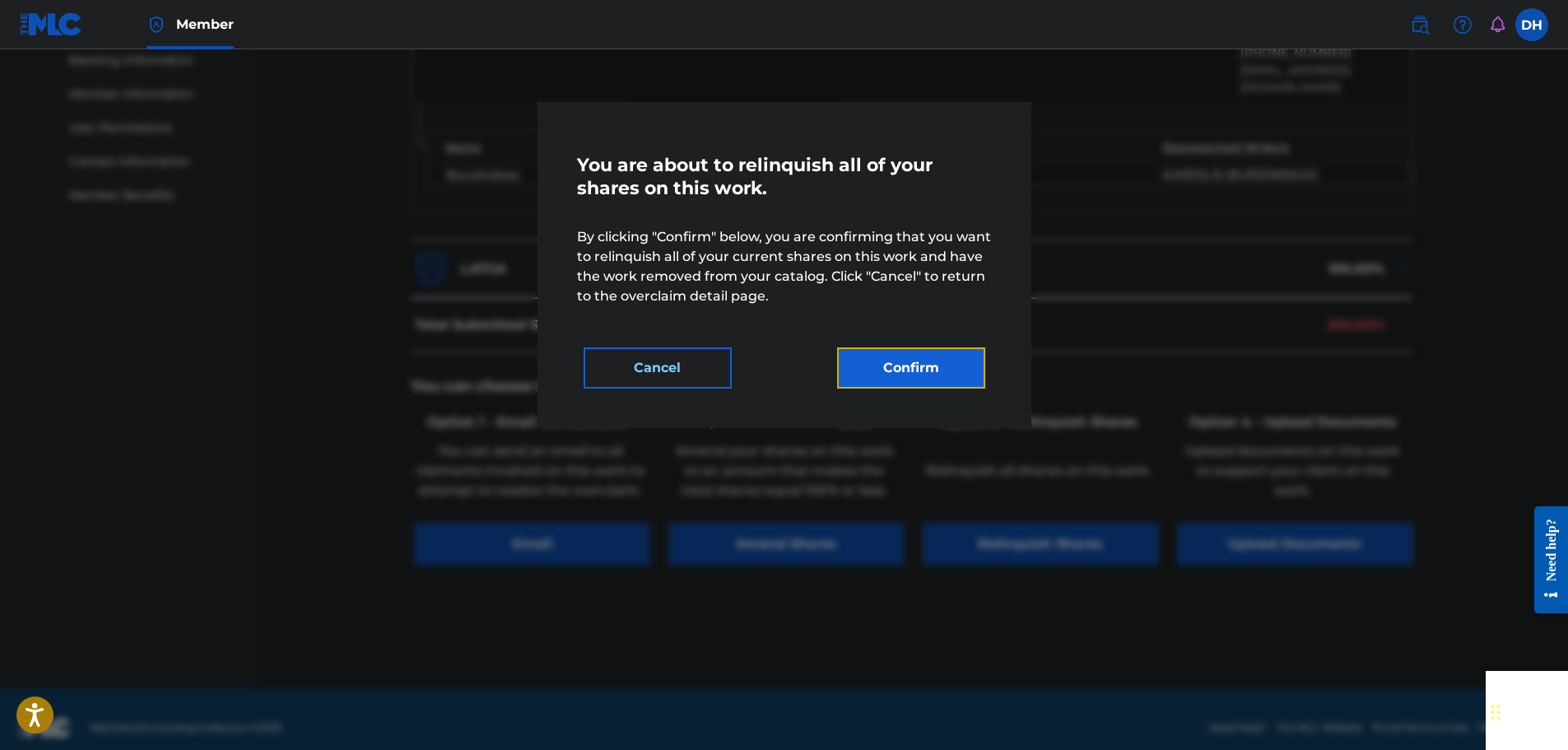
click at [918, 363] on button "Confirm" at bounding box center [911, 368] width 148 height 41
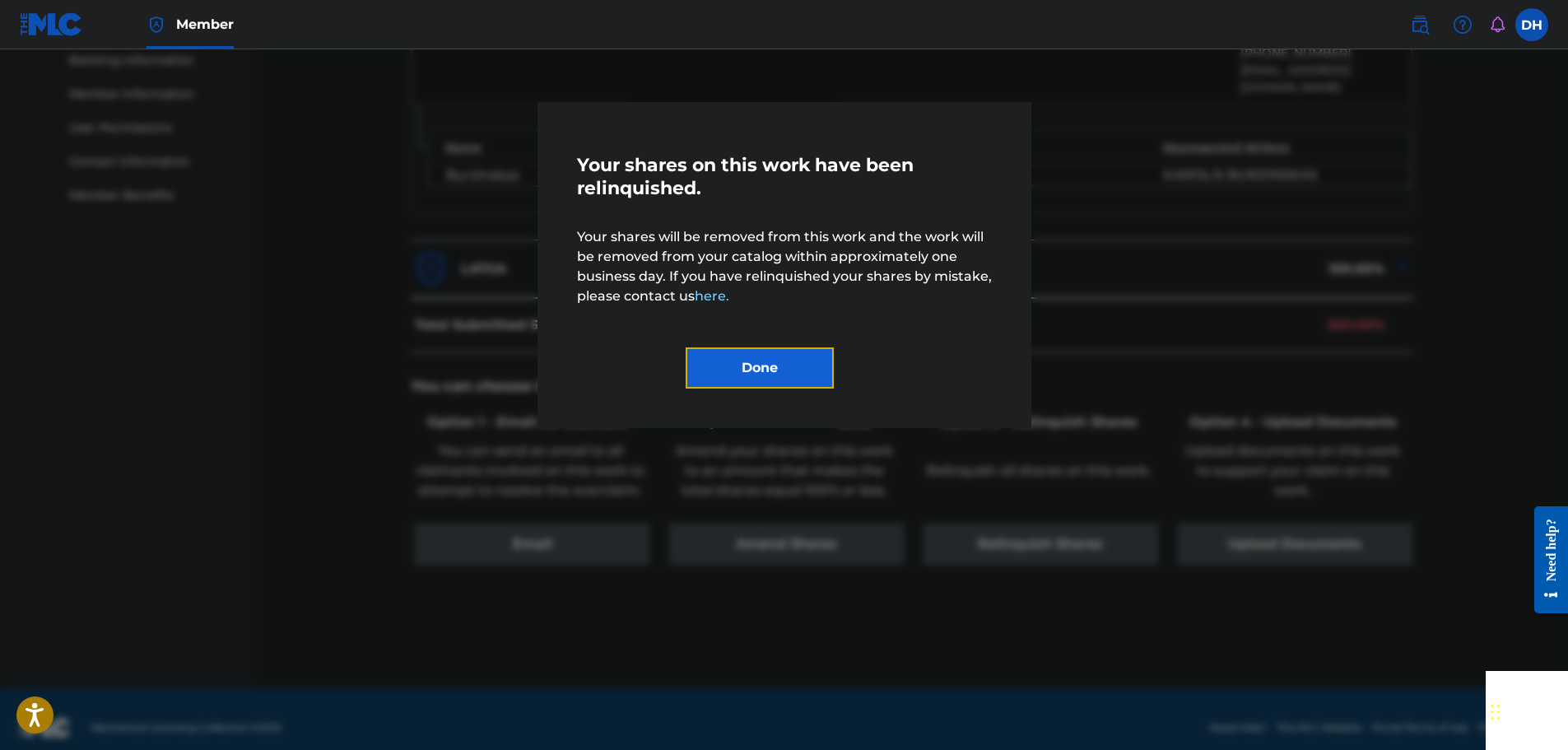
click at [809, 370] on button "Done" at bounding box center [759, 368] width 148 height 41
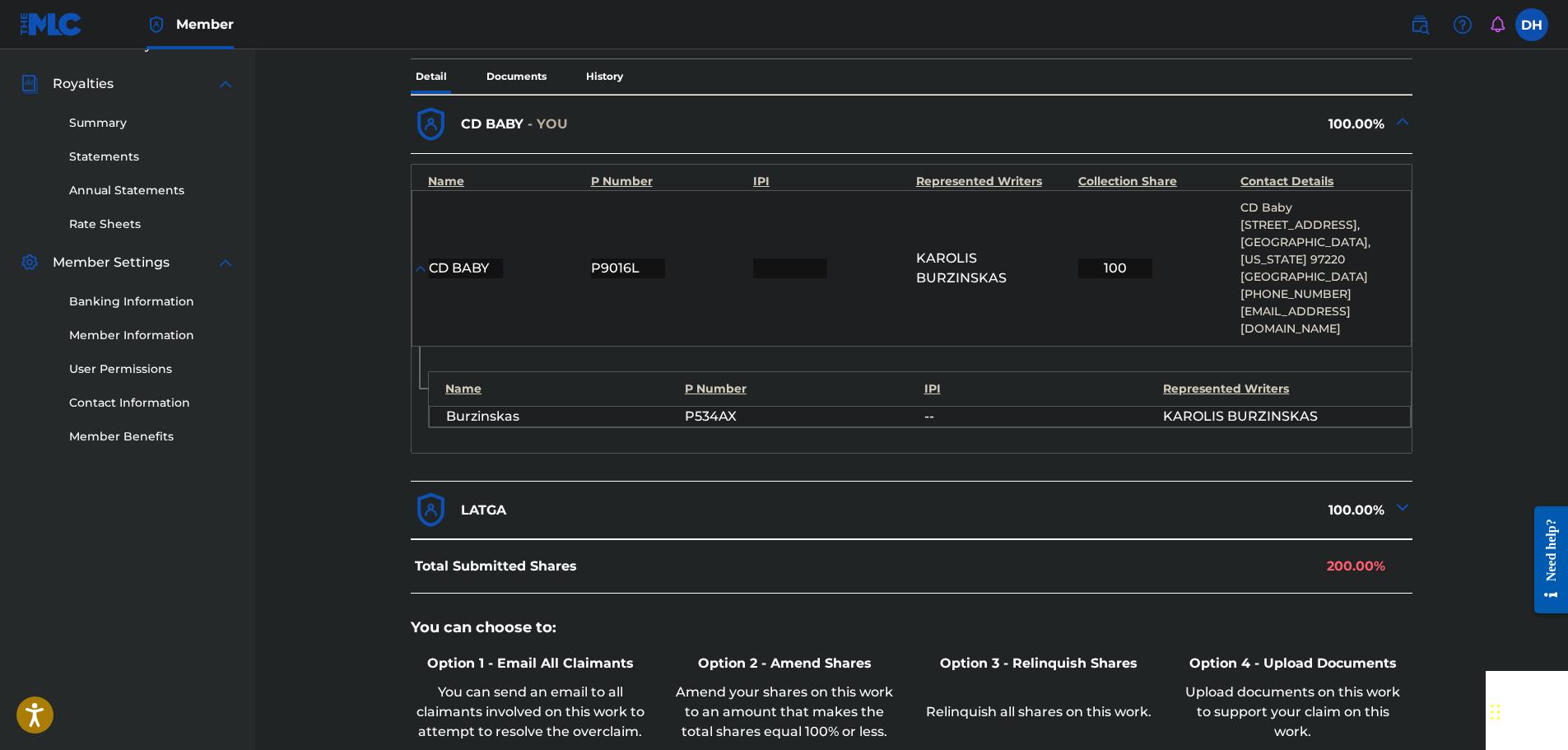
scroll to position [306, 0]
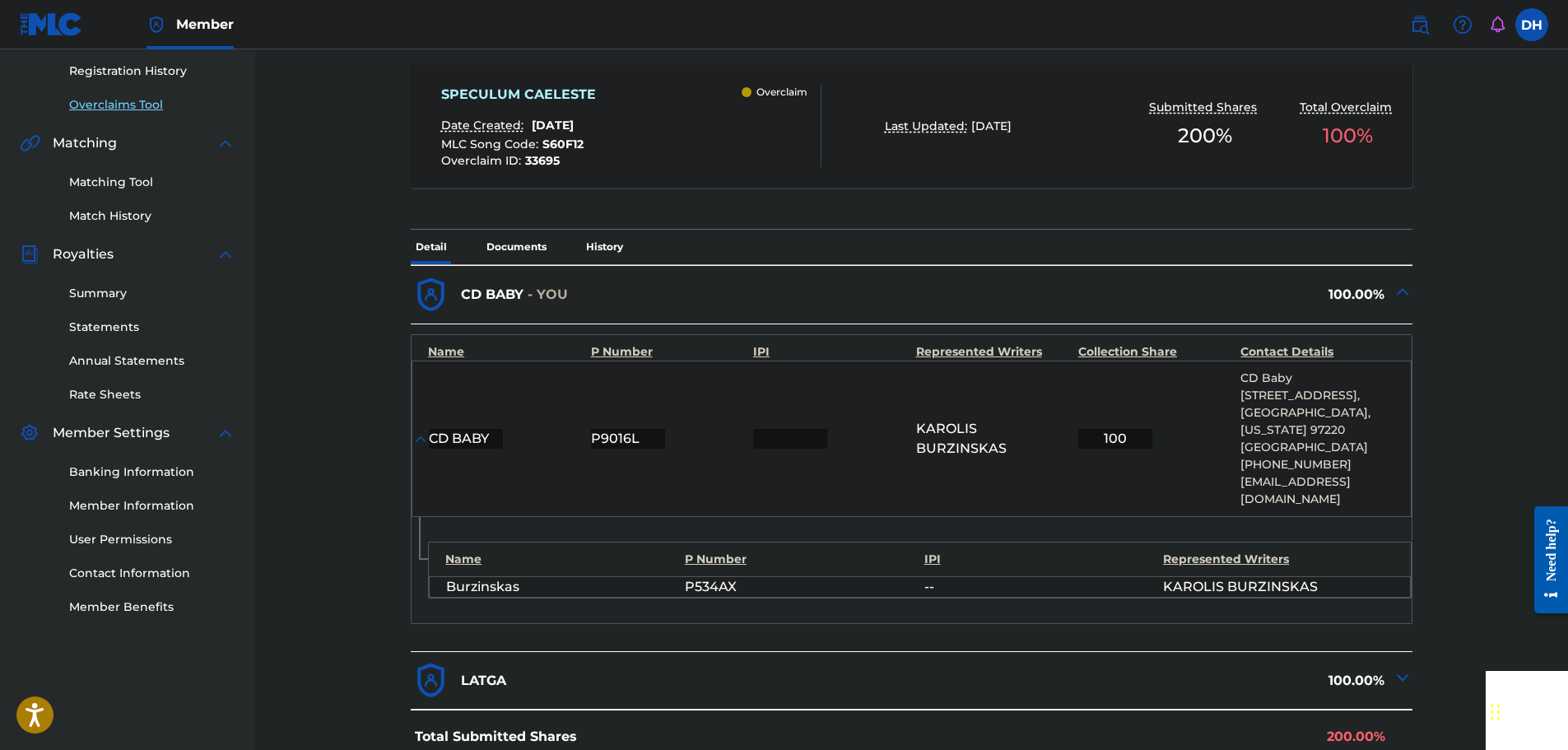
click at [130, 102] on link "Overclaims Tool" at bounding box center [152, 105] width 166 height 17
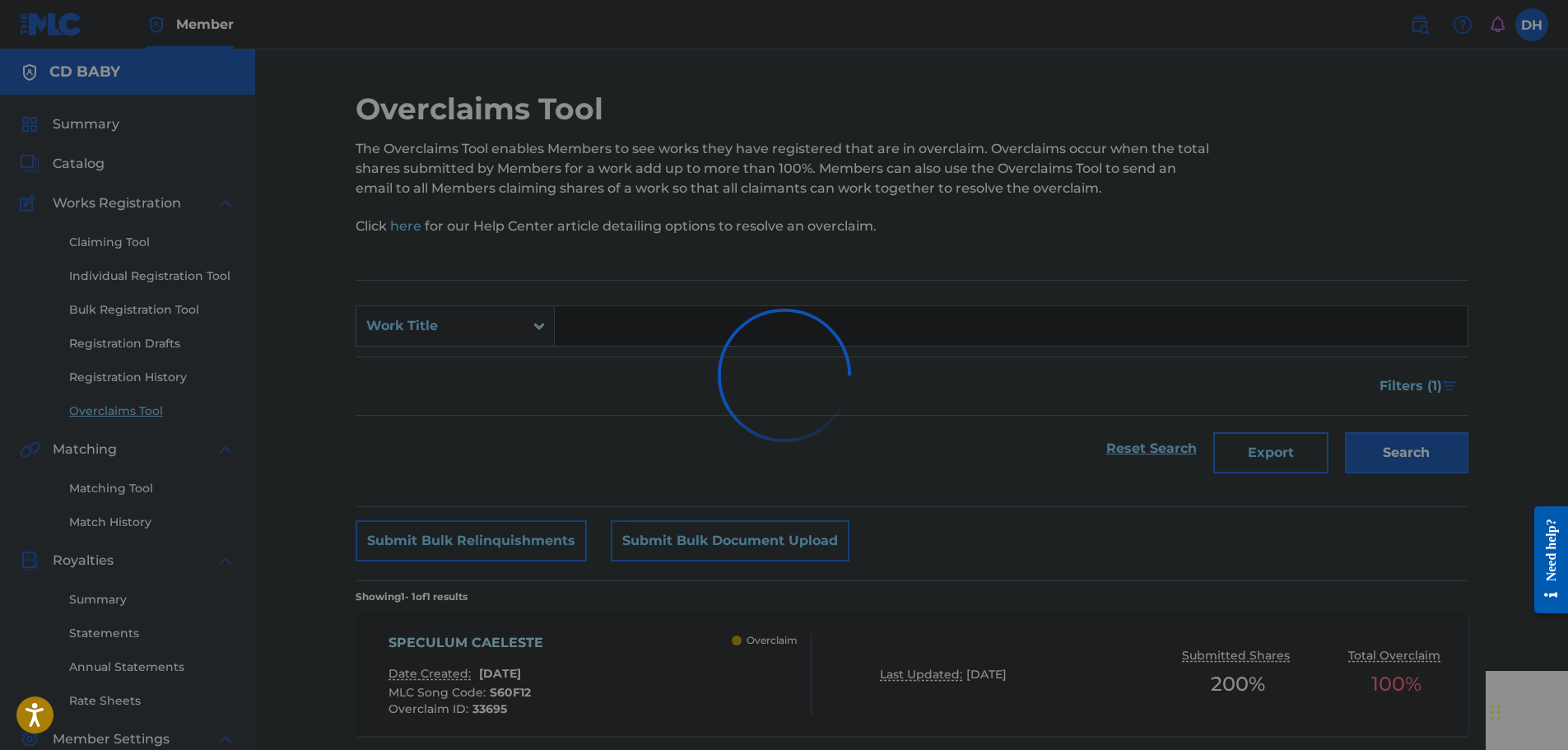
click at [589, 320] on input "Search Form" at bounding box center [1011, 326] width 913 height 39
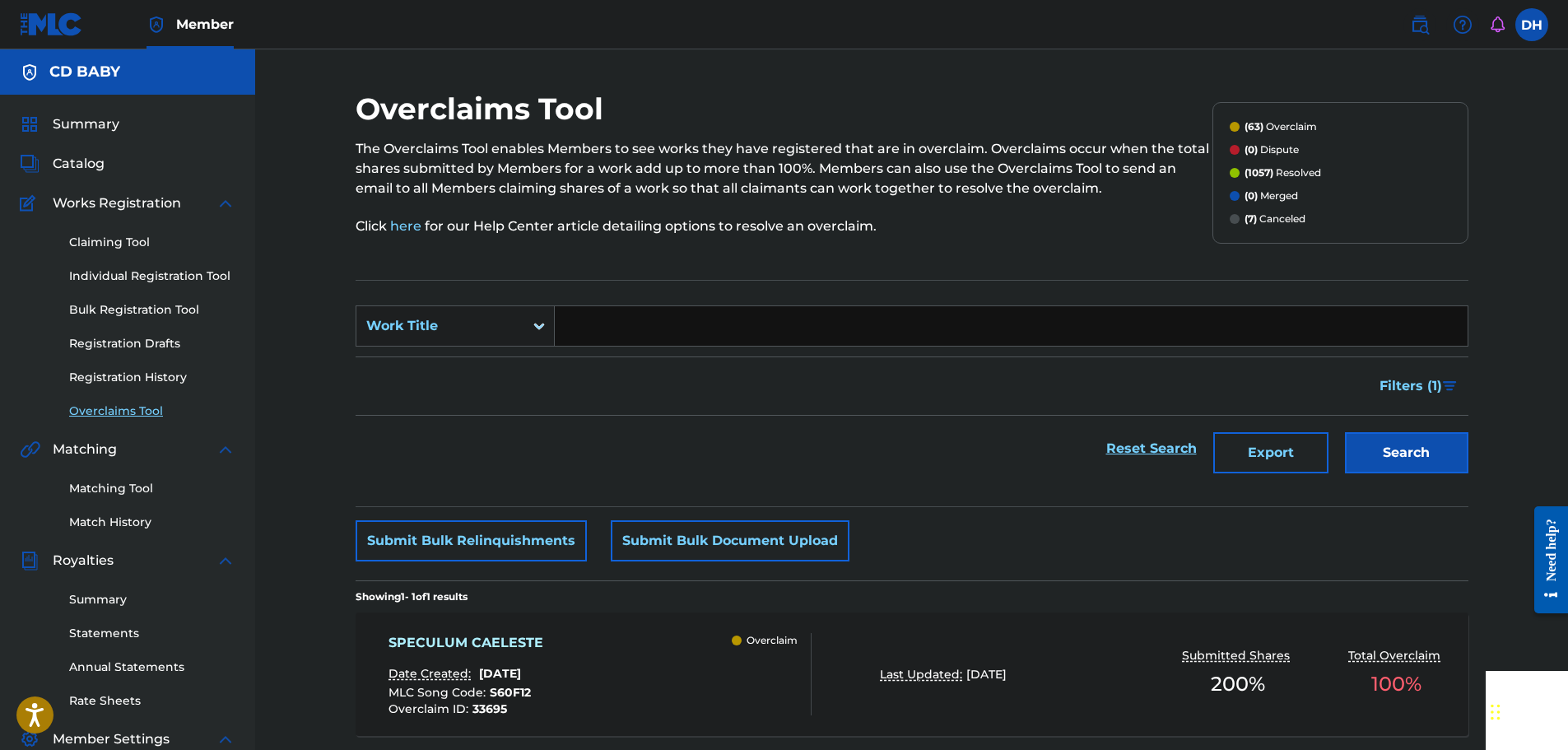
paste input "SOL OCCASUS IN [PERSON_NAME]"
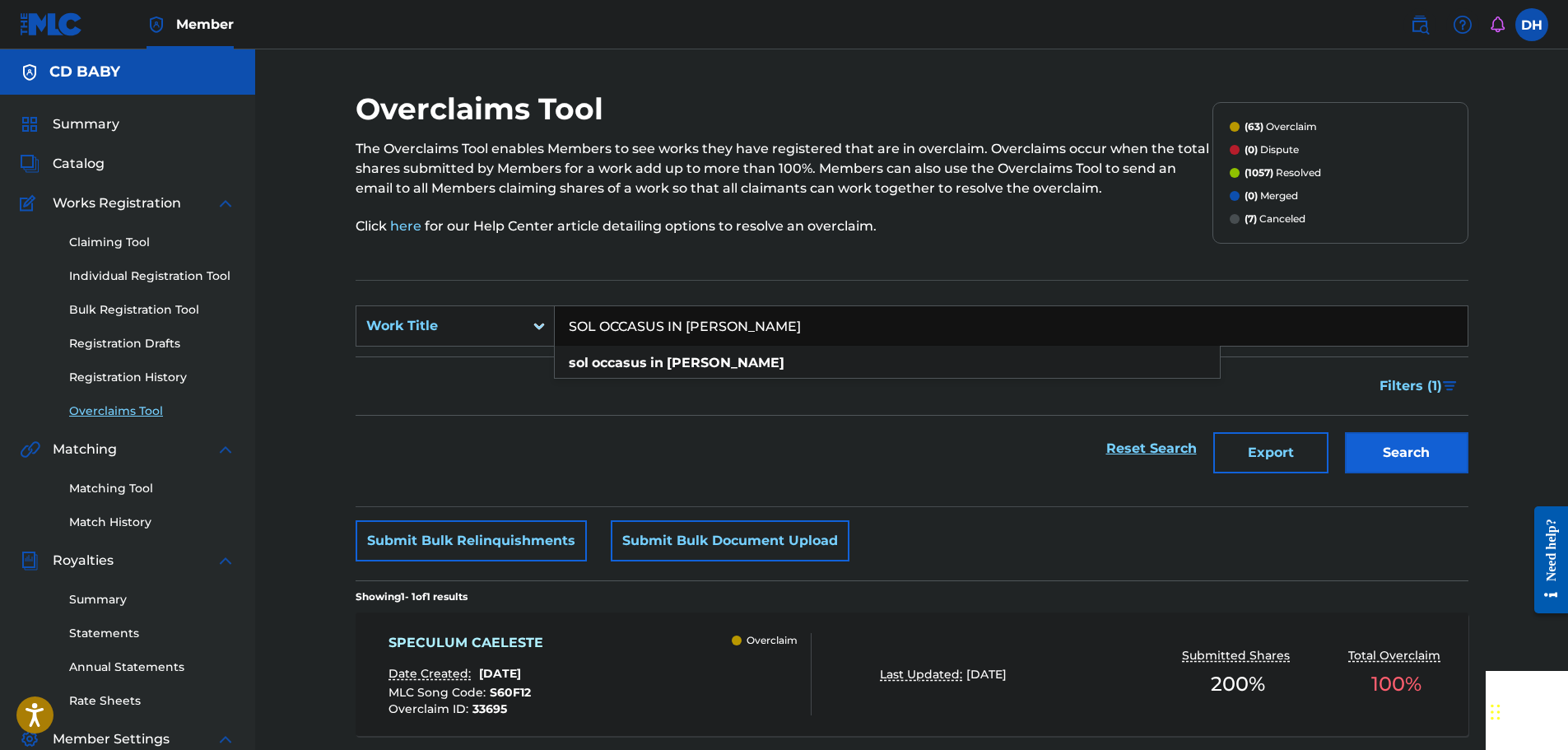
type input "SOL OCCASUS IN [PERSON_NAME]"
click at [1388, 453] on button "Search" at bounding box center [1406, 452] width 123 height 41
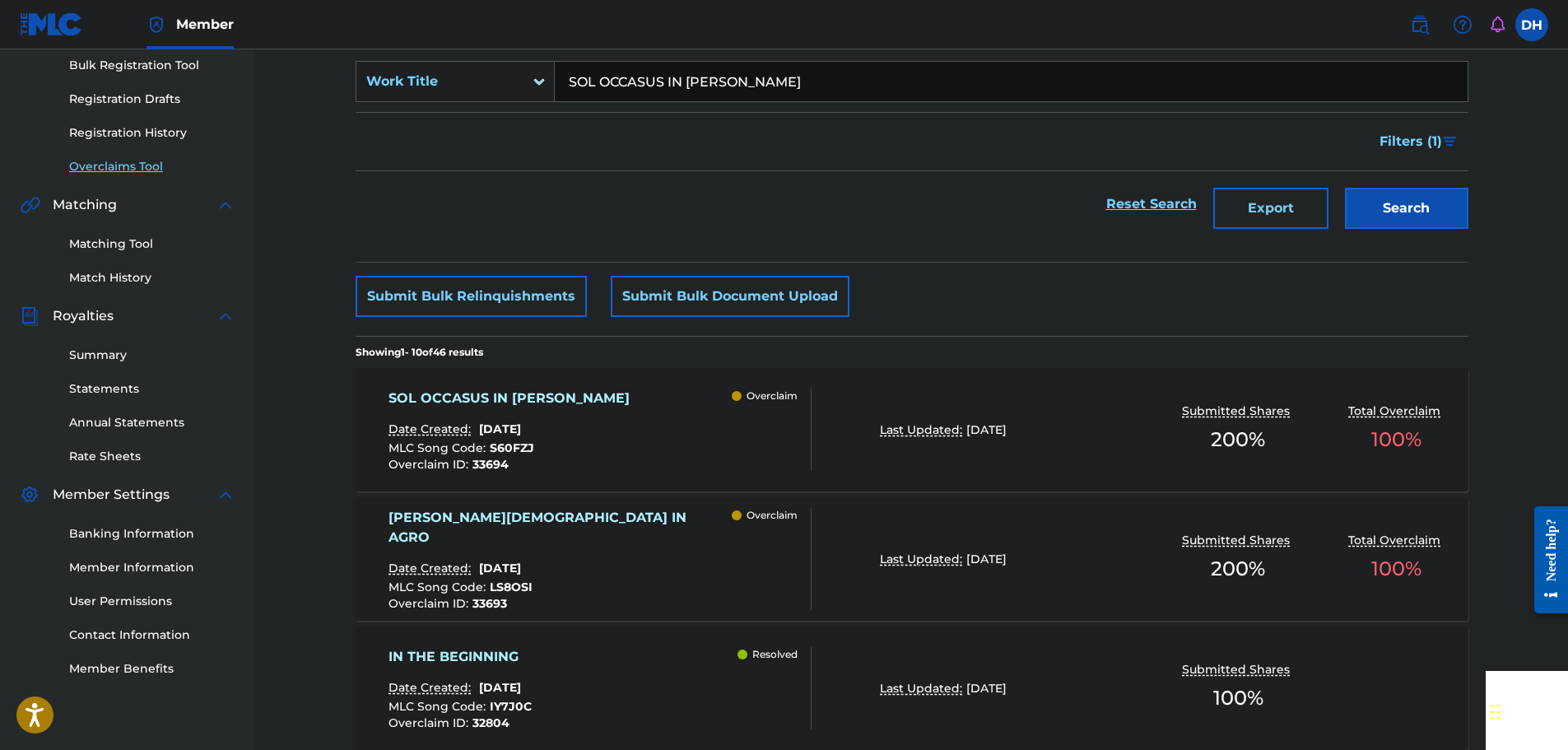
scroll to position [329, 0]
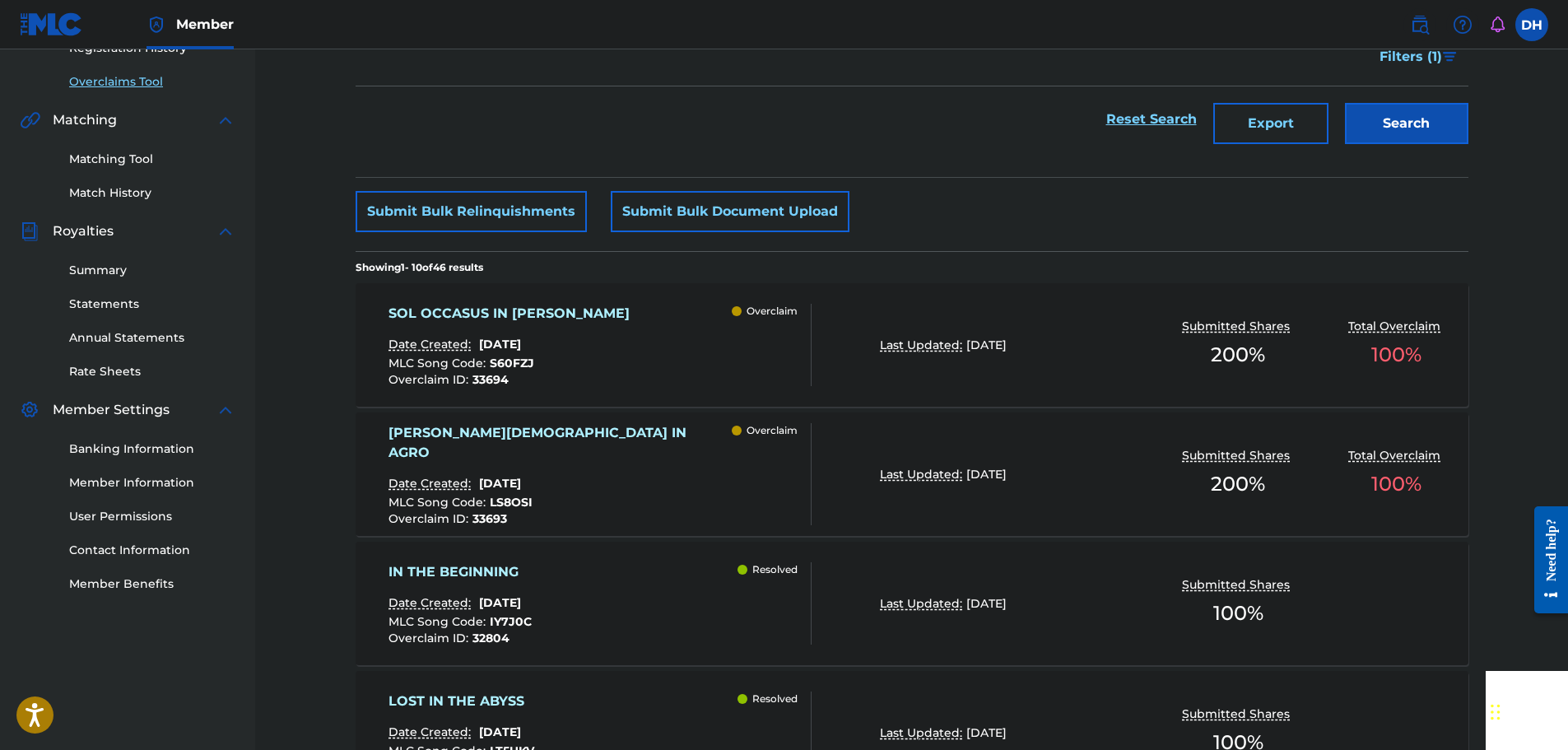
click at [680, 360] on div "SOL OCCASUS IN [PERSON_NAME] Date Created: [DATE] MLC Song Code : S60FZJ Overcl…" at bounding box center [599, 345] width 423 height 82
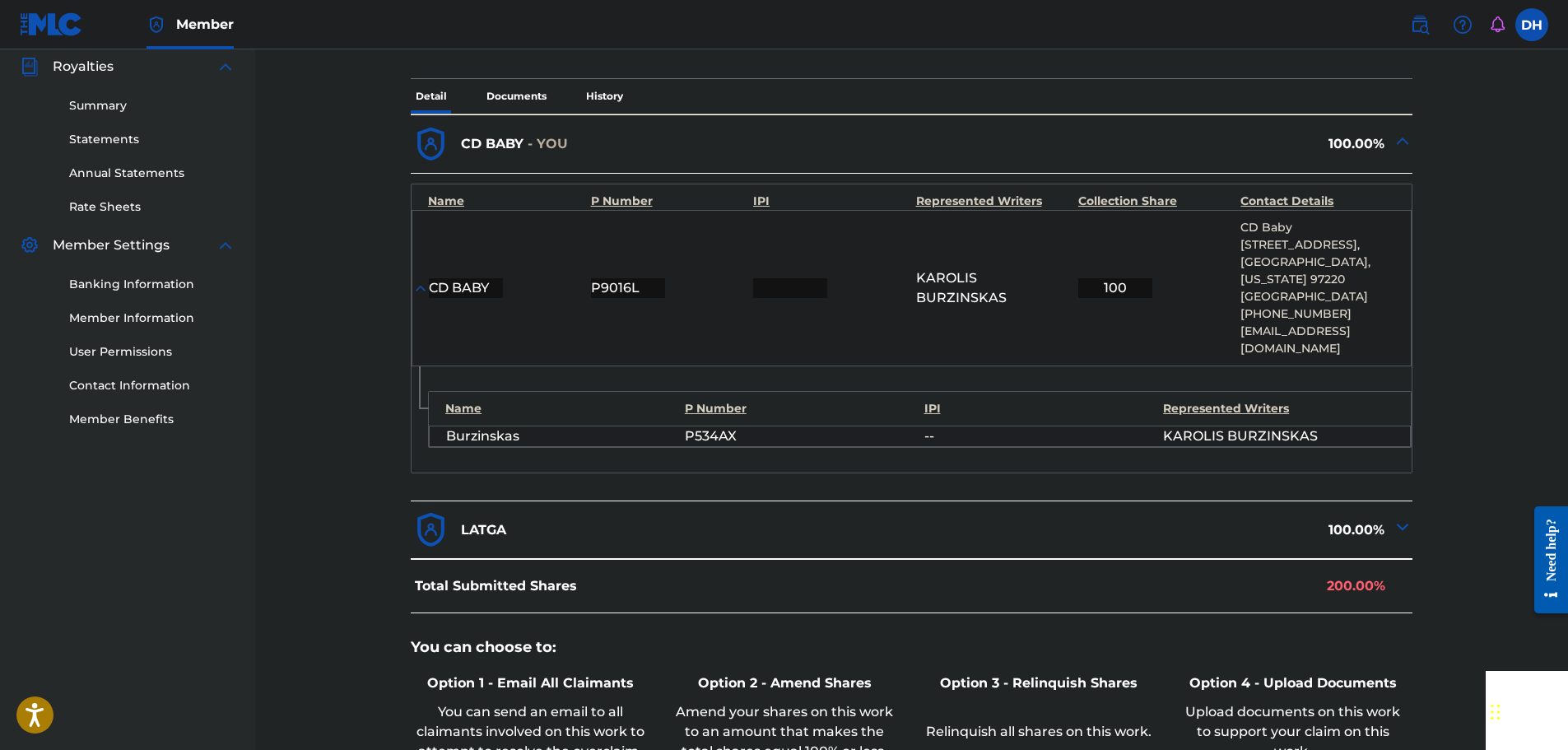
scroll to position [718, 0]
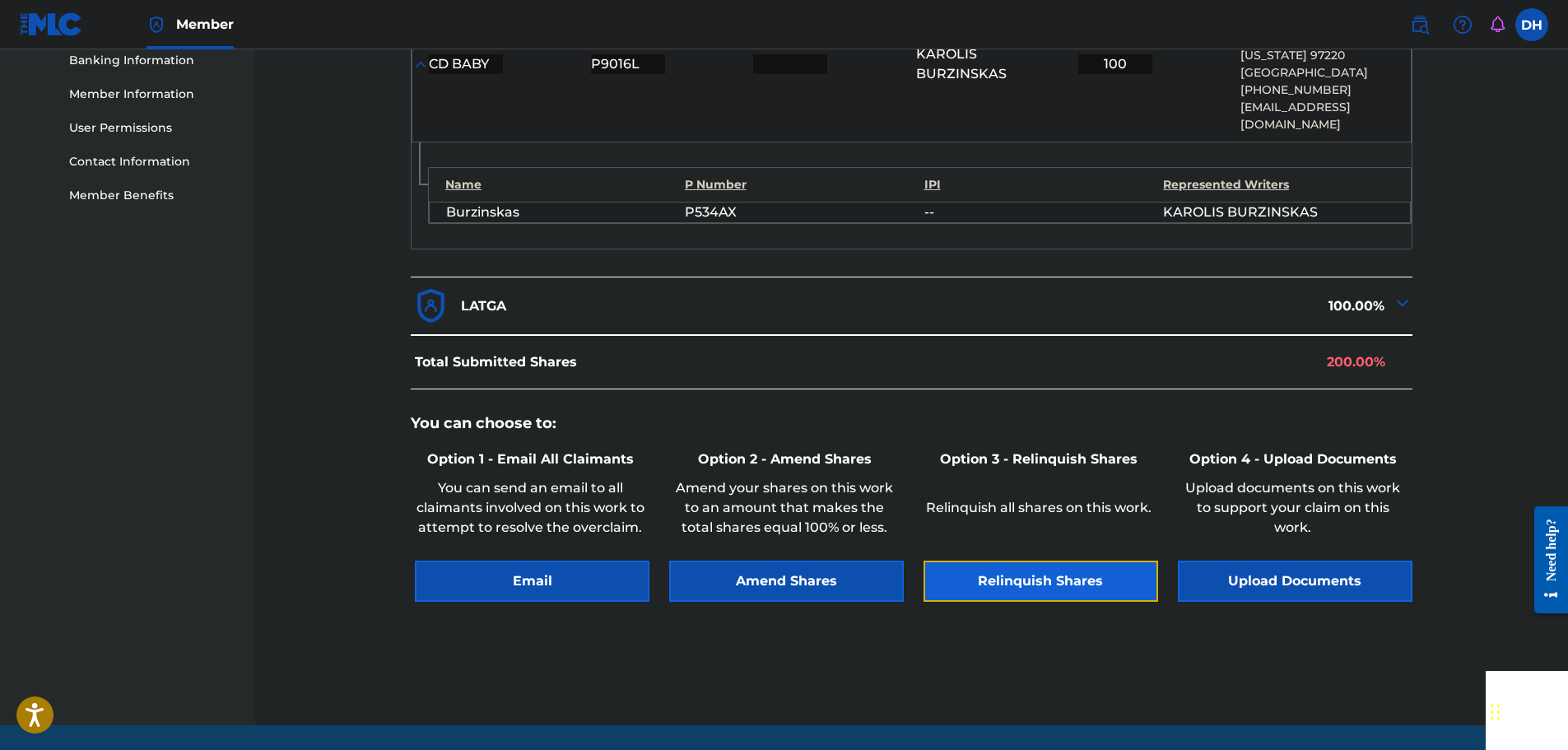
click at [1039, 561] on button "Relinquish Shares" at bounding box center [1040, 582] width 234 height 41
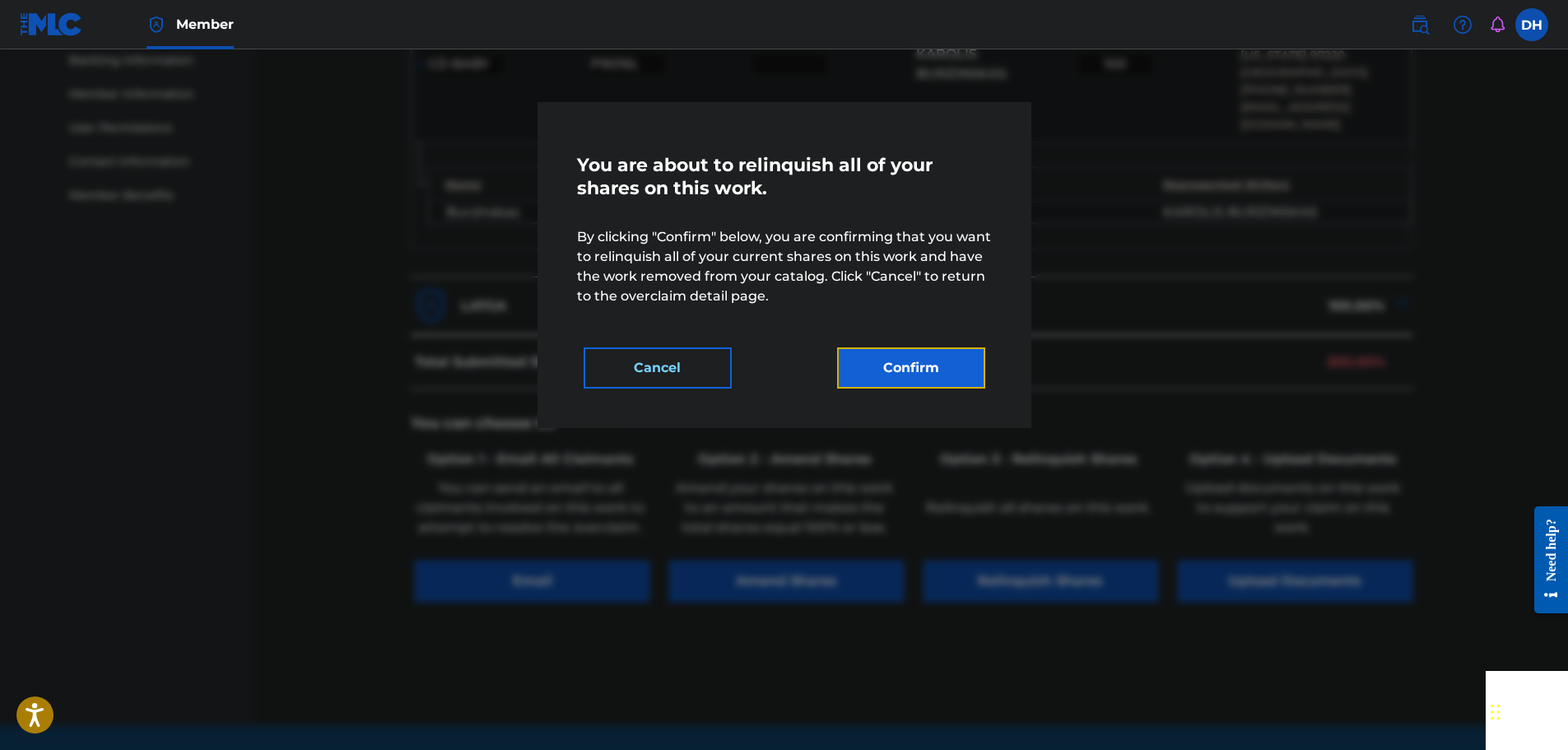
click at [933, 377] on button "Confirm" at bounding box center [911, 368] width 148 height 41
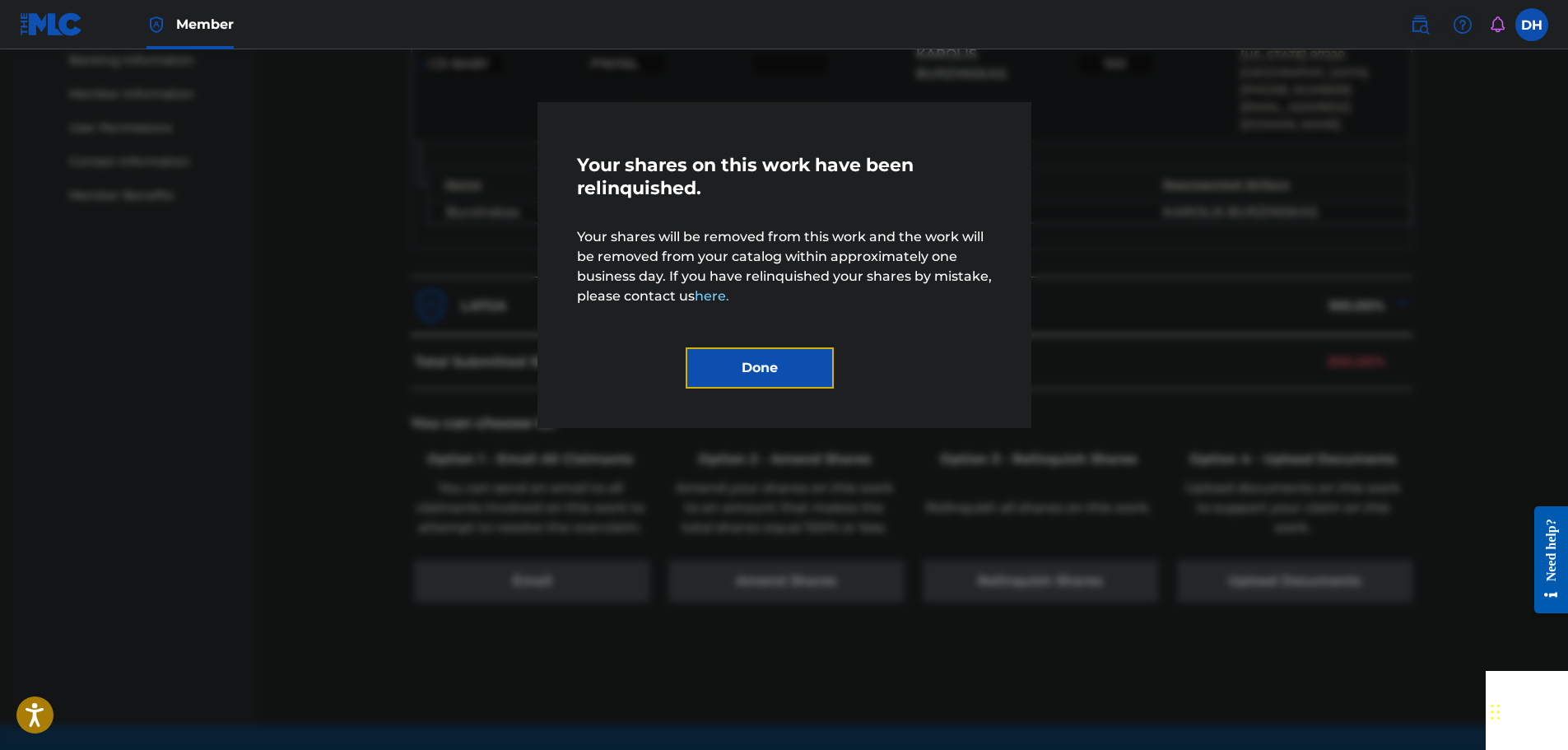
click at [794, 359] on button "Done" at bounding box center [759, 368] width 148 height 41
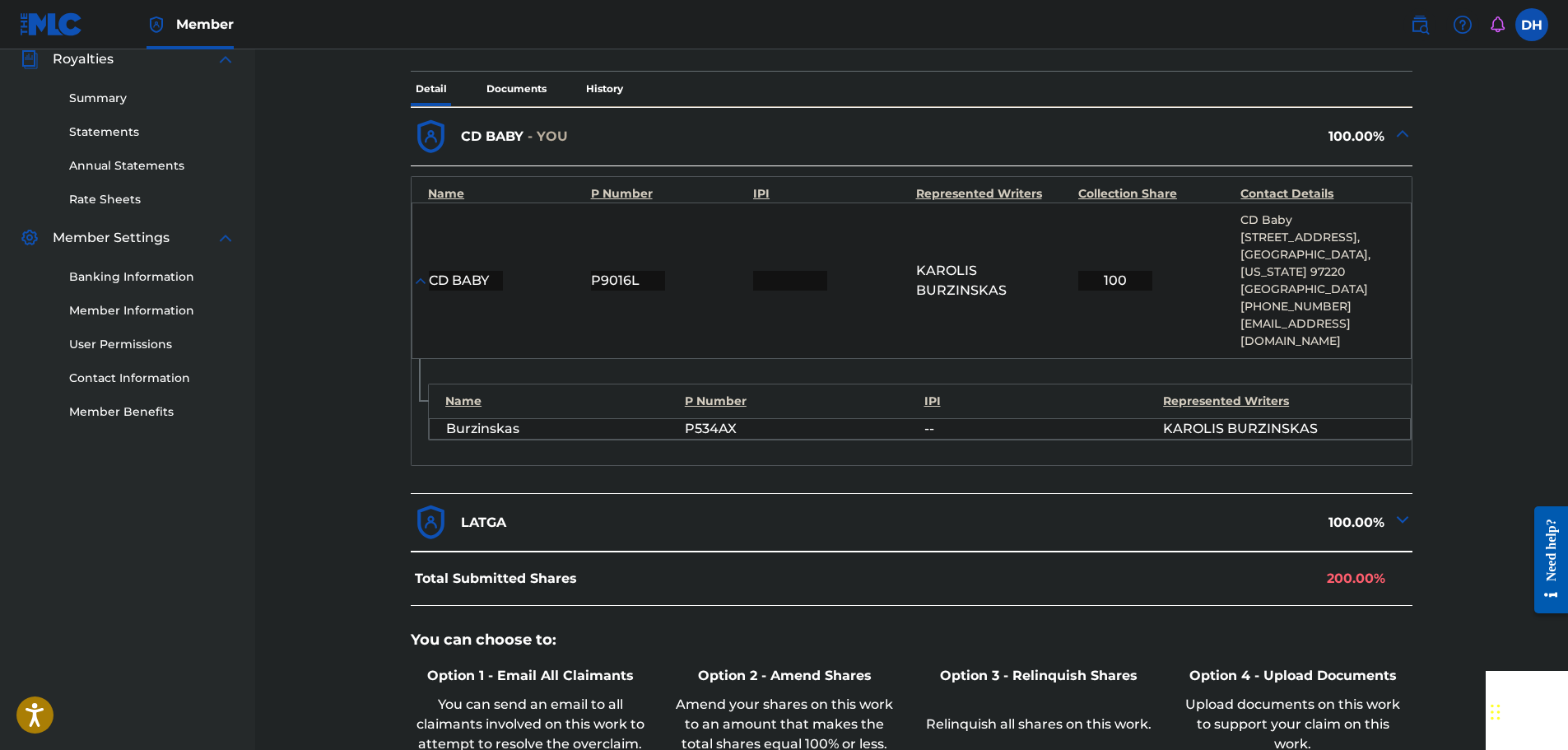
scroll to position [224, 0]
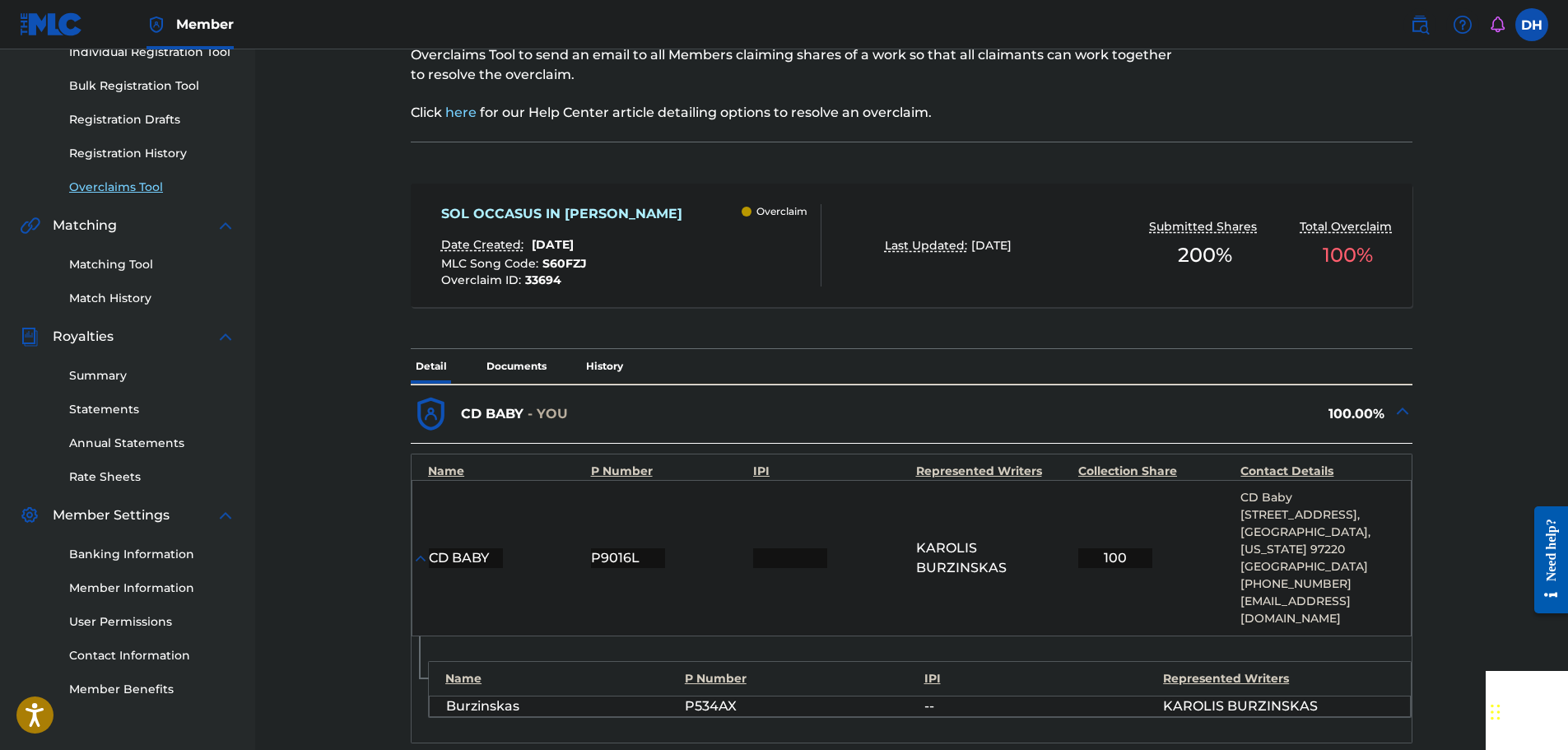
click at [119, 186] on link "Overclaims Tool" at bounding box center [152, 187] width 166 height 17
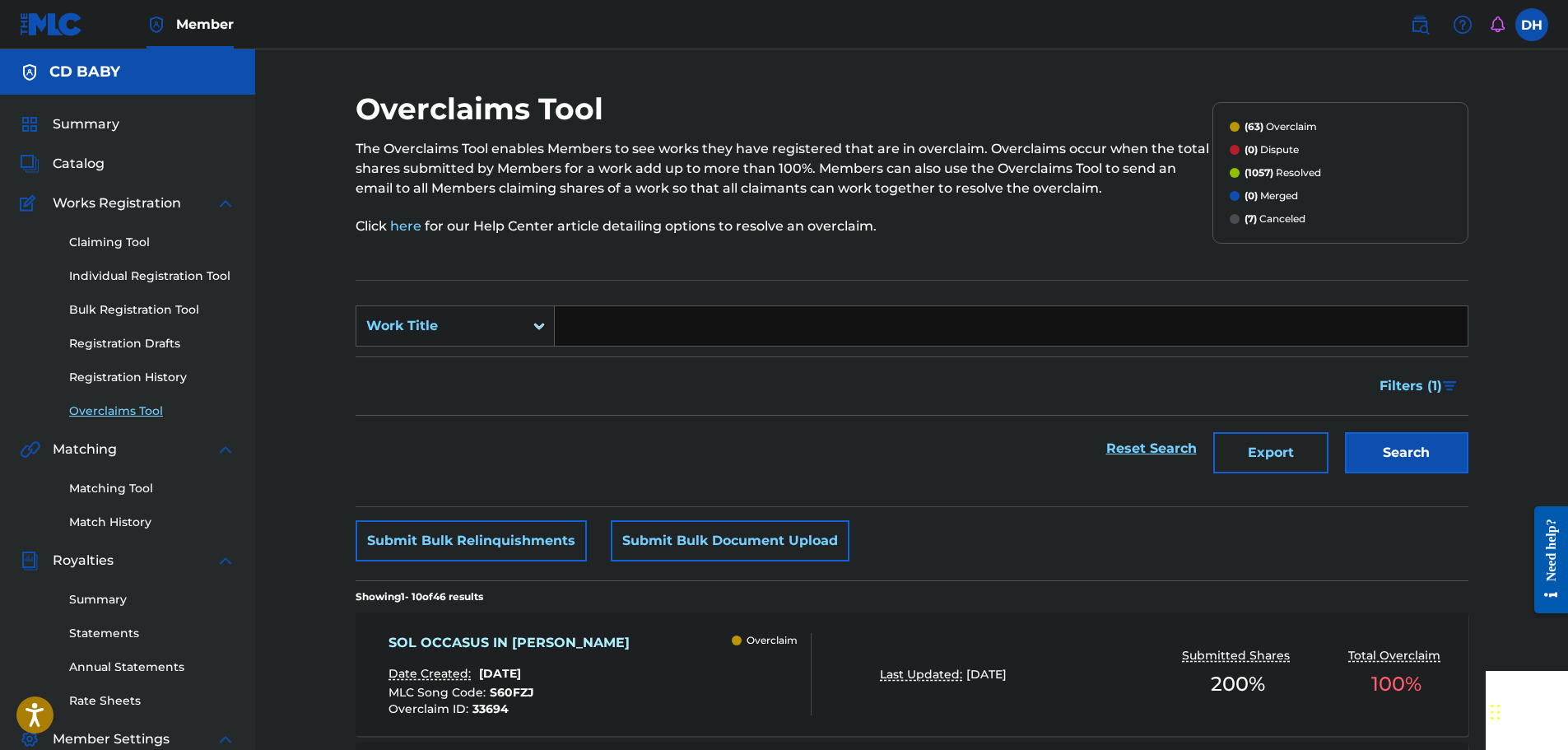
click at [601, 327] on input "Search Form" at bounding box center [1011, 326] width 913 height 39
paste input "THE BEAUTY OF HIS NAME"
type input "THE BEAUTY OF HIS NAME"
click at [1389, 453] on button "Search" at bounding box center [1406, 452] width 123 height 41
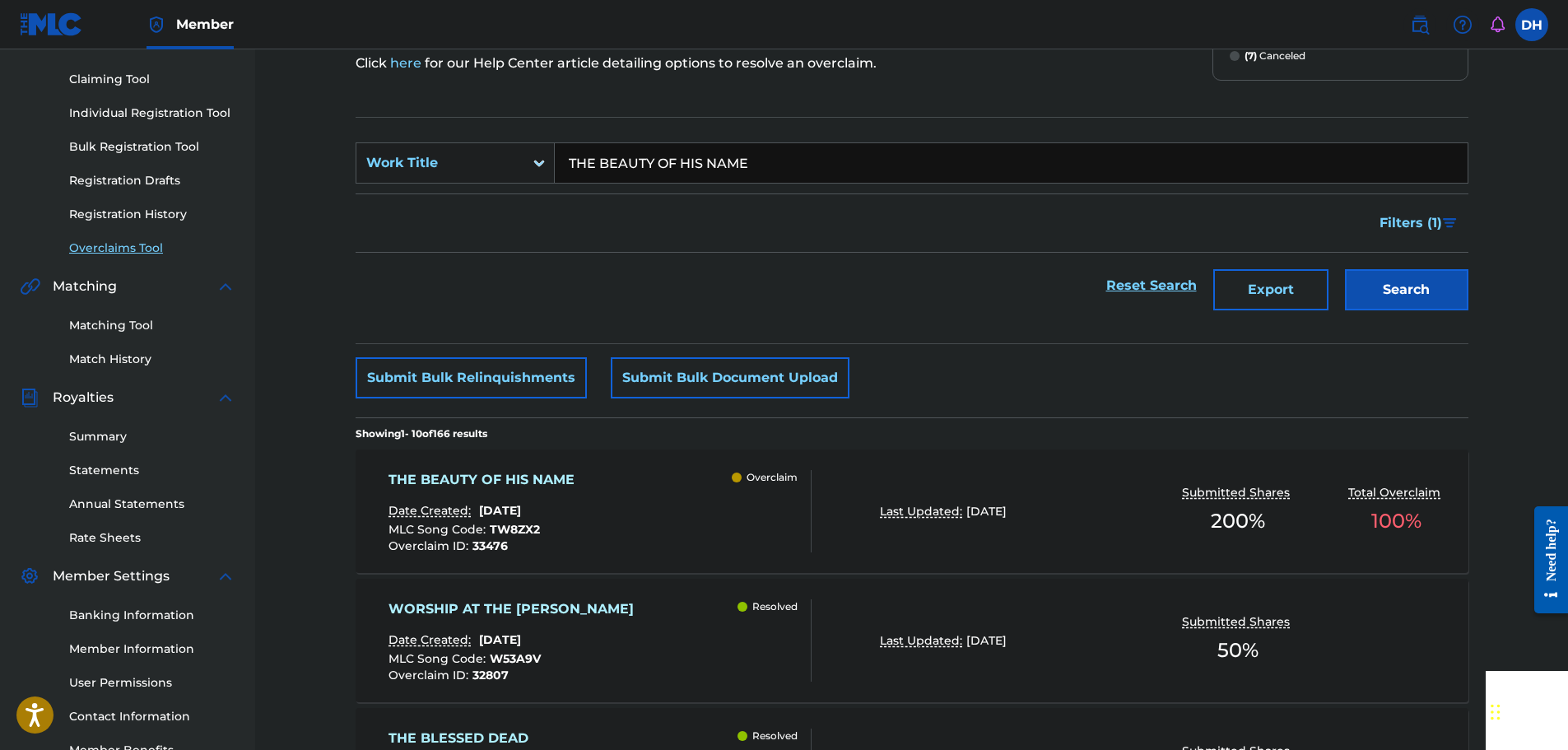
scroll to position [329, 0]
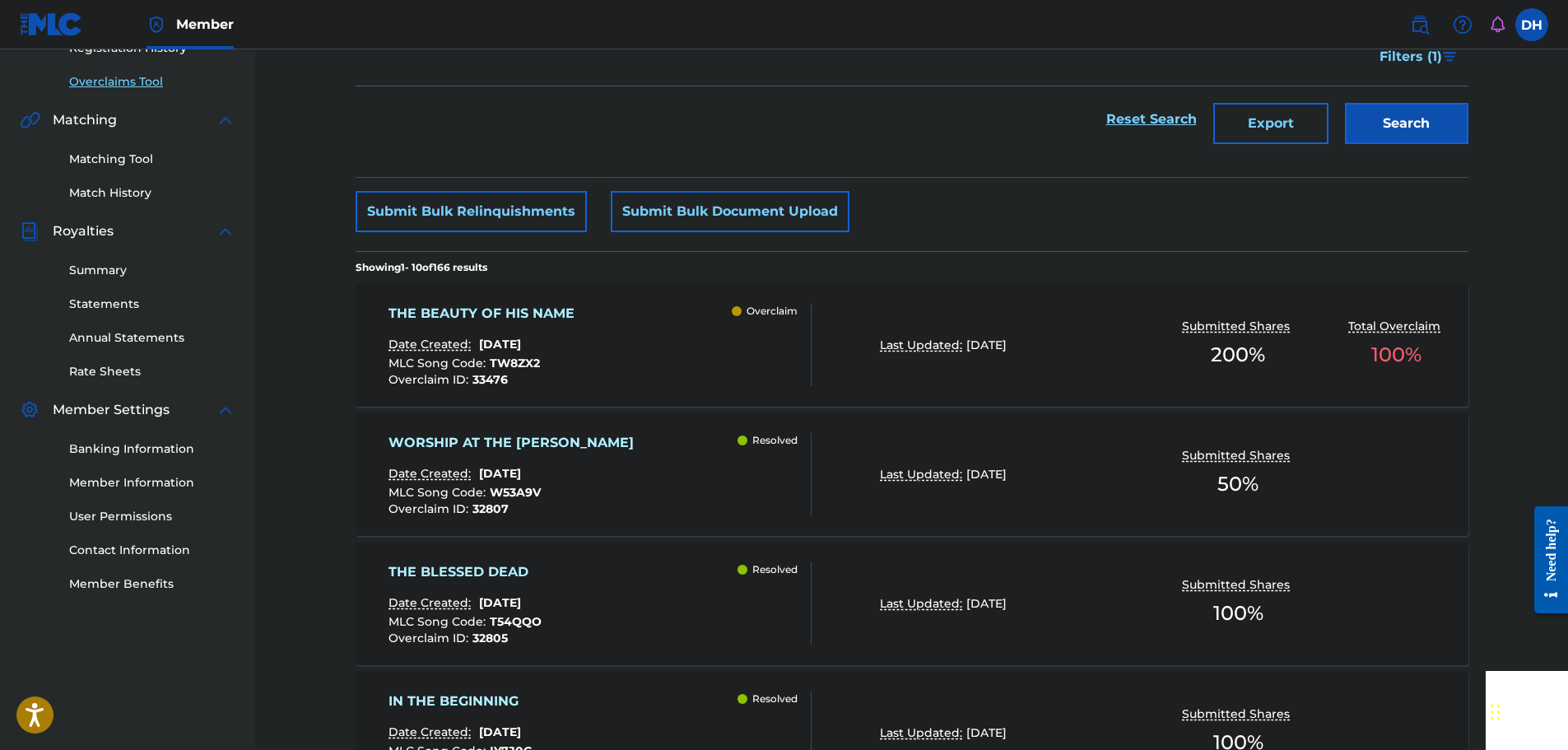
click at [679, 346] on div "THE BEAUTY OF HIS NAME Date Created: [DATE] MLC Song Code : TW8ZX2 Overclaim ID…" at bounding box center [599, 345] width 423 height 82
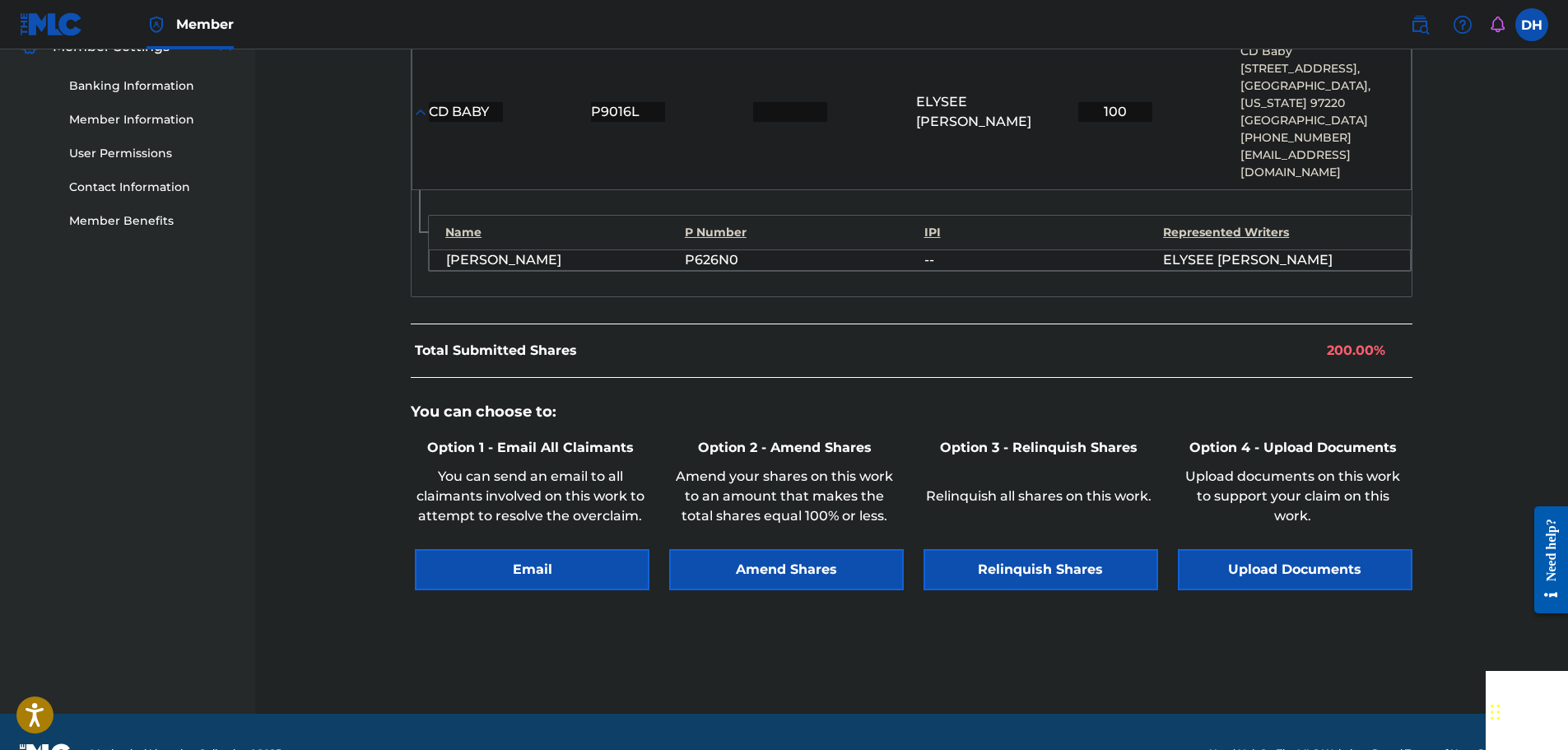
scroll to position [718, 0]
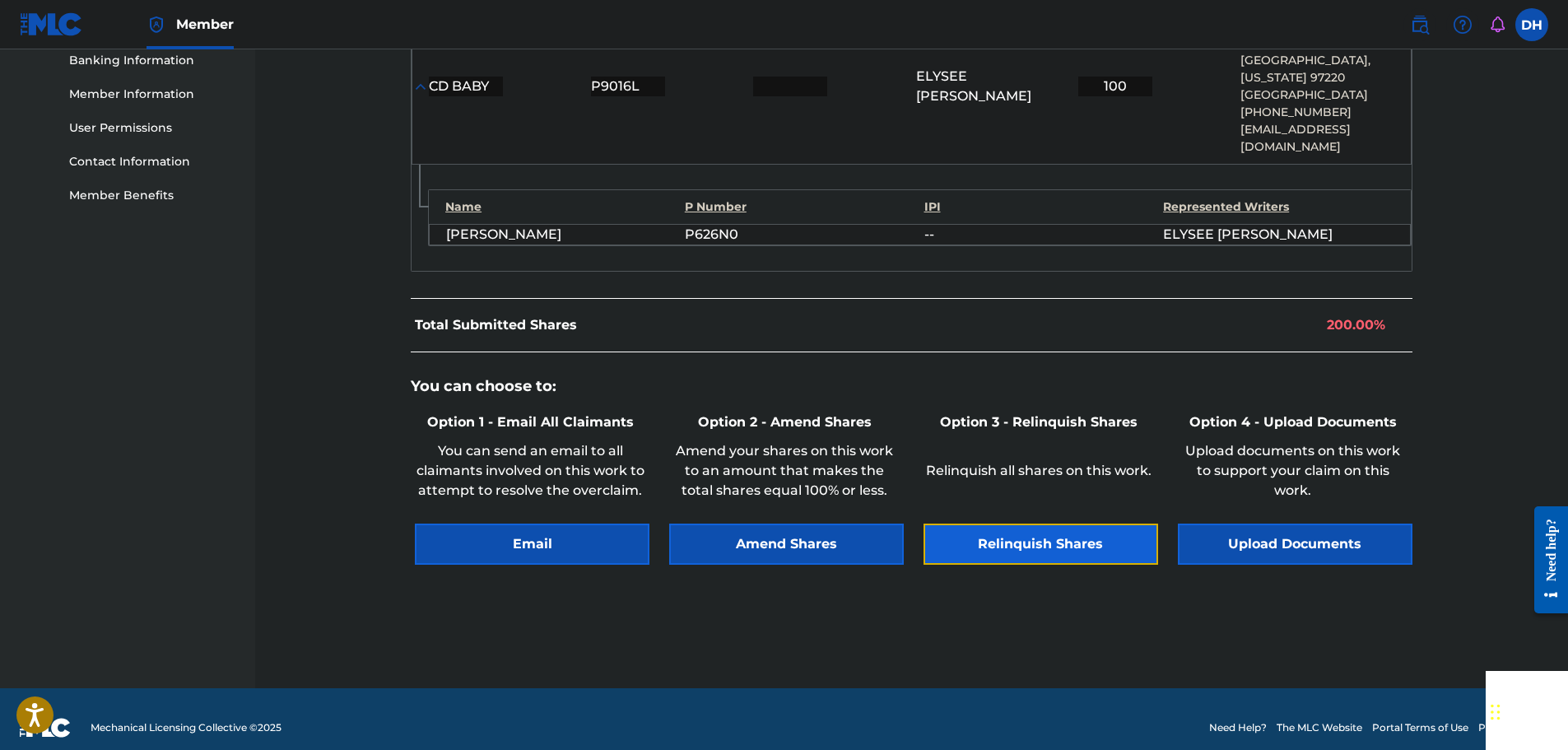
click at [1041, 525] on button "Relinquish Shares" at bounding box center [1040, 544] width 234 height 41
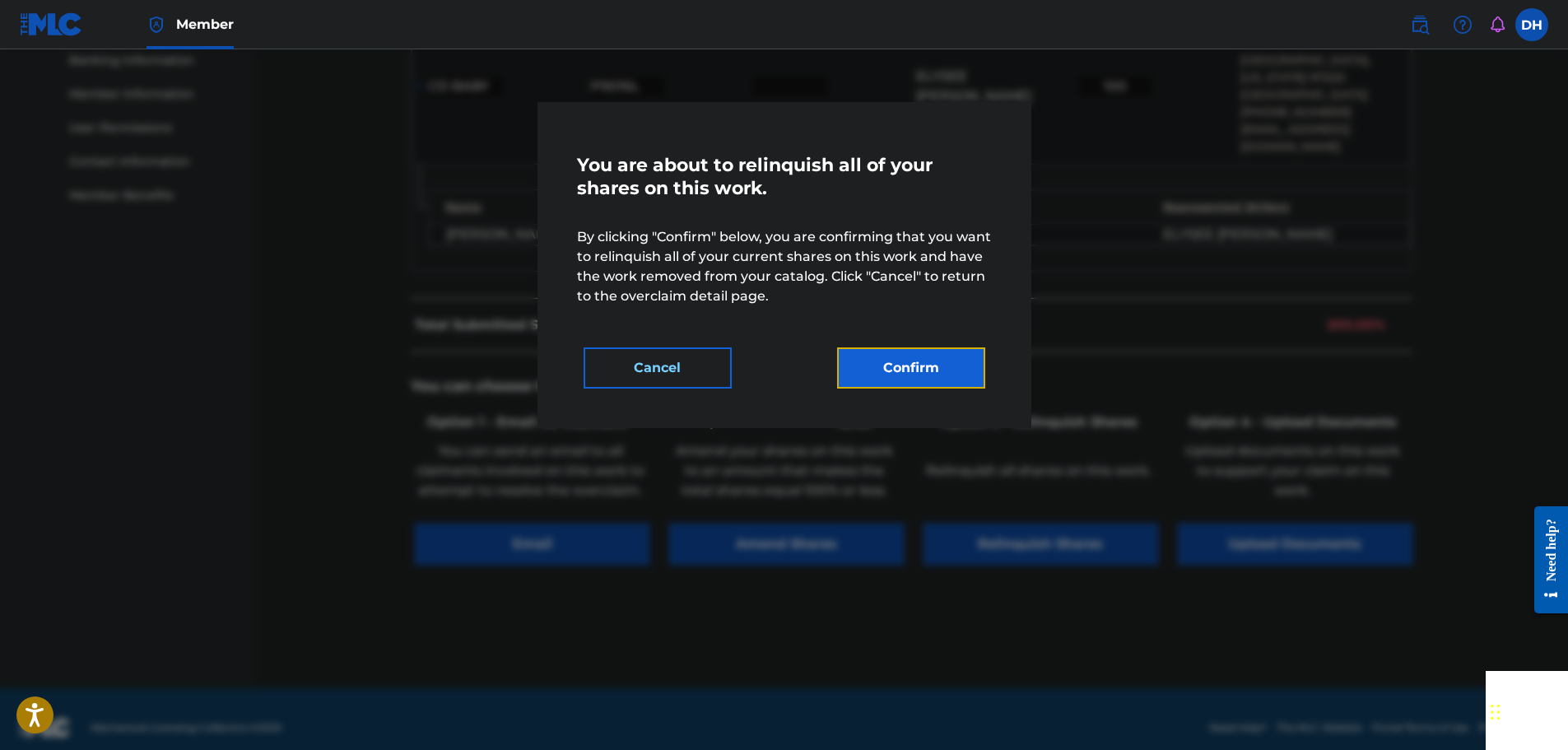
click at [914, 381] on button "Confirm" at bounding box center [911, 368] width 148 height 41
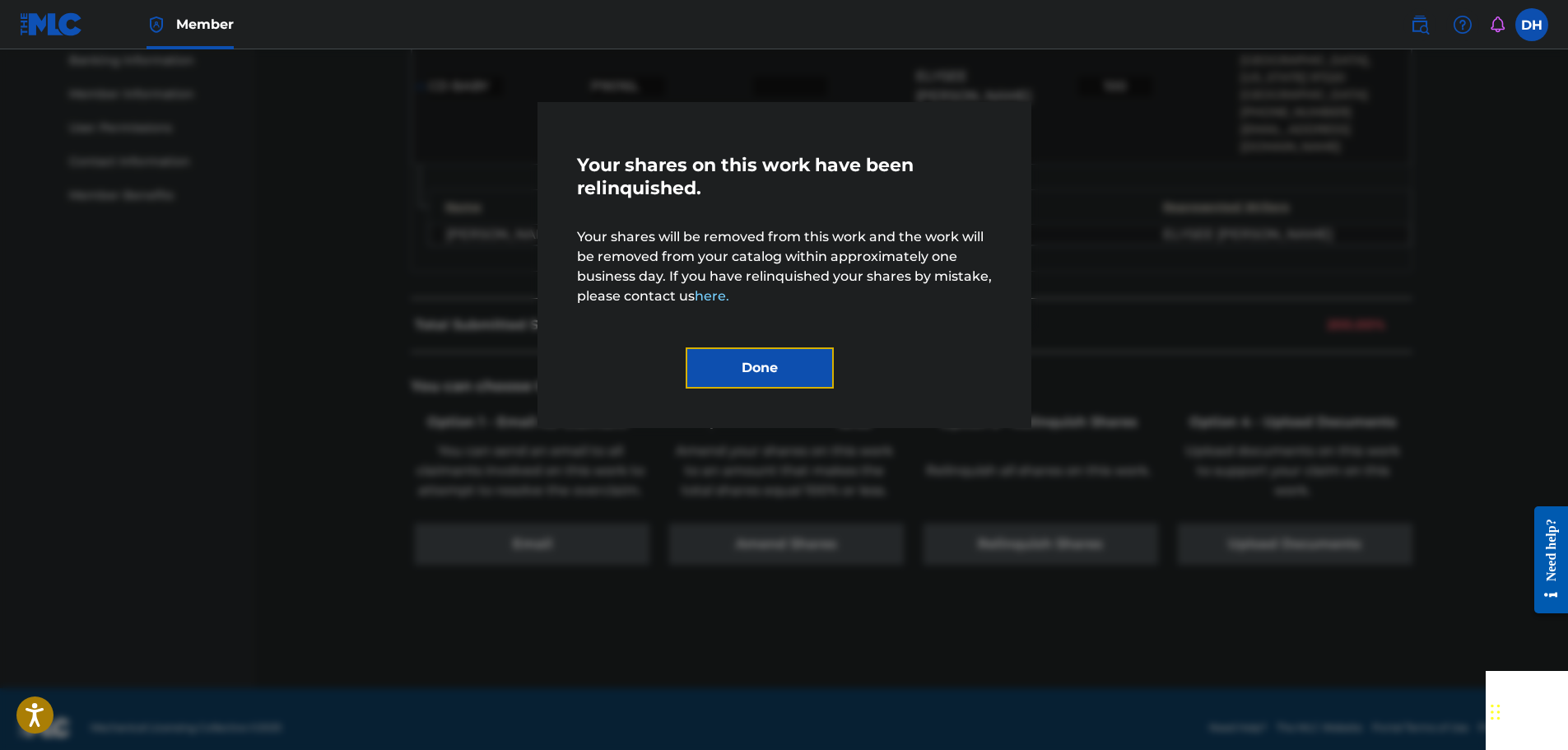
click at [802, 372] on button "Done" at bounding box center [759, 368] width 148 height 41
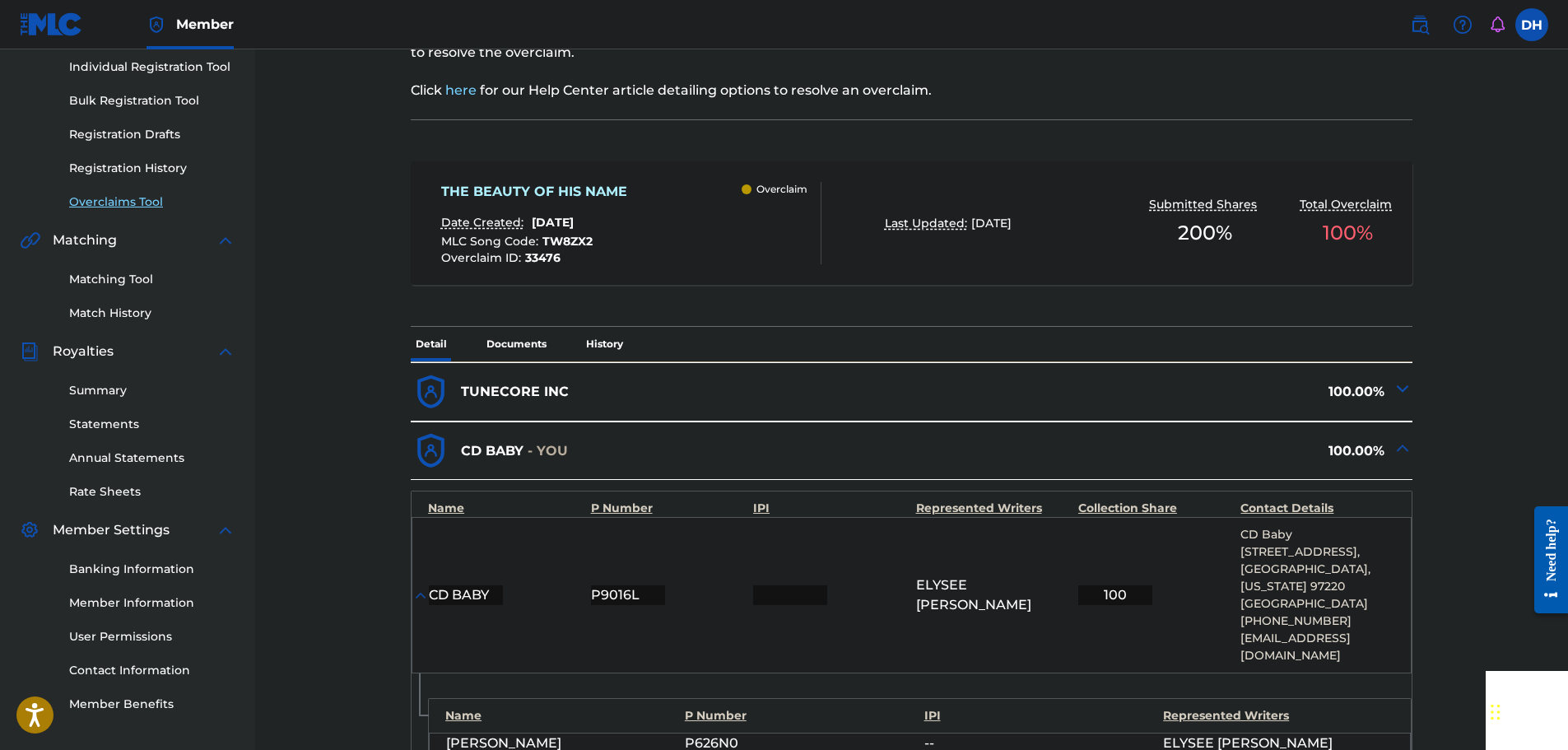
scroll to position [142, 0]
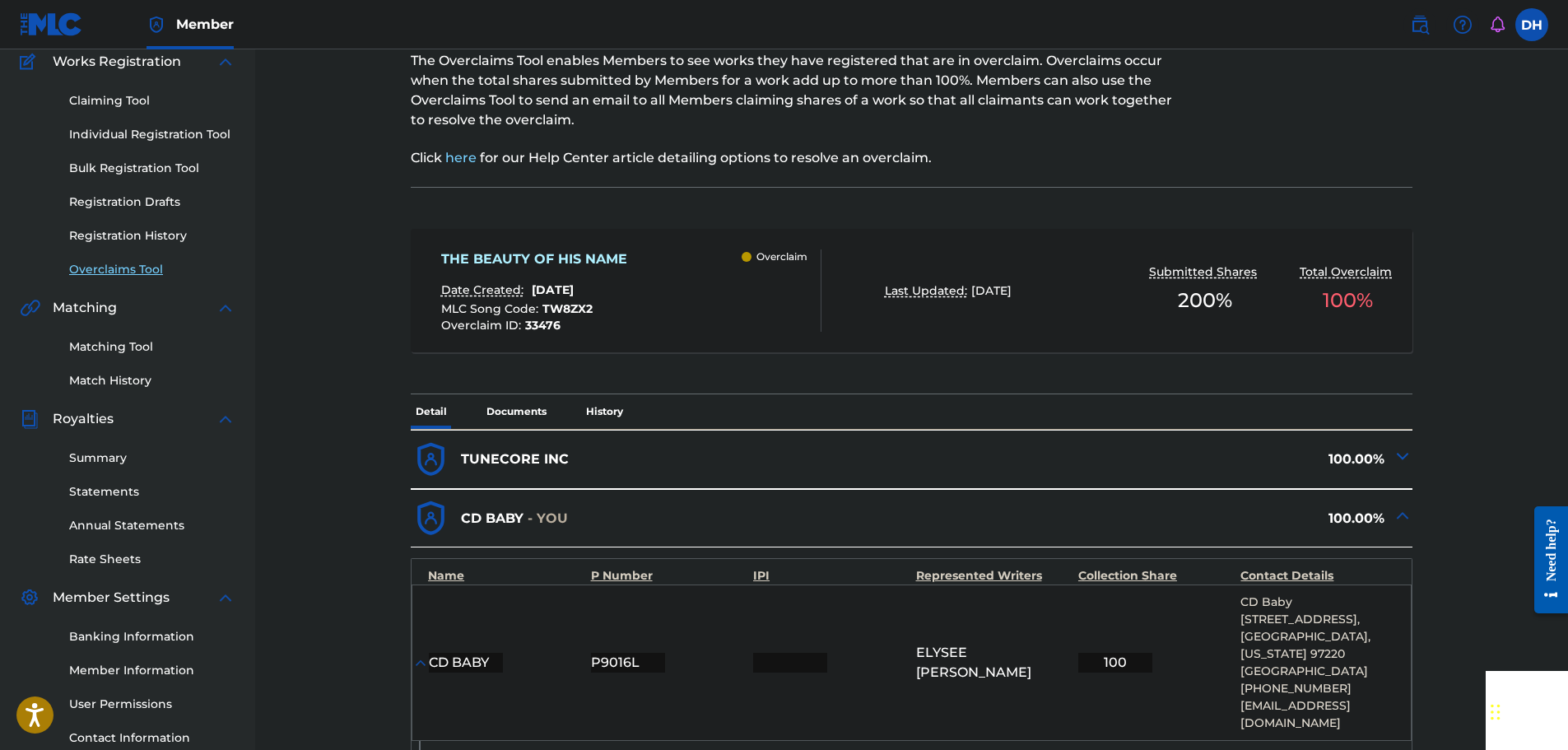
click at [83, 271] on link "Overclaims Tool" at bounding box center [152, 269] width 166 height 17
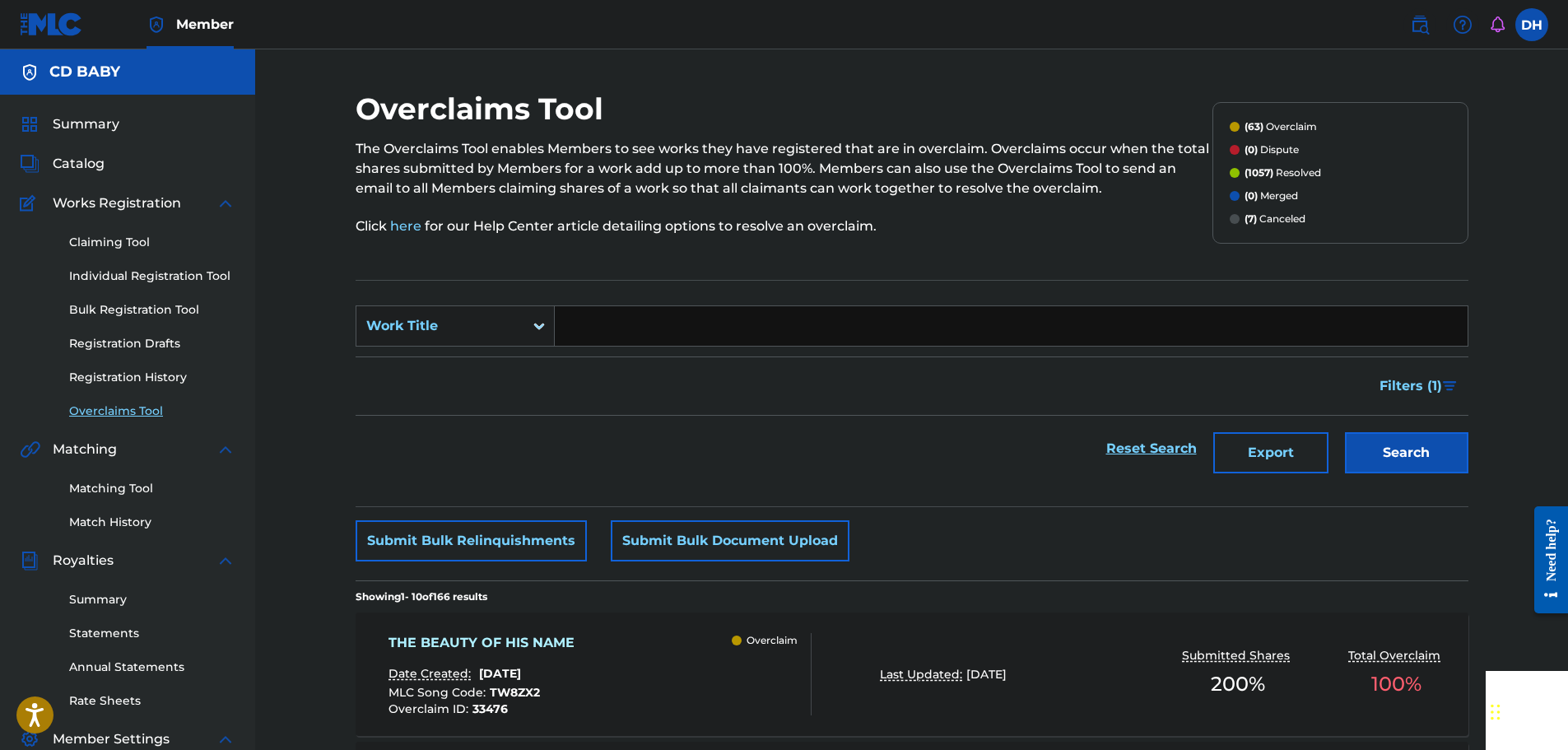
click at [587, 328] on input "Search Form" at bounding box center [1011, 326] width 913 height 39
paste input "WEA WEA REMIX"
type input "WEA WEA REMIX"
click at [1385, 457] on button "Search" at bounding box center [1406, 452] width 123 height 41
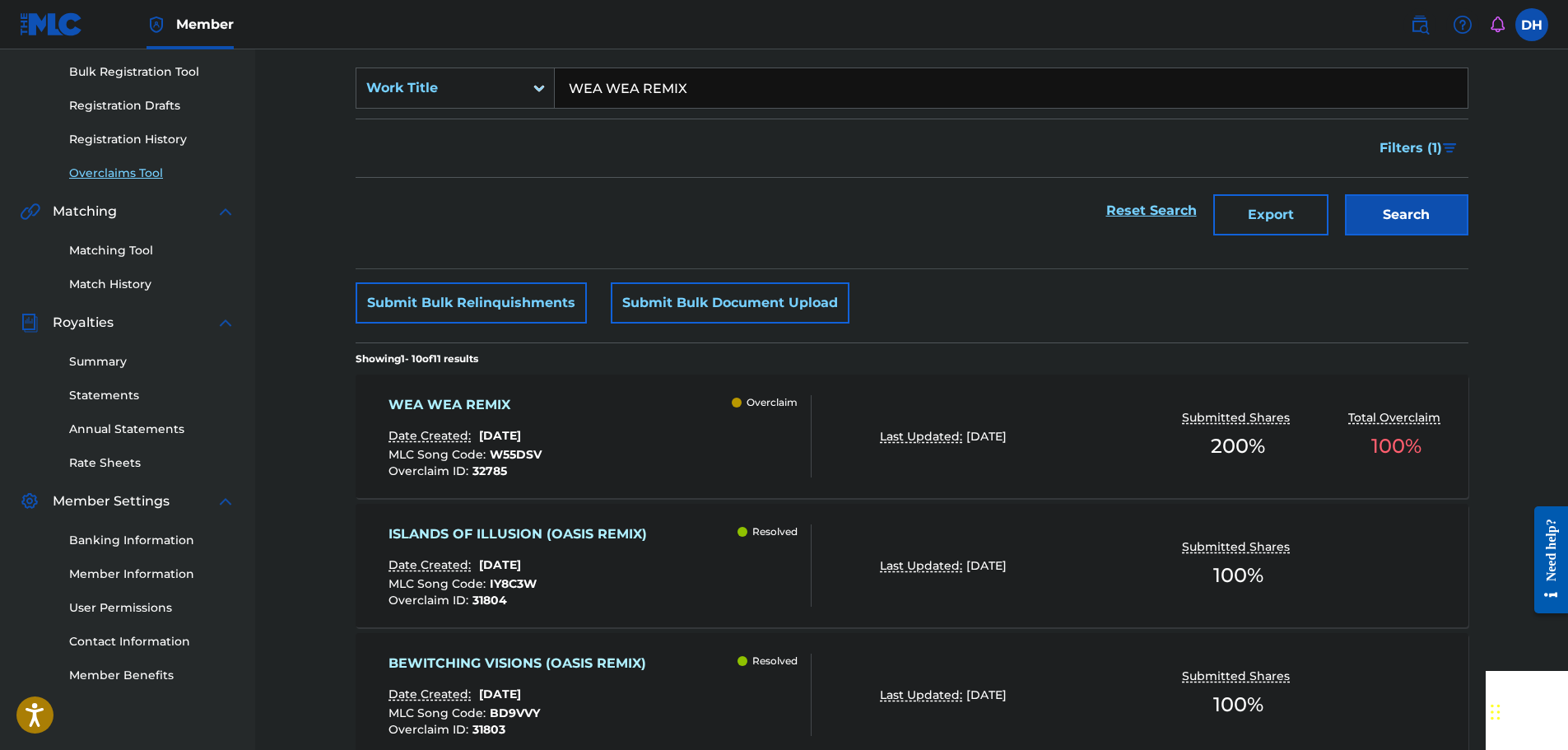
scroll to position [247, 0]
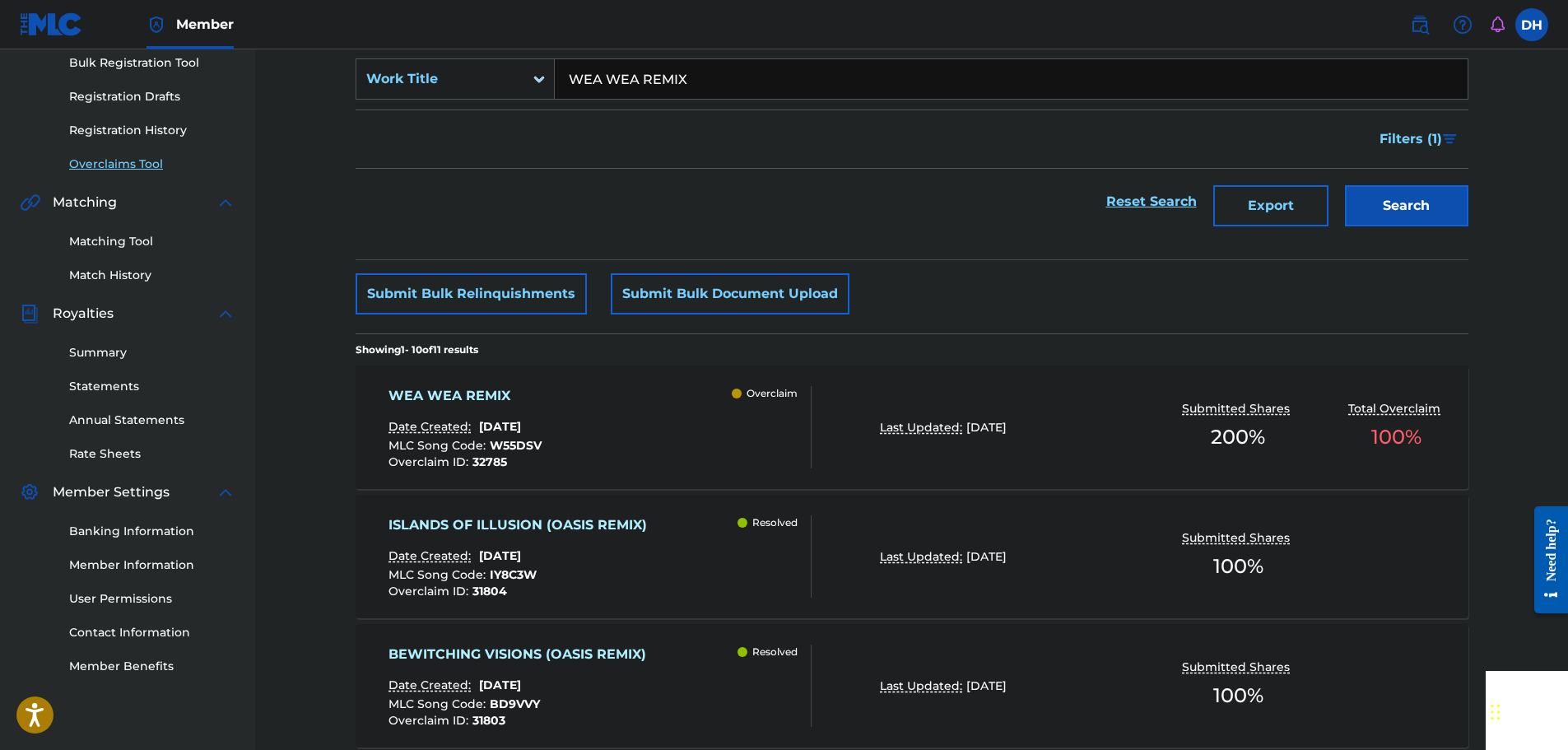
click at [701, 452] on div "WEA WEA REMIX Date Created: [DATE] MLC Song Code : W55DSV Overclaim ID : 32785 …" at bounding box center [599, 427] width 423 height 82
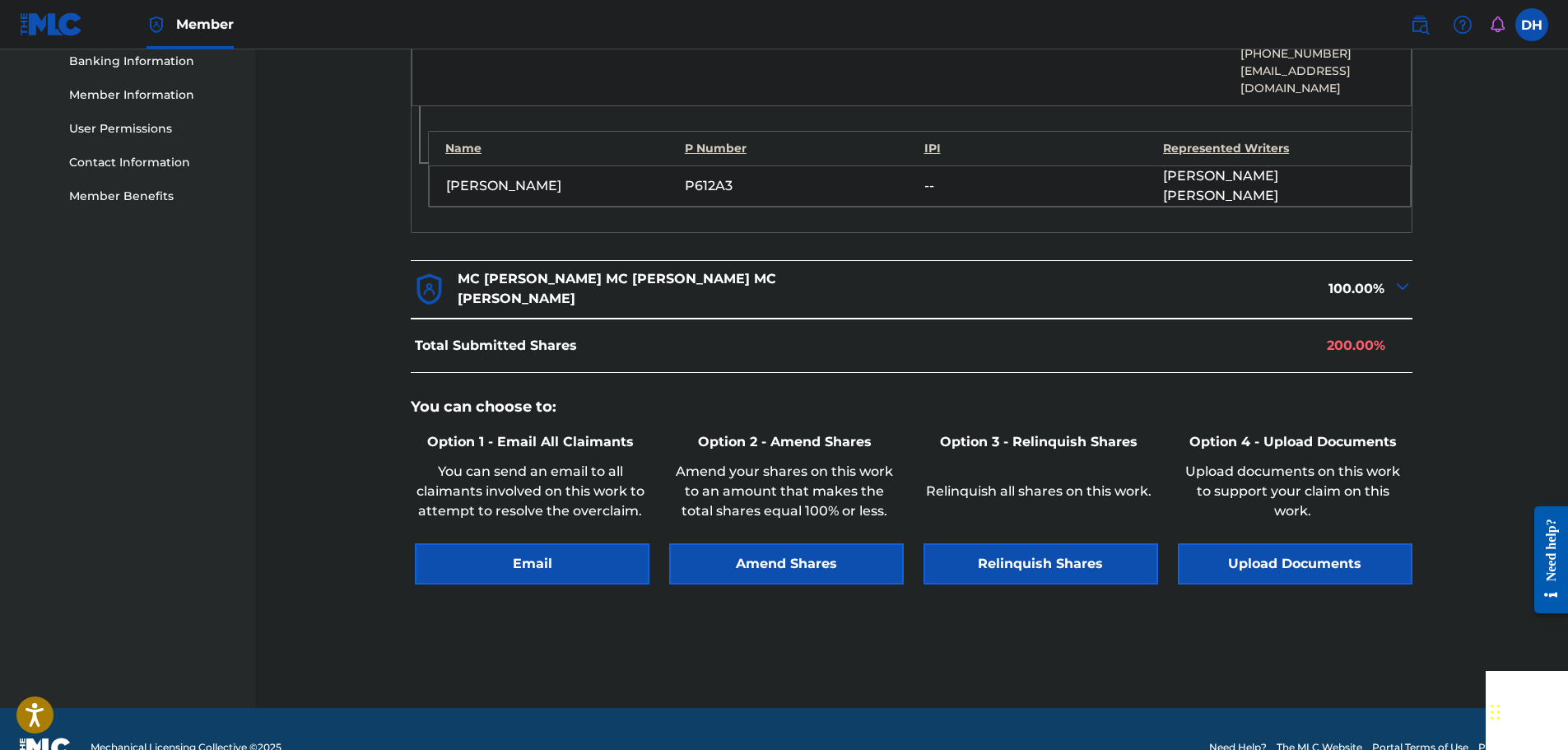
scroll to position [718, 0]
click at [1059, 542] on button "Relinquish Shares" at bounding box center [1040, 563] width 234 height 41
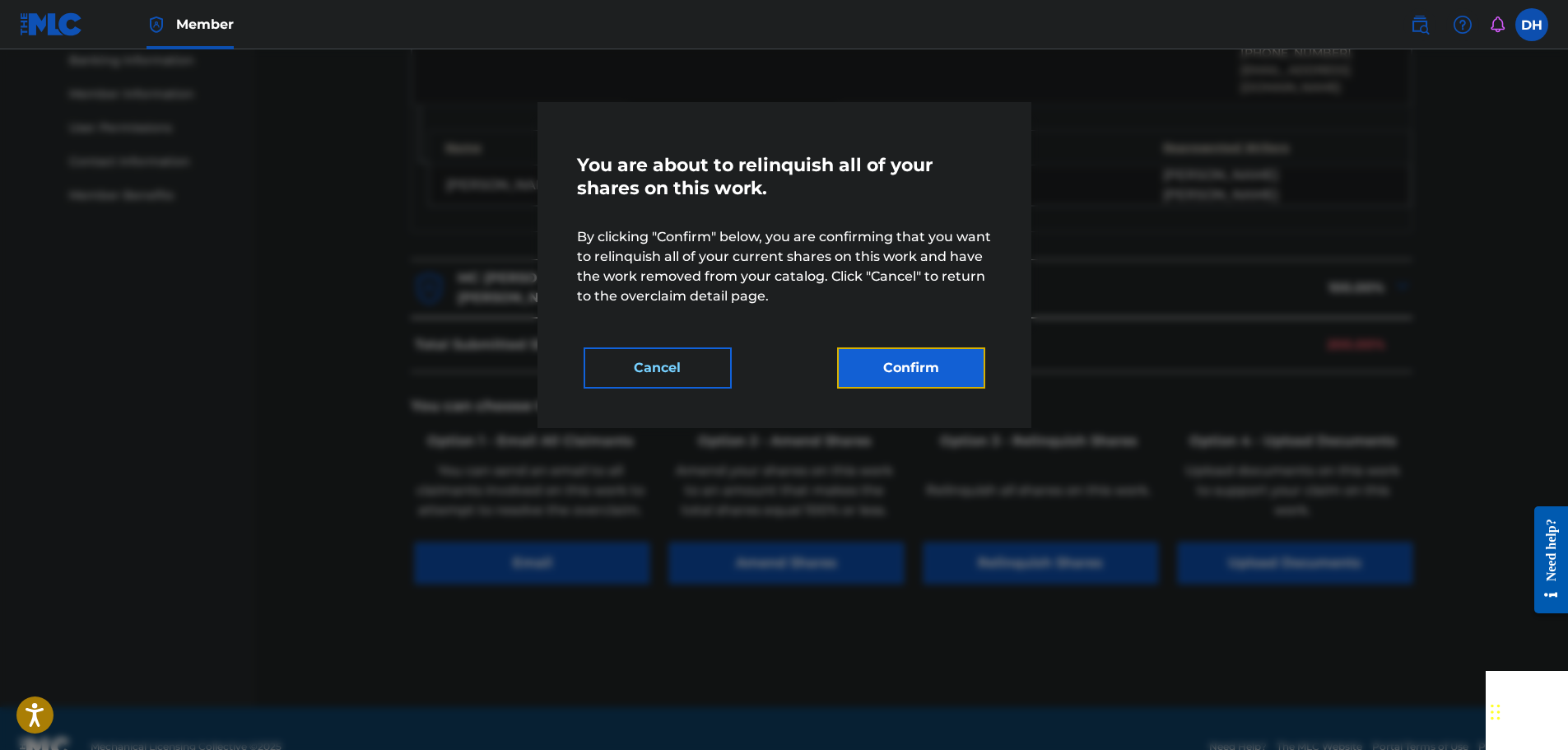
click at [937, 375] on button "Confirm" at bounding box center [911, 368] width 148 height 41
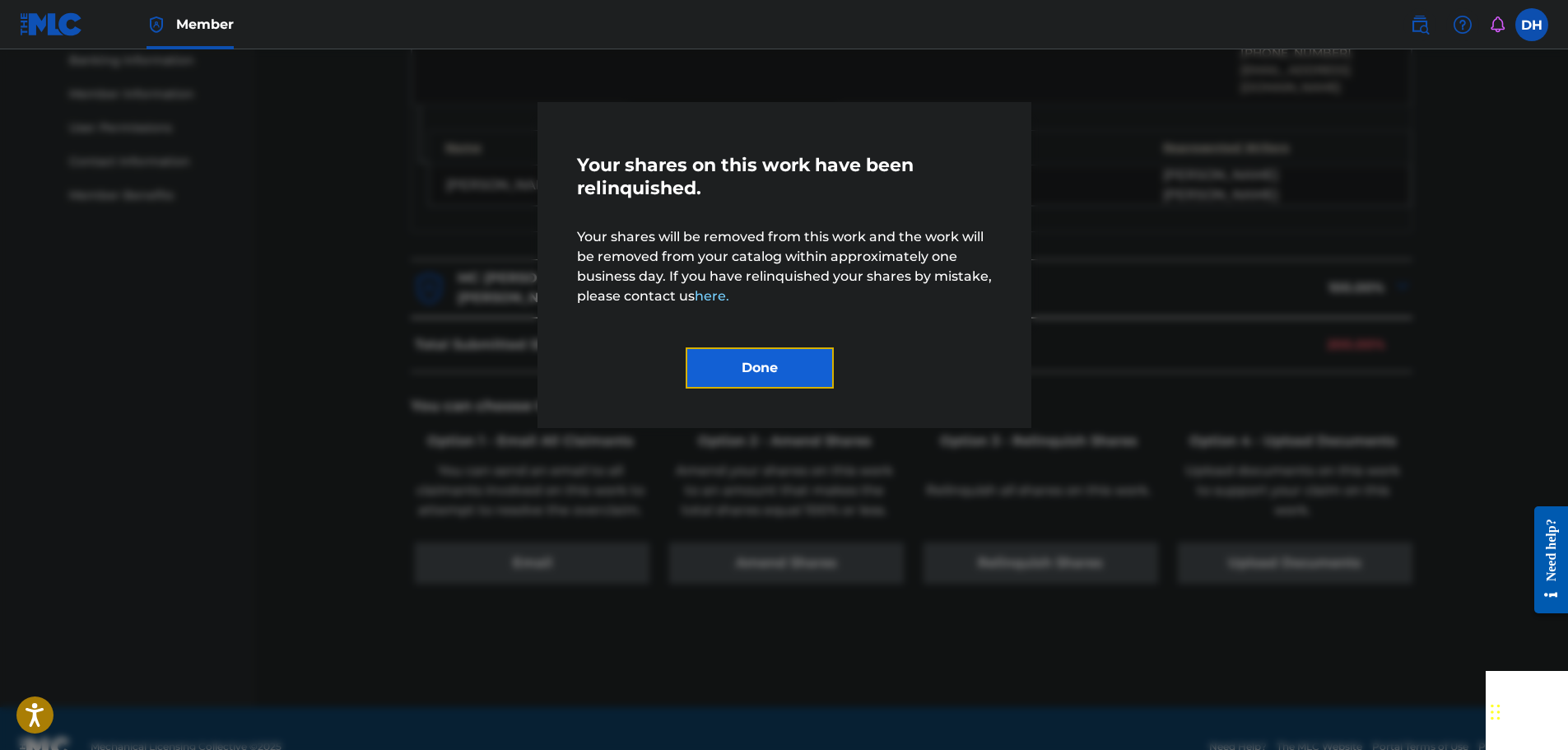
click at [758, 360] on button "Done" at bounding box center [759, 368] width 148 height 41
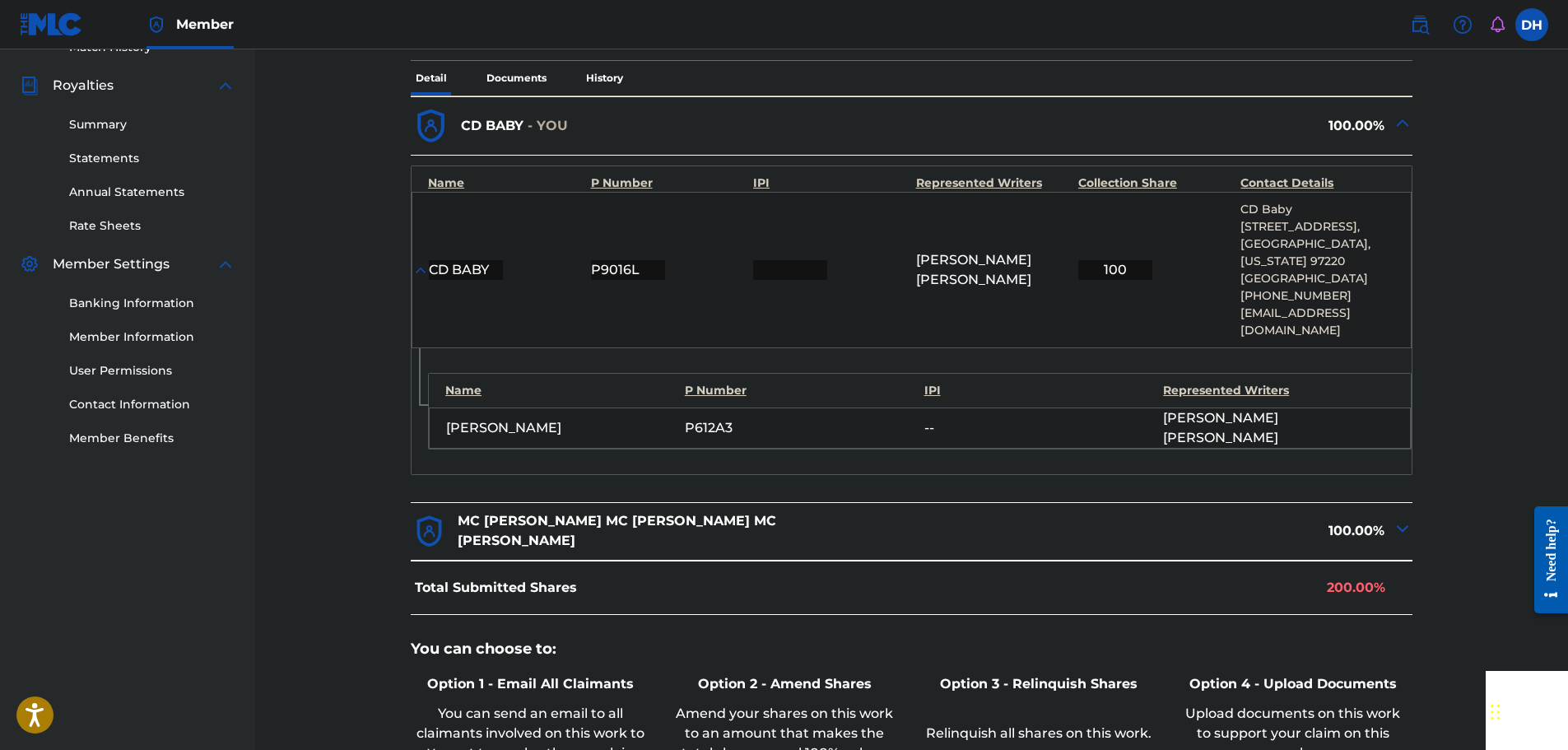
scroll to position [142, 0]
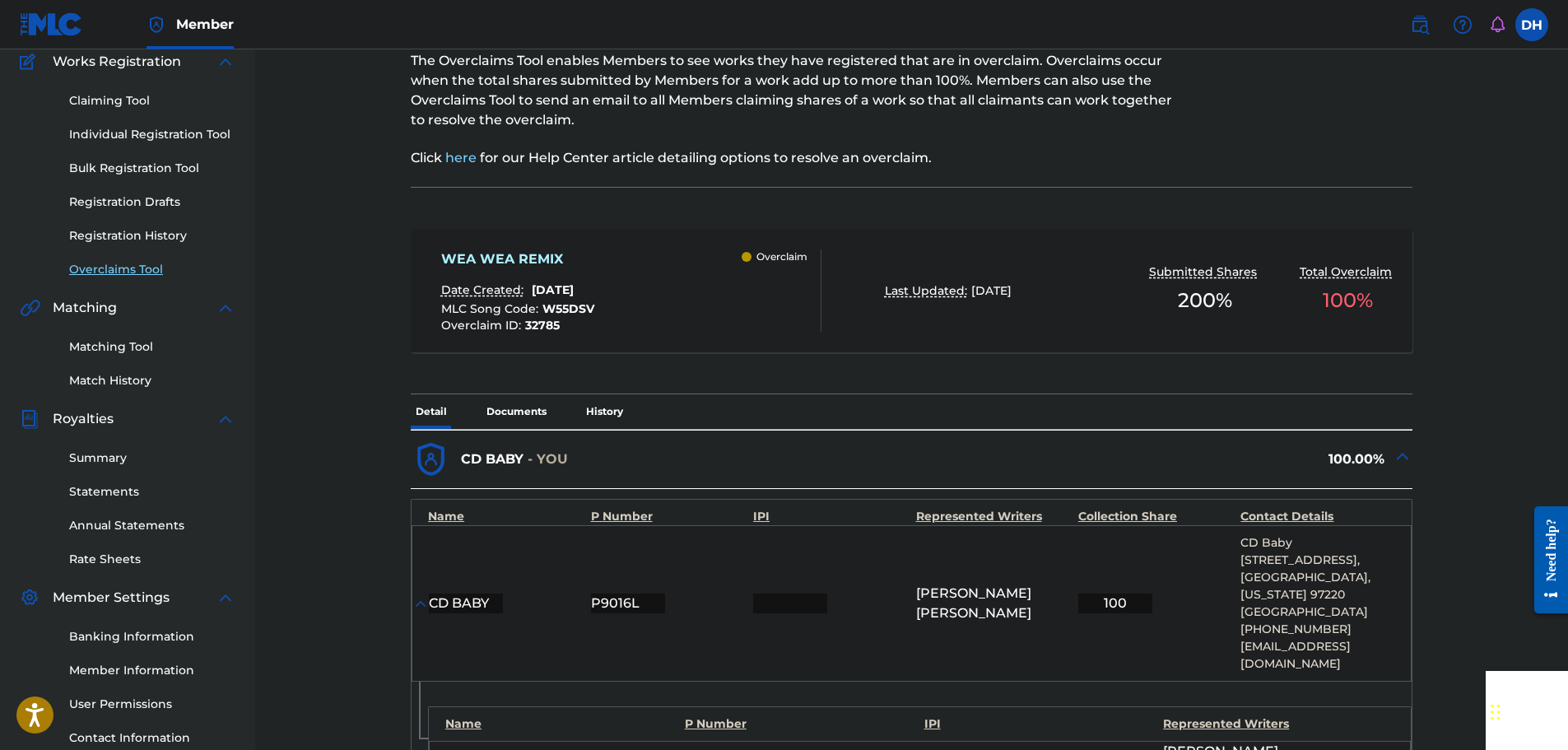
click at [143, 265] on link "Overclaims Tool" at bounding box center [152, 269] width 166 height 17
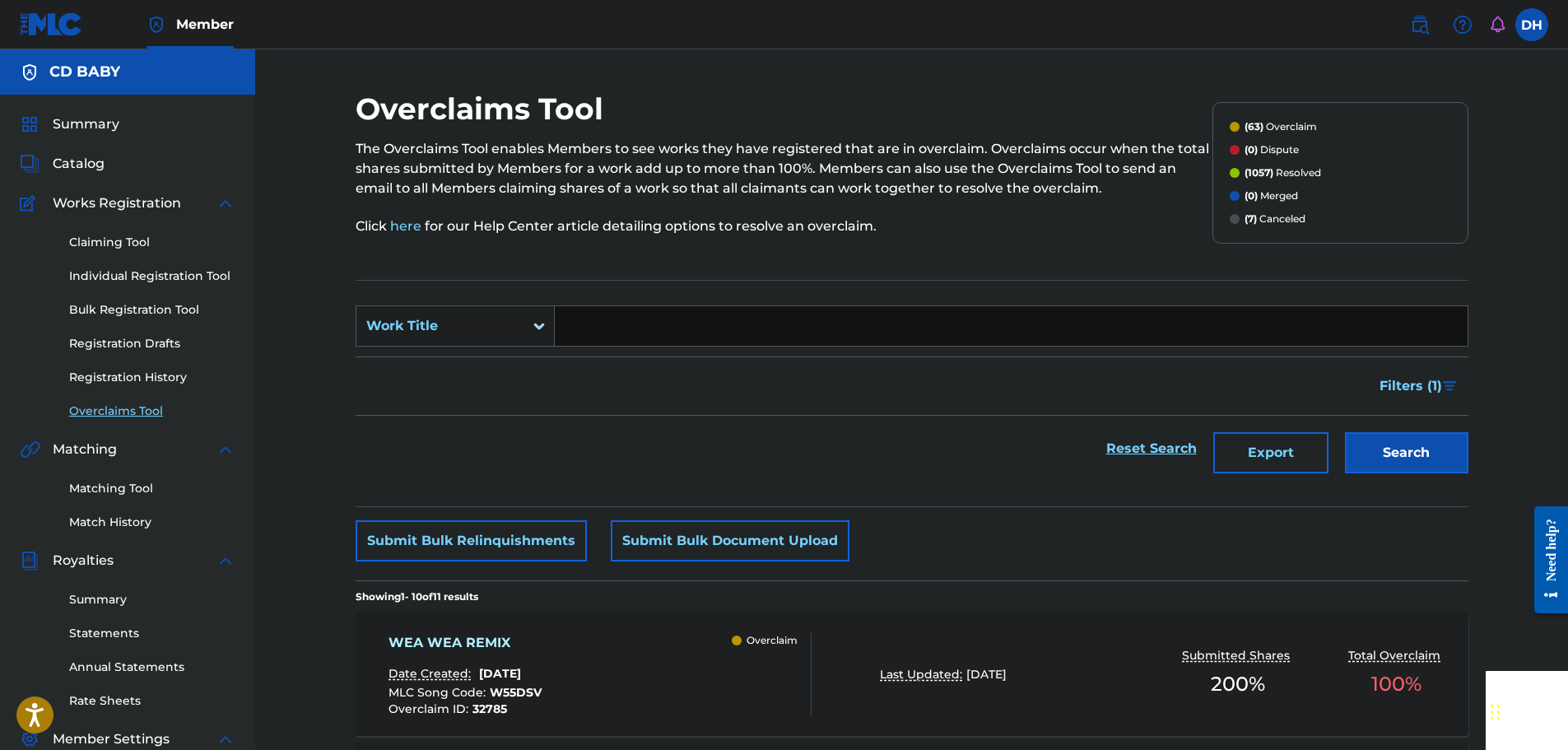
click at [605, 331] on input "Search Form" at bounding box center [1011, 326] width 913 height 39
click at [624, 322] on input "Search Form" at bounding box center [1011, 326] width 913 height 39
click at [598, 328] on input "Search Form" at bounding box center [1011, 326] width 913 height 39
paste input "SPRING"
type input "SPRING"
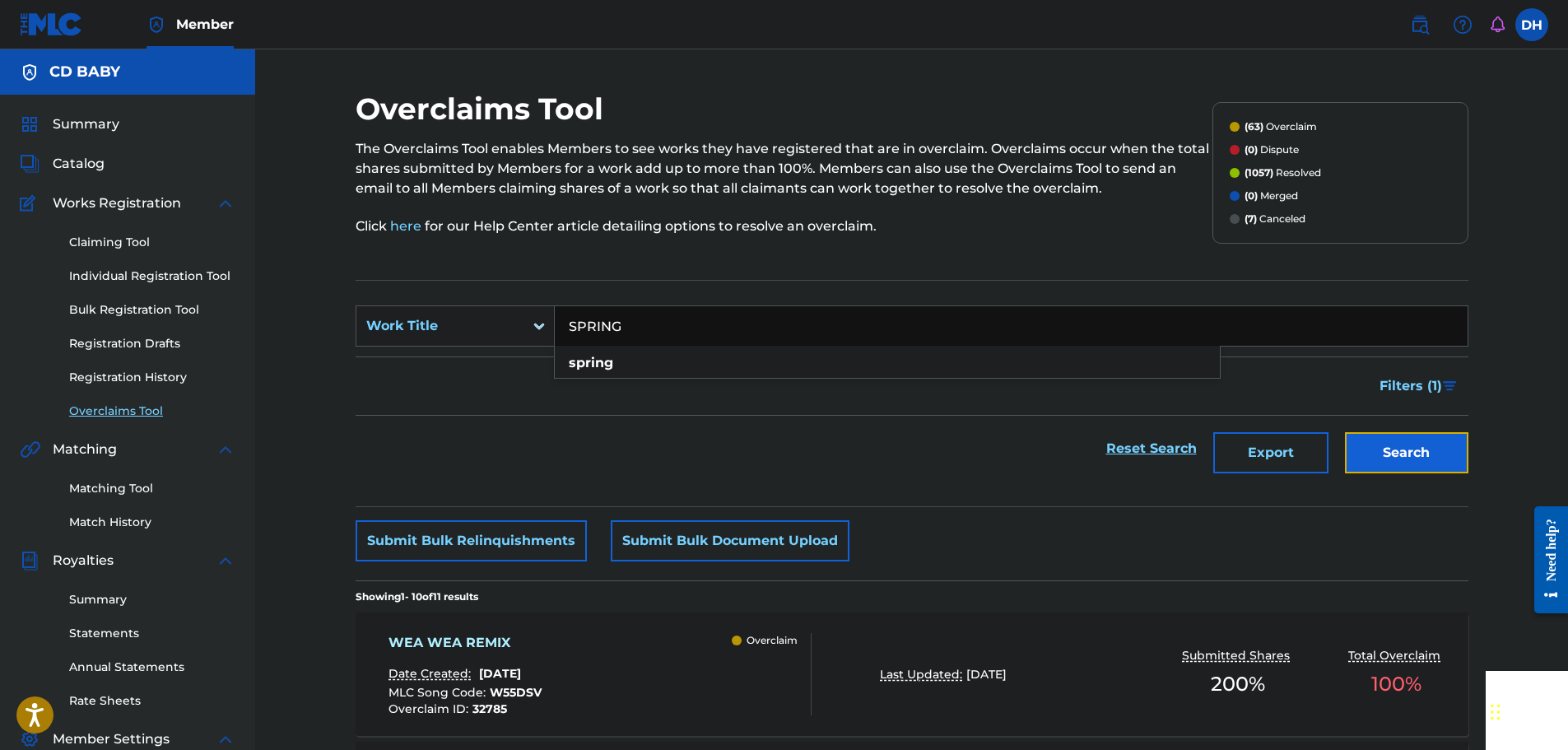
click at [1372, 441] on button "Search" at bounding box center [1406, 452] width 123 height 41
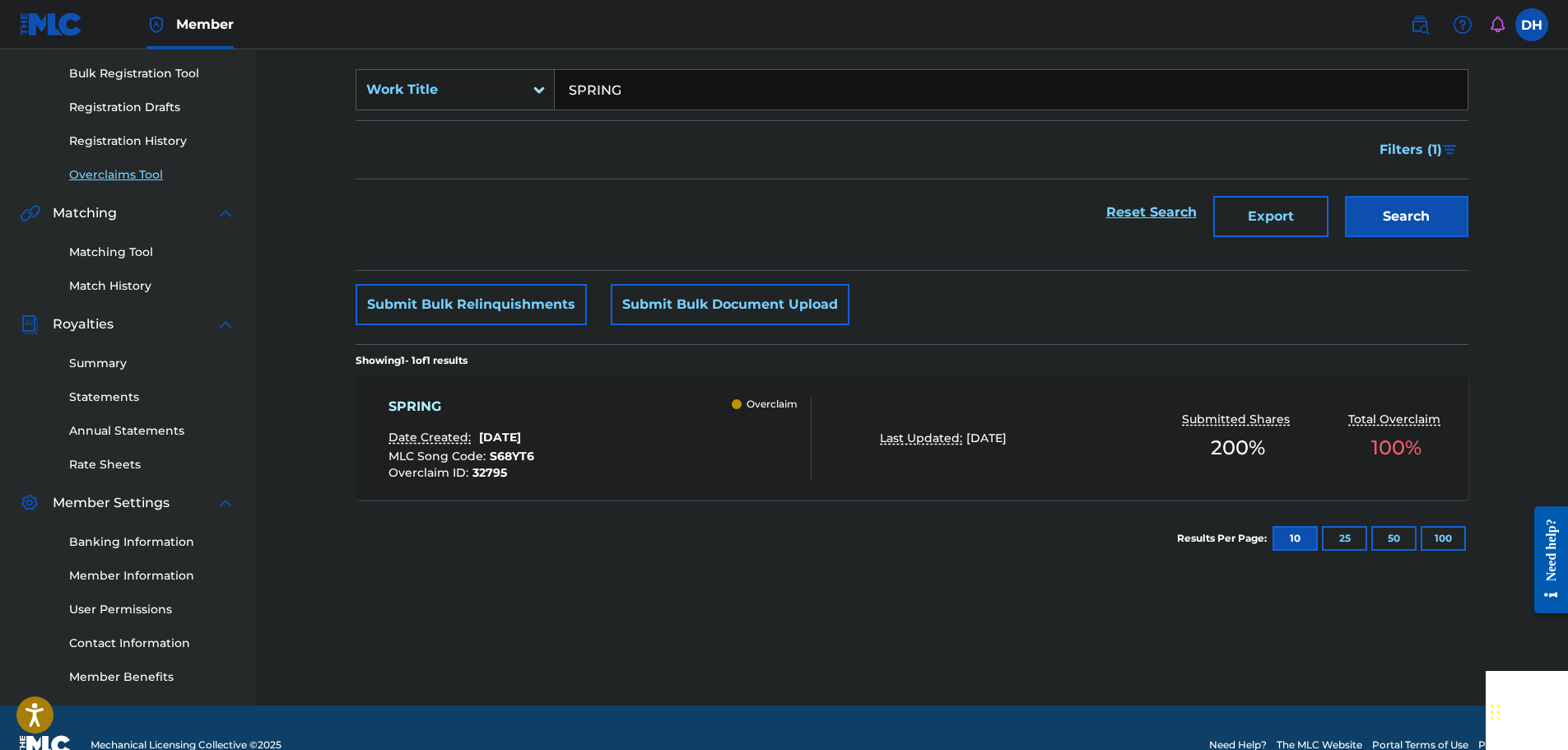
scroll to position [247, 0]
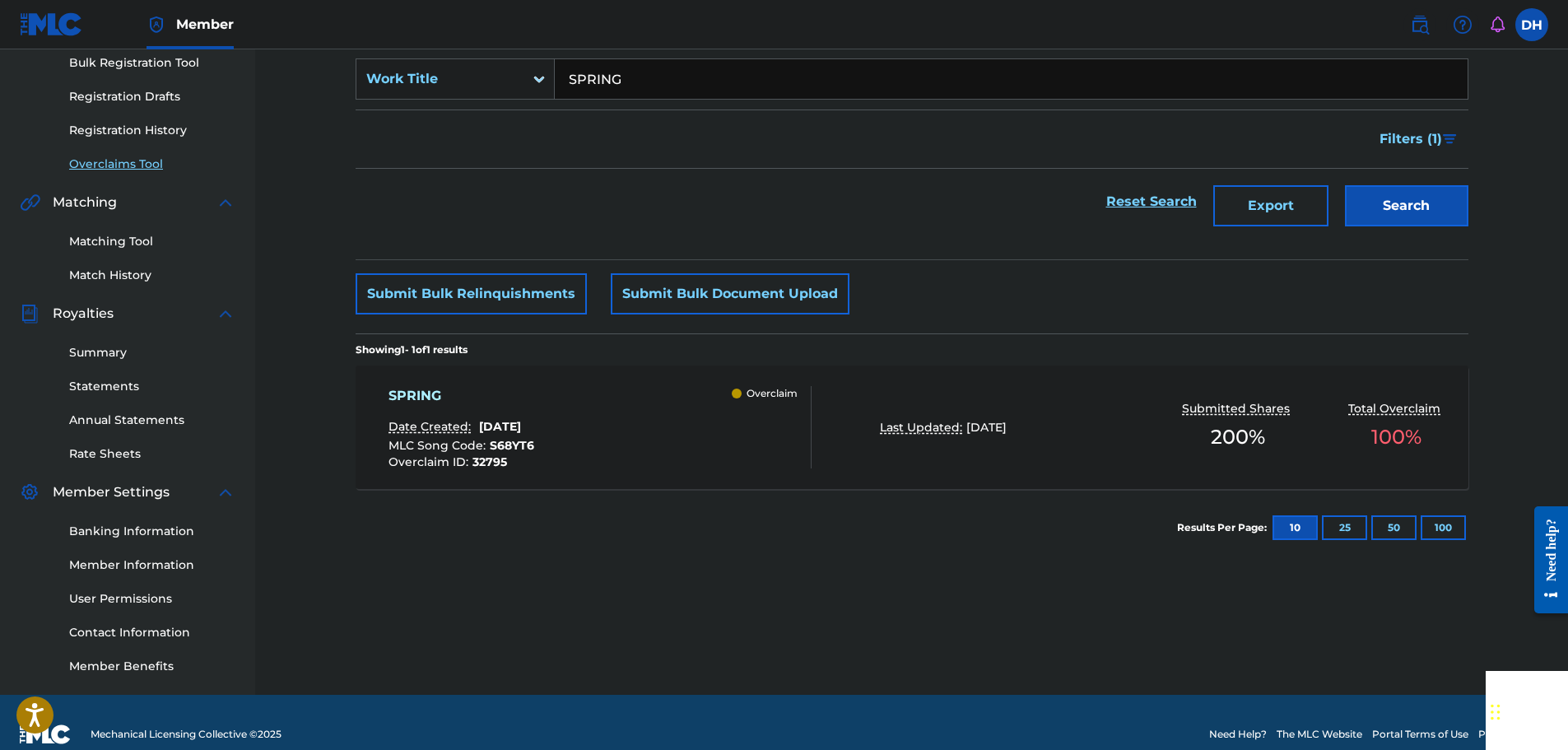
click at [704, 413] on div "SPRING Date Created: [DATE] MLC Song Code : S68YT6 Overclaim ID : 32795 Overcla…" at bounding box center [599, 427] width 423 height 82
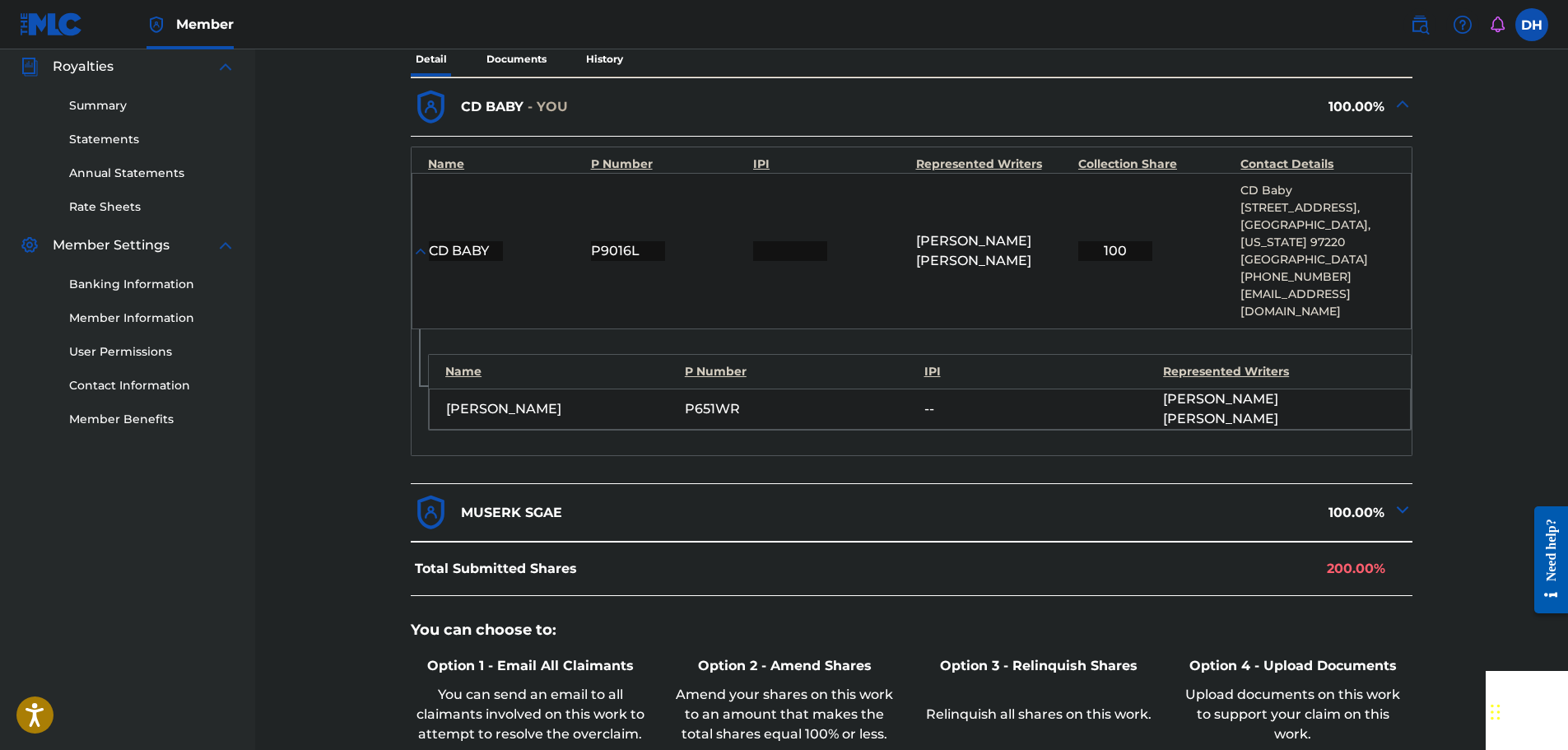
scroll to position [718, 0]
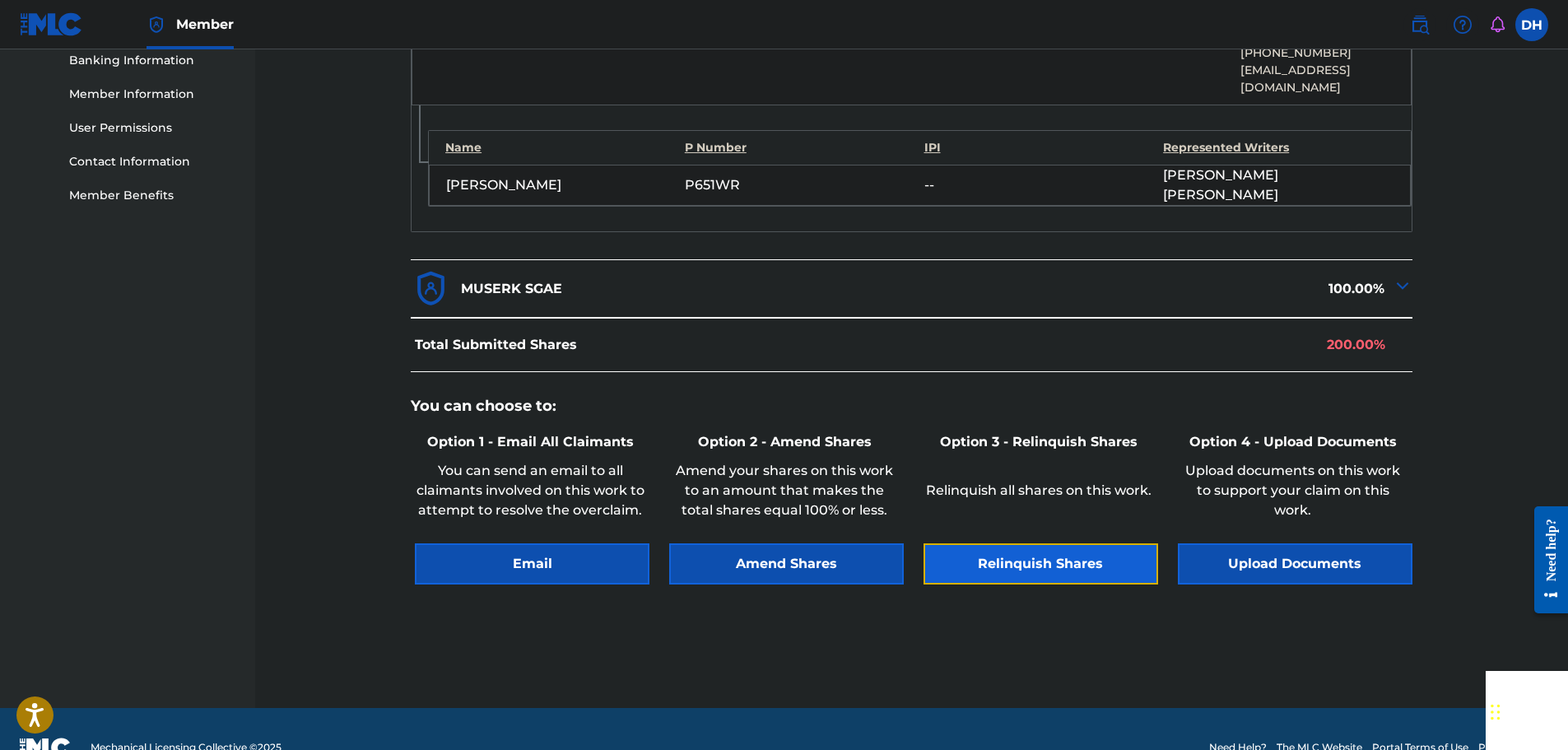
click at [1059, 543] on button "Relinquish Shares" at bounding box center [1040, 564] width 234 height 41
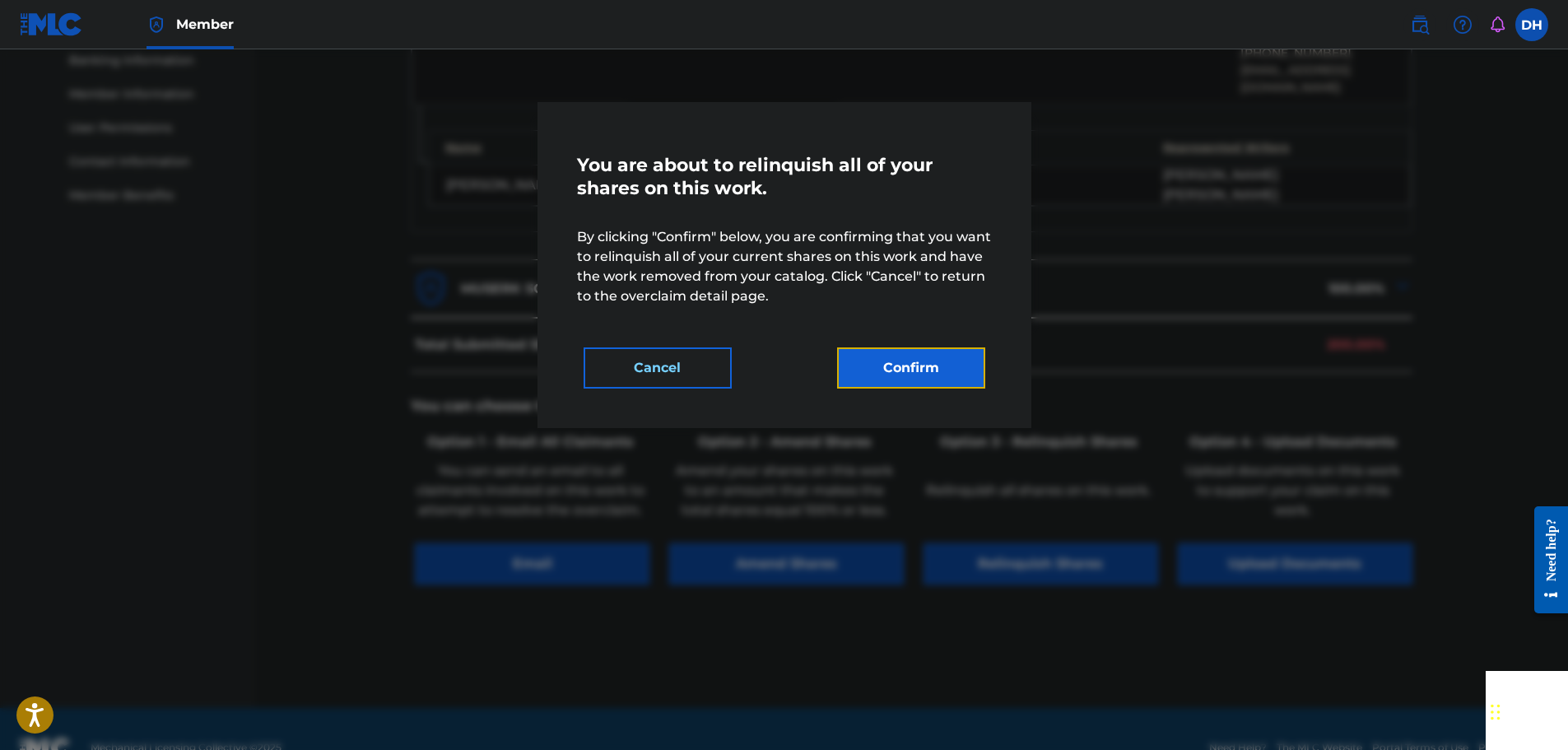
click at [943, 372] on button "Confirm" at bounding box center [911, 368] width 148 height 41
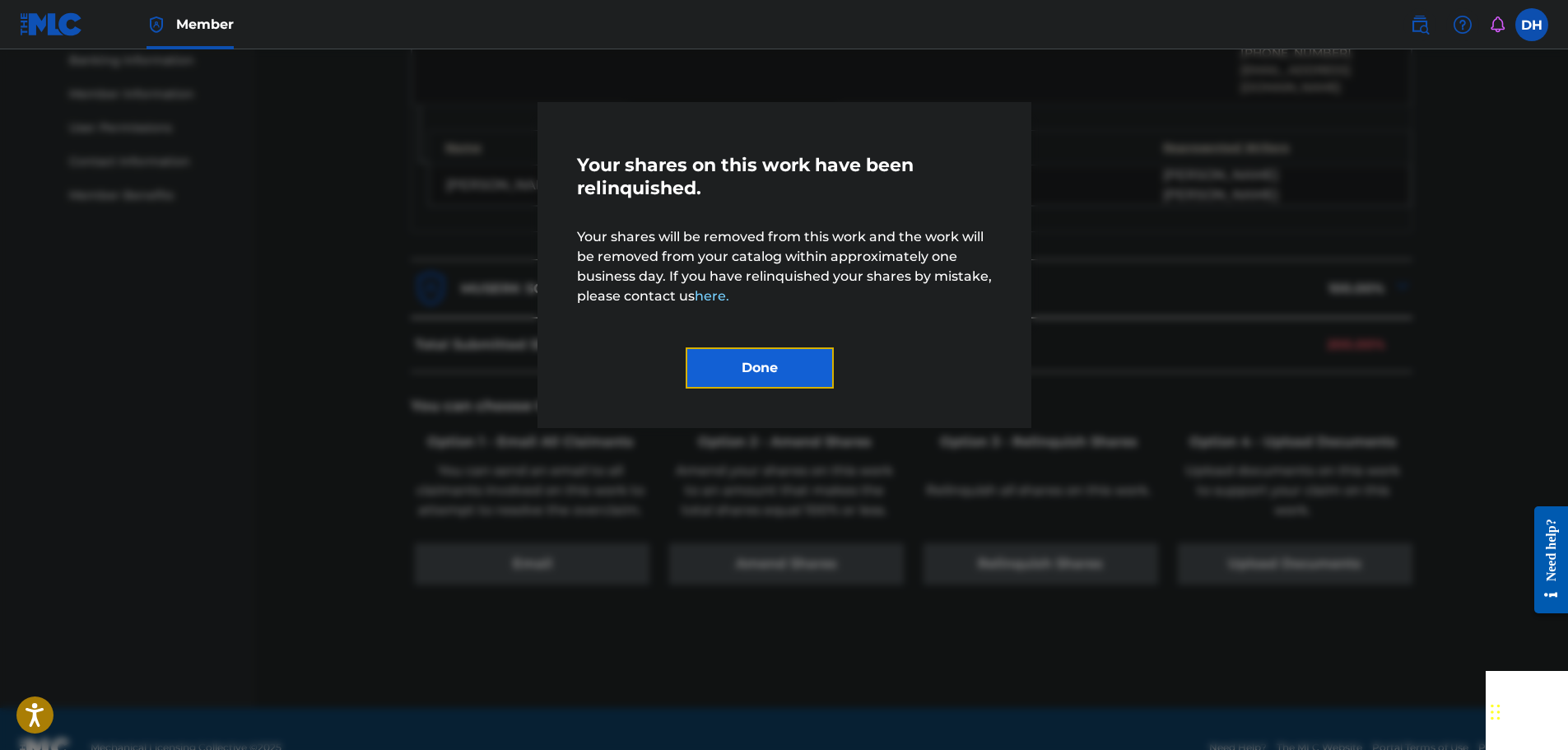
click at [783, 358] on button "Done" at bounding box center [759, 368] width 148 height 41
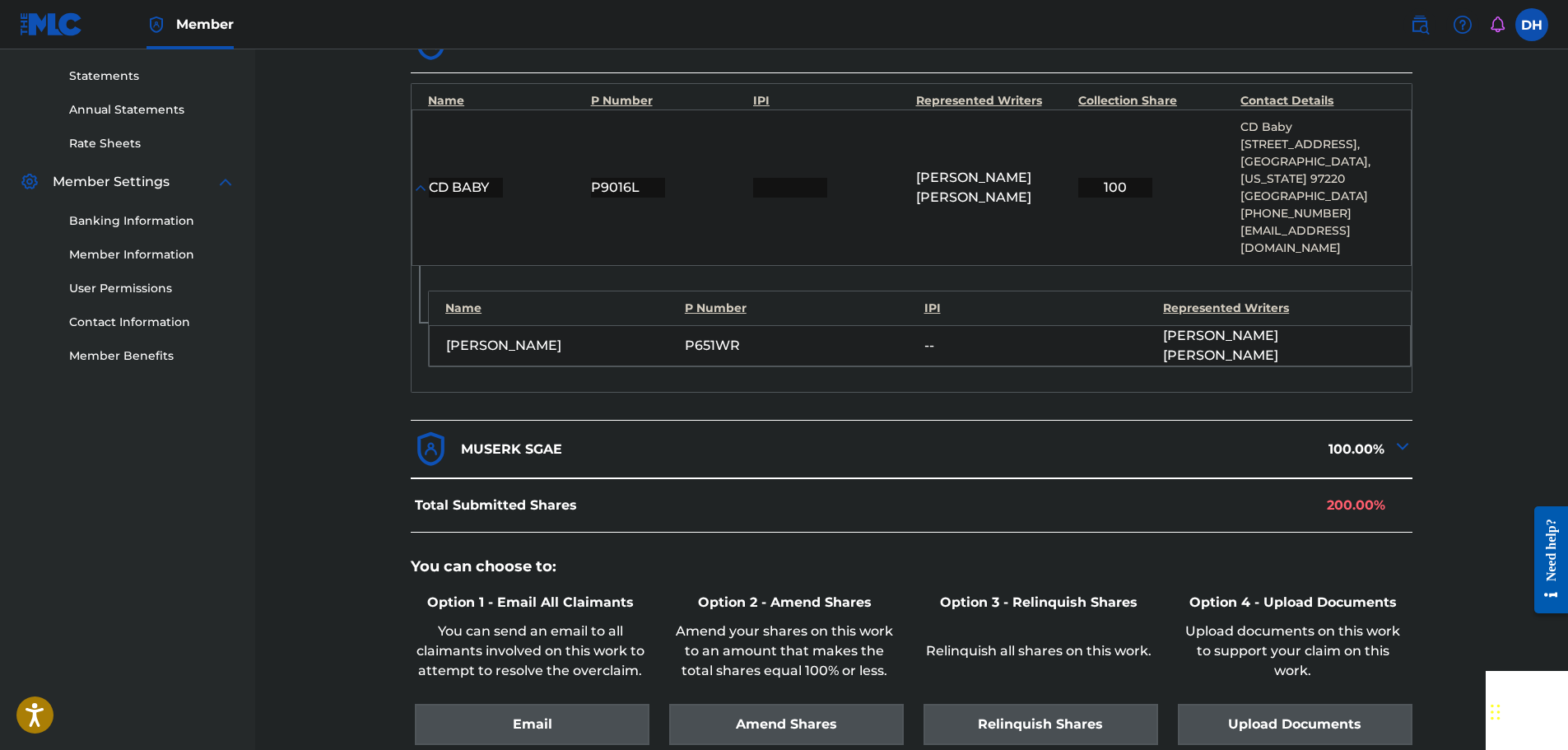
scroll to position [224, 0]
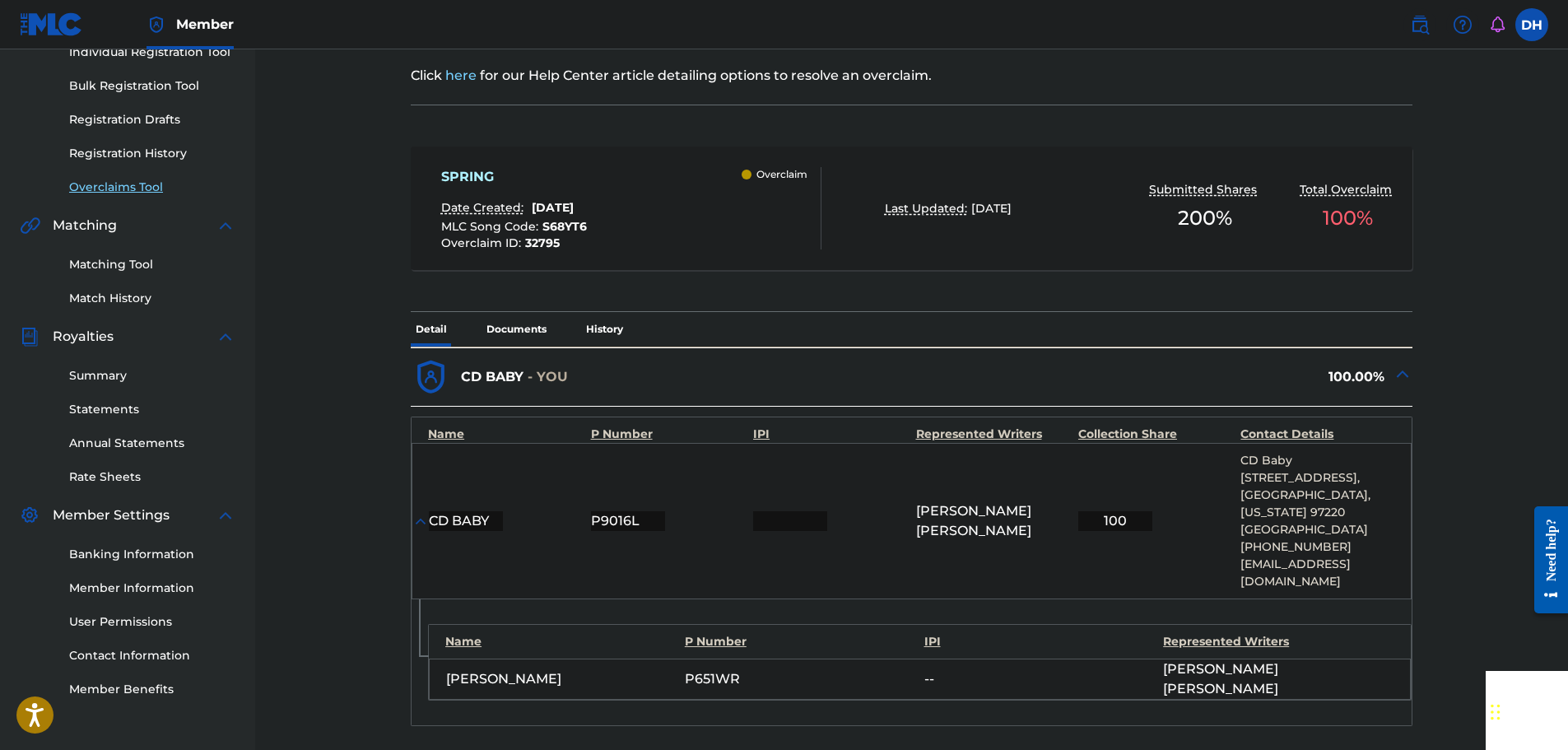
click at [128, 190] on link "Overclaims Tool" at bounding box center [152, 187] width 166 height 17
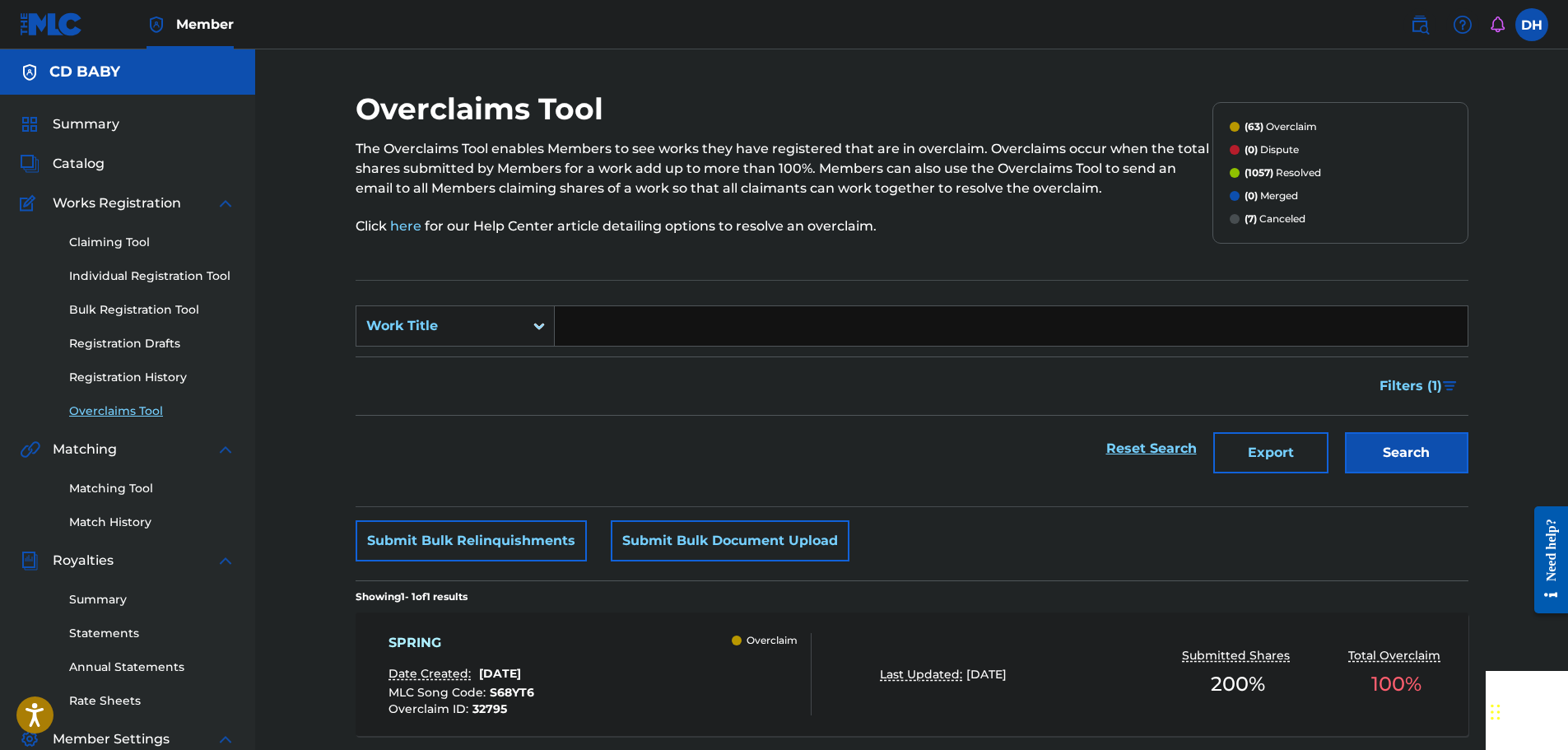
click at [585, 325] on input "Search Form" at bounding box center [1011, 326] width 913 height 39
paste input "WEA WEA REMIX"
type input "WEA WEA REMIX"
click at [1399, 466] on button "Search" at bounding box center [1406, 452] width 123 height 41
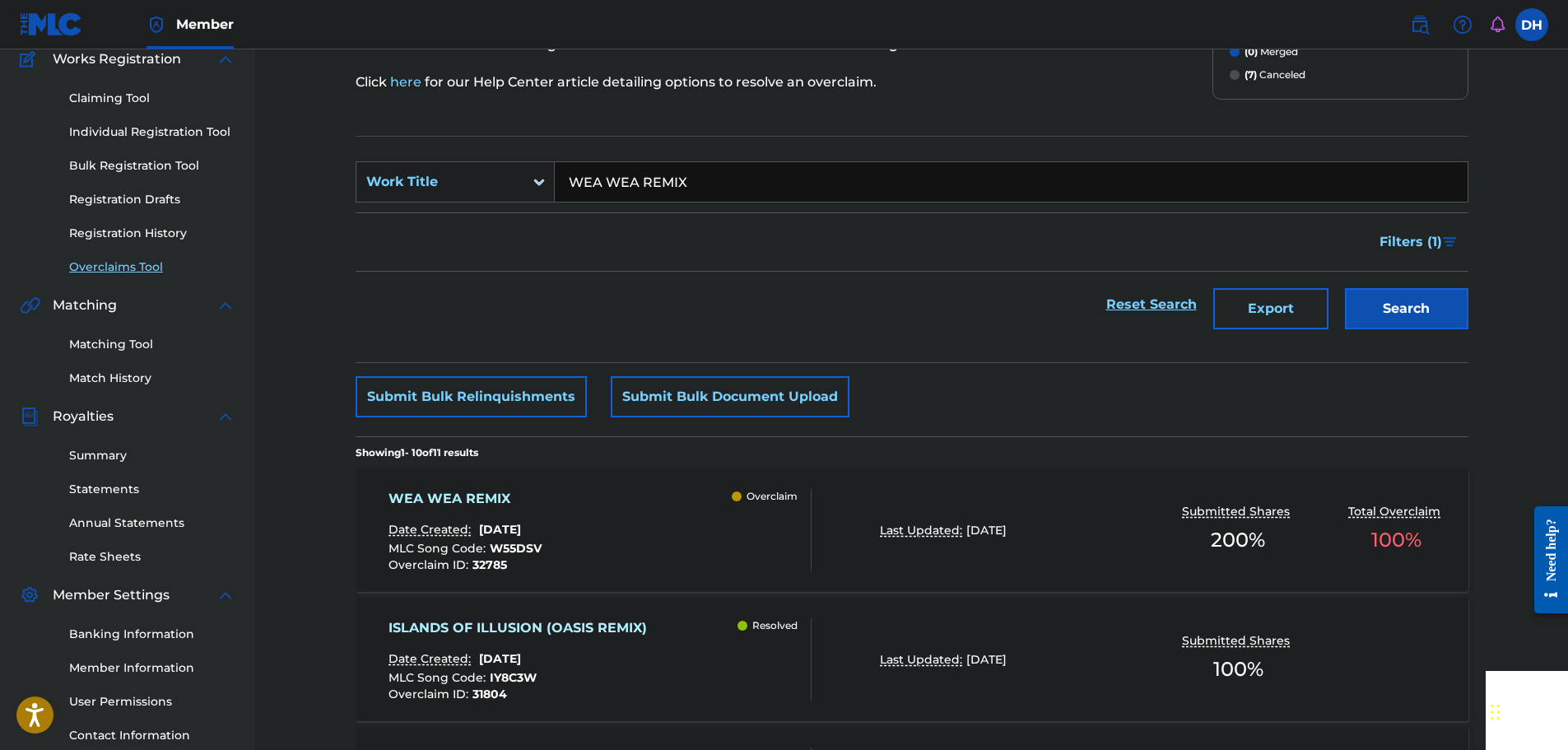
scroll to position [165, 0]
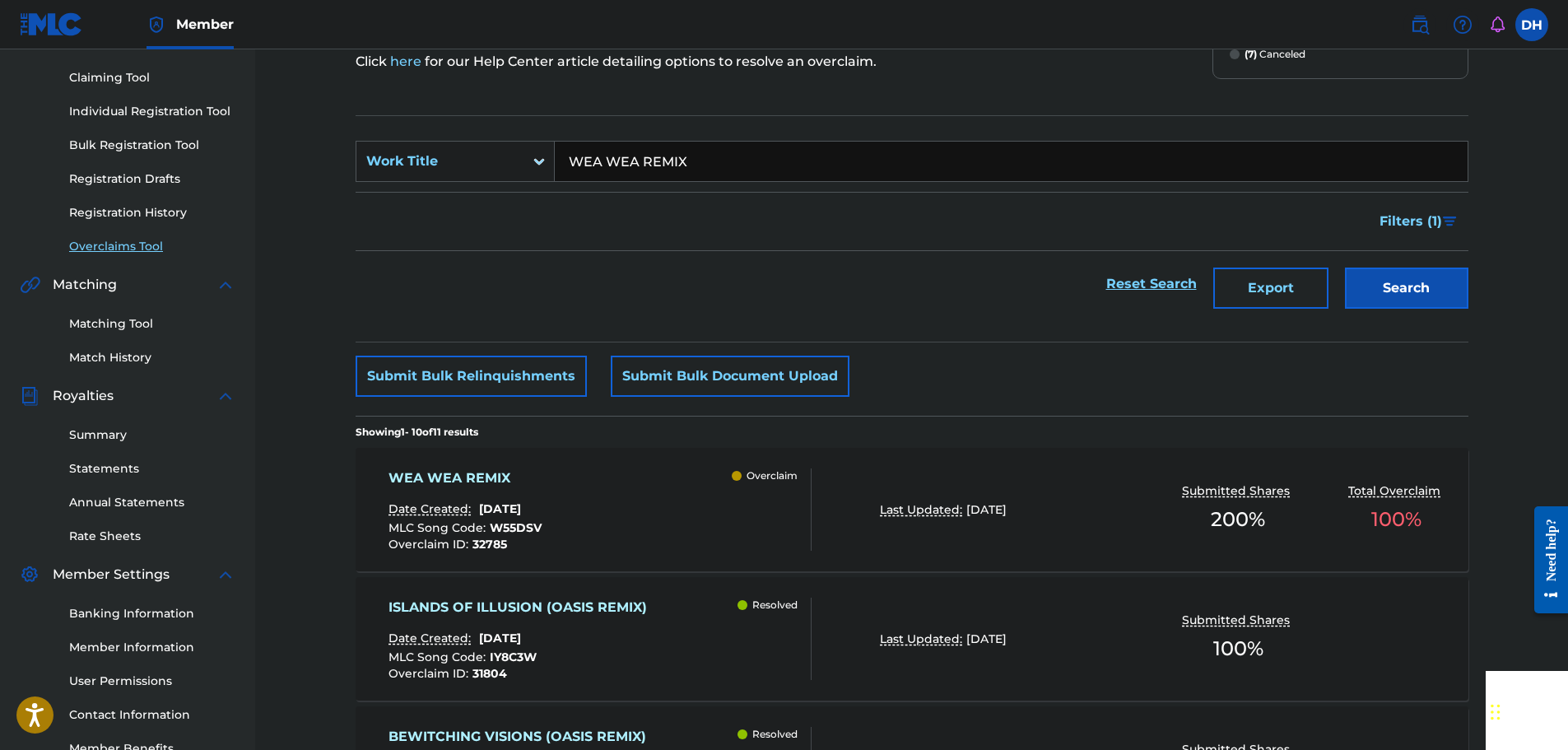
click at [671, 493] on div "WEA WEA REMIX Date Created: [DATE] MLC Song Code : W55DSV Overclaim ID : 32785 …" at bounding box center [599, 510] width 423 height 82
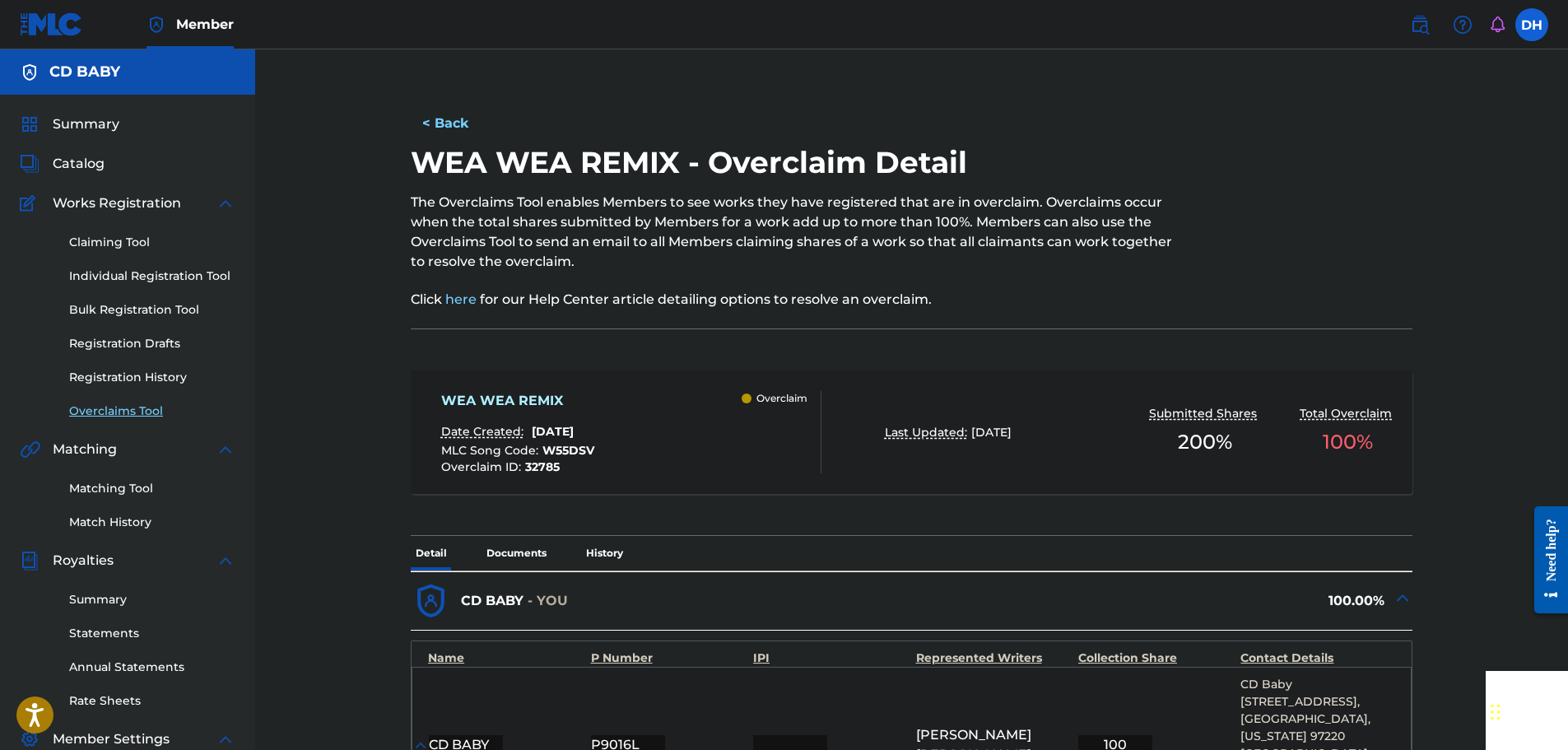
click at [1530, 21] on label at bounding box center [1531, 25] width 33 height 33
click at [1531, 25] on input "DH [PERSON_NAME] [EMAIL_ADDRESS][DOMAIN_NAME] Notification Preferences Profile …" at bounding box center [1531, 25] width 0 height 0
click at [1380, 231] on p "Log out" at bounding box center [1372, 233] width 38 height 15
click at [1531, 25] on input "DH [PERSON_NAME] [EMAIL_ADDRESS][DOMAIN_NAME] Notification Preferences Profile …" at bounding box center [1531, 25] width 0 height 0
